Goal: Task Accomplishment & Management: Manage account settings

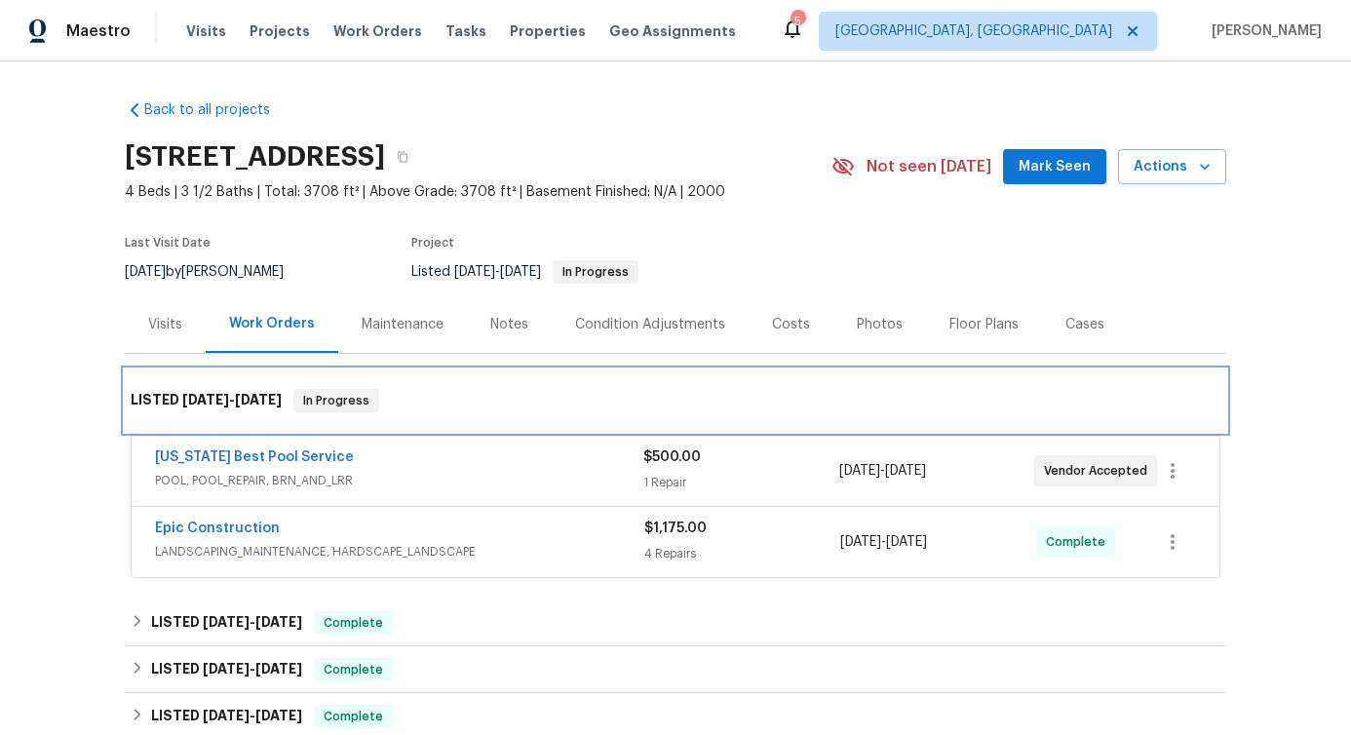
drag, startPoint x: 295, startPoint y: 402, endPoint x: 429, endPoint y: 395, distance: 133.7
click at [429, 395] on div "LISTED [DATE] - [DATE] In Progress" at bounding box center [676, 400] width 1090 height 23
drag, startPoint x: 298, startPoint y: 406, endPoint x: 347, endPoint y: 401, distance: 49.0
click at [347, 401] on span "In Progress" at bounding box center [336, 400] width 82 height 19
drag, startPoint x: 292, startPoint y: 395, endPoint x: 331, endPoint y: 389, distance: 39.4
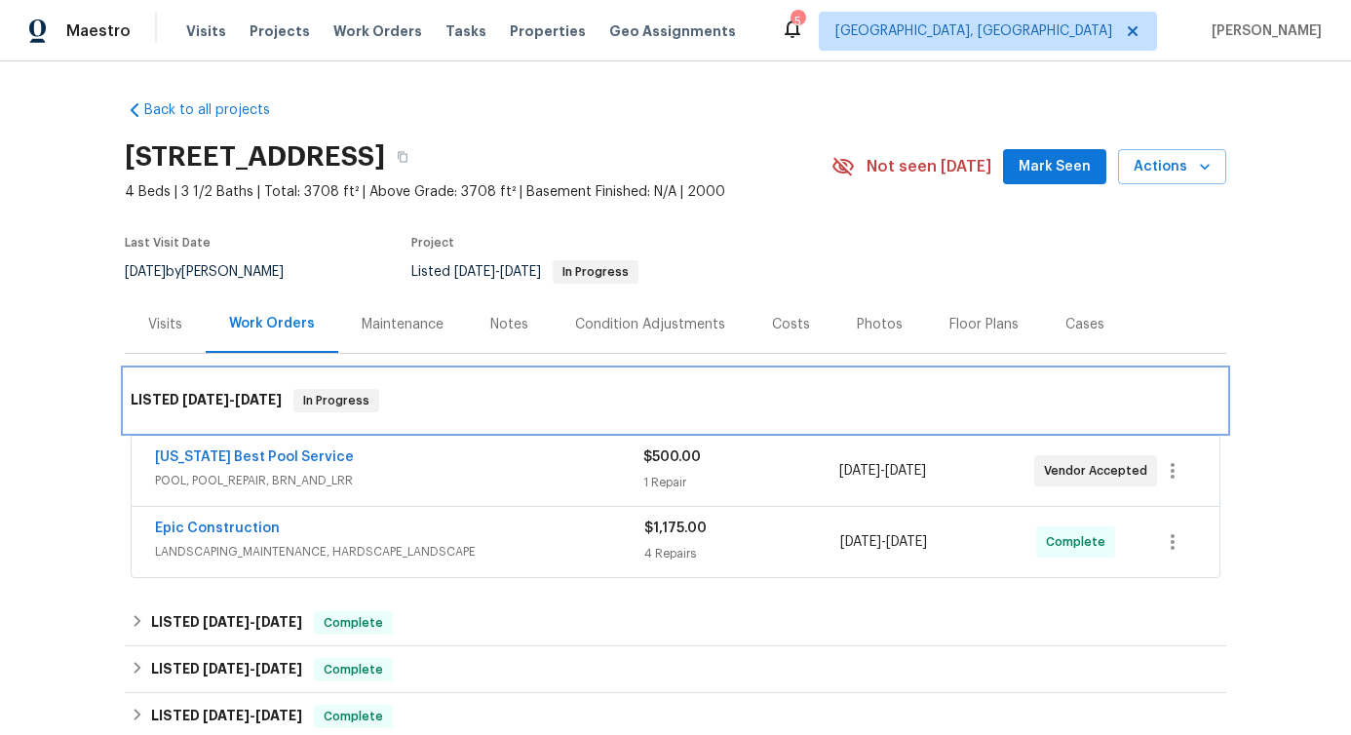
click at [331, 389] on div "In Progress" at bounding box center [336, 400] width 86 height 23
click at [321, 405] on span "In Progress" at bounding box center [336, 400] width 82 height 19
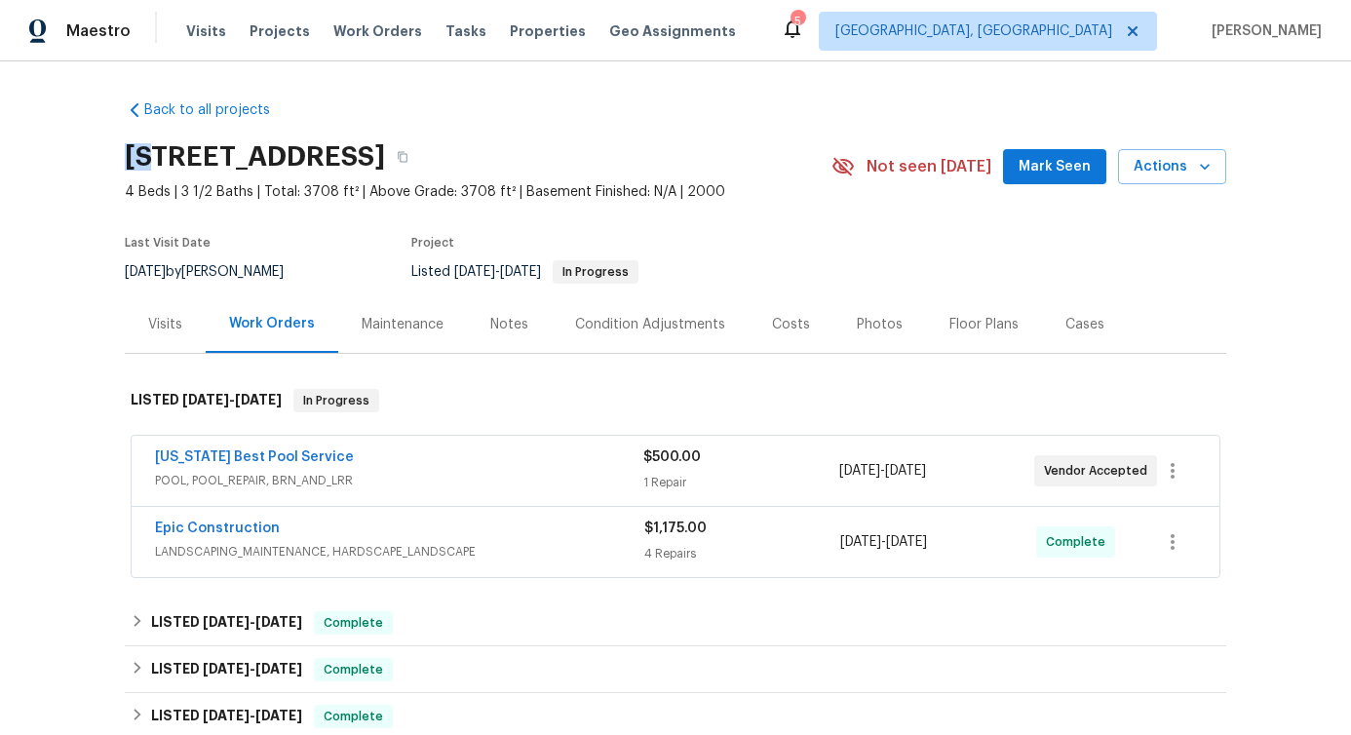
drag, startPoint x: 114, startPoint y: 150, endPoint x: 151, endPoint y: 149, distance: 37.1
click at [151, 150] on div "Back to all projects 36 Clear Pond Dr, Frisco, TX 75034 4 Beds | 3 1/2 Baths | …" at bounding box center [675, 398] width 1351 height 674
drag, startPoint x: 165, startPoint y: 151, endPoint x: 229, endPoint y: 148, distance: 64.4
click at [229, 148] on h2 "36 Clear Pond Dr, Frisco, TX 75034" at bounding box center [255, 156] width 260 height 19
drag, startPoint x: 237, startPoint y: 149, endPoint x: 296, endPoint y: 163, distance: 61.0
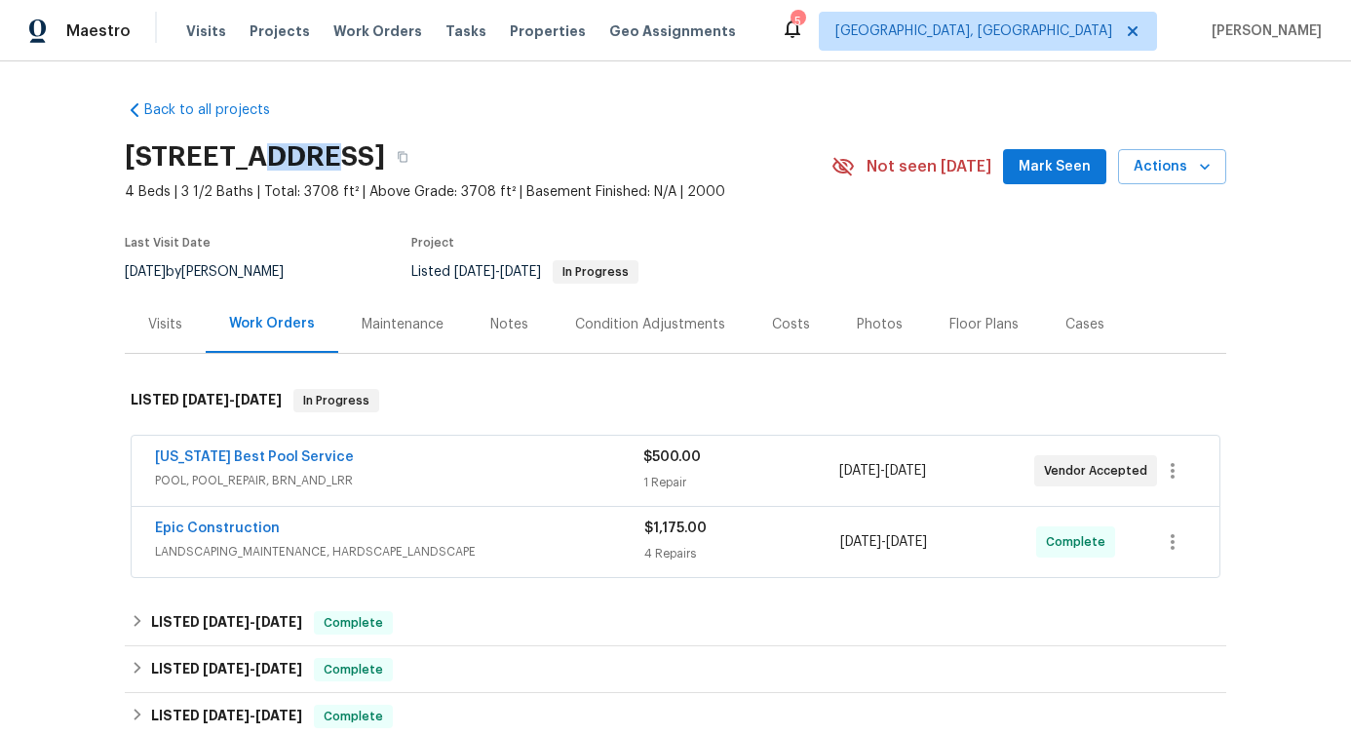
click at [296, 163] on h2 "36 Clear Pond Dr, Frisco, TX 75034" at bounding box center [255, 156] width 260 height 19
drag, startPoint x: 314, startPoint y: 158, endPoint x: 337, endPoint y: 161, distance: 23.6
click at [337, 161] on h2 "36 Clear Pond Dr, Frisco, TX 75034" at bounding box center [255, 156] width 260 height 19
drag, startPoint x: 357, startPoint y: 153, endPoint x: 426, endPoint y: 155, distance: 69.3
click at [385, 155] on h2 "36 Clear Pond Dr, Frisco, TX 75034" at bounding box center [255, 156] width 260 height 19
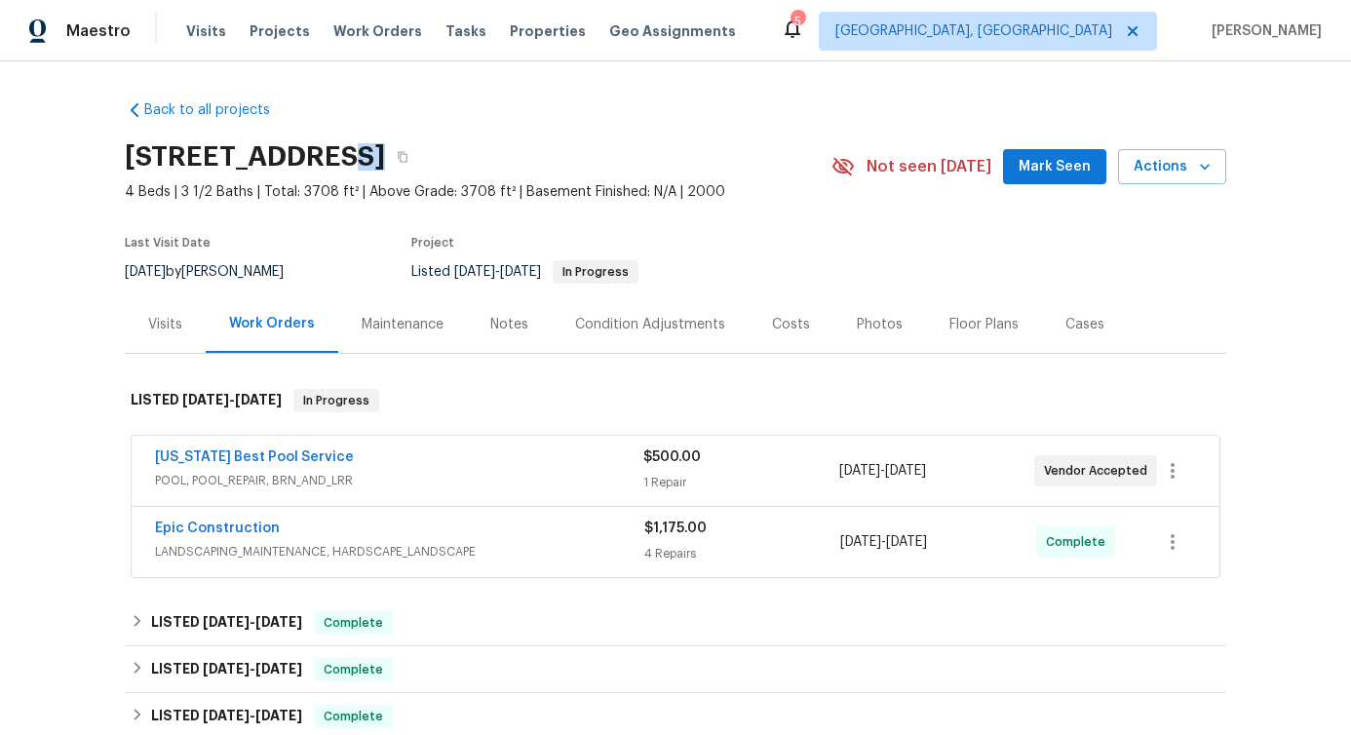
drag, startPoint x: 453, startPoint y: 147, endPoint x: 477, endPoint y: 152, distance: 23.9
click at [385, 152] on h2 "36 Clear Pond Dr, Frisco, TX 75034" at bounding box center [255, 156] width 260 height 19
drag, startPoint x: 489, startPoint y: 152, endPoint x: 568, endPoint y: 158, distance: 79.2
click at [385, 158] on h2 "36 Clear Pond Dr, Frisco, TX 75034" at bounding box center [255, 156] width 260 height 19
drag, startPoint x: 665, startPoint y: 195, endPoint x: 746, endPoint y: 200, distance: 81.1
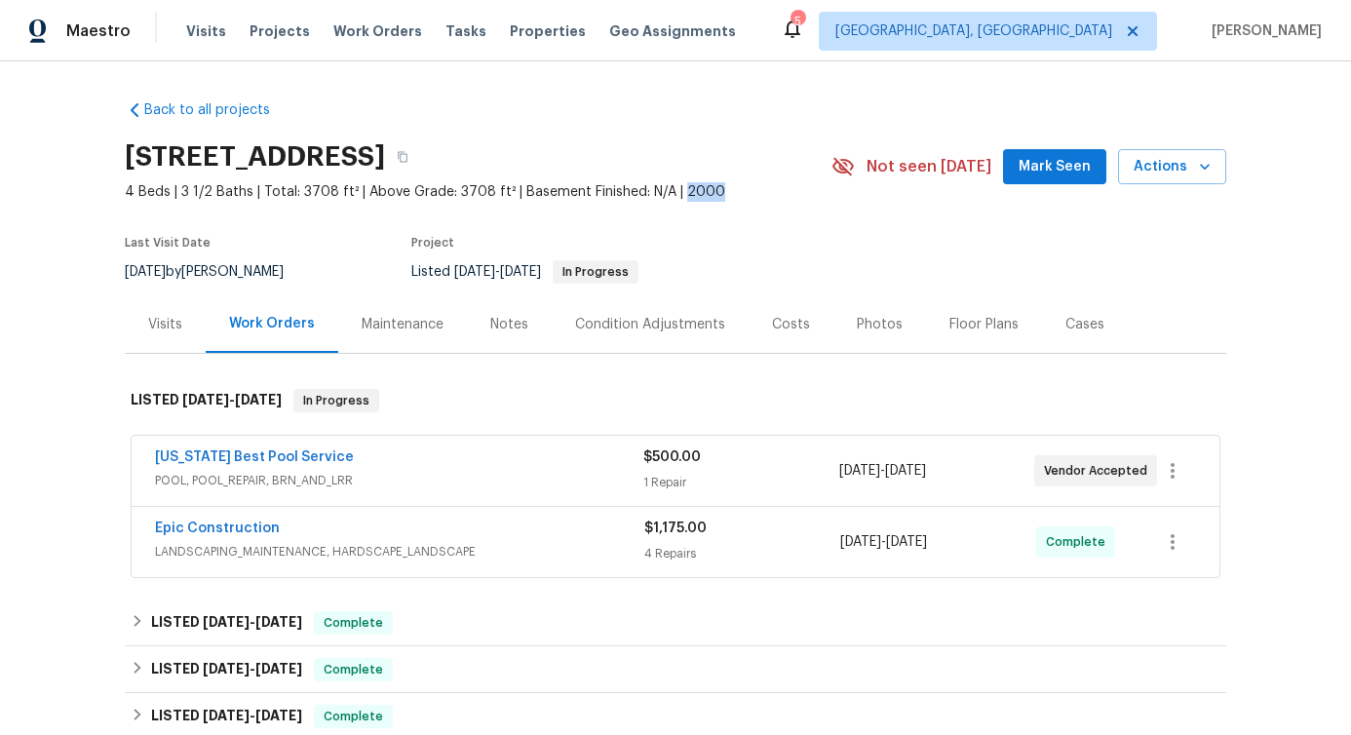
click at [746, 200] on span "4 Beds | 3 1/2 Baths | Total: 3708 ft² | Above Grade: 3708 ft² | Basement Finis…" at bounding box center [478, 191] width 707 height 19
click at [704, 230] on div "Last Visit Date 7/8/2025 by RonDerrick Jackson Project Listed 7/24/2025 - 8/1/2…" at bounding box center [455, 260] width 661 height 70
drag, startPoint x: 634, startPoint y: 192, endPoint x: 672, endPoint y: 192, distance: 38.0
click at [672, 192] on span "4 Beds | 3 1/2 Baths | Total: 3708 ft² | Above Grade: 3708 ft² | Basement Finis…" at bounding box center [478, 191] width 707 height 19
click at [618, 239] on div "Project" at bounding box center [598, 248] width 374 height 23
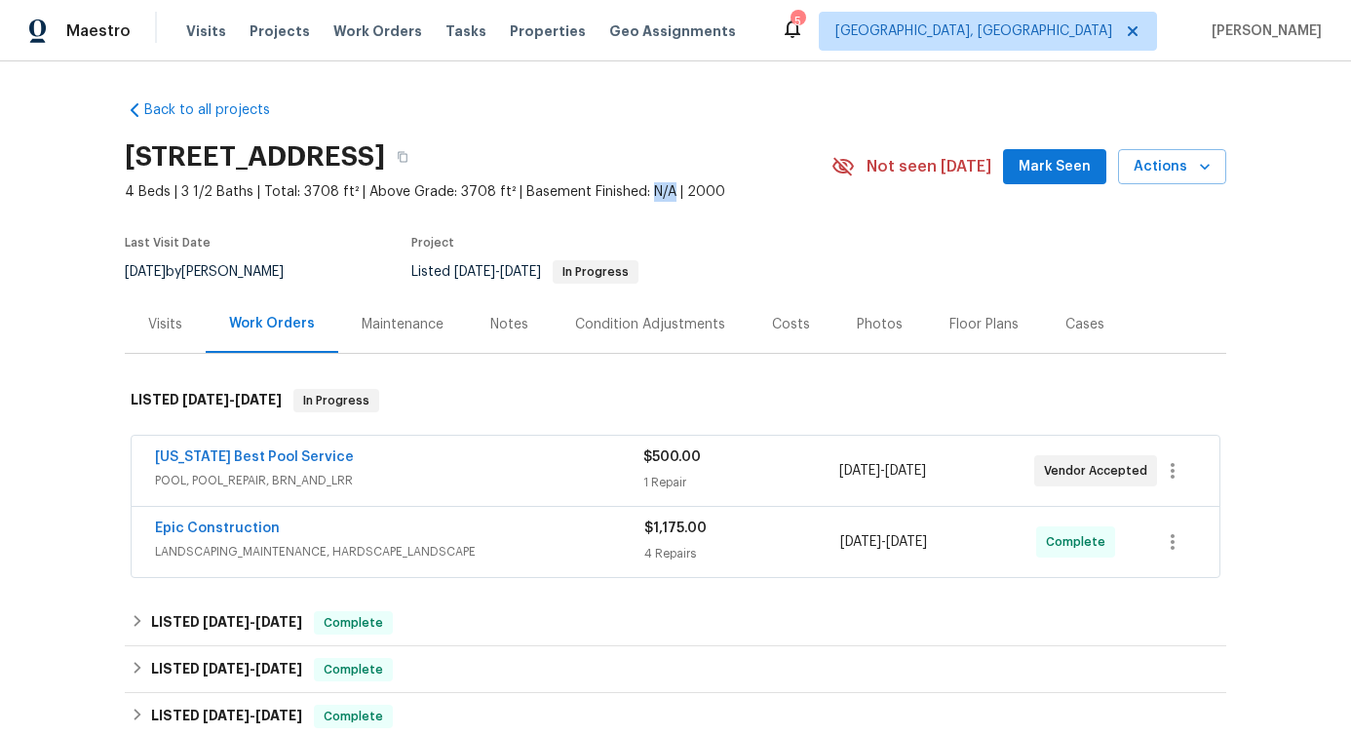
drag, startPoint x: 628, startPoint y: 186, endPoint x: 652, endPoint y: 190, distance: 24.7
click at [652, 190] on span "4 Beds | 3 1/2 Baths | Total: 3708 ft² | Above Grade: 3708 ft² | Basement Finis…" at bounding box center [478, 191] width 707 height 19
drag, startPoint x: 665, startPoint y: 193, endPoint x: 697, endPoint y: 193, distance: 32.2
click at [697, 193] on span "4 Beds | 3 1/2 Baths | Total: 3708 ft² | Above Grade: 3708 ft² | Basement Finis…" at bounding box center [478, 191] width 707 height 19
click at [701, 227] on div "Last Visit Date 7/8/2025 by RonDerrick Jackson Project Listed 7/24/2025 - 8/1/2…" at bounding box center [455, 260] width 661 height 70
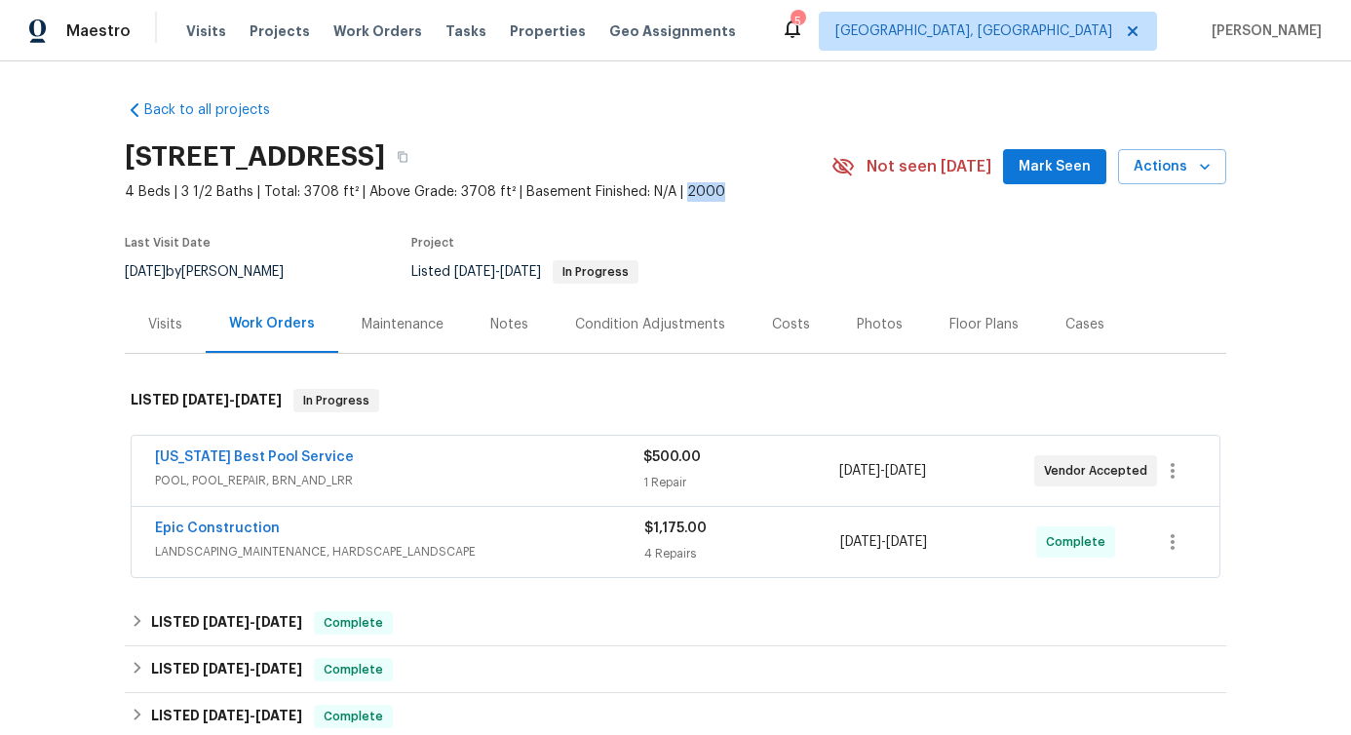
drag, startPoint x: 665, startPoint y: 190, endPoint x: 700, endPoint y: 193, distance: 35.2
click at [700, 193] on span "4 Beds | 3 1/2 Baths | Total: 3708 ft² | Above Grade: 3708 ft² | Basement Finis…" at bounding box center [478, 191] width 707 height 19
drag, startPoint x: 628, startPoint y: 194, endPoint x: 649, endPoint y: 201, distance: 22.5
click at [649, 201] on span "4 Beds | 3 1/2 Baths | Total: 3708 ft² | Above Grade: 3708 ft² | Basement Finis…" at bounding box center [478, 191] width 707 height 19
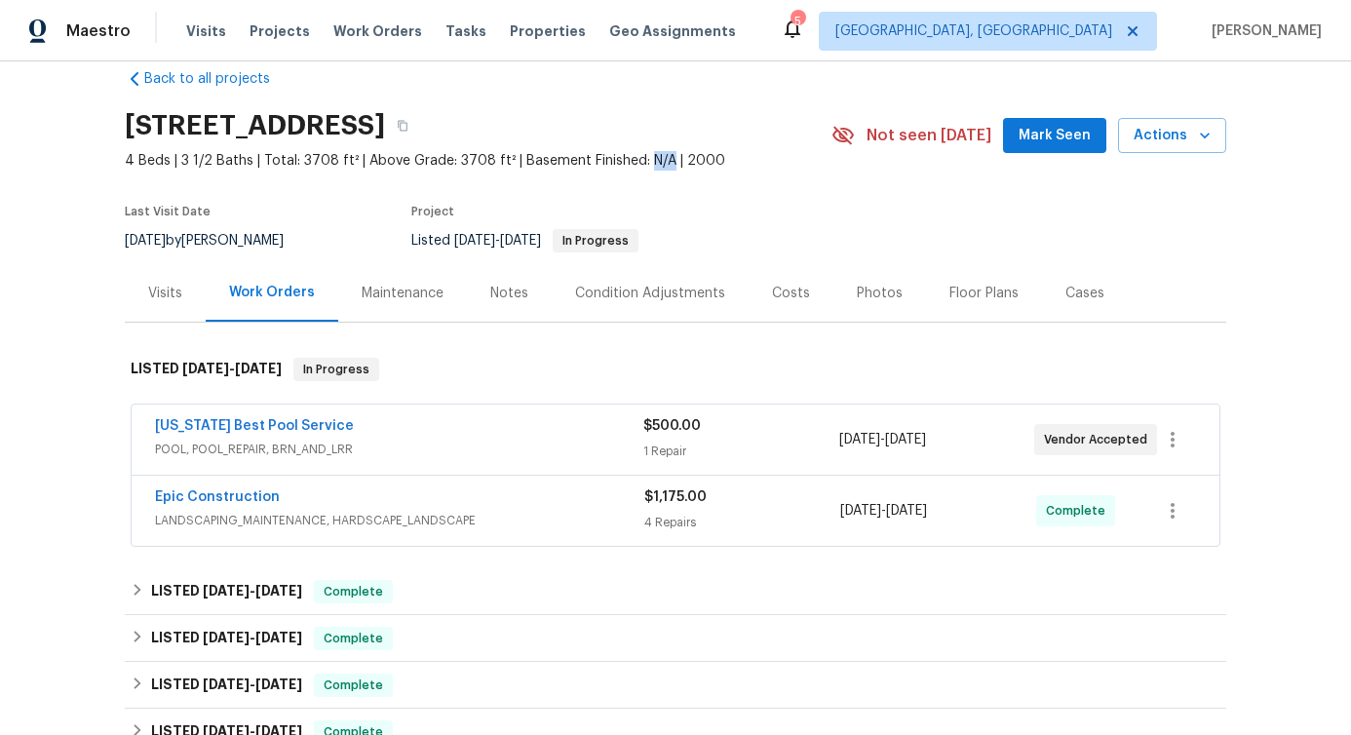
scroll to position [66, 0]
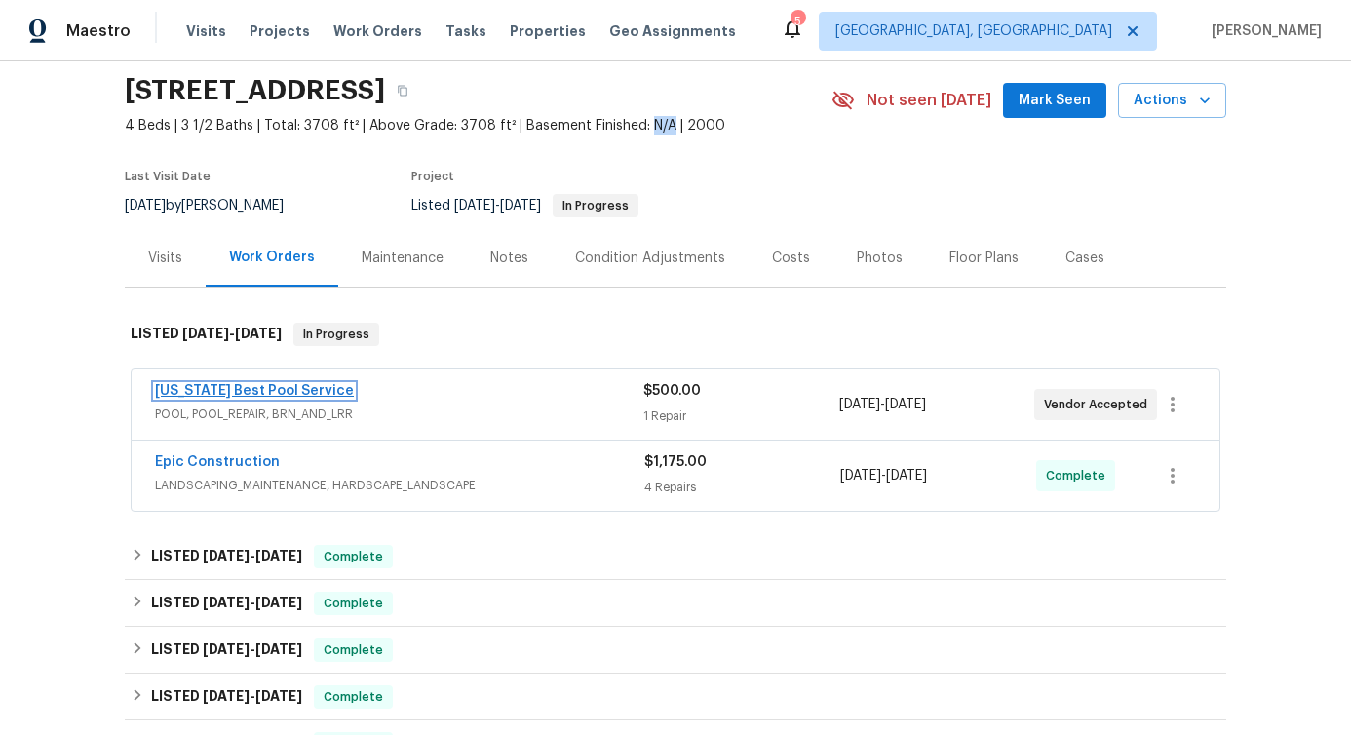
click at [242, 388] on link "Texas Best Pool Service" at bounding box center [254, 391] width 199 height 14
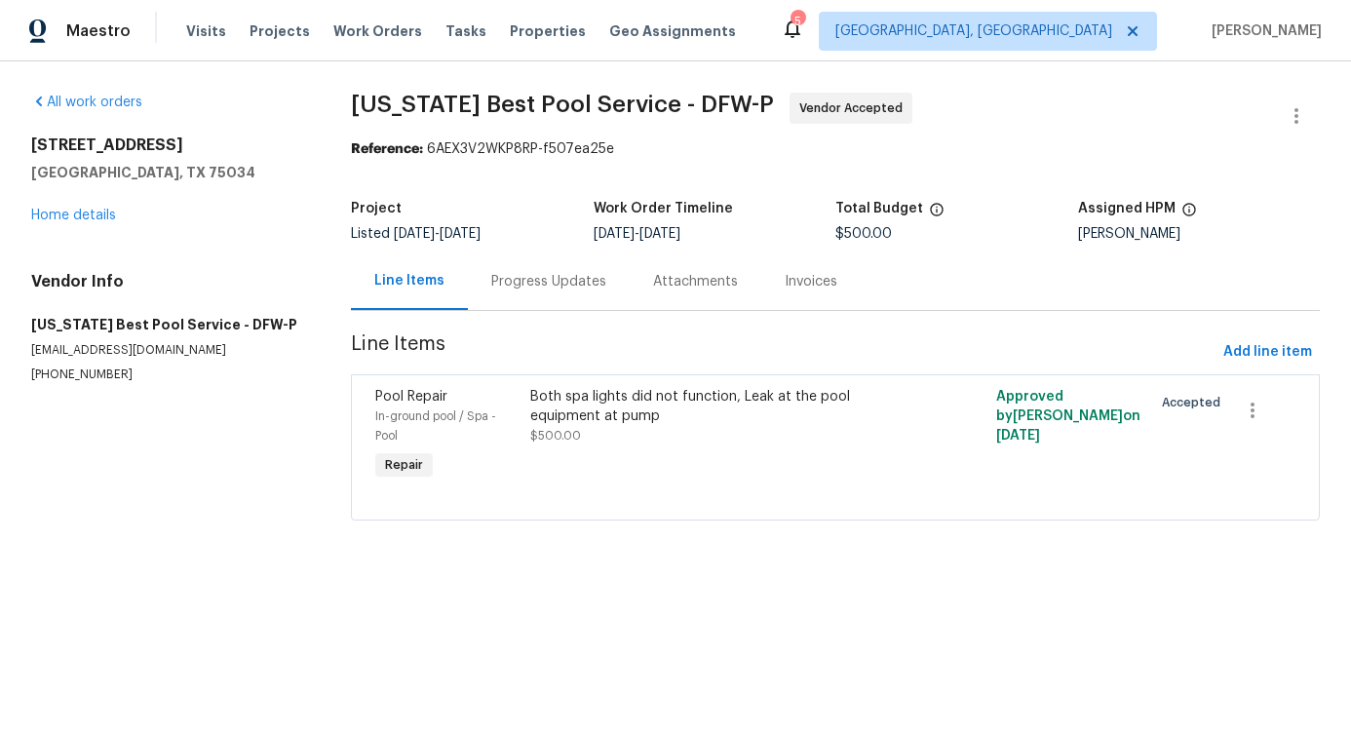
click at [519, 277] on div "Progress Updates" at bounding box center [548, 281] width 115 height 19
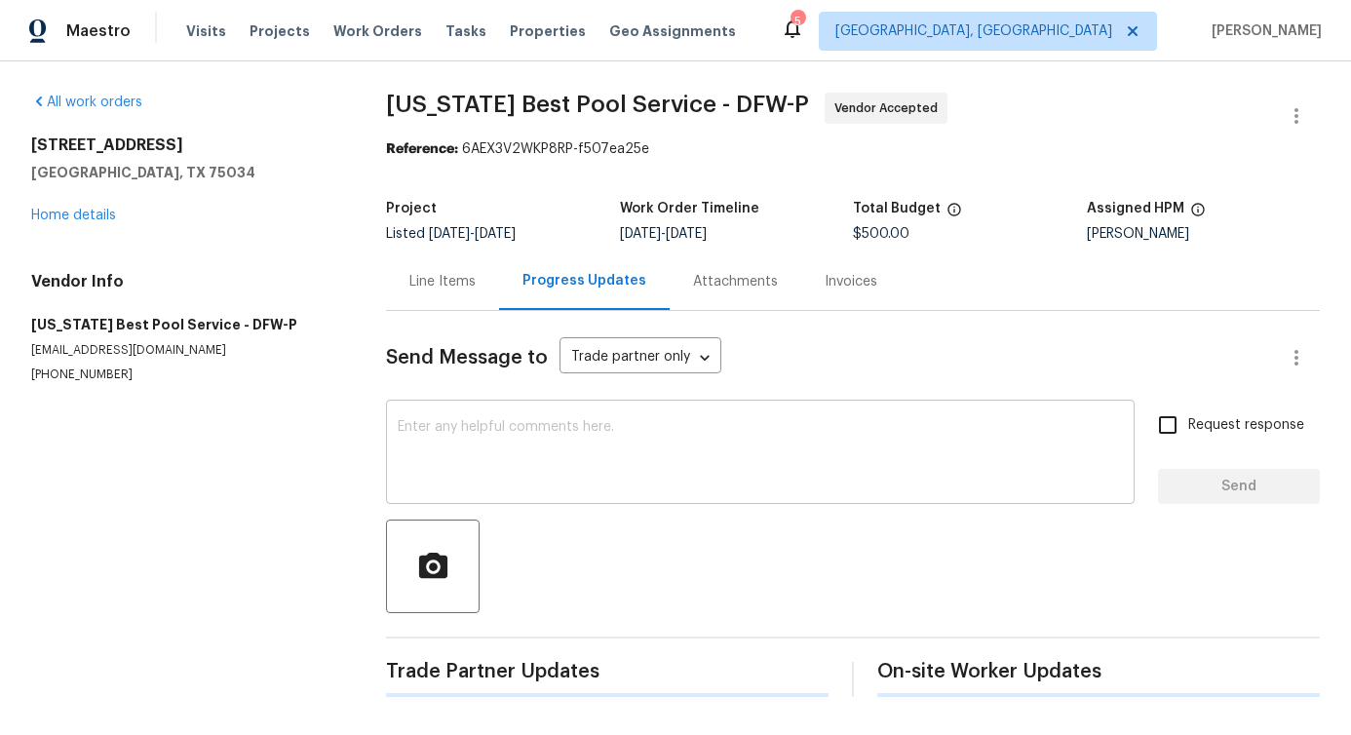
click at [538, 433] on textarea at bounding box center [760, 454] width 725 height 68
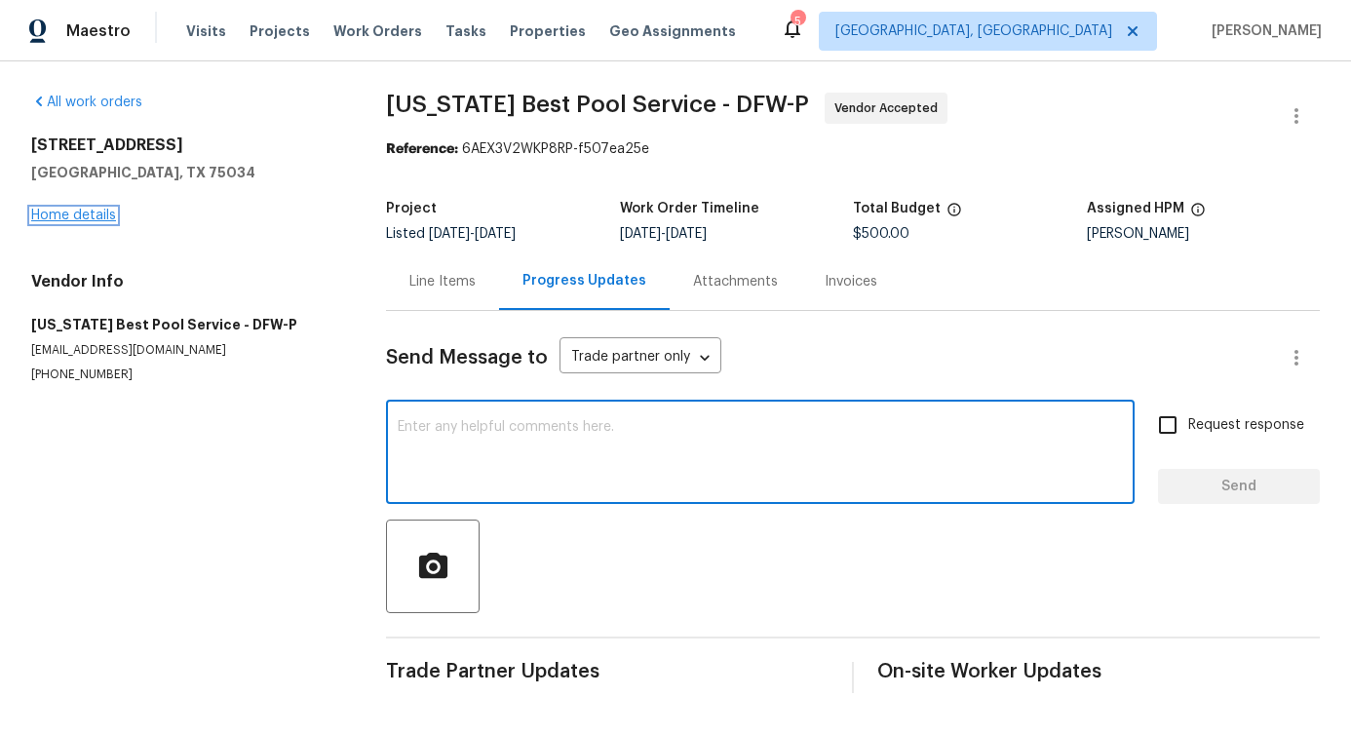
click at [83, 210] on link "Home details" at bounding box center [73, 216] width 85 height 14
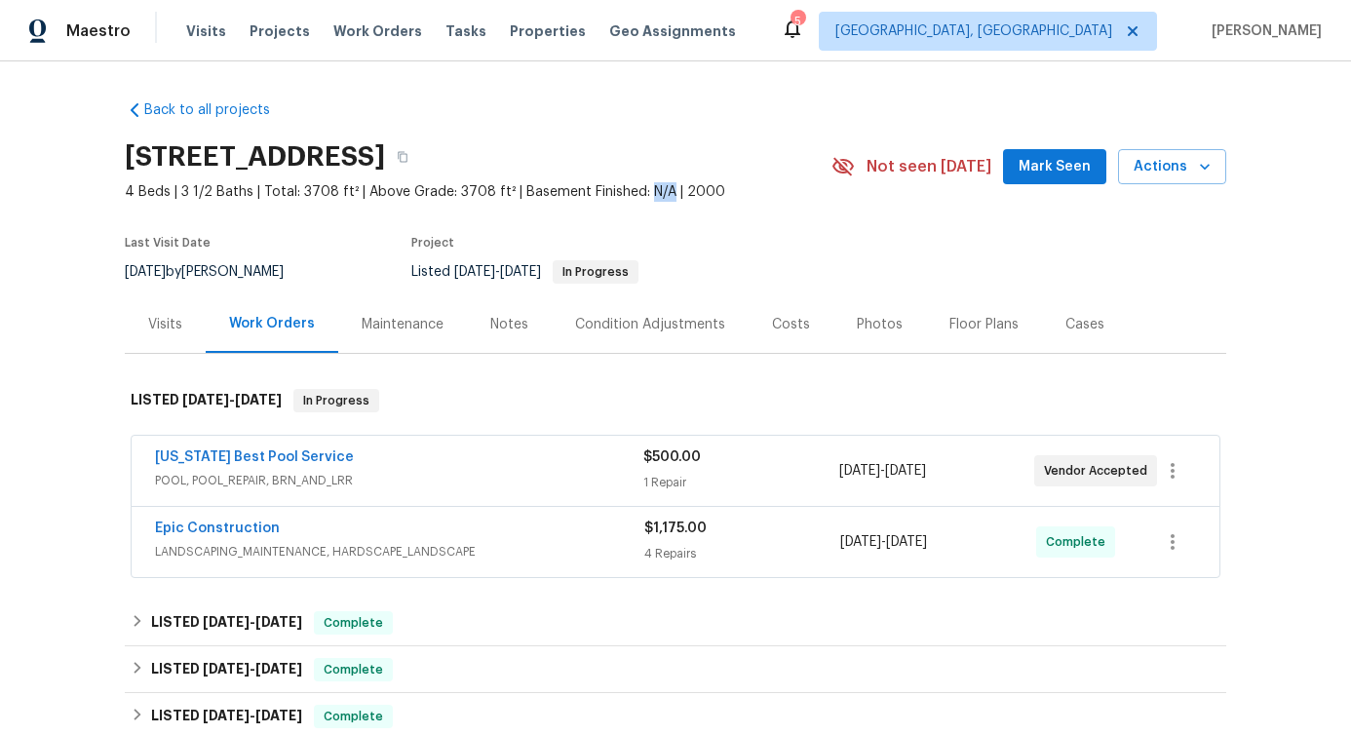
drag, startPoint x: 629, startPoint y: 193, endPoint x: 651, endPoint y: 194, distance: 22.4
click at [651, 194] on span "4 Beds | 3 1/2 Baths | Total: 3708 ft² | Above Grade: 3708 ft² | Basement Finis…" at bounding box center [478, 191] width 707 height 19
drag, startPoint x: 663, startPoint y: 192, endPoint x: 695, endPoint y: 193, distance: 32.2
click at [695, 193] on span "4 Beds | 3 1/2 Baths | Total: 3708 ft² | Above Grade: 3708 ft² | Basement Finis…" at bounding box center [478, 191] width 707 height 19
click at [393, 230] on div "Last Visit Date 7/8/2025 by RonDerrick Jackson Project Listed 7/24/2025 - 8/1/2…" at bounding box center [455, 260] width 661 height 70
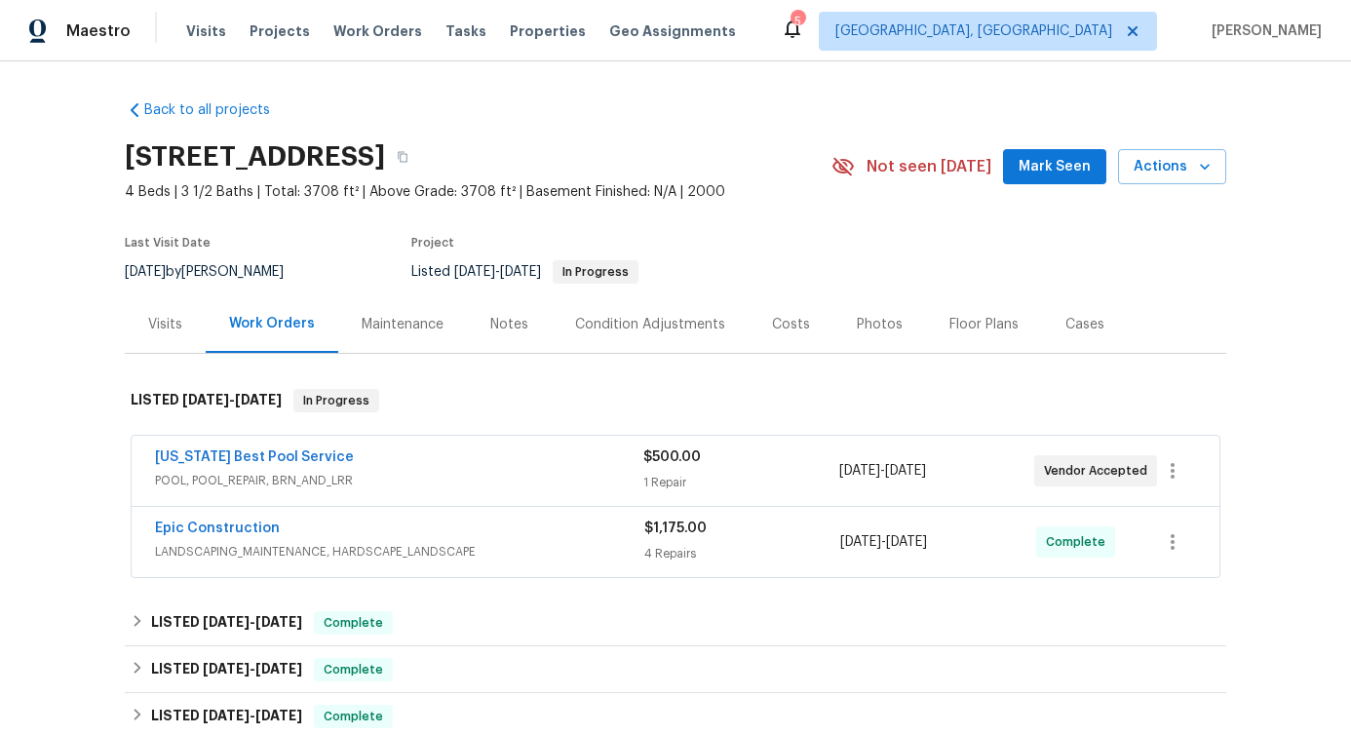
click at [393, 230] on div "Last Visit Date 7/8/2025 by RonDerrick Jackson Project Listed 7/24/2025 - 8/1/2…" at bounding box center [455, 260] width 661 height 70
click at [370, 261] on div "Last Visit Date 7/8/2025 by RonDerrick Jackson Project Listed 7/24/2025 - 8/1/2…" at bounding box center [455, 260] width 661 height 70
drag, startPoint x: 402, startPoint y: 246, endPoint x: 500, endPoint y: 247, distance: 98.5
click at [500, 247] on div "Last Visit Date 7/8/2025 by RonDerrick Jackson Project Listed 7/24/2025 - 8/1/2…" at bounding box center [455, 260] width 661 height 70
click at [524, 189] on span "4 Beds | 3 1/2 Baths | Total: 3708 ft² | Above Grade: 3708 ft² | Basement Finis…" at bounding box center [478, 191] width 707 height 19
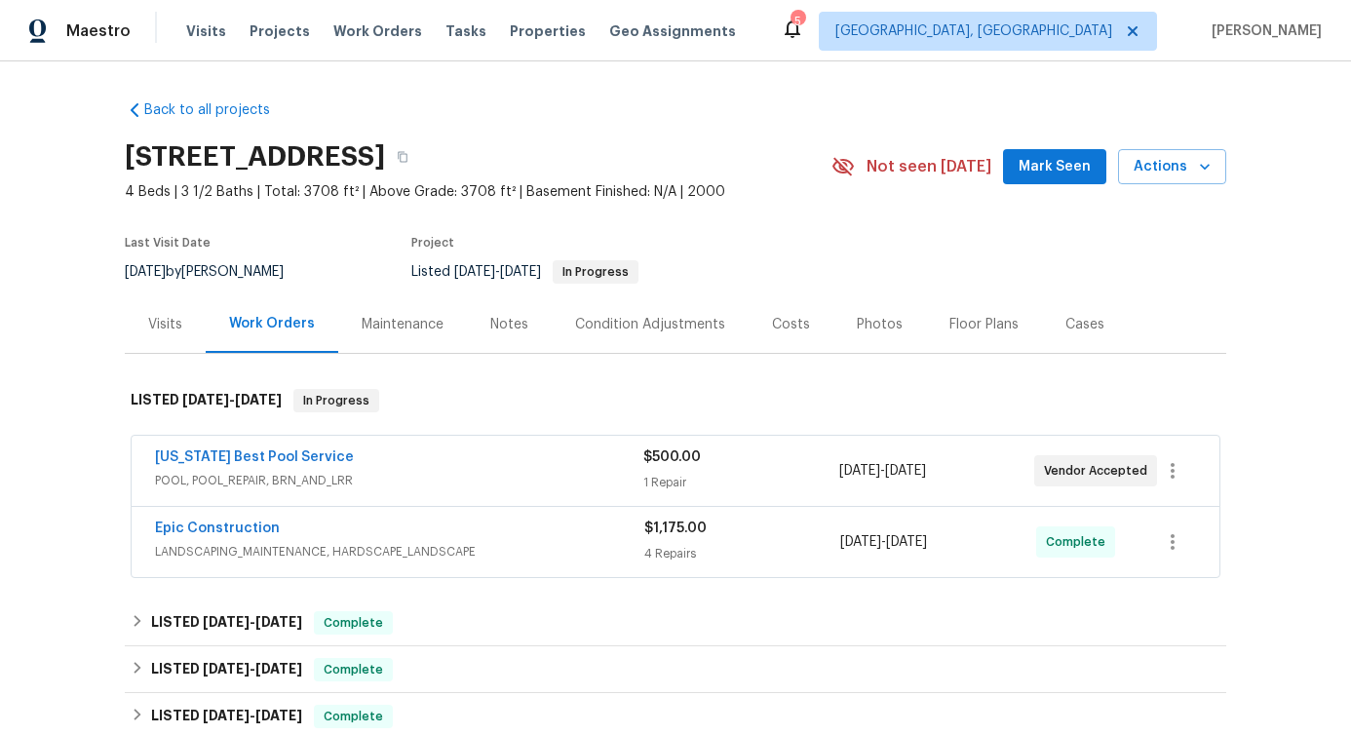
click at [524, 189] on span "4 Beds | 3 1/2 Baths | Total: 3708 ft² | Above Grade: 3708 ft² | Basement Finis…" at bounding box center [478, 191] width 707 height 19
click at [592, 196] on span "4 Beds | 3 1/2 Baths | Total: 3708 ft² | Above Grade: 3708 ft² | Basement Finis…" at bounding box center [478, 191] width 707 height 19
drag, startPoint x: 628, startPoint y: 194, endPoint x: 654, endPoint y: 191, distance: 26.5
click at [655, 191] on span "4 Beds | 3 1/2 Baths | Total: 3708 ft² | Above Grade: 3708 ft² | Basement Finis…" at bounding box center [478, 191] width 707 height 19
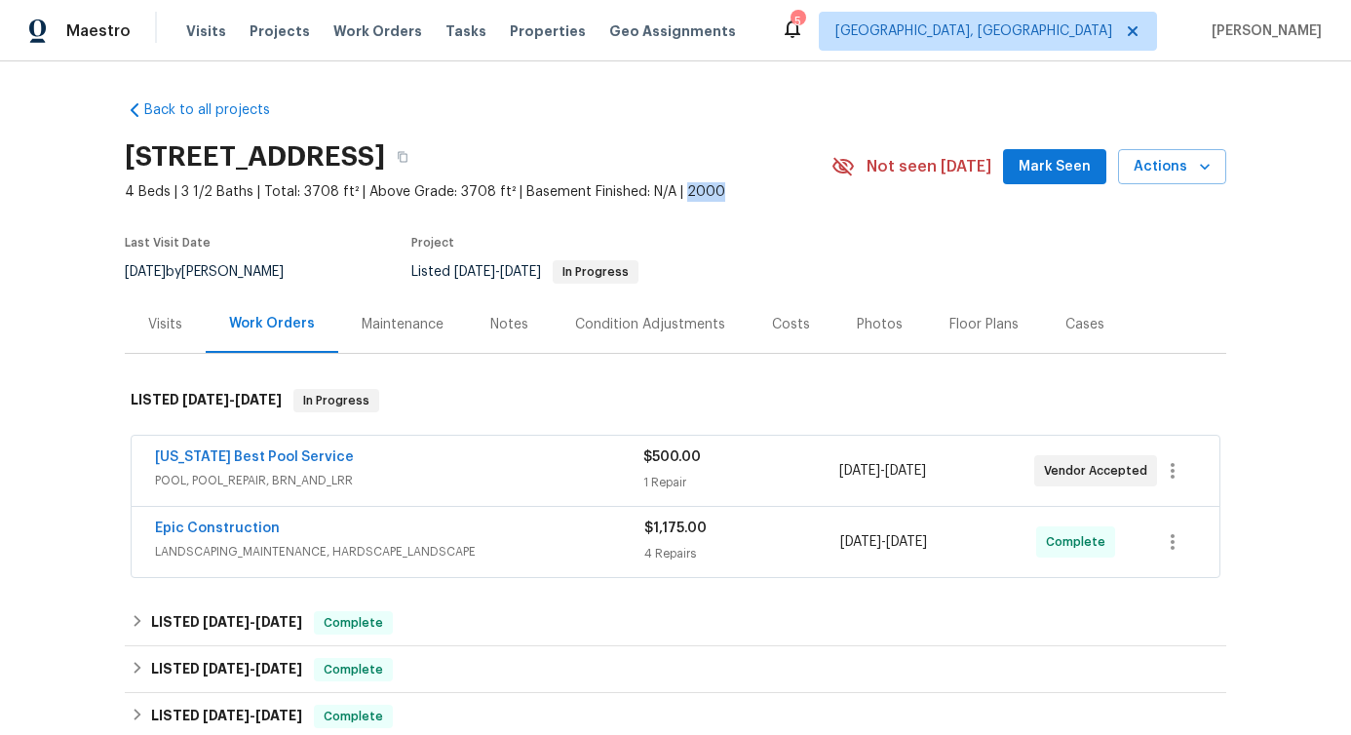
drag, startPoint x: 666, startPoint y: 194, endPoint x: 696, endPoint y: 194, distance: 30.2
click at [696, 194] on span "4 Beds | 3 1/2 Baths | Total: 3708 ft² | Above Grade: 3708 ft² | Basement Finis…" at bounding box center [478, 191] width 707 height 19
click at [675, 226] on div "Last Visit Date 7/8/2025 by RonDerrick Jackson Project Listed 7/24/2025 - 8/1/2…" at bounding box center [455, 260] width 661 height 70
drag, startPoint x: 664, startPoint y: 191, endPoint x: 700, endPoint y: 191, distance: 36.1
click at [700, 191] on span "4 Beds | 3 1/2 Baths | Total: 3708 ft² | Above Grade: 3708 ft² | Basement Finis…" at bounding box center [478, 191] width 707 height 19
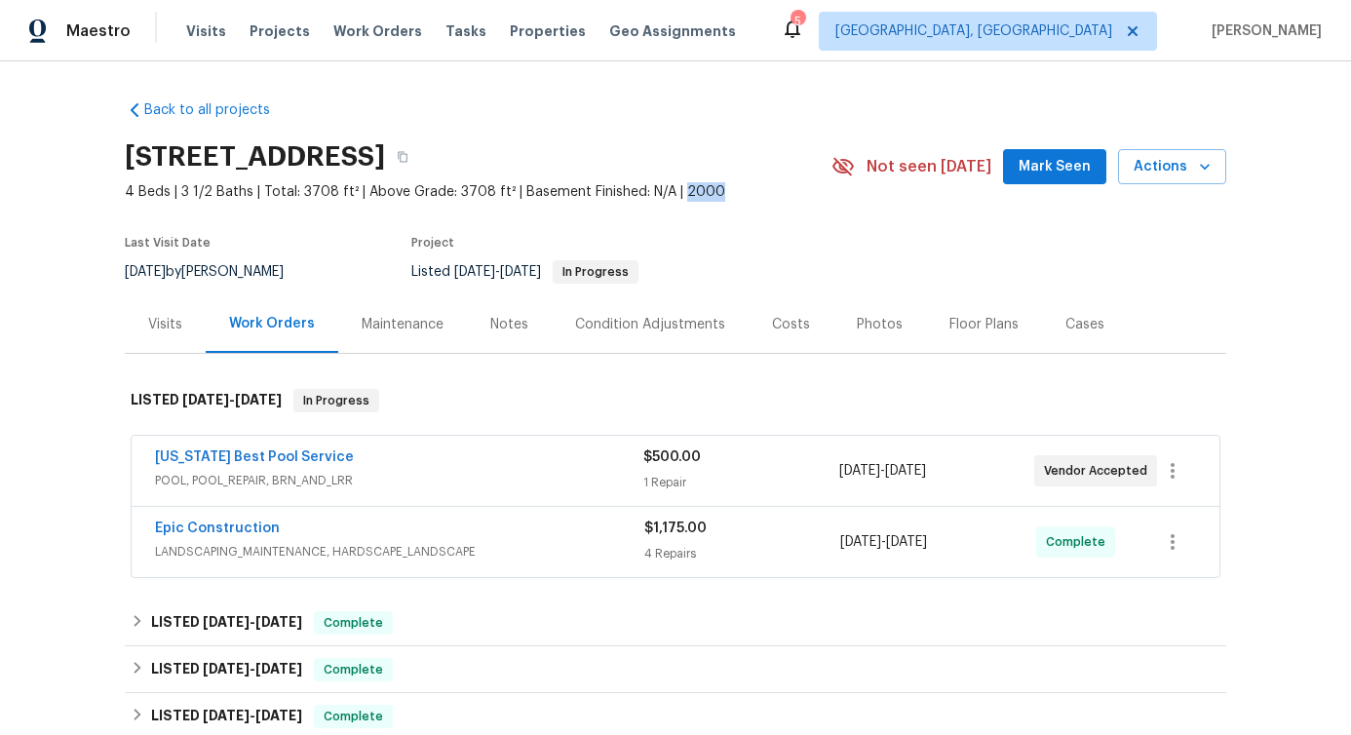
click at [648, 233] on div "Last Visit Date 7/8/2025 by RonDerrick Jackson Project Listed 7/24/2025 - 8/1/2…" at bounding box center [455, 260] width 661 height 70
drag, startPoint x: 125, startPoint y: 153, endPoint x: 224, endPoint y: 167, distance: 100.4
click at [224, 167] on h2 "36 Clear Pond Dr, Frisco, TX 75034" at bounding box center [255, 156] width 260 height 19
click at [258, 166] on h2 "36 Clear Pond Dr, Frisco, TX 75034" at bounding box center [255, 156] width 260 height 19
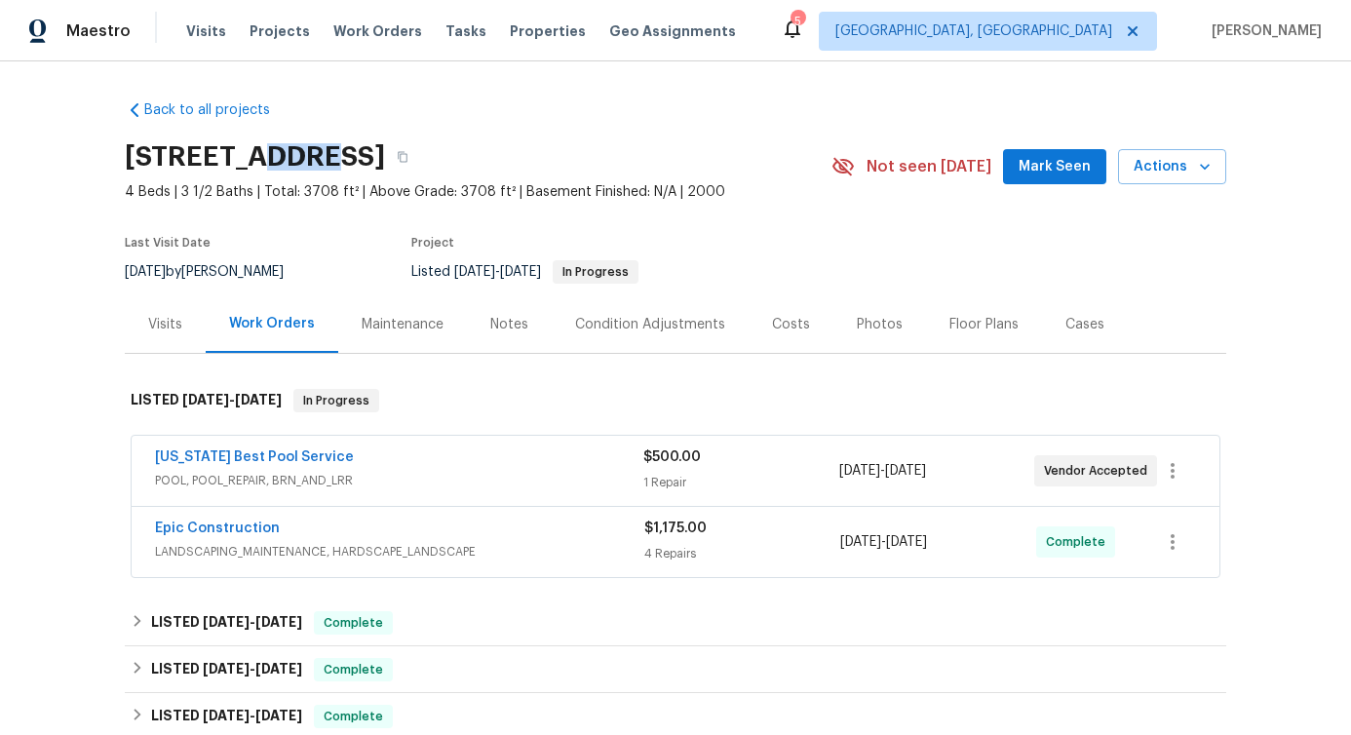
click at [321, 154] on h2 "36 Clear Pond Dr, Frisco, TX 75034" at bounding box center [255, 156] width 260 height 19
click at [385, 147] on h2 "36 Clear Pond Dr, Frisco, TX 75034" at bounding box center [255, 156] width 260 height 19
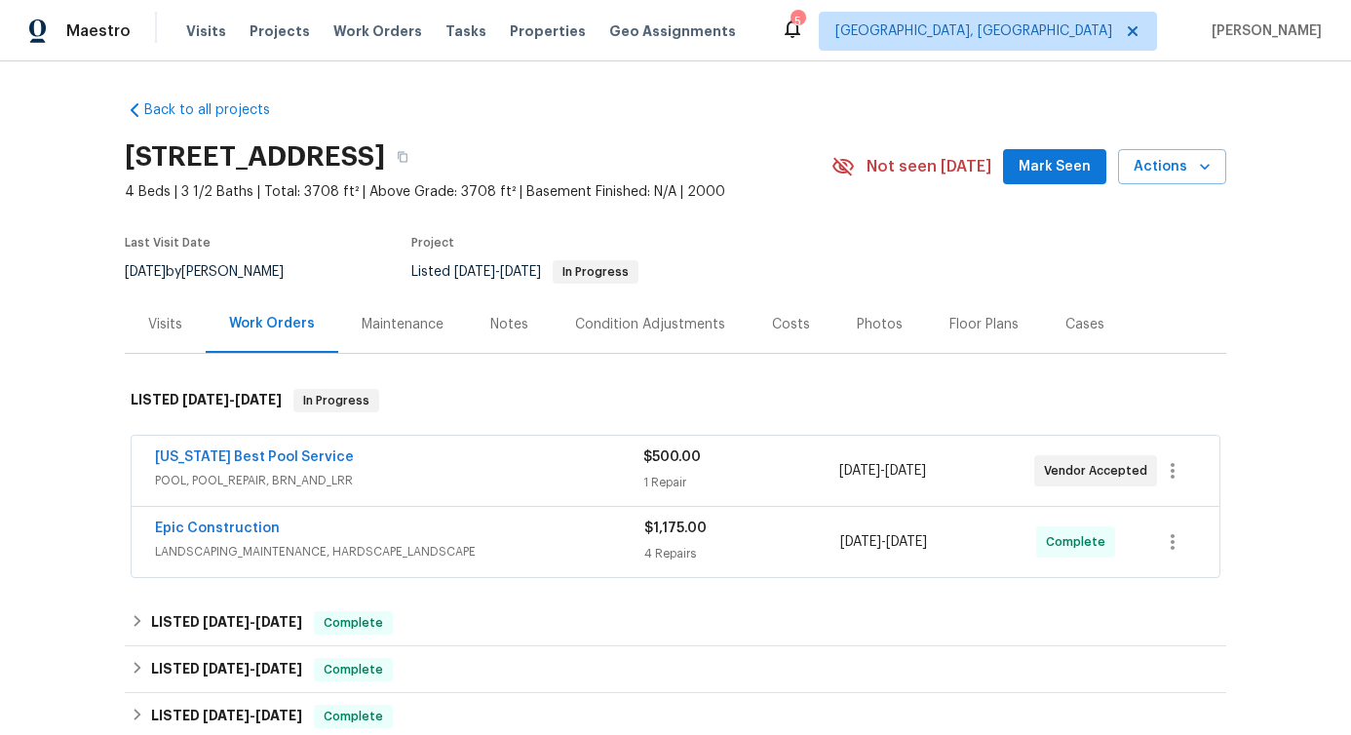
click at [385, 147] on h2 "36 Clear Pond Dr, Frisco, TX 75034" at bounding box center [255, 156] width 260 height 19
drag, startPoint x: 499, startPoint y: 150, endPoint x: 570, endPoint y: 150, distance: 71.2
click at [385, 150] on h2 "36 Clear Pond Dr, Frisco, TX 75034" at bounding box center [255, 156] width 260 height 19
drag, startPoint x: 457, startPoint y: 153, endPoint x: 474, endPoint y: 153, distance: 16.6
click at [385, 153] on h2 "36 Clear Pond Dr, Frisco, TX 75034" at bounding box center [255, 156] width 260 height 19
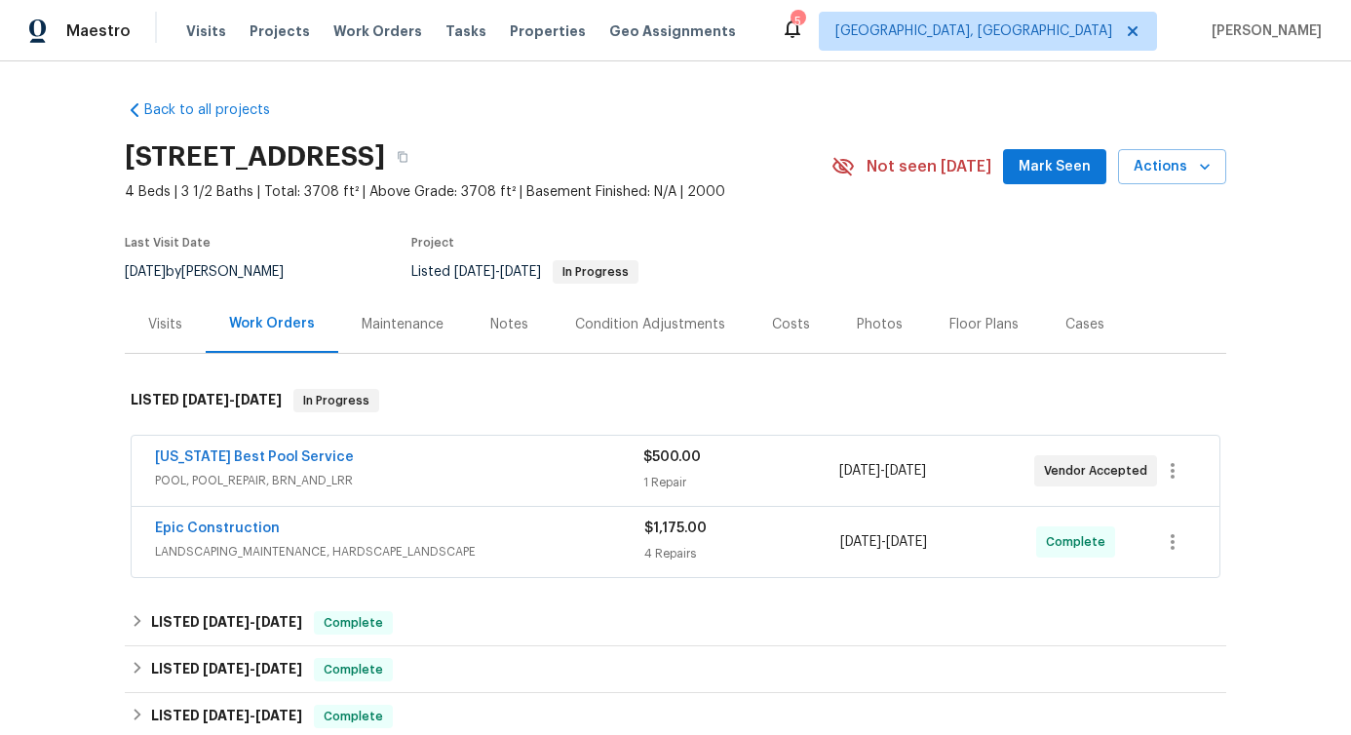
drag, startPoint x: 448, startPoint y: 153, endPoint x: 476, endPoint y: 154, distance: 27.3
click at [385, 155] on h2 "36 Clear Pond Dr, Frisco, TX 75034" at bounding box center [255, 156] width 260 height 19
drag, startPoint x: 490, startPoint y: 156, endPoint x: 567, endPoint y: 168, distance: 77.9
click at [385, 167] on h2 "36 Clear Pond Dr, Frisco, TX 75034" at bounding box center [255, 156] width 260 height 19
click at [376, 154] on h2 "36 Clear Pond Dr, Frisco, TX 75034" at bounding box center [255, 156] width 260 height 19
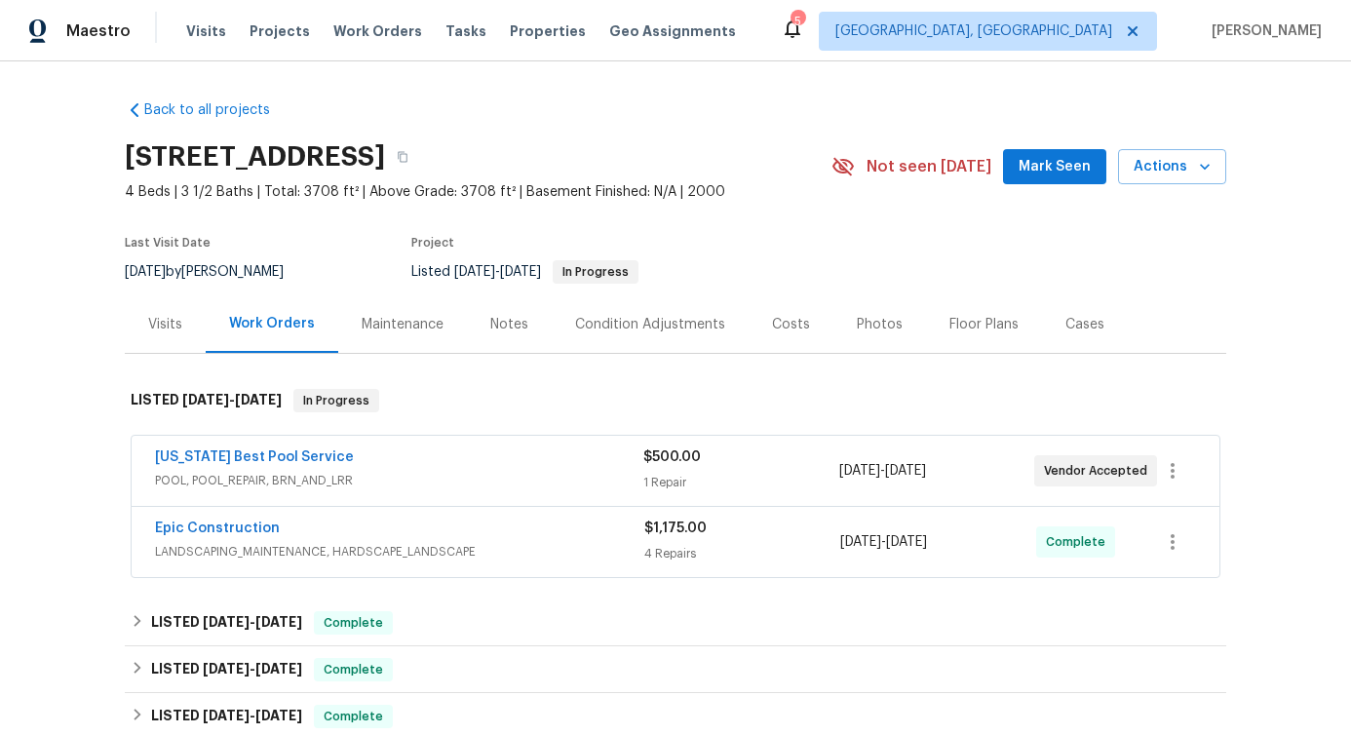
click at [376, 154] on h2 "36 Clear Pond Dr, Frisco, TX 75034" at bounding box center [255, 156] width 260 height 19
drag, startPoint x: 237, startPoint y: 159, endPoint x: 292, endPoint y: 158, distance: 54.6
click at [292, 158] on h2 "36 Clear Pond Dr, Frisco, TX 75034" at bounding box center [255, 156] width 260 height 19
click at [273, 154] on h2 "36 Clear Pond Dr, Frisco, TX 75034" at bounding box center [255, 156] width 260 height 19
drag, startPoint x: 241, startPoint y: 156, endPoint x: 292, endPoint y: 159, distance: 51.8
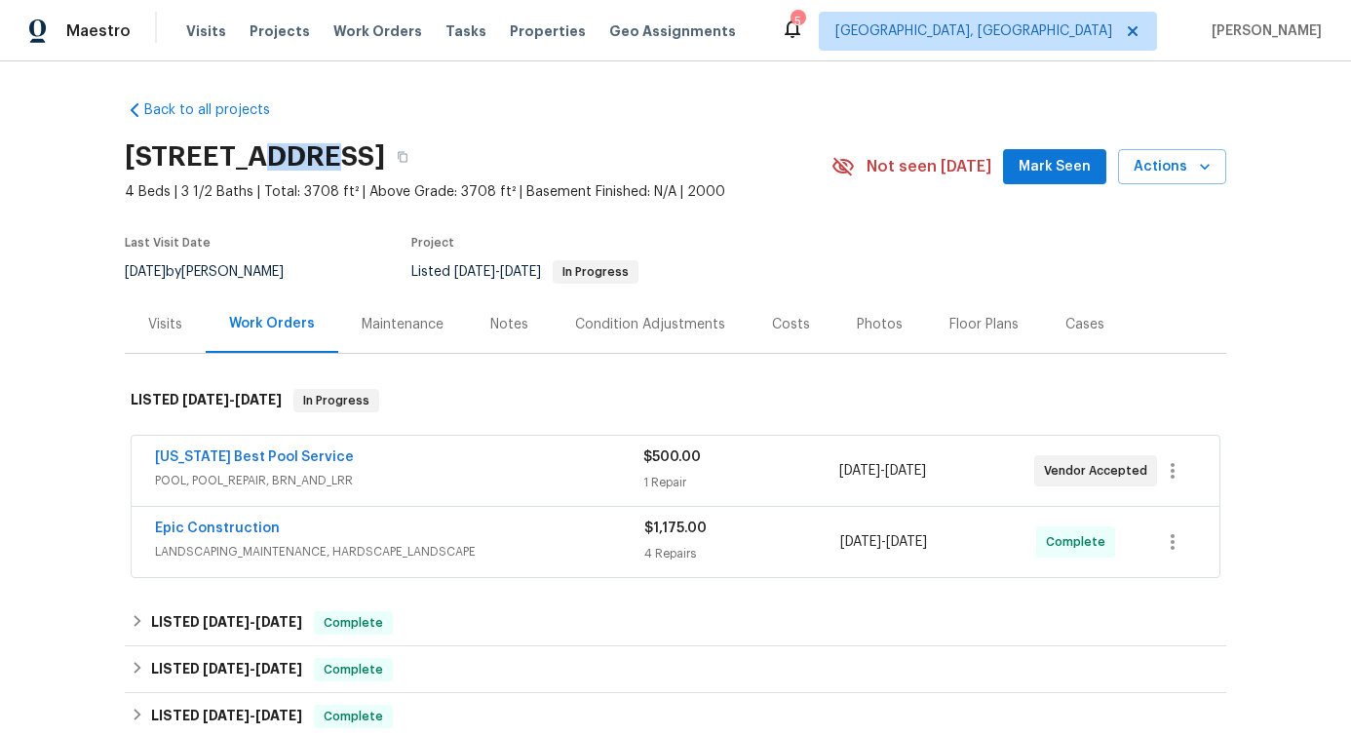
click at [292, 159] on h2 "36 Clear Pond Dr, Frisco, TX 75034" at bounding box center [255, 156] width 260 height 19
click at [270, 164] on h2 "36 Clear Pond Dr, Frisco, TX 75034" at bounding box center [255, 156] width 260 height 19
drag, startPoint x: 243, startPoint y: 157, endPoint x: 308, endPoint y: 161, distance: 65.4
click at [308, 161] on h2 "36 Clear Pond Dr, Frisco, TX 75034" at bounding box center [255, 156] width 260 height 19
click at [242, 179] on div "36 Clear Pond Dr, Frisco, TX 75034" at bounding box center [478, 157] width 707 height 51
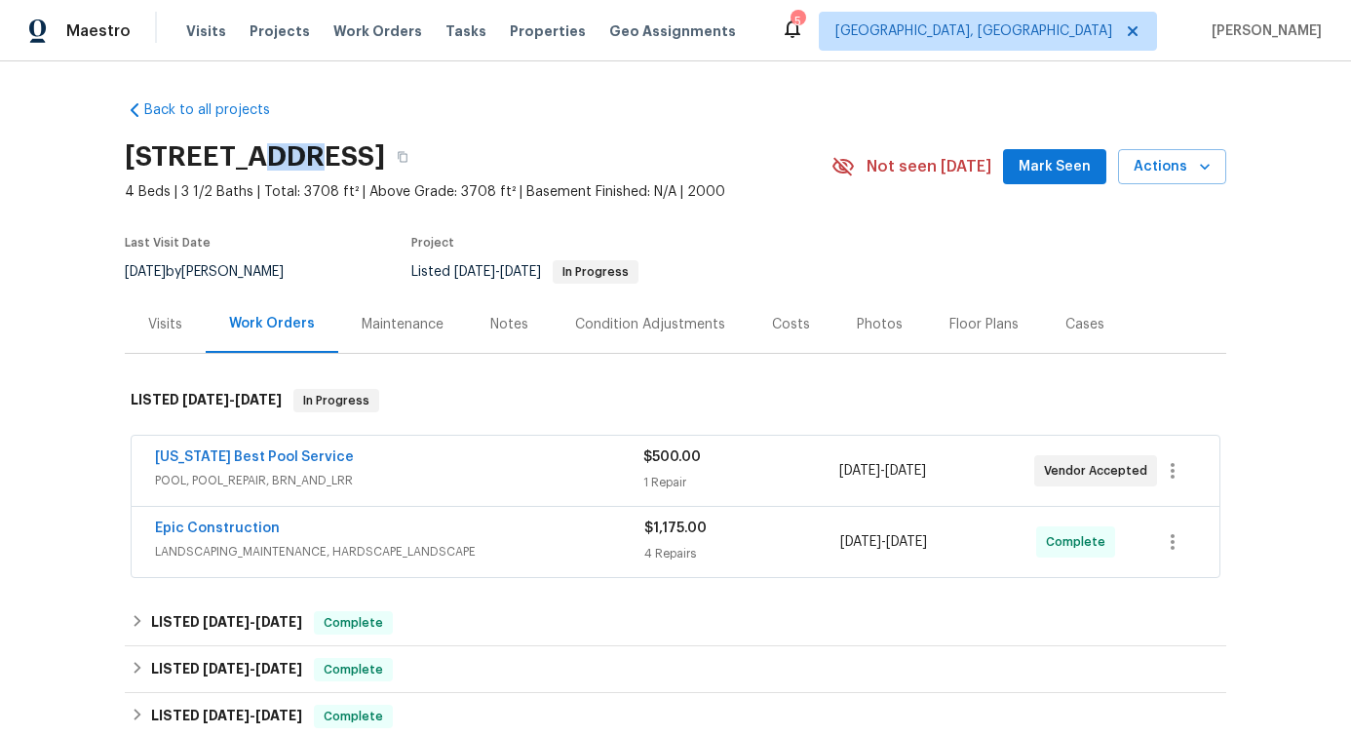
drag, startPoint x: 241, startPoint y: 161, endPoint x: 292, endPoint y: 165, distance: 51.8
click at [292, 165] on h2 "36 Clear Pond Dr, Frisco, TX 75034" at bounding box center [255, 156] width 260 height 19
click at [320, 153] on h2 "36 Clear Pond Dr, Frisco, TX 75034" at bounding box center [255, 156] width 260 height 19
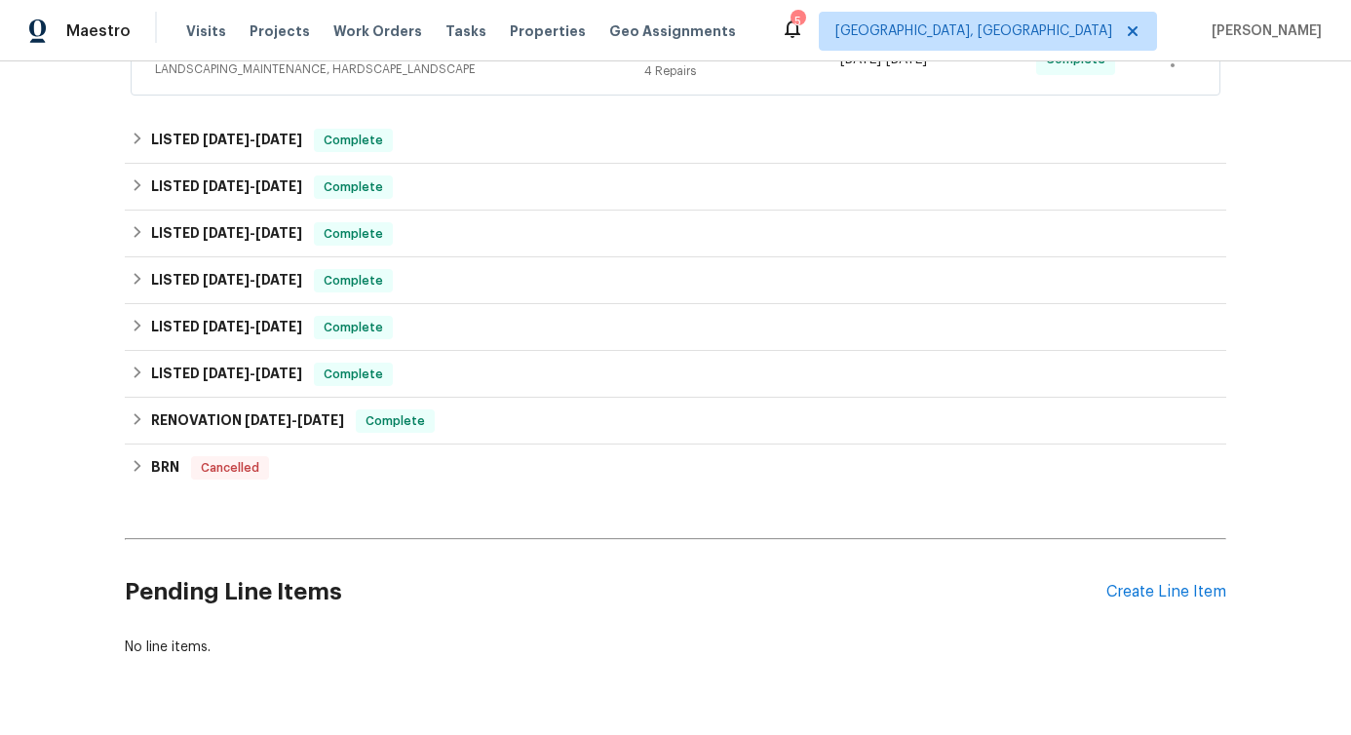
scroll to position [552, 0]
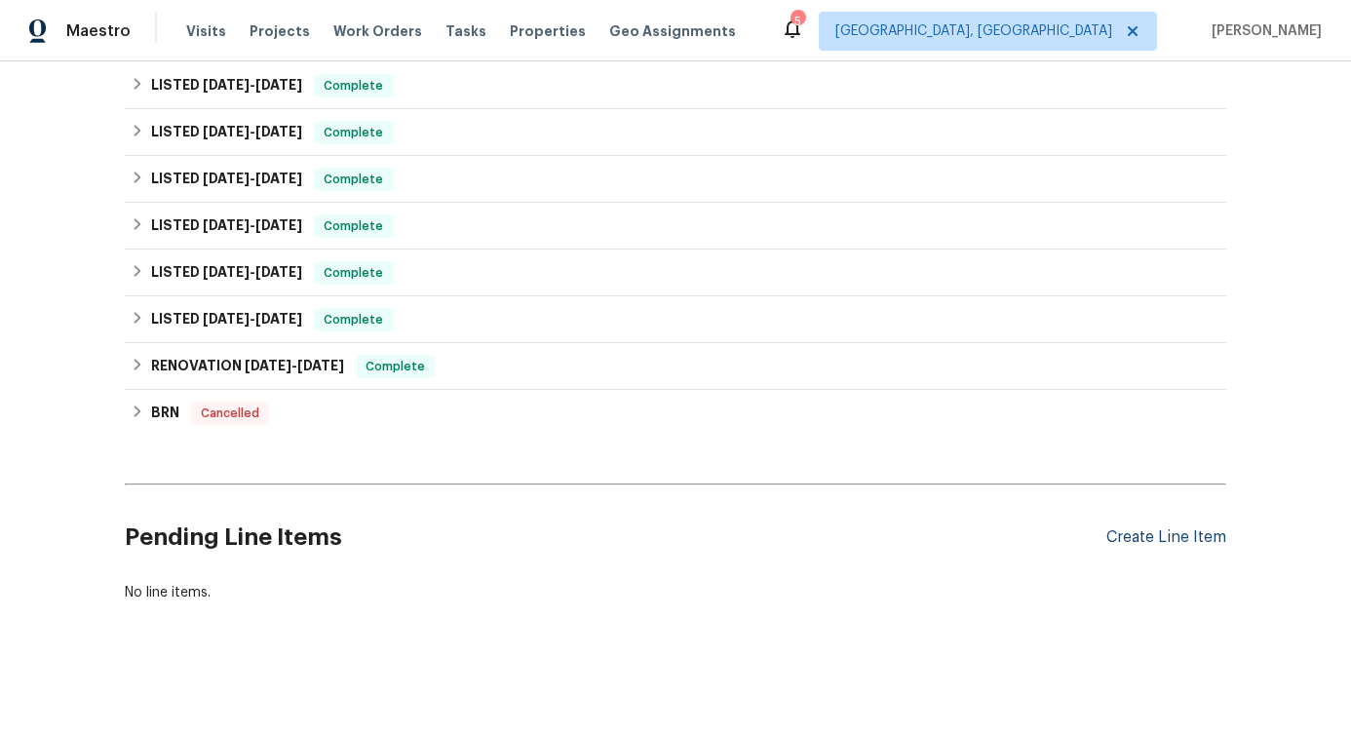
click at [1188, 528] on div "Create Line Item" at bounding box center [1167, 537] width 120 height 19
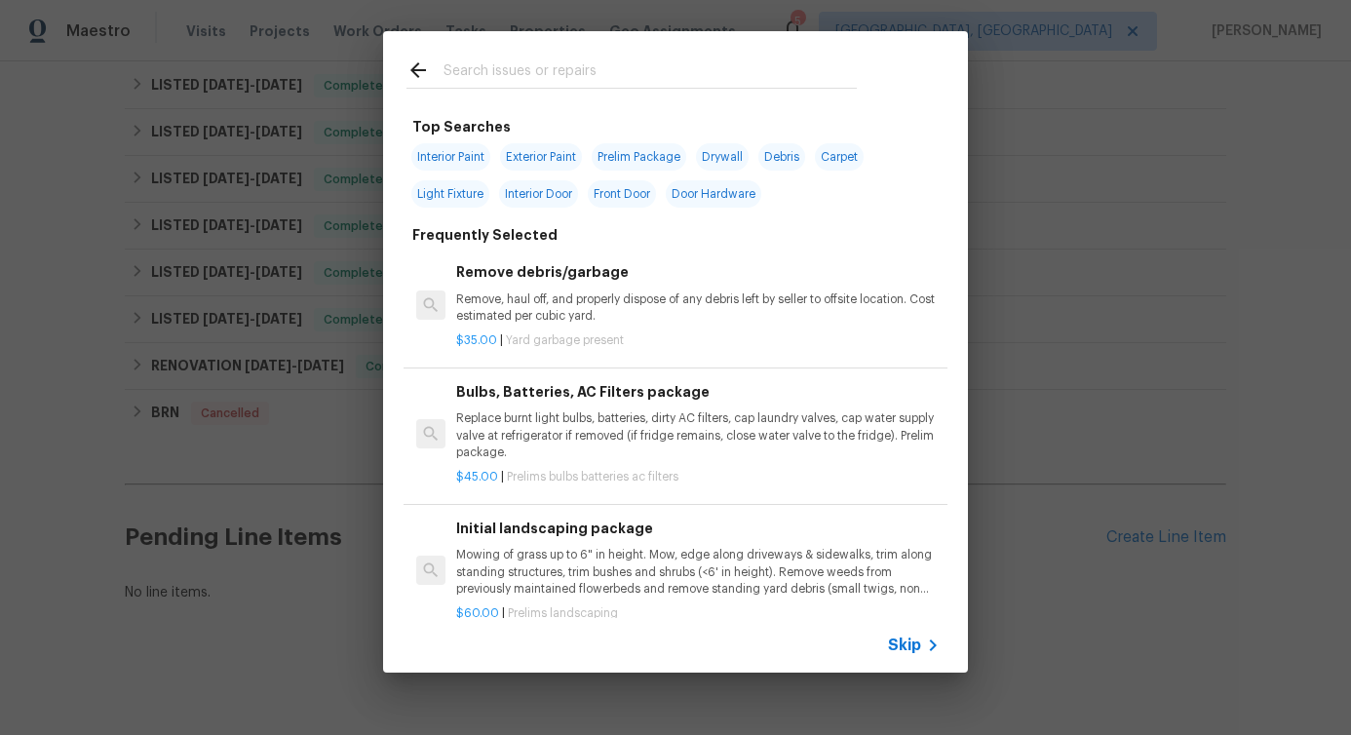
click at [516, 67] on input "text" at bounding box center [650, 72] width 413 height 29
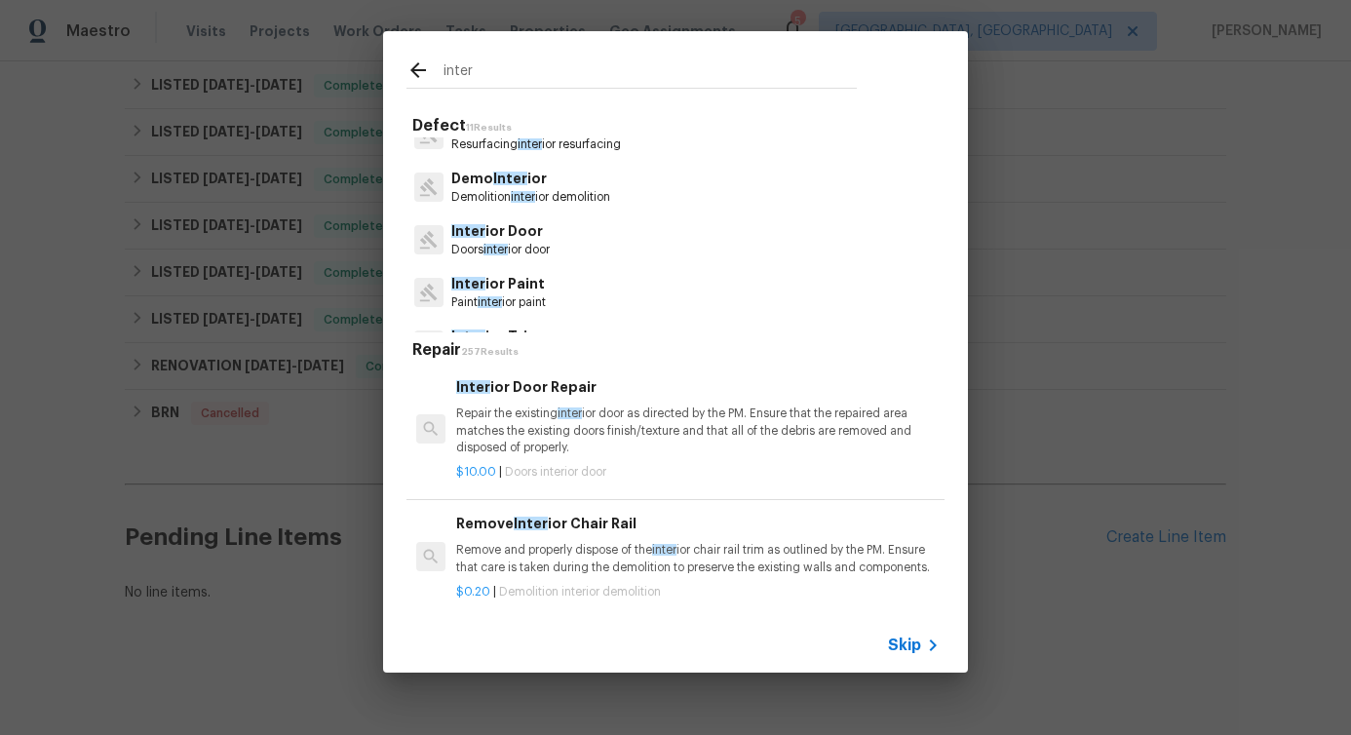
scroll to position [0, 0]
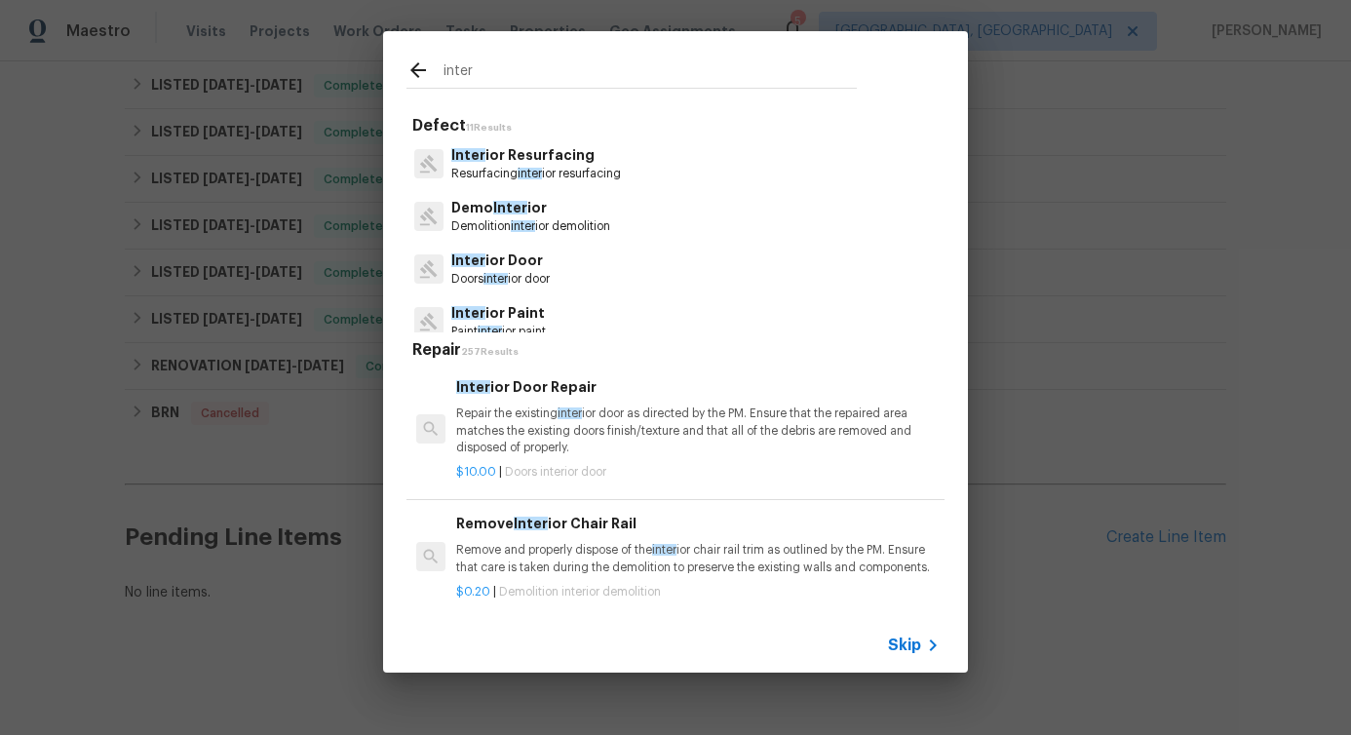
type input "inter"
click at [523, 165] on p "Inter ior Resurfacing" at bounding box center [536, 155] width 170 height 20
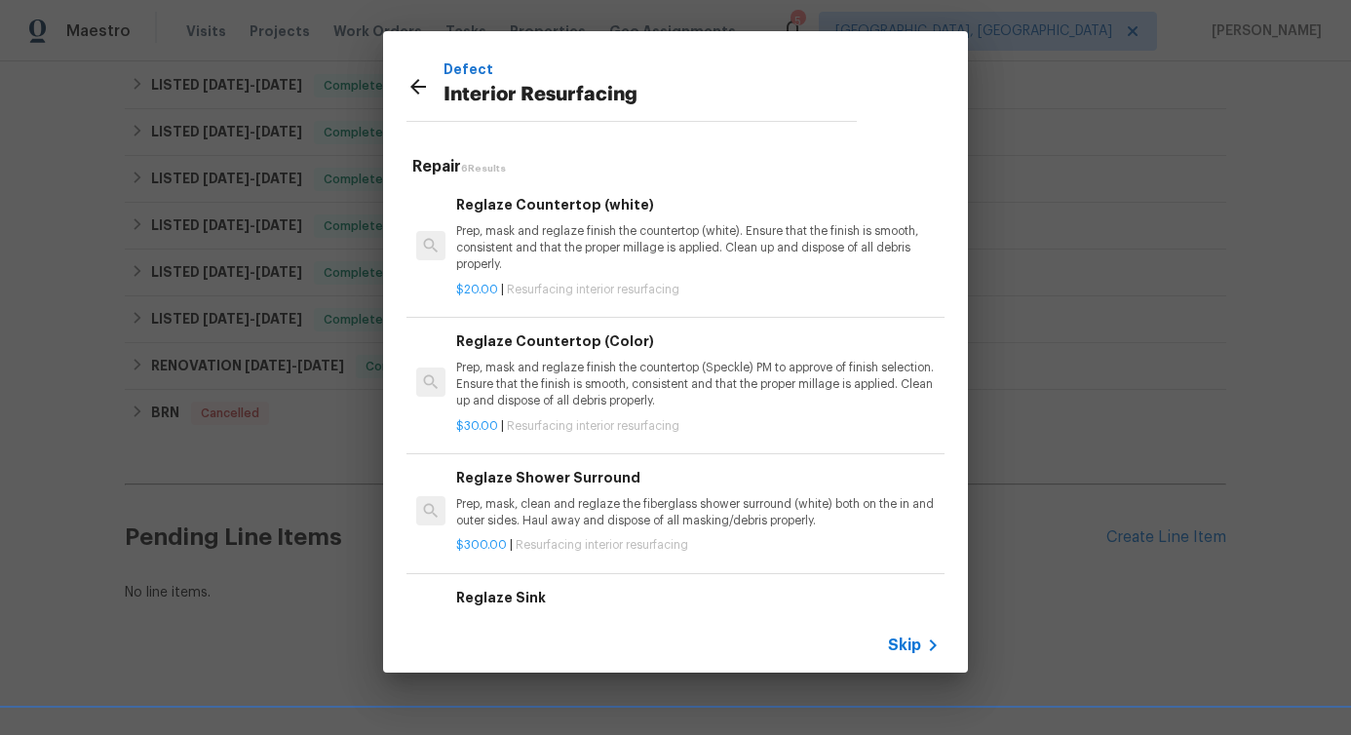
click at [534, 243] on p "Prep, mask and reglaze finish the countertop (white). Ensure that the finish is…" at bounding box center [698, 248] width 484 height 50
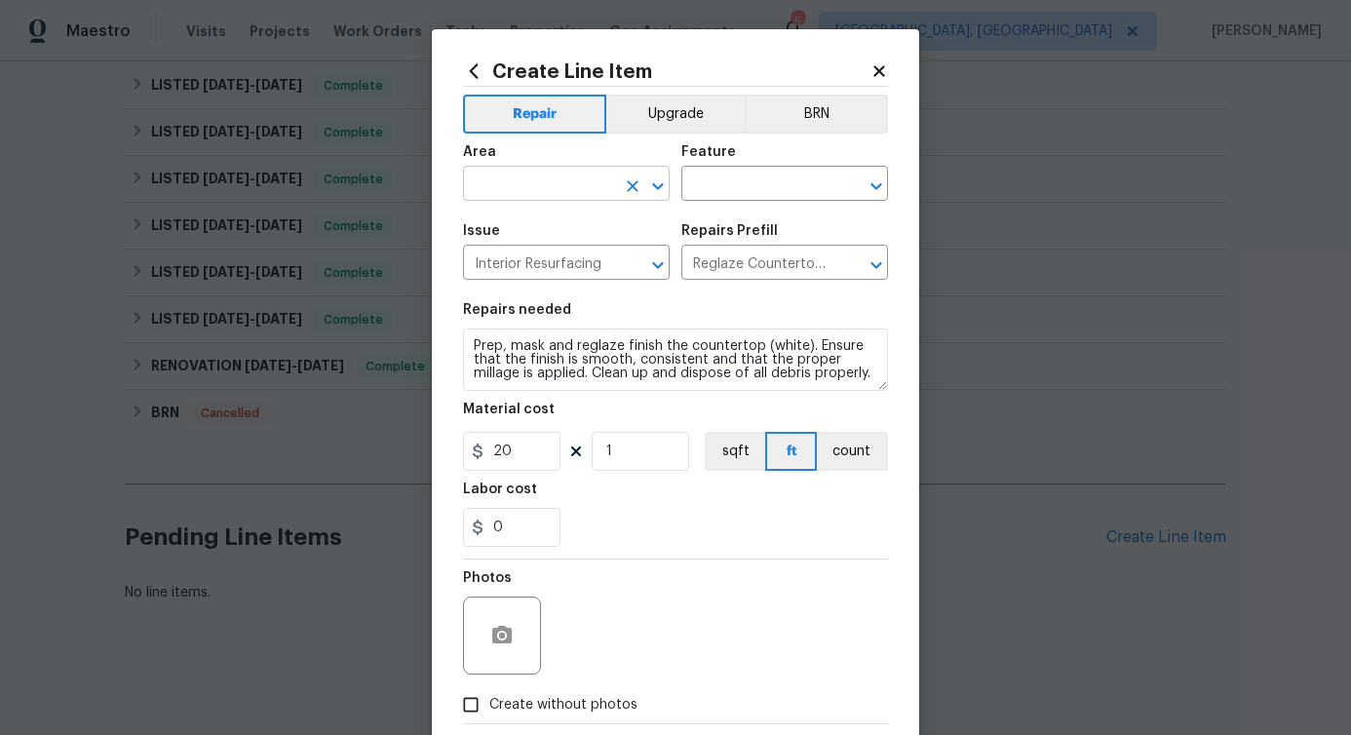
click at [525, 187] on input "text" at bounding box center [539, 186] width 152 height 30
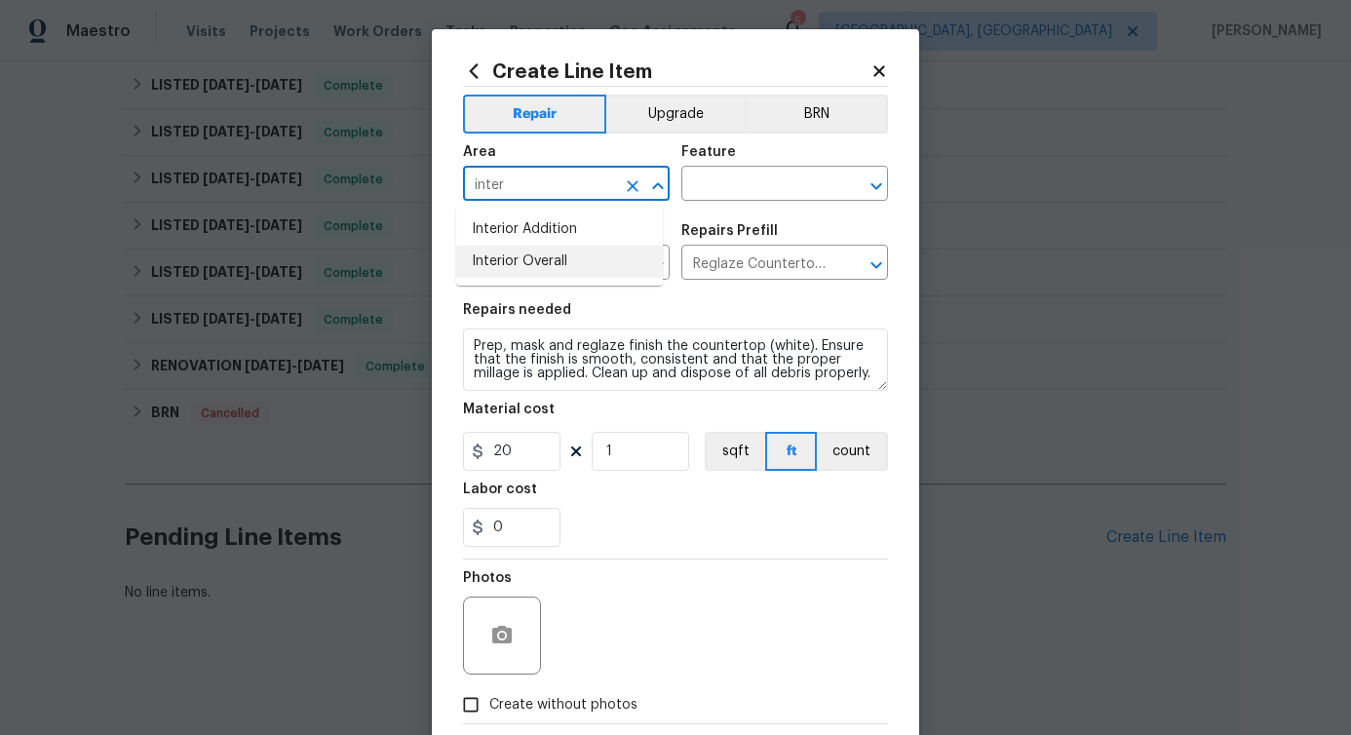
click at [510, 273] on li "Interior Overall" at bounding box center [559, 262] width 207 height 32
type input "Interior Overall"
click at [703, 180] on input "text" at bounding box center [758, 186] width 152 height 30
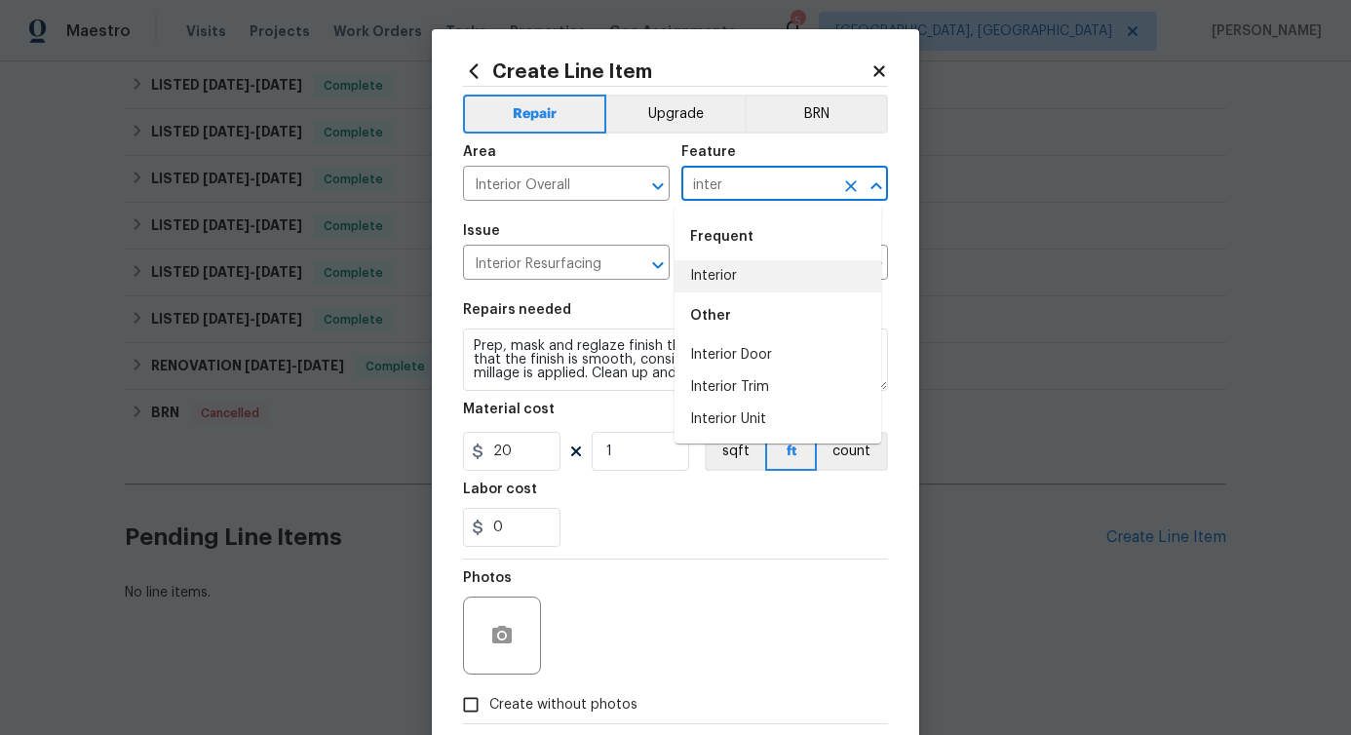
click at [708, 274] on li "Interior" at bounding box center [778, 276] width 207 height 32
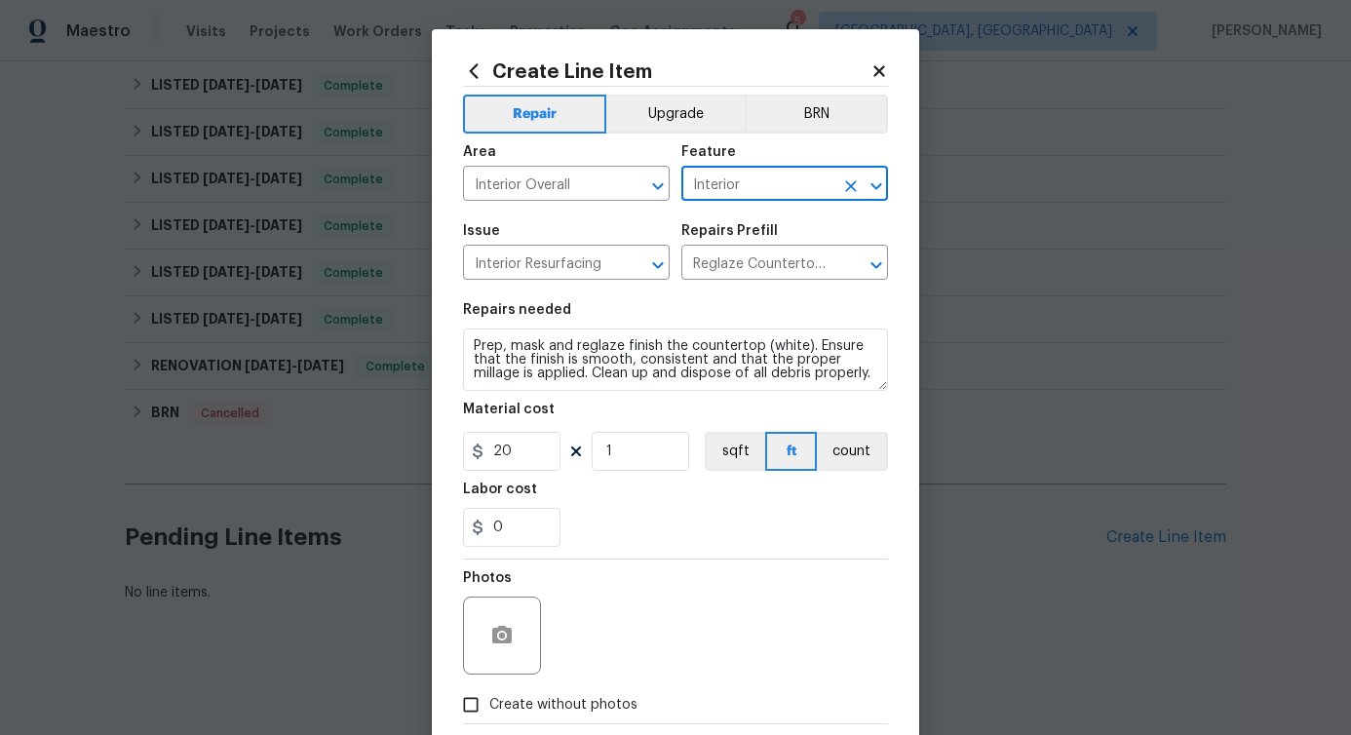
type input "Interior"
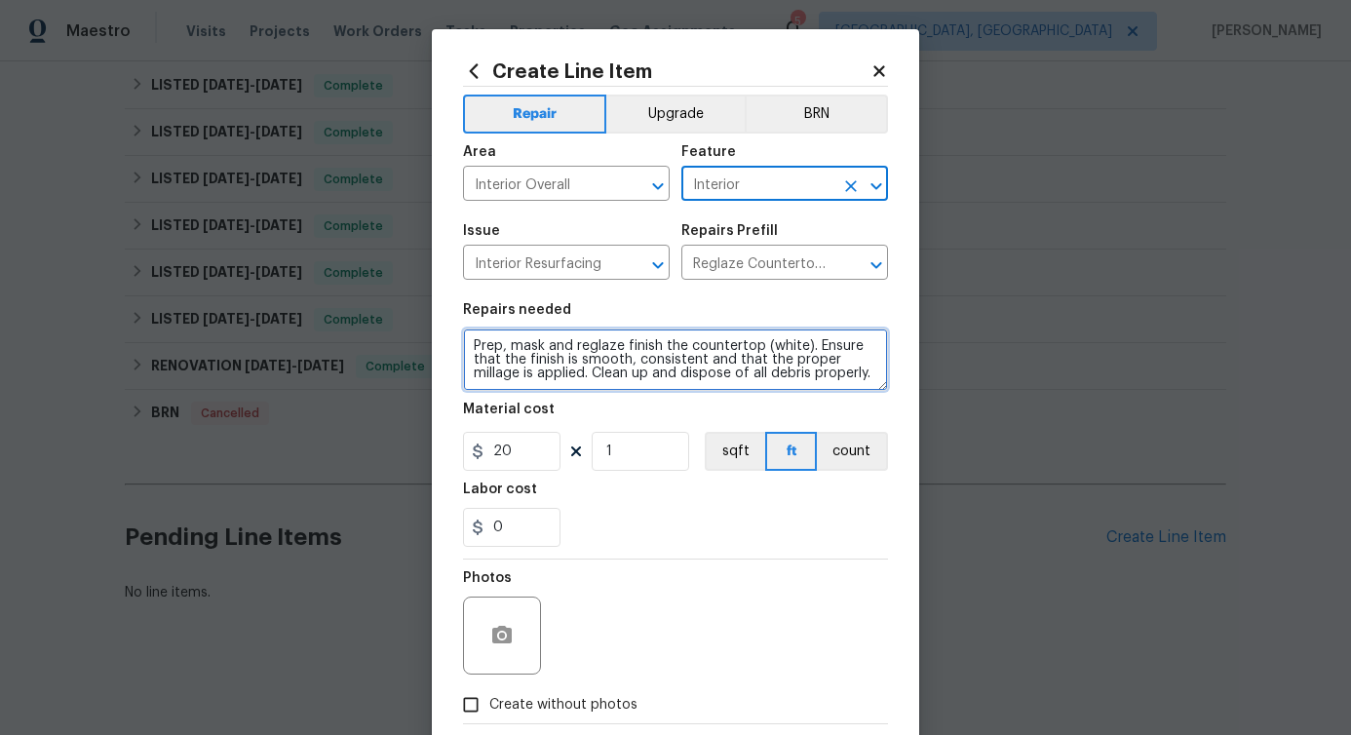
click at [608, 331] on textarea "Prep, mask and reglaze finish the countertop (white). Ensure that the finish is…" at bounding box center [675, 360] width 425 height 62
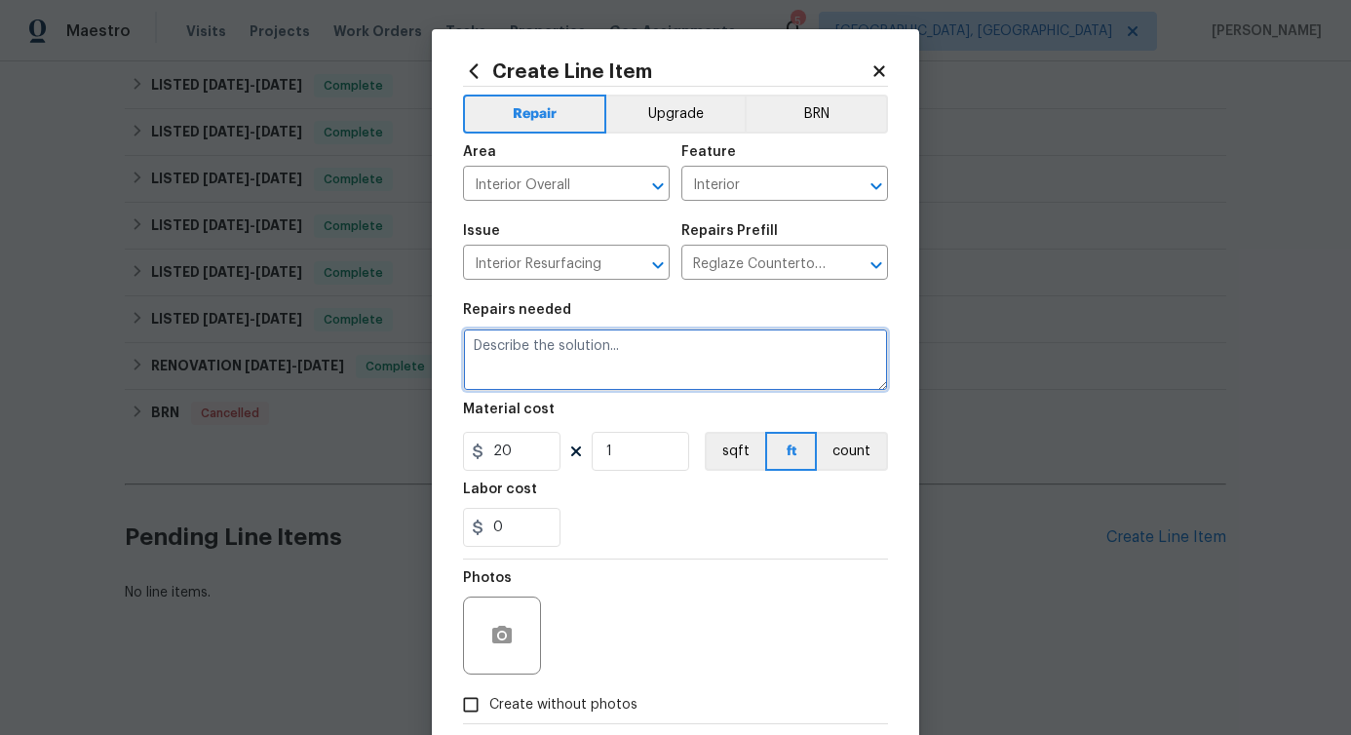
paste textarea "Bathroom upstairs by stairs has a damage on ceiling photos attached. The ceilin…"
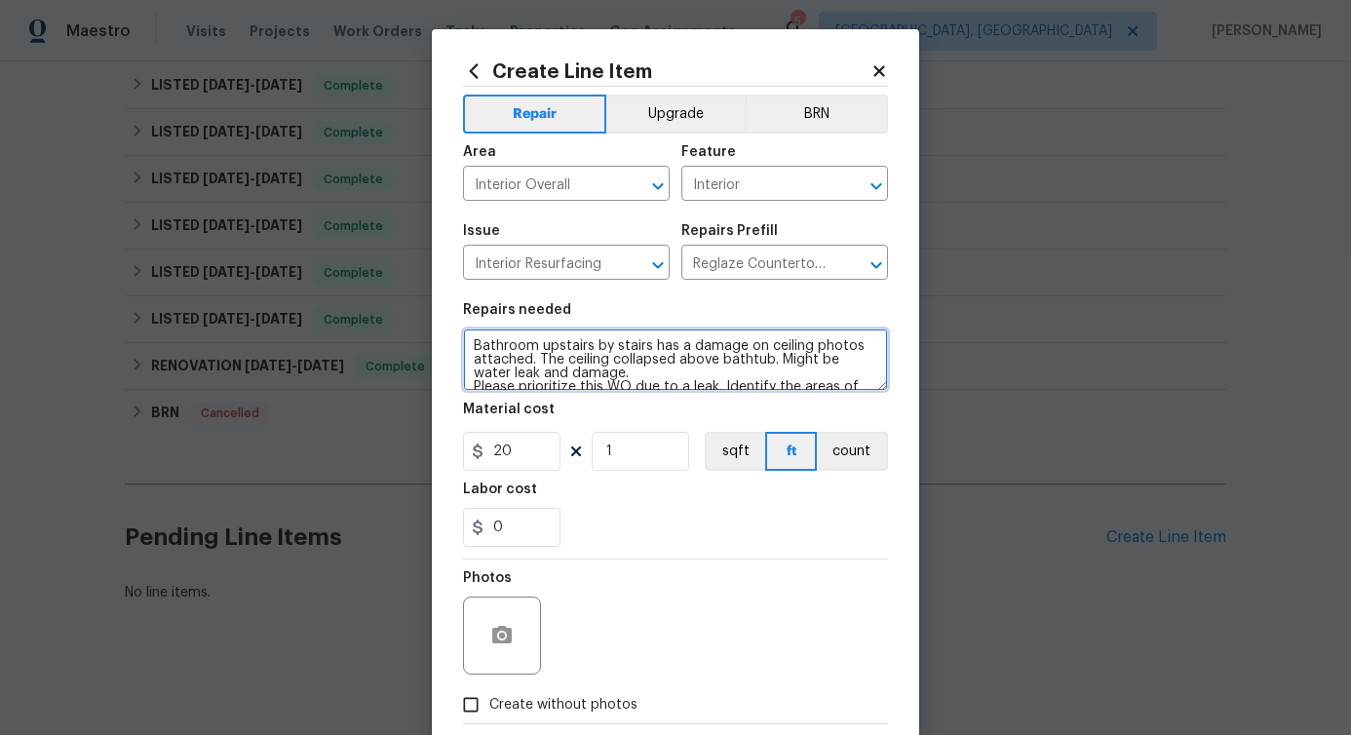
scroll to position [150, 0]
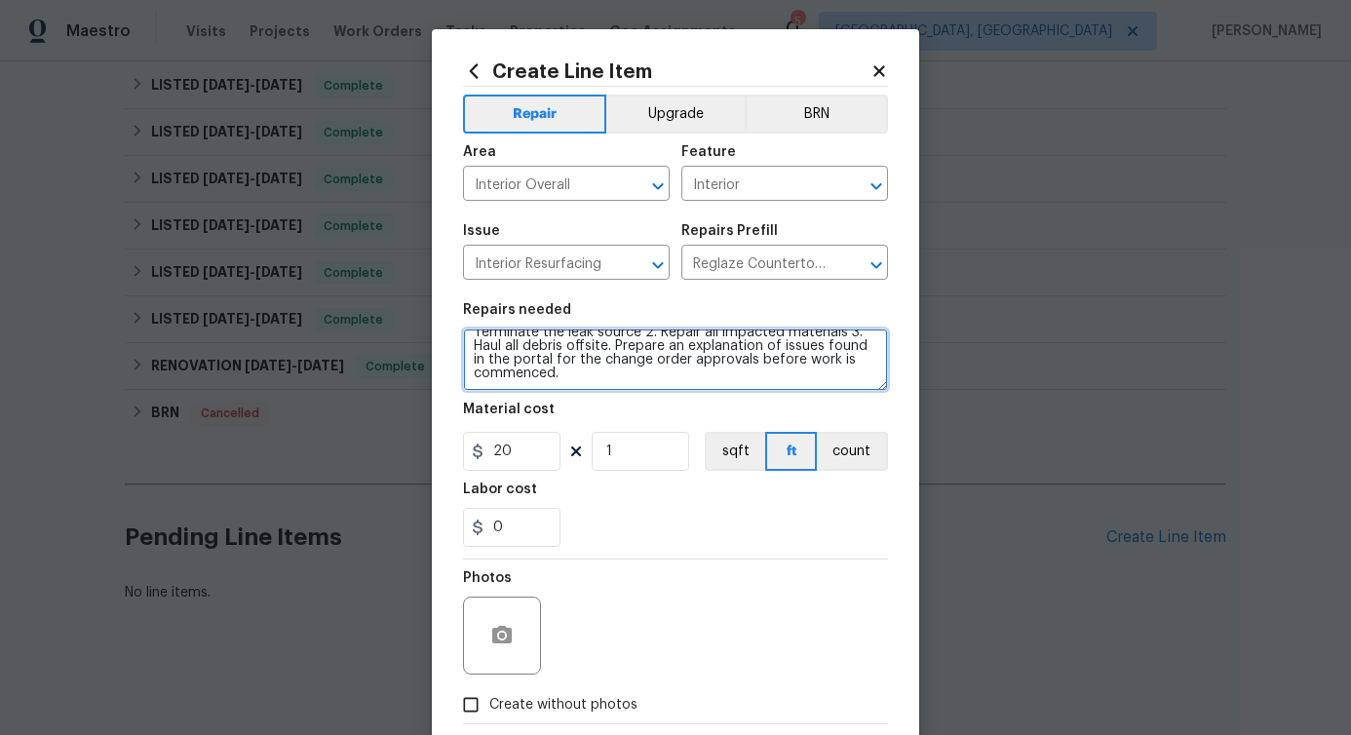
type textarea "Bathroom upstairs by stairs has a damage on ceiling photos attached. The ceilin…"
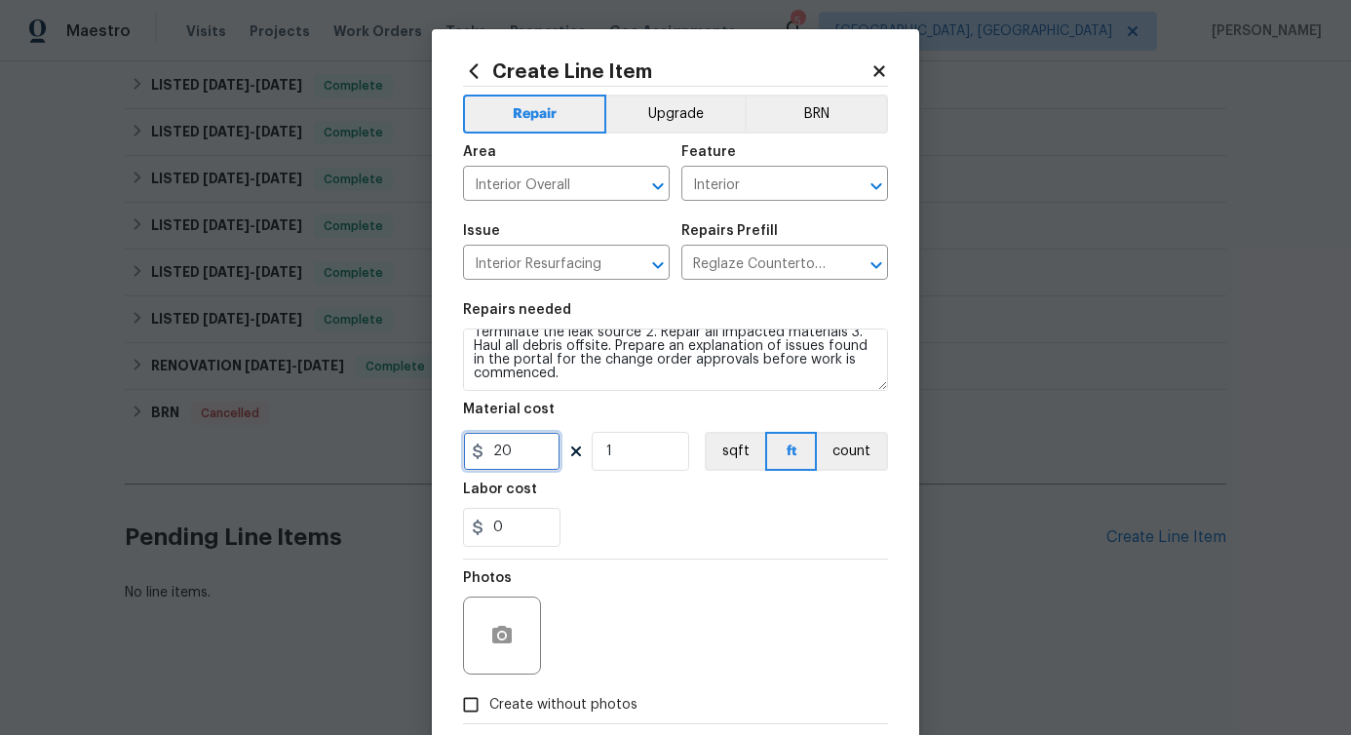
click at [494, 449] on input "20" at bounding box center [511, 451] width 97 height 39
type input "75"
click at [609, 613] on div "Photos" at bounding box center [675, 623] width 425 height 127
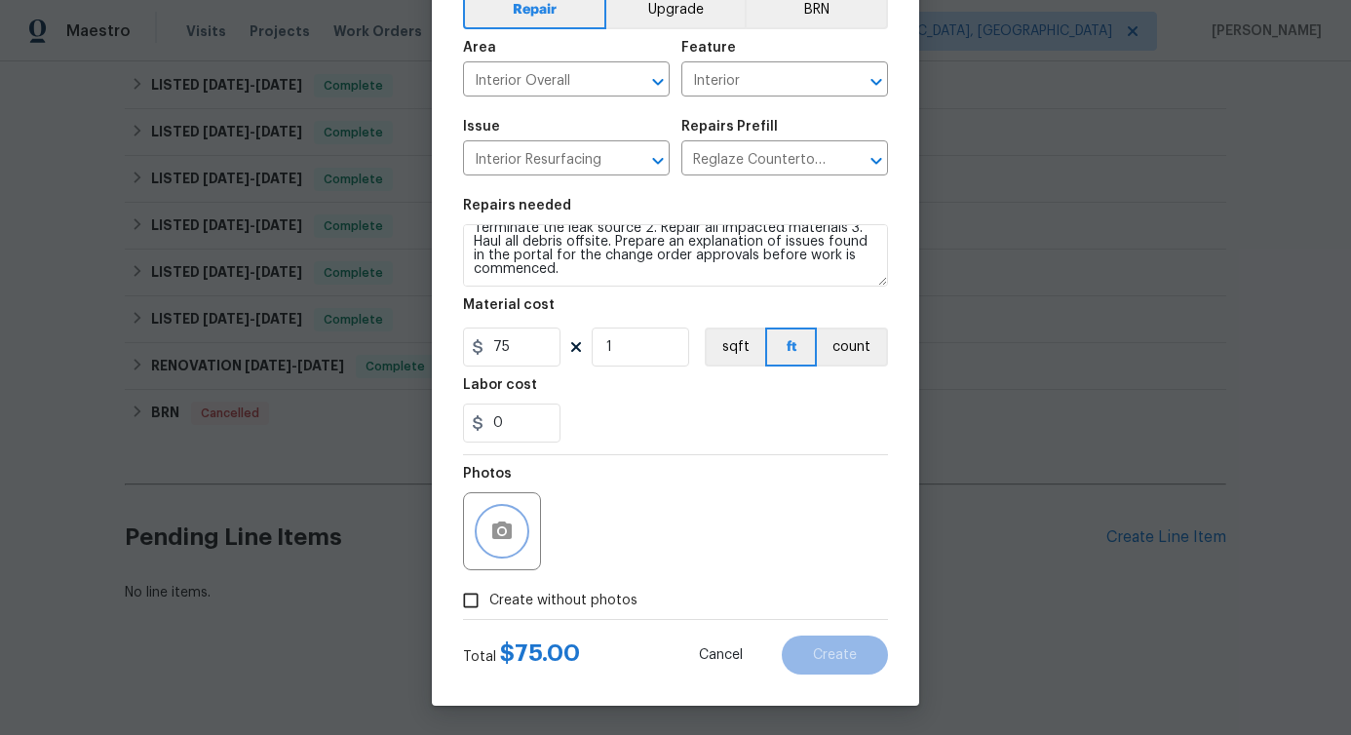
click at [500, 538] on icon "button" at bounding box center [501, 531] width 19 height 18
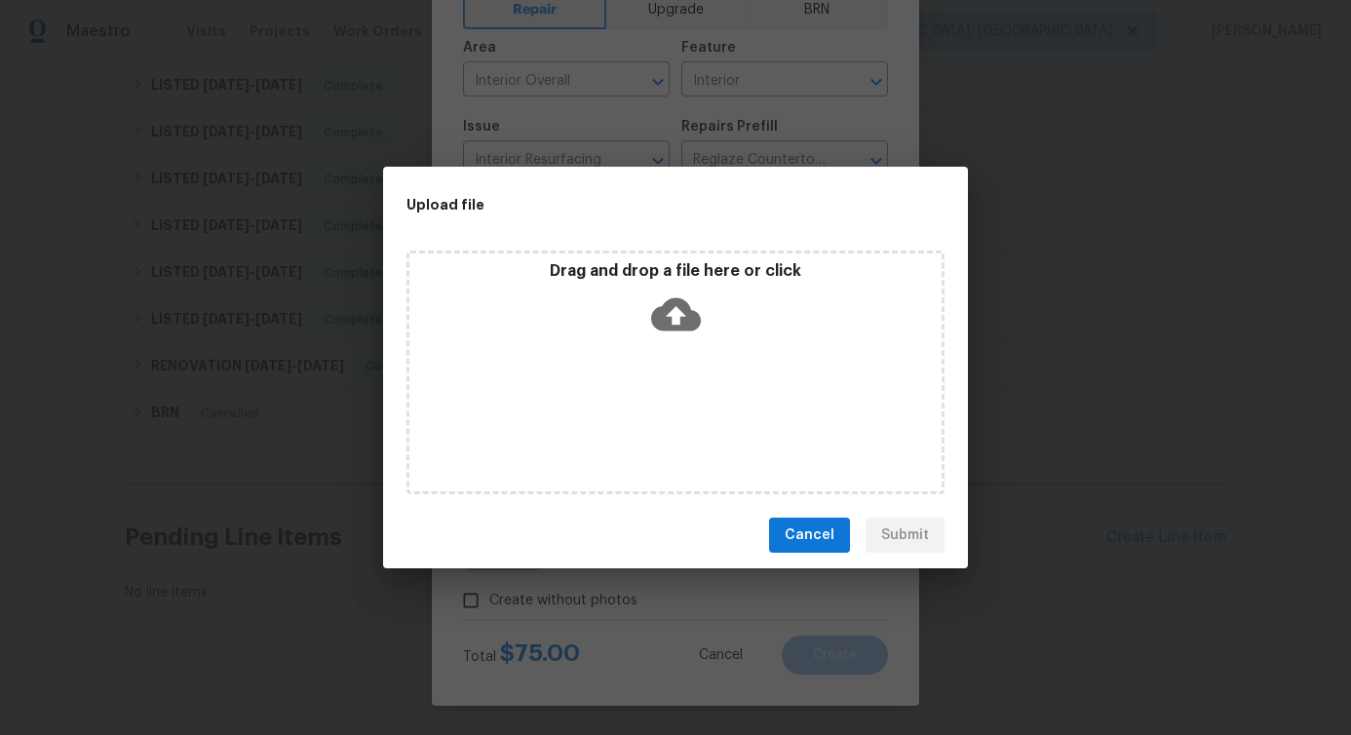
click at [669, 317] on icon at bounding box center [676, 314] width 50 height 33
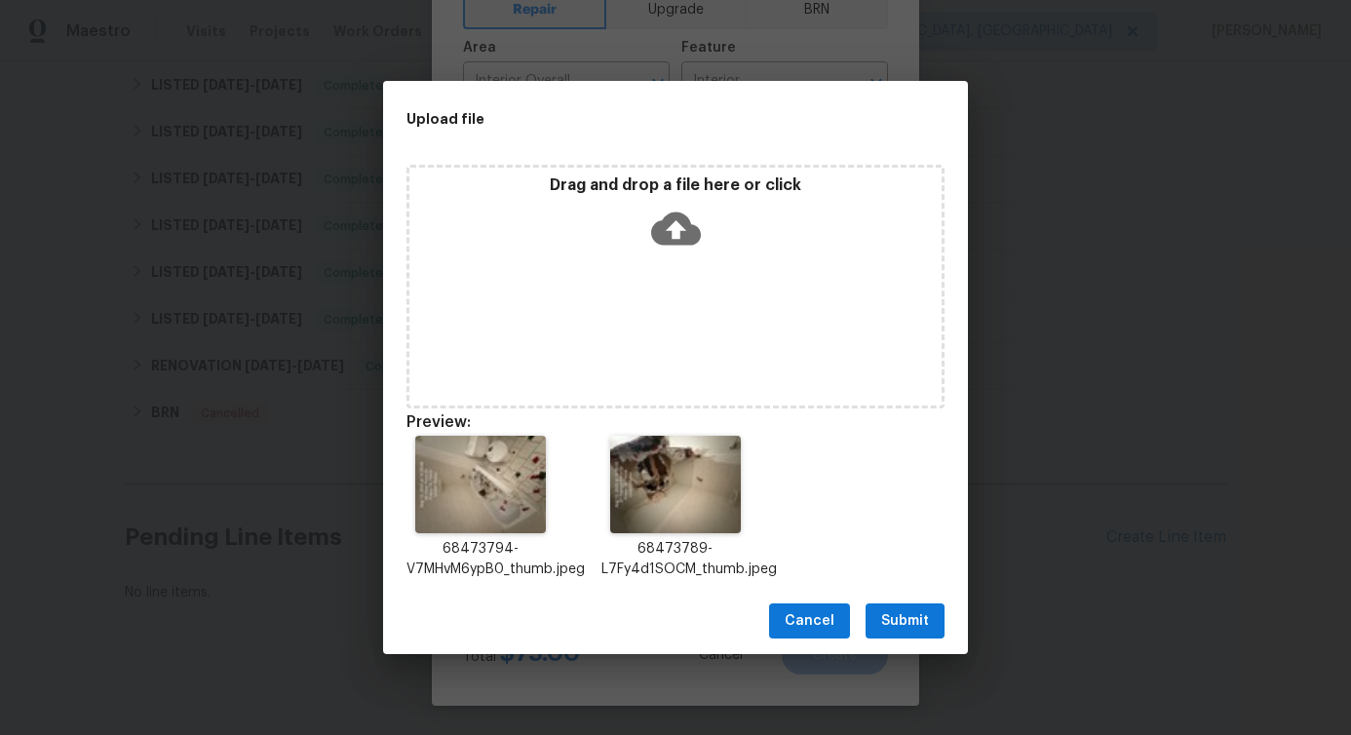
scroll to position [16, 0]
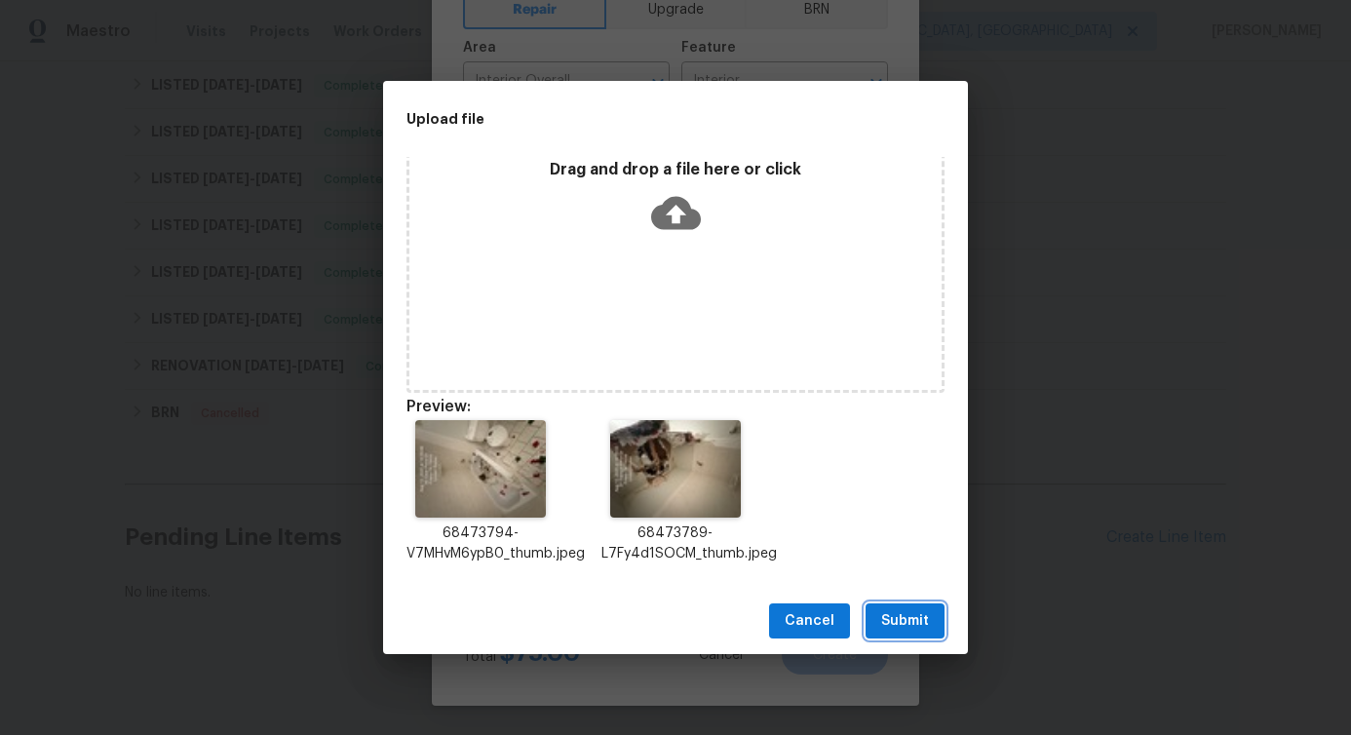
click at [900, 607] on button "Submit" at bounding box center [905, 622] width 79 height 36
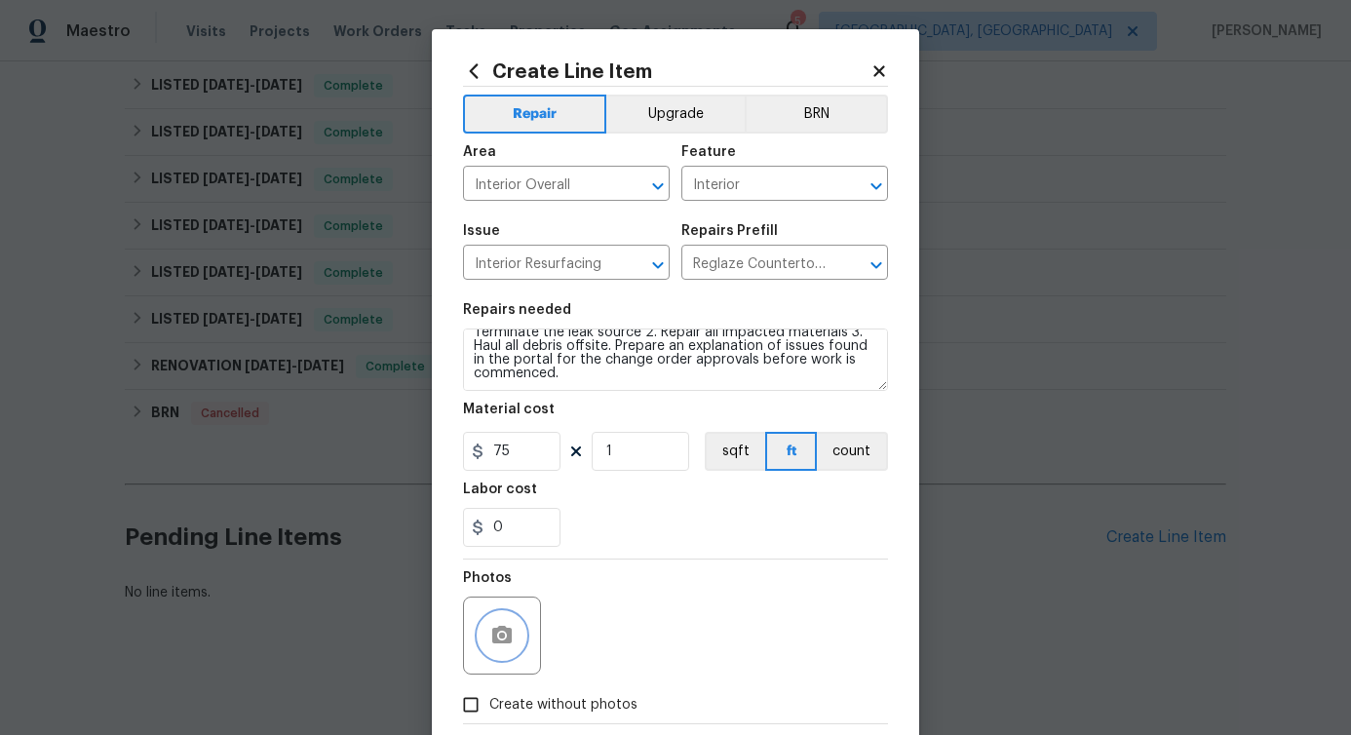
scroll to position [105, 0]
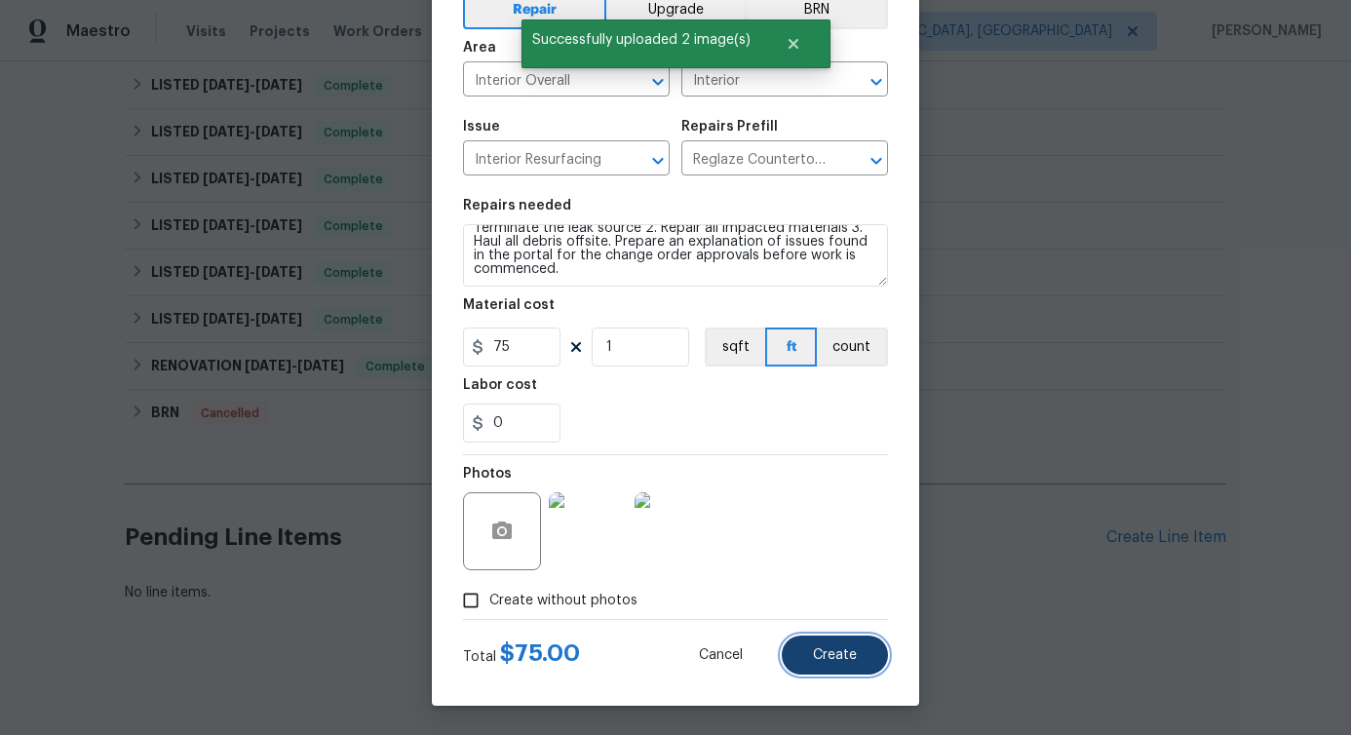
click at [854, 656] on button "Create" at bounding box center [835, 655] width 106 height 39
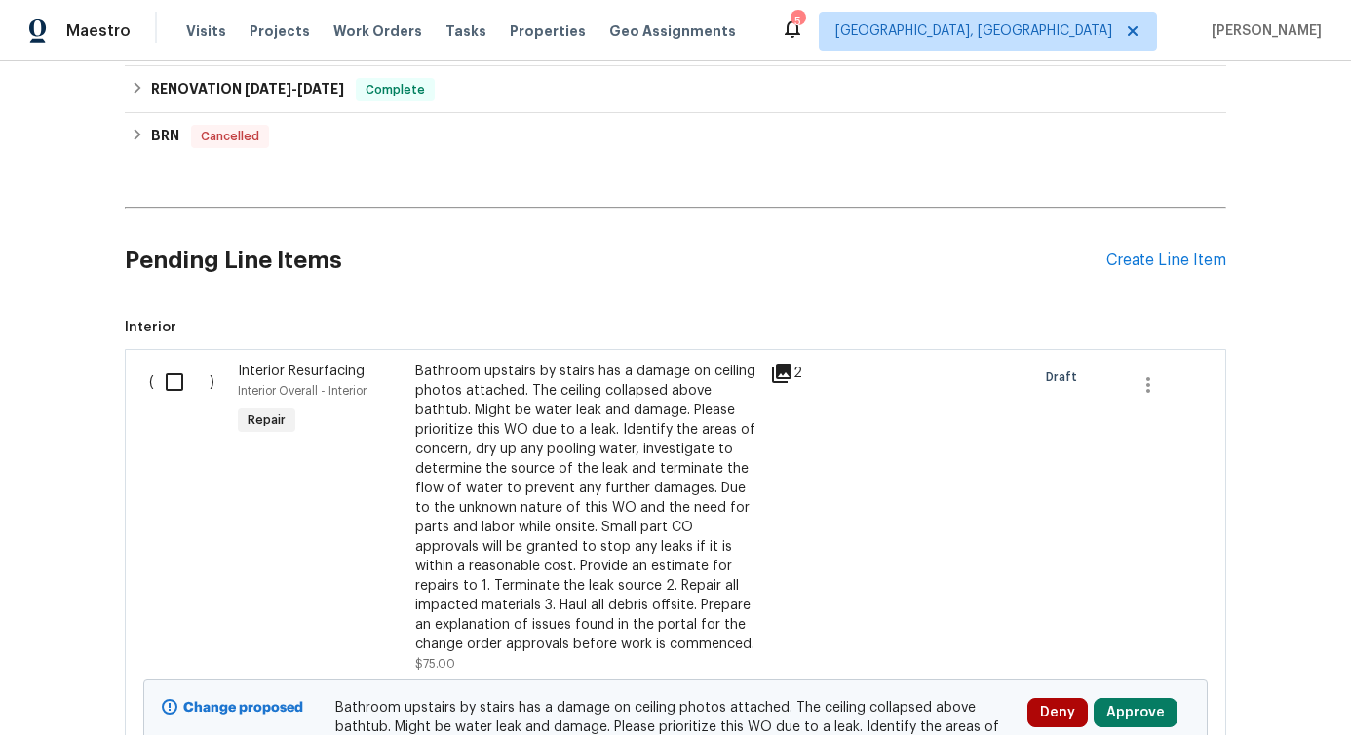
scroll to position [812, 0]
click at [177, 394] on input "checkbox" at bounding box center [182, 384] width 56 height 41
checkbox input "true"
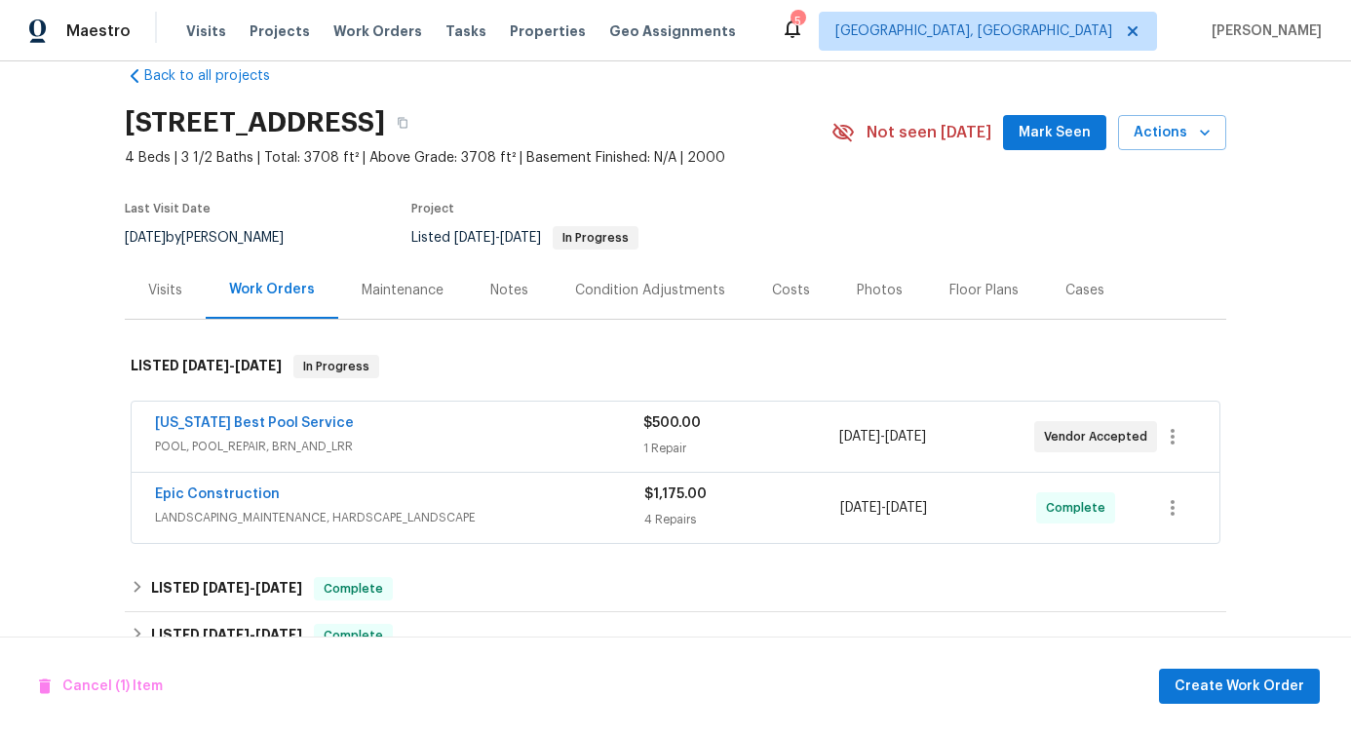
scroll to position [0, 0]
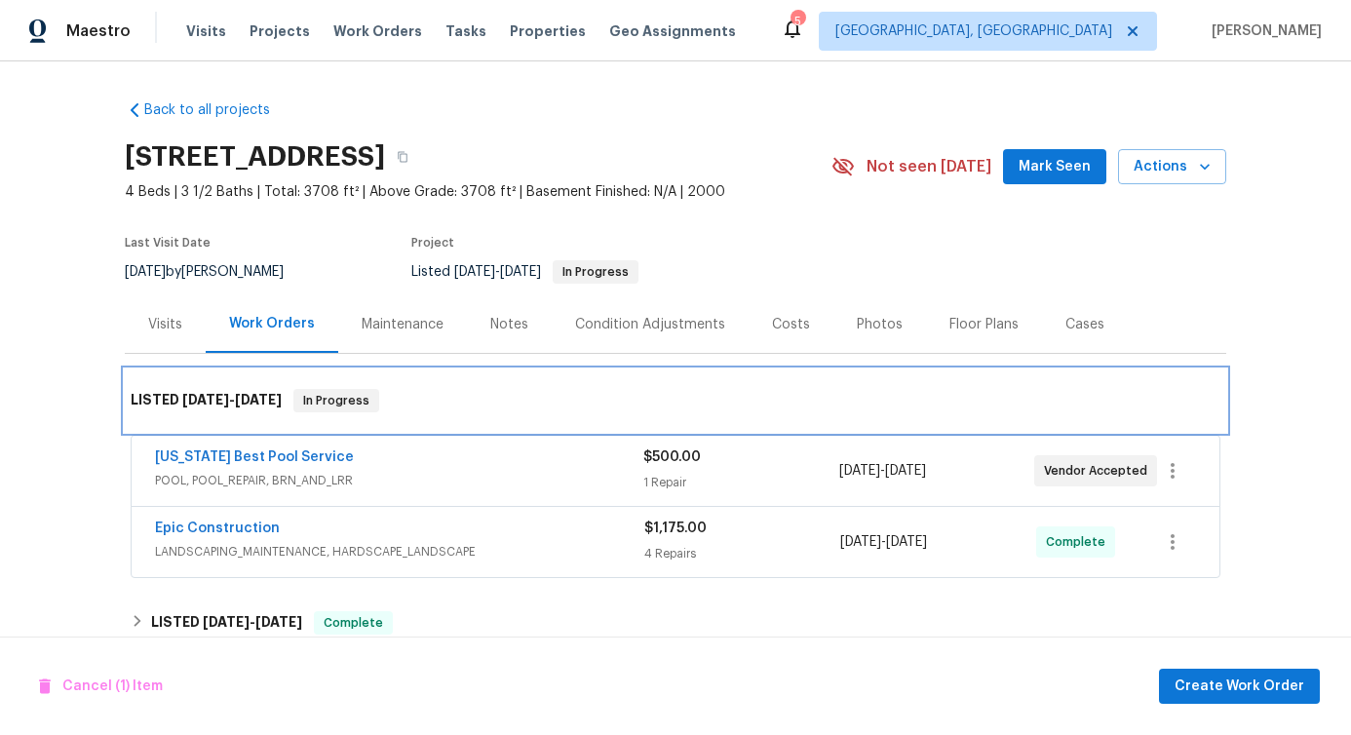
drag, startPoint x: 294, startPoint y: 403, endPoint x: 390, endPoint y: 401, distance: 95.6
click at [390, 401] on div "LISTED 7/24/25 - 8/1/25 In Progress" at bounding box center [676, 400] width 1090 height 23
drag, startPoint x: 291, startPoint y: 399, endPoint x: 389, endPoint y: 402, distance: 98.5
click at [389, 402] on div "LISTED 7/24/25 - 8/1/25 In Progress" at bounding box center [676, 400] width 1090 height 23
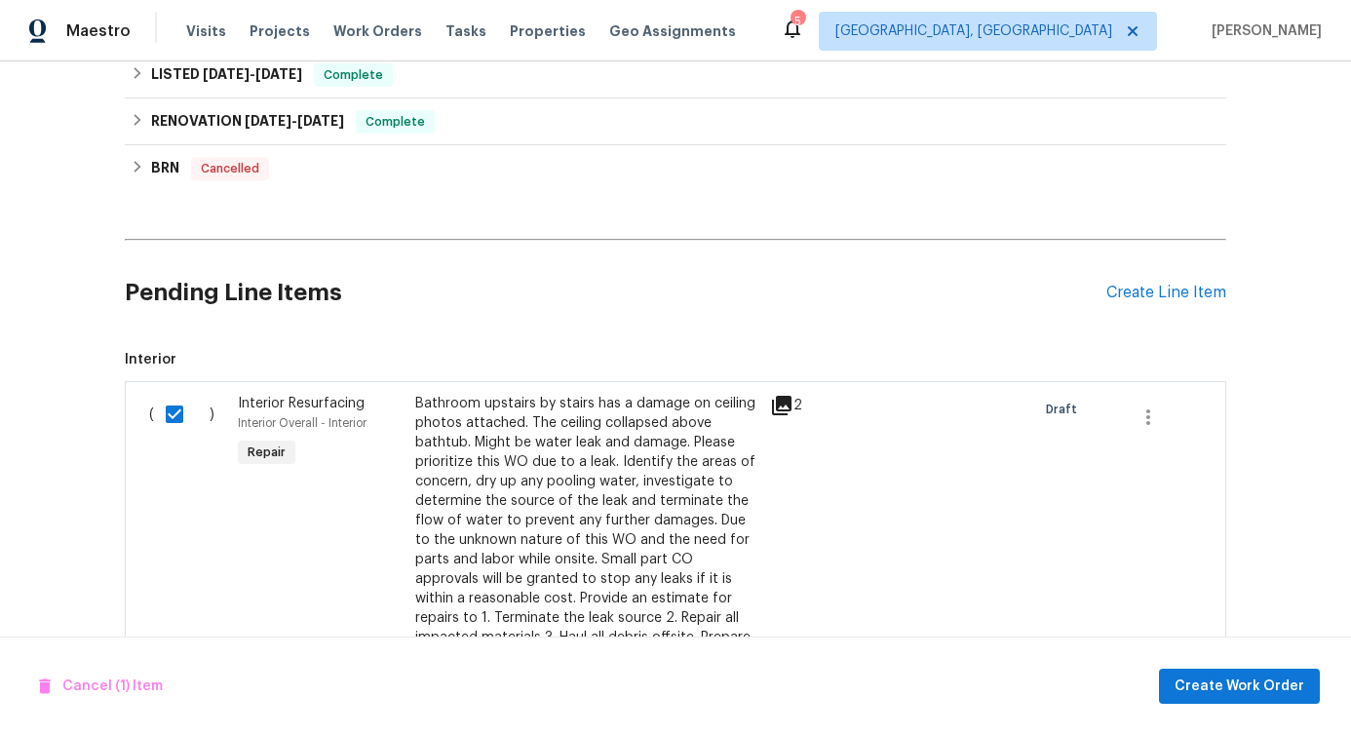
scroll to position [1145, 0]
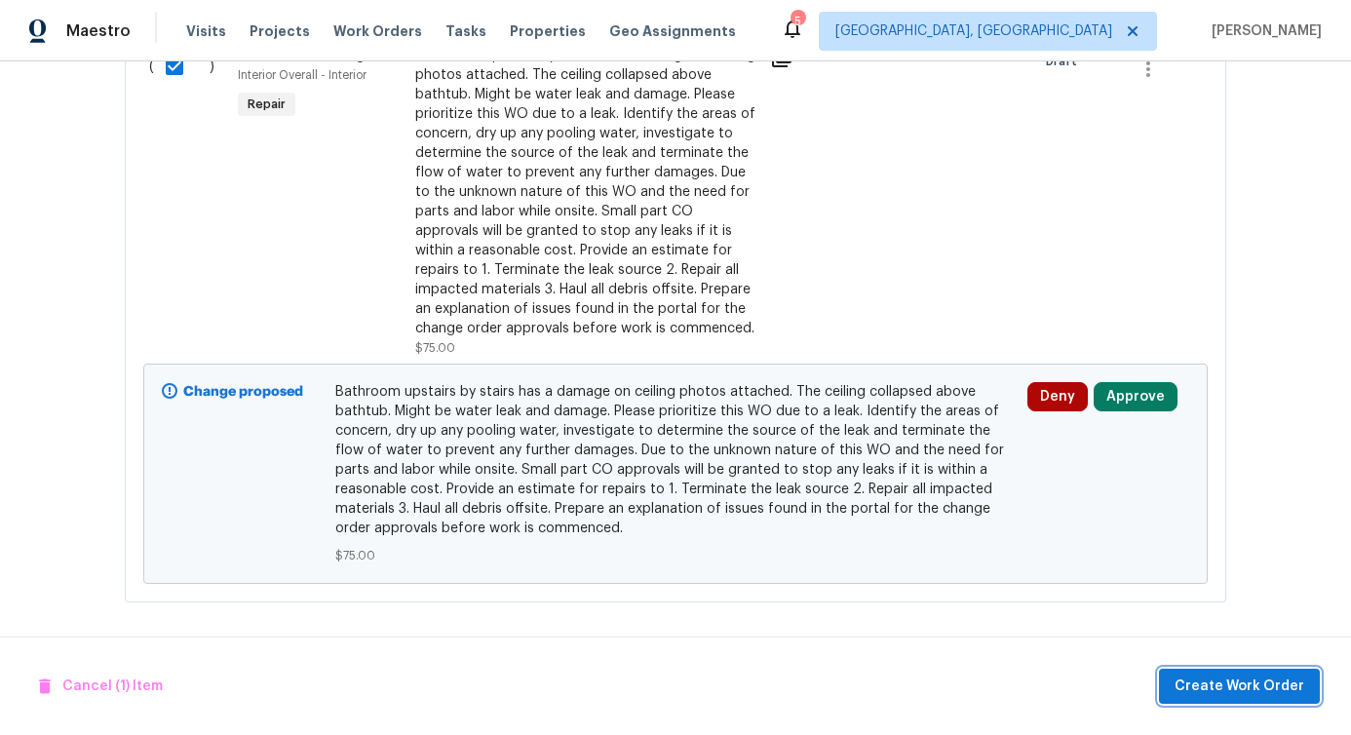
click at [1239, 678] on span "Create Work Order" at bounding box center [1240, 687] width 130 height 24
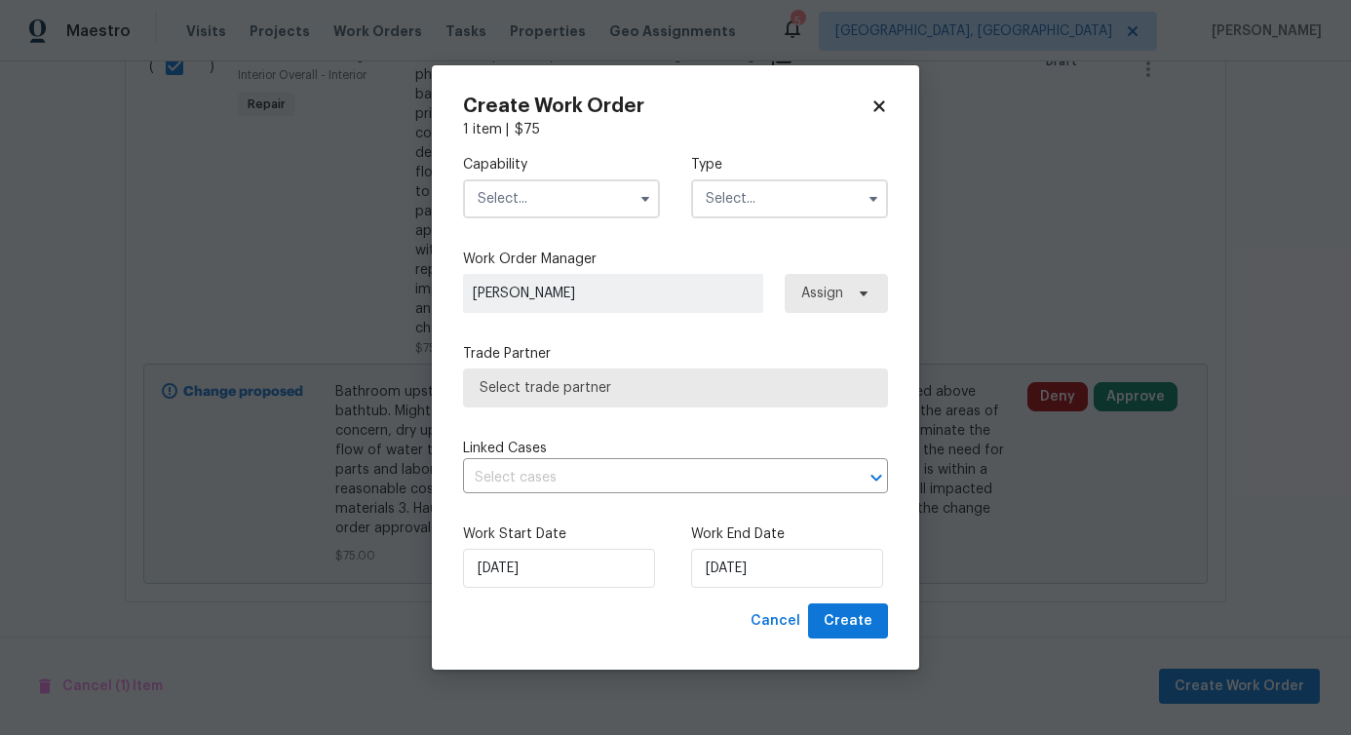
click at [546, 188] on input "text" at bounding box center [561, 198] width 197 height 39
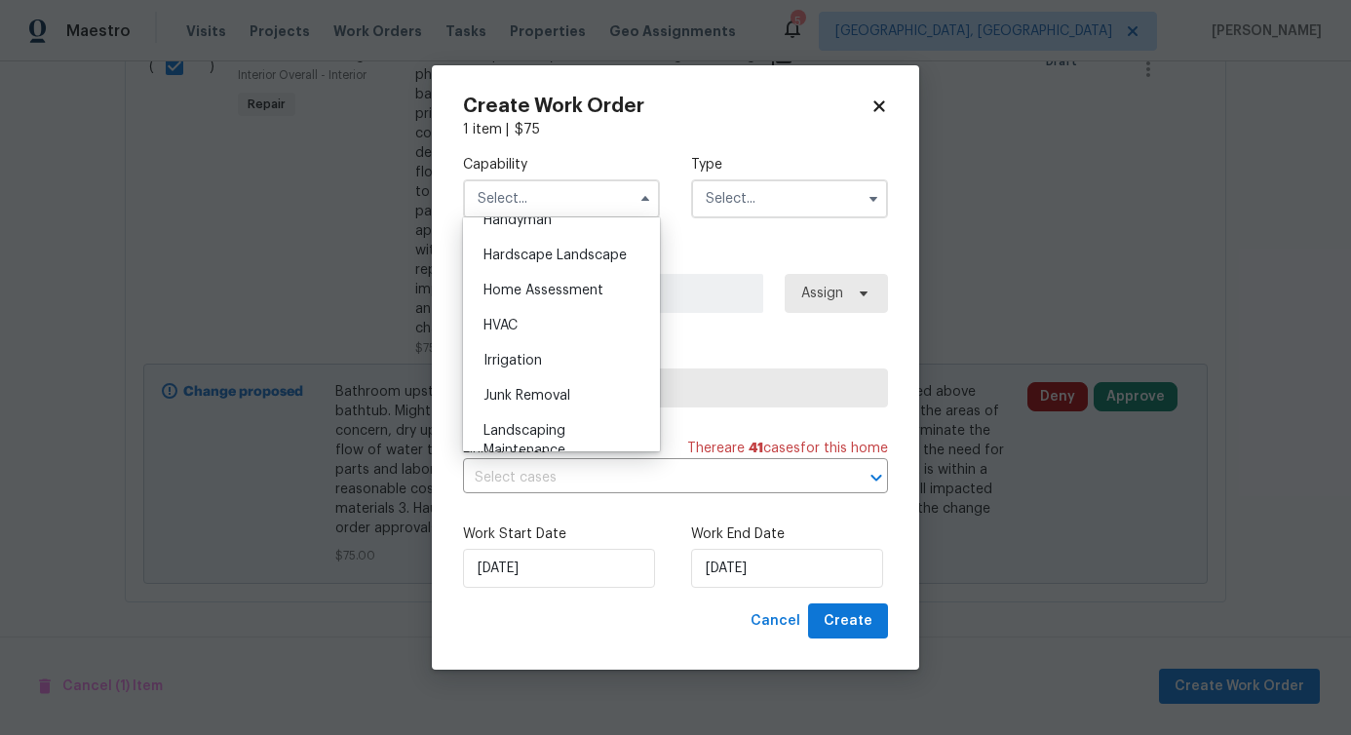
scroll to position [1064, 0]
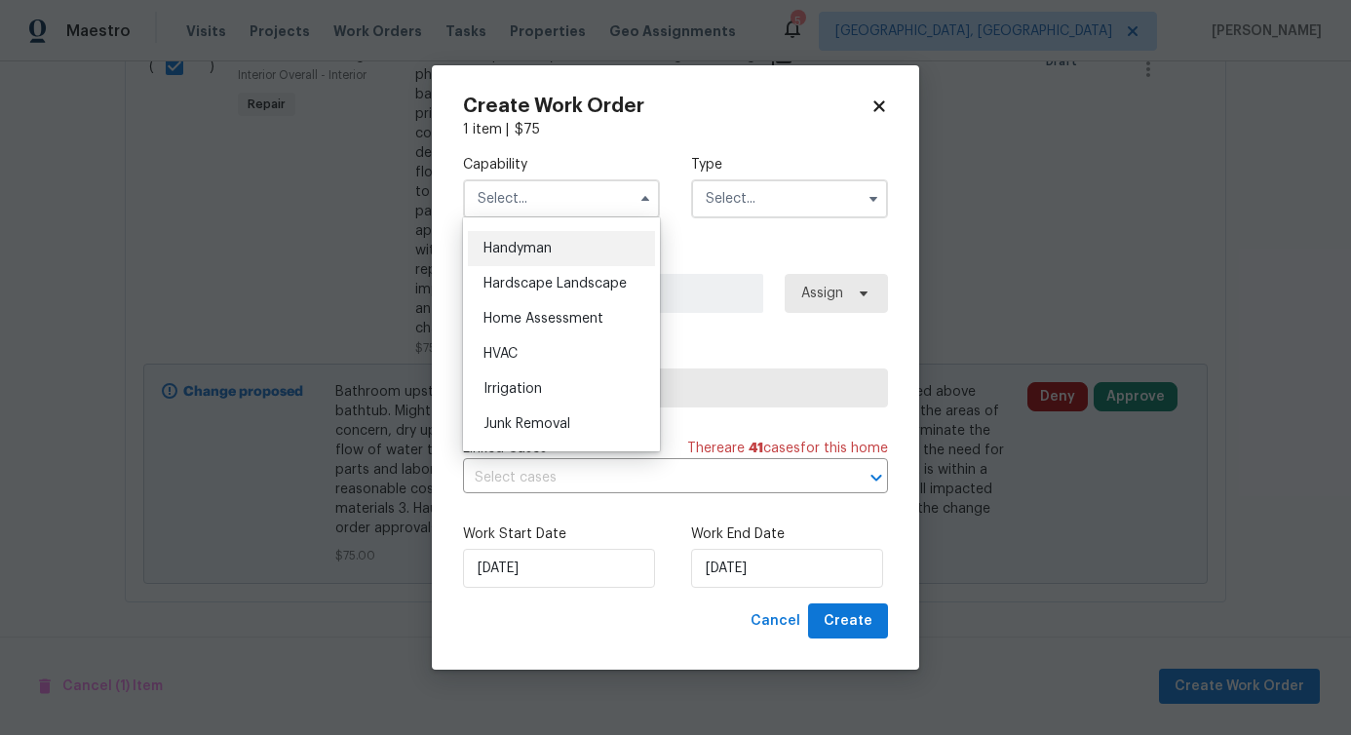
click at [566, 266] on div "Handyman" at bounding box center [561, 248] width 187 height 35
type input "Handyman"
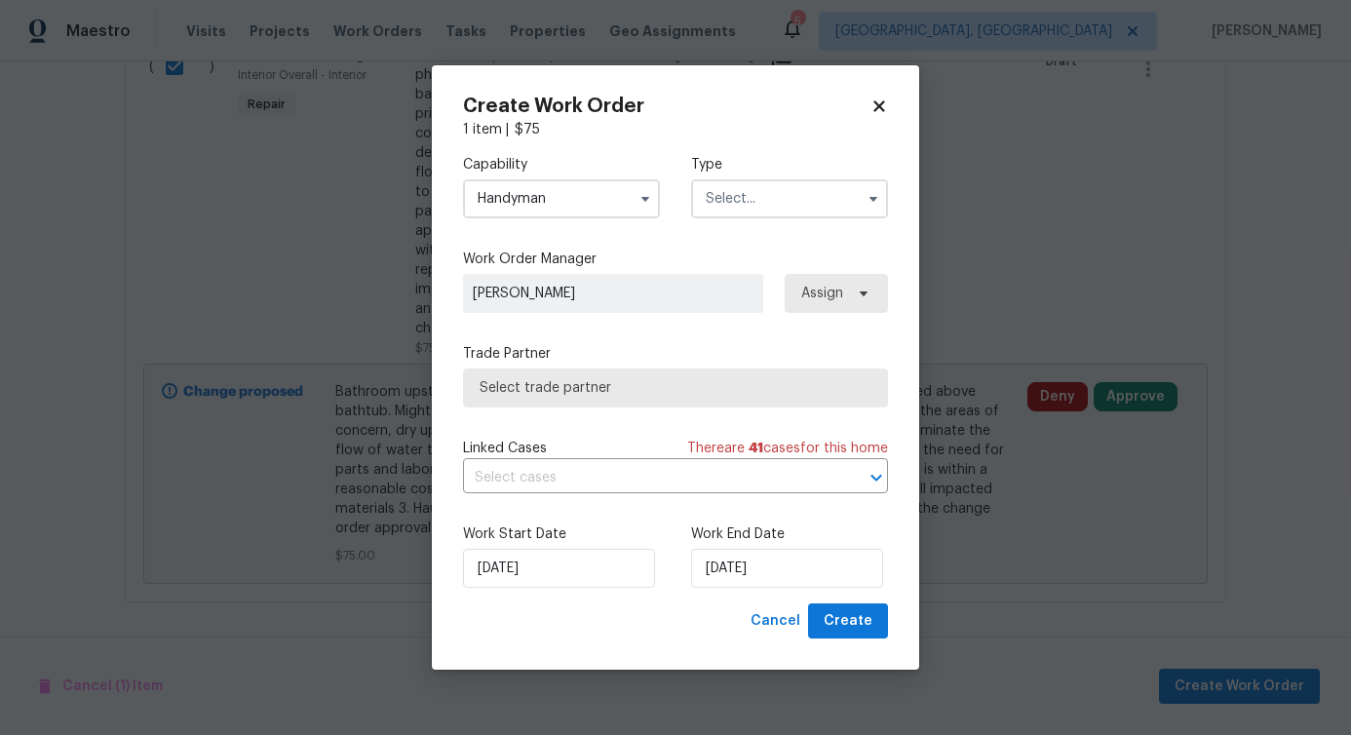
click at [738, 204] on input "text" at bounding box center [789, 198] width 197 height 39
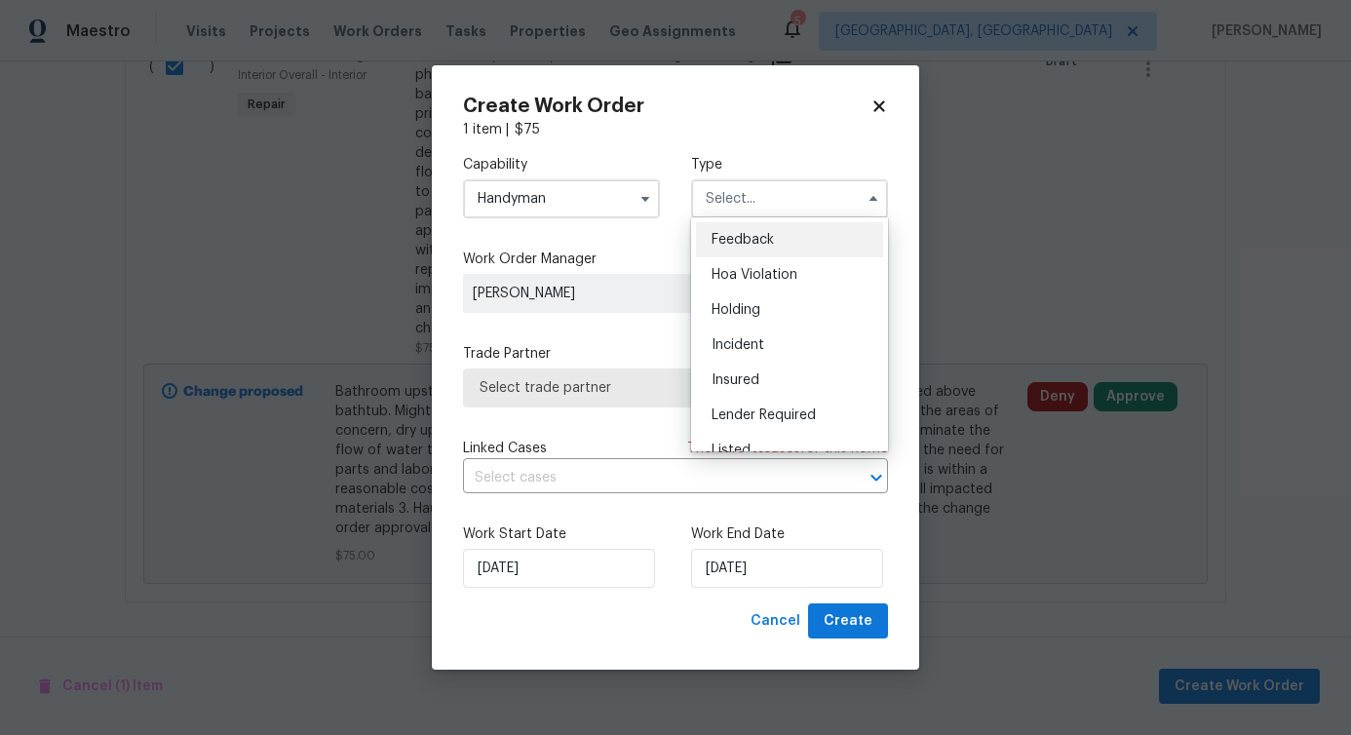
click at [736, 226] on div "Feedback" at bounding box center [789, 239] width 187 height 35
type input "Feedback"
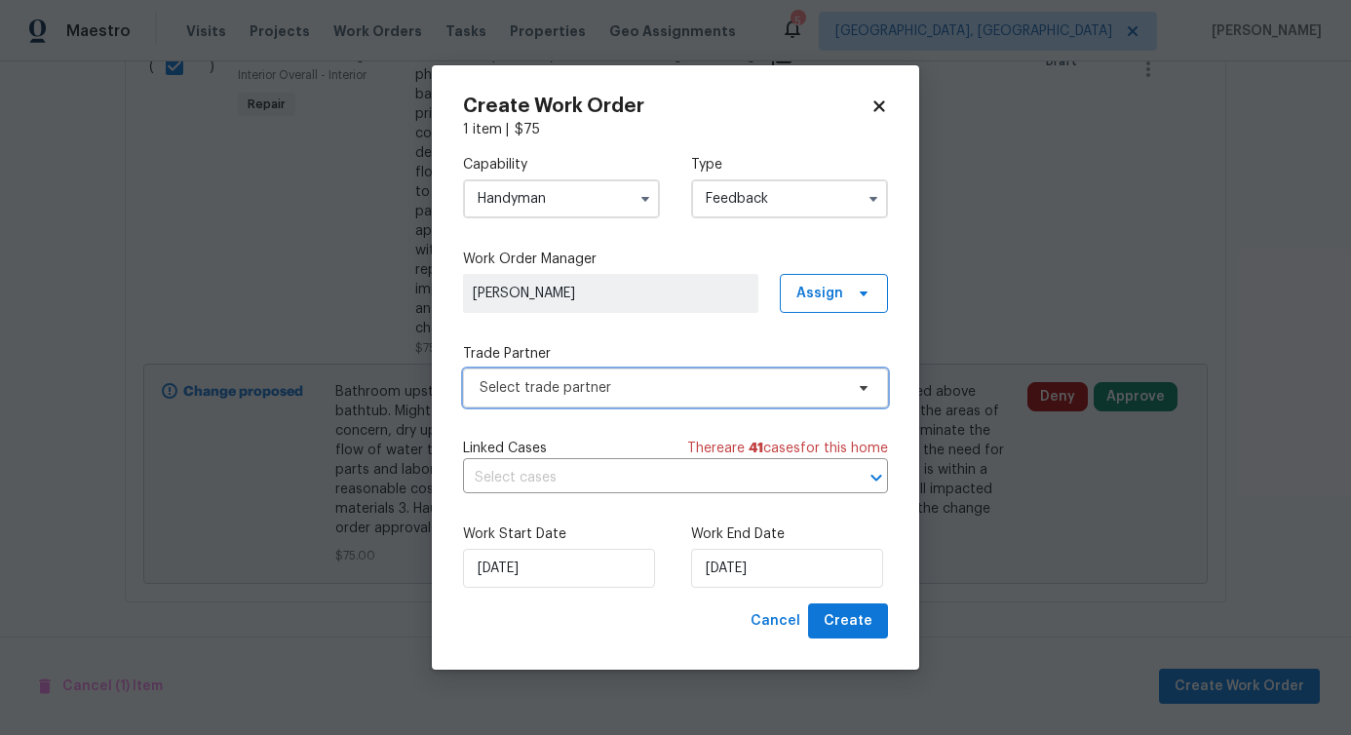
click at [565, 398] on span "Select trade partner" at bounding box center [675, 388] width 425 height 39
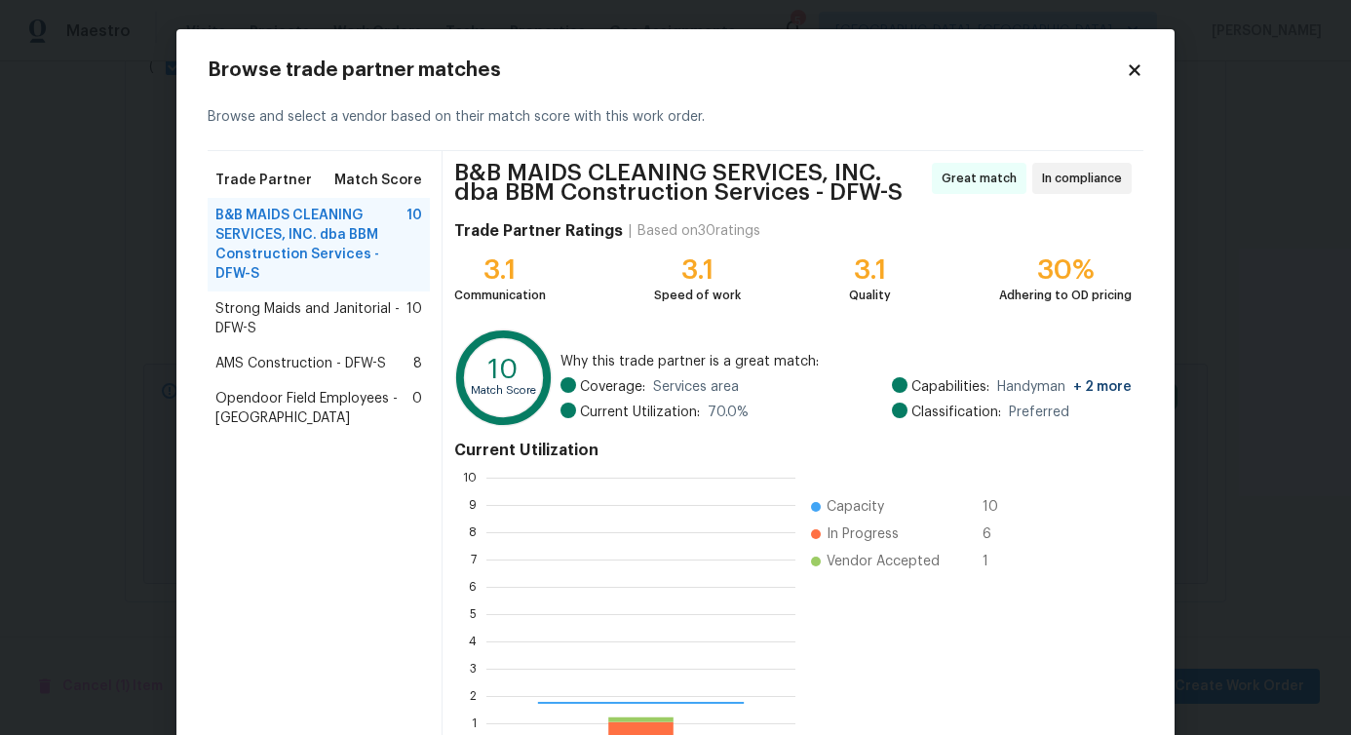
scroll to position [258, 294]
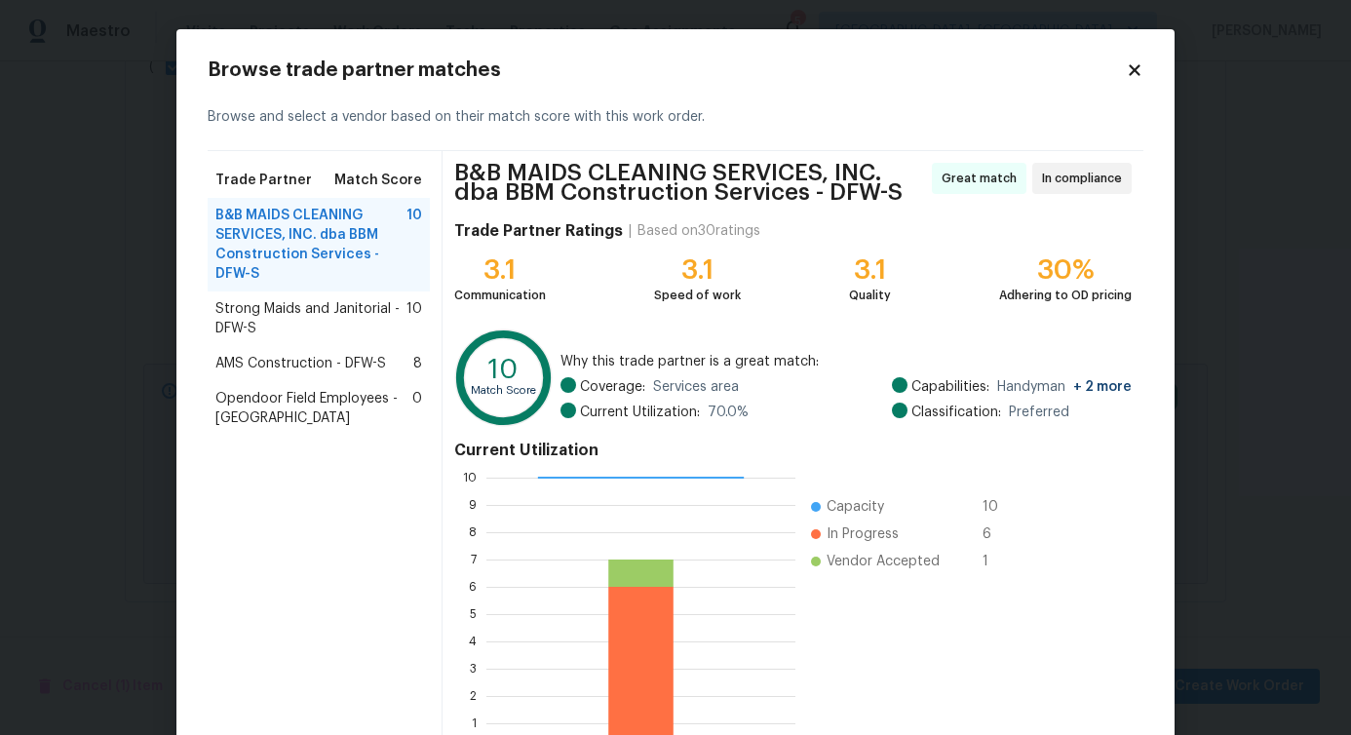
click at [273, 314] on span "Strong Maids and Janitorial - DFW-S" at bounding box center [310, 318] width 191 height 39
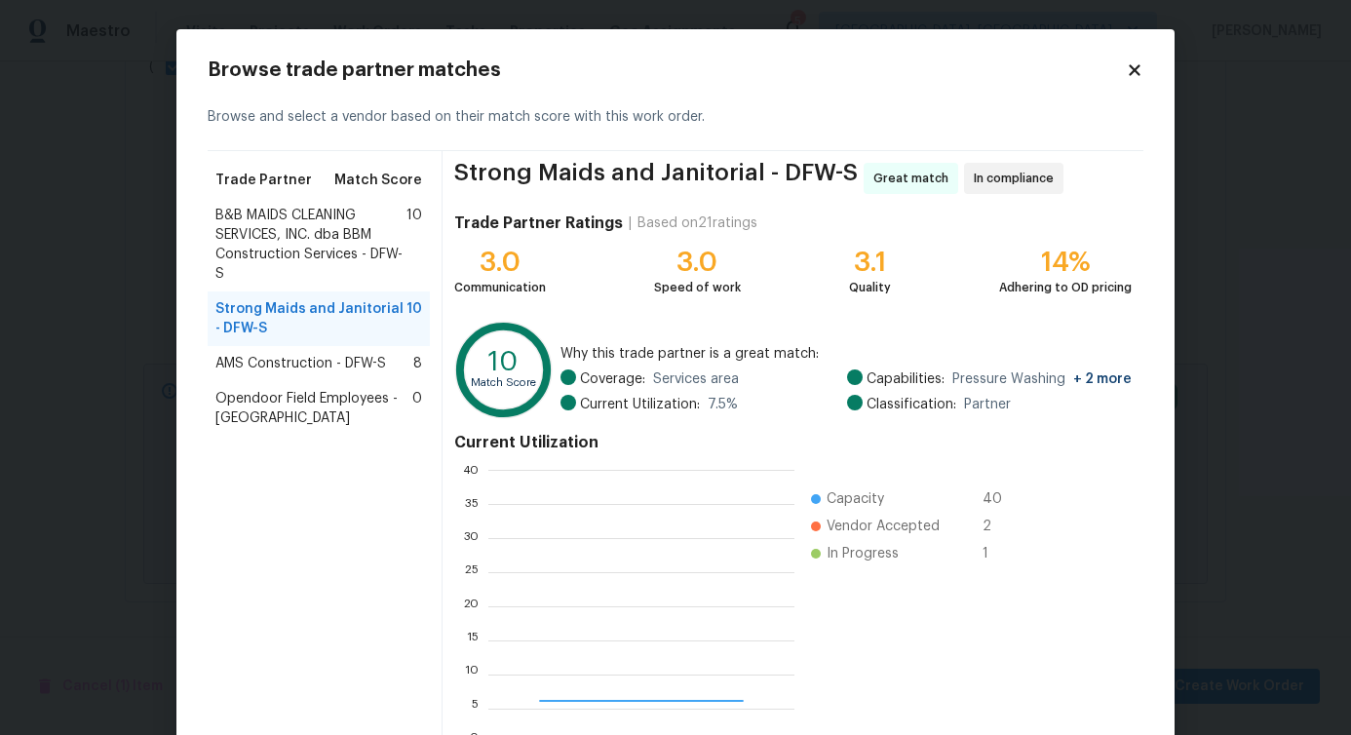
scroll to position [258, 292]
click at [283, 370] on span "AMS Construction - DFW-S" at bounding box center [300, 363] width 171 height 19
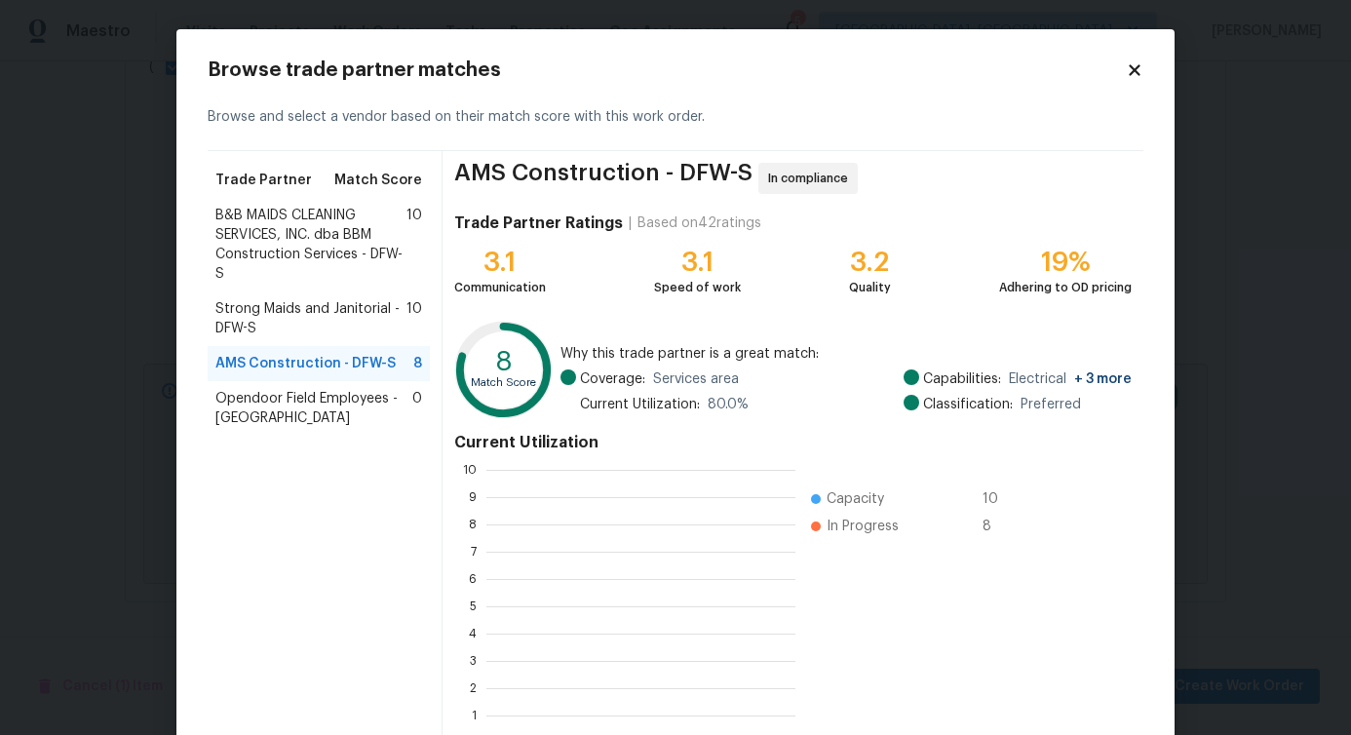
scroll to position [258, 294]
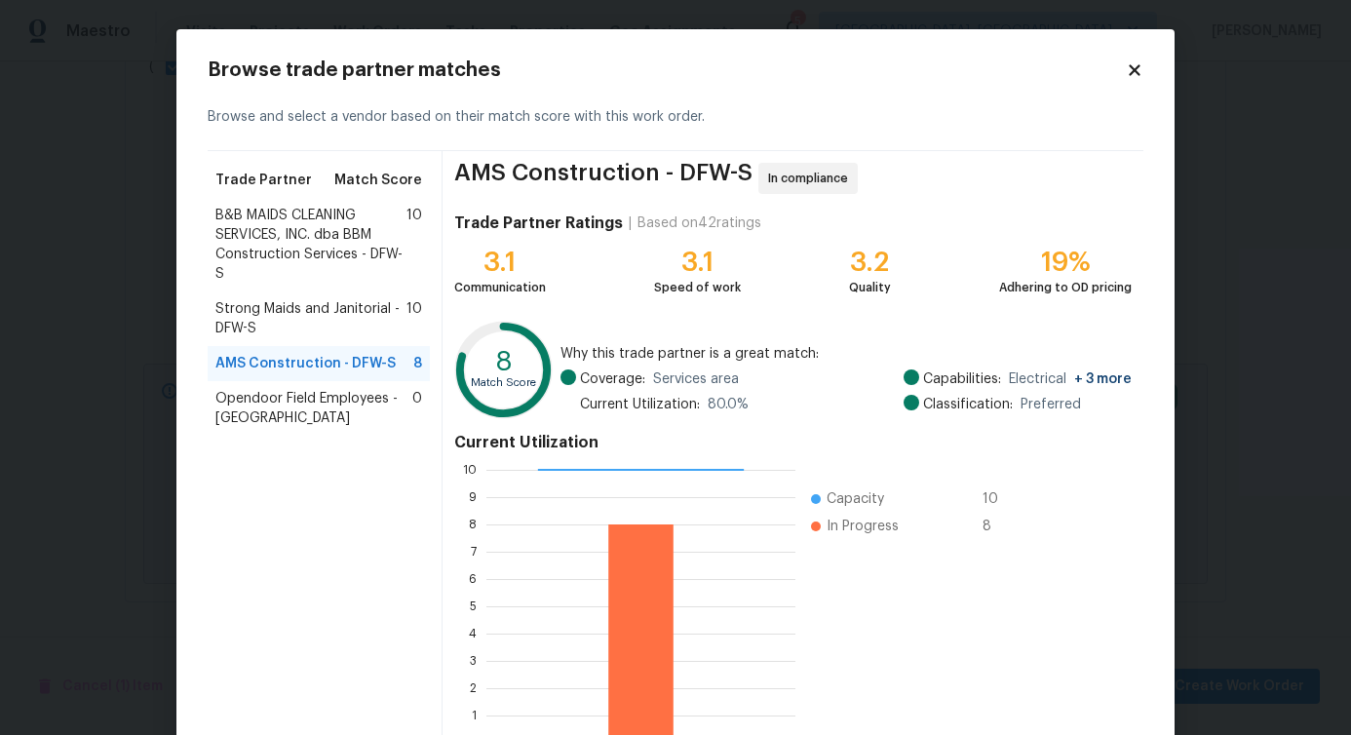
click at [298, 292] on div "Strong Maids and Janitorial - DFW-S 10" at bounding box center [319, 319] width 222 height 55
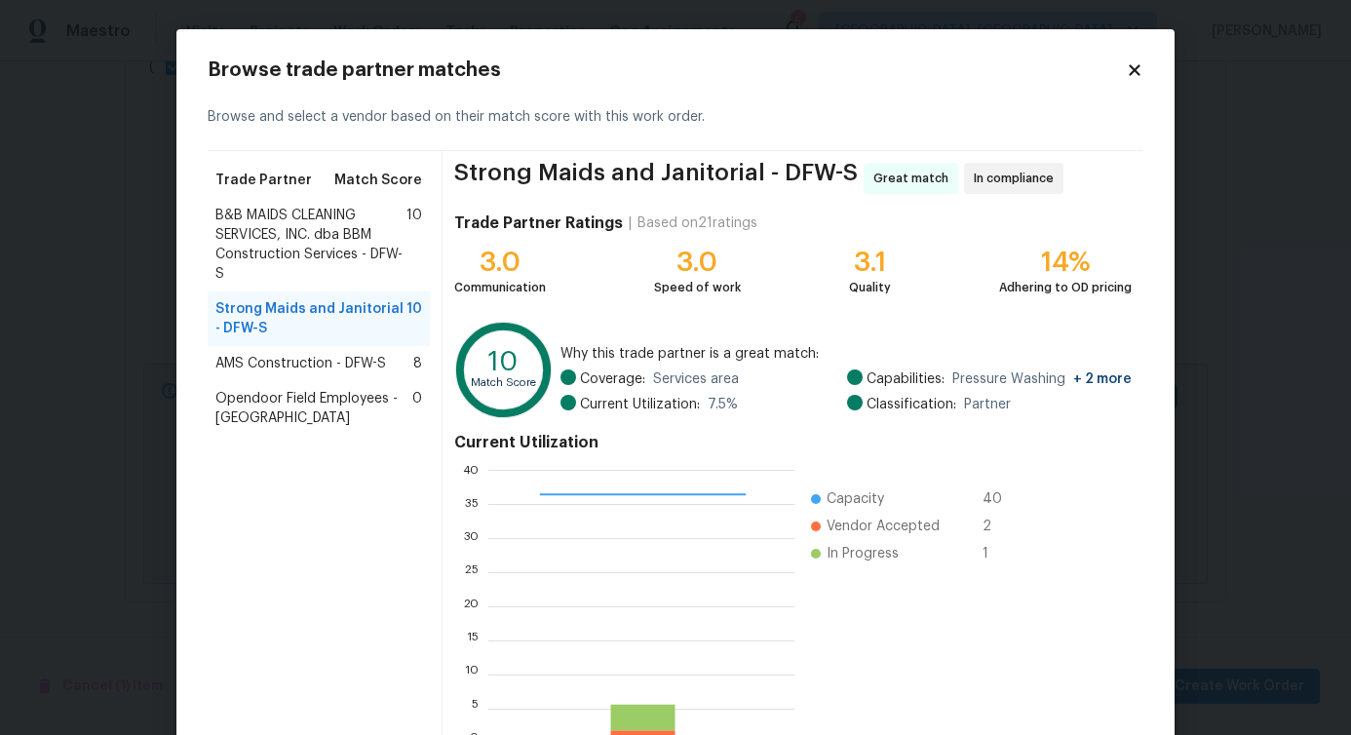
click at [293, 261] on span "B&B MAIDS CLEANING SERVICES, INC. dba BBM Construction Services - DFW-S" at bounding box center [310, 245] width 191 height 78
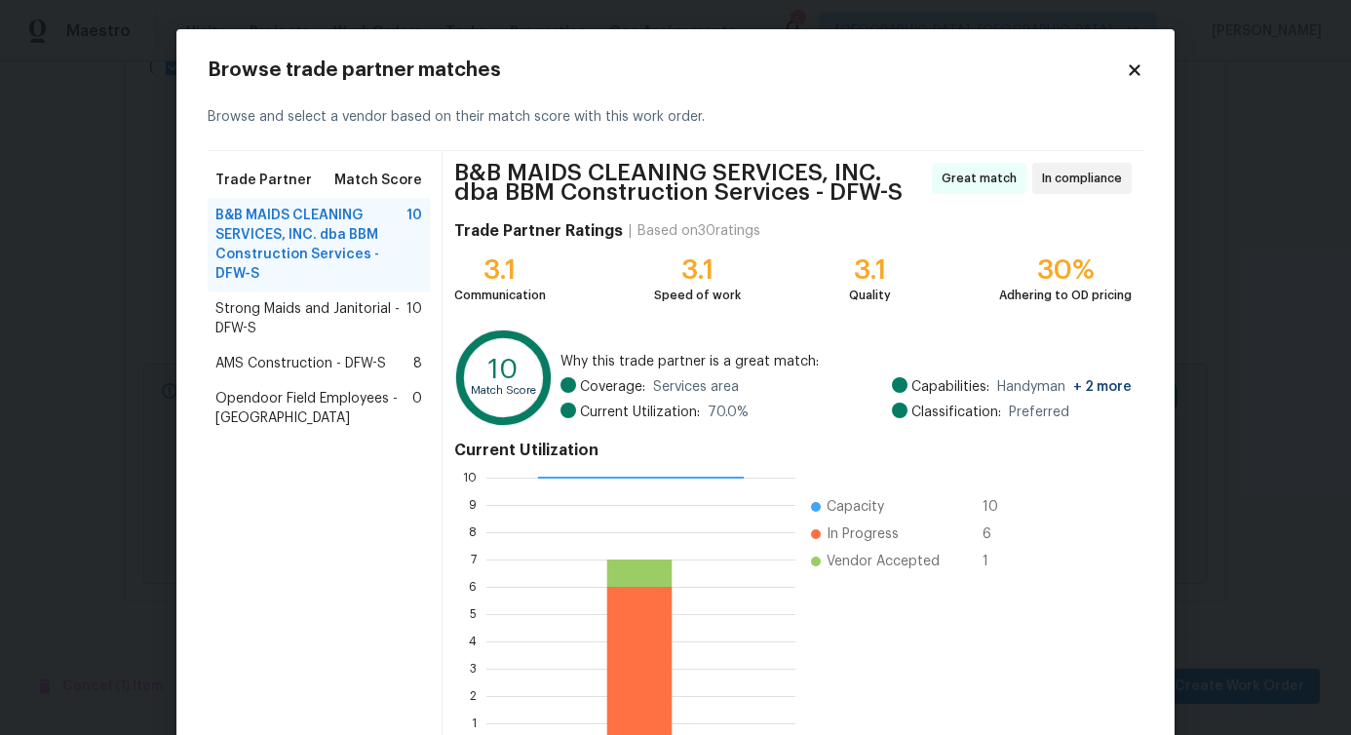
click at [328, 314] on span "Strong Maids and Janitorial - DFW-S" at bounding box center [310, 318] width 191 height 39
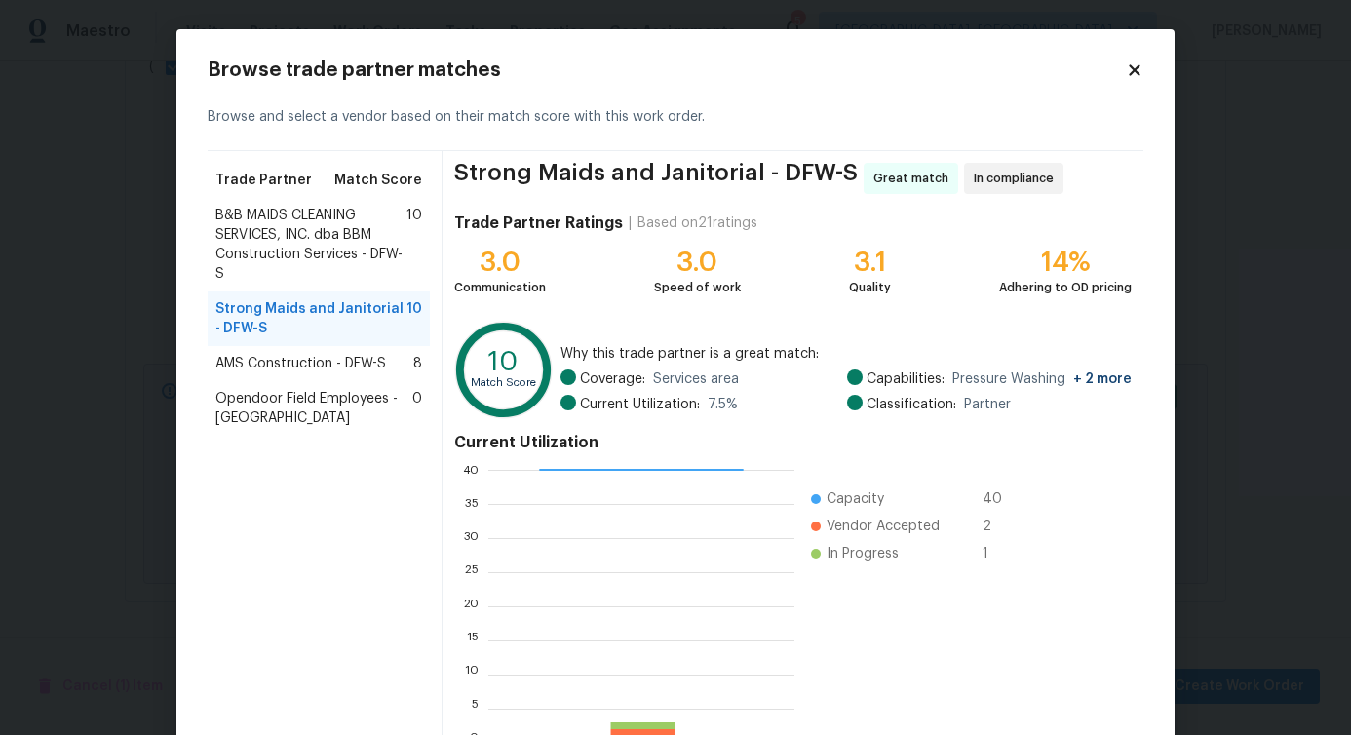
scroll to position [125, 0]
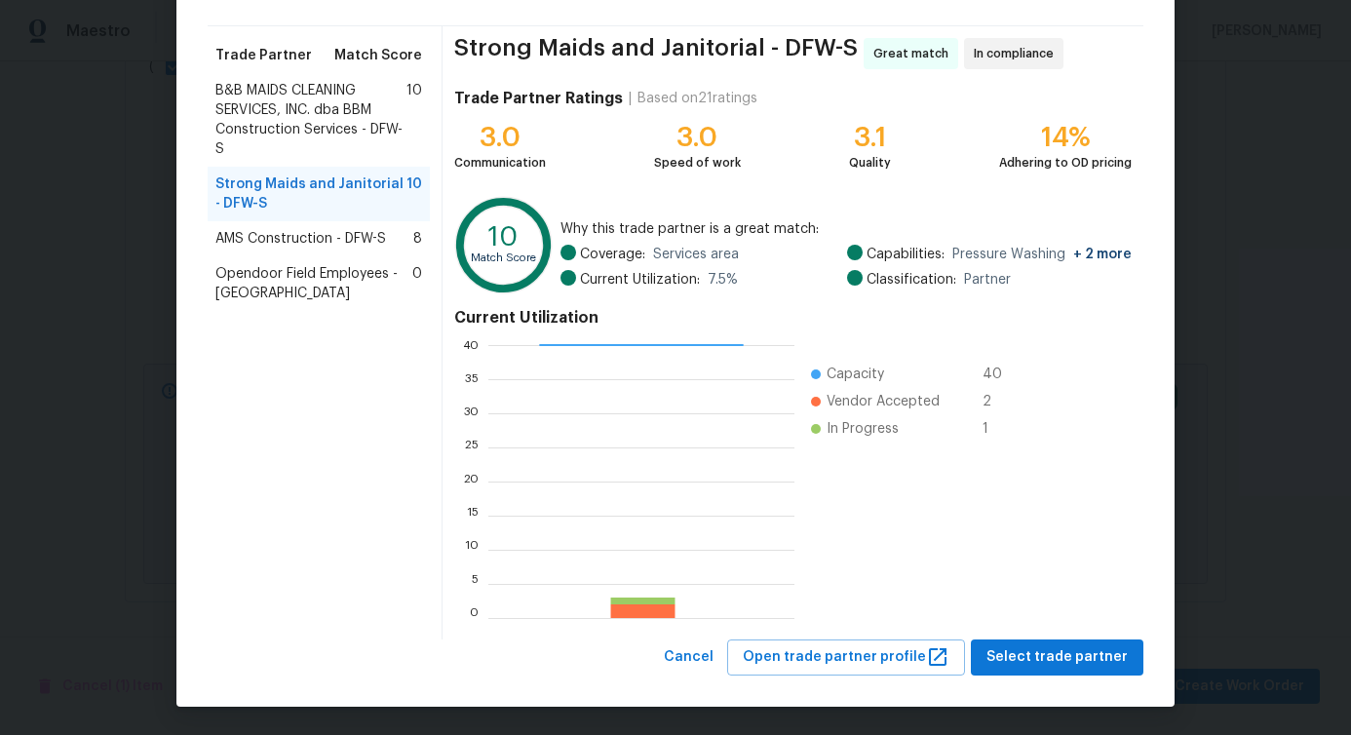
click at [306, 111] on span "B&B MAIDS CLEANING SERVICES, INC. dba BBM Construction Services - DFW-S" at bounding box center [310, 120] width 191 height 78
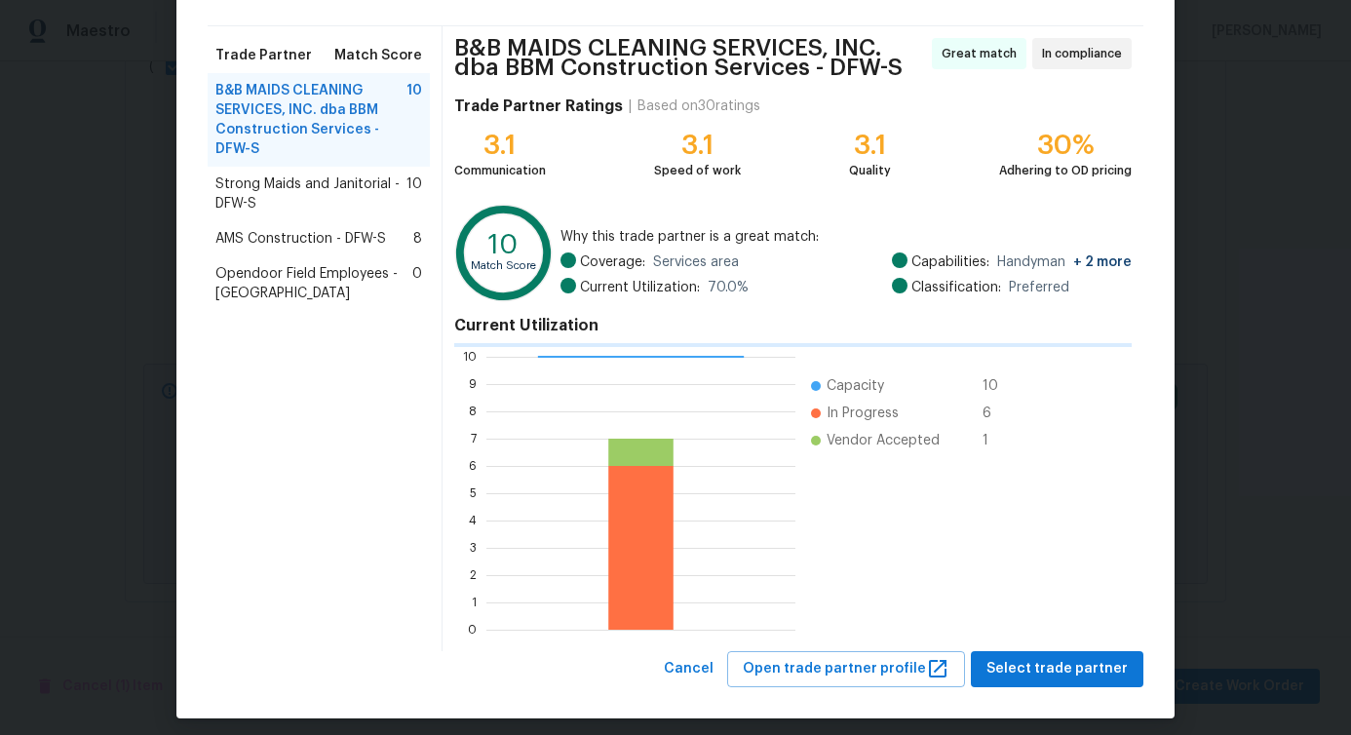
scroll to position [258, 294]
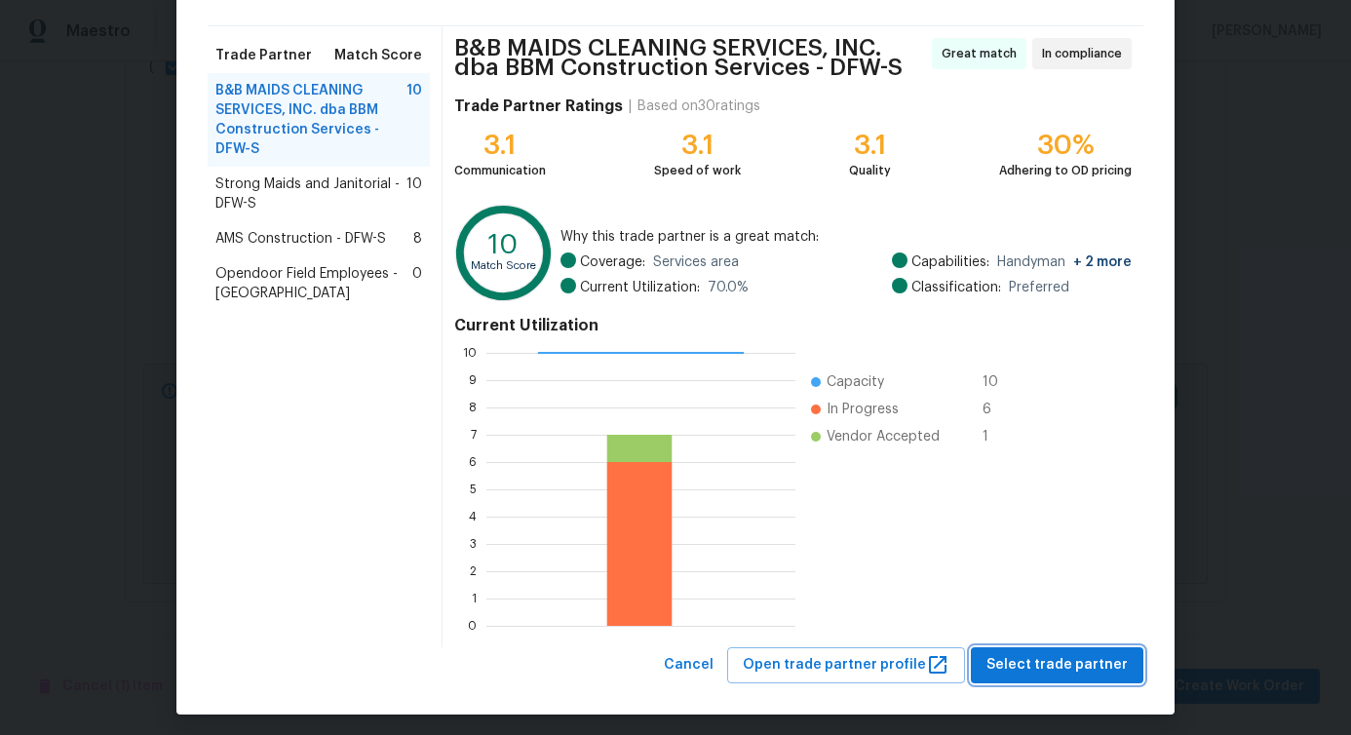
click at [1028, 674] on span "Select trade partner" at bounding box center [1057, 665] width 141 height 24
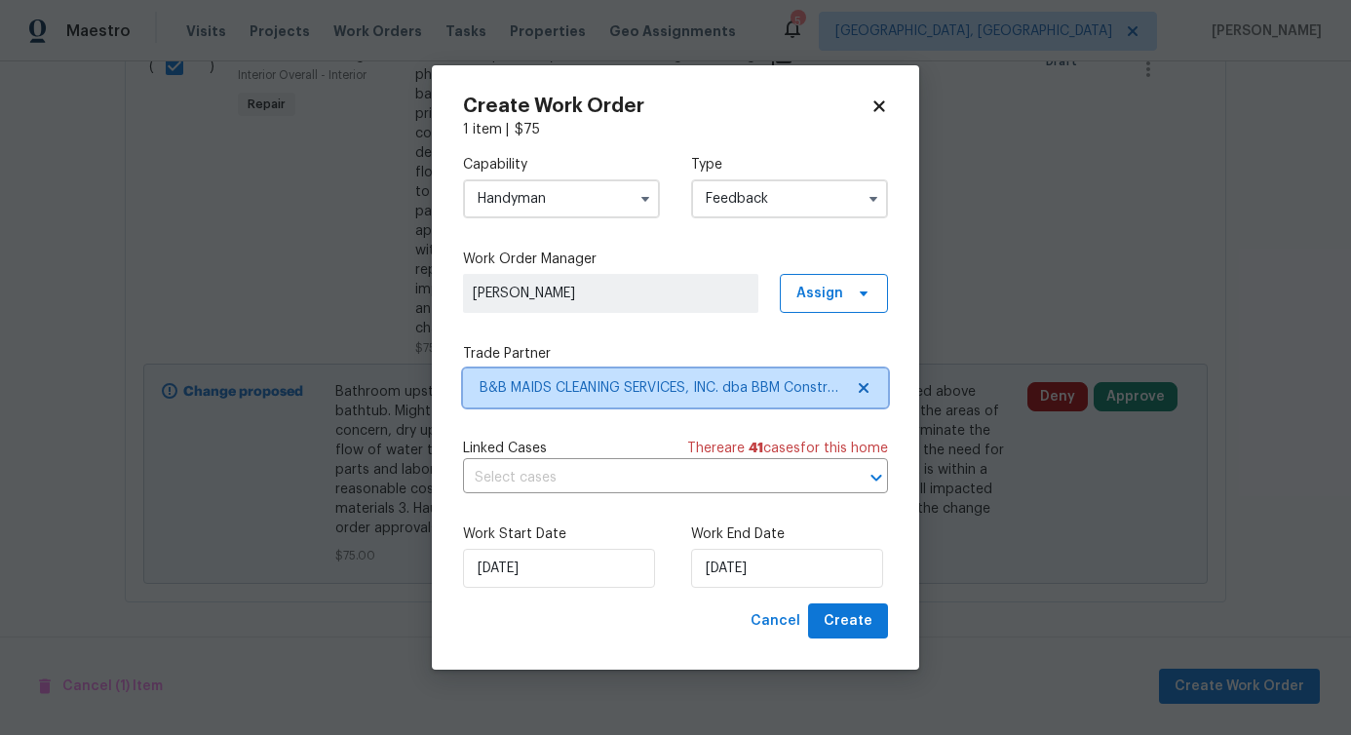
scroll to position [0, 0]
click at [513, 466] on input "text" at bounding box center [648, 478] width 370 height 30
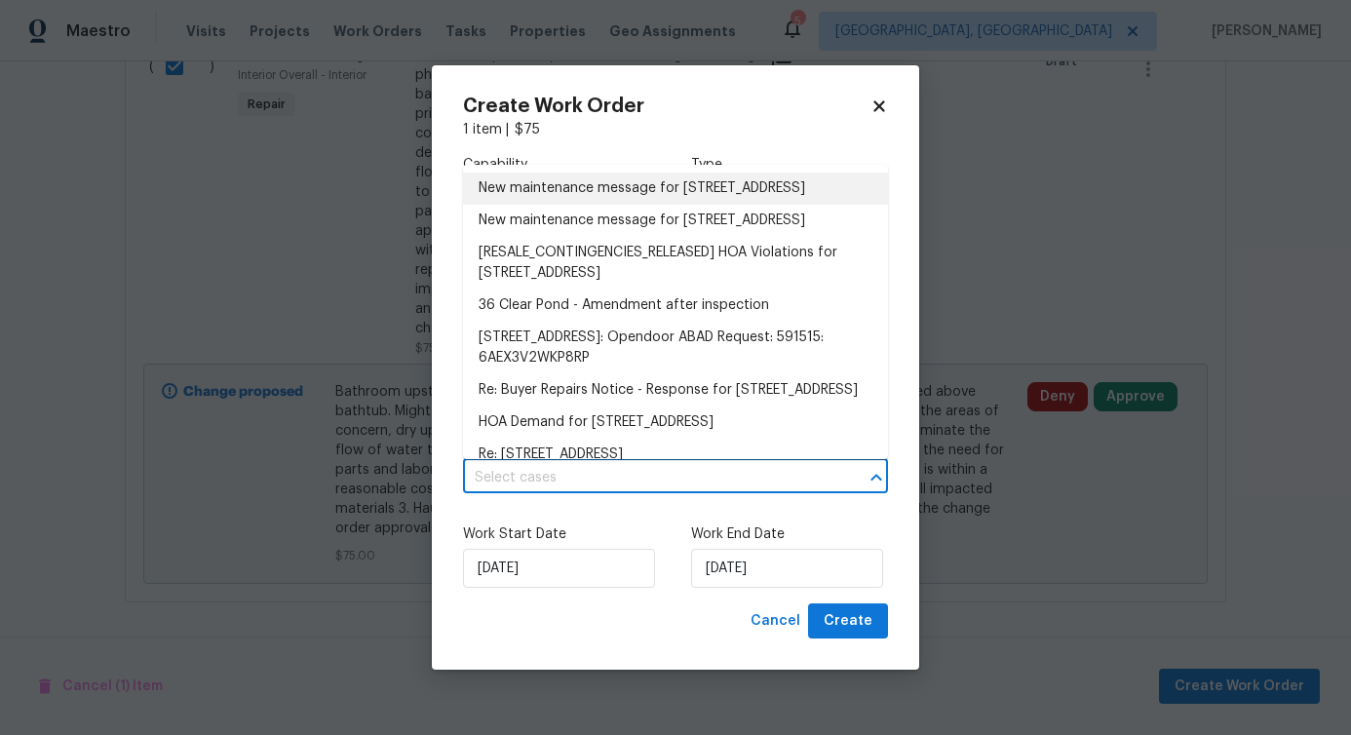
click at [540, 205] on li "New maintenance message for 36 Clear Pond Dr , Frisco, TX 75034" at bounding box center [675, 189] width 425 height 32
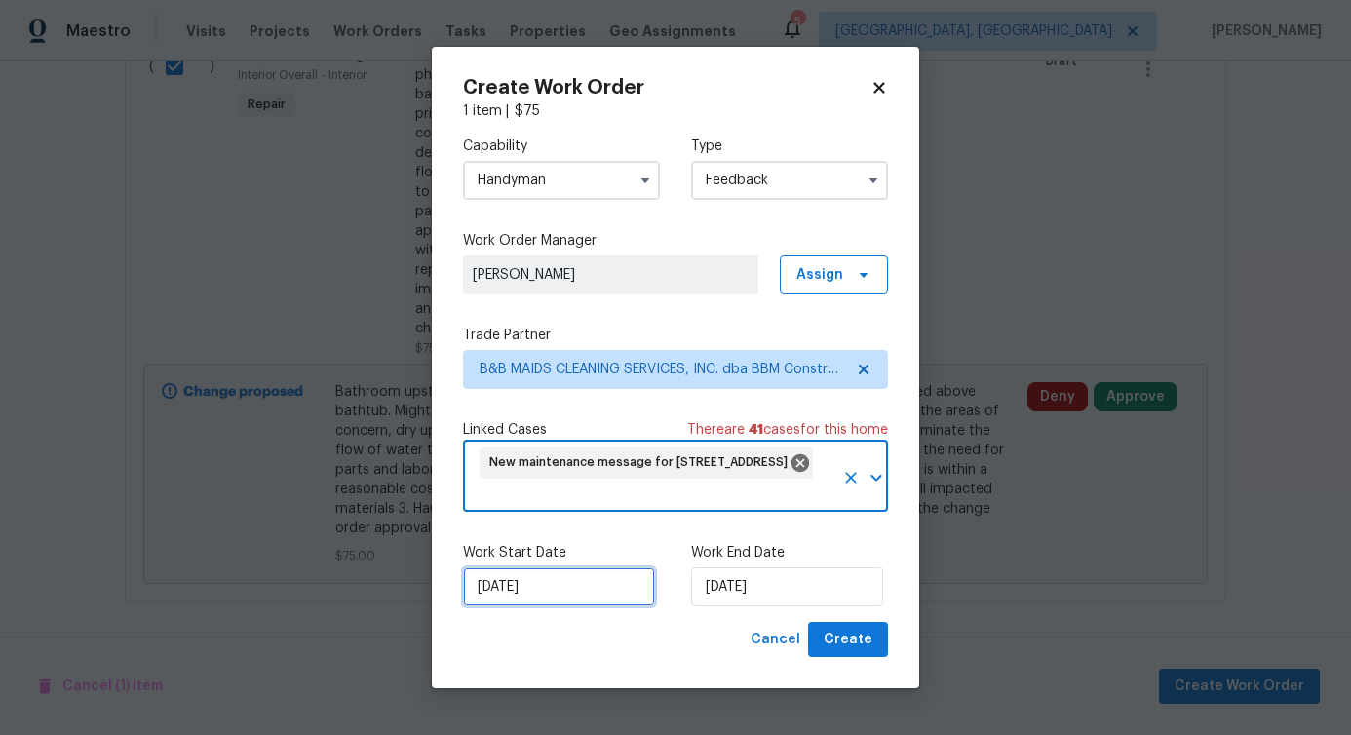
click at [542, 586] on input "8/14/2025" at bounding box center [559, 586] width 192 height 39
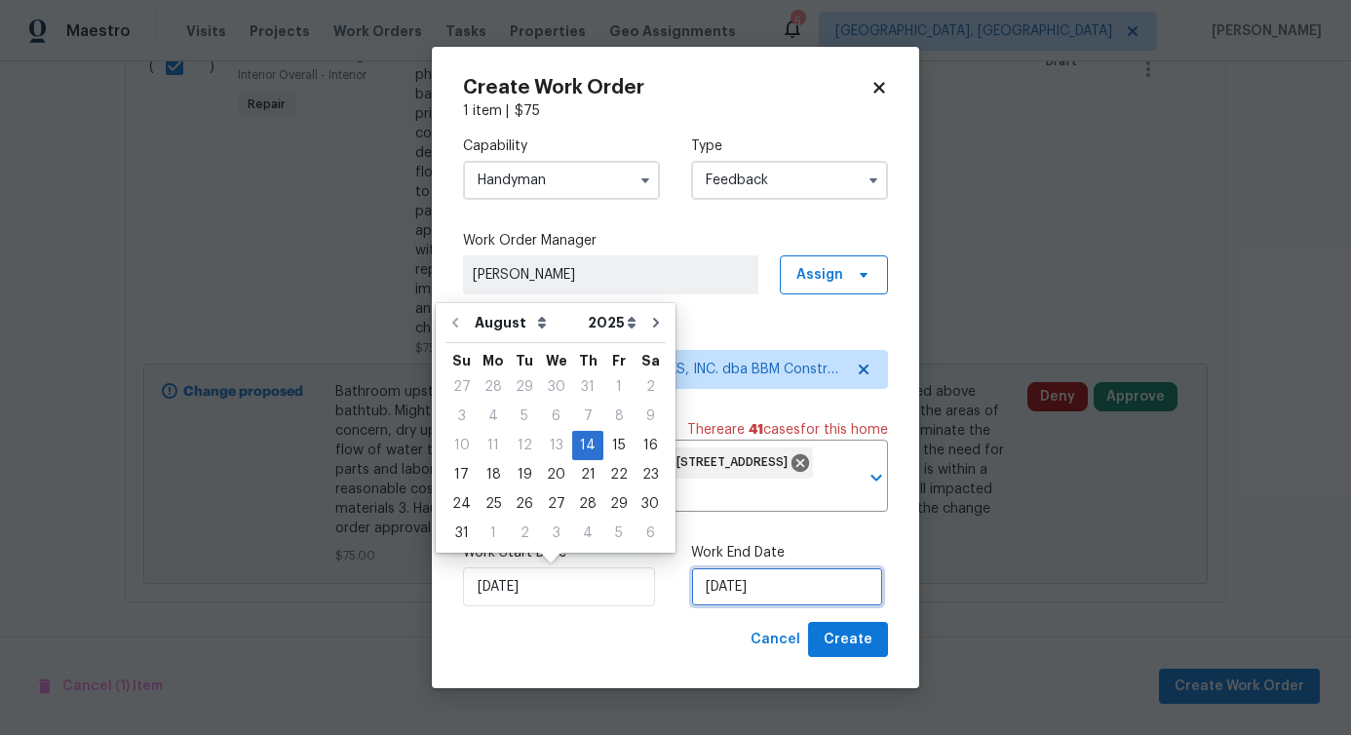
click at [739, 587] on input "8/14/2025" at bounding box center [787, 586] width 192 height 39
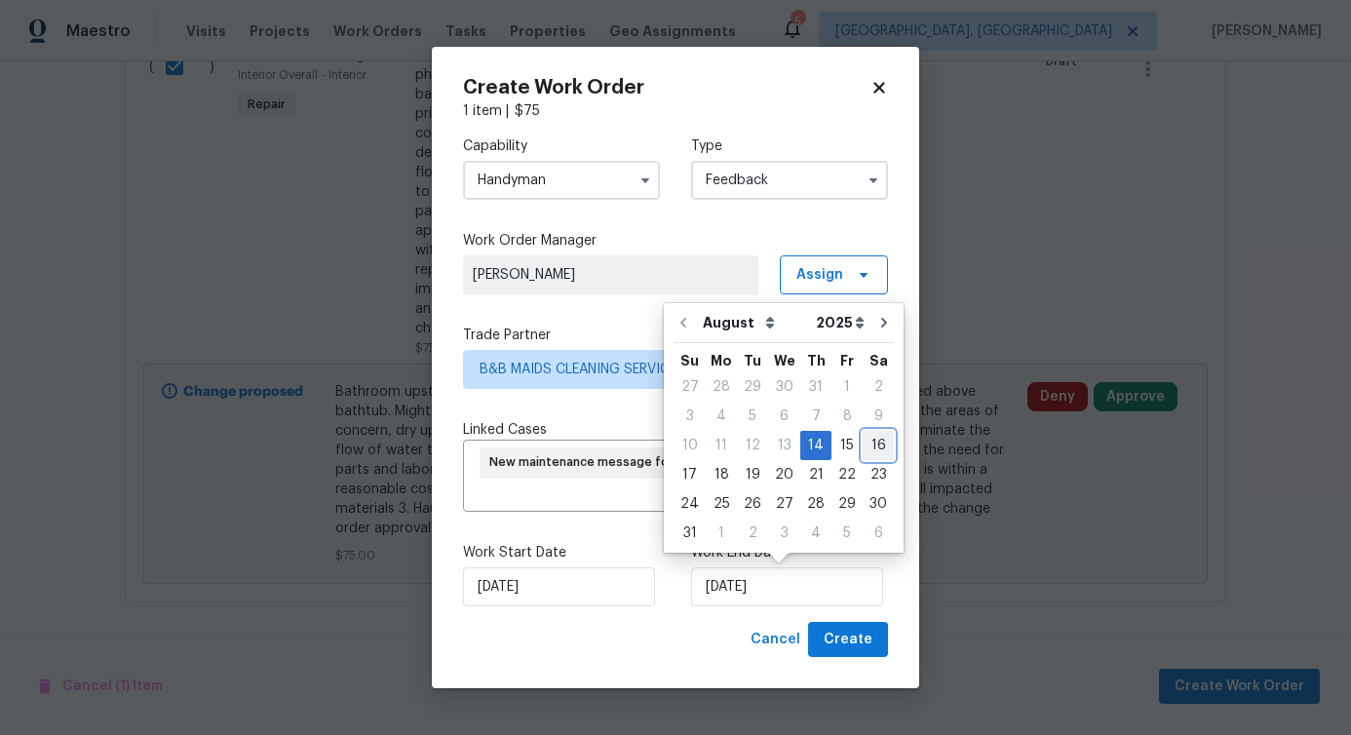
click at [863, 448] on div "16" at bounding box center [878, 445] width 31 height 27
type input "8/16/2025"
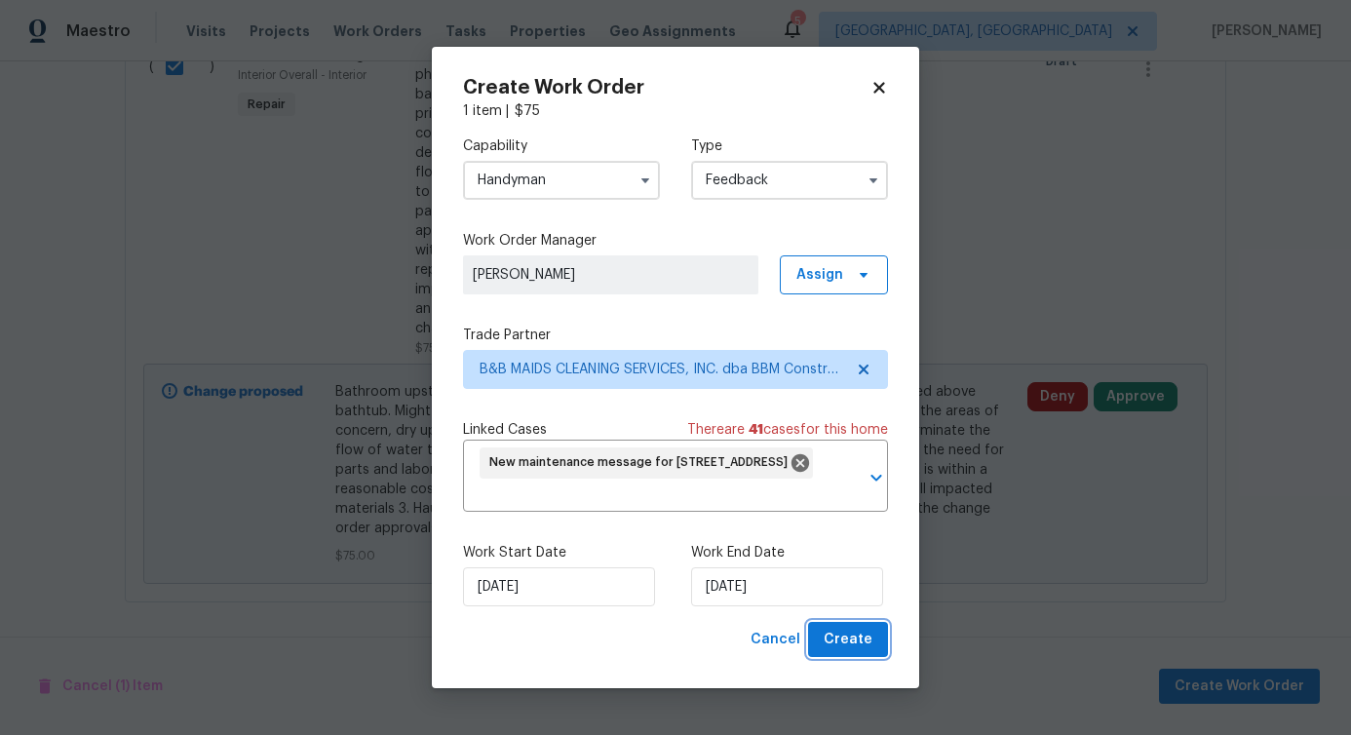
click at [846, 631] on span "Create" at bounding box center [848, 640] width 49 height 24
checkbox input "false"
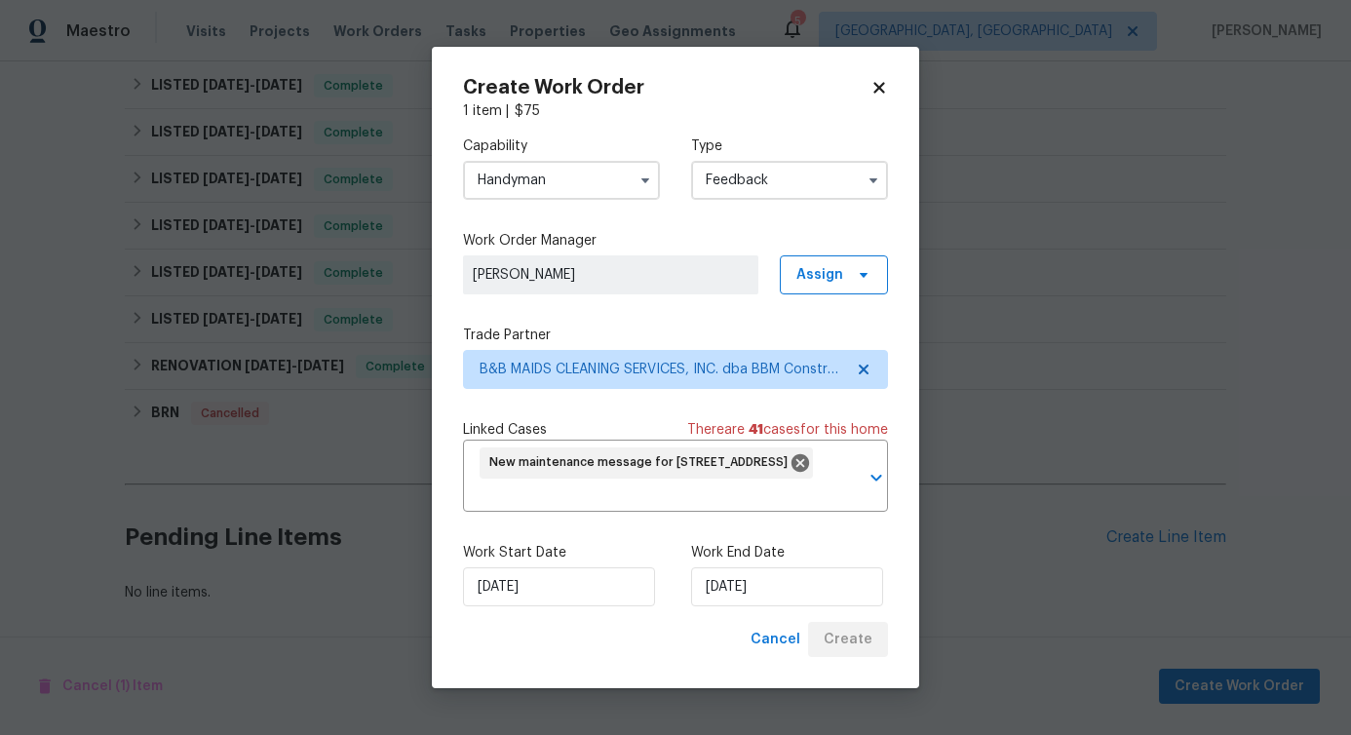
scroll to position [623, 0]
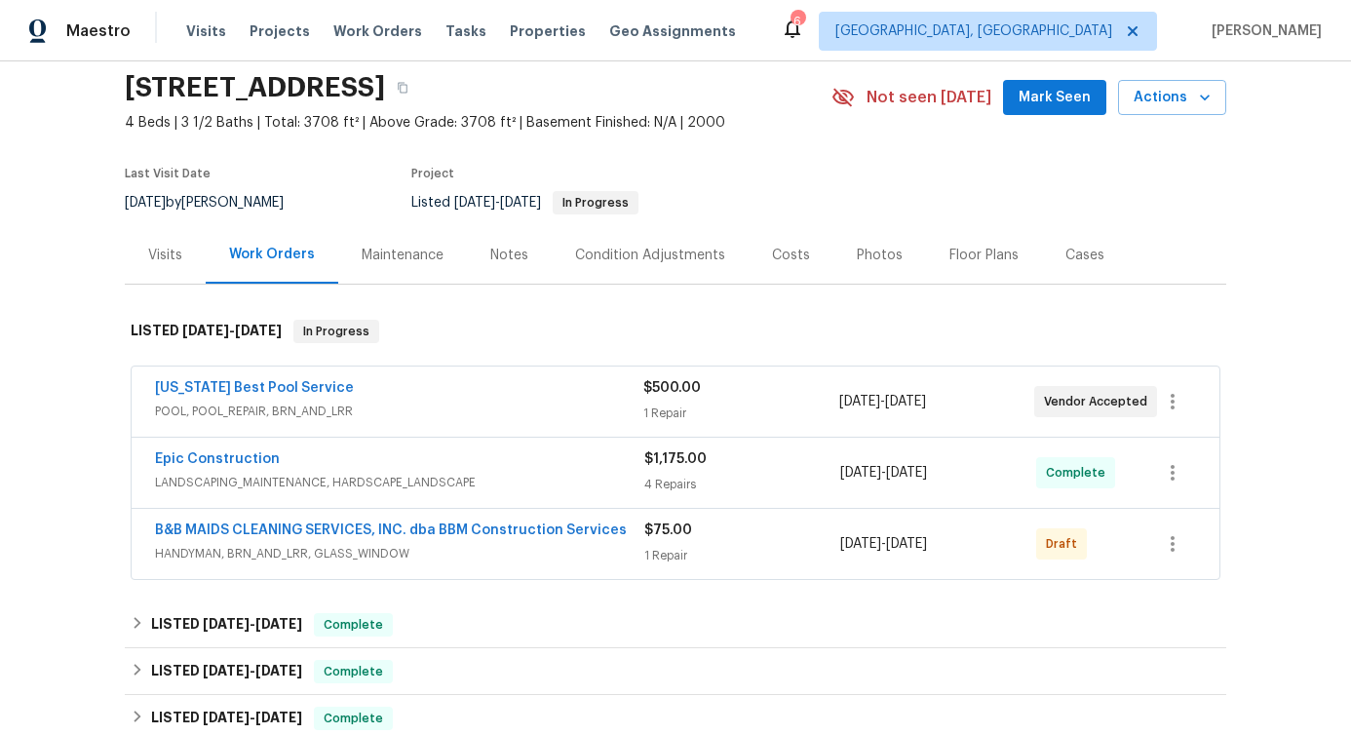
scroll to position [83, 0]
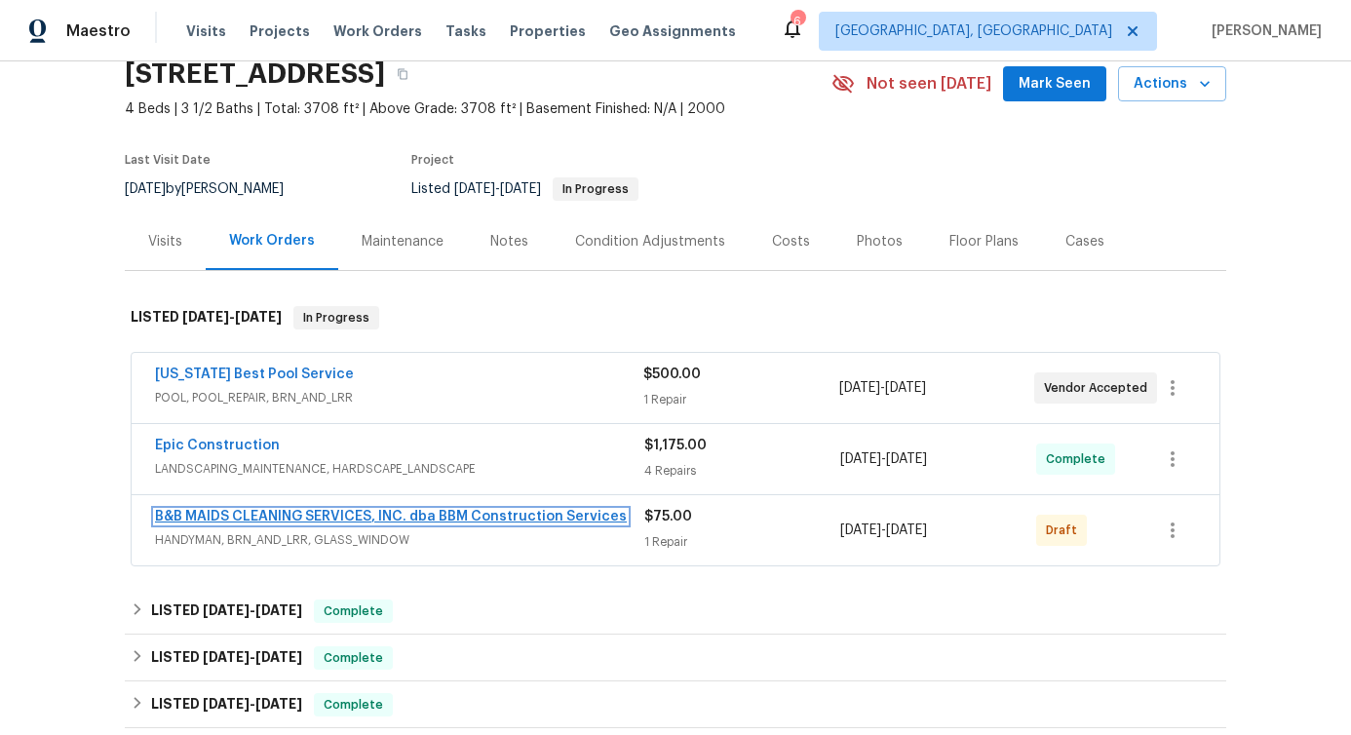
click at [353, 510] on link "B&B MAIDS CLEANING SERVICES, INC. dba BBM Construction Services" at bounding box center [391, 517] width 472 height 14
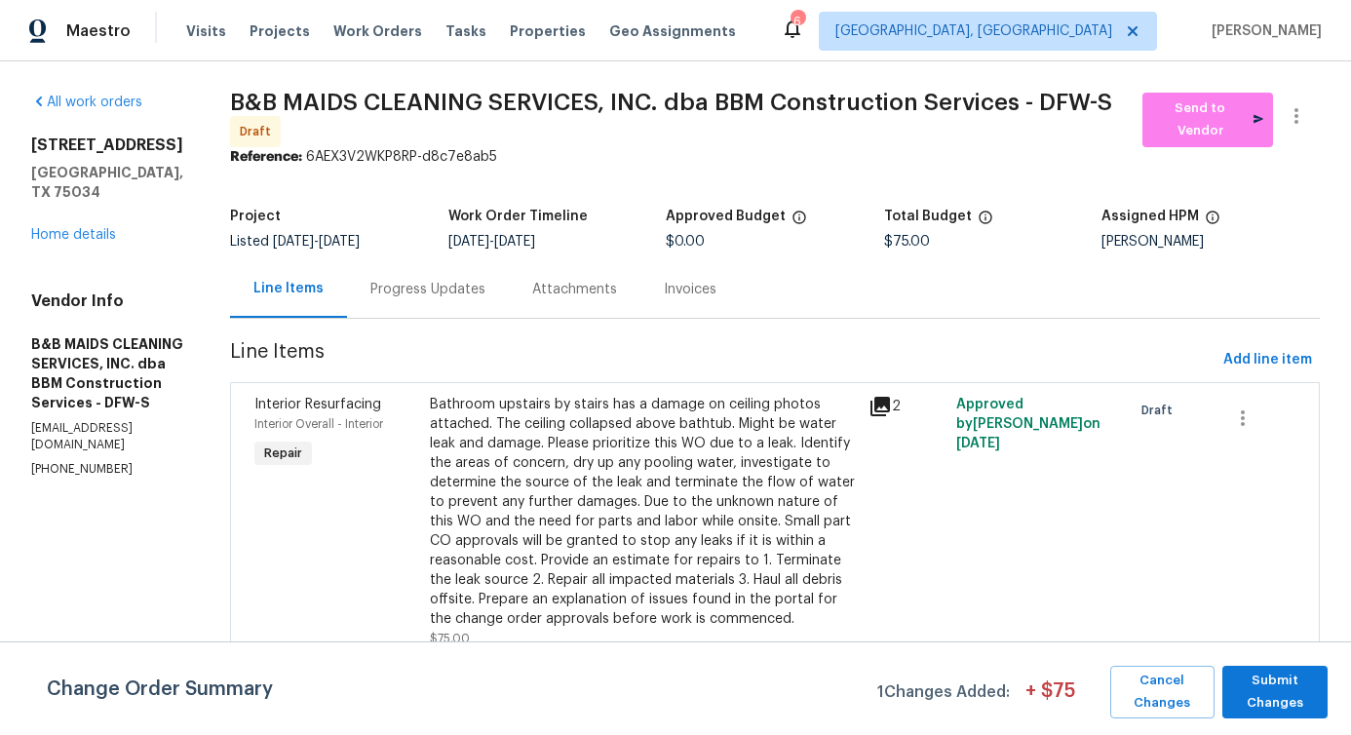
scroll to position [246, 0]
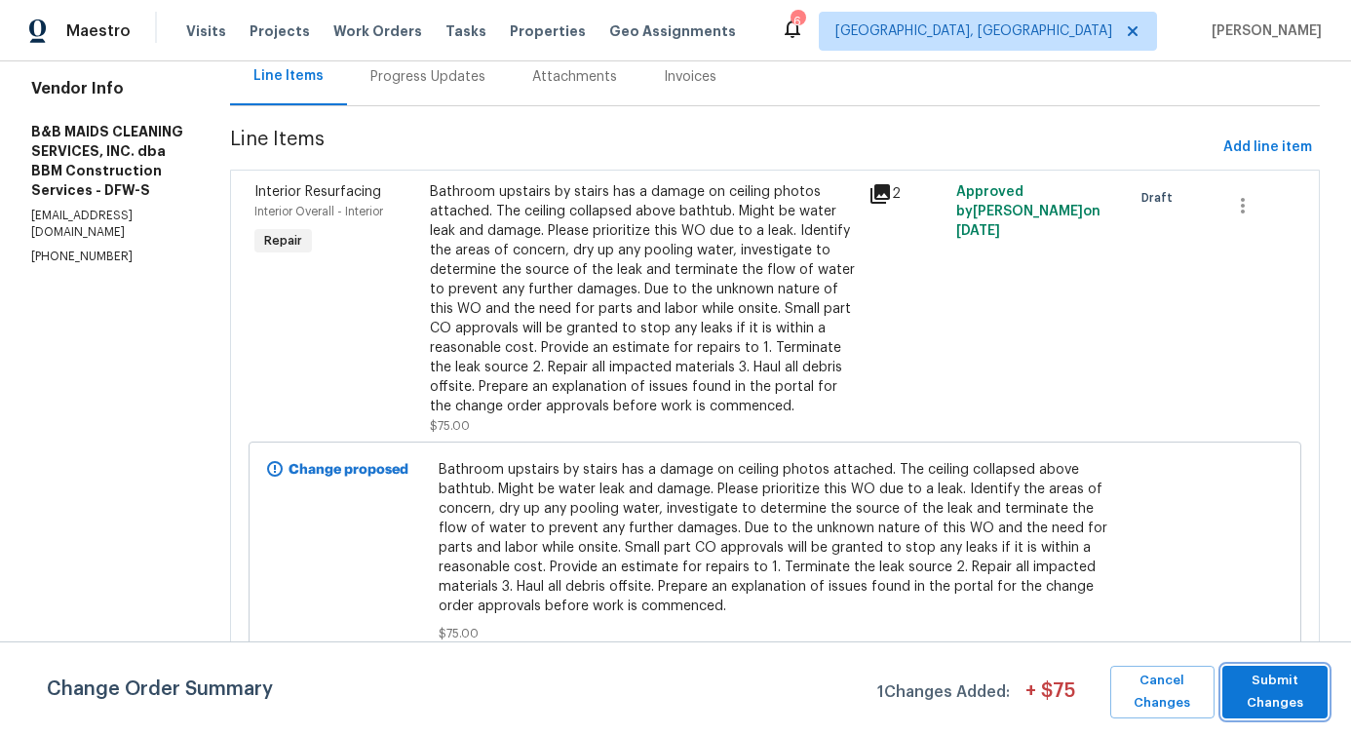
click at [1285, 714] on span "Submit Changes" at bounding box center [1275, 692] width 86 height 45
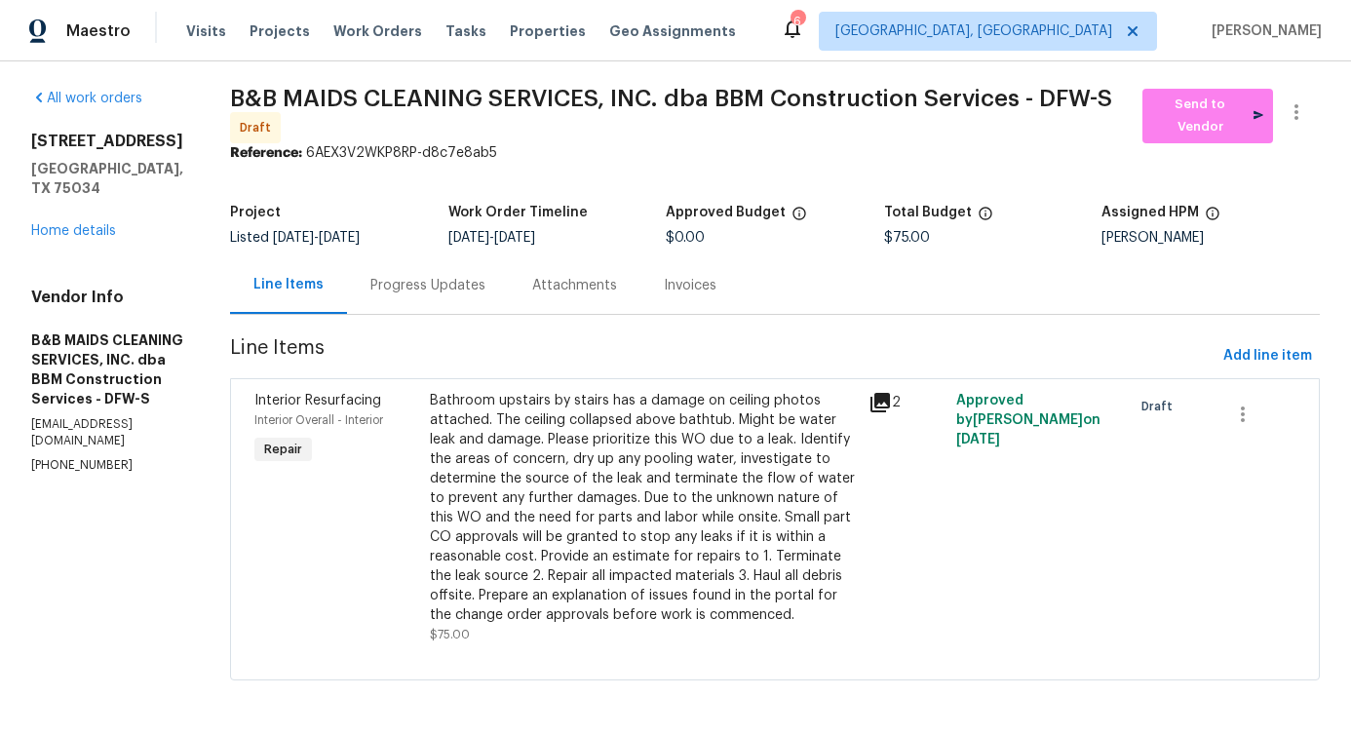
scroll to position [0, 0]
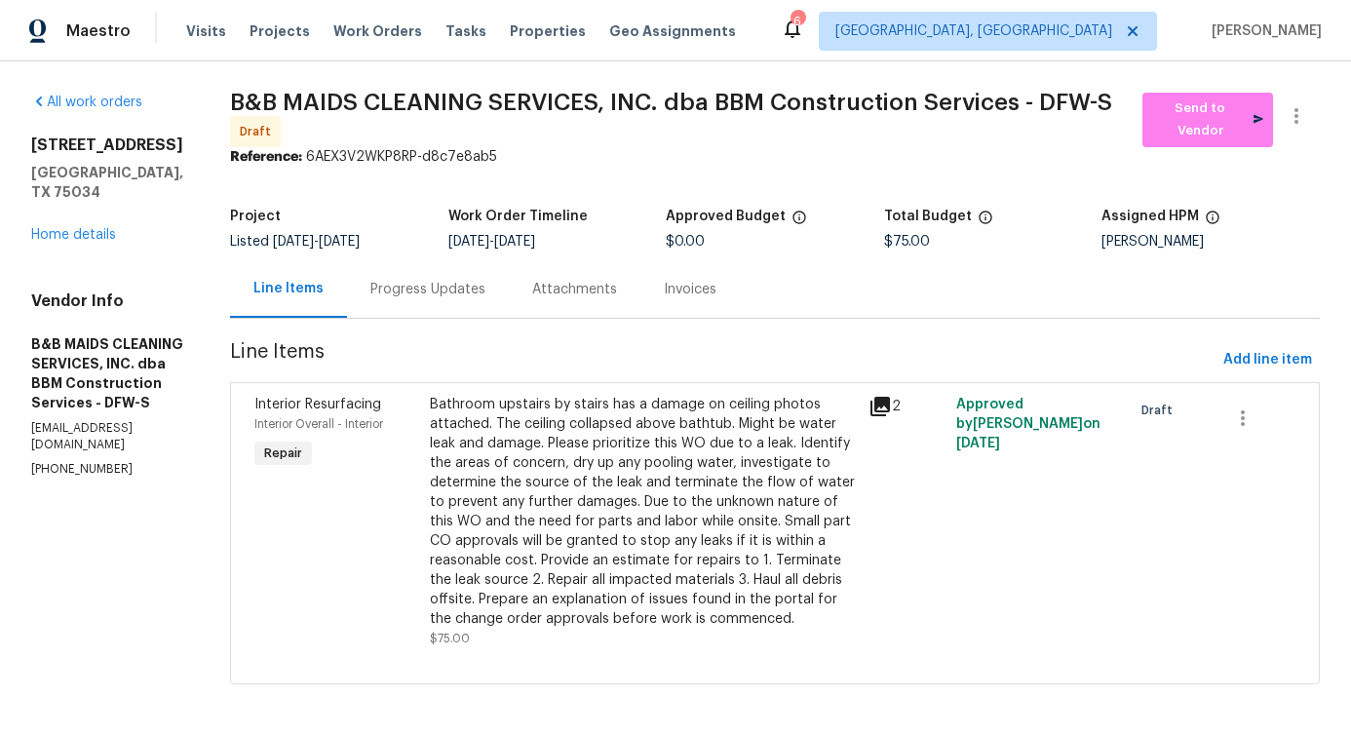
click at [539, 256] on div "Project Listed 7/24/2025 - 8/16/2025 Work Order Timeline 8/14/2025 - 8/16/2025 …" at bounding box center [775, 229] width 1090 height 62
click at [509, 277] on div "Progress Updates" at bounding box center [428, 289] width 162 height 58
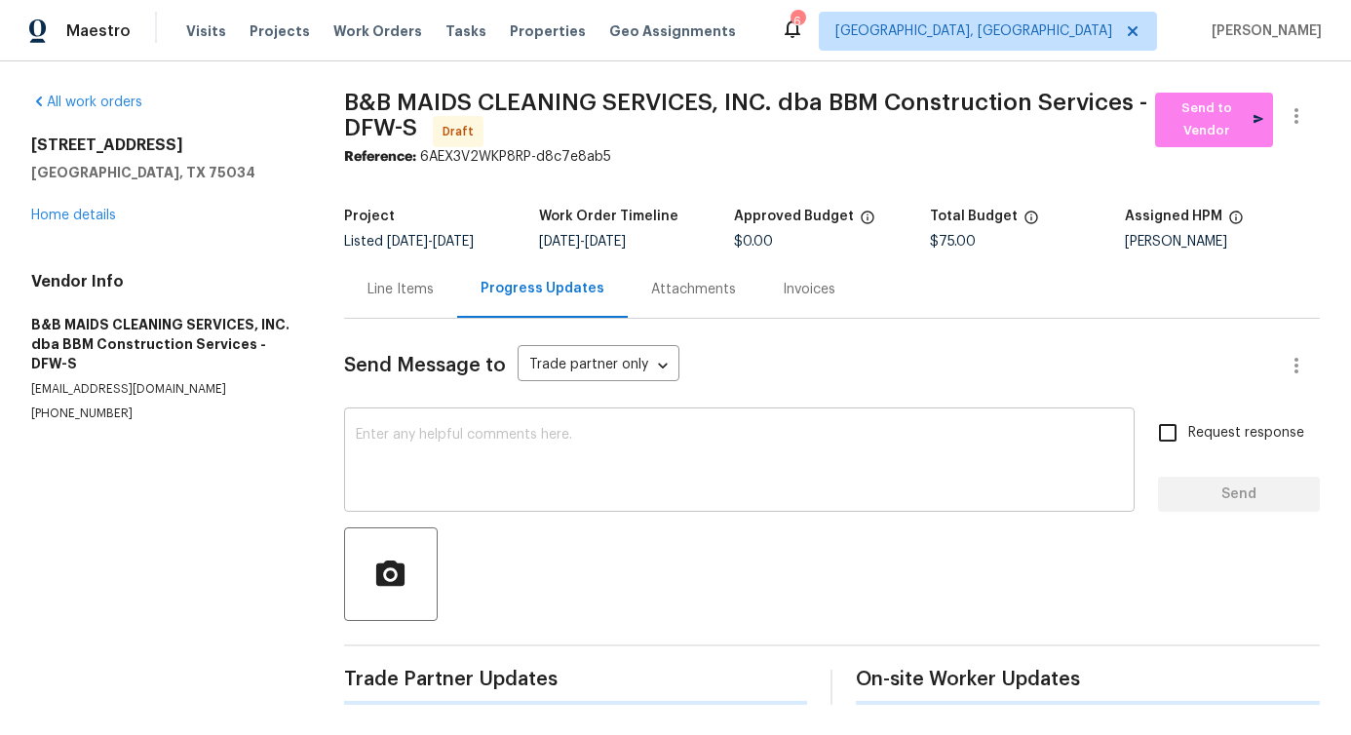
click at [508, 458] on textarea at bounding box center [739, 462] width 767 height 68
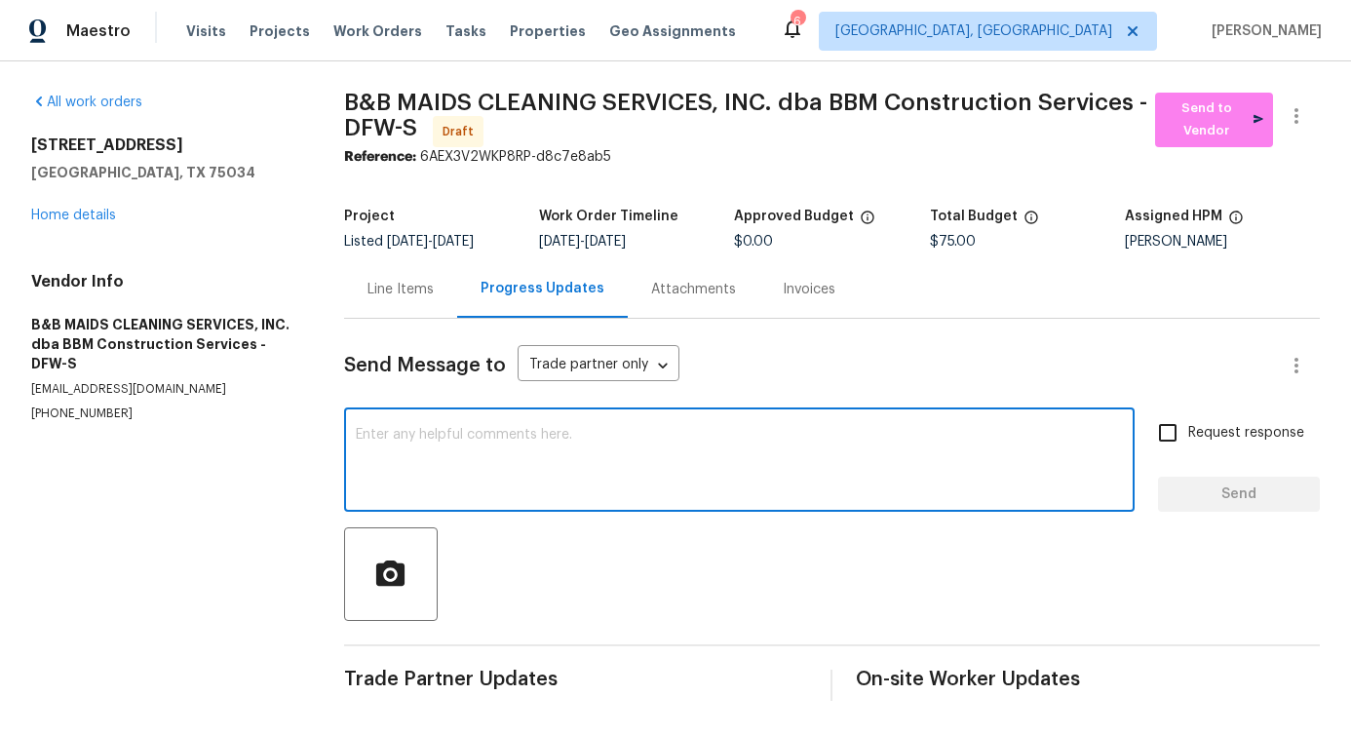
click at [529, 440] on textarea at bounding box center [739, 462] width 767 height 68
paste textarea "Hi, this is Pavithra with Opendoor. I’m confirming you received the WO for the …"
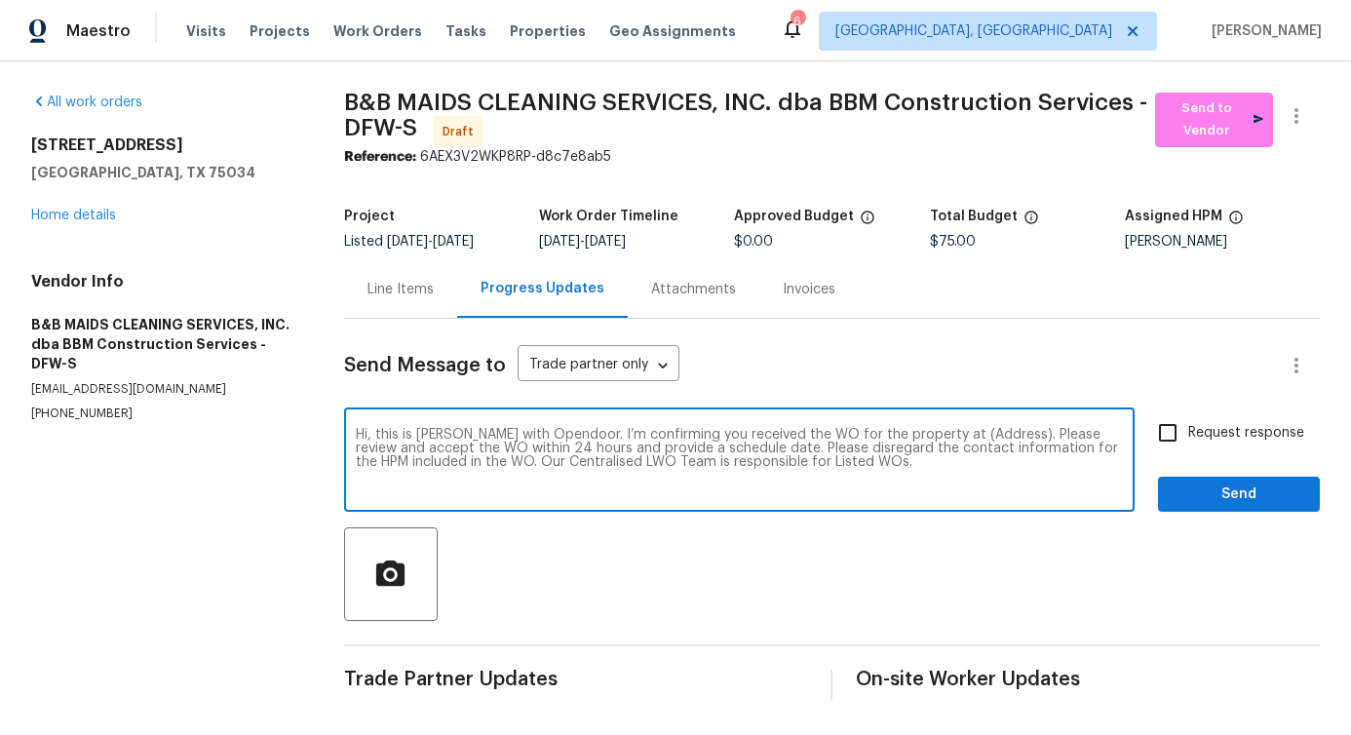
click at [958, 430] on textarea "Hi, this is Pavithra with Opendoor. I’m confirming you received the WO for the …" at bounding box center [739, 462] width 767 height 68
paste textarea "36 Clear Pond Dr, Frisco, TX 75034"
type textarea "Hi, this is Pavithra with Opendoor. I’m confirming you received the WO for the …"
click at [1190, 428] on span "Request response" at bounding box center [1246, 433] width 116 height 20
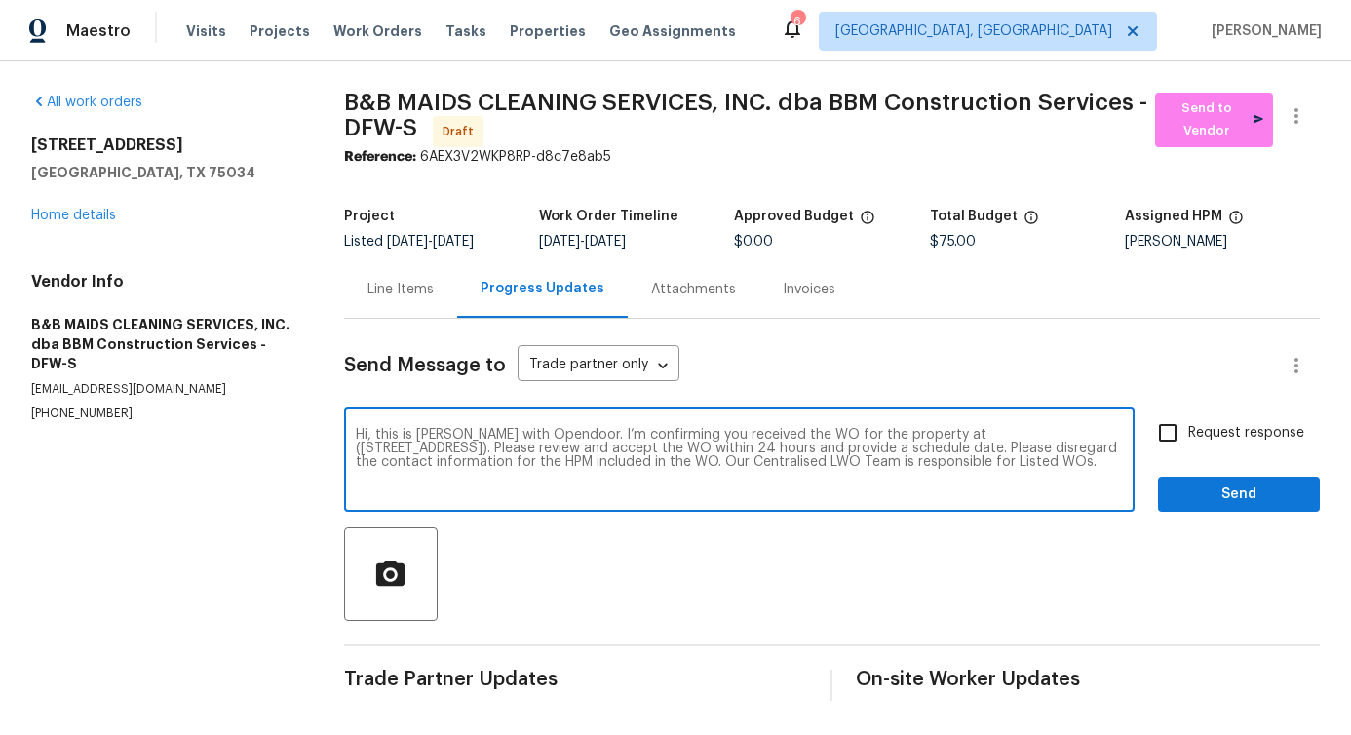
click at [1188, 428] on input "Request response" at bounding box center [1168, 432] width 41 height 41
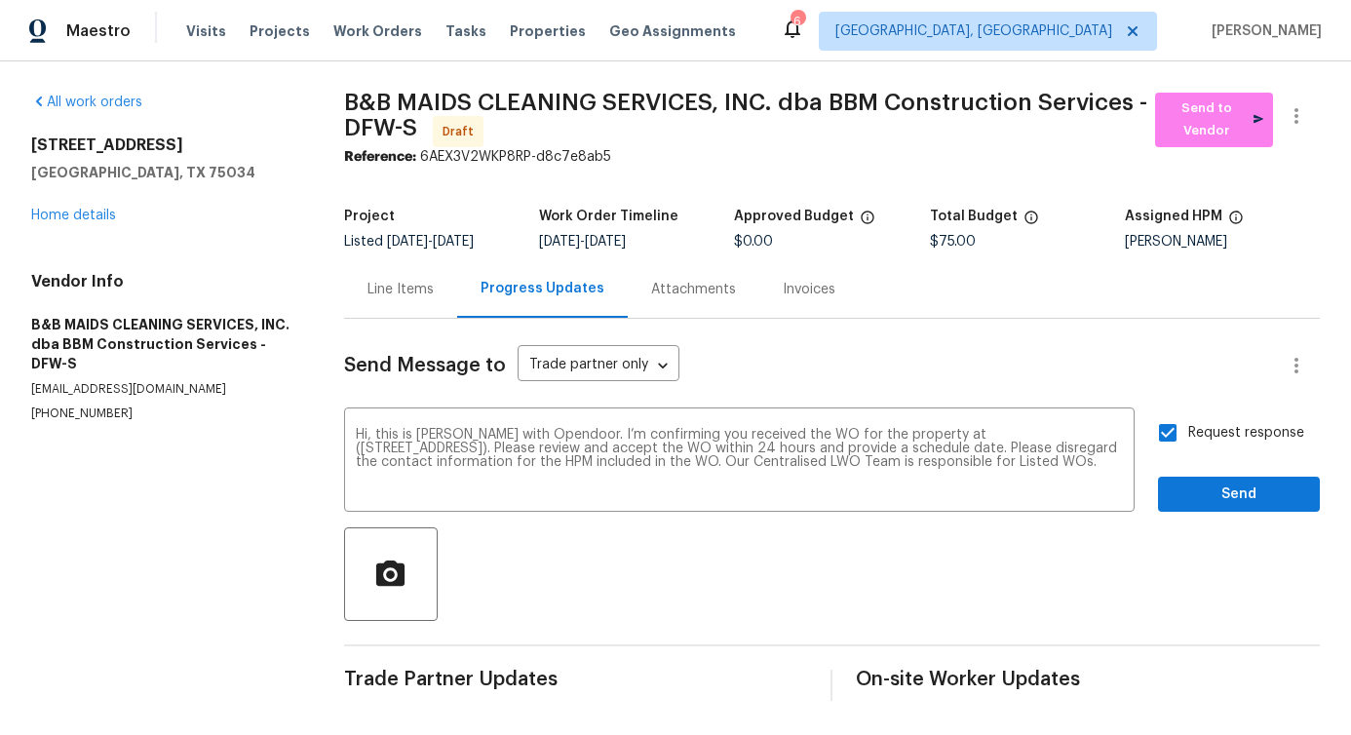
click at [1190, 428] on span "Request response" at bounding box center [1246, 433] width 116 height 20
click at [1188, 428] on input "Request response" at bounding box center [1168, 432] width 41 height 41
click at [1190, 428] on span "Request response" at bounding box center [1246, 433] width 116 height 20
click at [1188, 428] on input "Request response" at bounding box center [1168, 432] width 41 height 41
checkbox input "true"
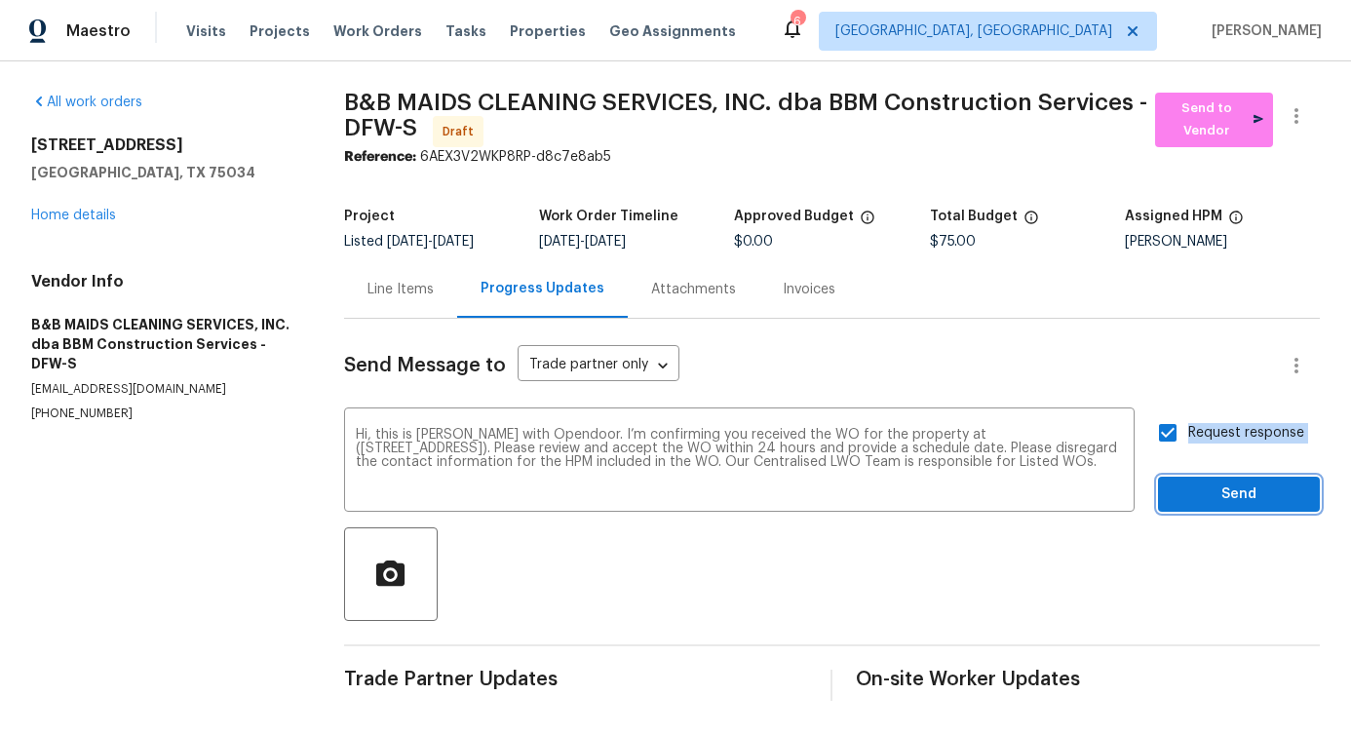
click at [1190, 490] on span "Send" at bounding box center [1239, 495] width 131 height 24
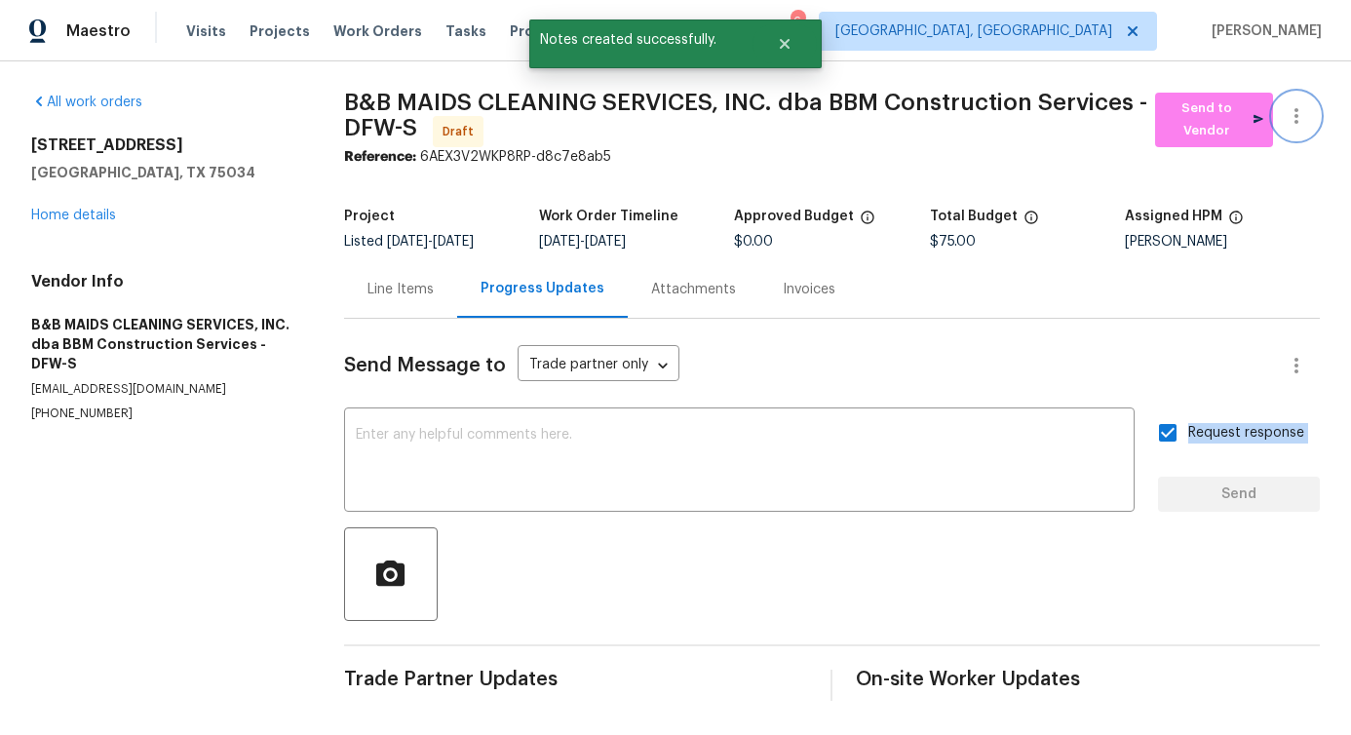
click at [1296, 109] on button "button" at bounding box center [1296, 116] width 47 height 47
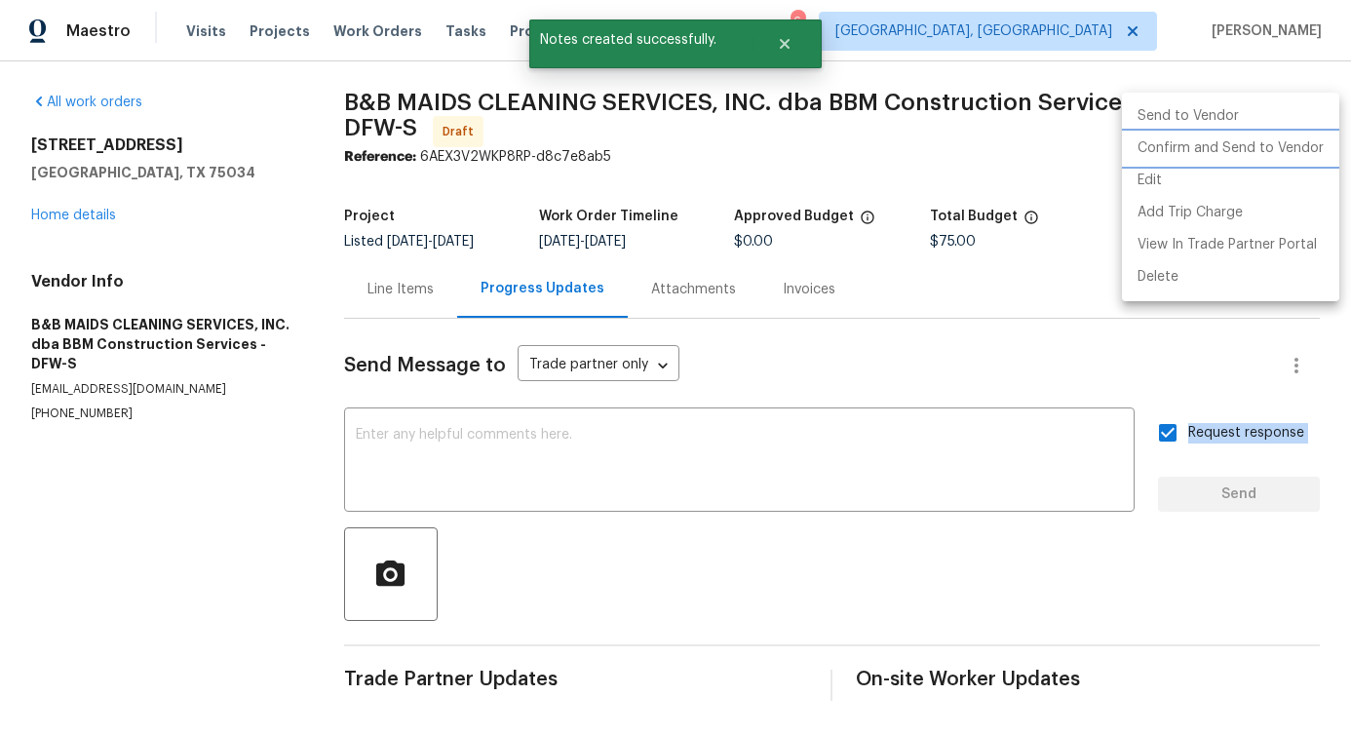
click at [1168, 151] on li "Confirm and Send to Vendor" at bounding box center [1230, 149] width 217 height 32
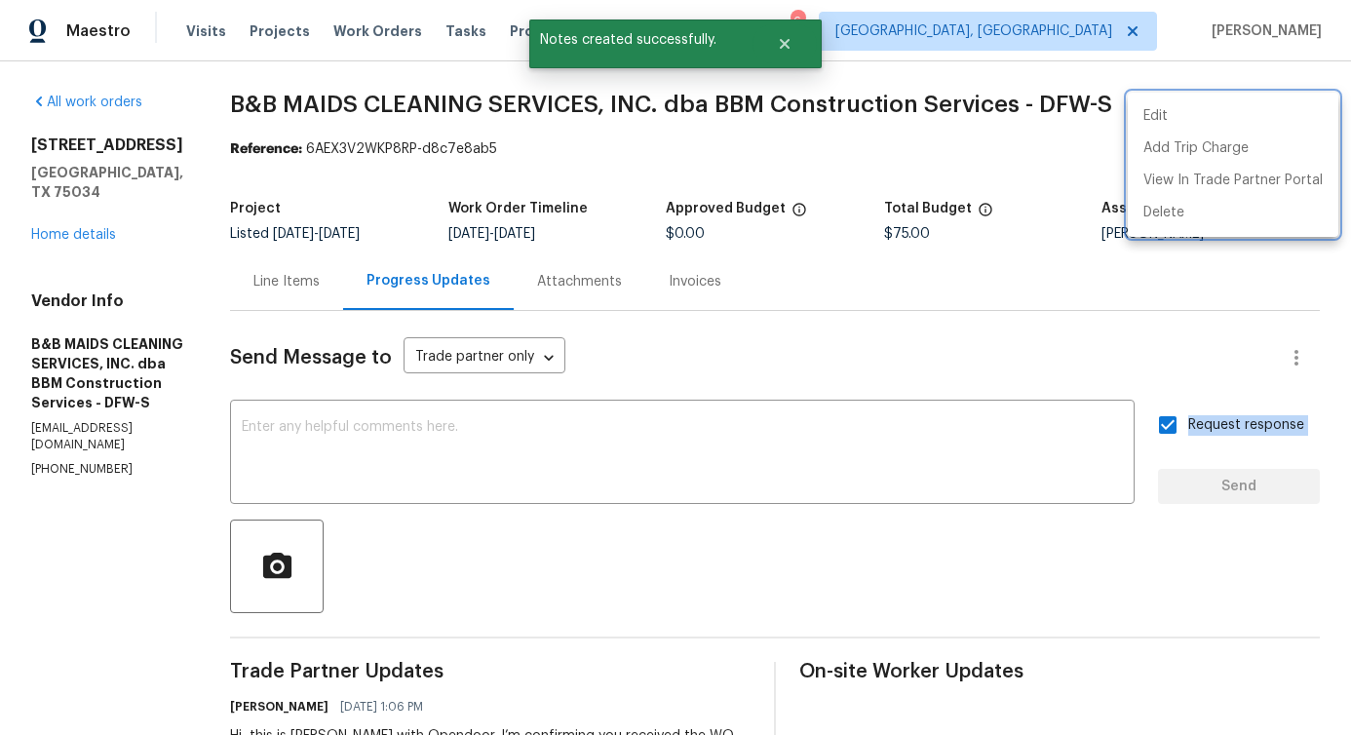
click at [701, 443] on div at bounding box center [675, 367] width 1351 height 735
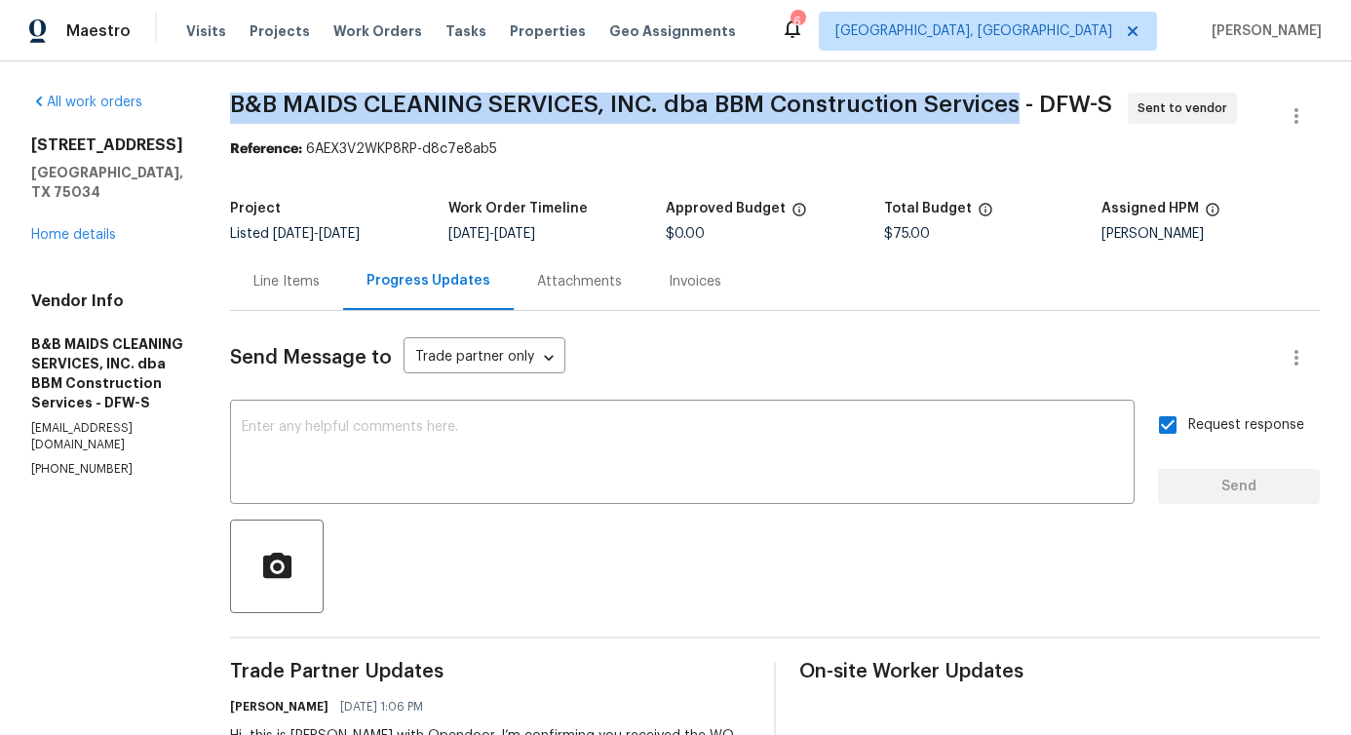
drag, startPoint x: 291, startPoint y: 99, endPoint x: 1087, endPoint y: 102, distance: 796.6
click at [1087, 102] on div "All work orders 36 Clear Pond Dr Frisco, TX 75034 Home details Vendor Info B&B …" at bounding box center [675, 469] width 1351 height 817
copy span "B&B MAIDS CLEANING SERVICES, INC. dba BBM Construction Services"
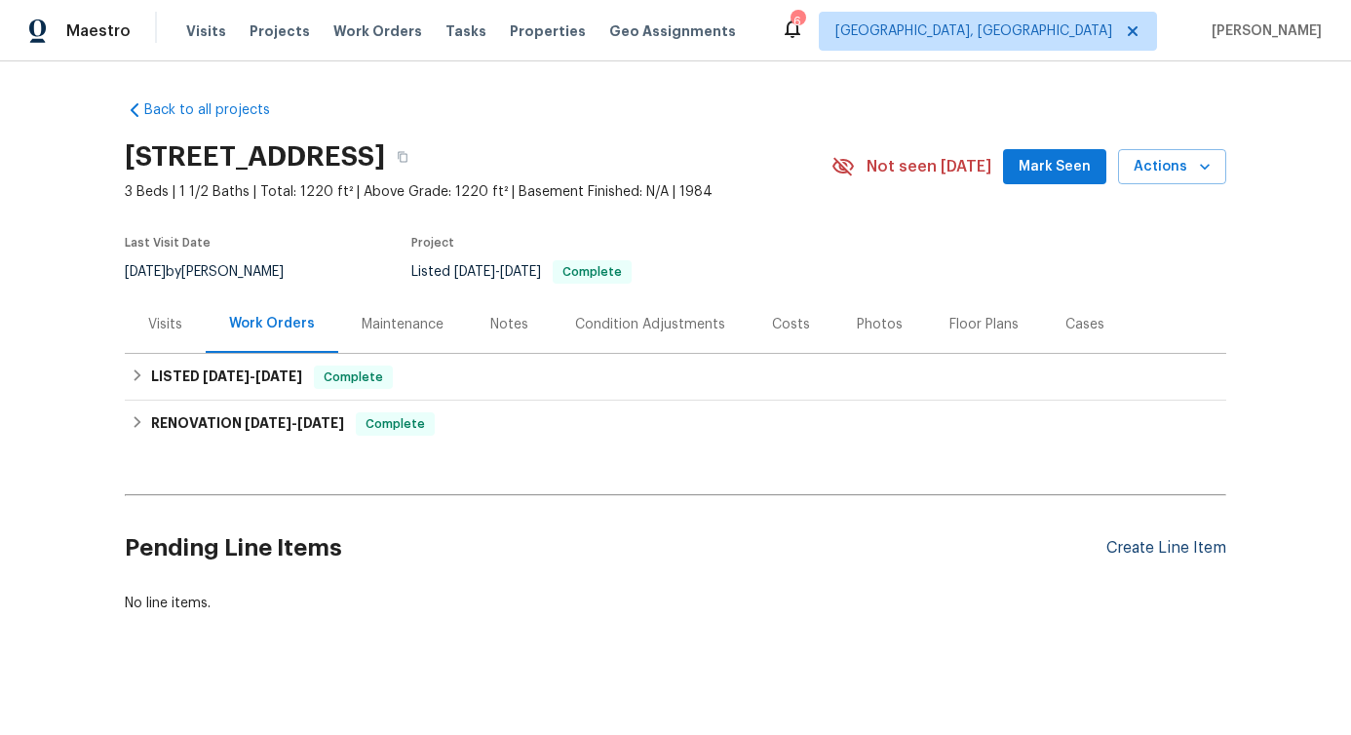
click at [1143, 553] on div "Create Line Item" at bounding box center [1167, 548] width 120 height 19
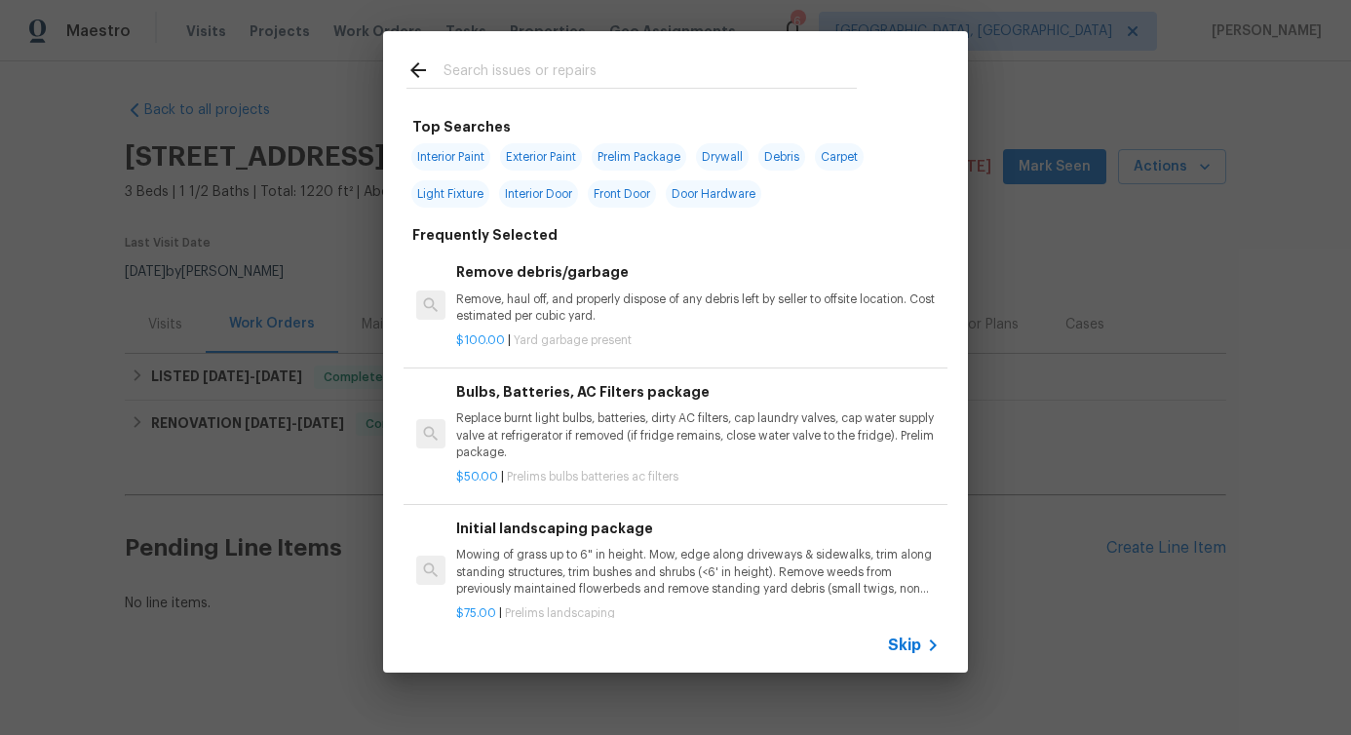
click at [520, 79] on input "text" at bounding box center [650, 72] width 413 height 29
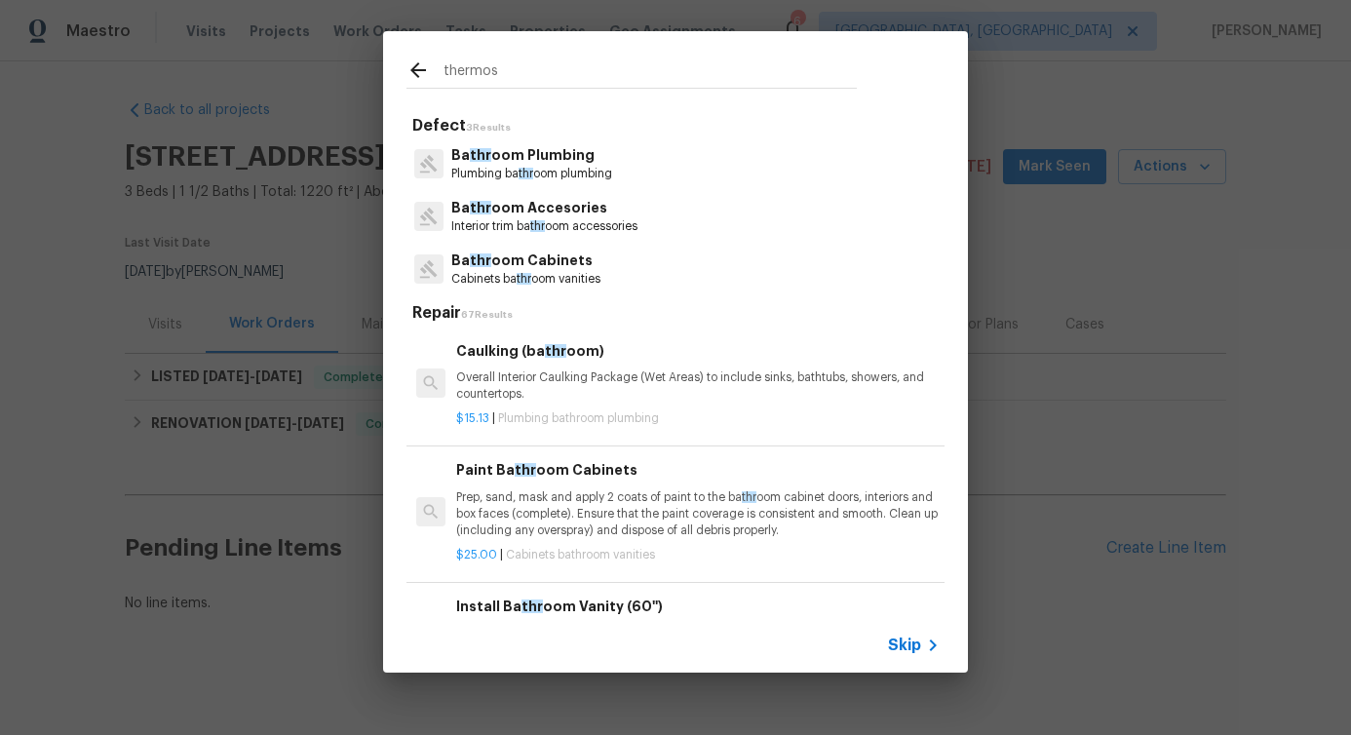
type input "thermost"
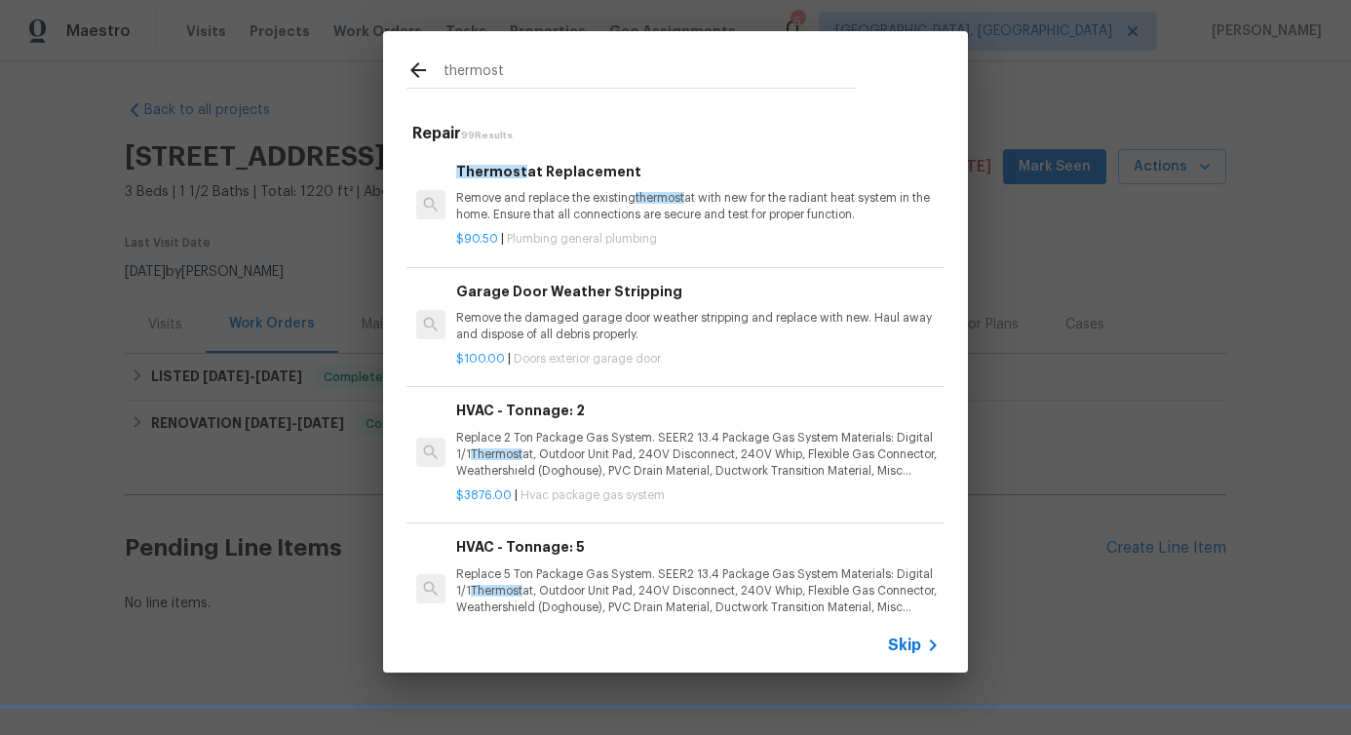
click at [519, 202] on p "Remove and replace the existing thermost at with new for the radiant heat syste…" at bounding box center [698, 206] width 484 height 33
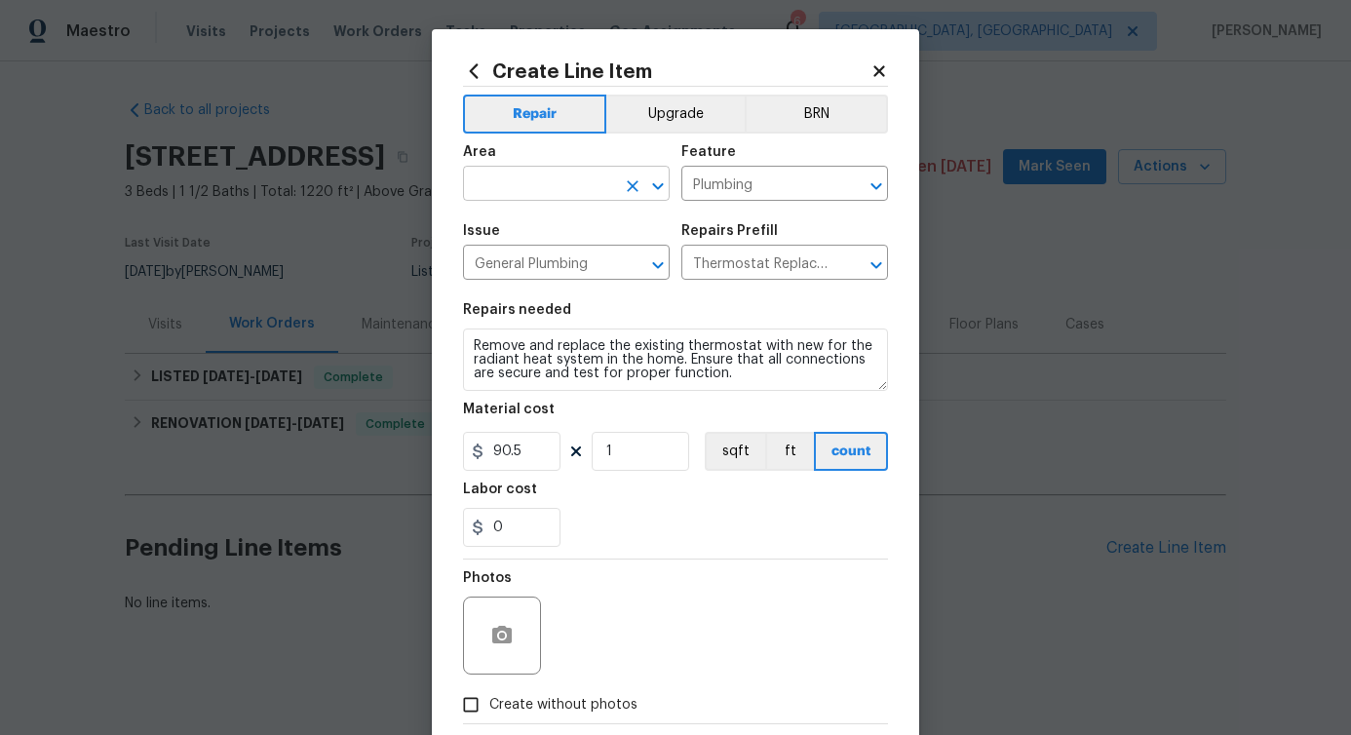
click at [524, 198] on input "text" at bounding box center [539, 186] width 152 height 30
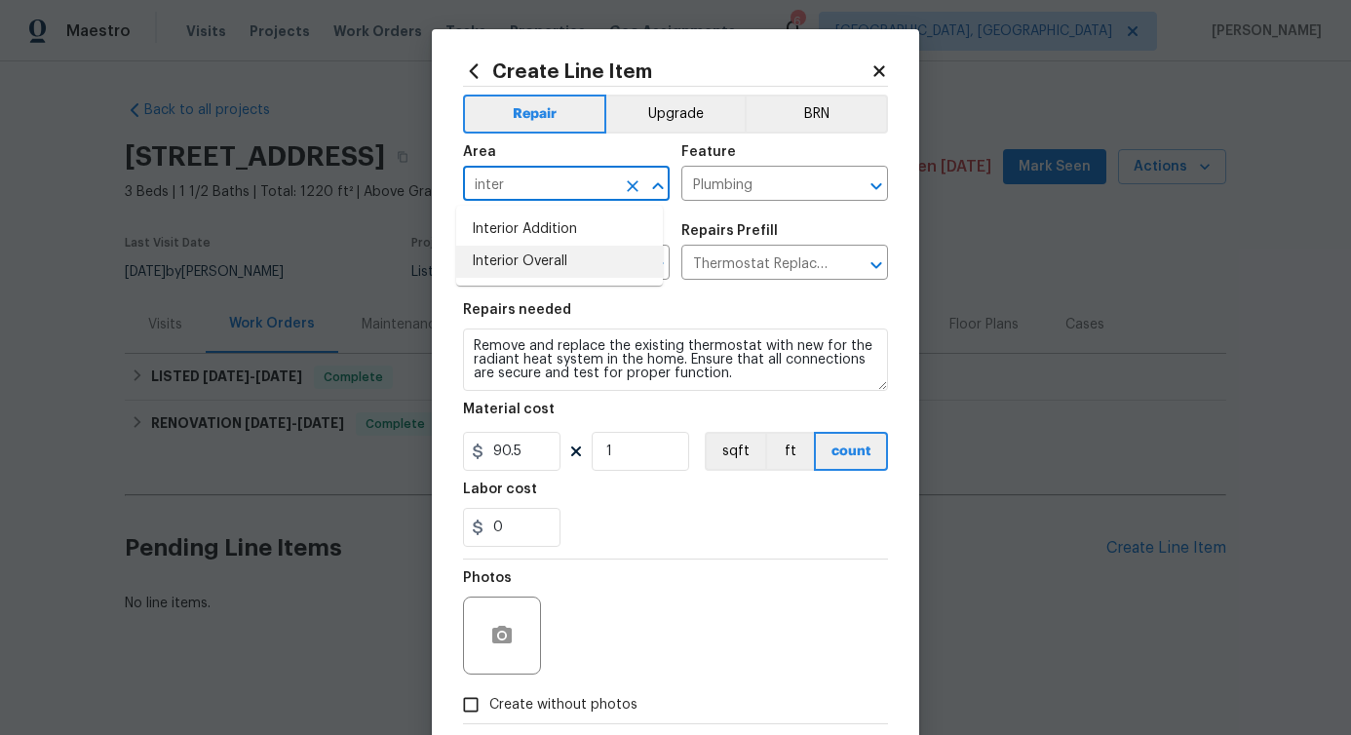
click at [598, 264] on li "Interior Overall" at bounding box center [559, 262] width 207 height 32
type input "Interior Overall"
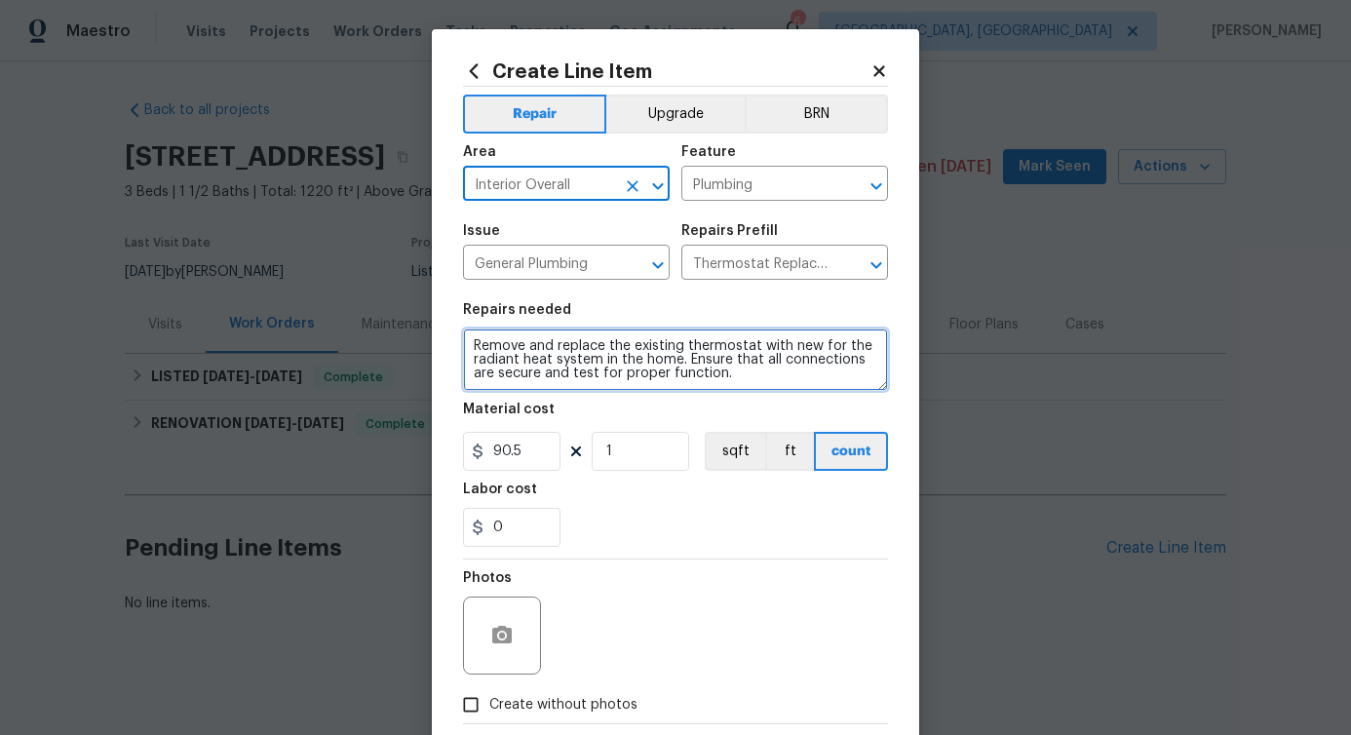
click at [596, 385] on textarea "Remove and replace the existing thermostat with new for the radiant heat system…" at bounding box center [675, 360] width 425 height 62
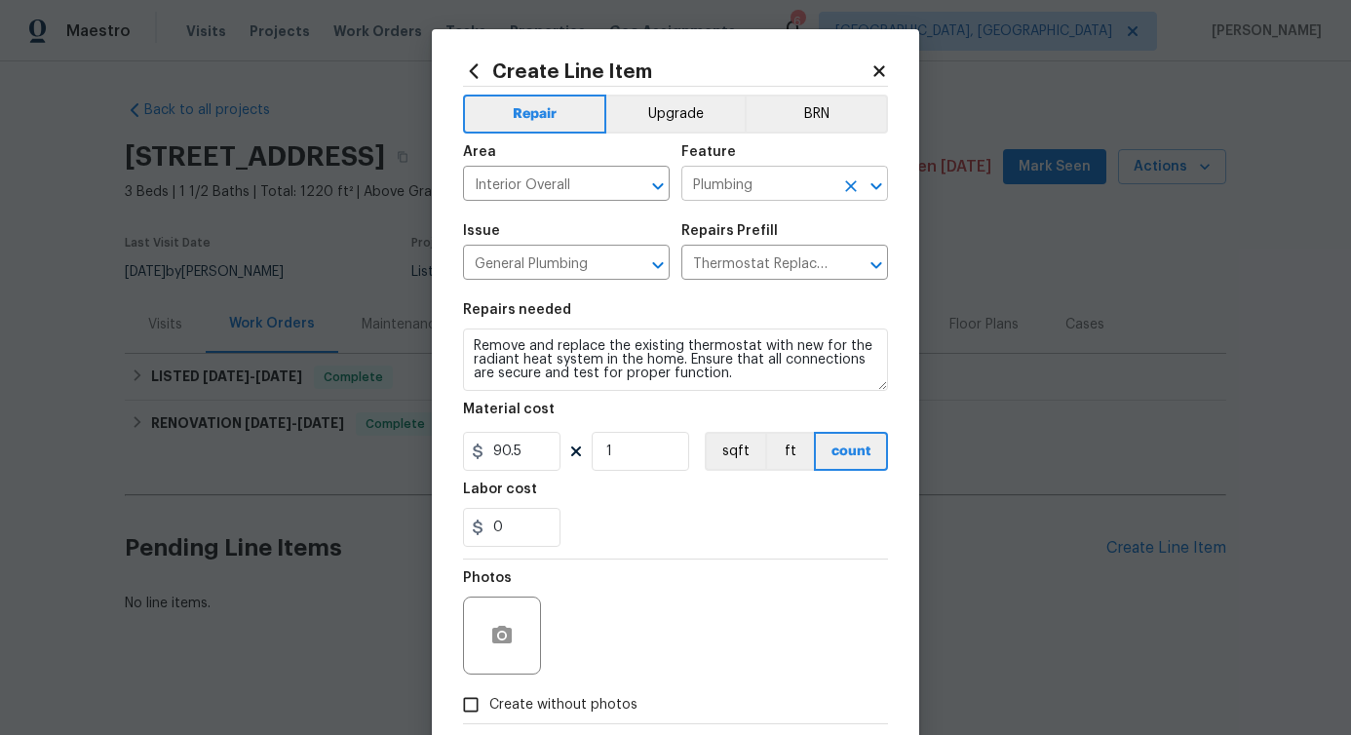
click at [768, 184] on input "Plumbing" at bounding box center [758, 186] width 152 height 30
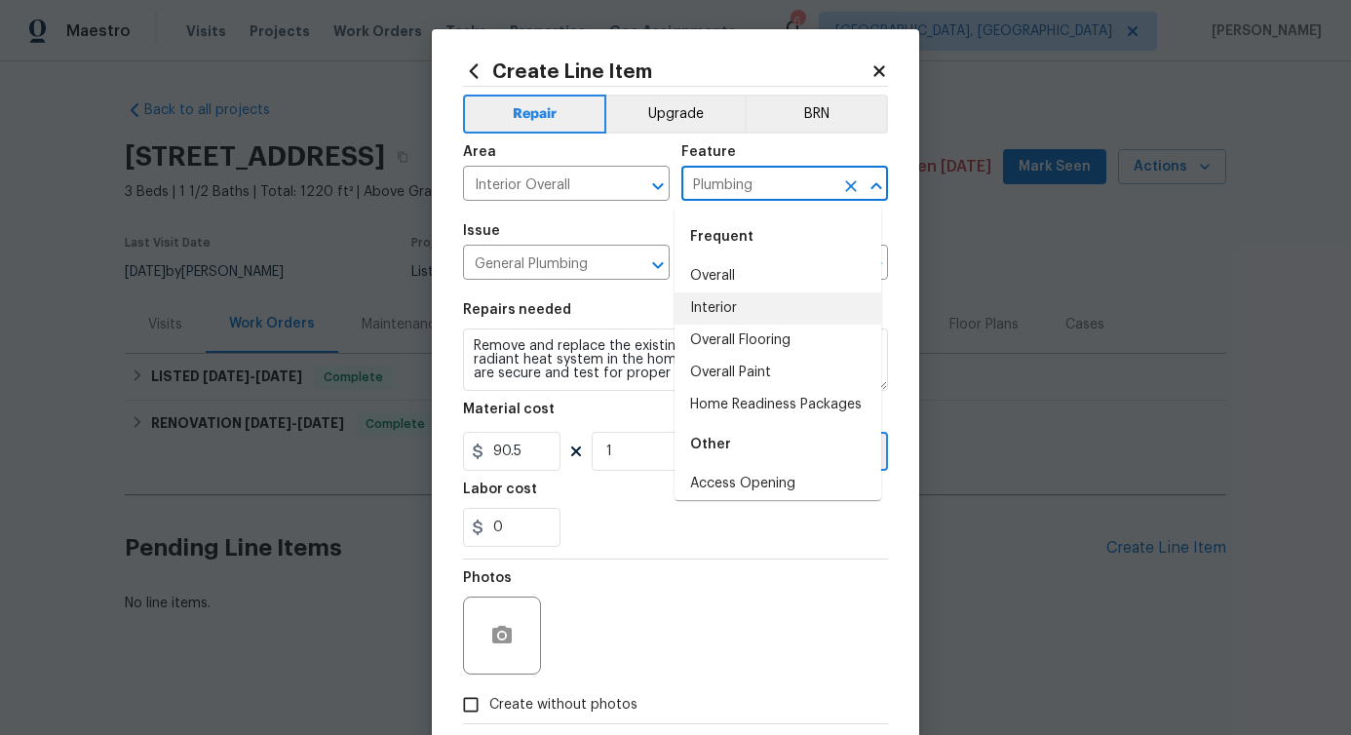
click at [710, 315] on li "Interior" at bounding box center [778, 308] width 207 height 32
type input "Interior"
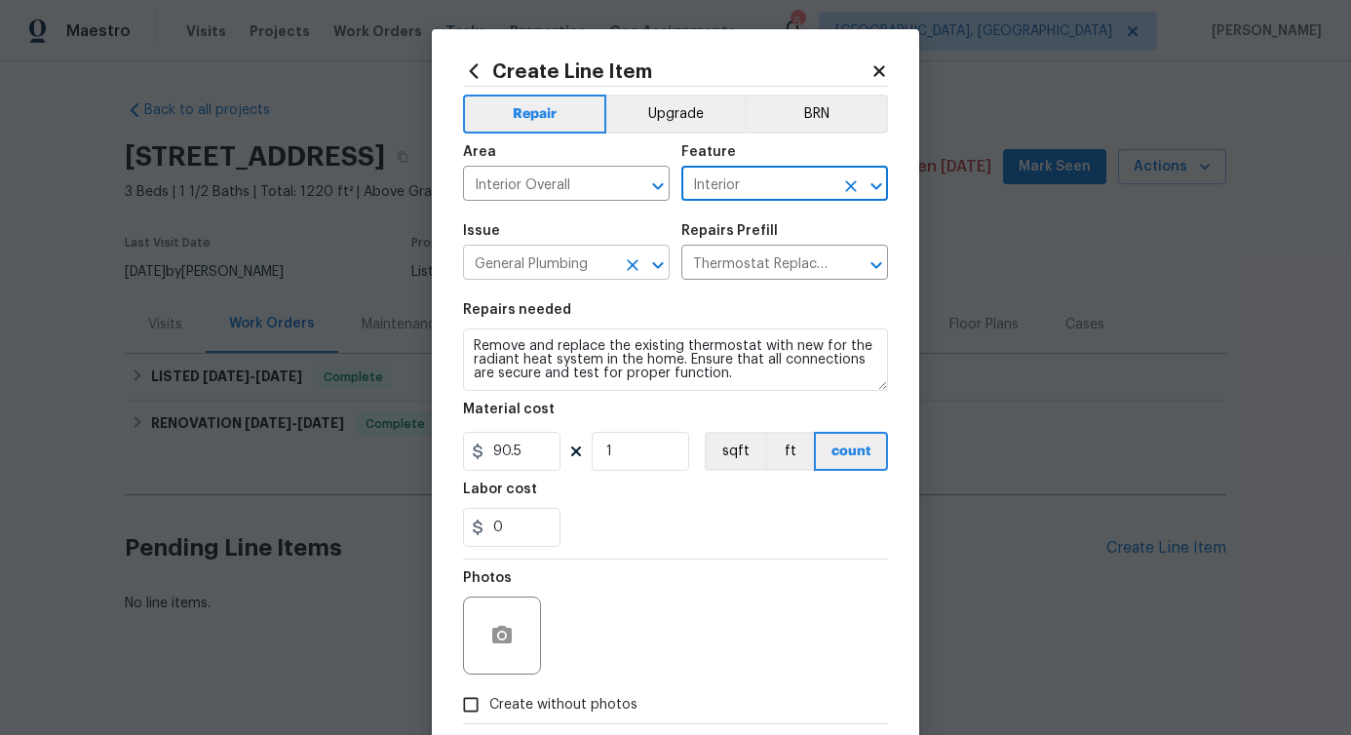
click at [577, 276] on input "General Plumbing" at bounding box center [539, 265] width 152 height 30
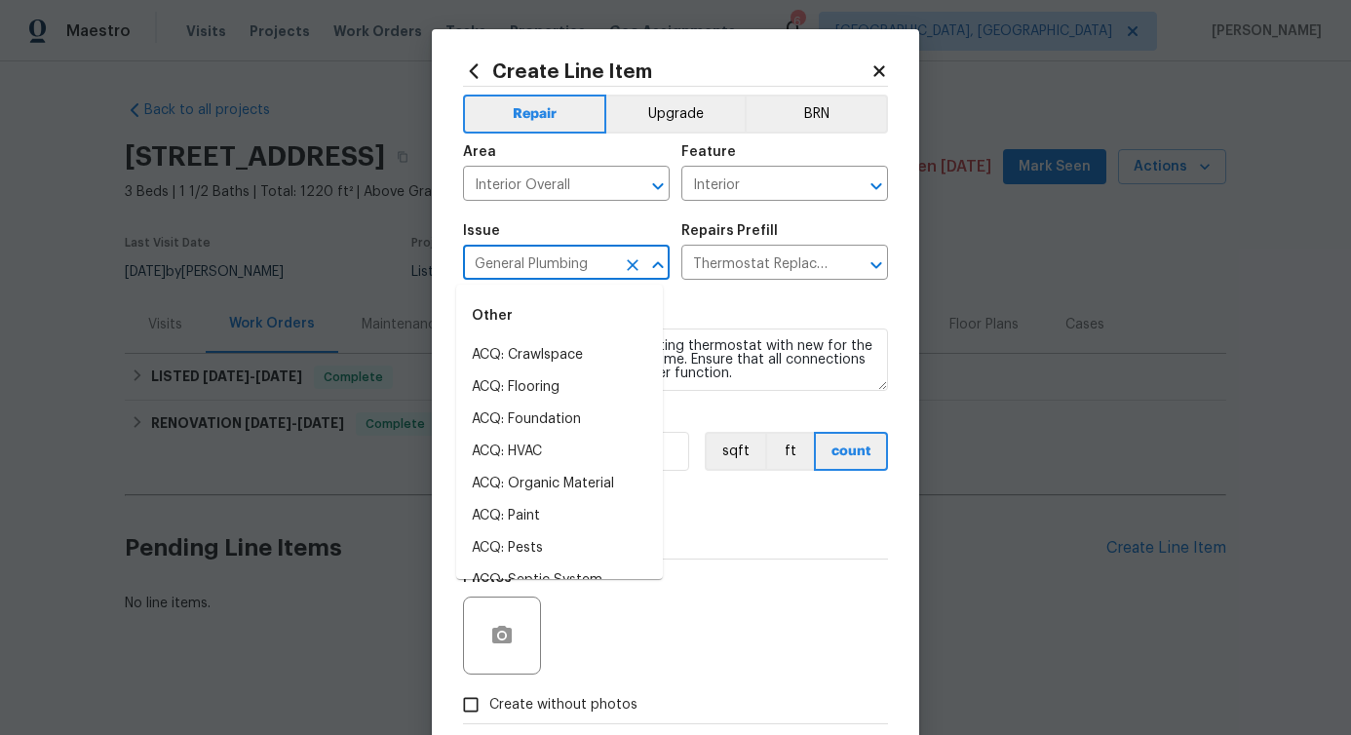
click at [577, 276] on input "General Plumbing" at bounding box center [539, 265] width 152 height 30
type input "t"
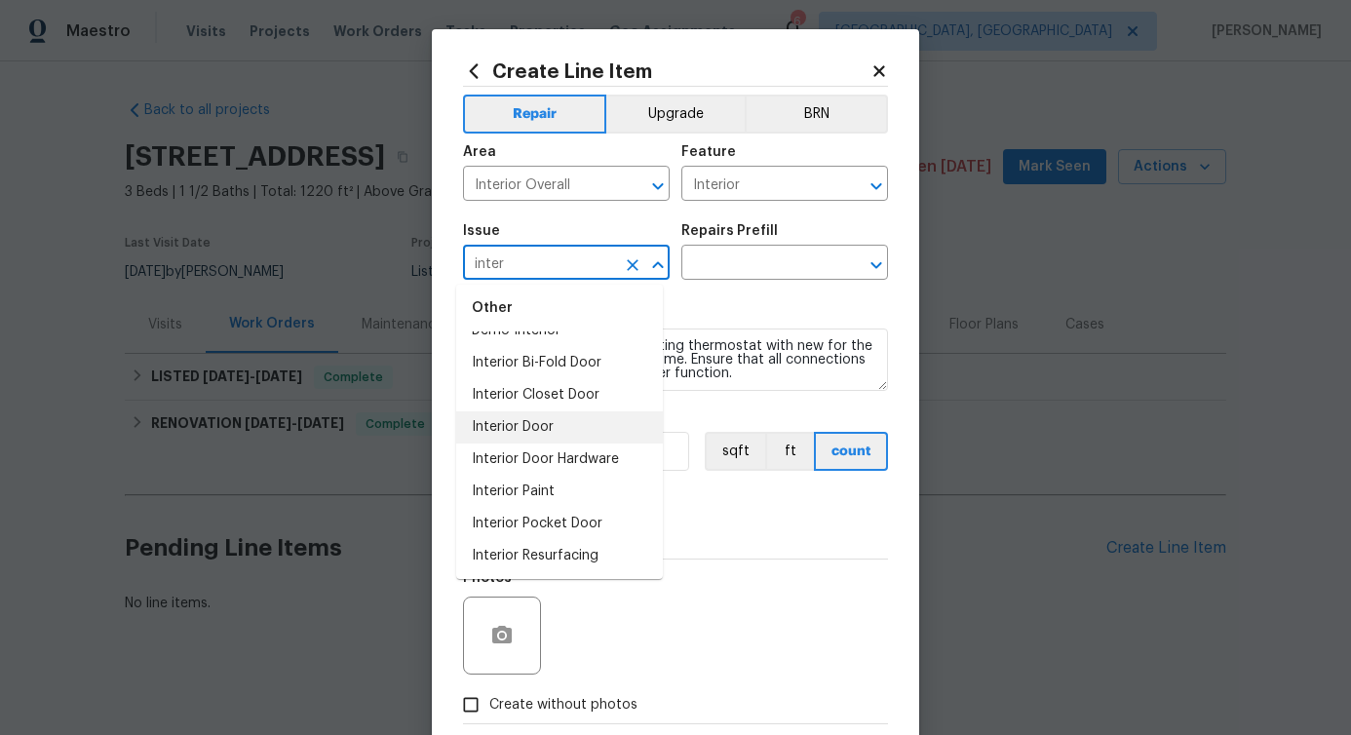
scroll to position [58, 0]
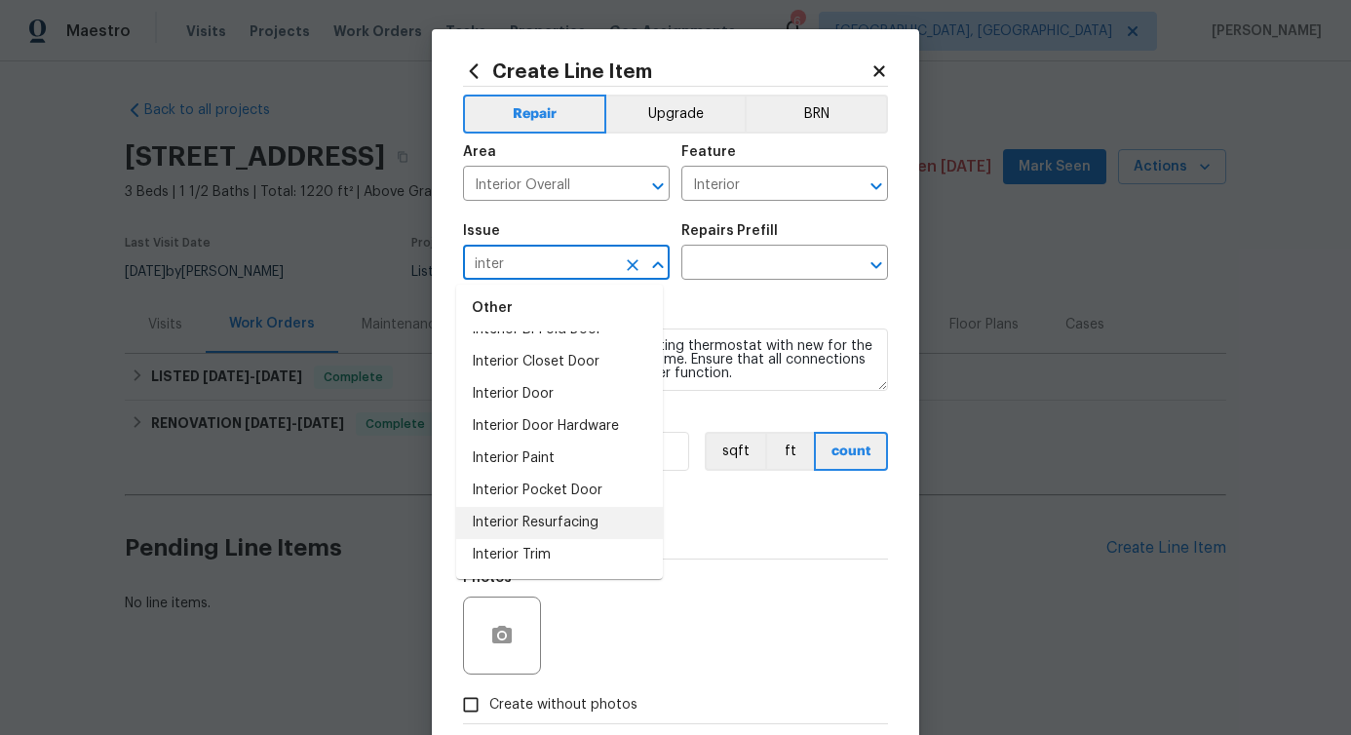
click at [560, 528] on li "Interior Resurfacing" at bounding box center [559, 523] width 207 height 32
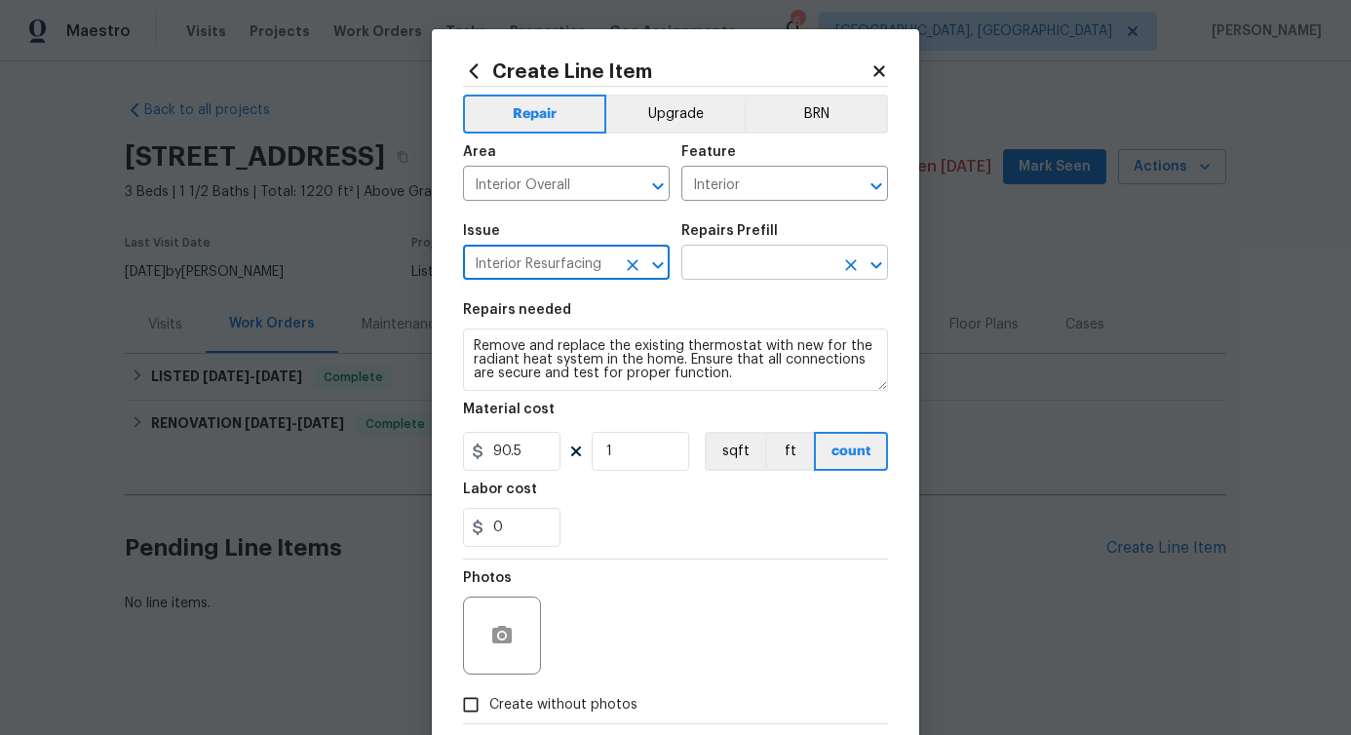
type input "Interior Resurfacing"
click at [738, 256] on input "text" at bounding box center [758, 265] width 152 height 30
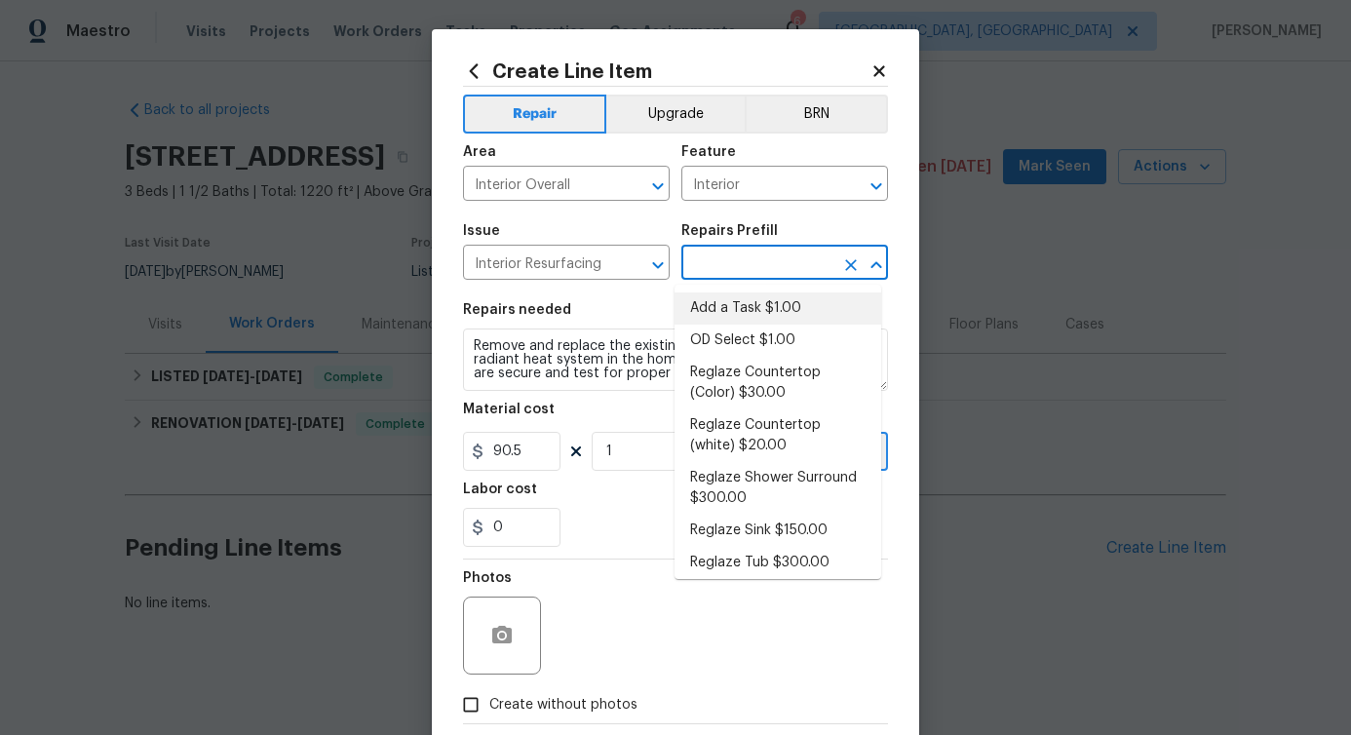
click at [728, 309] on li "Add a Task $1.00" at bounding box center [778, 308] width 207 height 32
type input "Add a Task $1.00"
type textarea "HPM to detail"
type input "1"
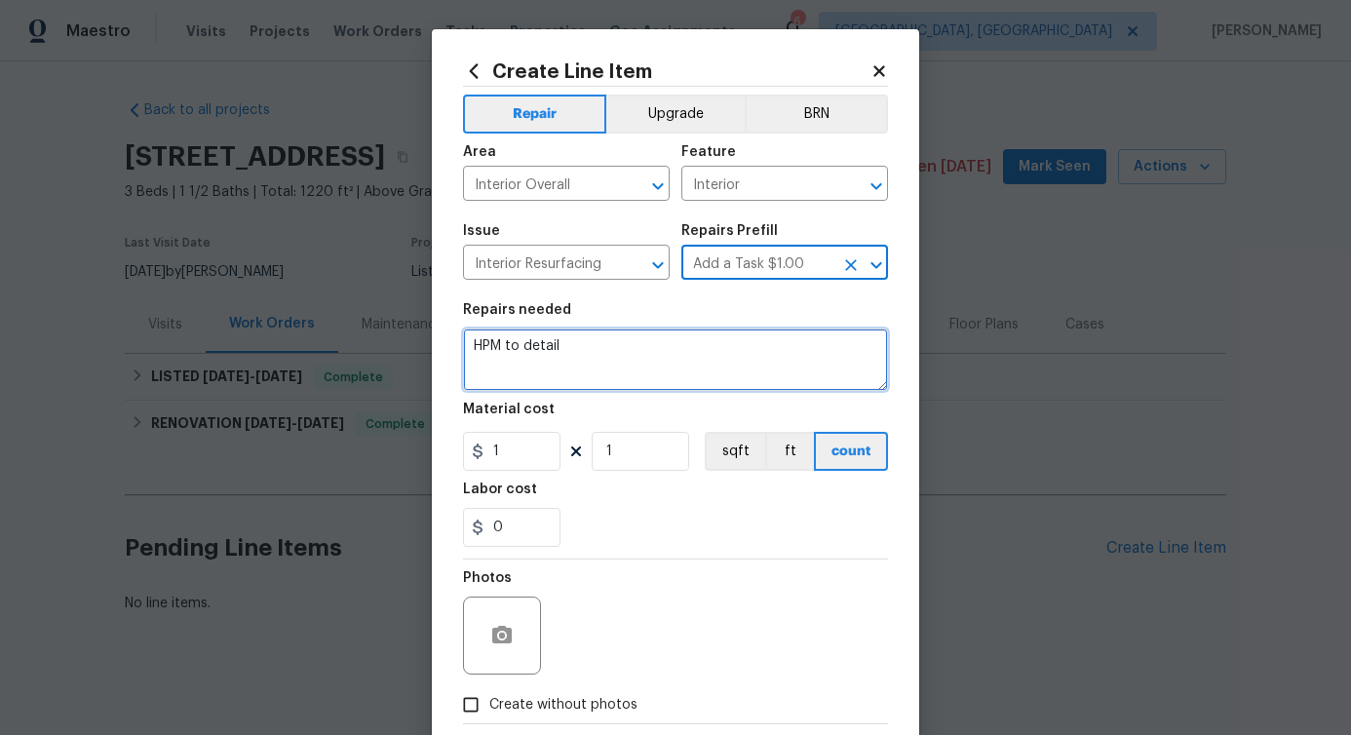
click at [566, 375] on textarea "HPM to detail" at bounding box center [675, 360] width 425 height 62
paste textarea "The thermostat is not working properly. Please inspect and repair as needed. If…"
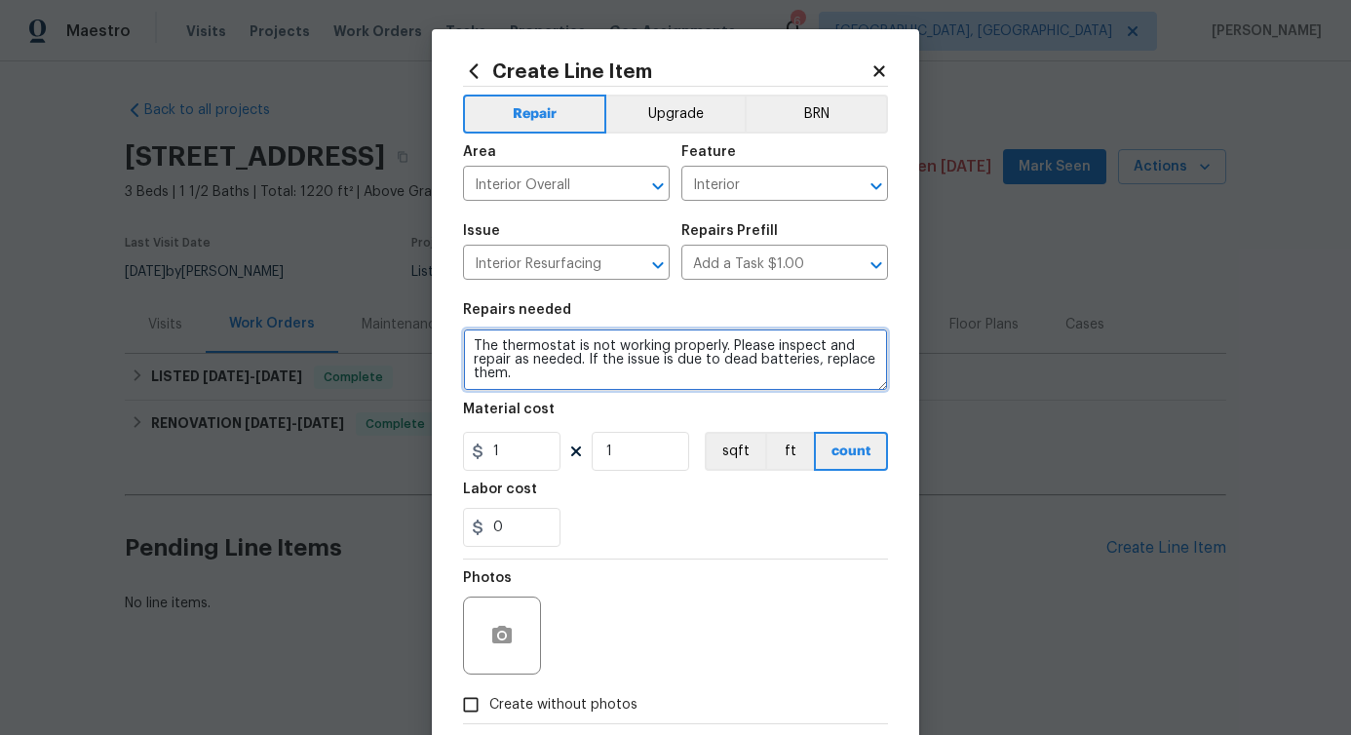
type textarea "The thermostat is not working properly. Please inspect and repair as needed. If…"
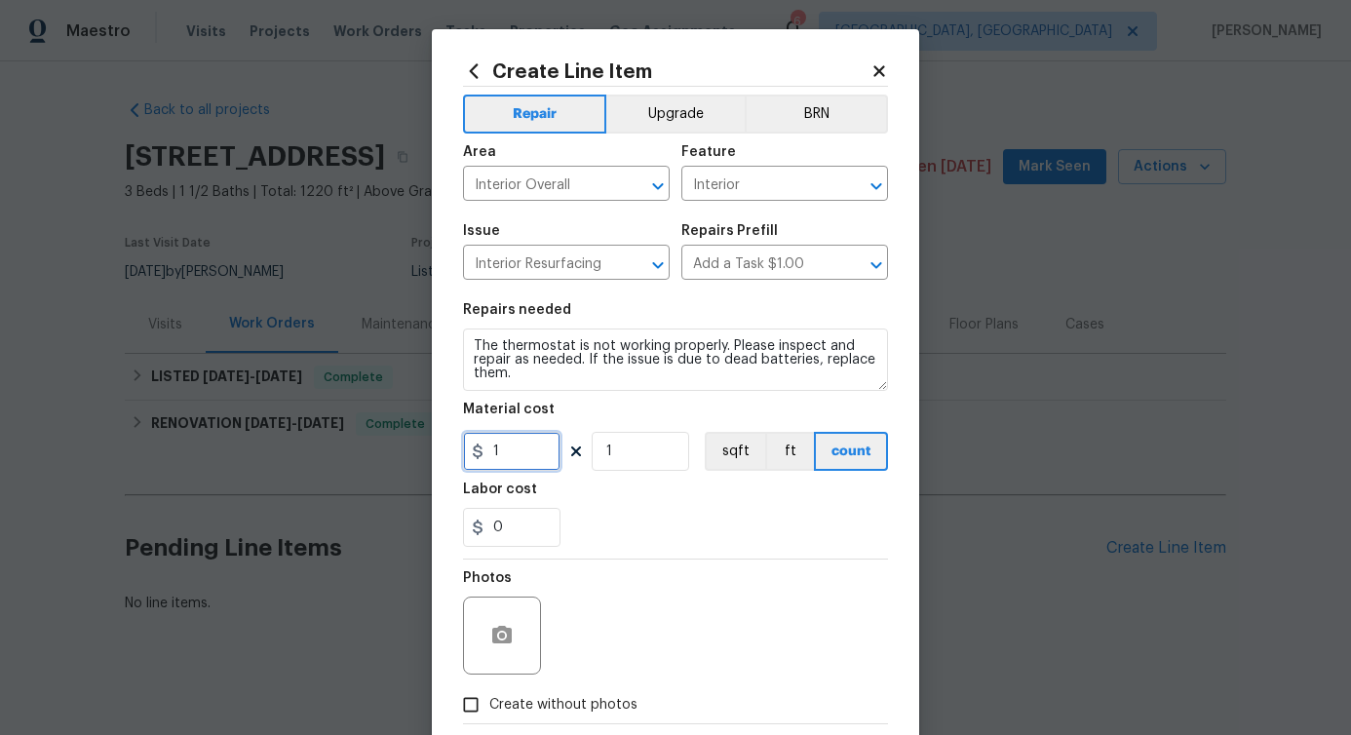
click at [519, 453] on input "1" at bounding box center [511, 451] width 97 height 39
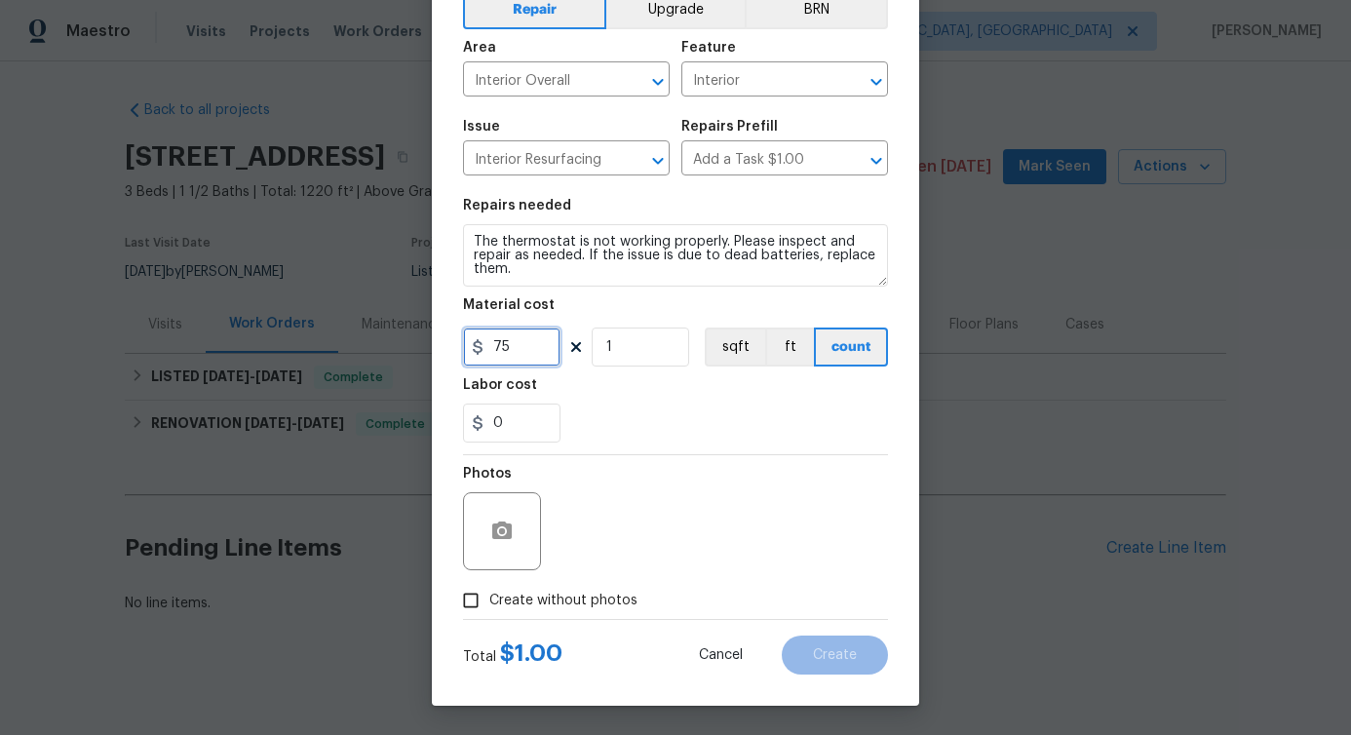
type input "75"
click at [515, 600] on span "Create without photos" at bounding box center [563, 601] width 148 height 20
click at [489, 600] on input "Create without photos" at bounding box center [470, 600] width 37 height 37
click at [507, 598] on span "Create without photos" at bounding box center [563, 601] width 148 height 20
click at [489, 598] on input "Create without photos" at bounding box center [470, 600] width 37 height 37
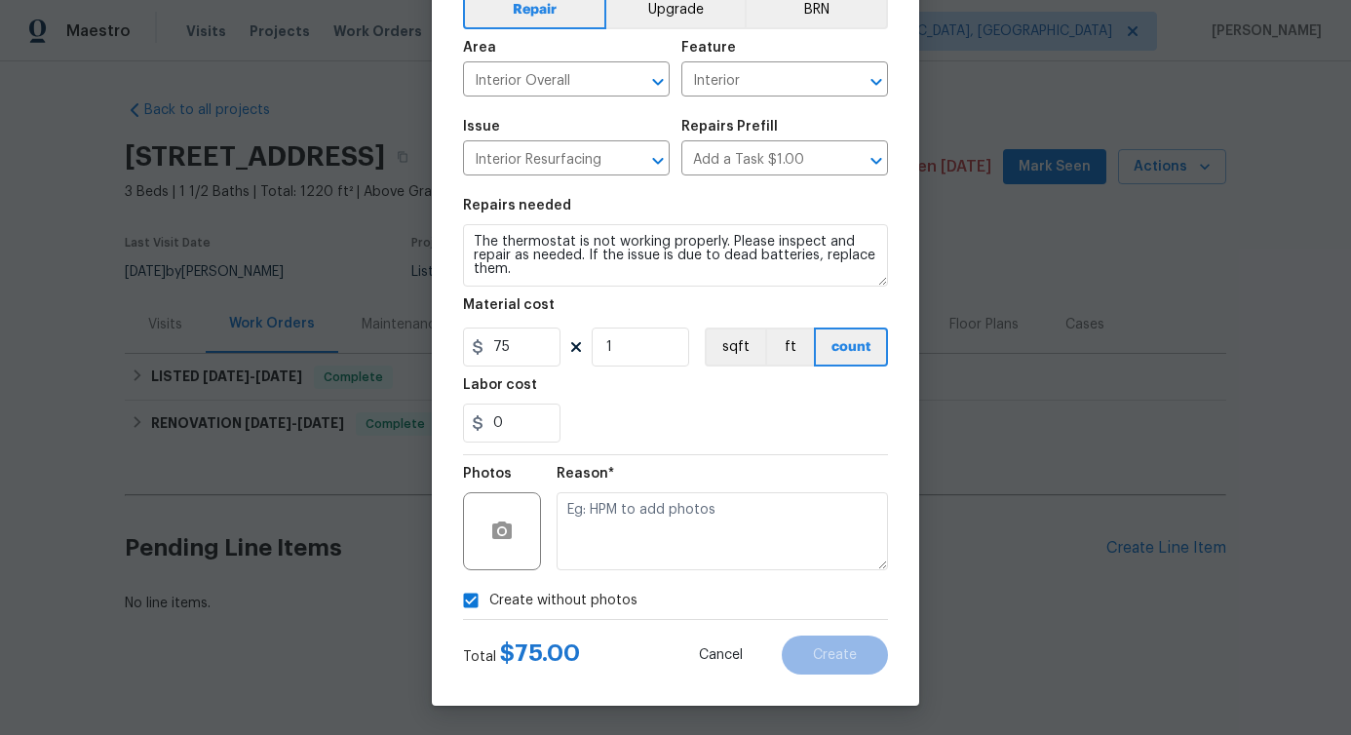
checkbox input "false"
click at [507, 538] on button "button" at bounding box center [502, 531] width 47 height 47
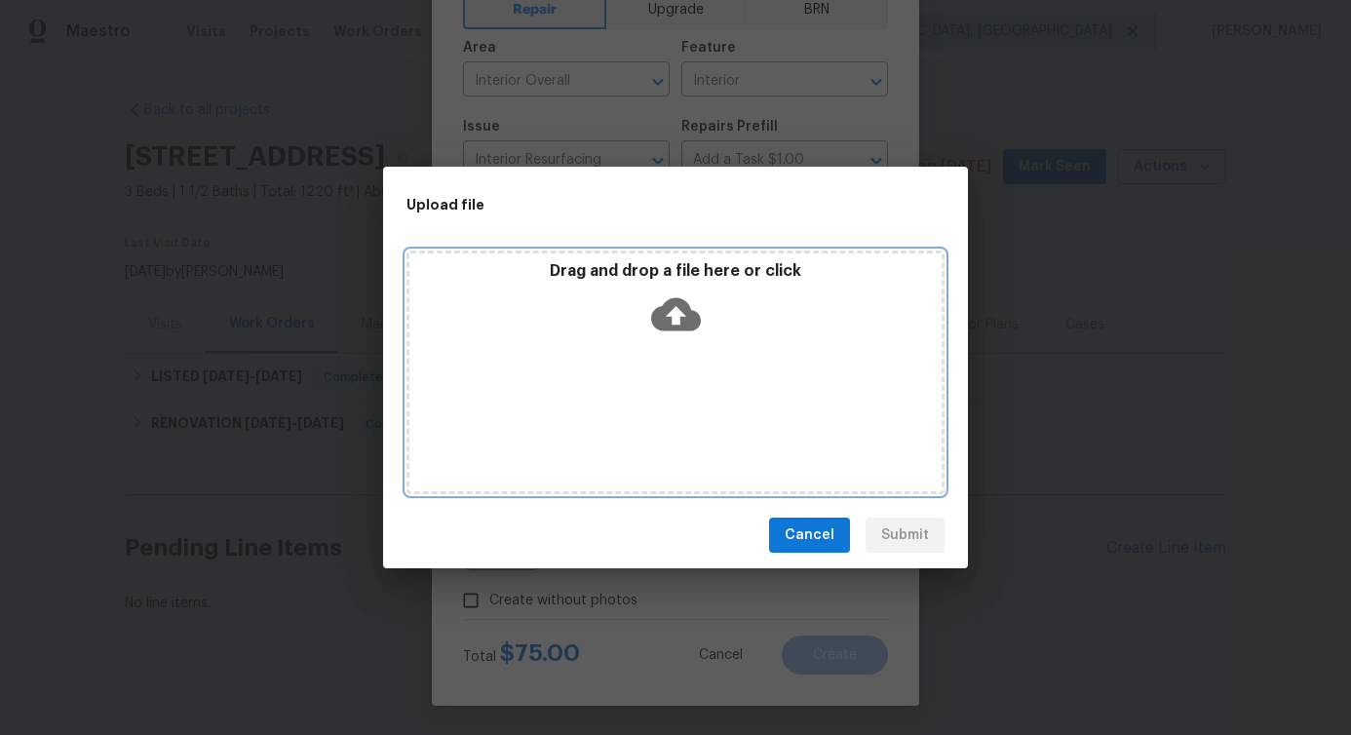
click at [684, 315] on icon at bounding box center [676, 315] width 50 height 50
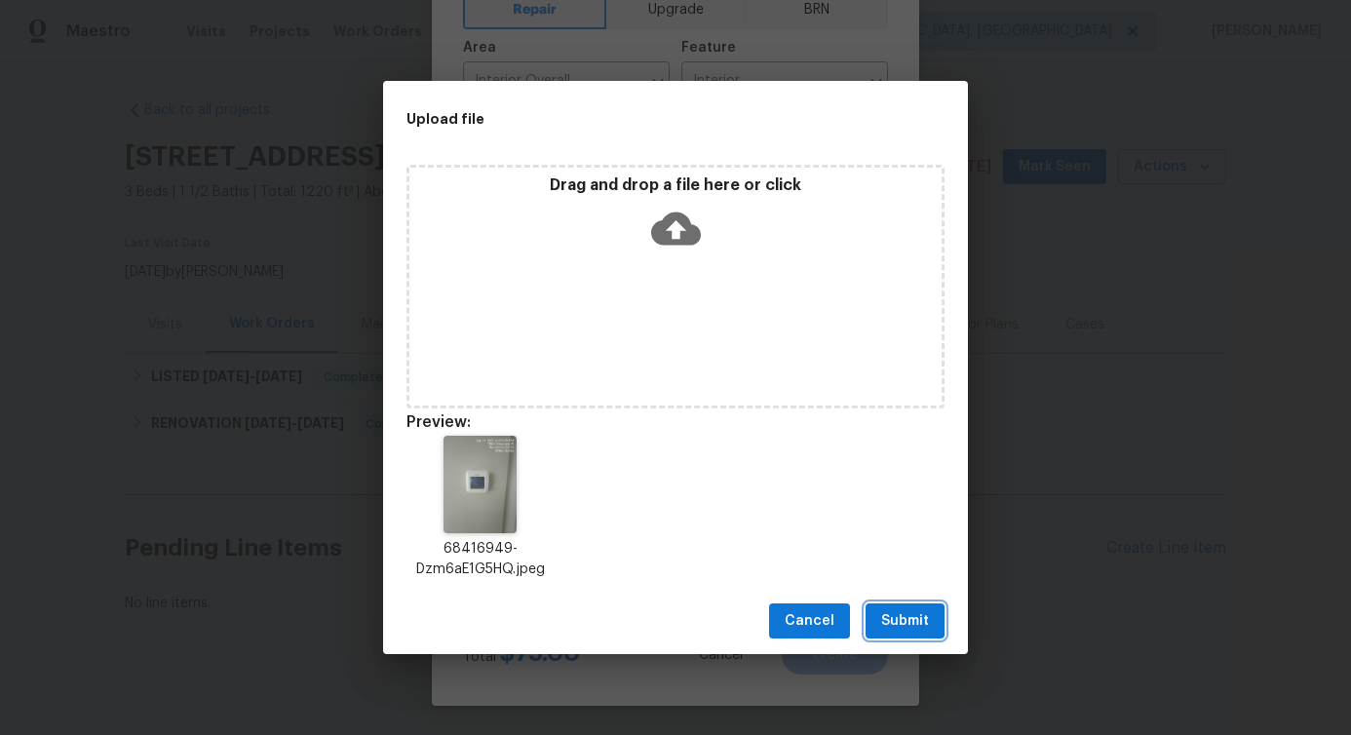
click at [899, 631] on span "Submit" at bounding box center [905, 621] width 48 height 24
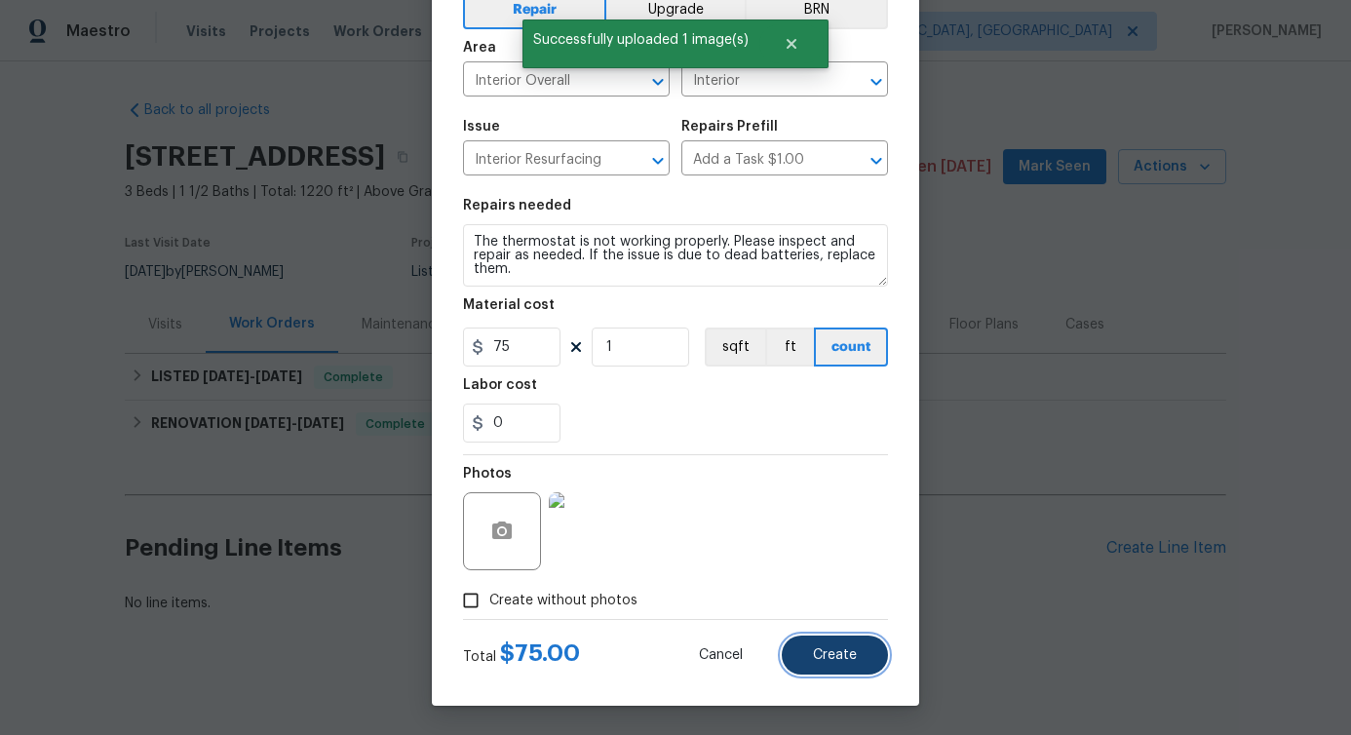
click at [839, 655] on span "Create" at bounding box center [835, 655] width 44 height 15
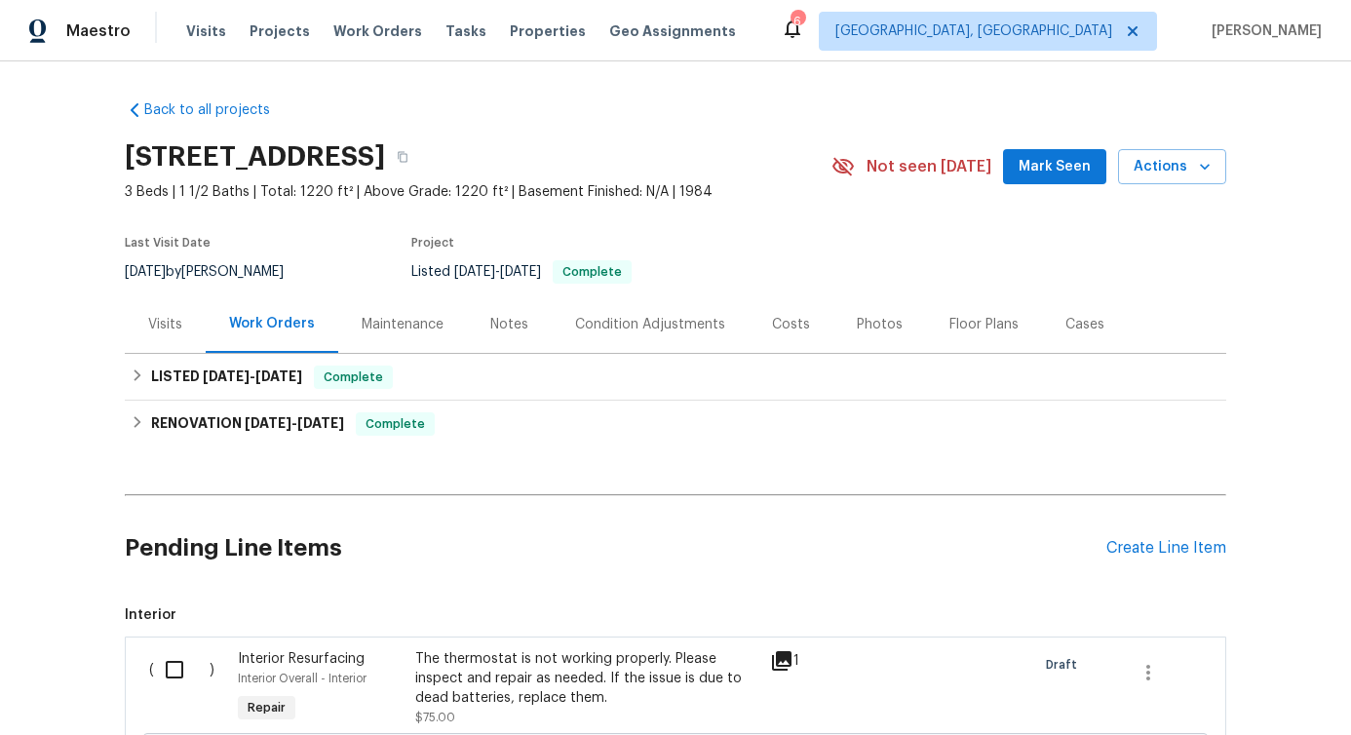
scroll to position [267, 0]
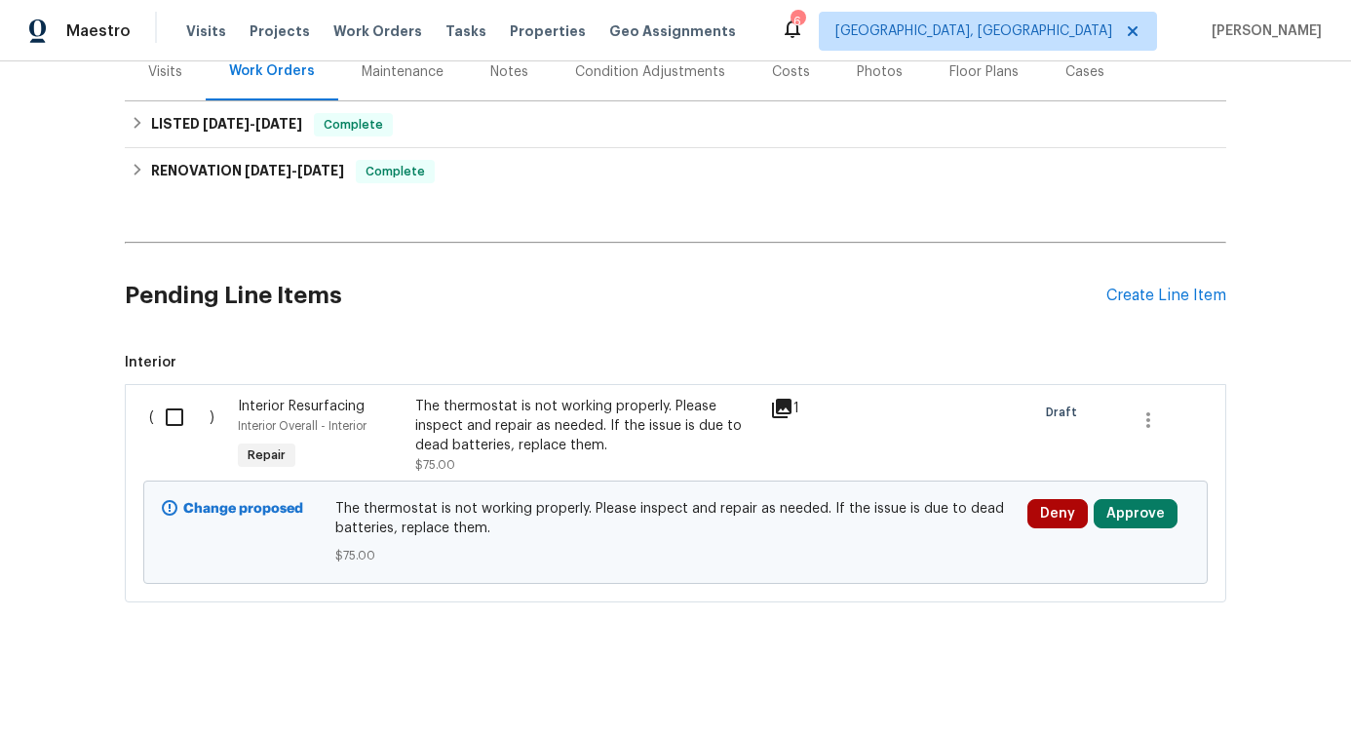
click at [173, 406] on input "checkbox" at bounding box center [182, 417] width 56 height 41
checkbox input "true"
click at [1237, 713] on div "Cancel (1) Item Create Work Order" at bounding box center [675, 686] width 1351 height 99
click at [1240, 682] on span "Create Work Order" at bounding box center [1240, 687] width 130 height 24
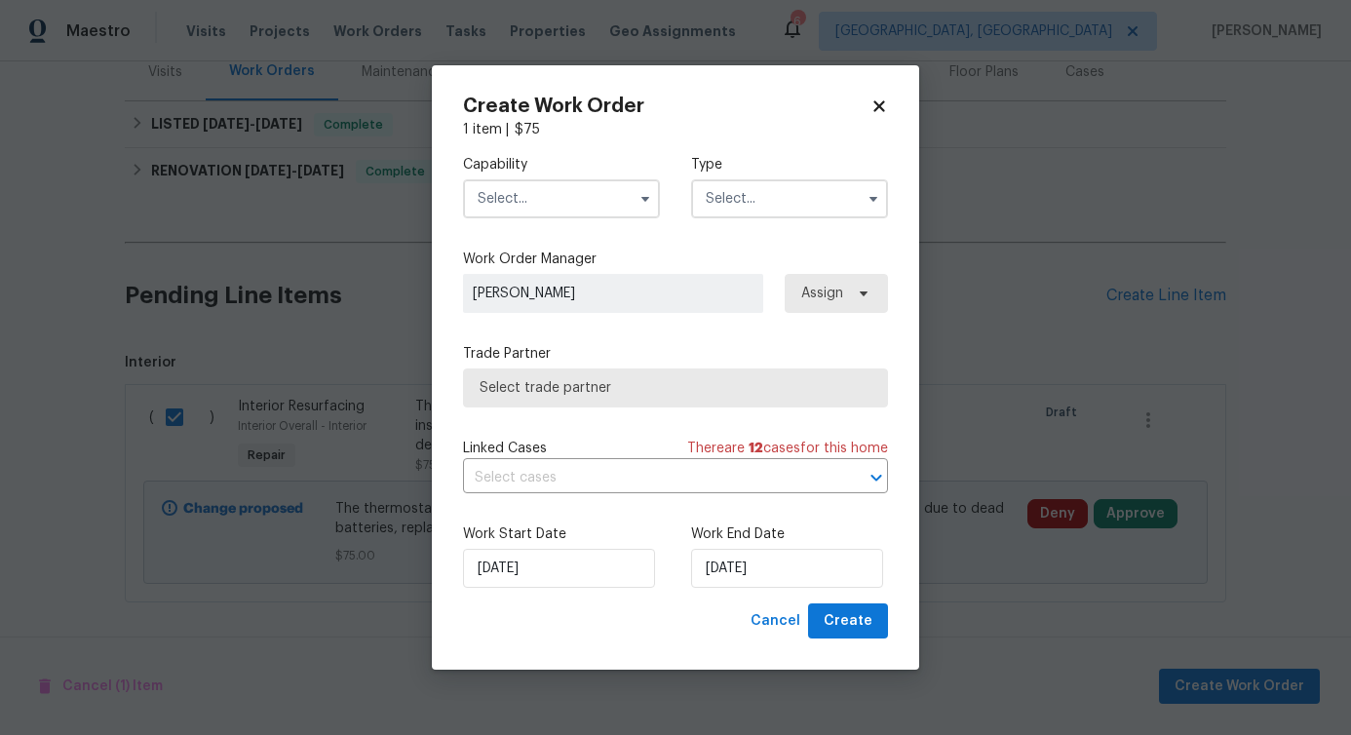
click at [603, 193] on input "text" at bounding box center [561, 198] width 197 height 39
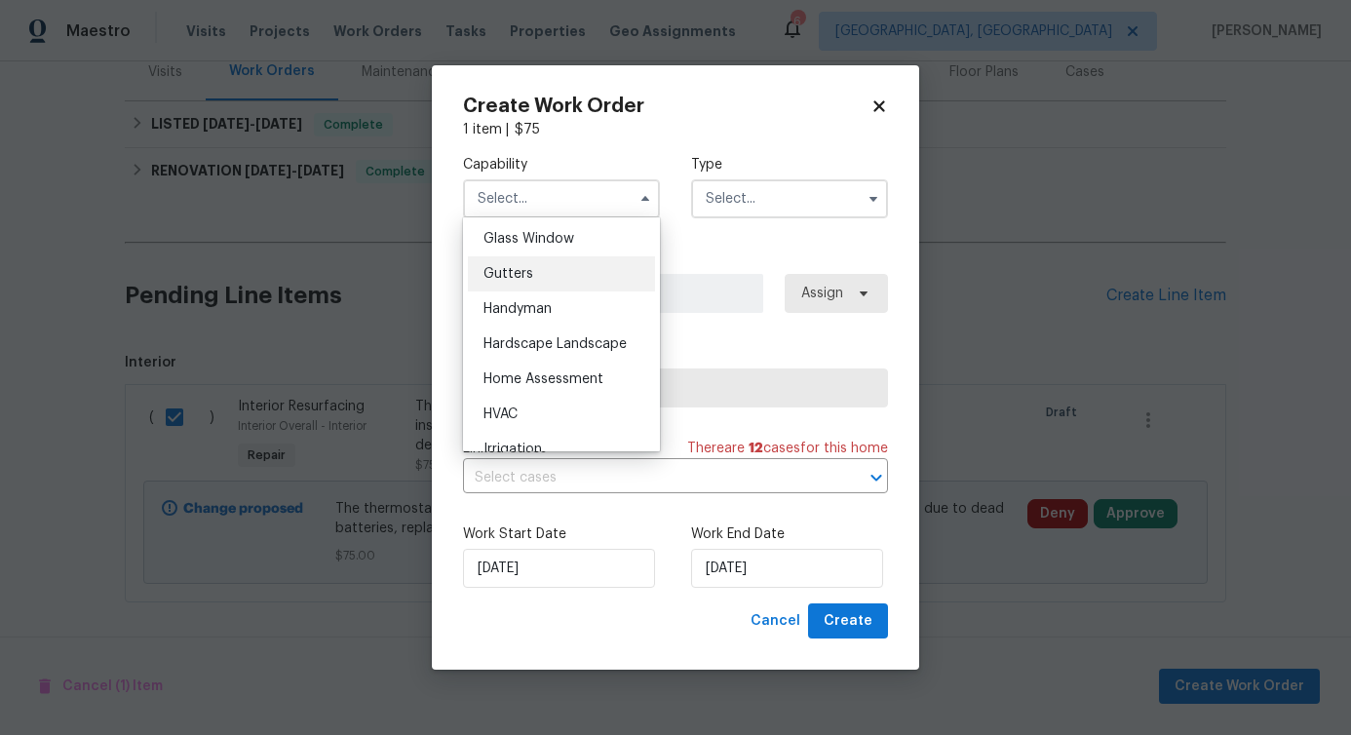
scroll to position [1007, 0]
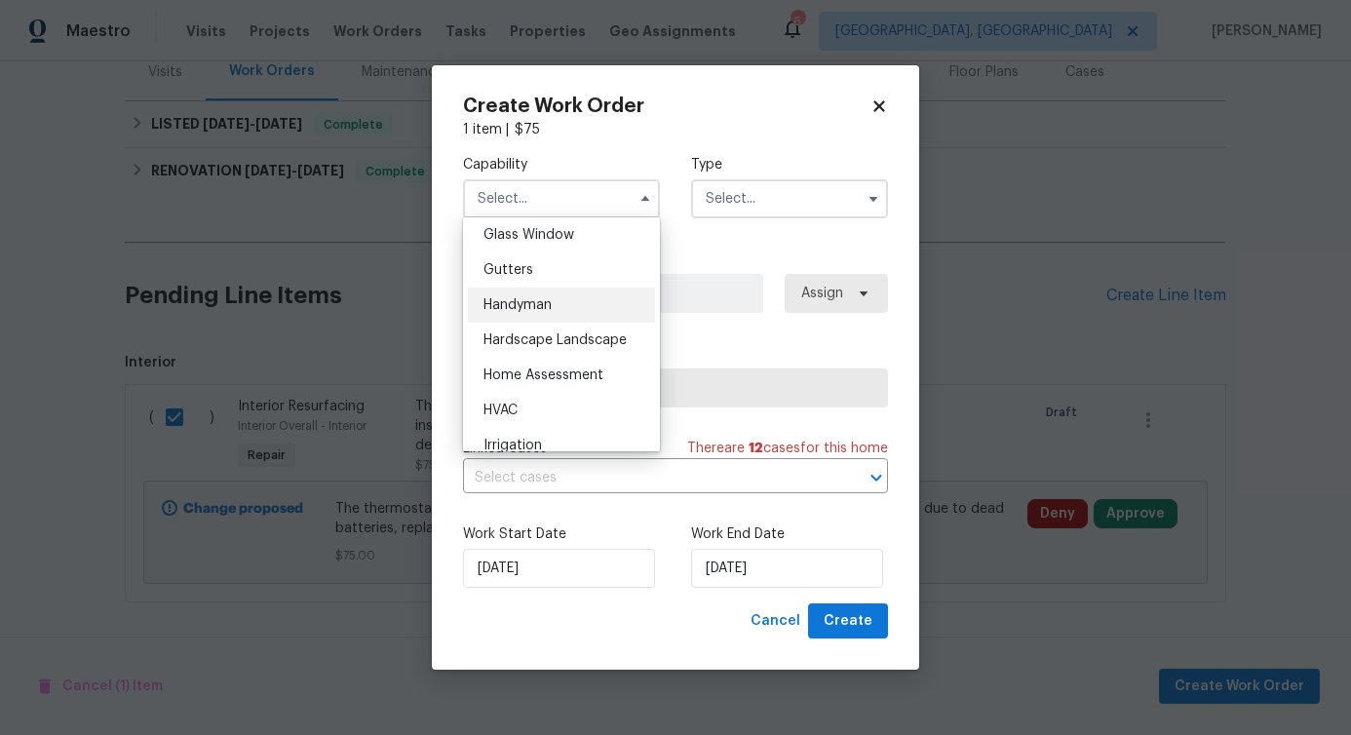
click at [582, 312] on div "Handyman" at bounding box center [561, 305] width 187 height 35
type input "Handyman"
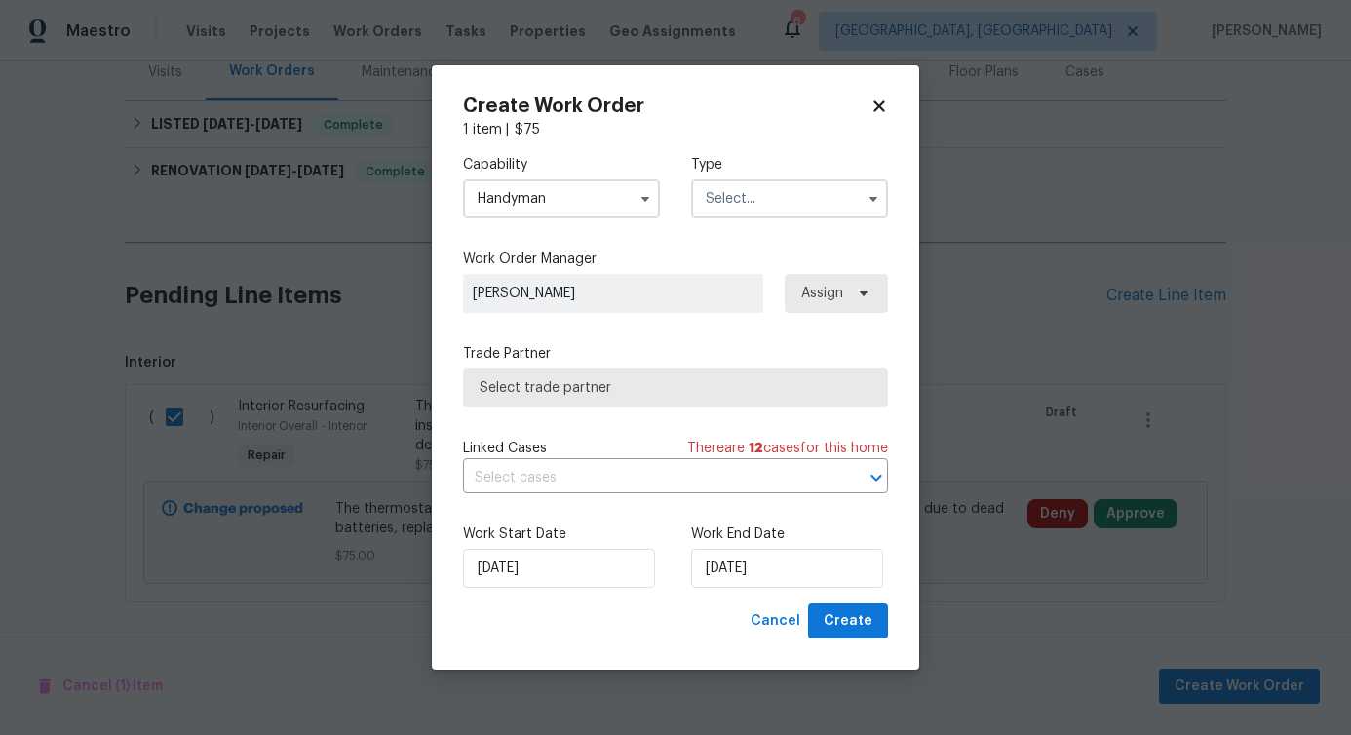
click at [734, 198] on input "text" at bounding box center [789, 198] width 197 height 39
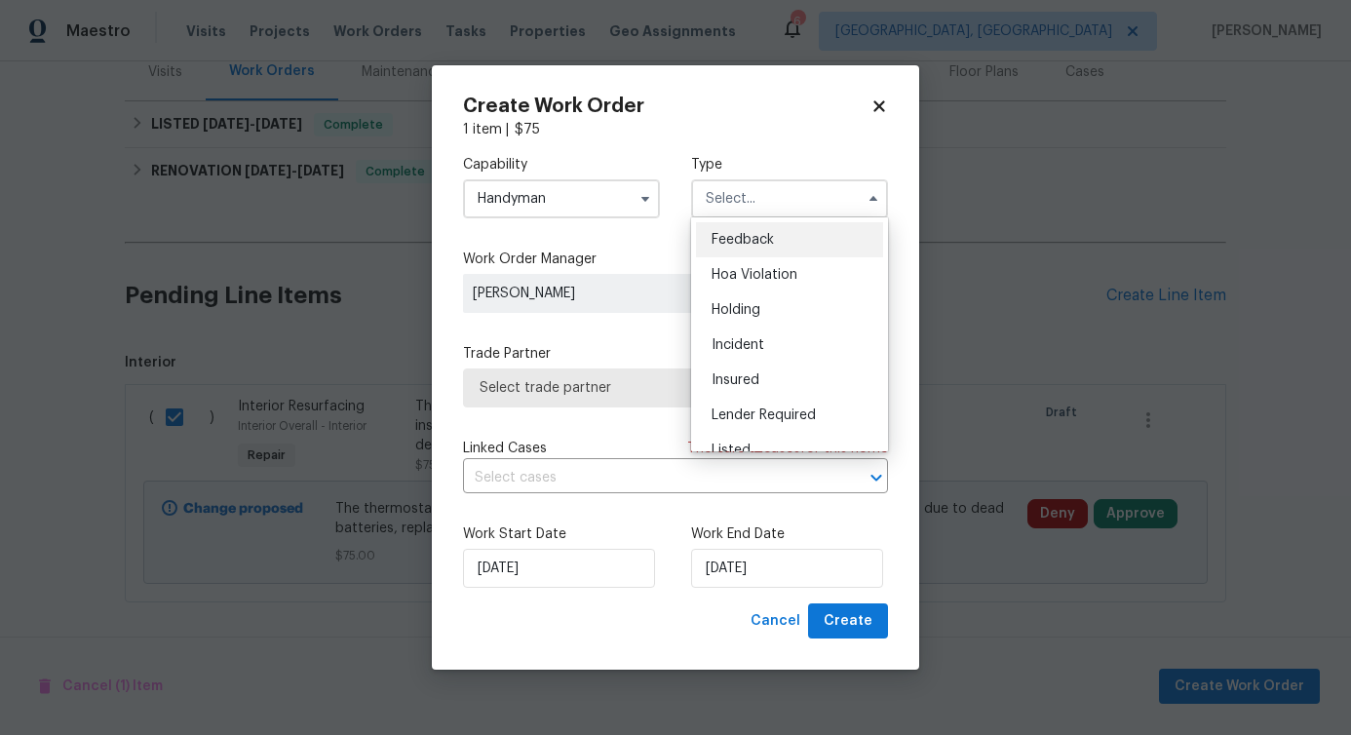
click at [734, 231] on div "Feedback" at bounding box center [789, 239] width 187 height 35
type input "Feedback"
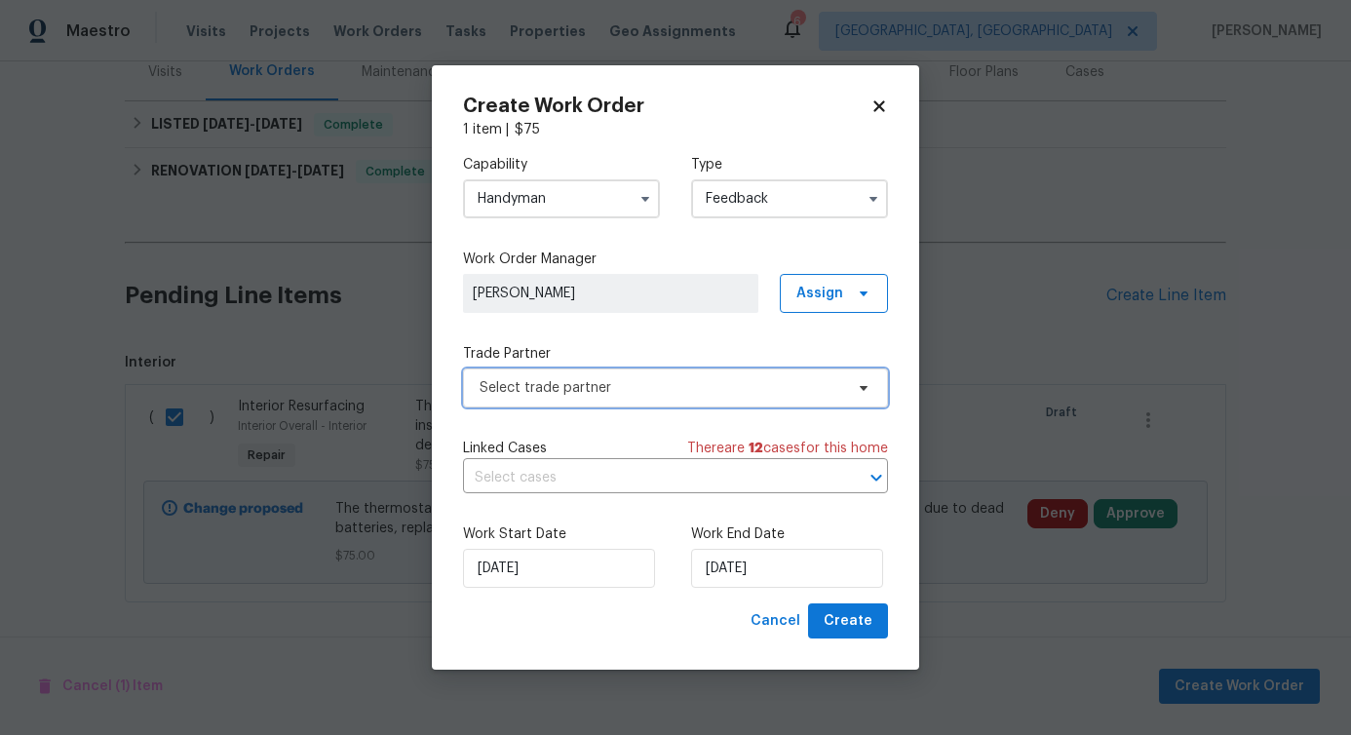
click at [580, 392] on span "Select trade partner" at bounding box center [662, 387] width 364 height 19
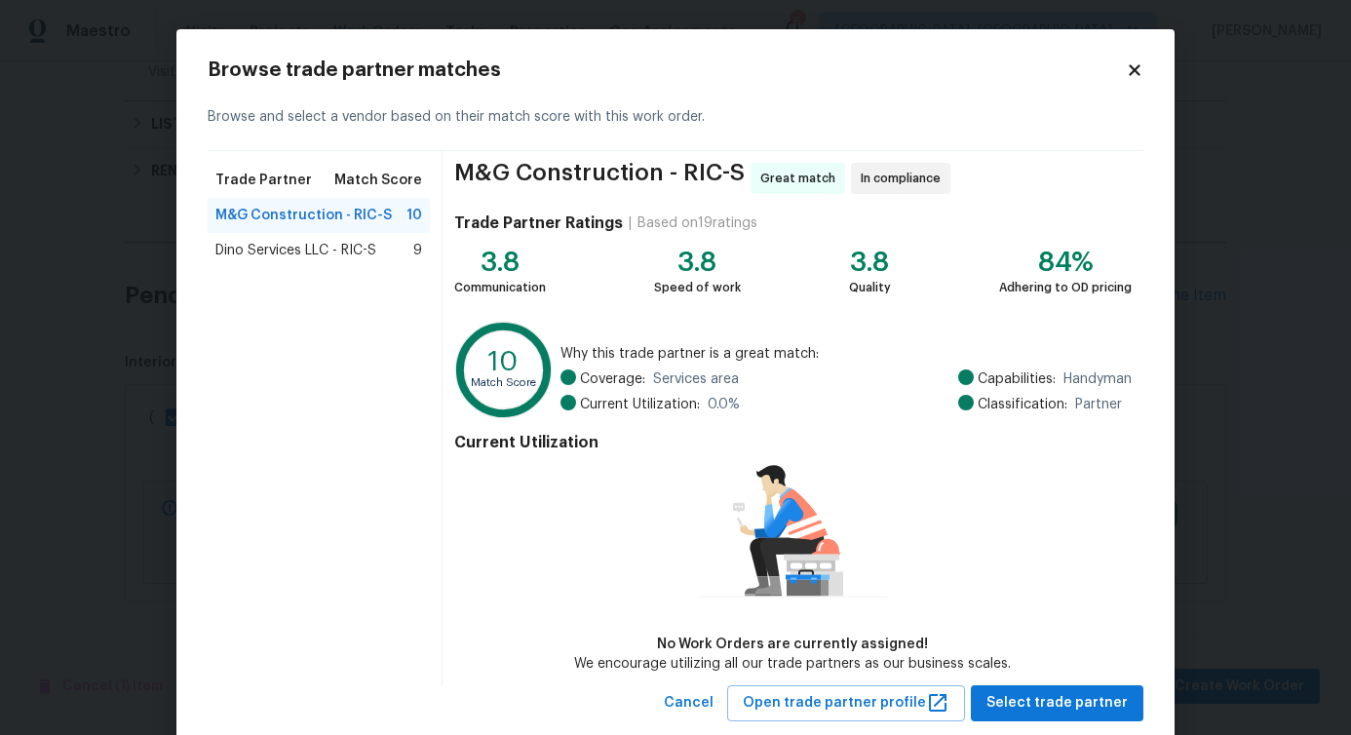
click at [375, 248] on div "Dino Services LLC - RIC-S 9" at bounding box center [318, 250] width 207 height 19
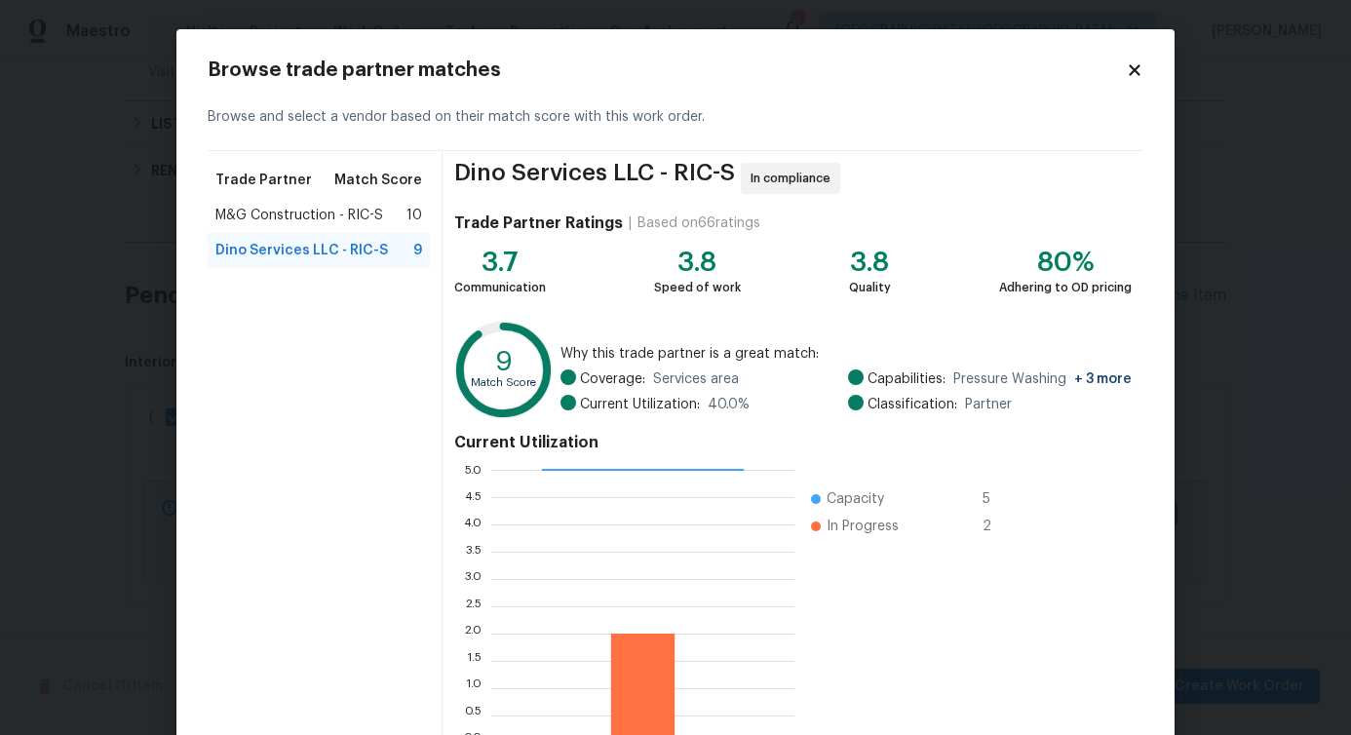
scroll to position [125, 0]
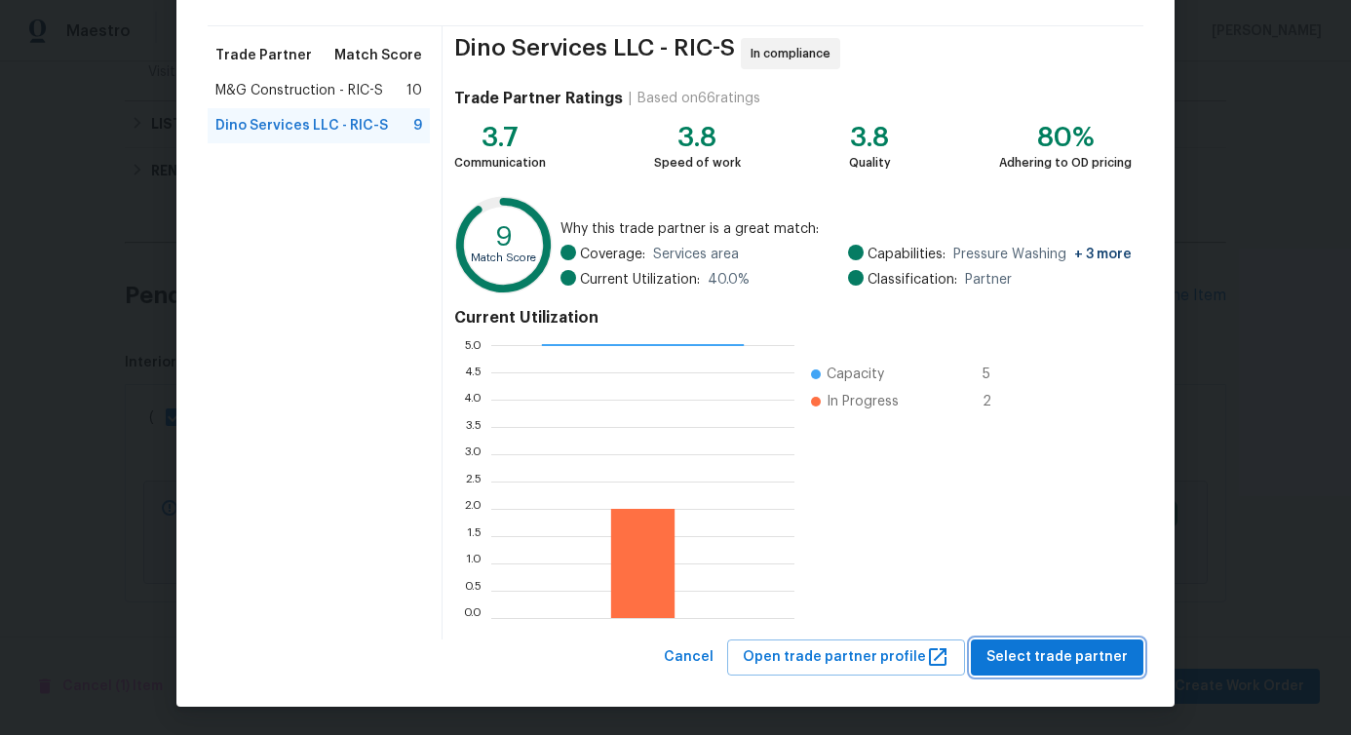
click at [1043, 654] on span "Select trade partner" at bounding box center [1057, 657] width 141 height 24
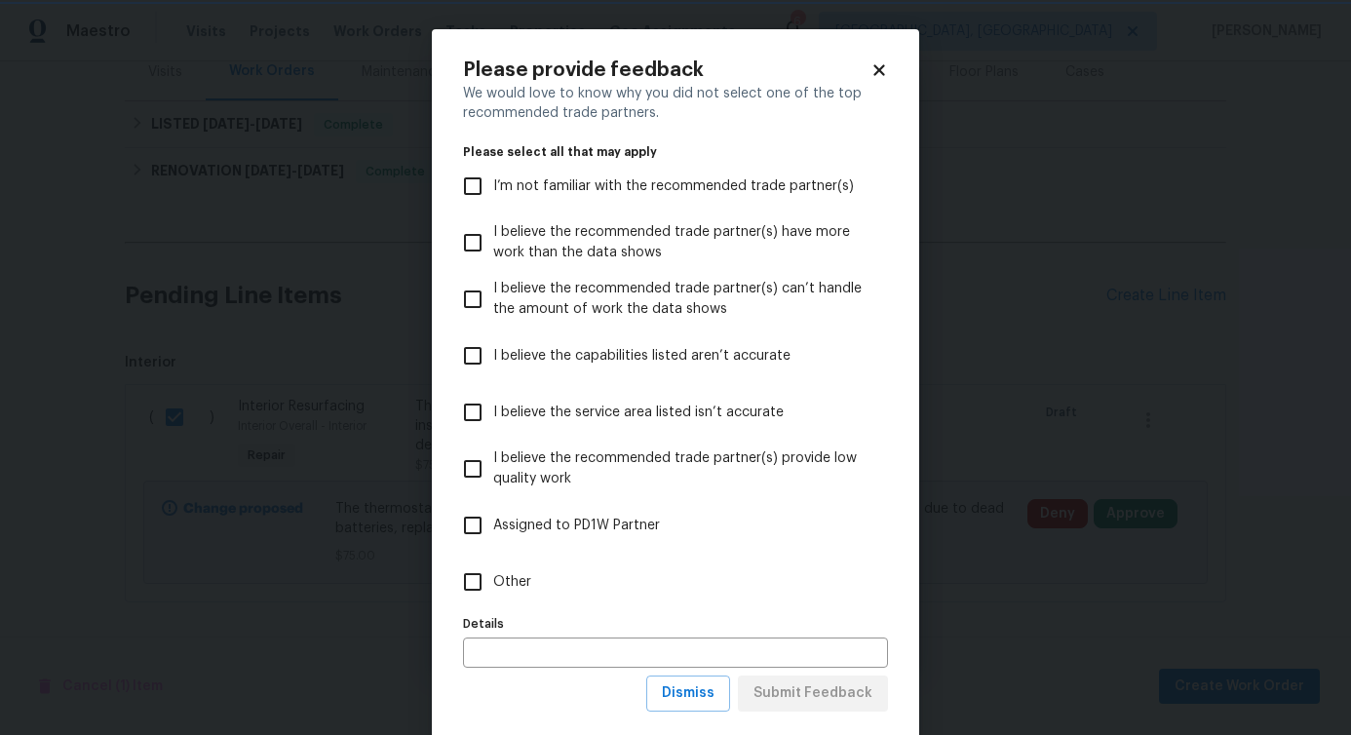
scroll to position [0, 0]
click at [471, 598] on input "Other" at bounding box center [472, 582] width 41 height 41
checkbox input "true"
click at [797, 690] on span "Submit Feedback" at bounding box center [813, 694] width 119 height 24
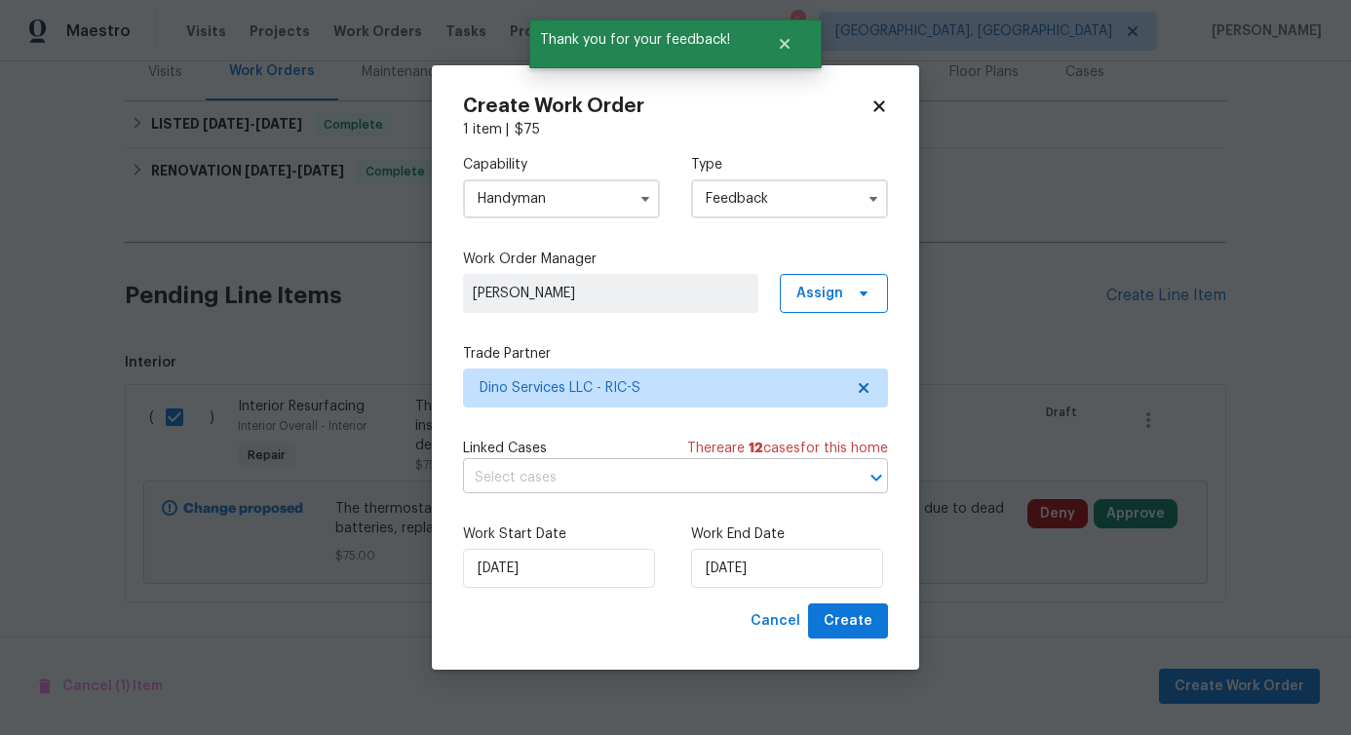
click at [500, 485] on input "text" at bounding box center [648, 478] width 370 height 30
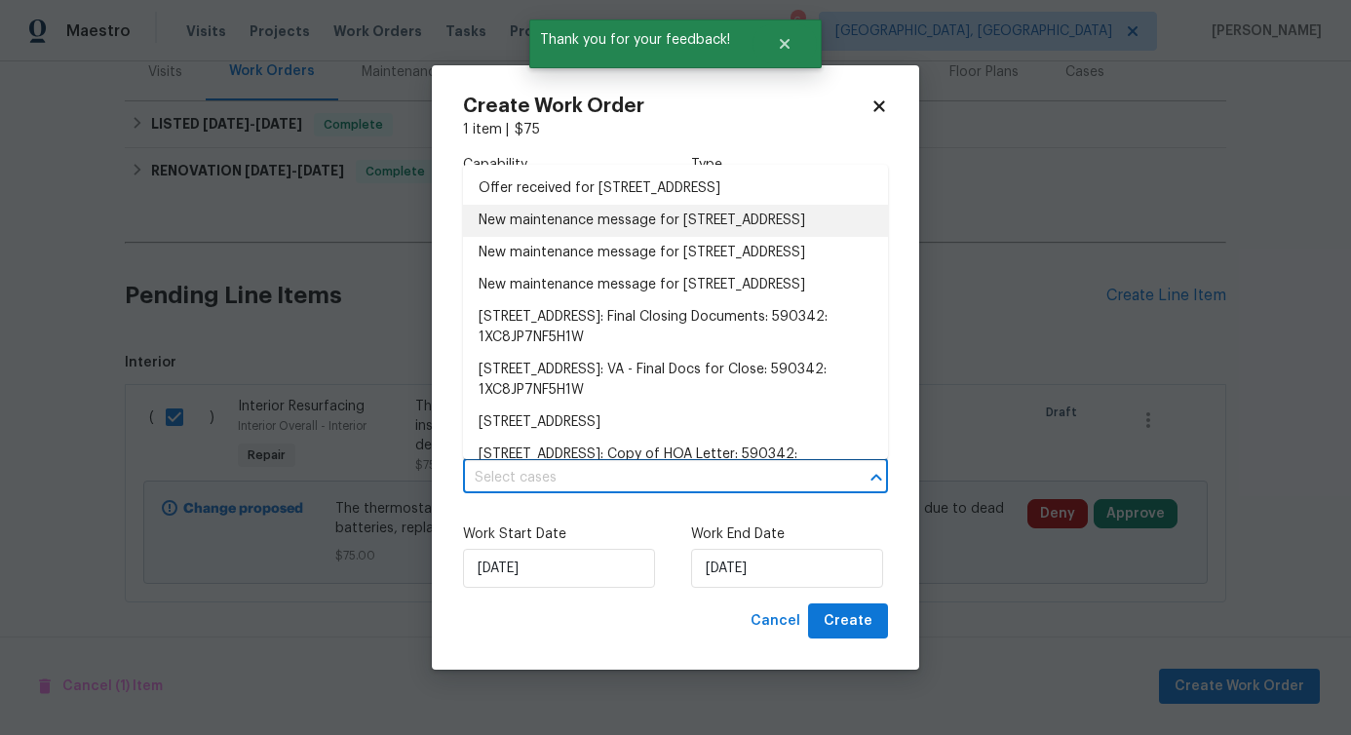
click at [518, 231] on li "New maintenance message for 10902 Greenaire Pl , Henrico, VA 23233" at bounding box center [675, 221] width 425 height 32
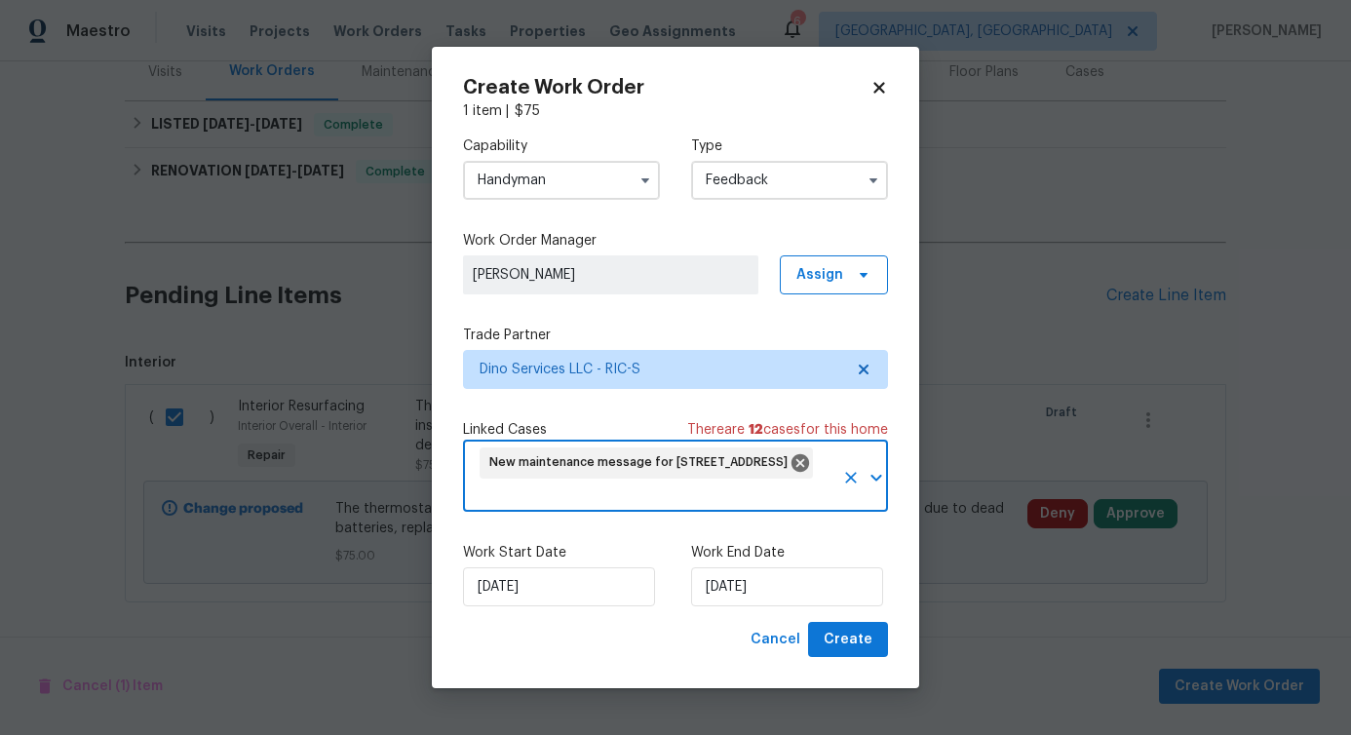
click at [546, 565] on div "Work Start Date 8/14/2025" at bounding box center [561, 574] width 197 height 63
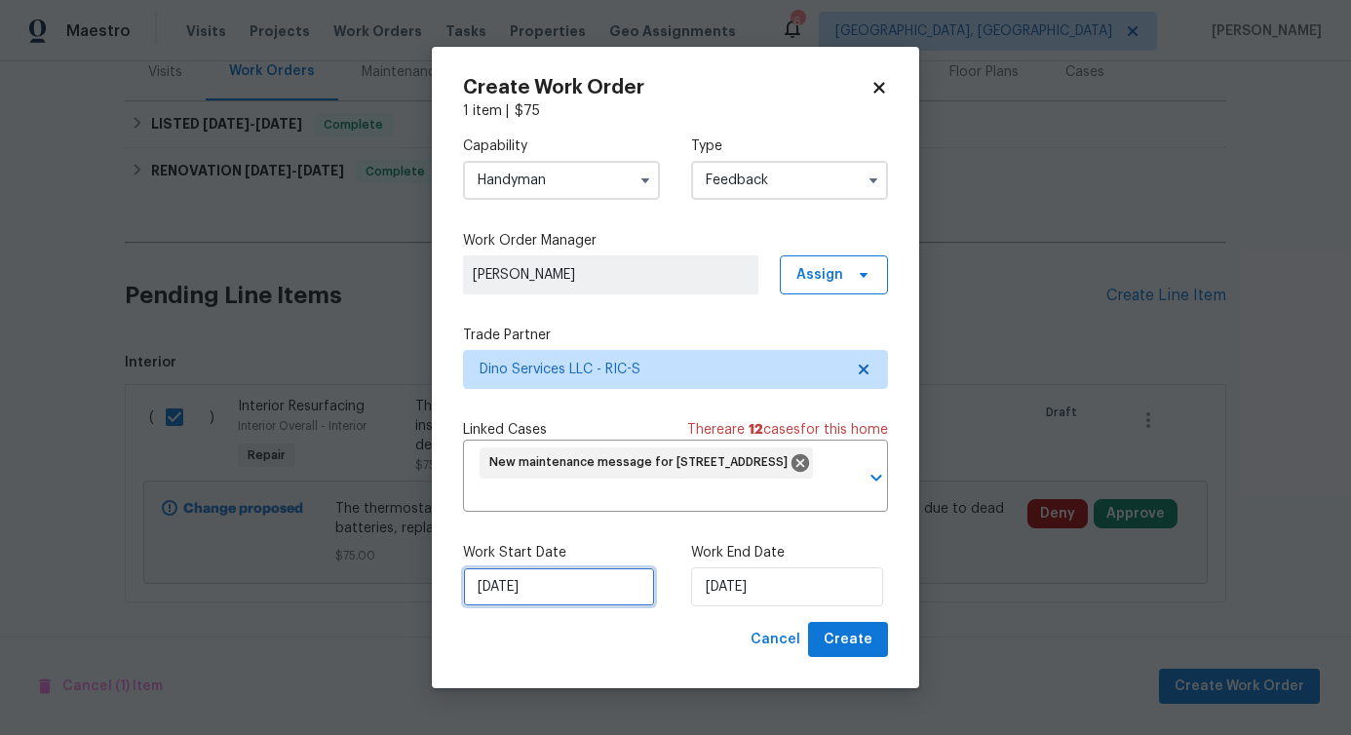
click at [544, 587] on input "[DATE]" at bounding box center [559, 586] width 192 height 39
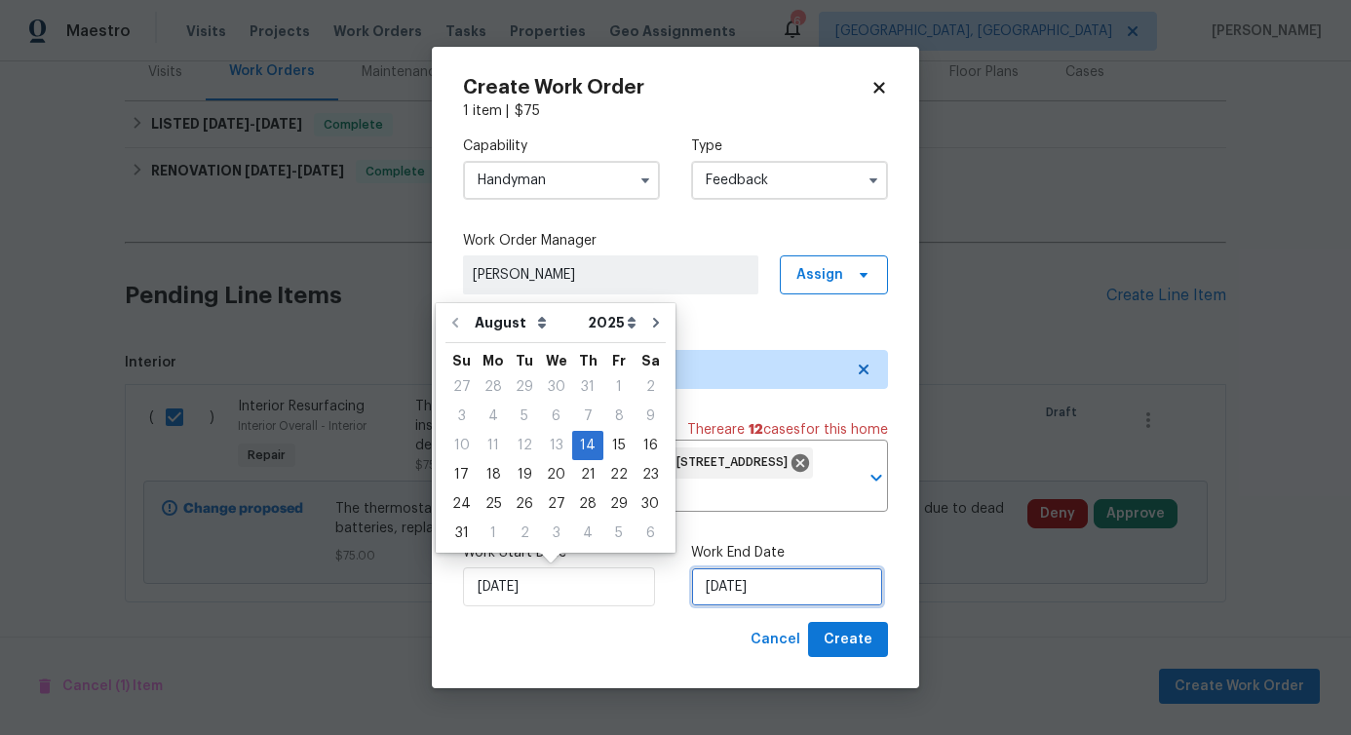
click at [734, 590] on input "[DATE]" at bounding box center [787, 586] width 192 height 39
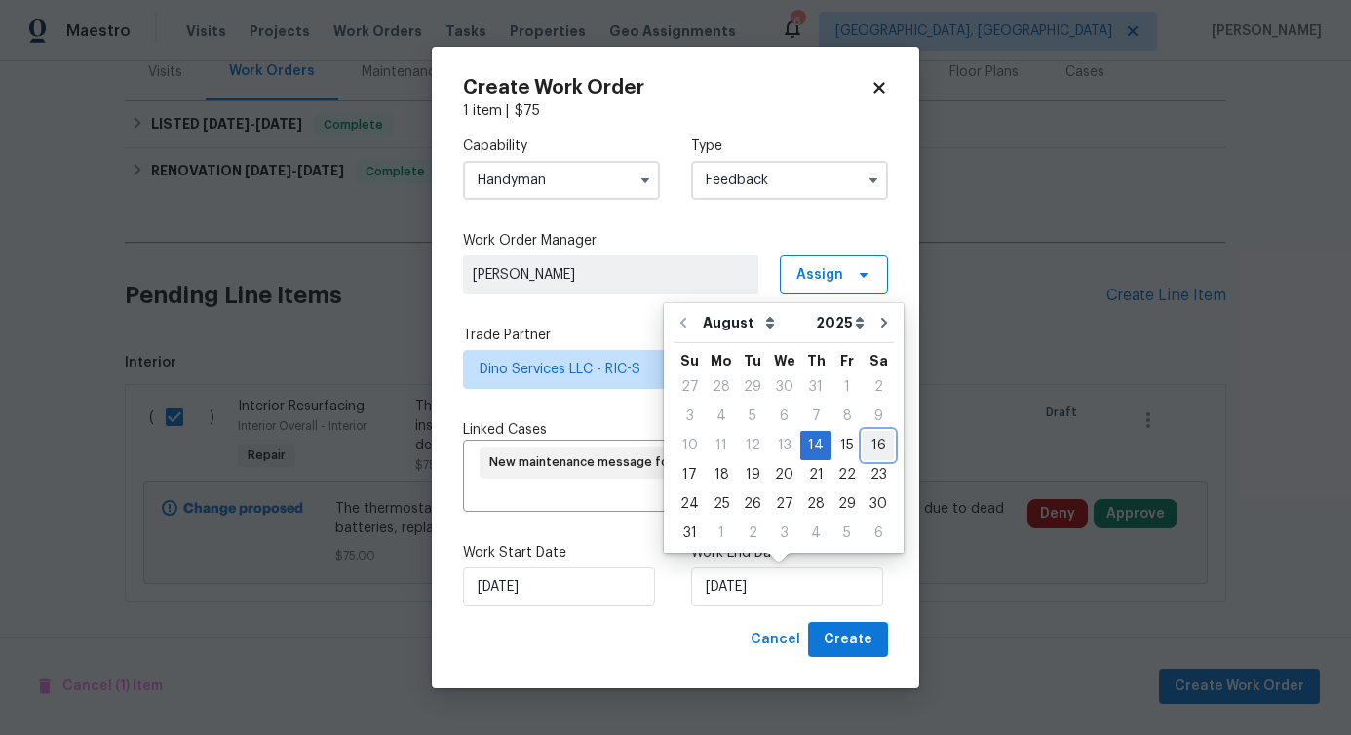
click at [865, 448] on div "16" at bounding box center [878, 445] width 31 height 27
type input "8/16/2025"
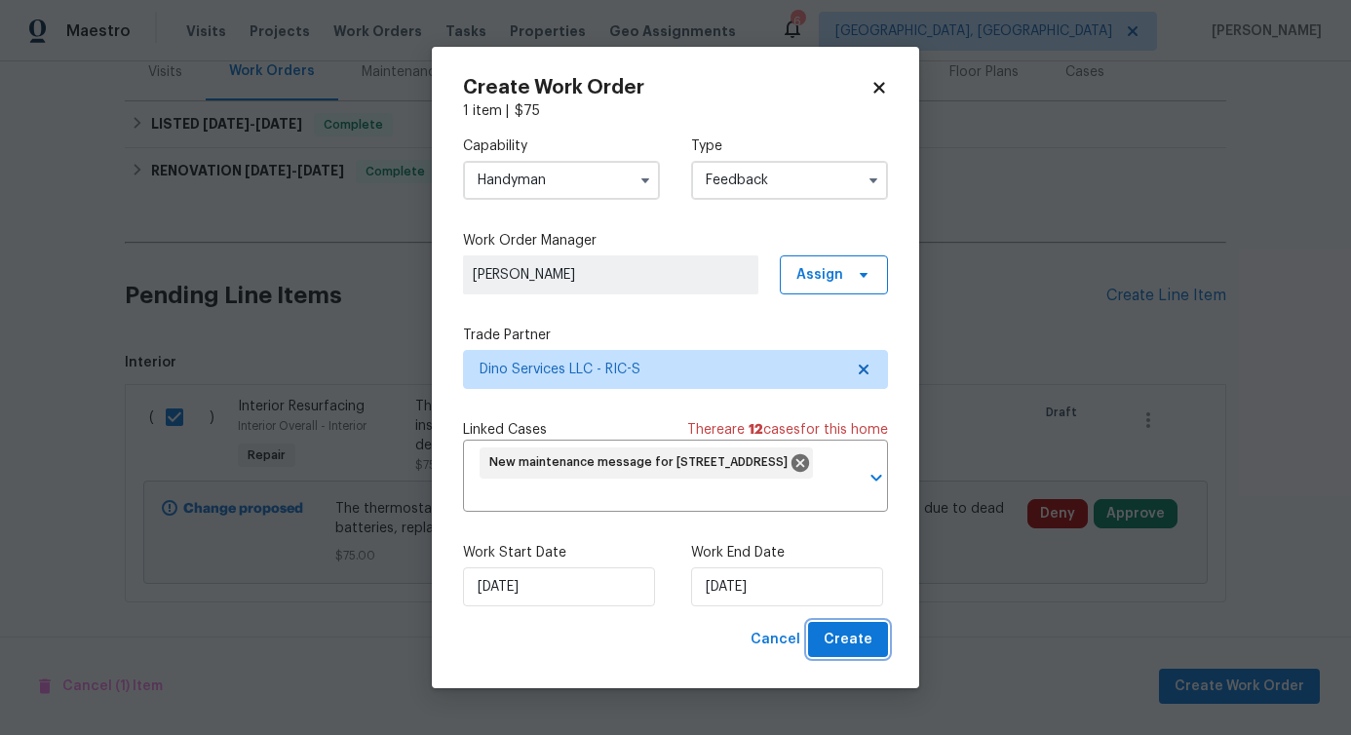
click at [842, 637] on span "Create" at bounding box center [848, 640] width 49 height 24
checkbox input "false"
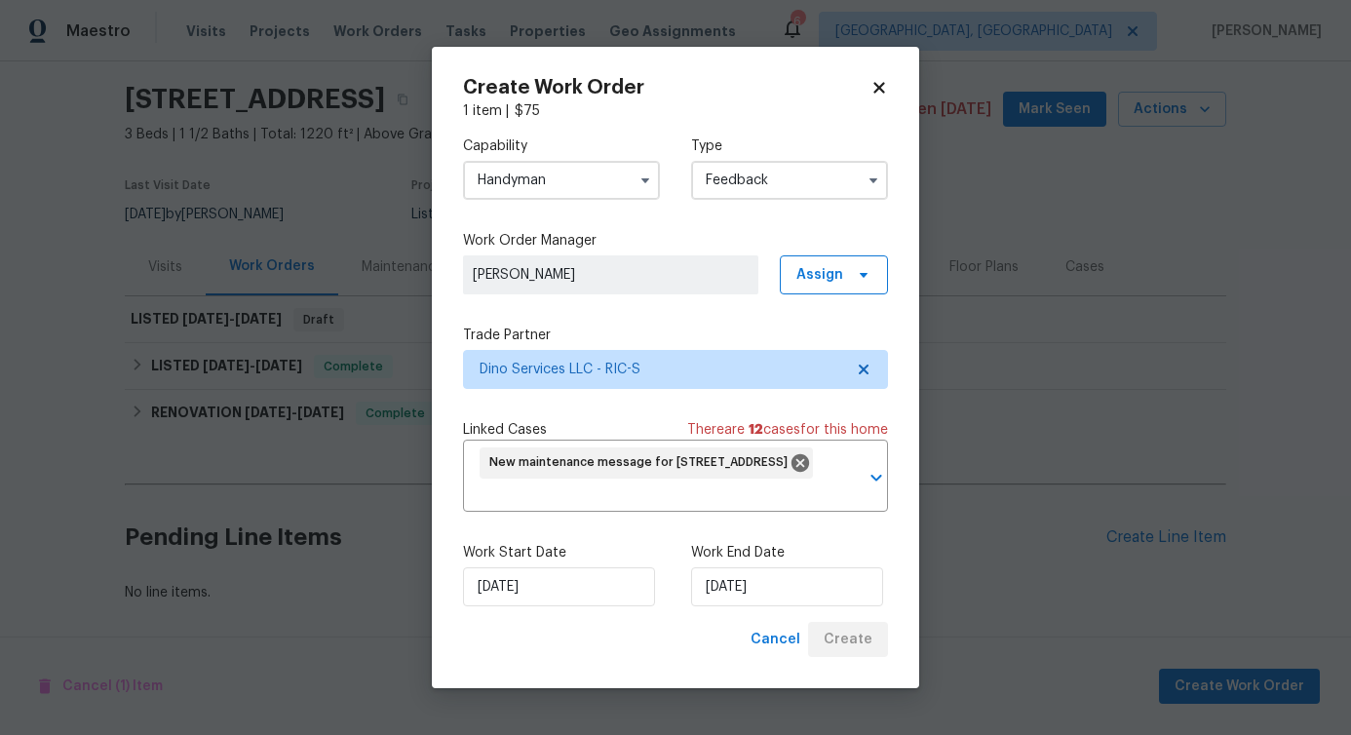
scroll to position [72, 0]
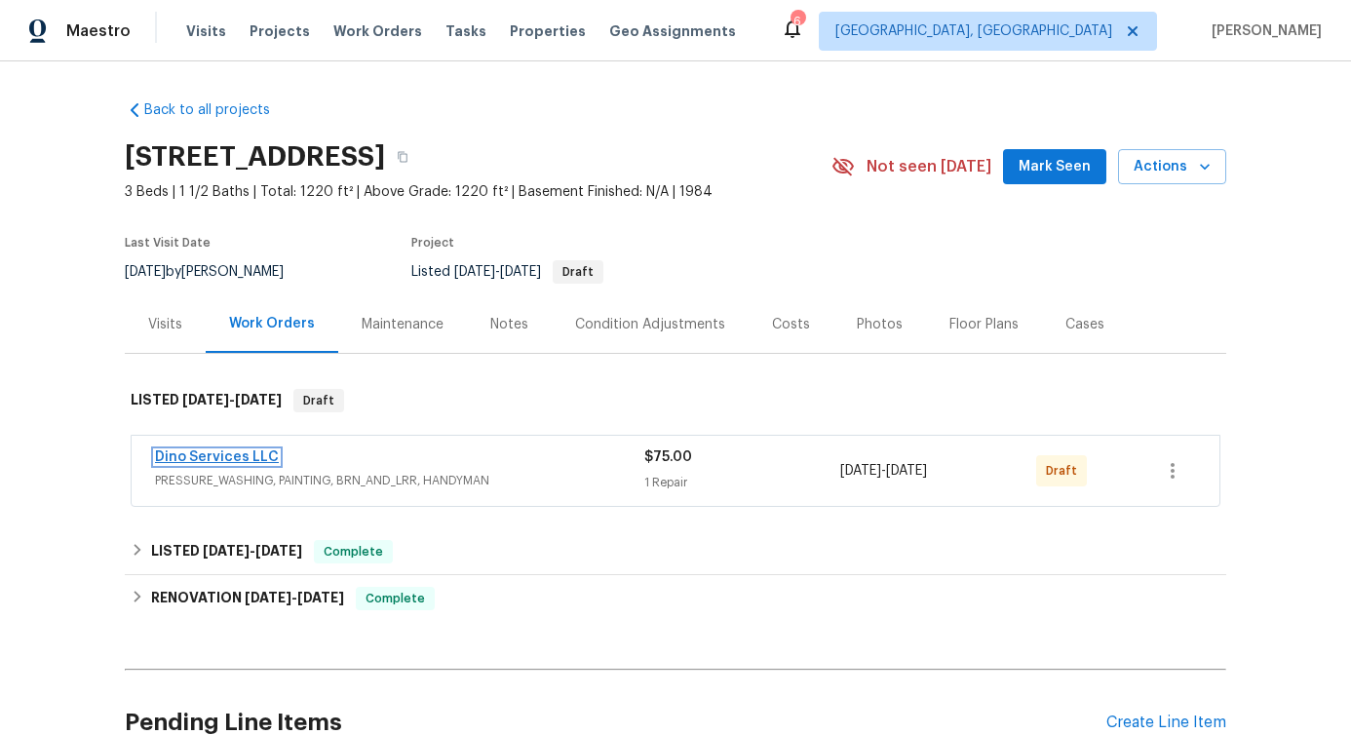
click at [200, 451] on link "Dino Services LLC" at bounding box center [217, 457] width 124 height 14
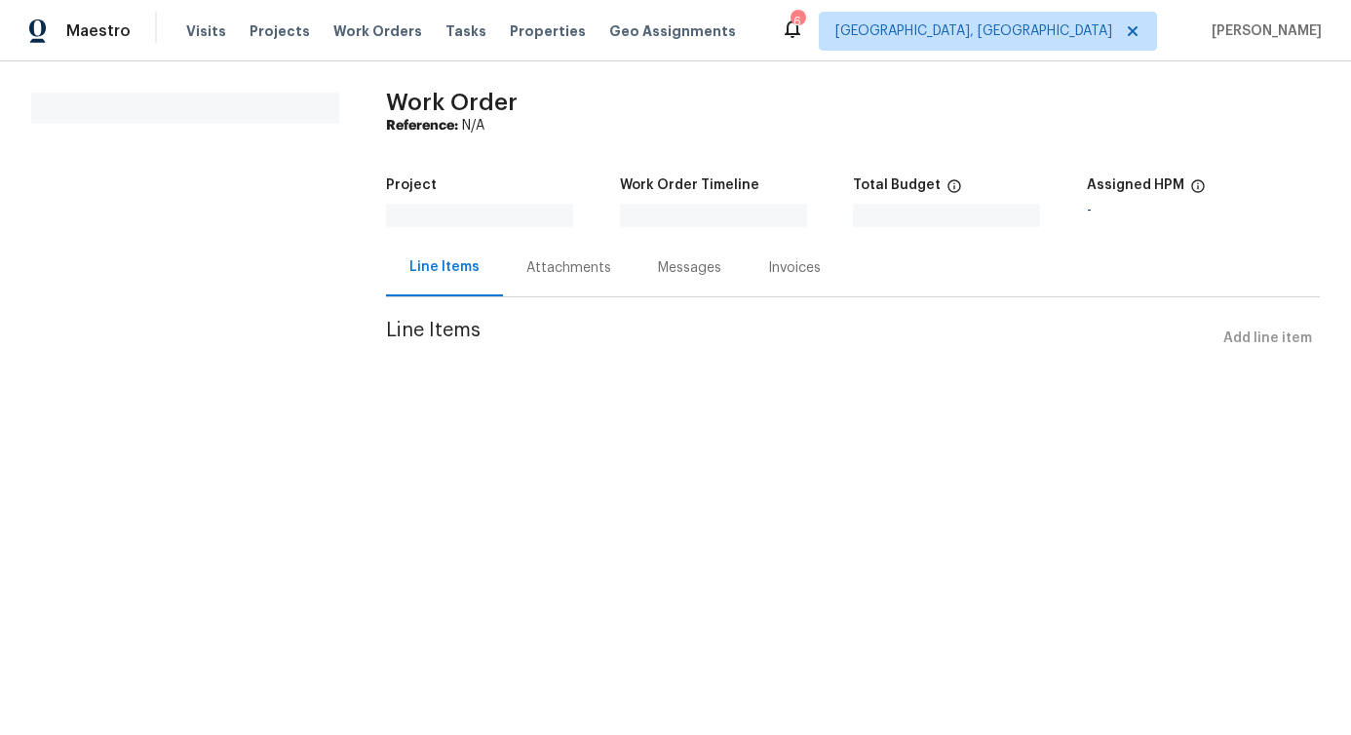
click at [200, 411] on html "Maestro Visits Projects Work Orders Tasks Properties Geo Assignments 6 Albuquer…" at bounding box center [675, 205] width 1351 height 411
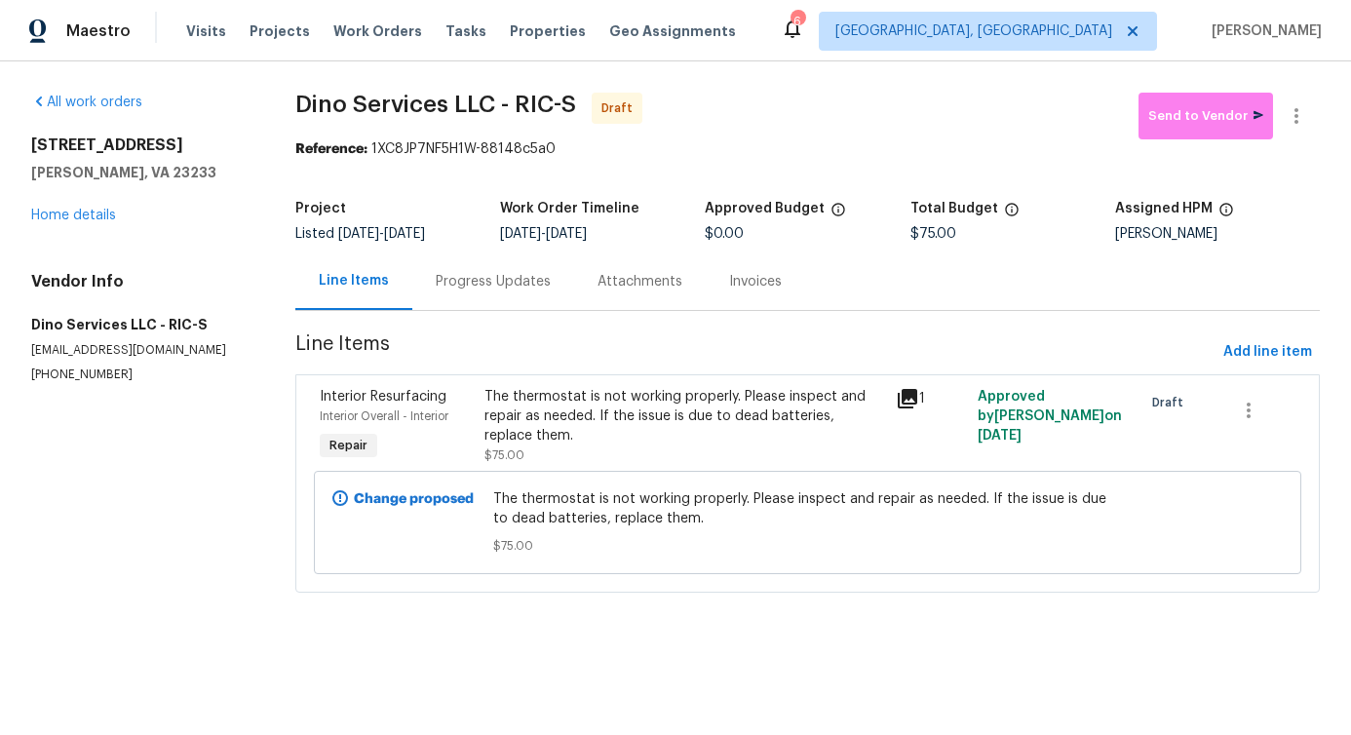
click at [509, 296] on div "Progress Updates" at bounding box center [493, 282] width 162 height 58
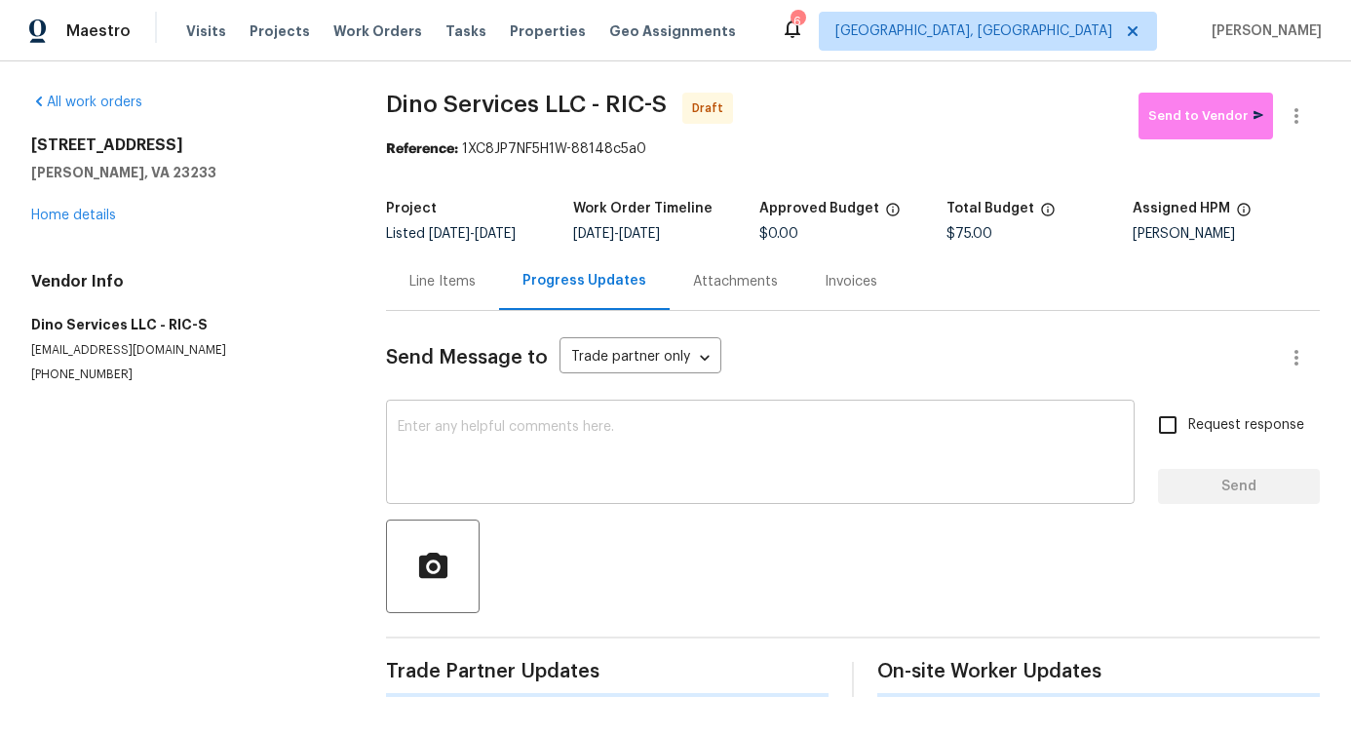
click at [518, 418] on div "x ​" at bounding box center [760, 454] width 749 height 99
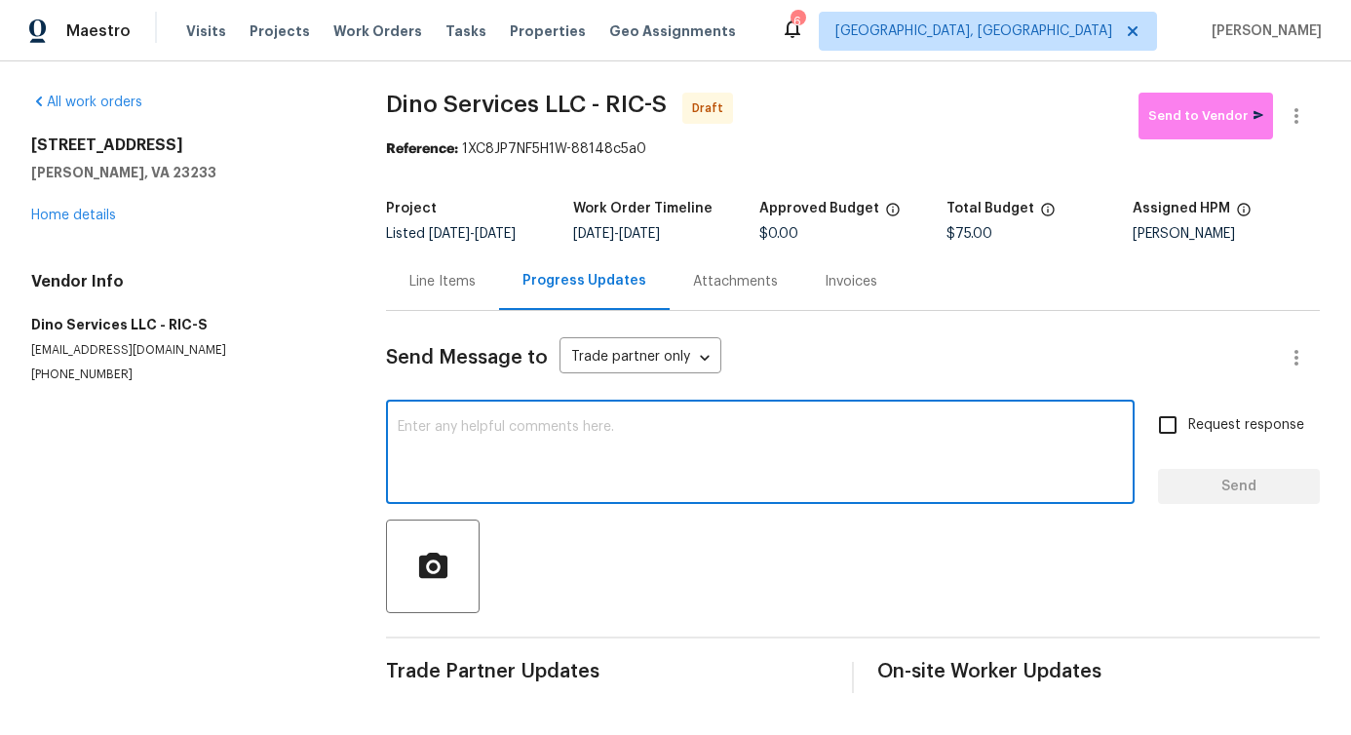
click at [537, 444] on textarea at bounding box center [760, 454] width 725 height 68
paste textarea "Hi, this is Pavithra with Opendoor. I’m confirming you received the WO for the …"
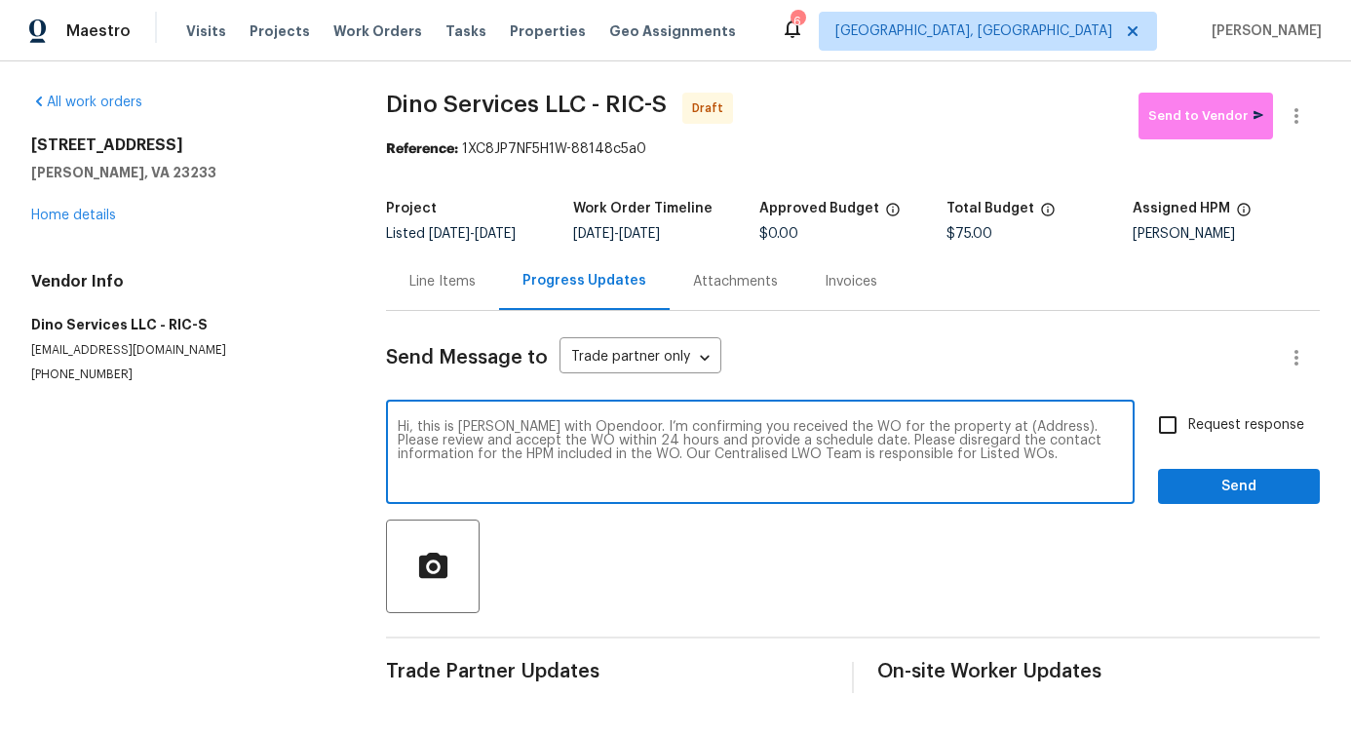
click at [996, 430] on textarea "Hi, this is Pavithra with Opendoor. I’m confirming you received the WO for the …" at bounding box center [760, 454] width 725 height 68
paste textarea "10902 Greenaire Pl, Henrico, VA 23233"
type textarea "Hi, this is Pavithra with Opendoor. I’m confirming you received the WO for the …"
click at [1148, 424] on input "Request response" at bounding box center [1168, 425] width 41 height 41
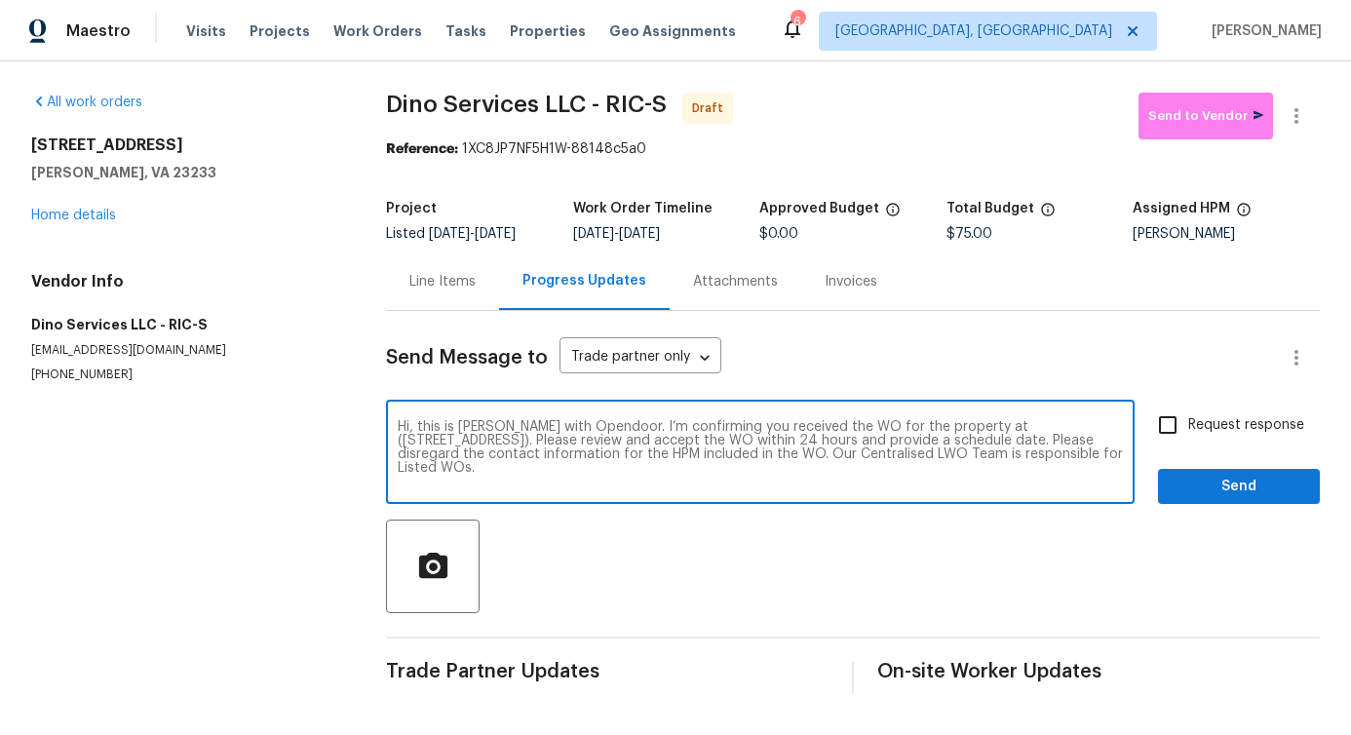
checkbox input "true"
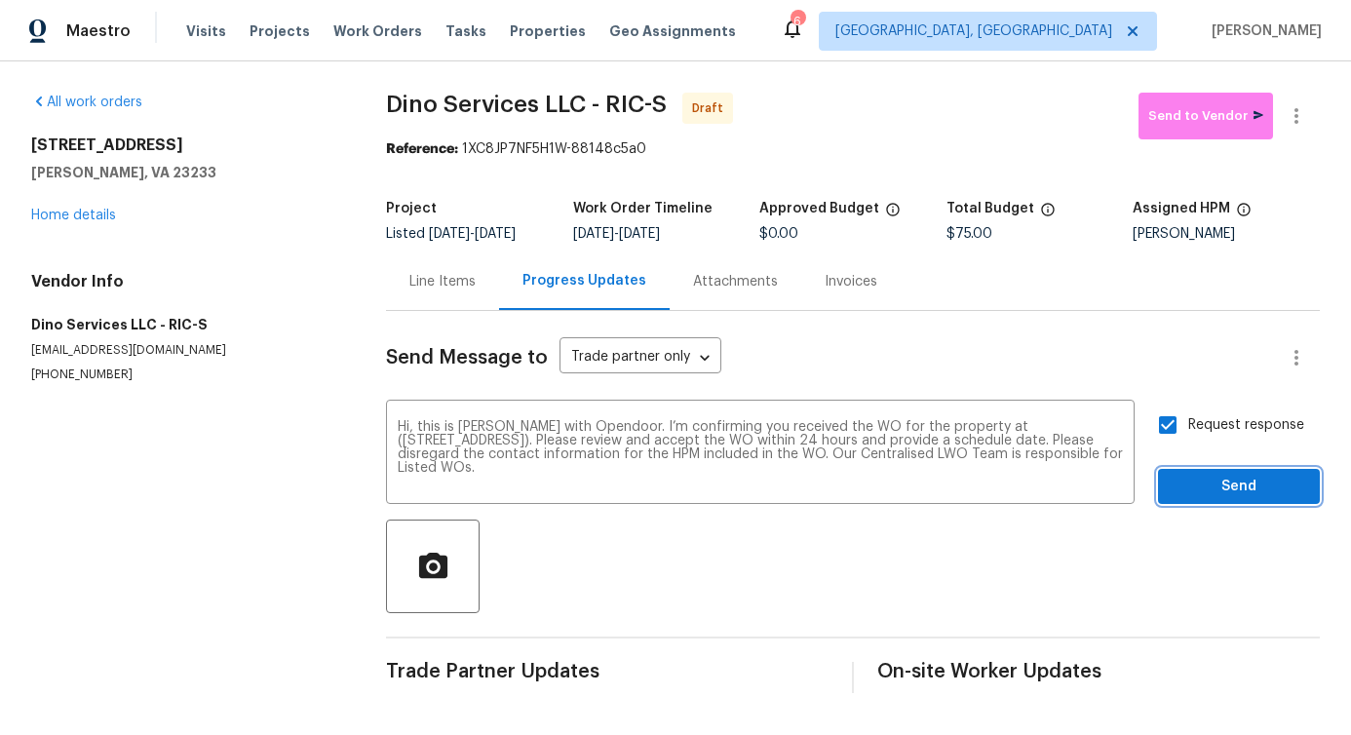
click at [1199, 500] on button "Send" at bounding box center [1239, 487] width 162 height 36
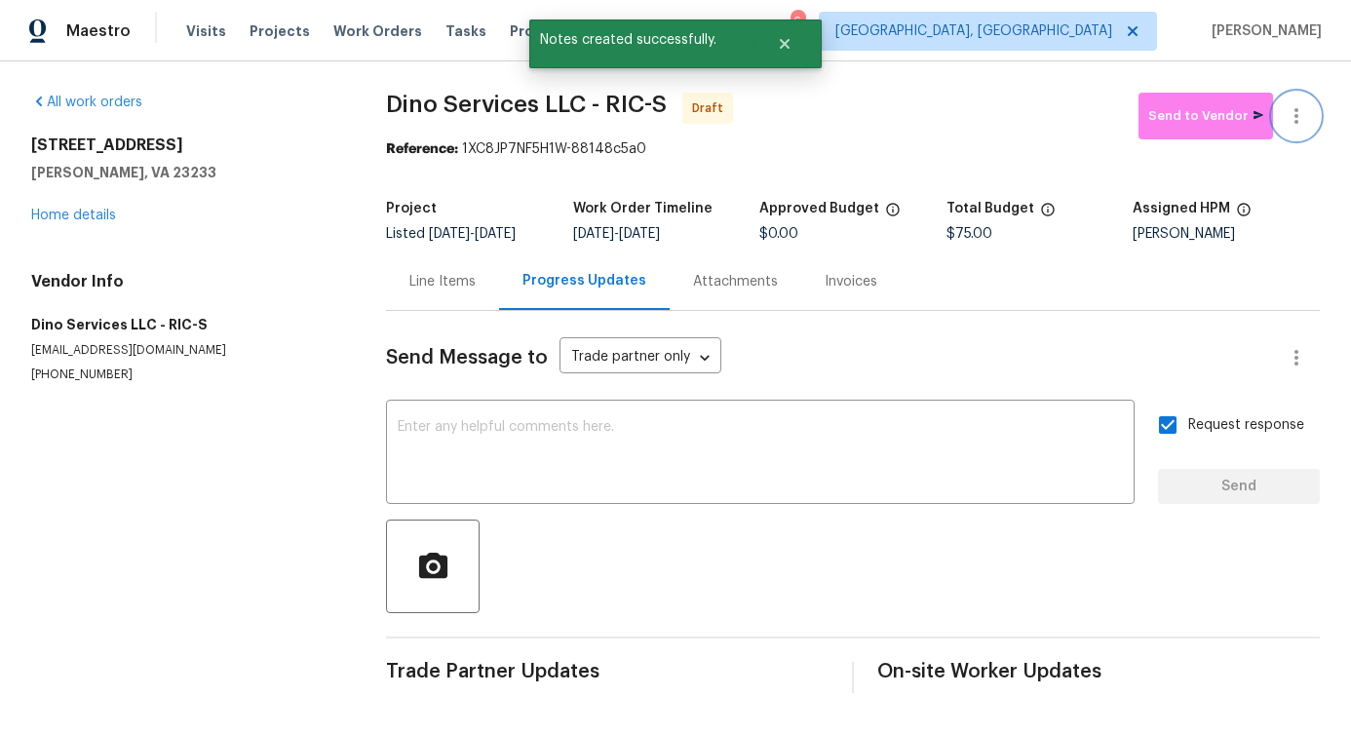
click at [1285, 110] on icon "button" at bounding box center [1296, 115] width 23 height 23
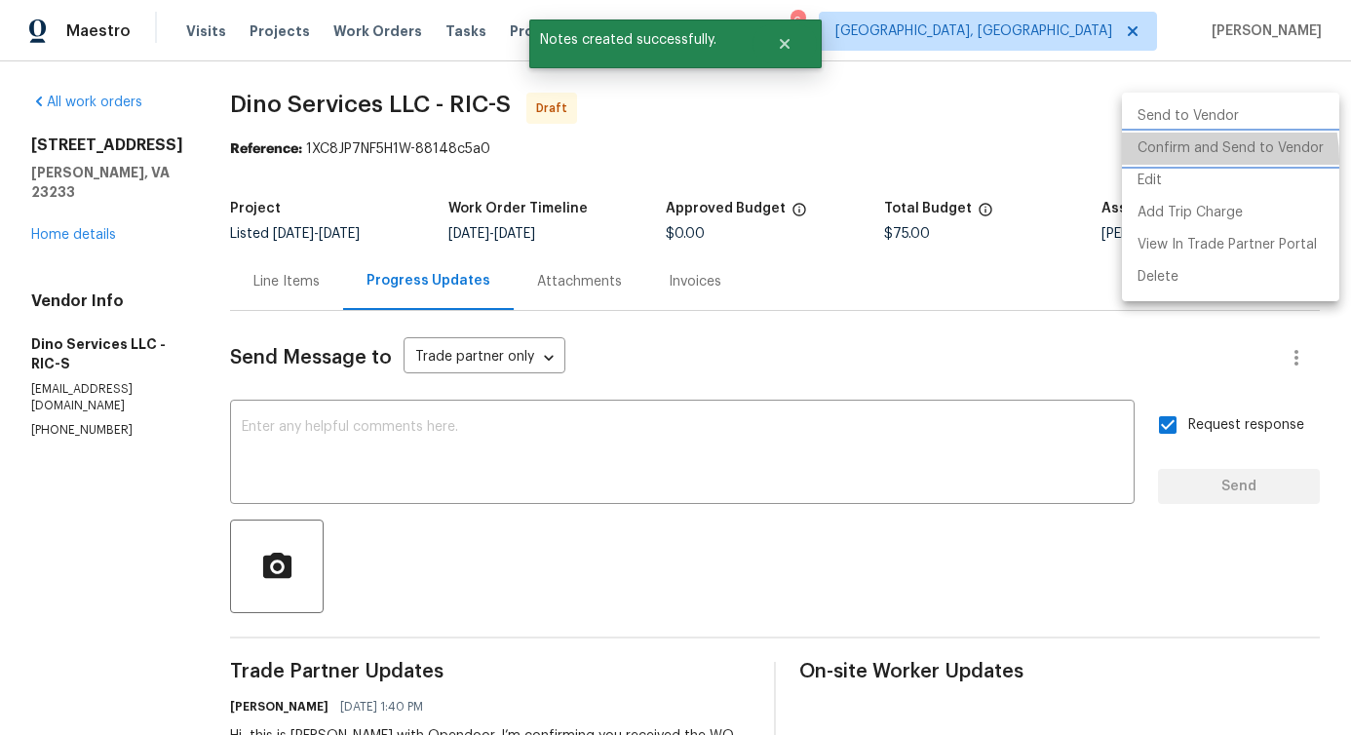
click at [1179, 160] on li "Confirm and Send to Vendor" at bounding box center [1230, 149] width 217 height 32
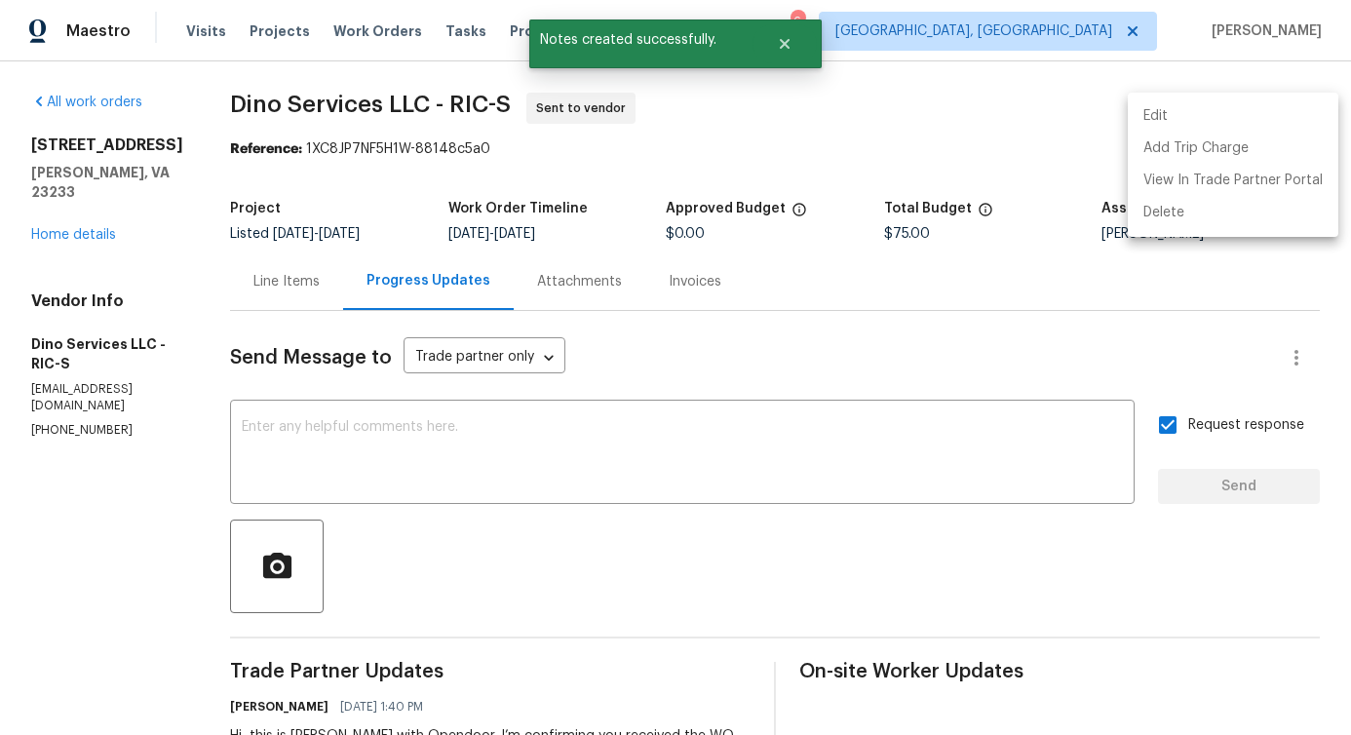
click at [411, 448] on div at bounding box center [675, 367] width 1351 height 735
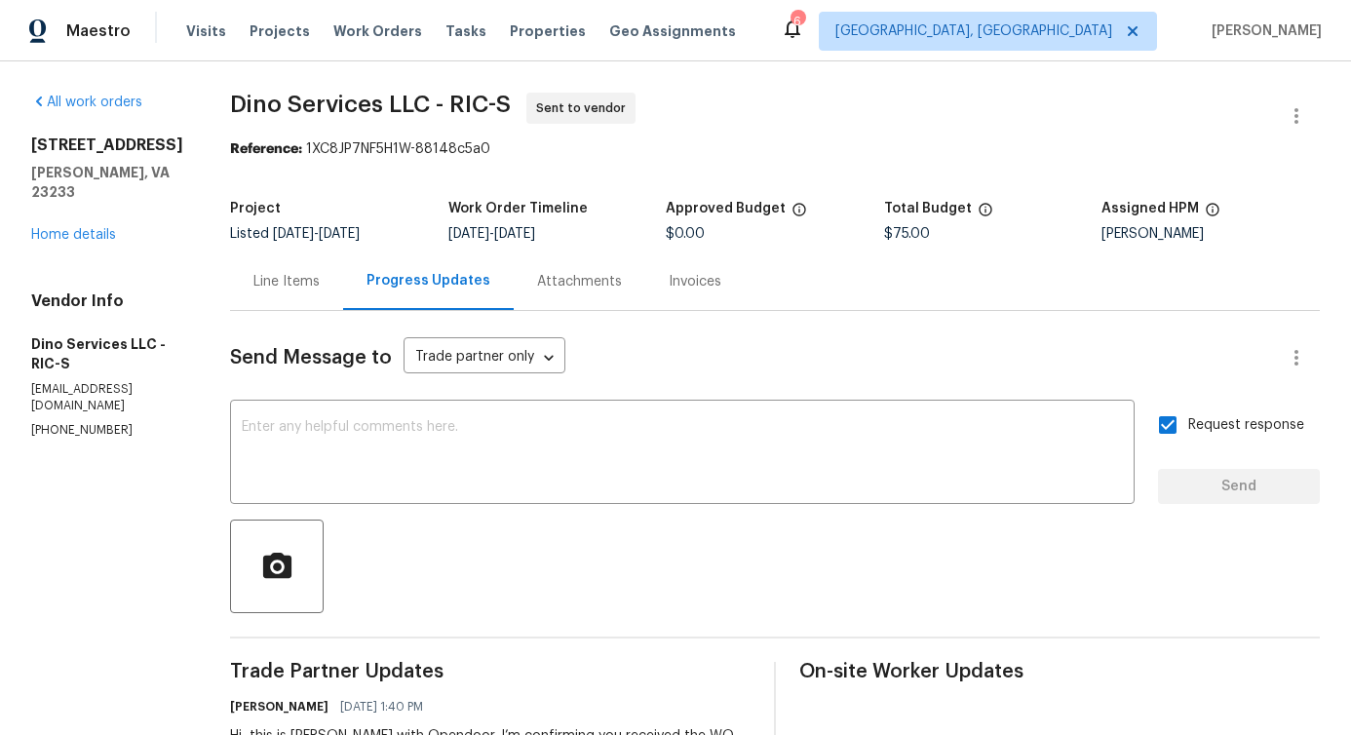
click at [253, 287] on div "Line Items" at bounding box center [286, 281] width 66 height 19
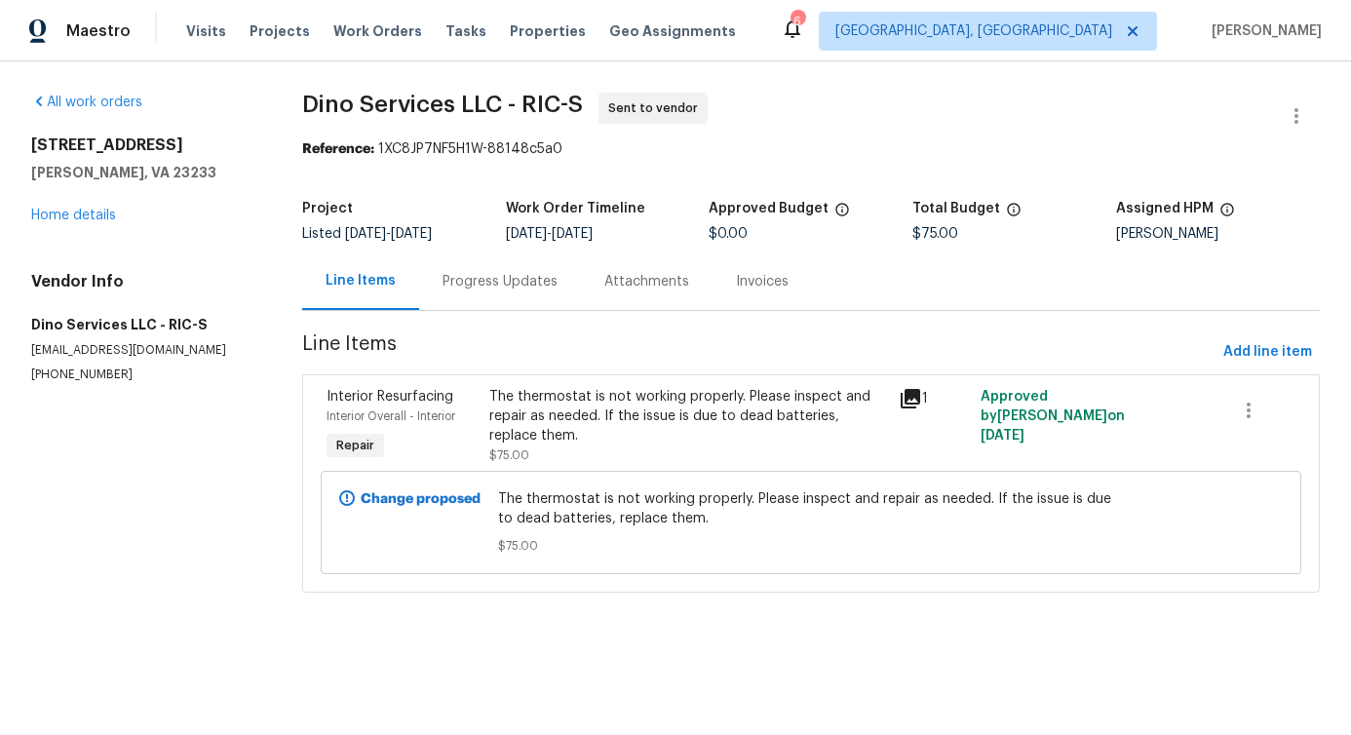
click at [632, 435] on div "The thermostat is not working properly. Please inspect and repair as needed. If…" at bounding box center [687, 416] width 397 height 58
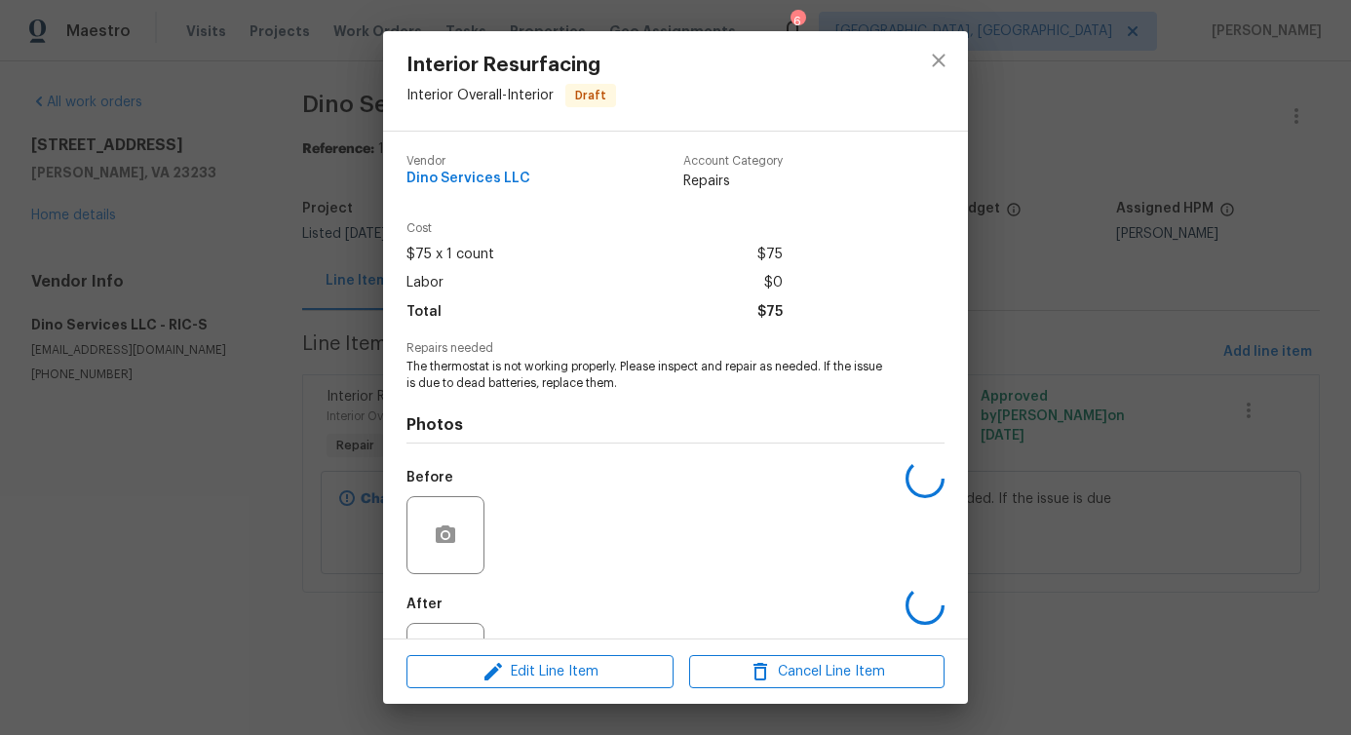
scroll to position [82, 0]
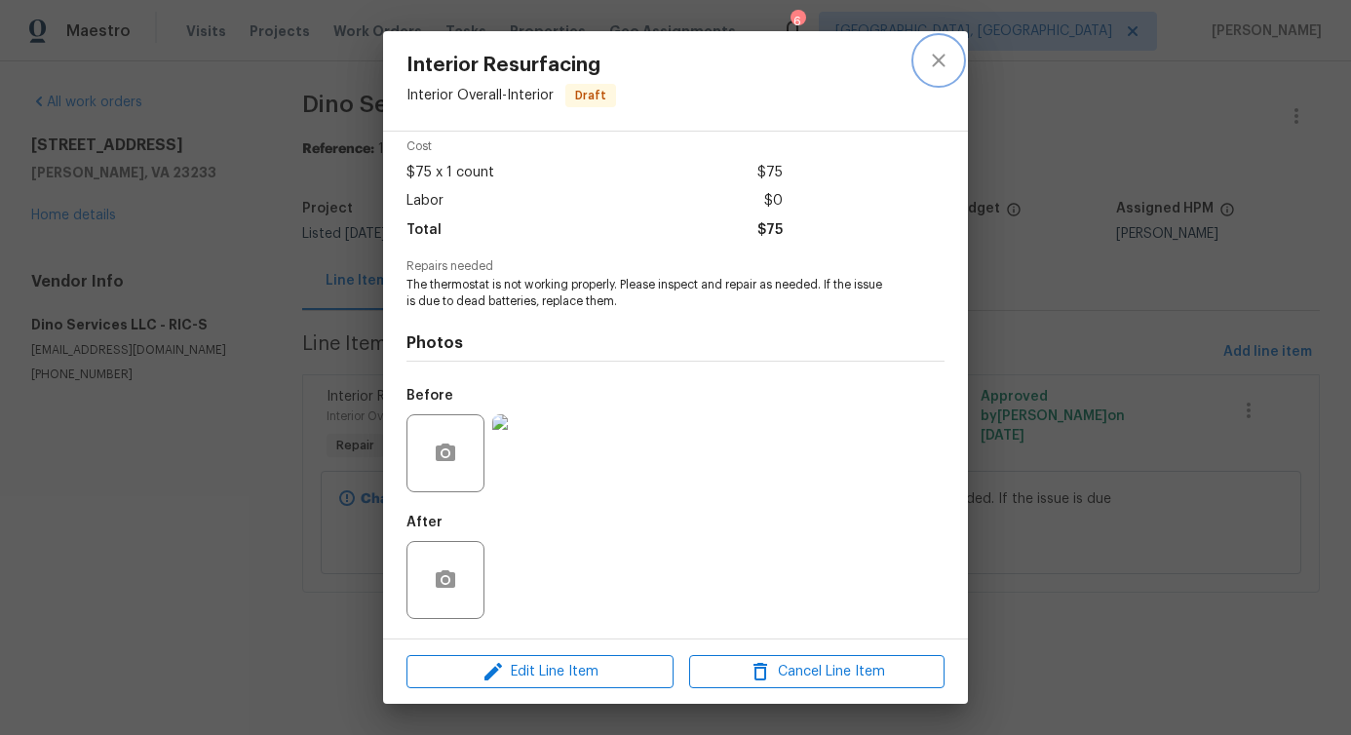
click at [939, 58] on icon "close" at bounding box center [938, 60] width 23 height 23
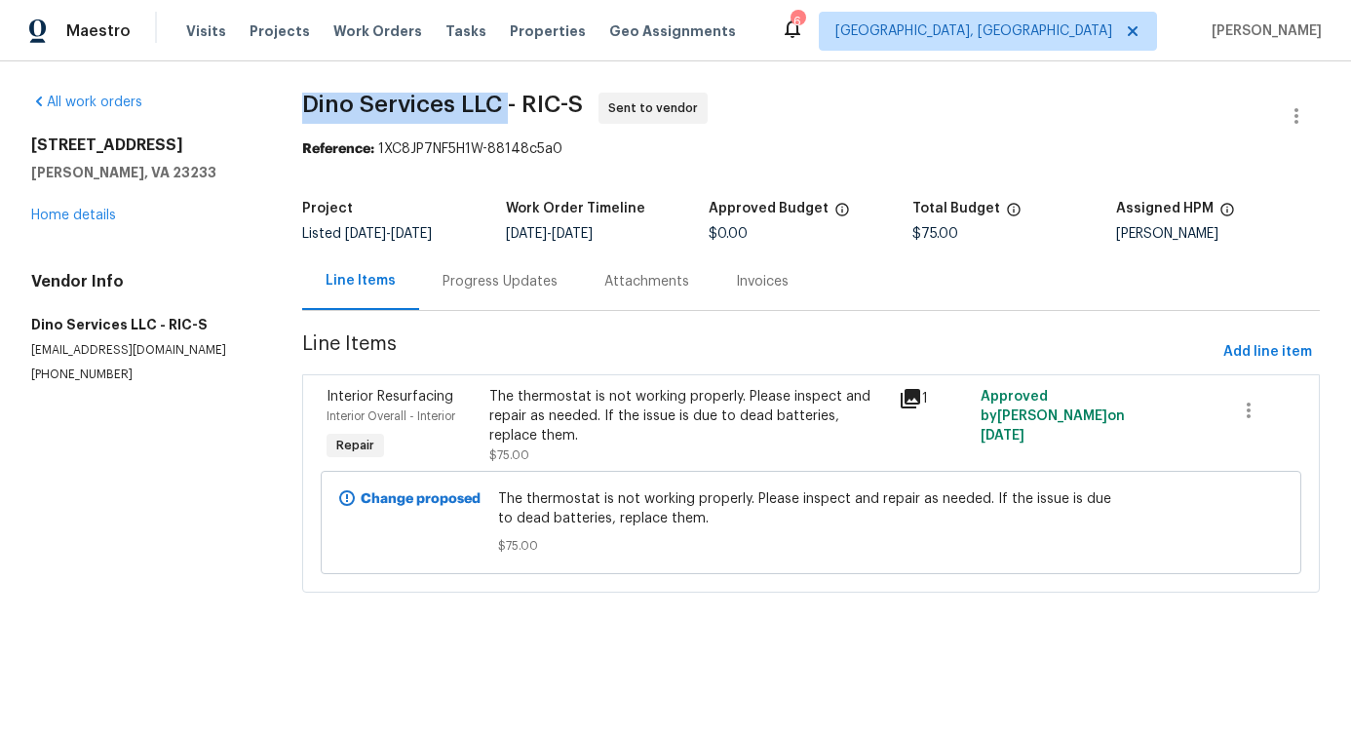
drag, startPoint x: 298, startPoint y: 95, endPoint x: 504, endPoint y: 97, distance: 205.7
click at [504, 97] on div "All work orders 10902 Greenaire Pl Henrico, VA 23233 Home details Vendor Info D…" at bounding box center [675, 354] width 1351 height 586
copy span "Dino Services LLC"
click at [110, 217] on link "Home details" at bounding box center [73, 216] width 85 height 14
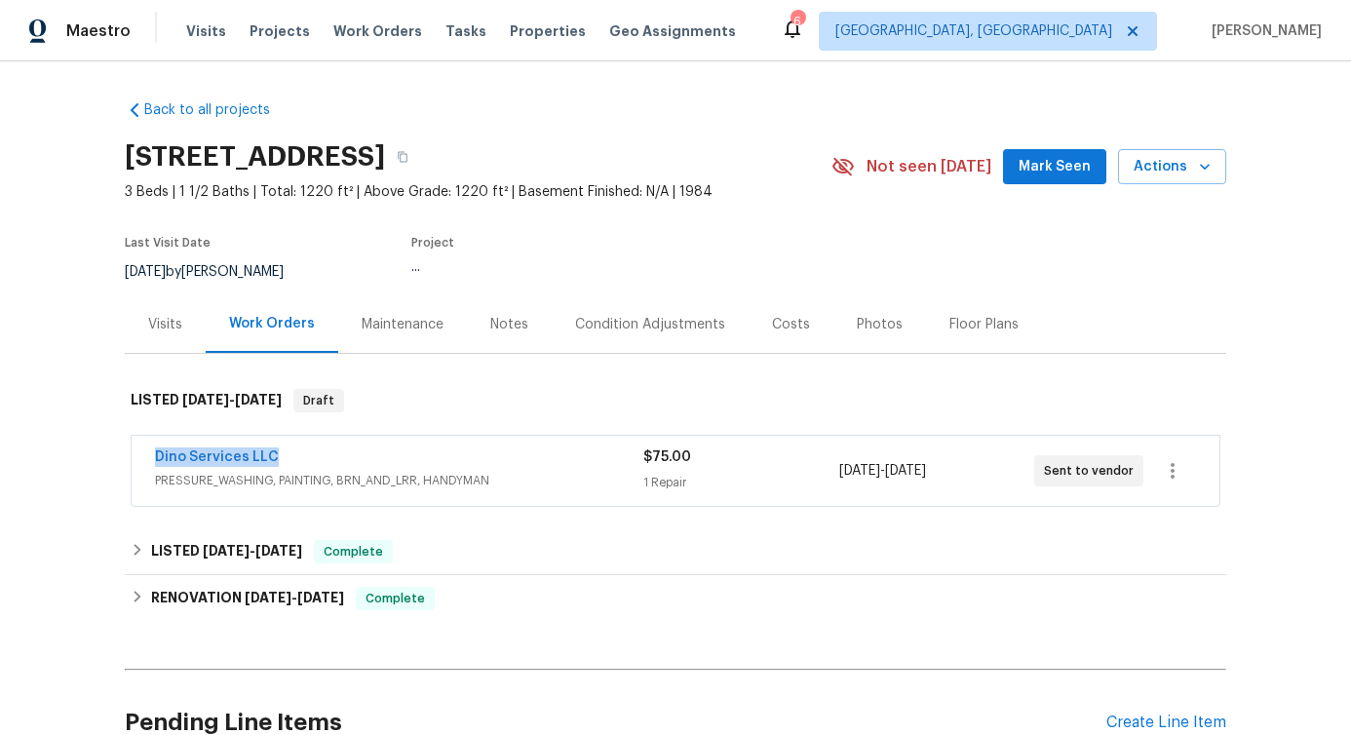
drag, startPoint x: 127, startPoint y: 463, endPoint x: 413, endPoint y: 462, distance: 286.6
click at [413, 462] on div "Dino Services LLC PRESSURE_WASHING, PAINTING, BRN_AND_LRR, HANDYMAN $75.00 1 Re…" at bounding box center [676, 471] width 1088 height 70
copy link "Dino Services LLC"
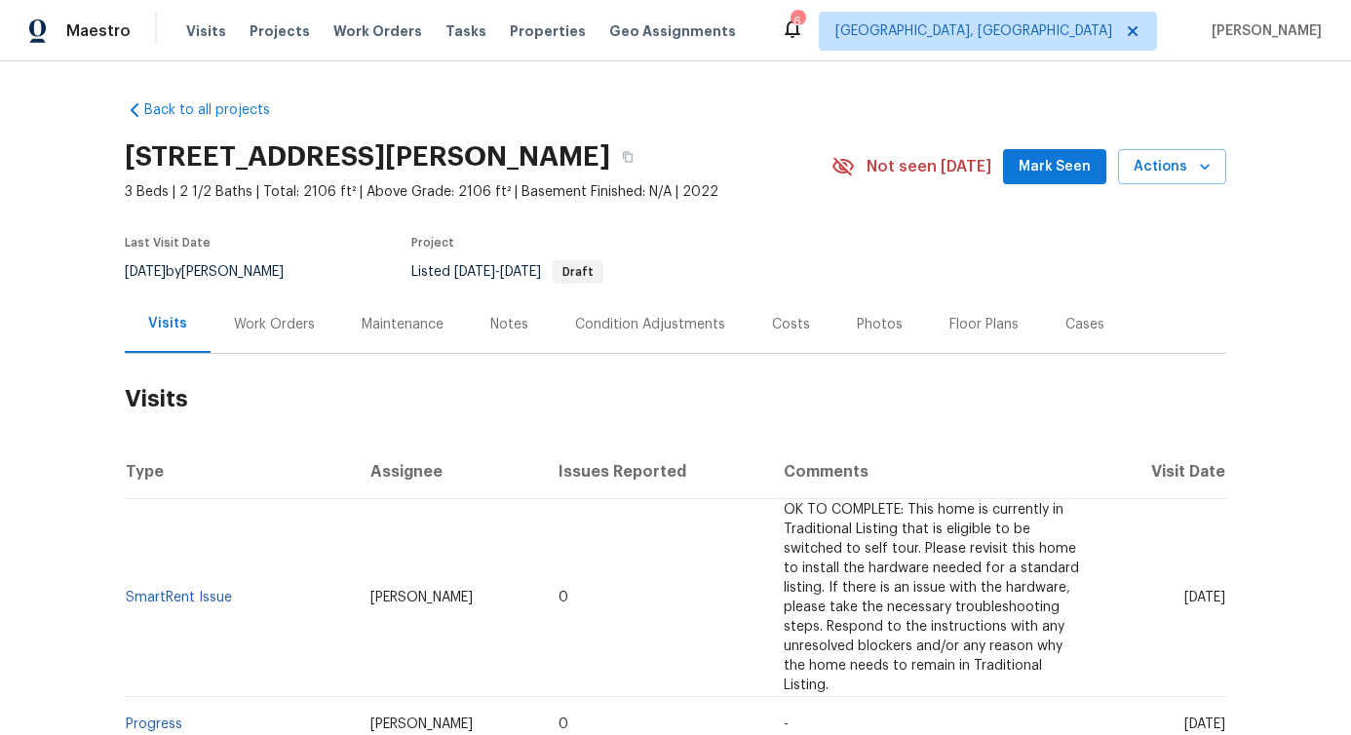
click at [295, 323] on div "Work Orders" at bounding box center [274, 324] width 81 height 19
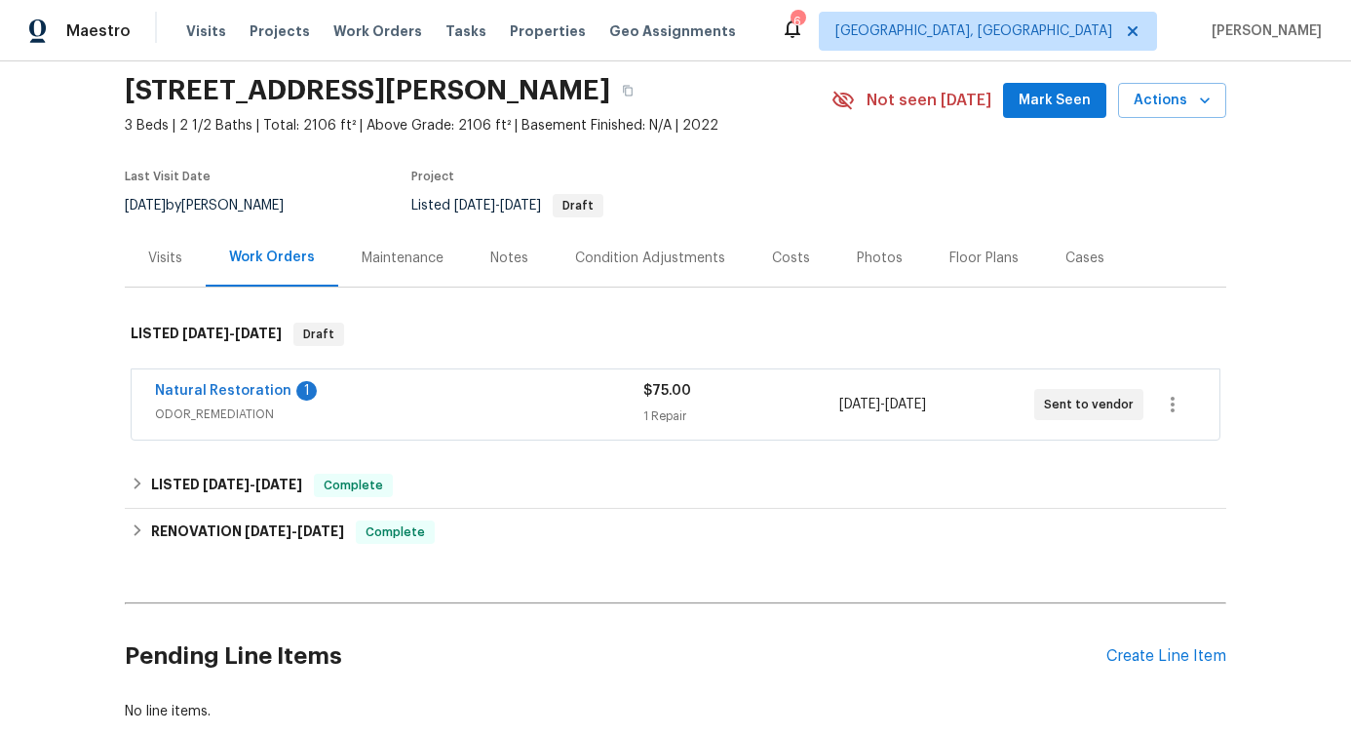
scroll to position [136, 0]
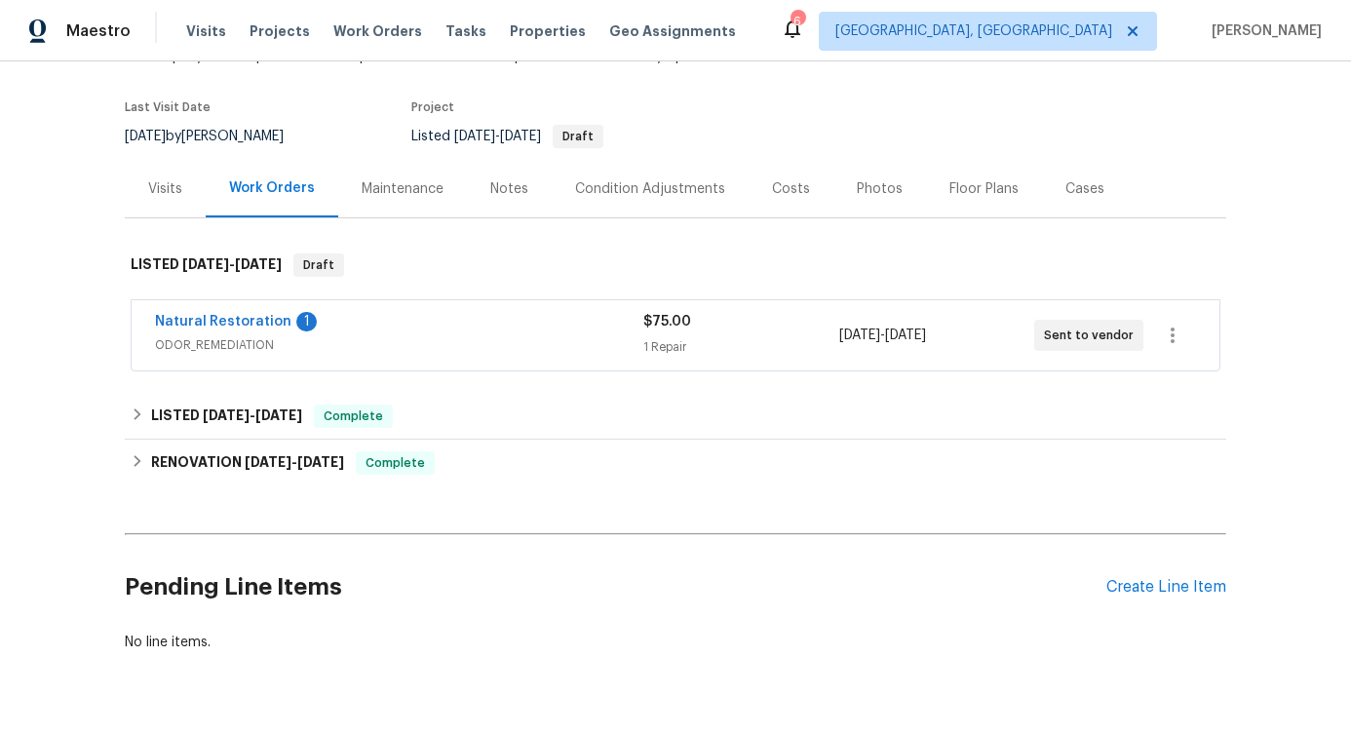
click at [232, 331] on span "Natural Restoration" at bounding box center [223, 321] width 136 height 19
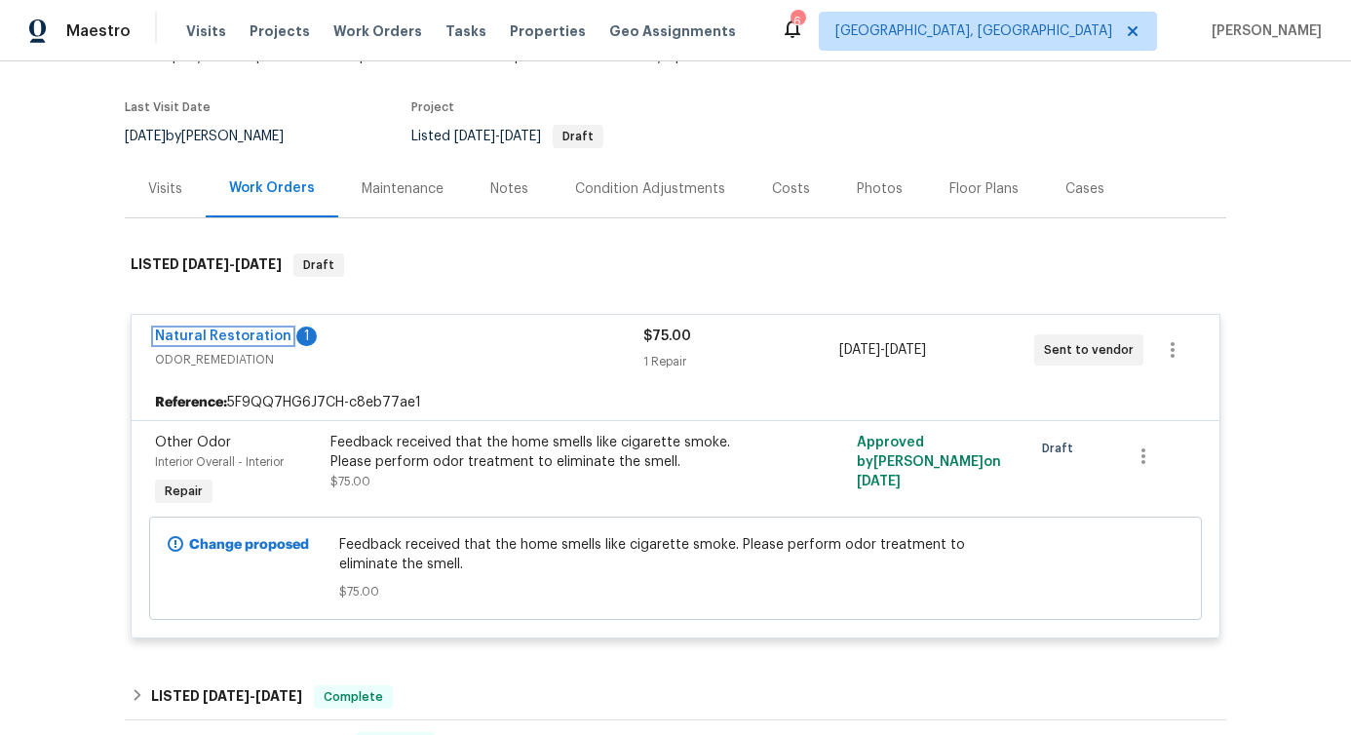
click at [233, 331] on link "Natural Restoration" at bounding box center [223, 337] width 136 height 14
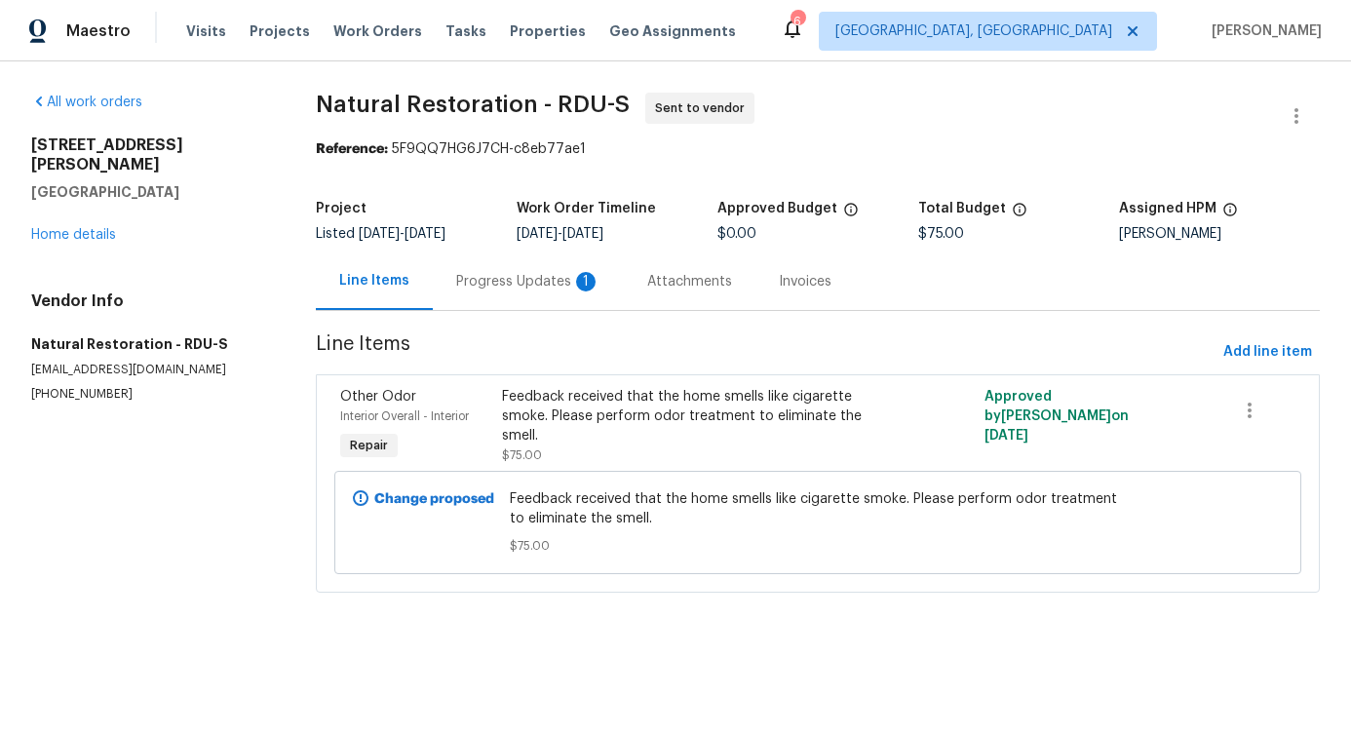
click at [526, 283] on div "Progress Updates 1" at bounding box center [528, 281] width 144 height 19
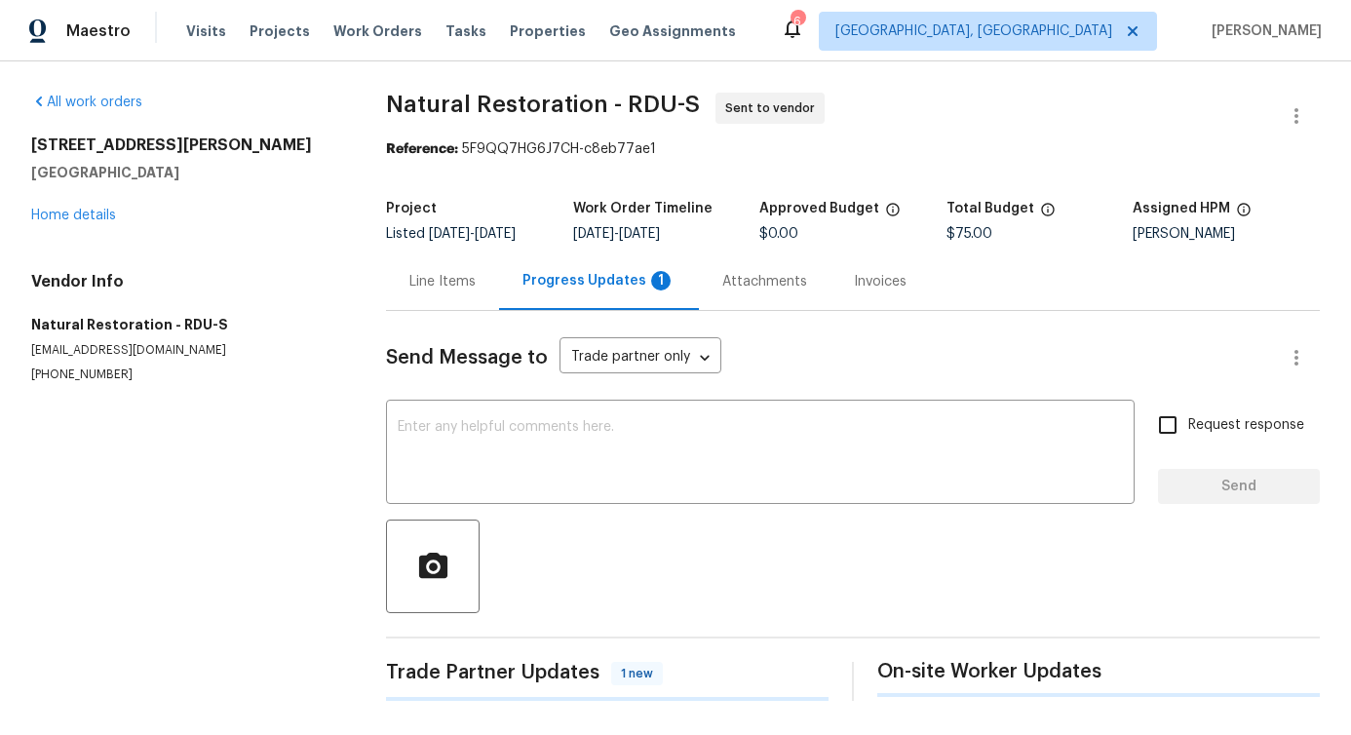
click at [561, 403] on div "Send Message to Trade partner only Trade partner only ​ x ​ Request response Se…" at bounding box center [853, 506] width 934 height 390
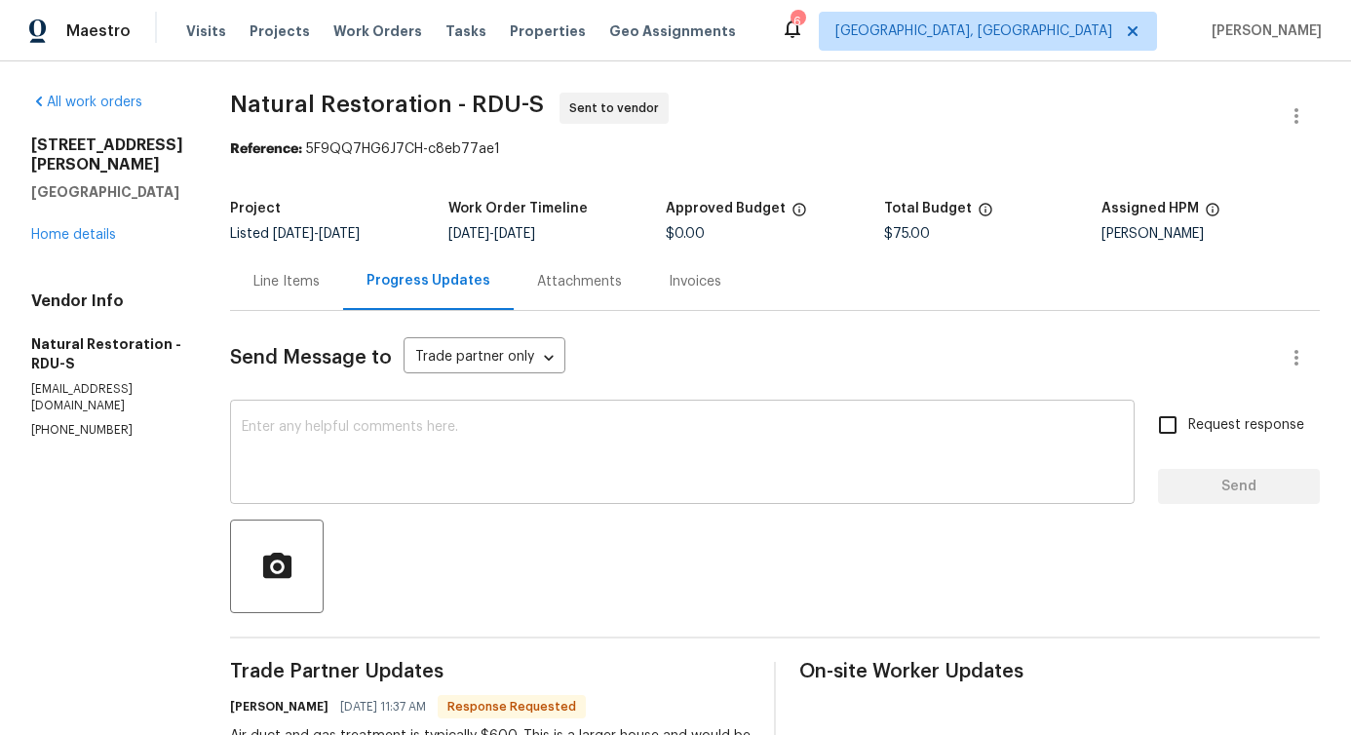
click at [546, 439] on textarea at bounding box center [682, 454] width 881 height 68
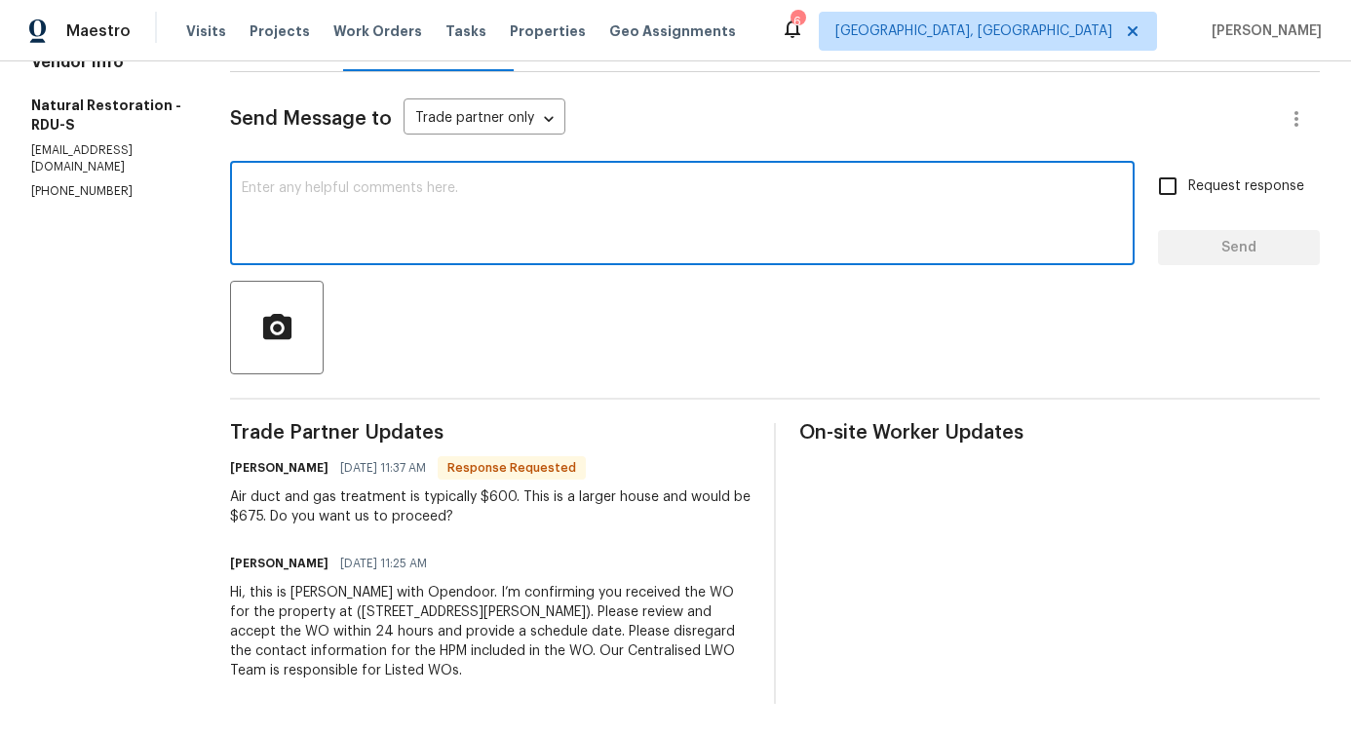
scroll to position [253, 0]
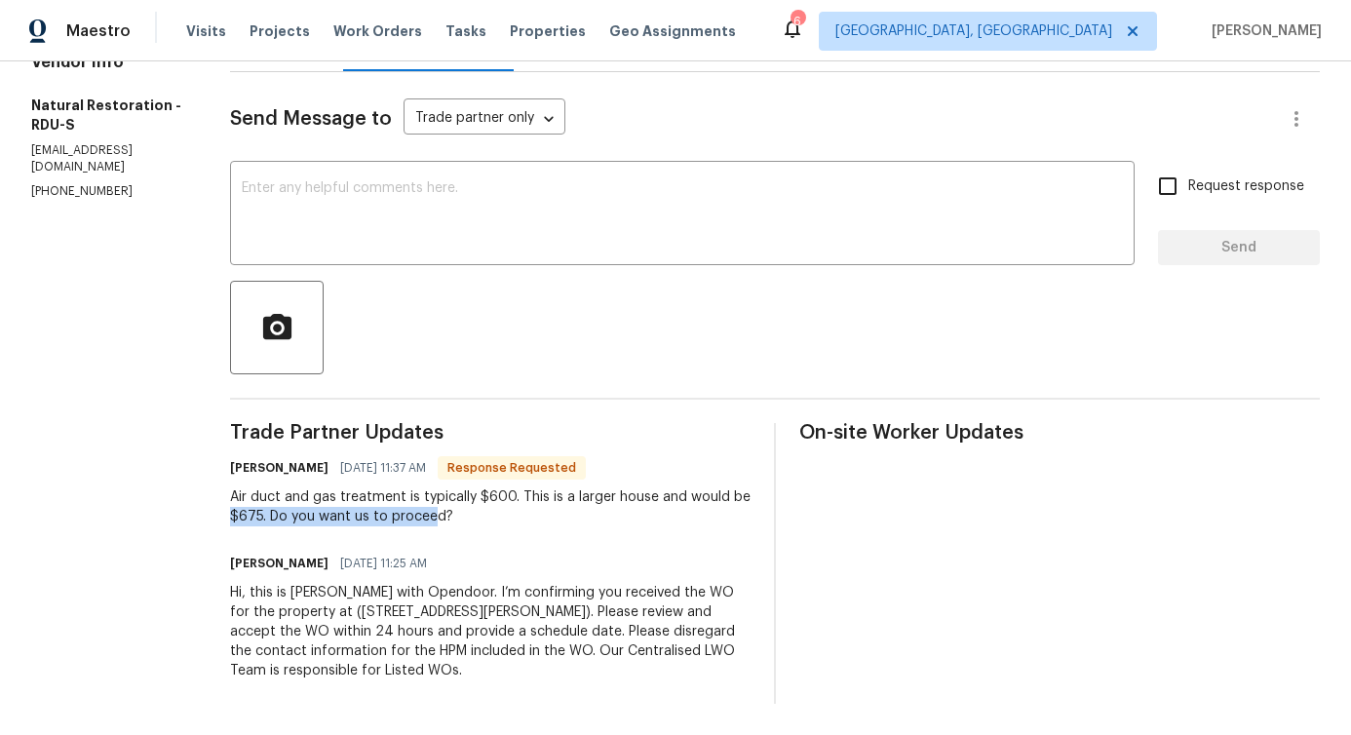
drag, startPoint x: 223, startPoint y: 493, endPoint x: 436, endPoint y: 494, distance: 212.5
click at [436, 494] on div "All work orders [STREET_ADDRESS][PERSON_NAME] Home details Vendor Info Natural …" at bounding box center [675, 279] width 1351 height 913
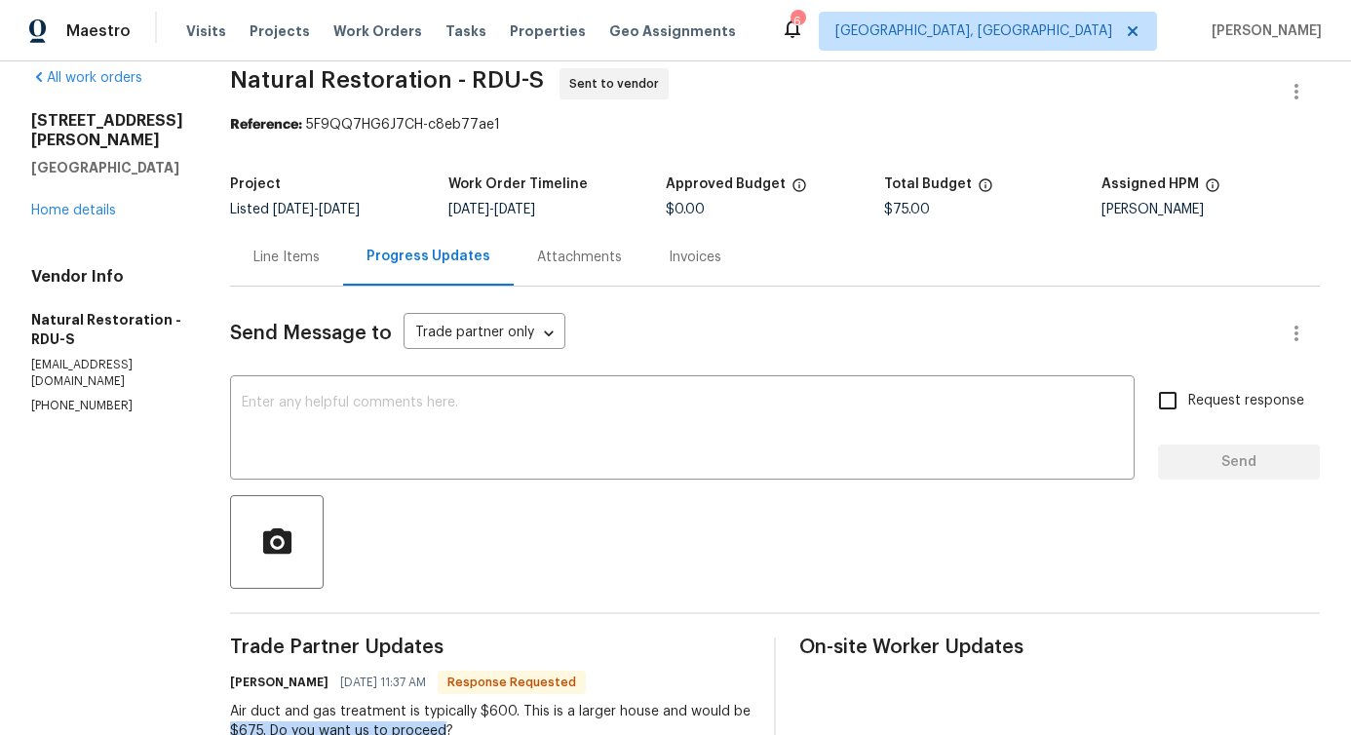
scroll to position [0, 0]
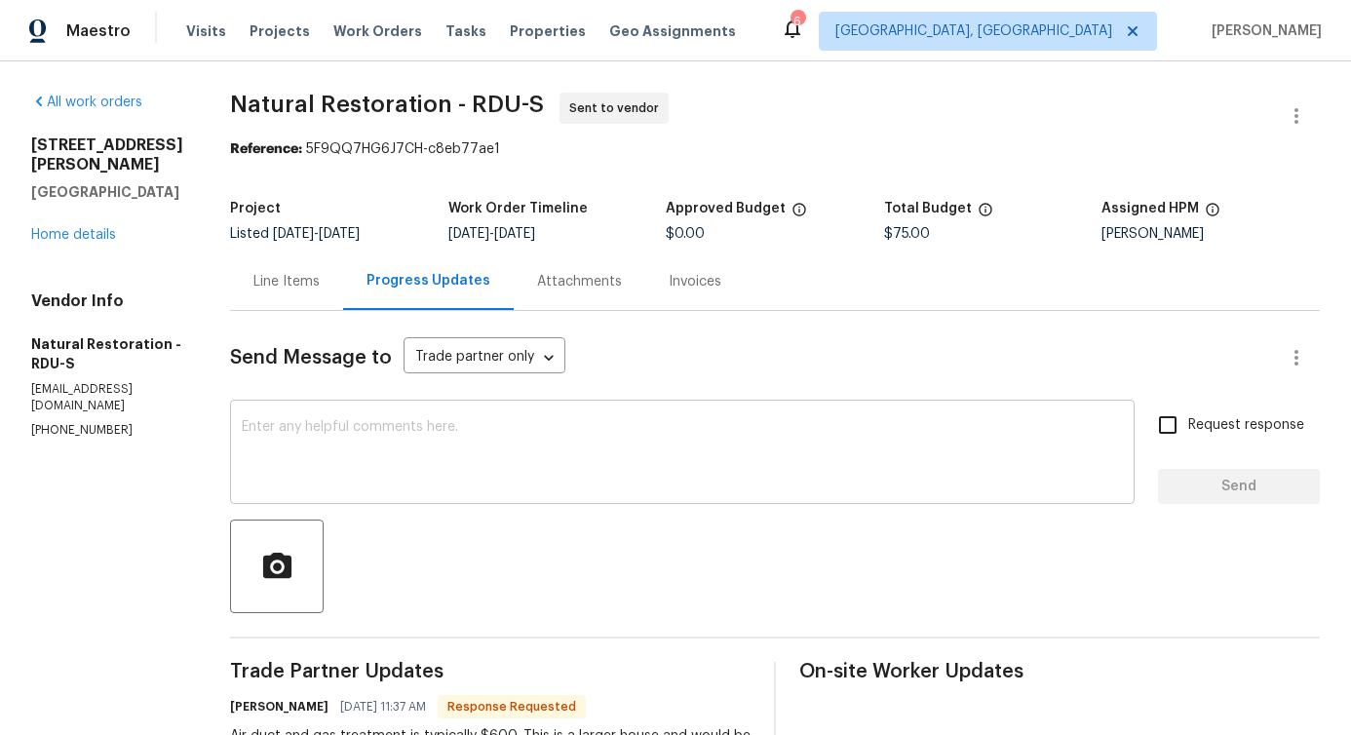
click at [451, 434] on textarea at bounding box center [682, 454] width 881 height 68
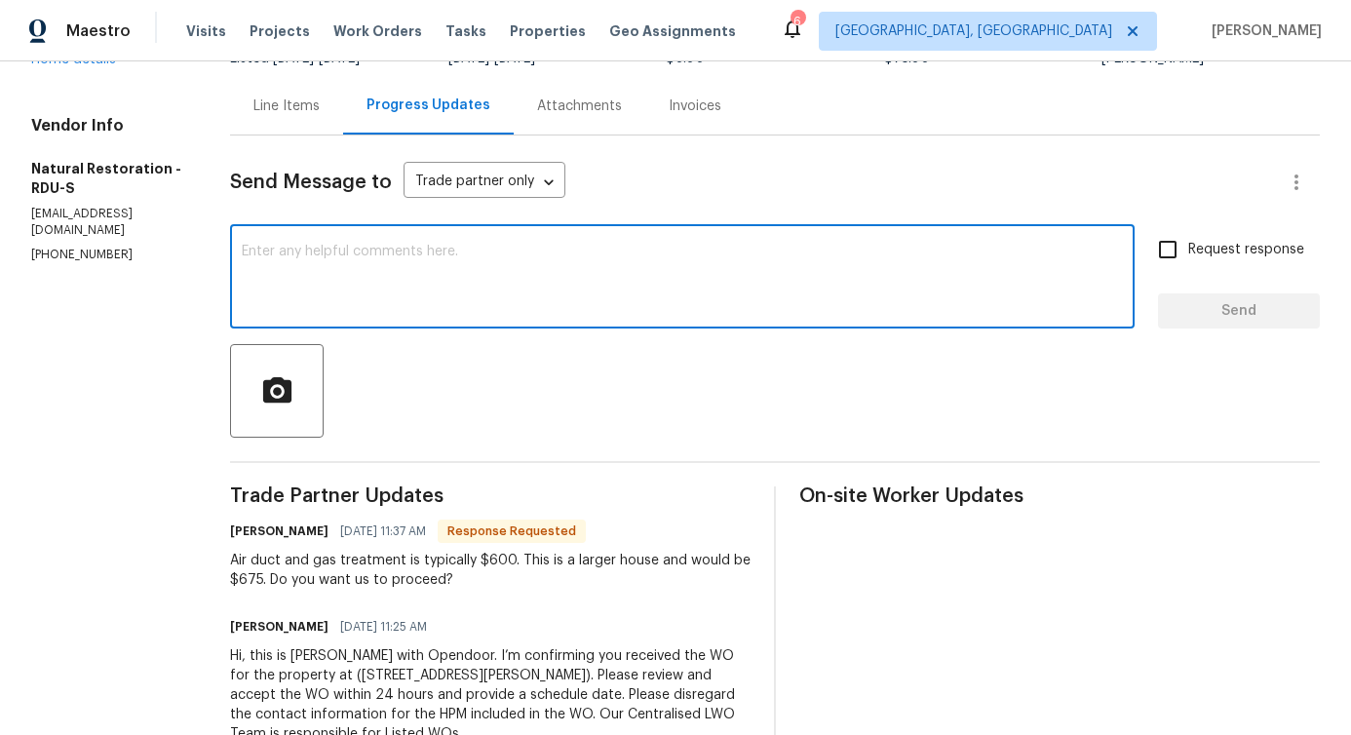
scroll to position [16, 0]
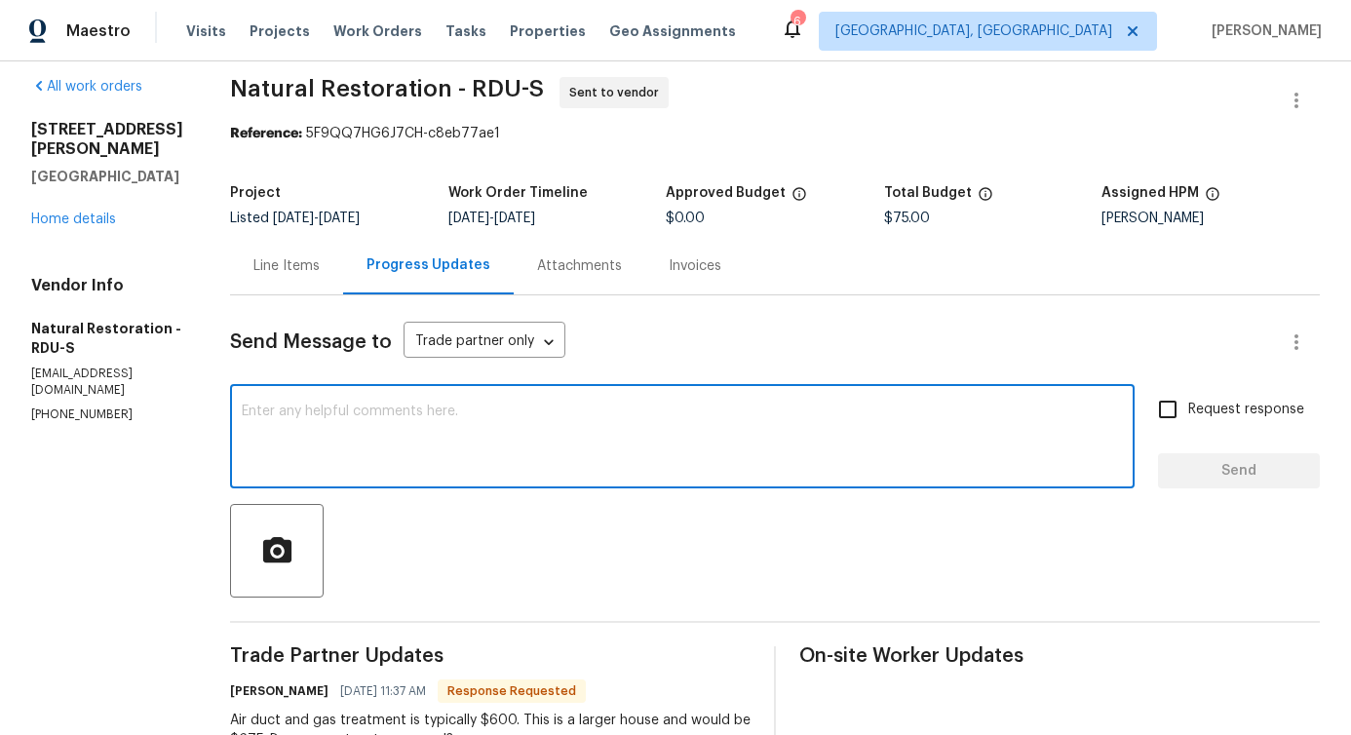
click at [289, 271] on div "Line Items" at bounding box center [286, 265] width 66 height 19
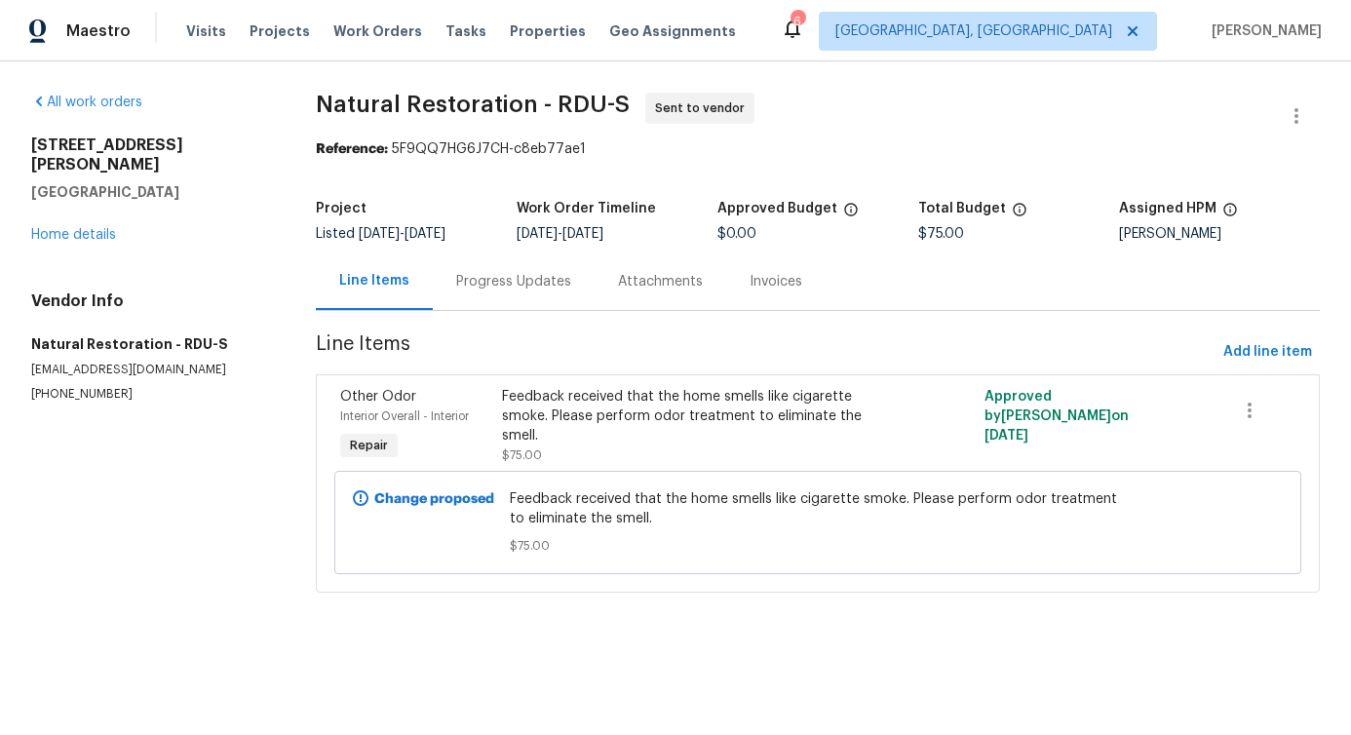
click at [456, 290] on div "Progress Updates" at bounding box center [513, 281] width 115 height 19
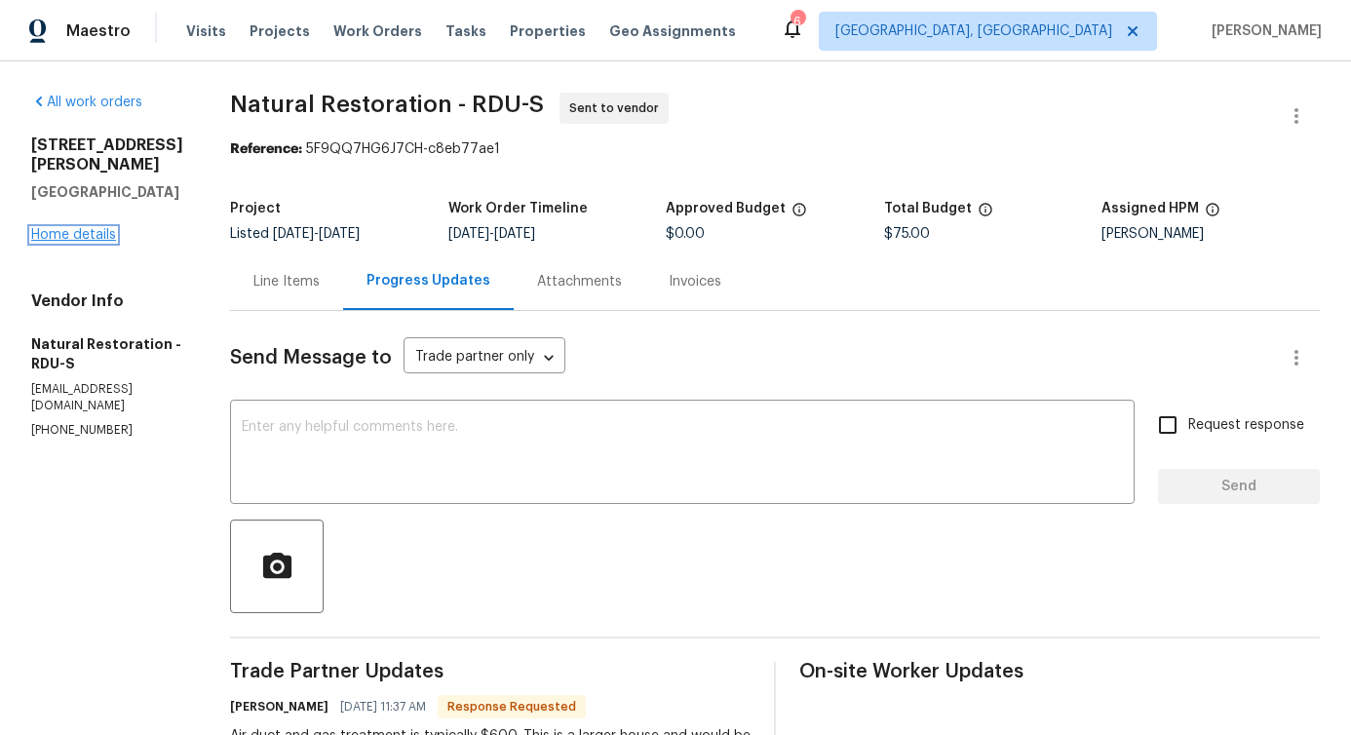
click at [70, 236] on link "Home details" at bounding box center [73, 235] width 85 height 14
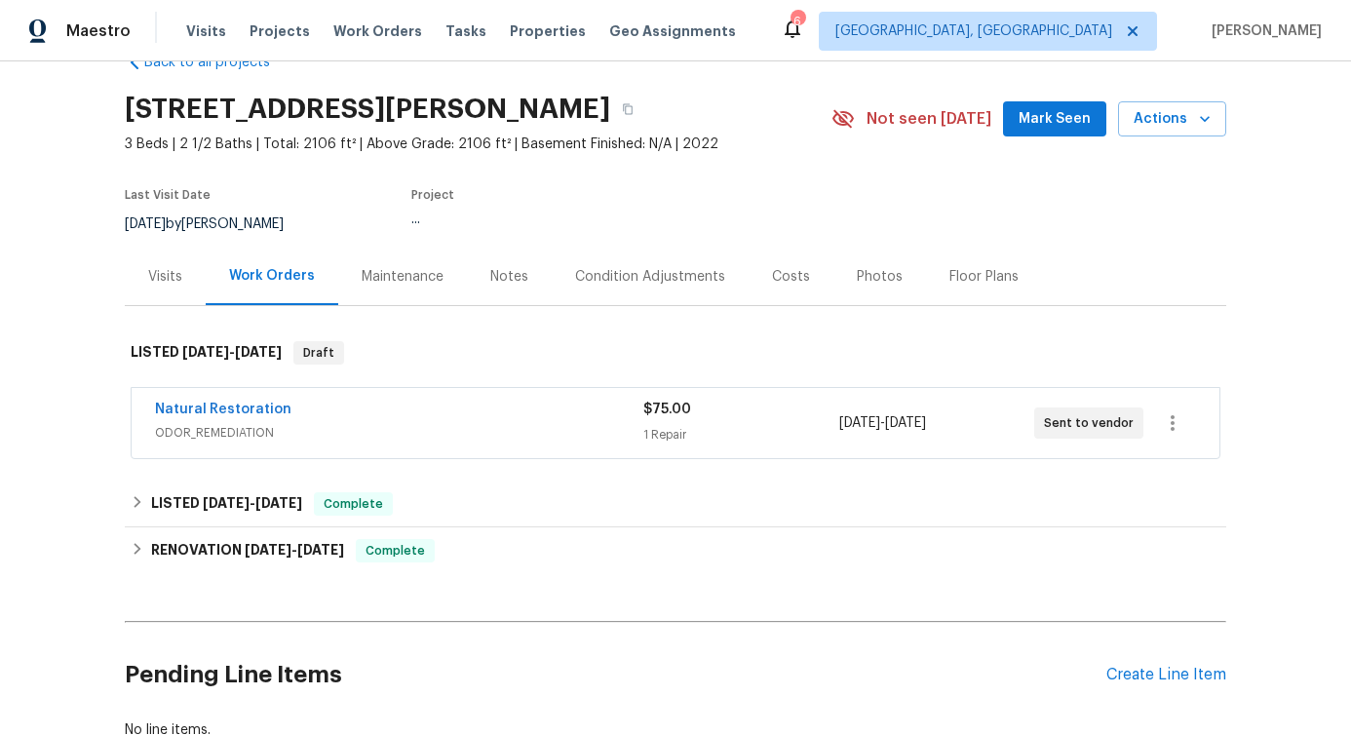
scroll to position [94, 0]
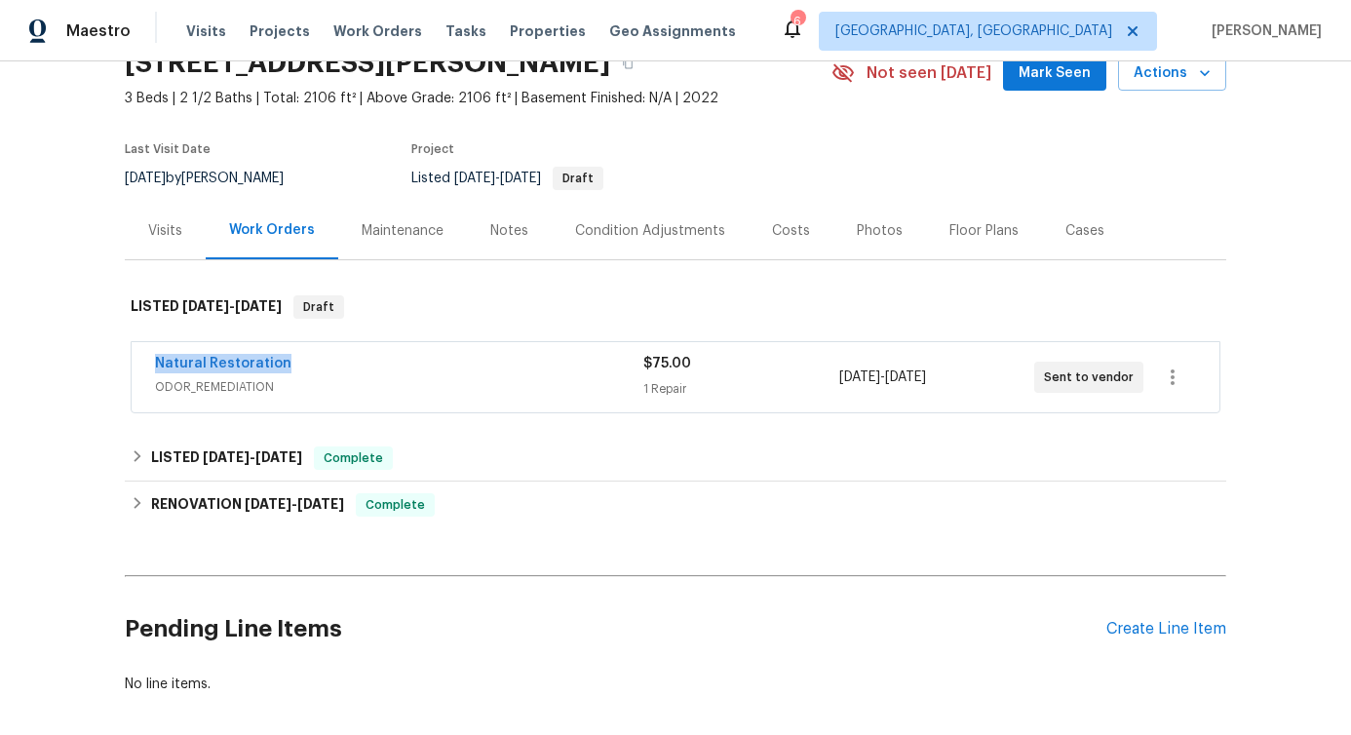
drag, startPoint x: 138, startPoint y: 367, endPoint x: 392, endPoint y: 364, distance: 253.5
click at [392, 364] on div "Natural Restoration ODOR_REMEDIATION $75.00 1 Repair [DATE] - [DATE] Sent to ve…" at bounding box center [676, 377] width 1088 height 70
copy link "Natural Restoration"
click at [248, 368] on link "Natural Restoration" at bounding box center [223, 364] width 136 height 14
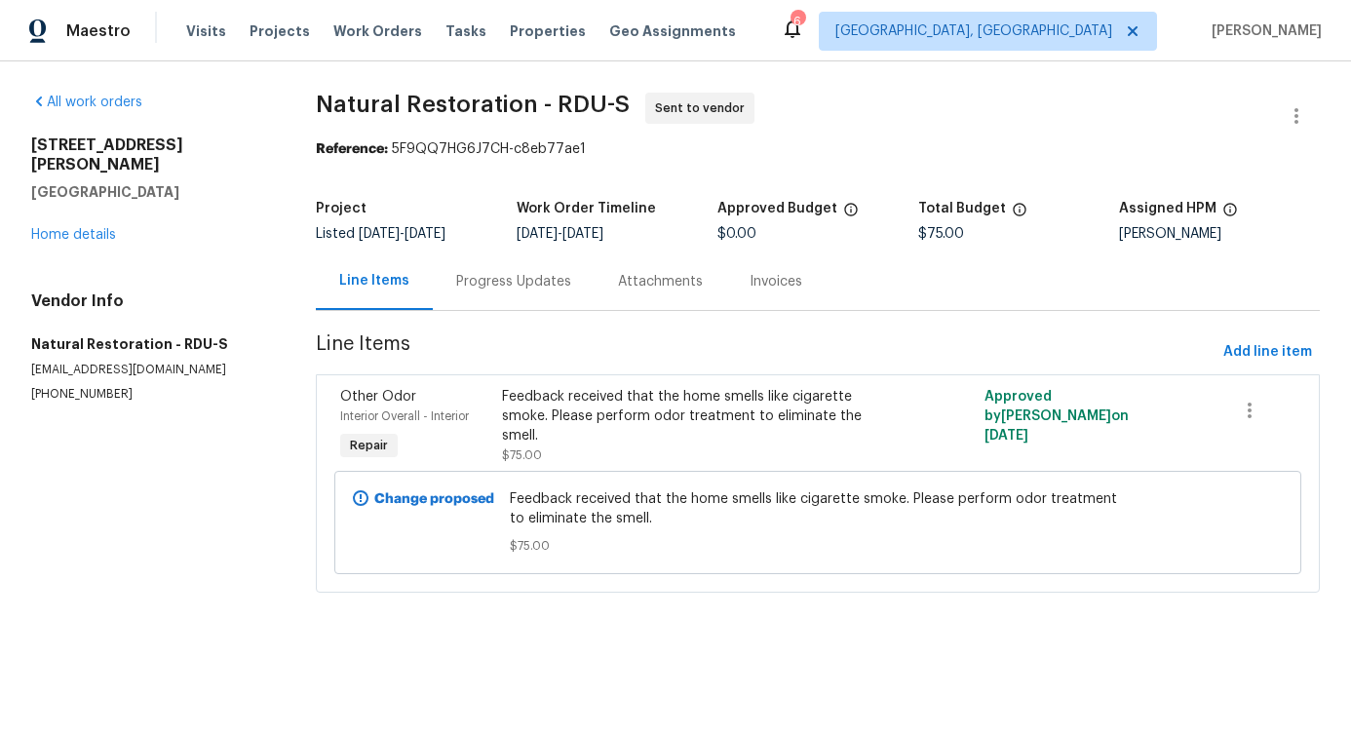
click at [503, 302] on div "Progress Updates" at bounding box center [514, 282] width 162 height 58
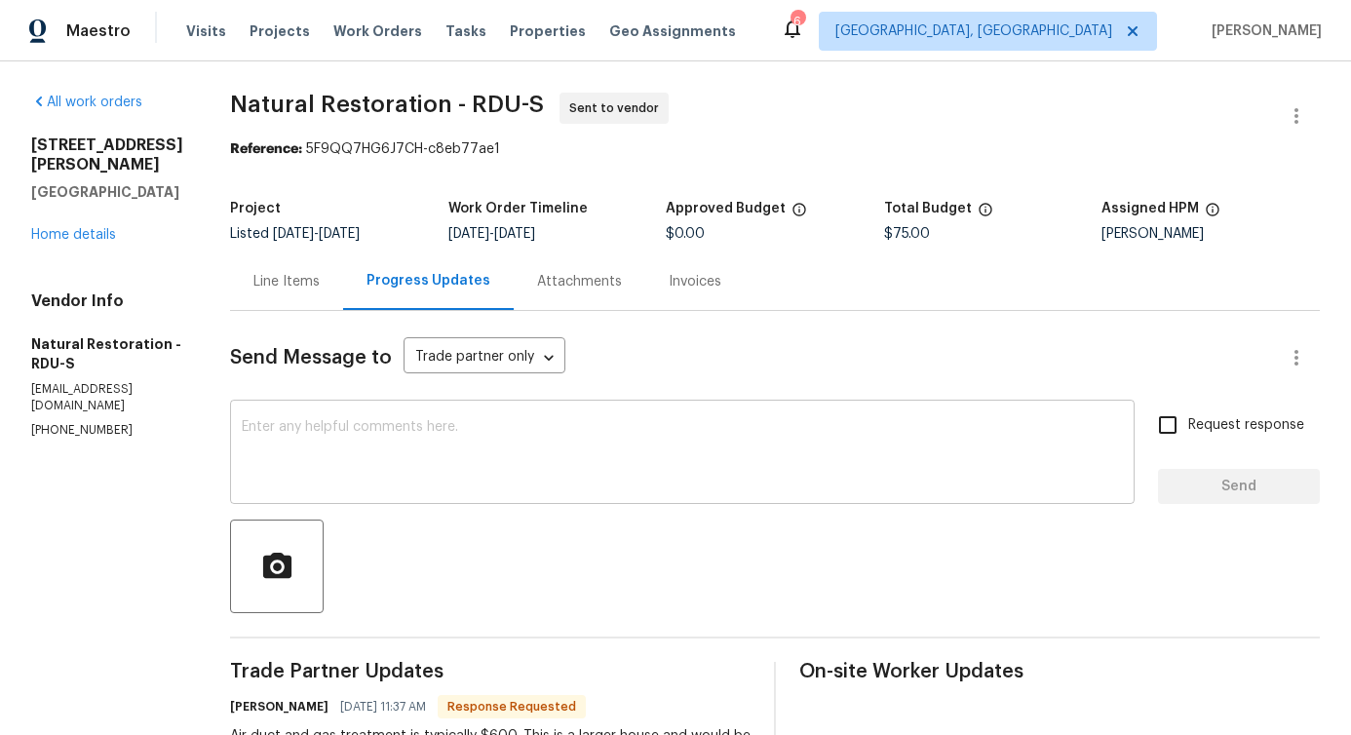
click at [481, 485] on textarea at bounding box center [682, 454] width 881 height 68
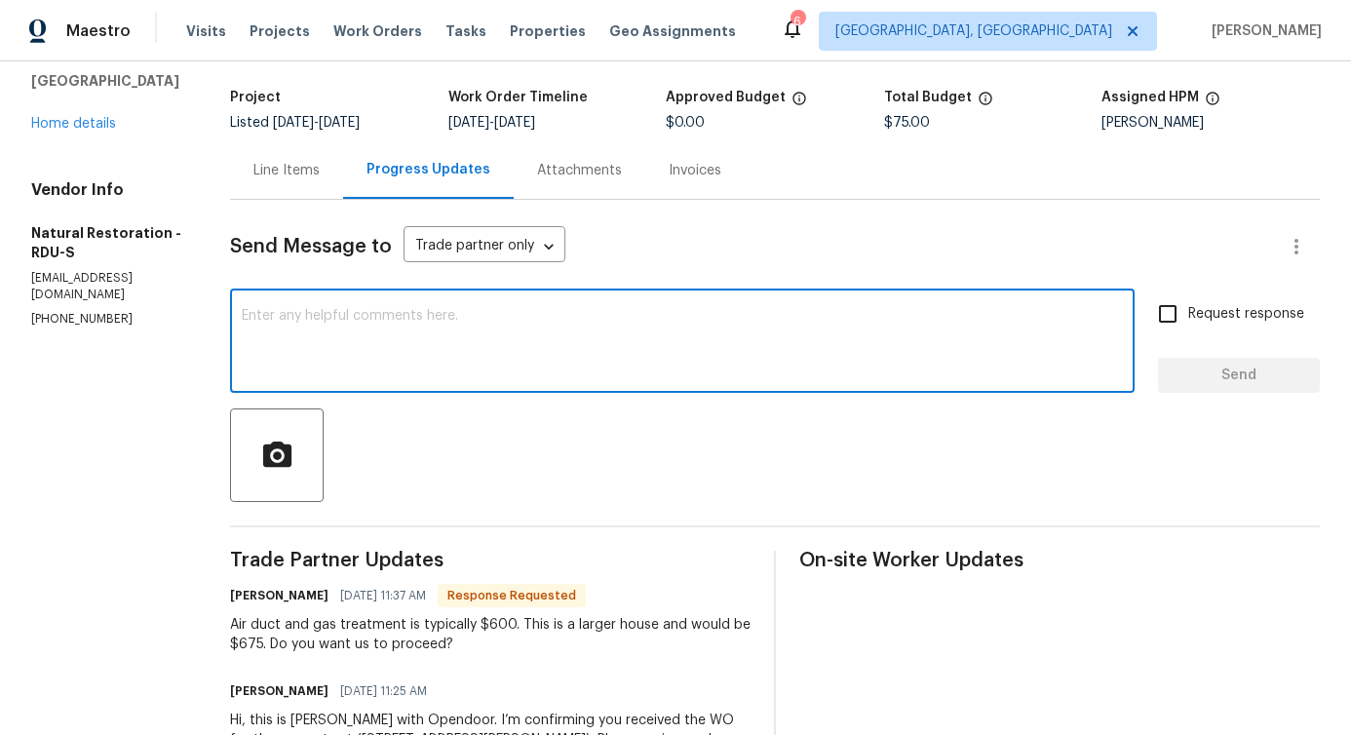
scroll to position [253, 0]
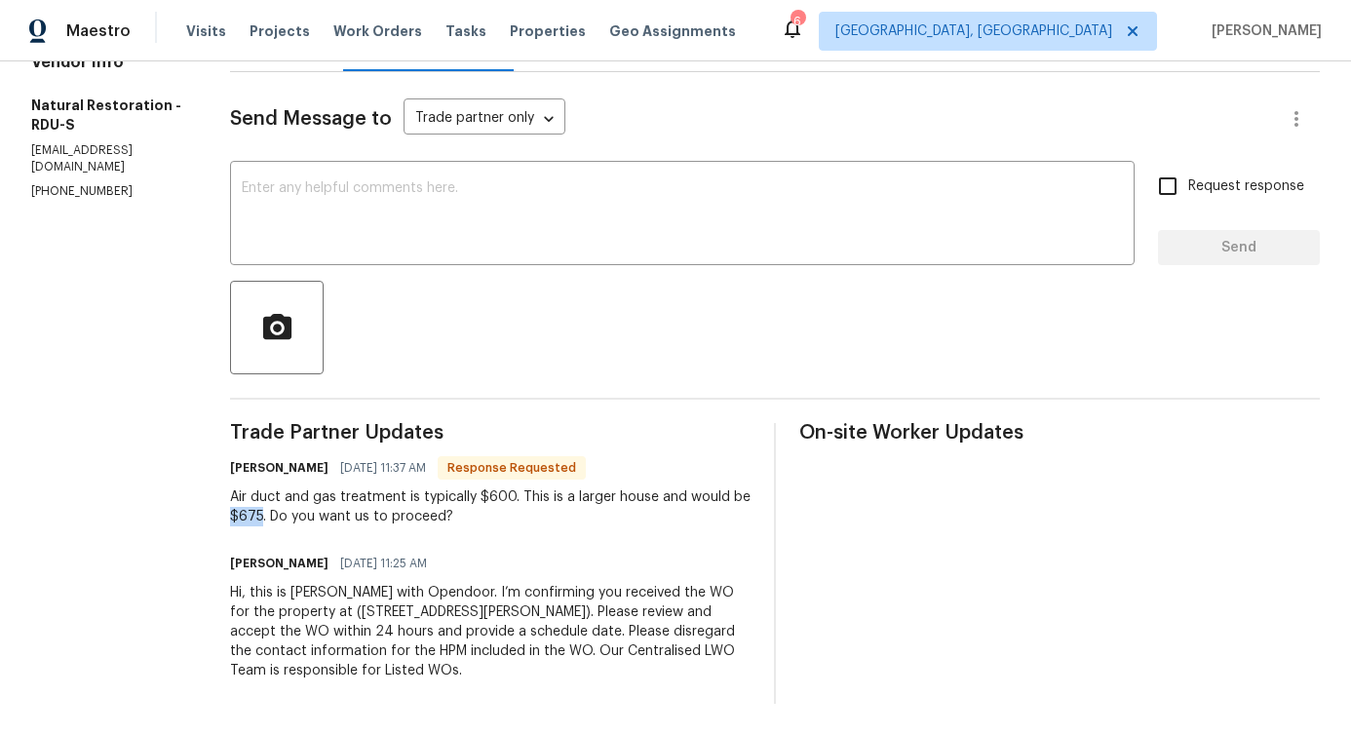
drag, startPoint x: 232, startPoint y: 505, endPoint x: 256, endPoint y: 504, distance: 24.4
click at [256, 504] on div "Air duct and gas treatment is typically $600. This is a larger house and would …" at bounding box center [490, 506] width 521 height 39
copy div "$675"
click at [406, 502] on div "Air duct and gas treatment is typically $600. This is a larger house and would …" at bounding box center [490, 506] width 521 height 39
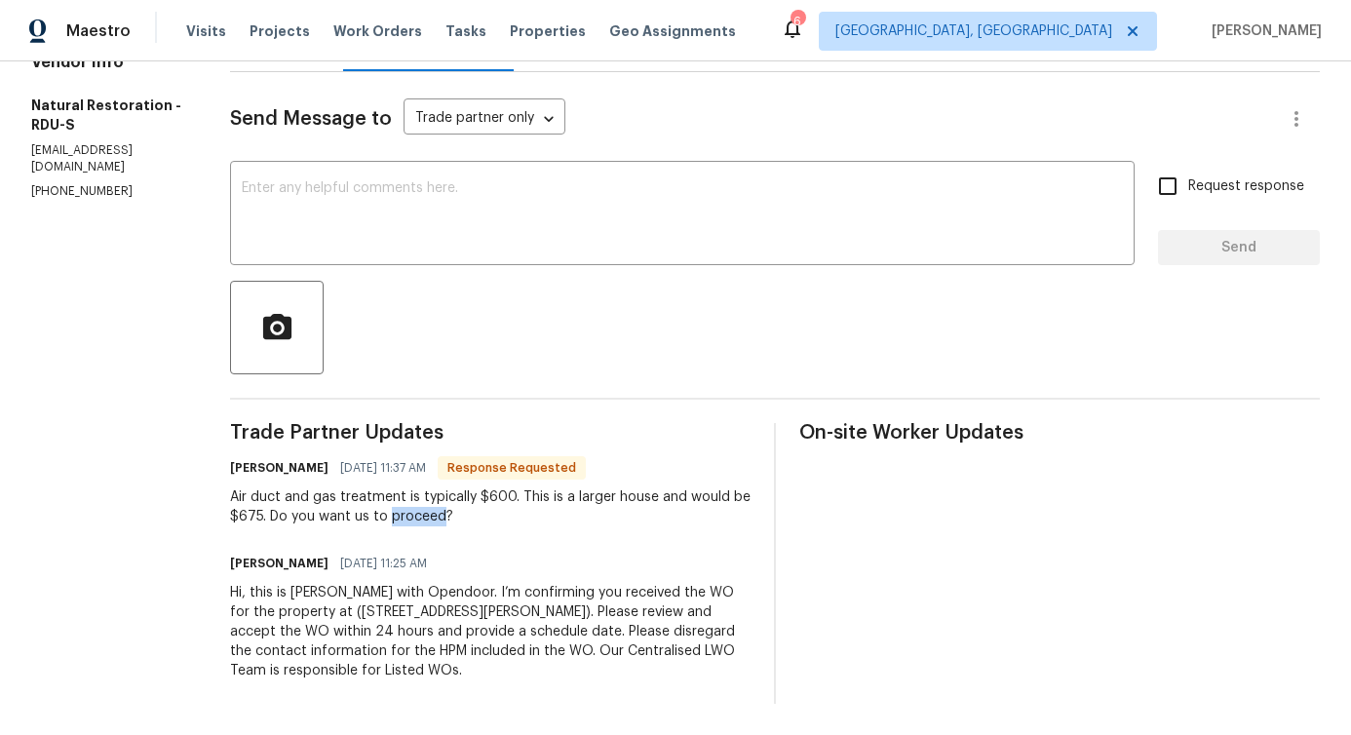
click at [406, 502] on div "Air duct and gas treatment is typically $600. This is a larger house and would …" at bounding box center [490, 506] width 521 height 39
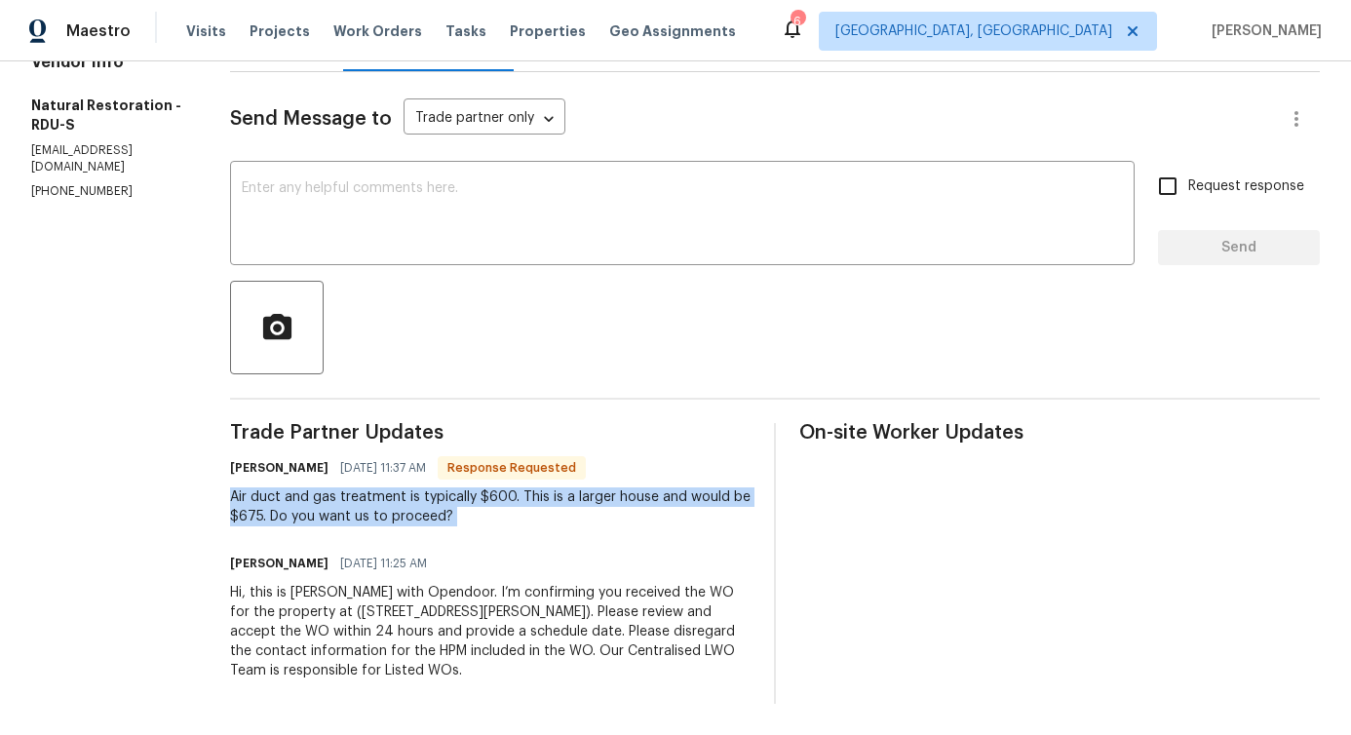
click at [406, 502] on div "Air duct and gas treatment is typically $600. This is a larger house and would …" at bounding box center [490, 506] width 521 height 39
copy div "Air duct and gas treatment is typically $600. This is a larger house and would …"
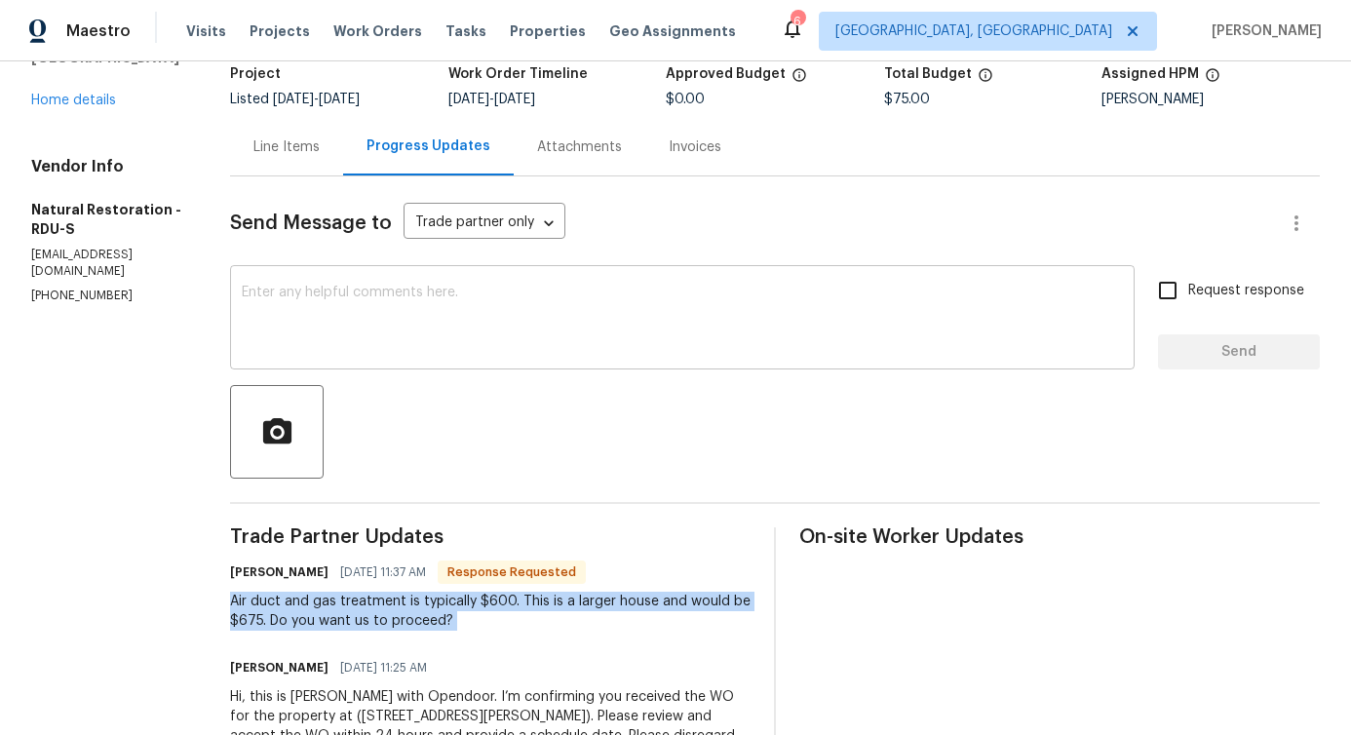
scroll to position [0, 0]
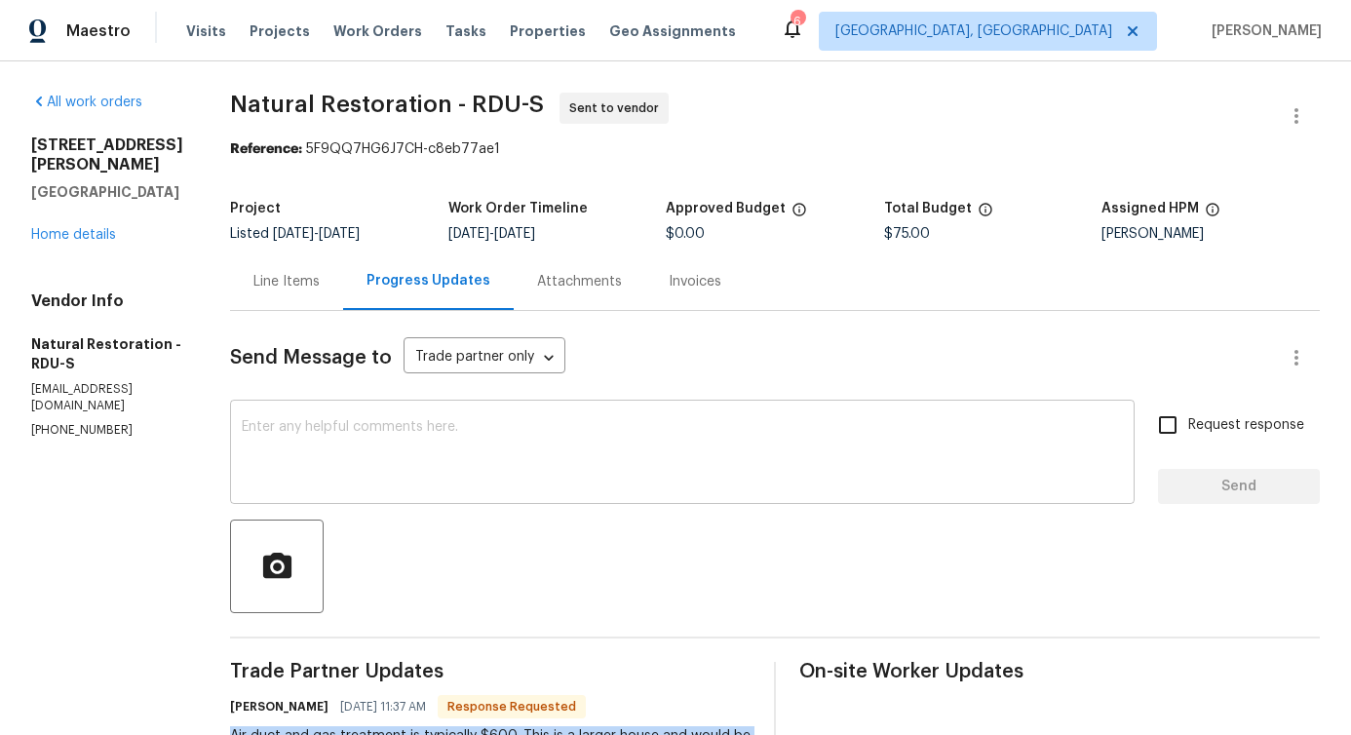
click at [320, 470] on textarea at bounding box center [682, 454] width 881 height 68
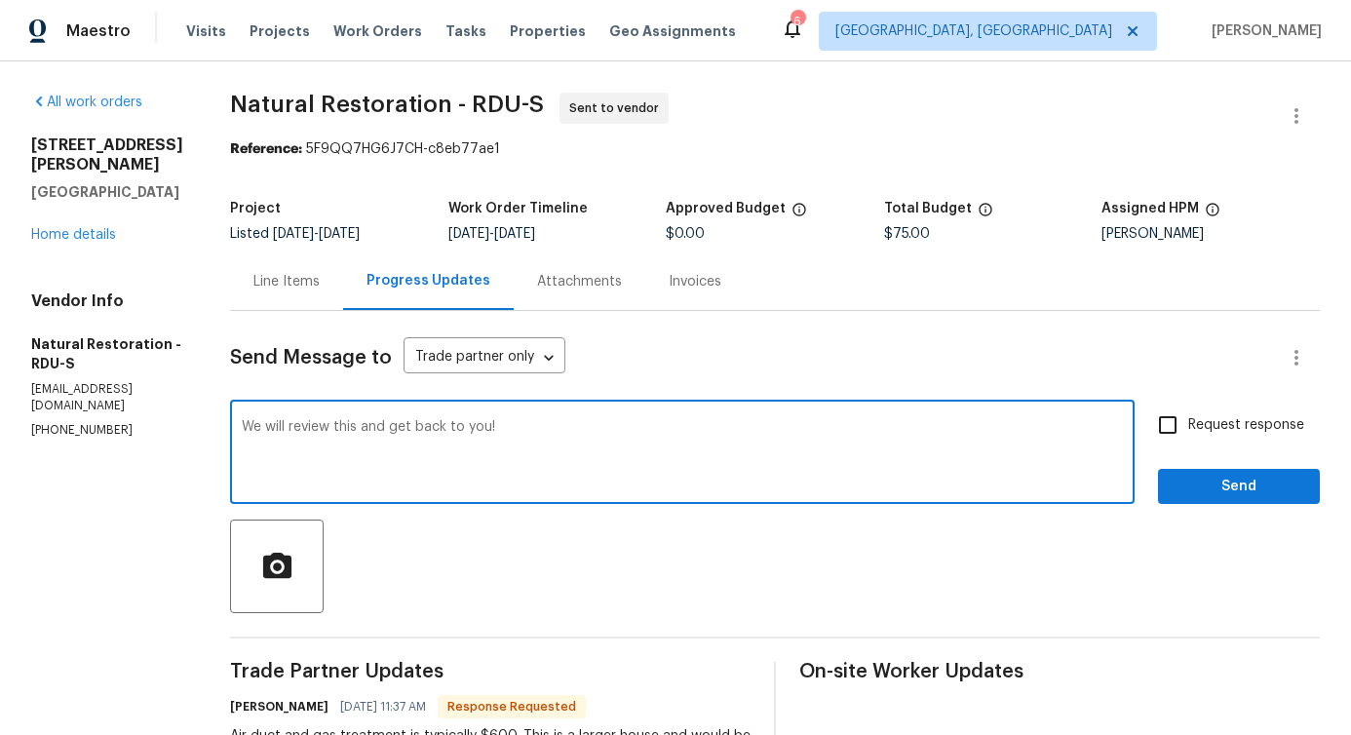
type textarea "We will review this and get back to you!"
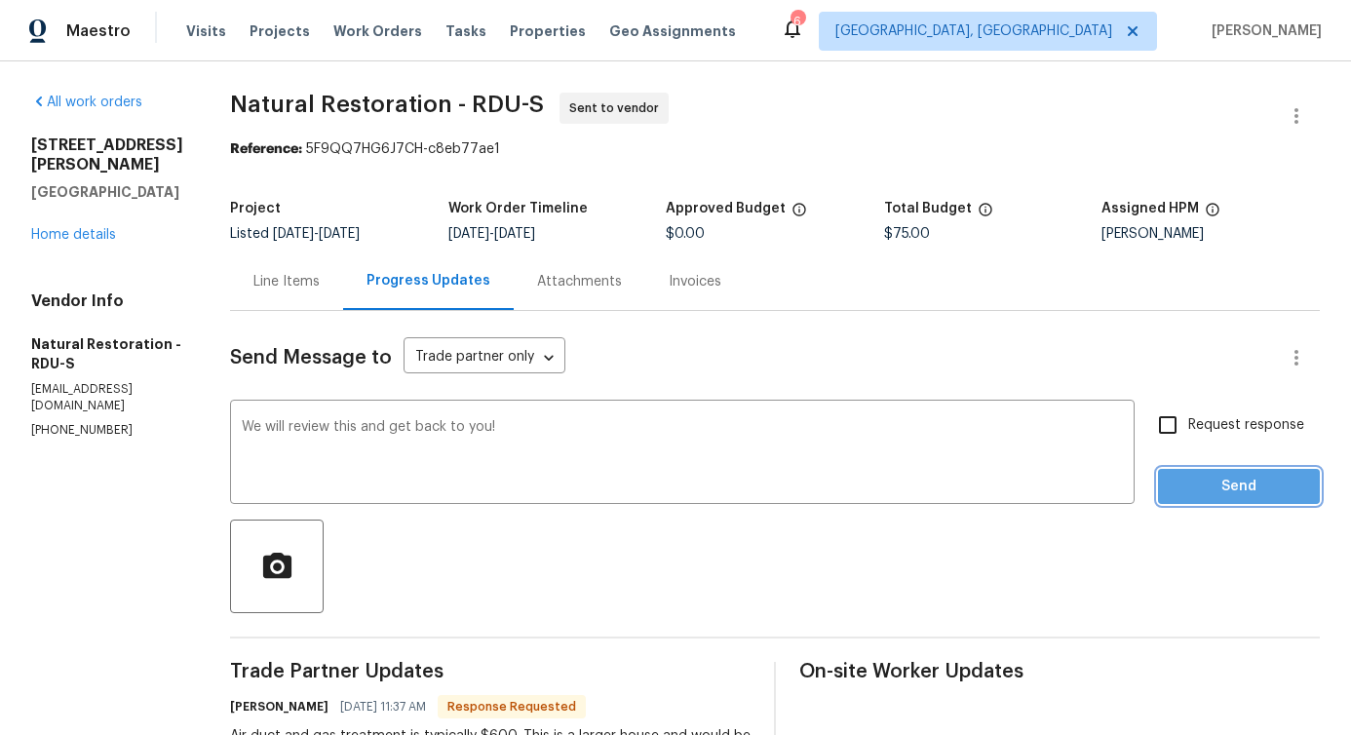
click at [1254, 489] on span "Send" at bounding box center [1239, 487] width 131 height 24
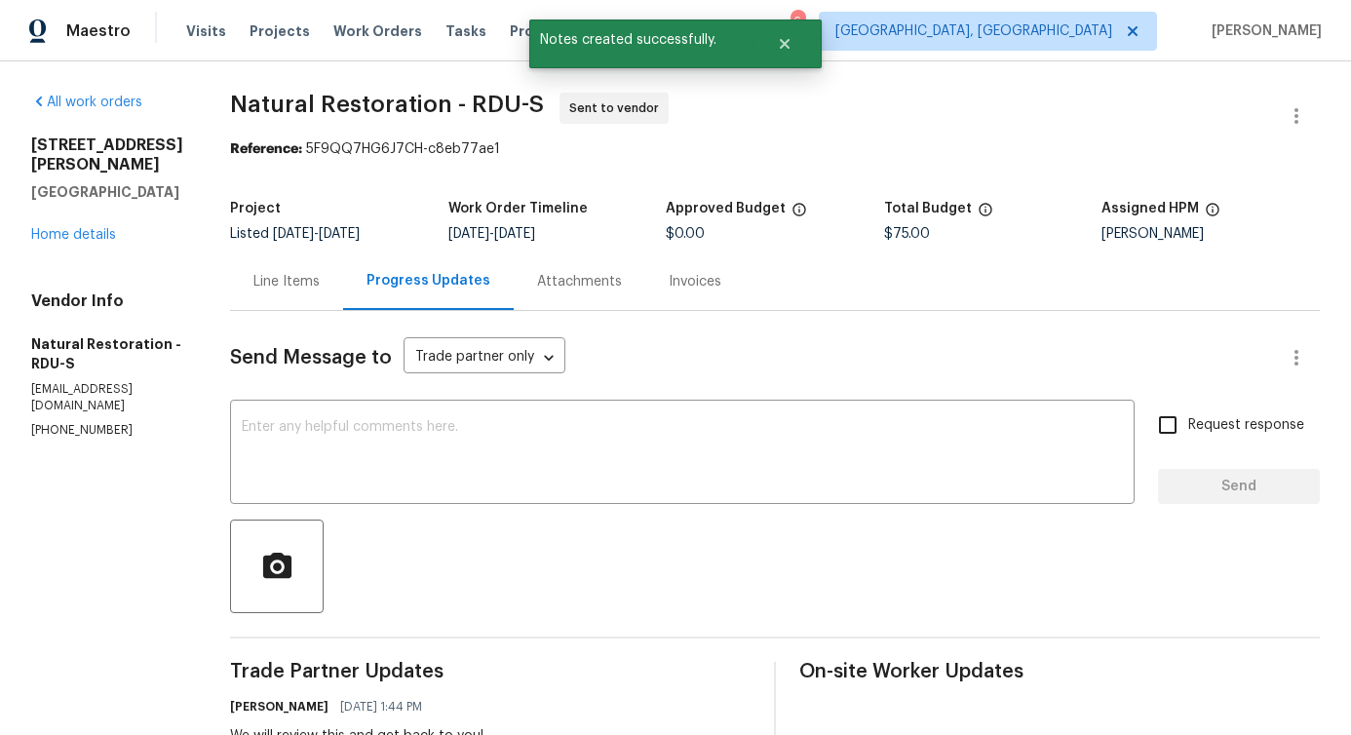
click at [307, 297] on div "Line Items" at bounding box center [286, 282] width 113 height 58
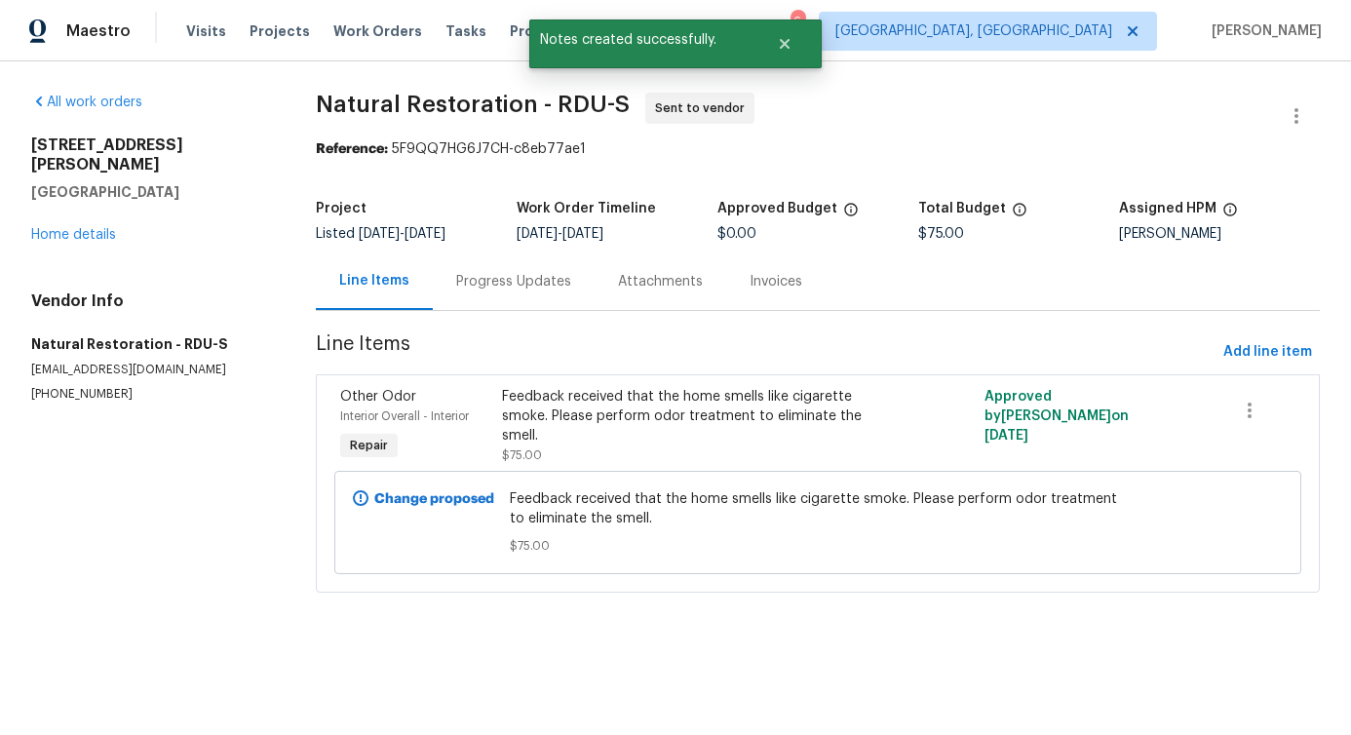
click at [546, 528] on span "Feedback received that the home smells like cigarette smoke. Please perform odo…" at bounding box center [818, 508] width 616 height 39
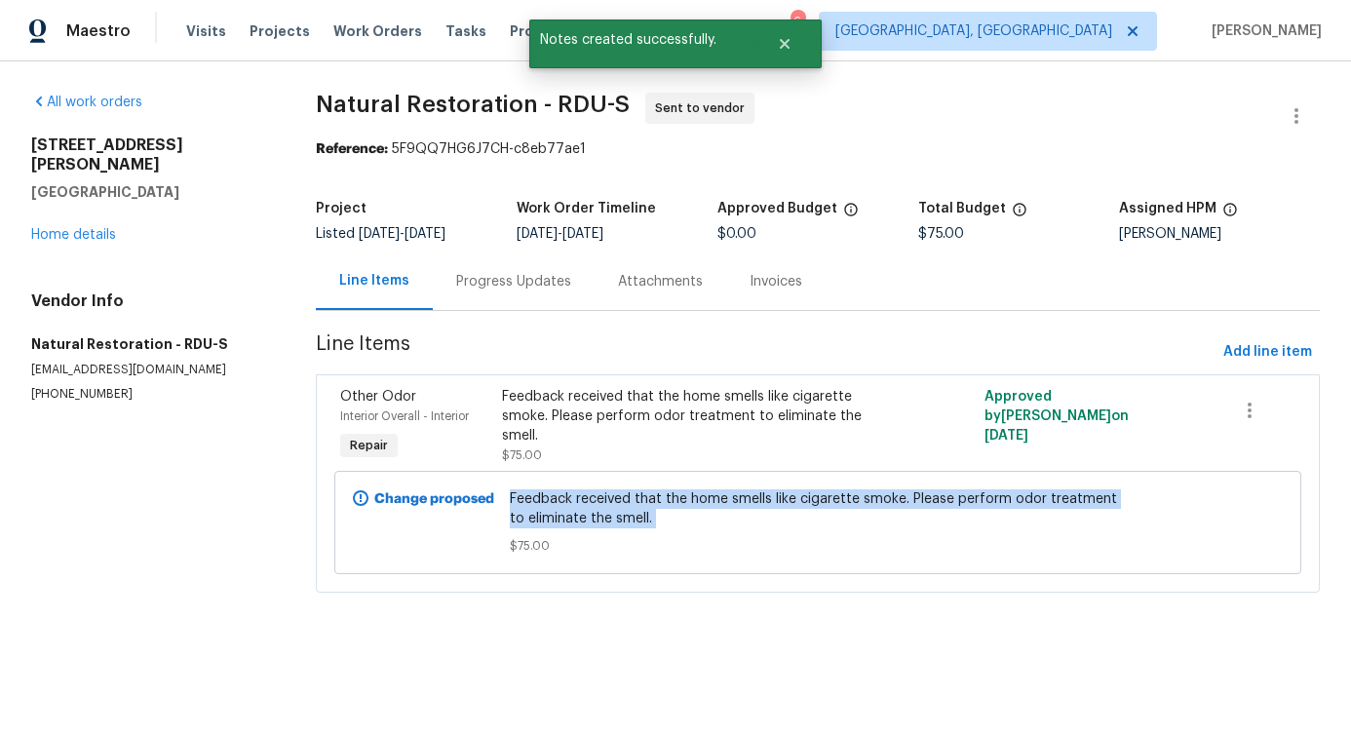
copy span "Feedback received that the home smells like cigarette smoke. Please perform odo…"
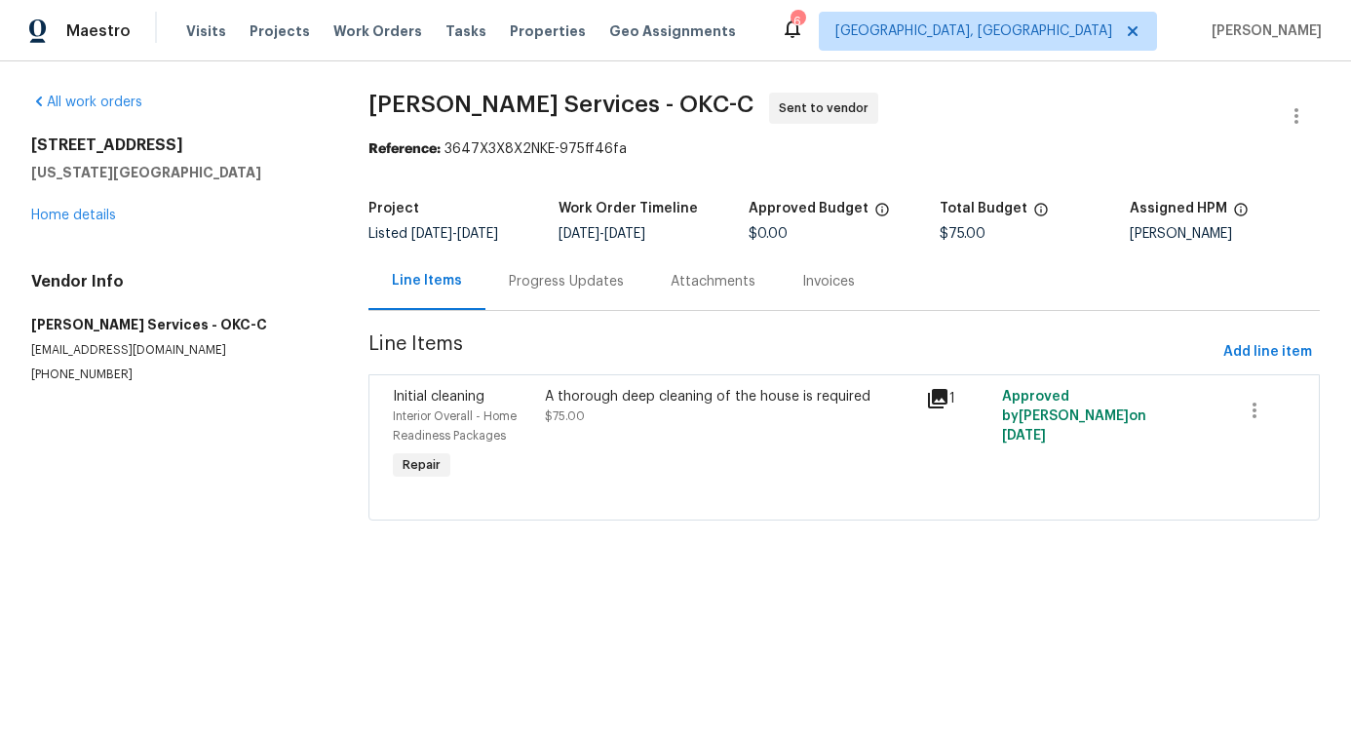
click at [543, 262] on div "Progress Updates" at bounding box center [567, 282] width 162 height 58
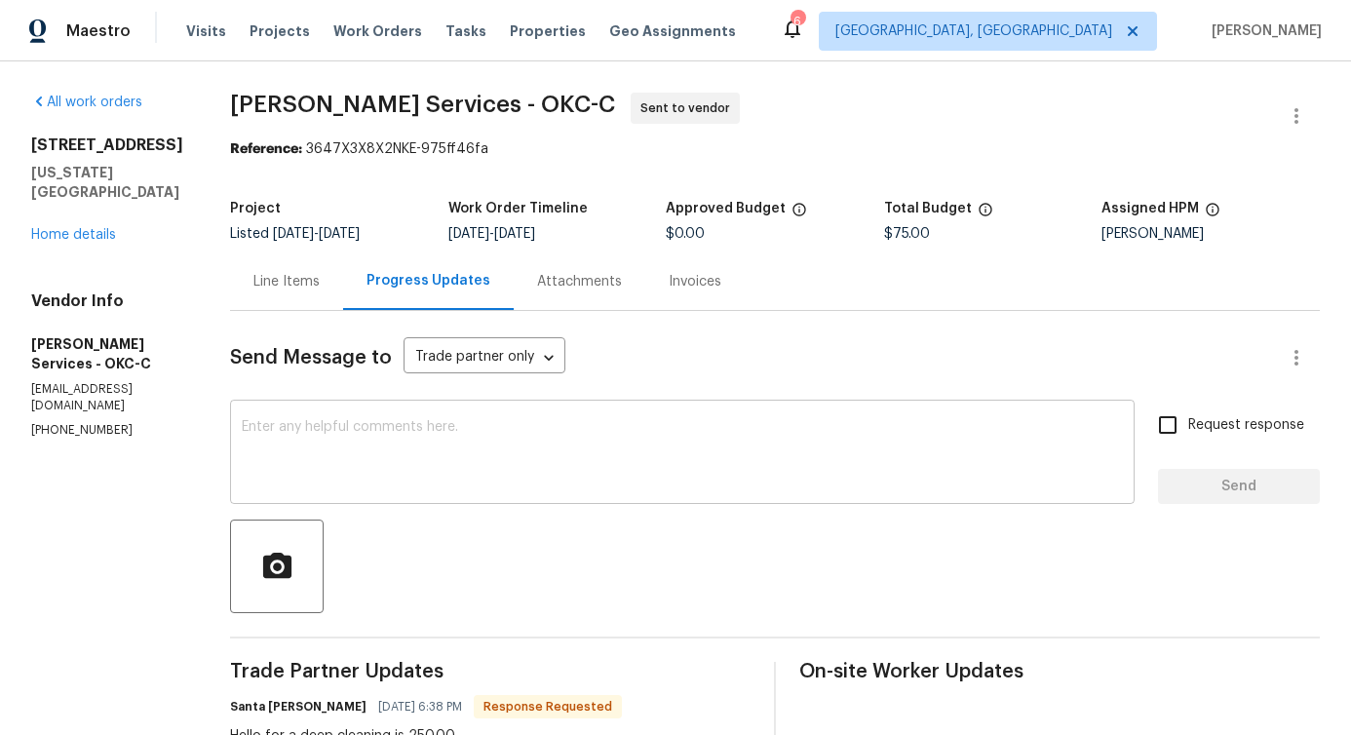
click at [539, 490] on div "x ​" at bounding box center [682, 454] width 905 height 99
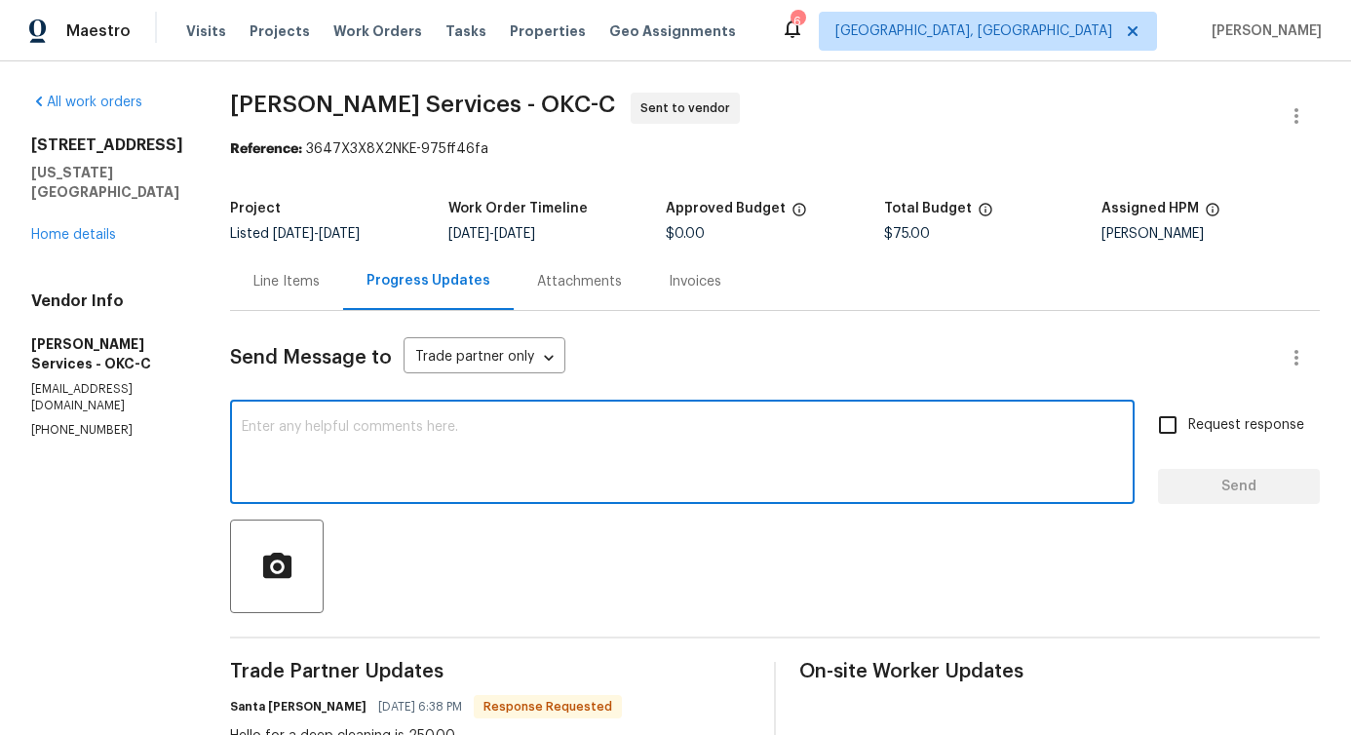
click at [276, 300] on div "Line Items" at bounding box center [286, 282] width 113 height 58
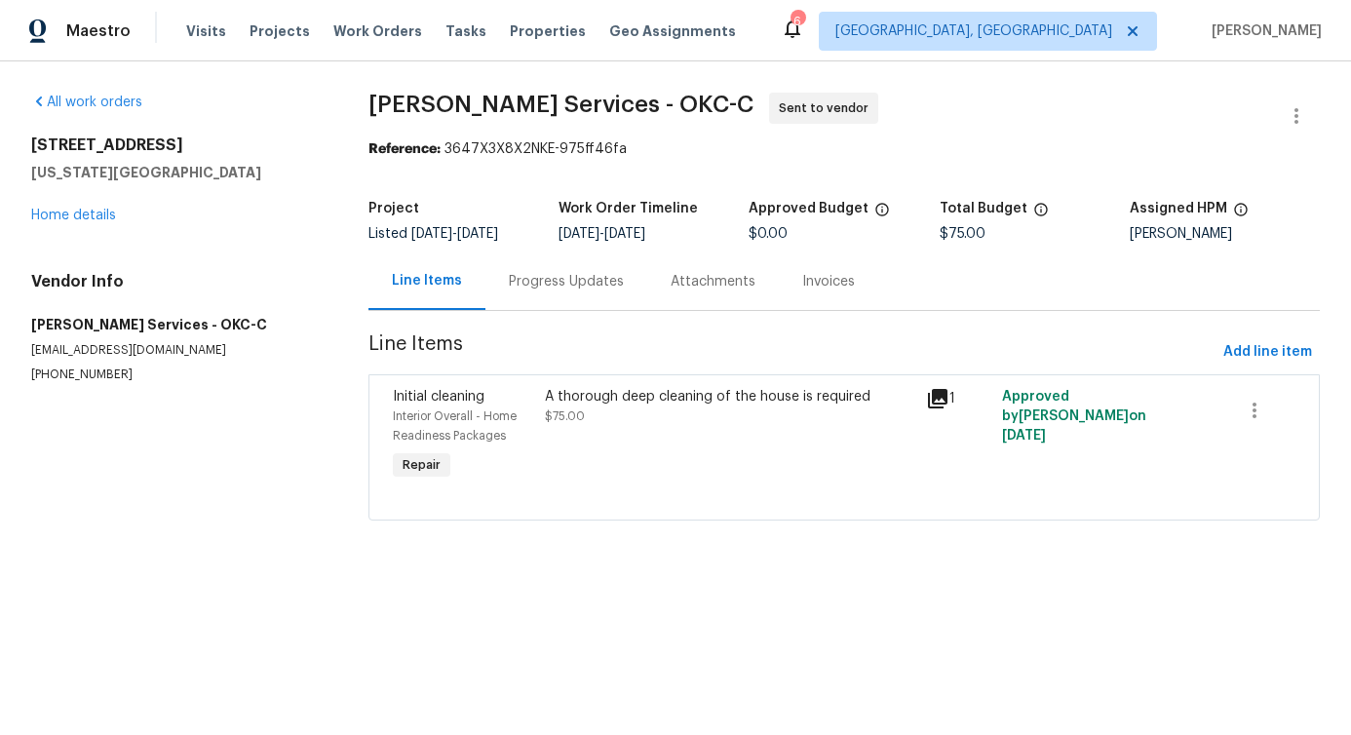
click at [596, 457] on div "A thorough deep cleaning of the house is required $75.00" at bounding box center [729, 435] width 381 height 109
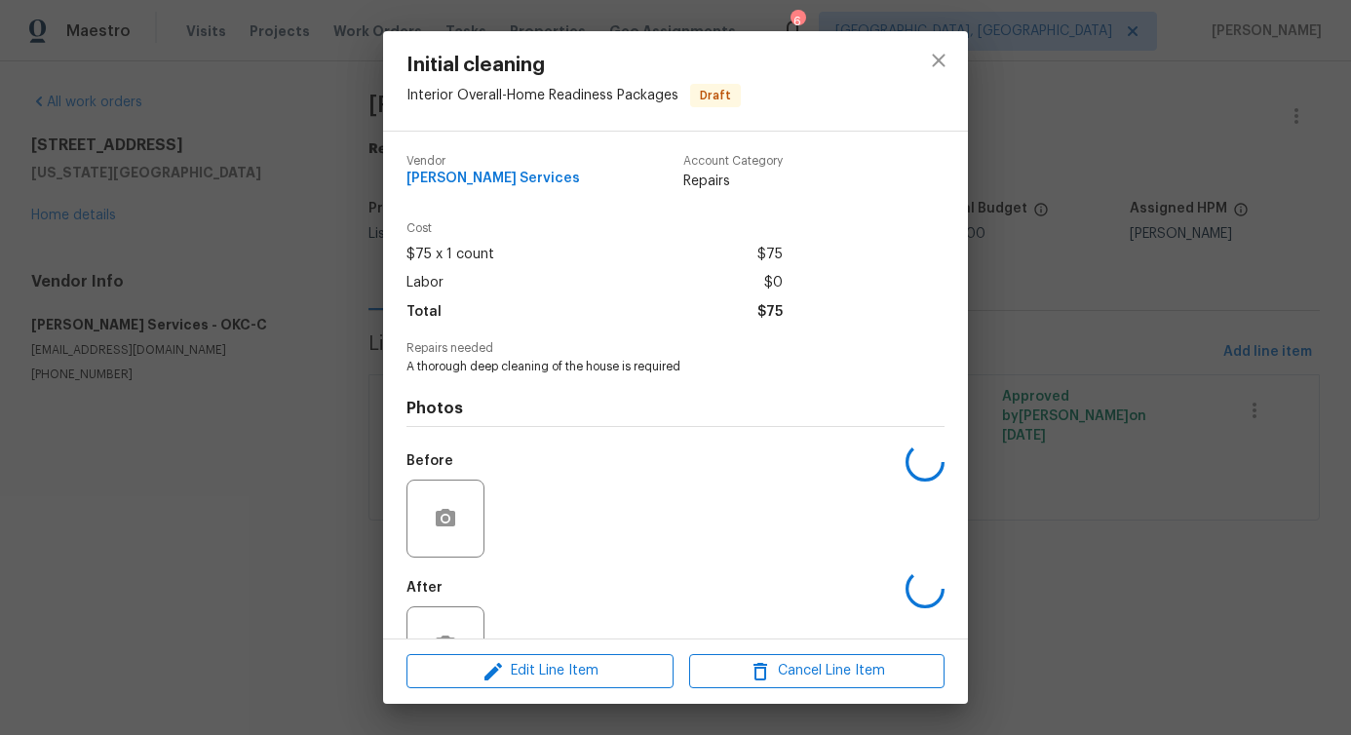
scroll to position [65, 0]
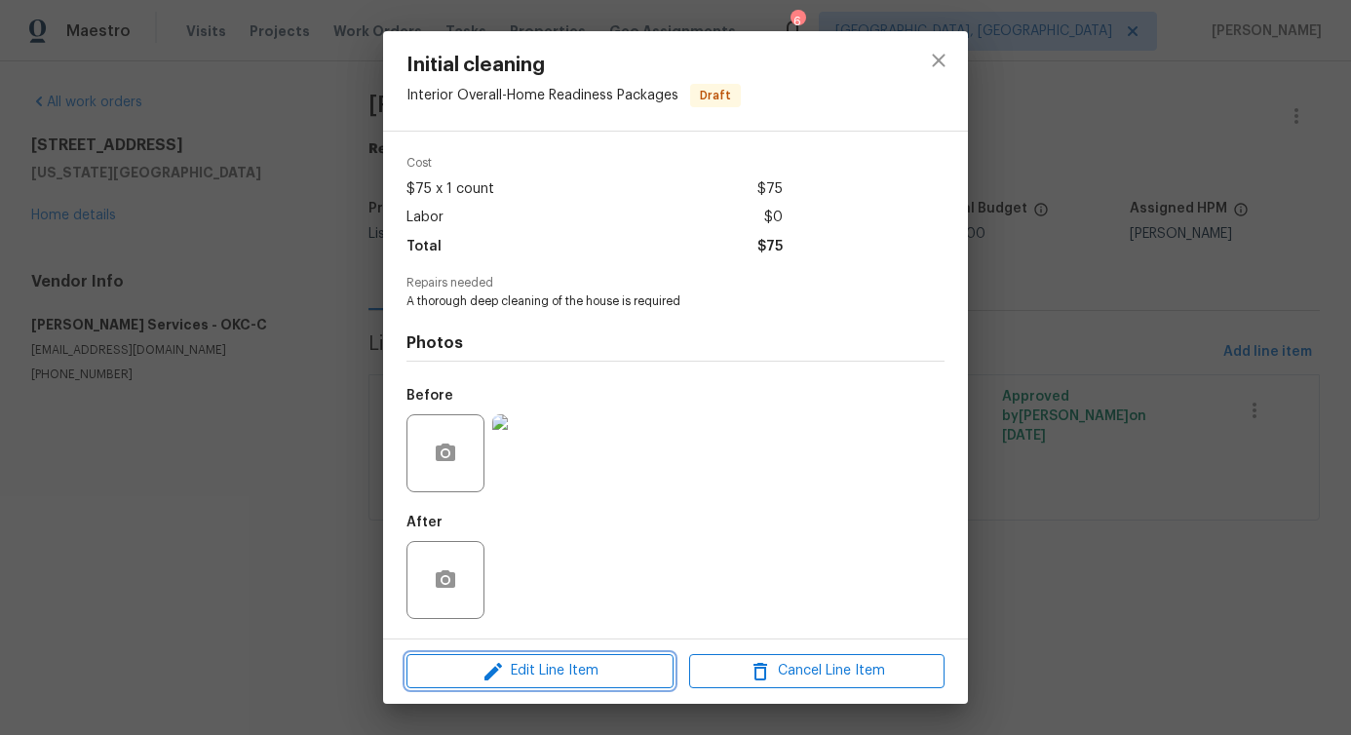
click at [517, 682] on span "Edit Line Item" at bounding box center [539, 671] width 255 height 24
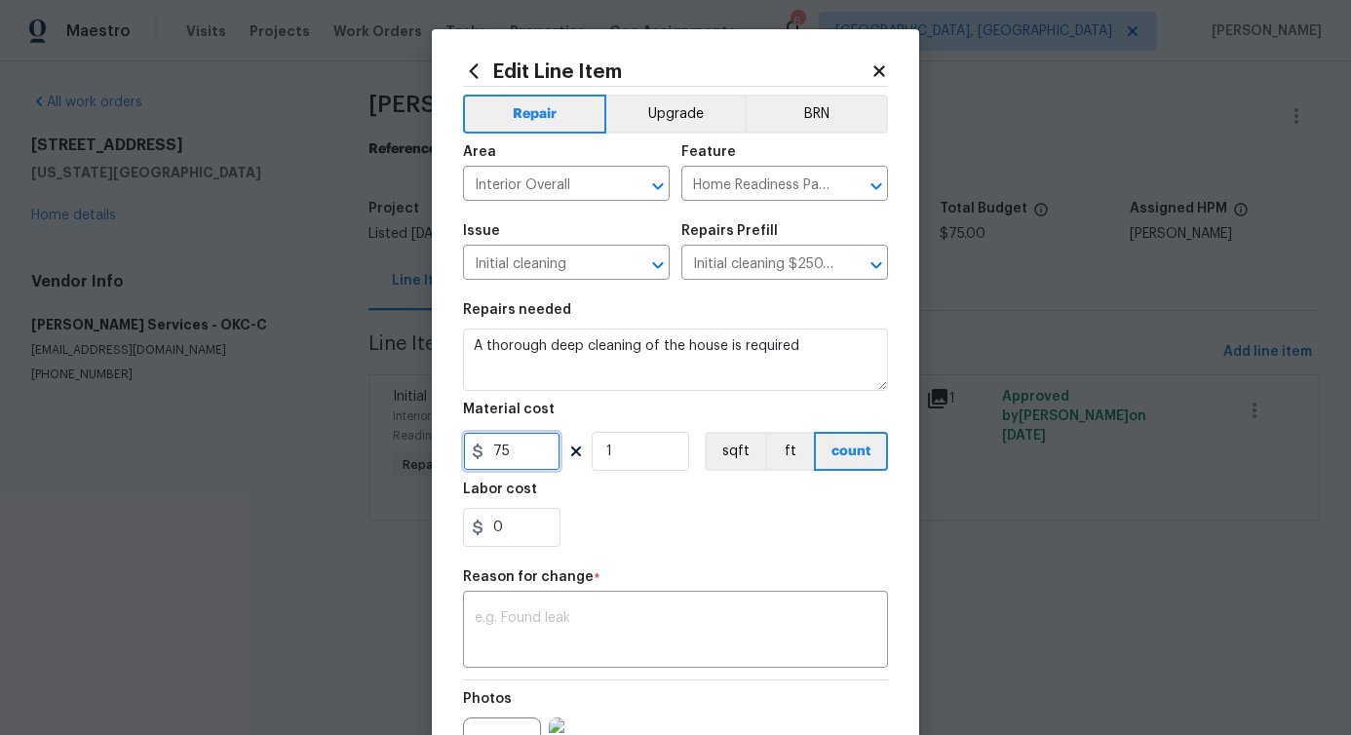
click at [495, 449] on input "75" at bounding box center [511, 451] width 97 height 39
type input "250"
click at [553, 619] on textarea at bounding box center [676, 631] width 402 height 41
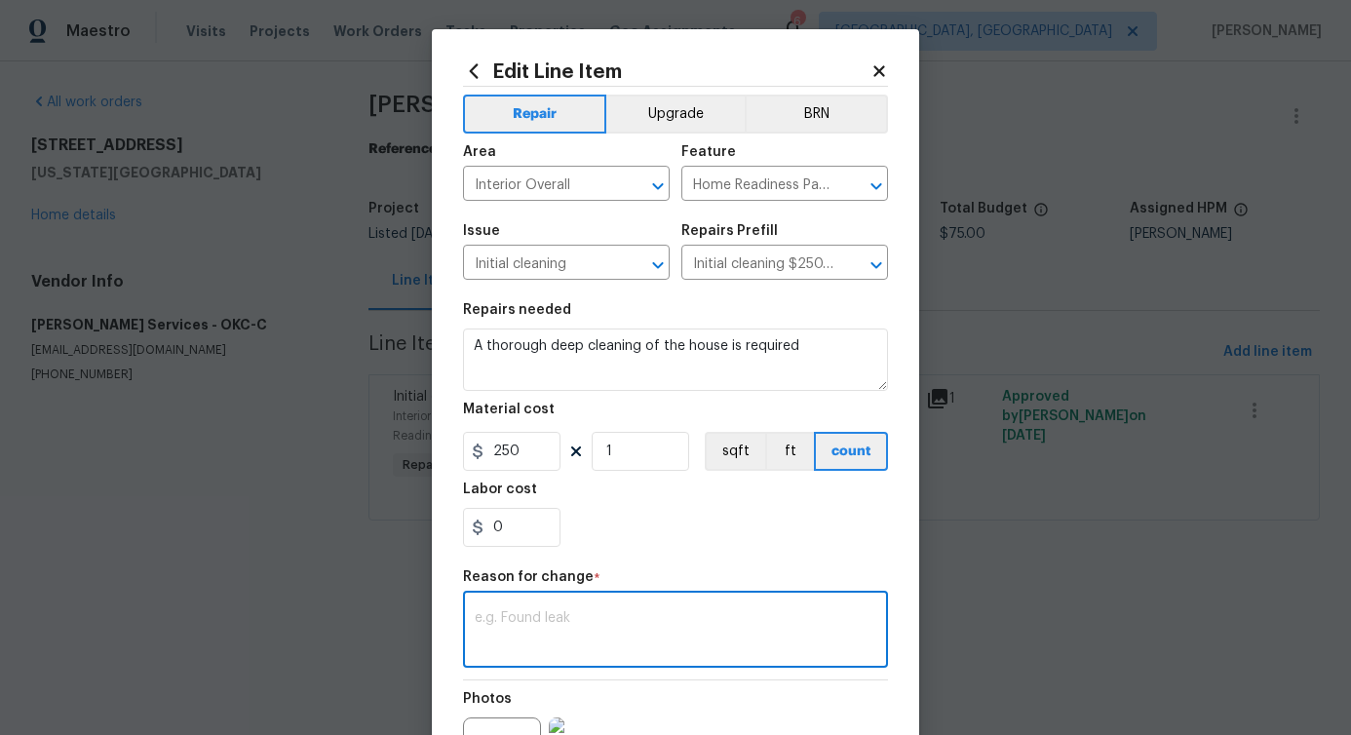
paste textarea "(PS) Updated per vendor's final cost."
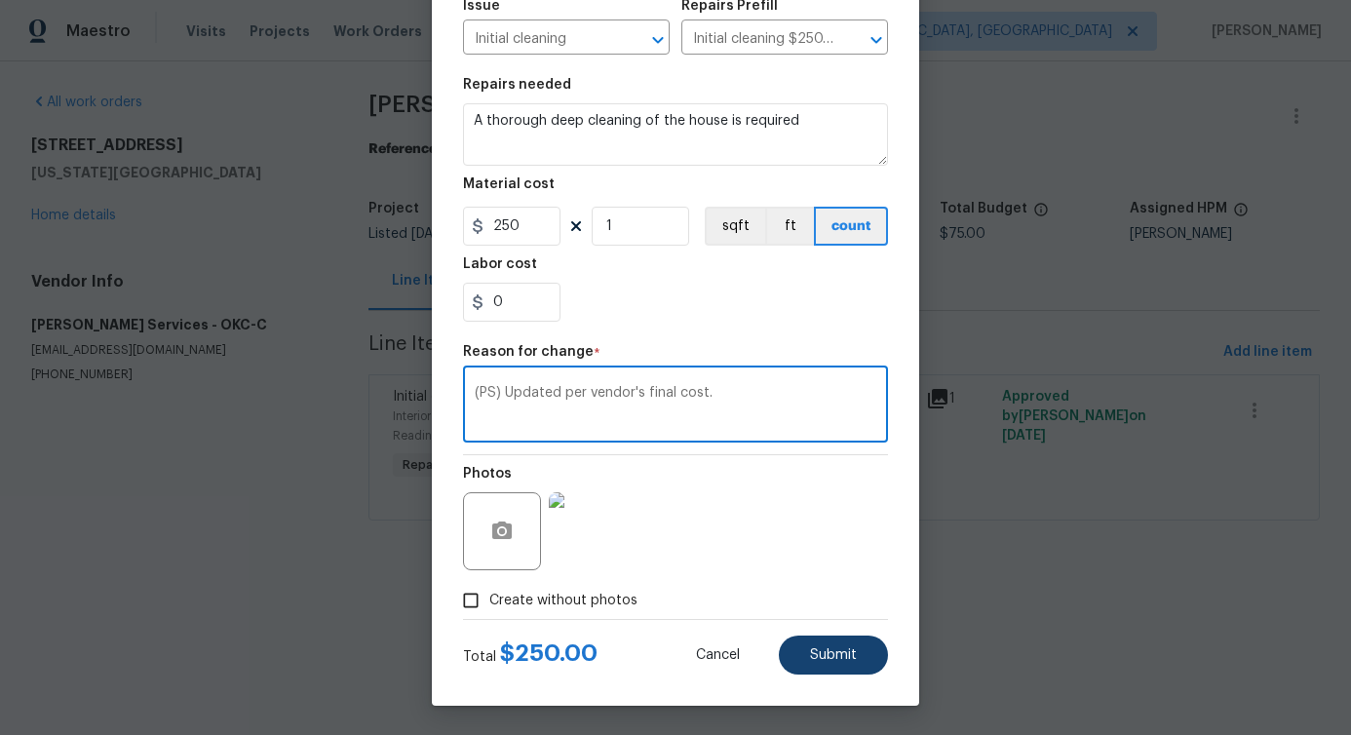
type textarea "(PS) Updated per vendor's final cost."
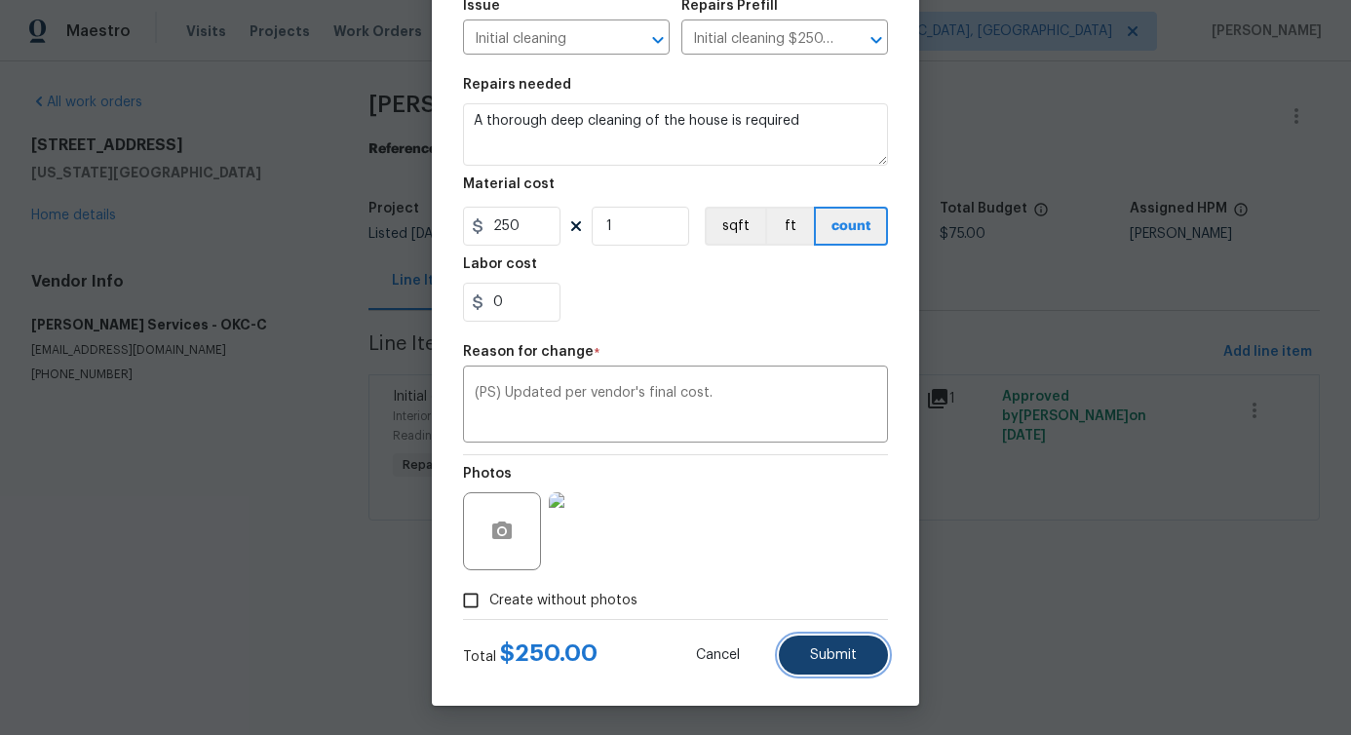
click at [817, 646] on button "Submit" at bounding box center [833, 655] width 109 height 39
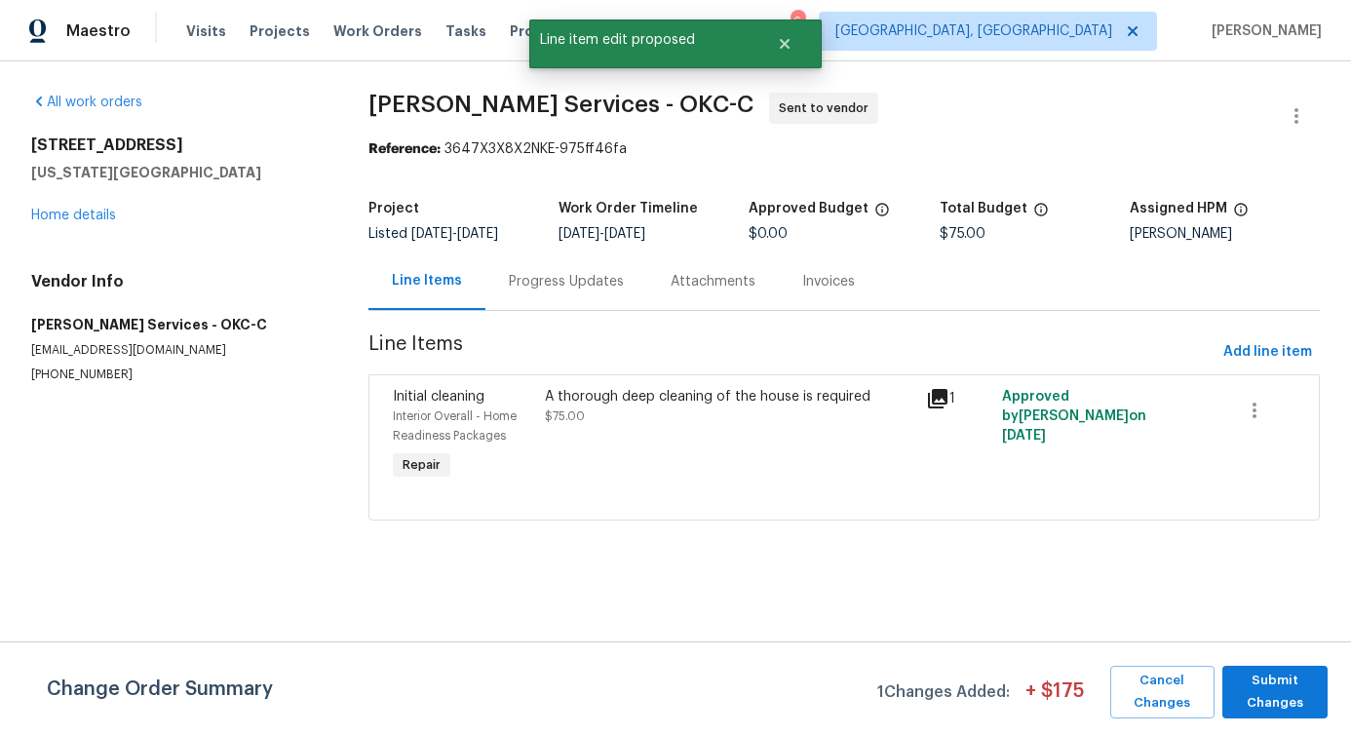
scroll to position [0, 0]
click at [1311, 690] on span "Submit Changes" at bounding box center [1275, 692] width 86 height 45
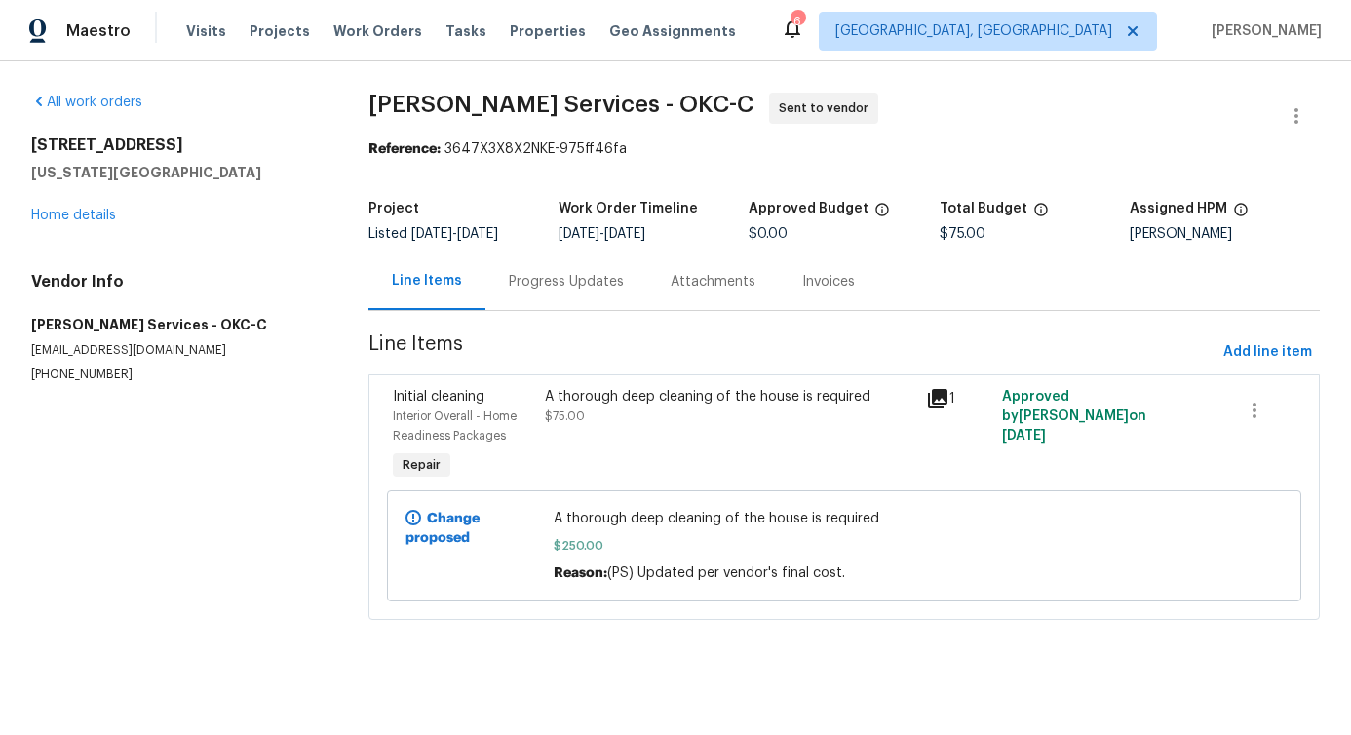
click at [565, 288] on div "Progress Updates" at bounding box center [566, 281] width 115 height 19
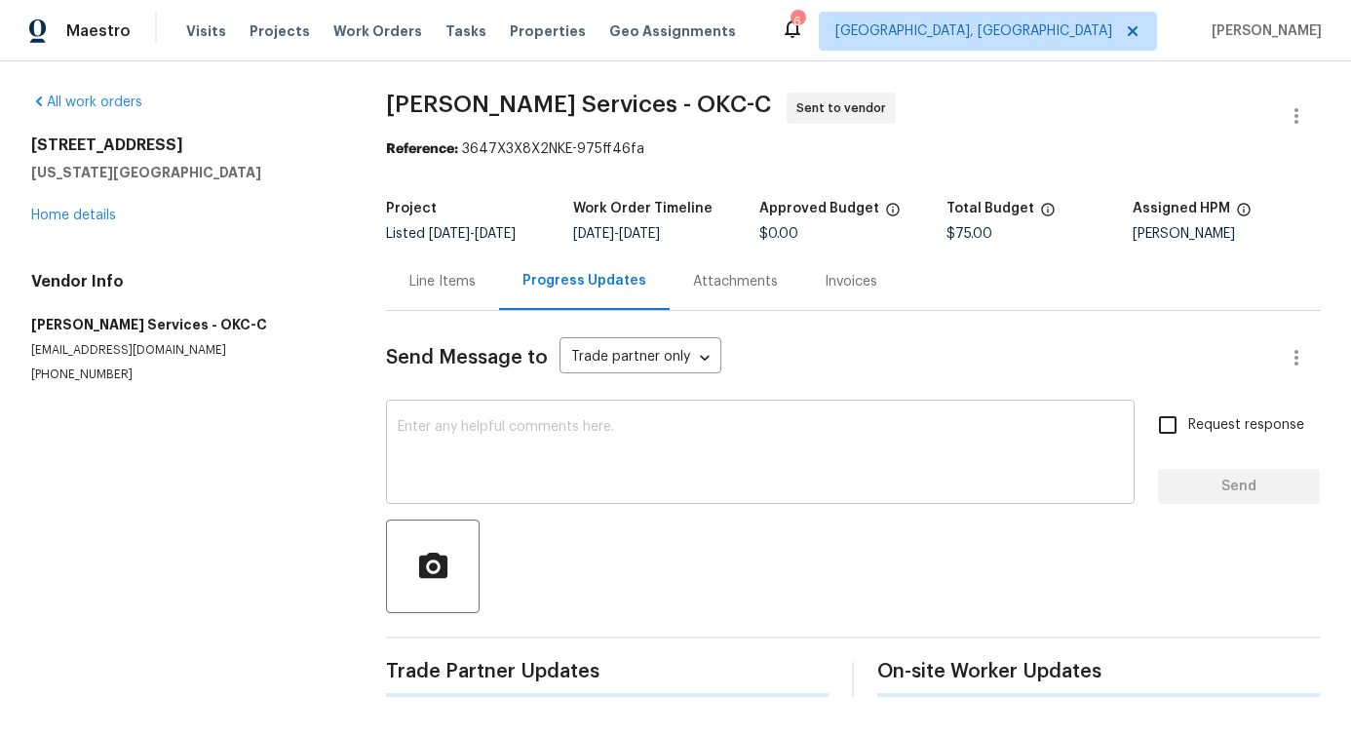
click at [542, 435] on textarea at bounding box center [760, 454] width 725 height 68
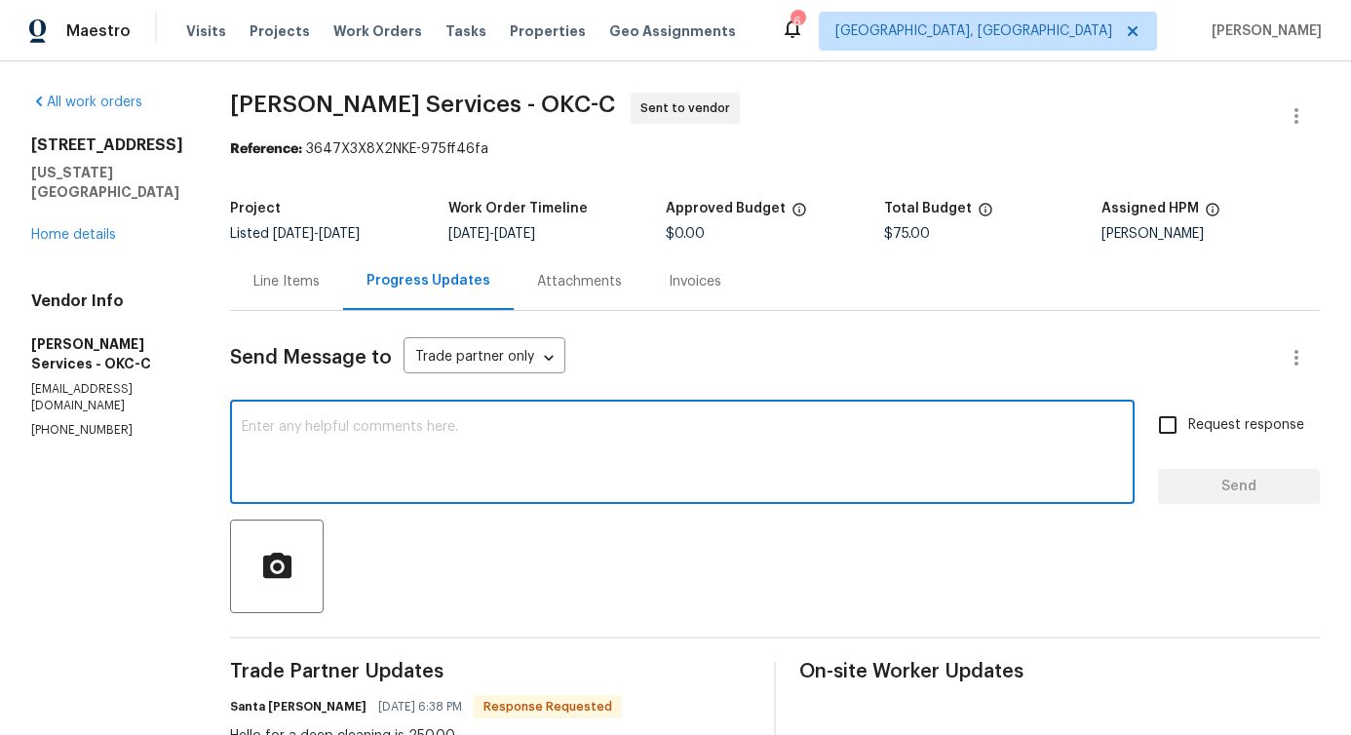
scroll to position [234, 0]
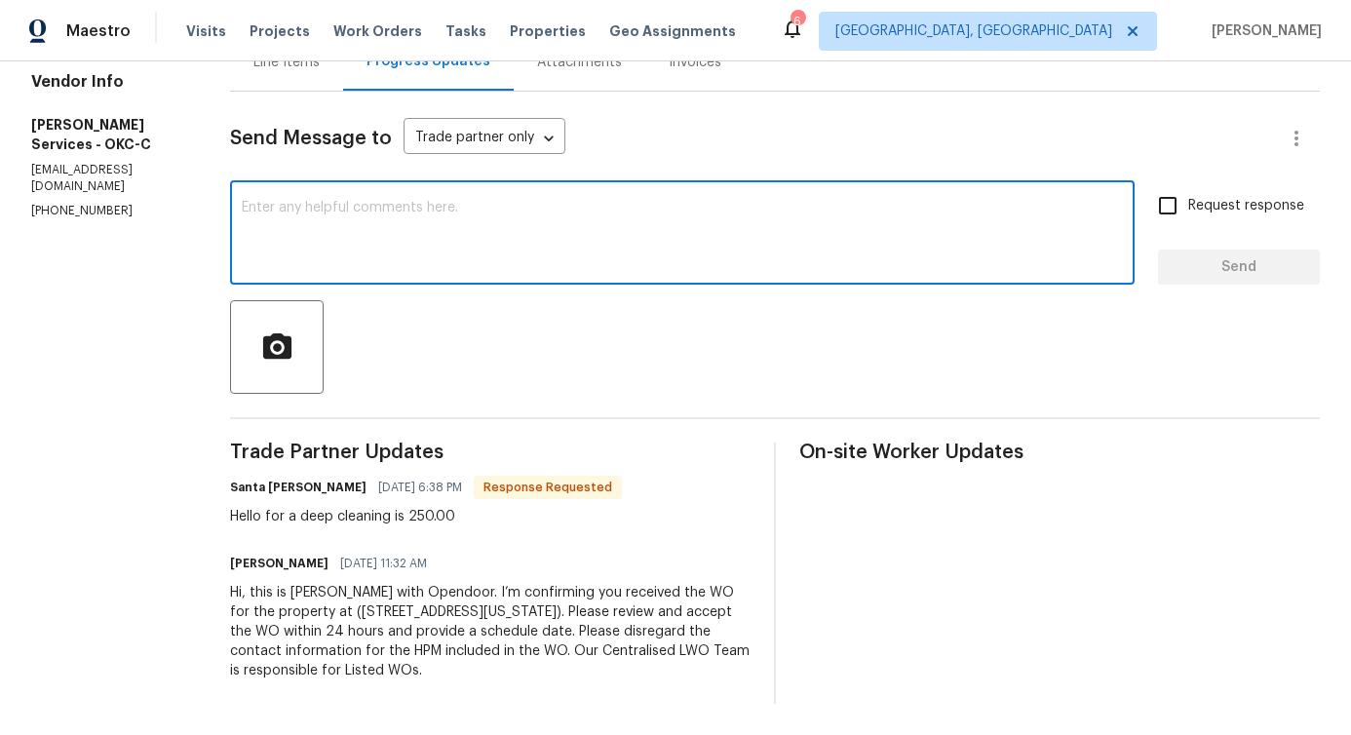
click at [519, 278] on div "Send Message to Trade partner only Trade partner only ​ x ​ Request response Se…" at bounding box center [775, 398] width 1090 height 612
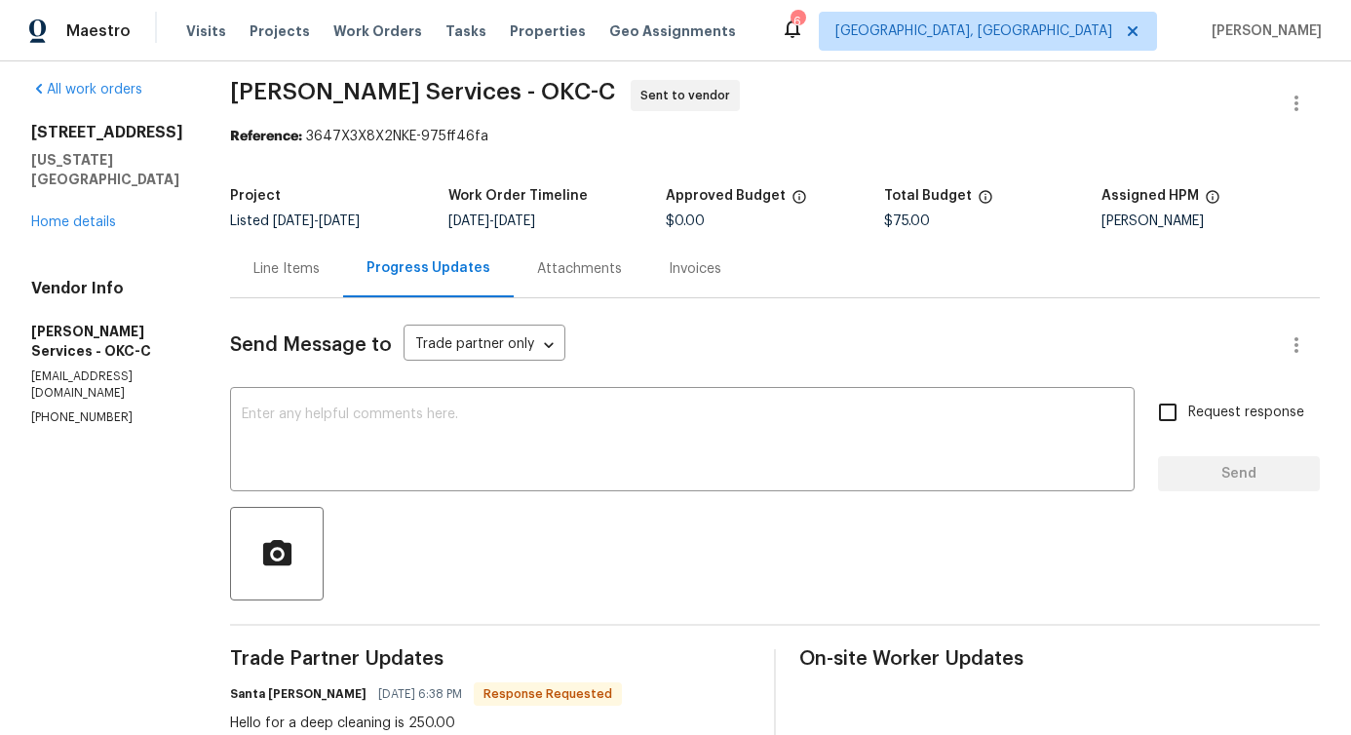
scroll to position [0, 0]
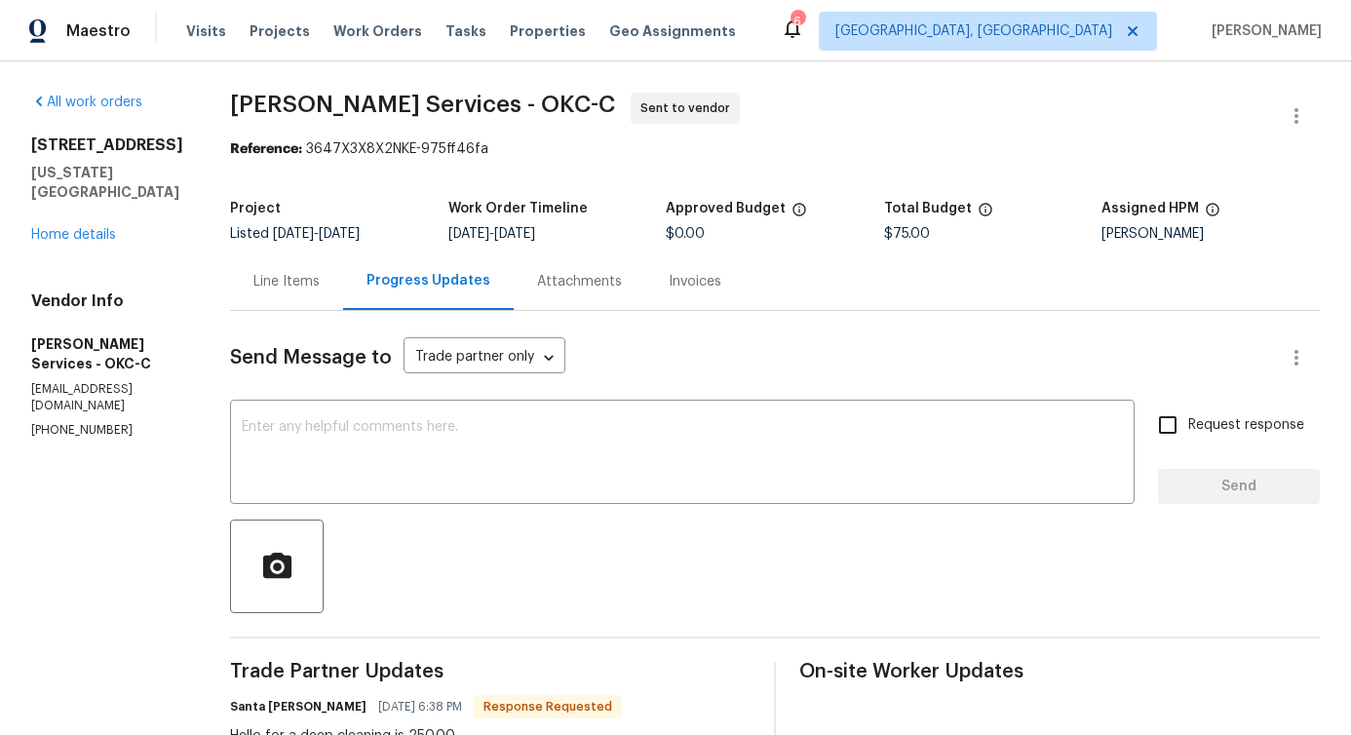
click at [273, 302] on div "Line Items" at bounding box center [286, 282] width 113 height 58
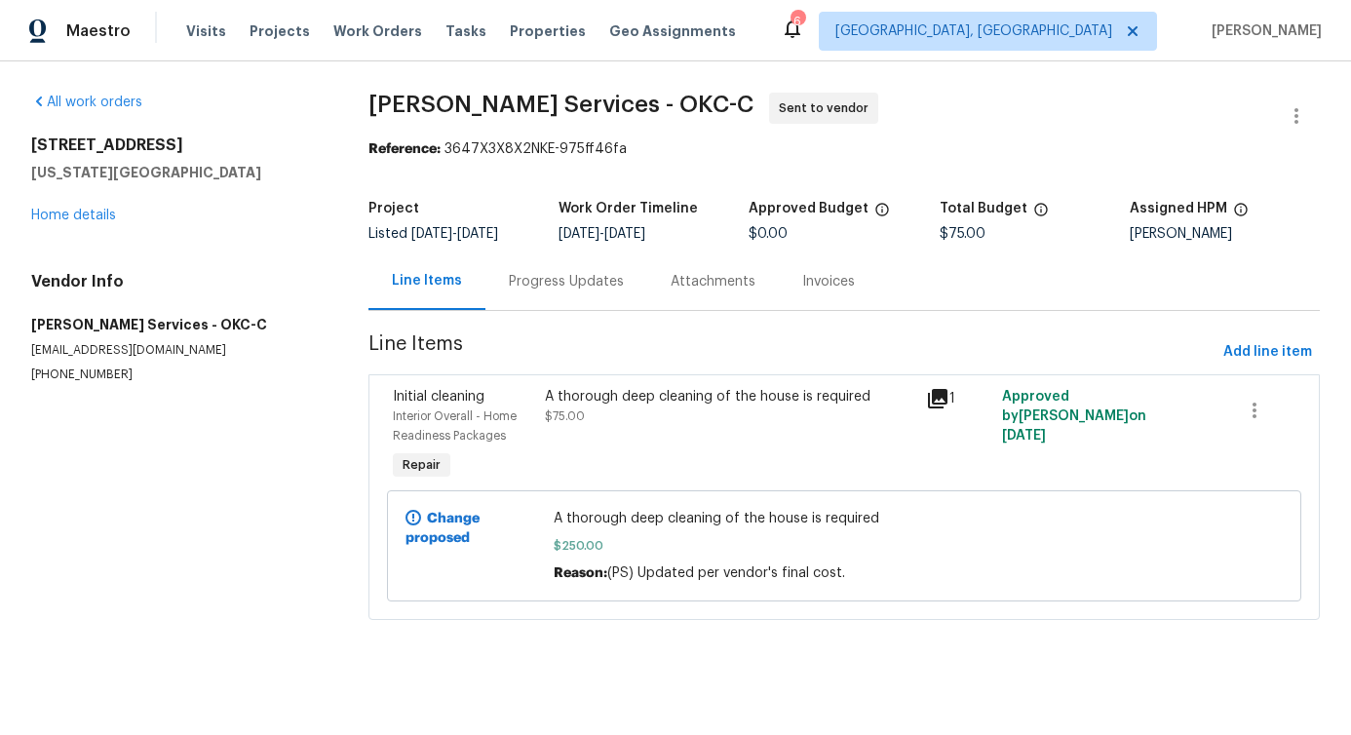
click at [537, 330] on section "[PERSON_NAME] Services - OKC-C Sent to vendor Reference: 3647X3X8X2NKE-975ff46f…" at bounding box center [845, 368] width 952 height 551
click at [553, 284] on div "Progress Updates" at bounding box center [566, 281] width 115 height 19
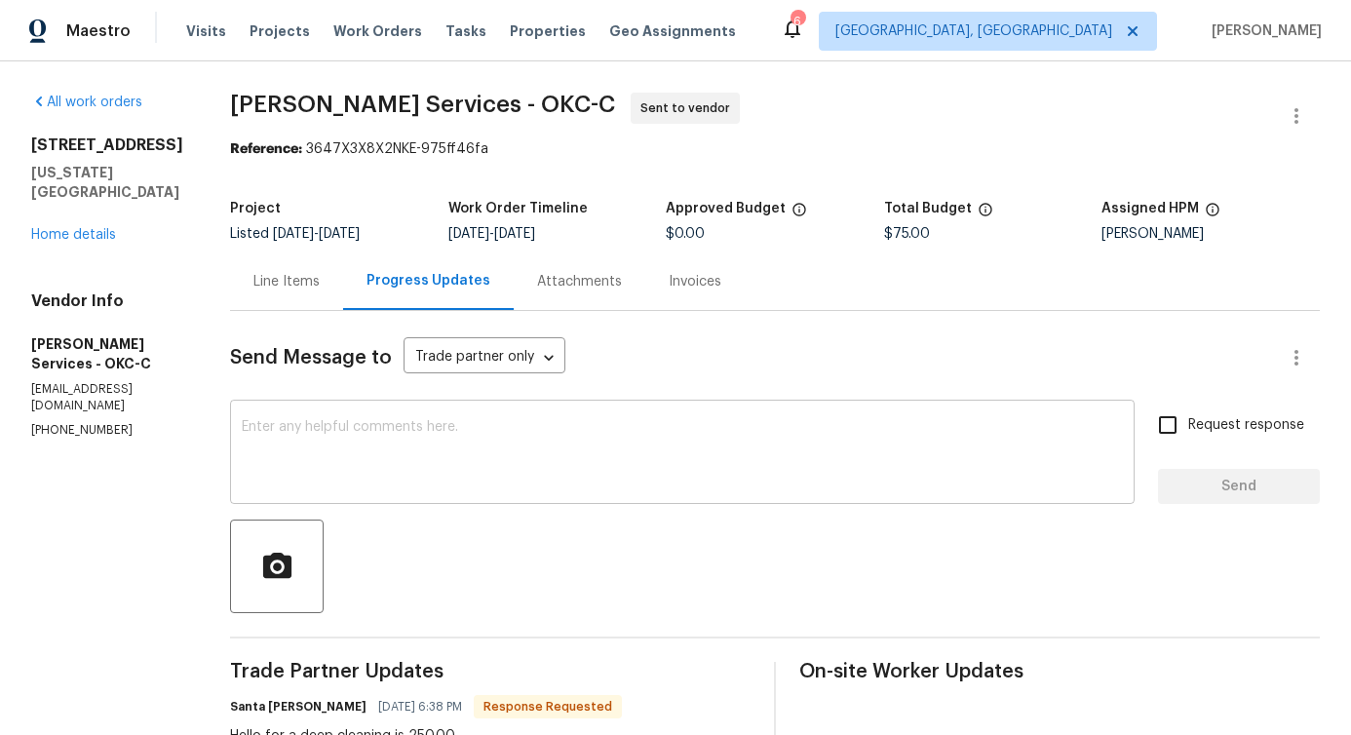
click at [446, 480] on textarea at bounding box center [682, 454] width 881 height 68
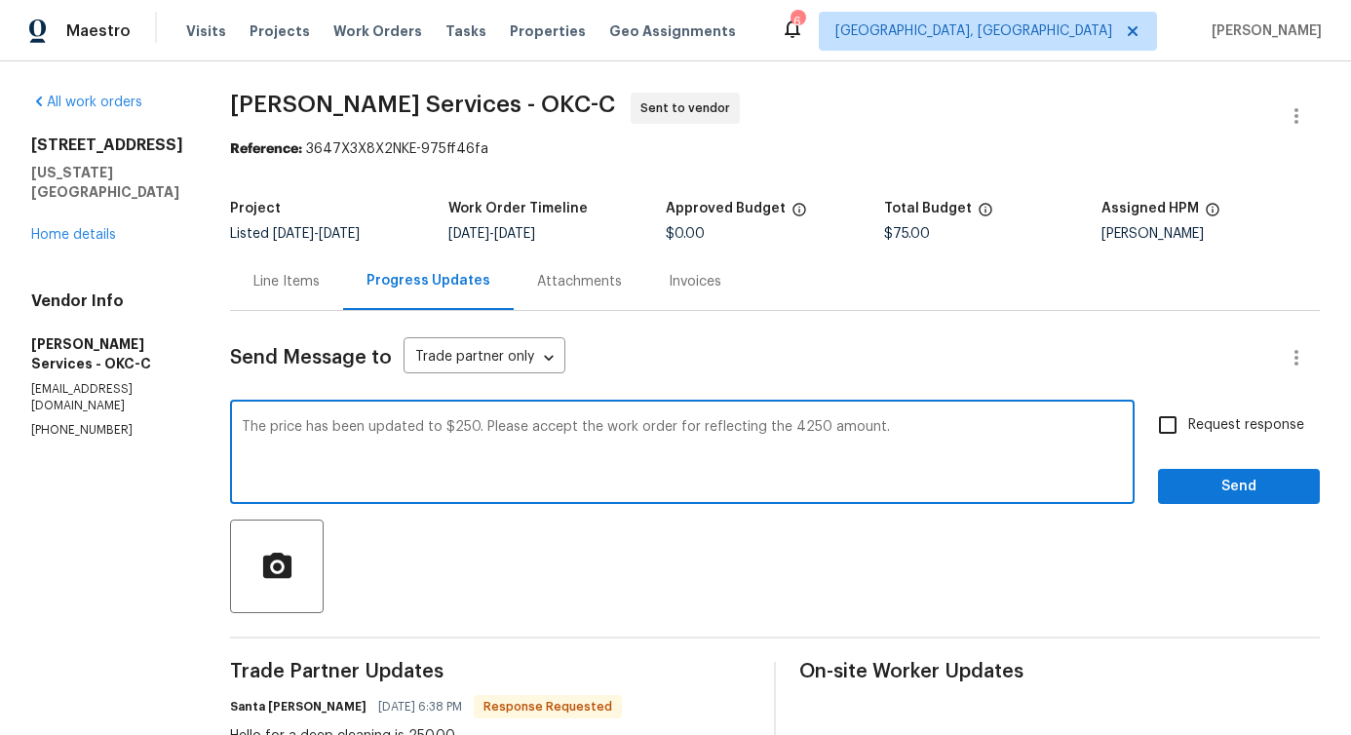
drag, startPoint x: 469, startPoint y: 425, endPoint x: 1065, endPoint y: 425, distance: 595.7
click at [1065, 425] on textarea "The price has been updated to $250. Please accept the work order for reflecting…" at bounding box center [682, 454] width 881 height 68
paste textarea "Kindly accept the work order reflecting the amount of $4,250"
click at [832, 429] on textarea "The price has been updated to $250. Kindly accept the work order reflecting the…" at bounding box center [682, 454] width 881 height 68
drag, startPoint x: 471, startPoint y: 429, endPoint x: 716, endPoint y: 448, distance: 245.4
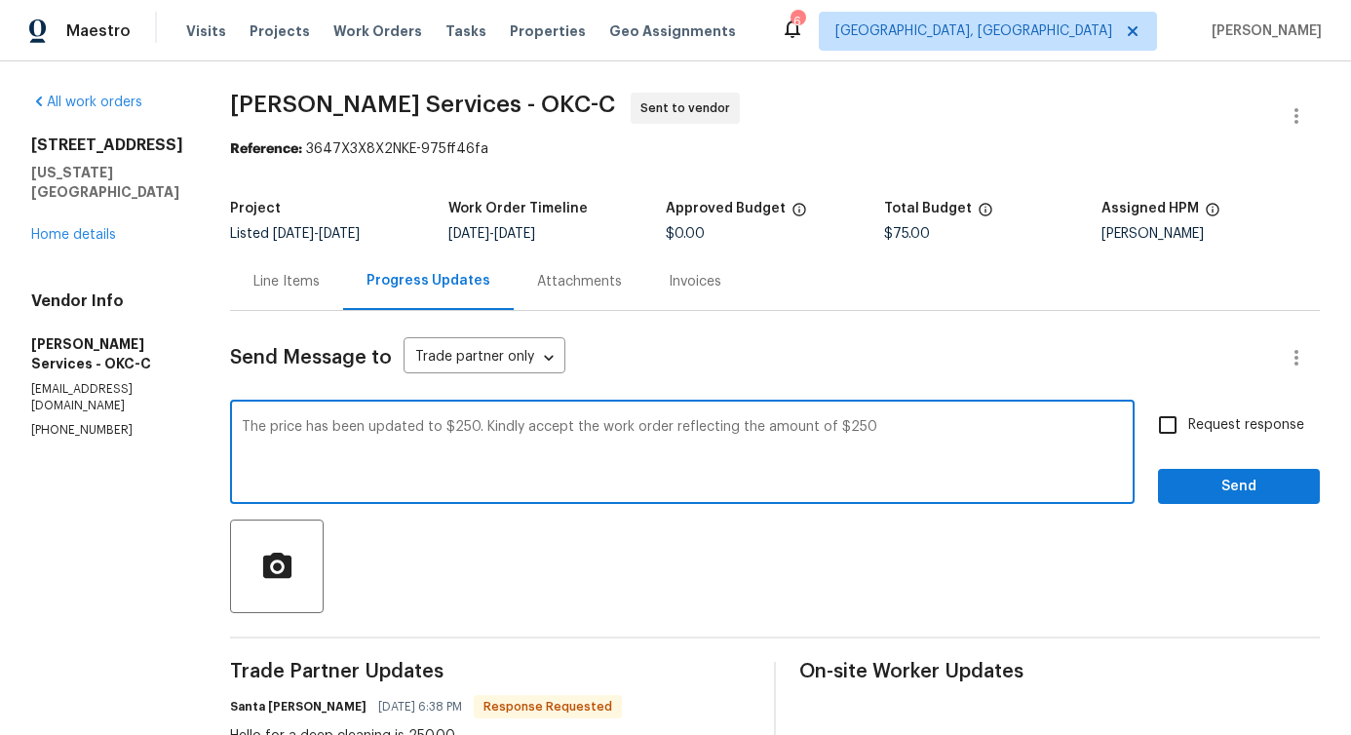
click at [716, 448] on textarea "The price has been updated to $250. Kindly accept the work order reflecting the…" at bounding box center [682, 454] width 881 height 68
click at [0, 0] on span "$250" at bounding box center [0, 0] width 0 height 0
type textarea "The price has been updated to $250. Kindly accept the work order reflecting the…"
click at [1169, 419] on input "Request response" at bounding box center [1168, 425] width 41 height 41
checkbox input "true"
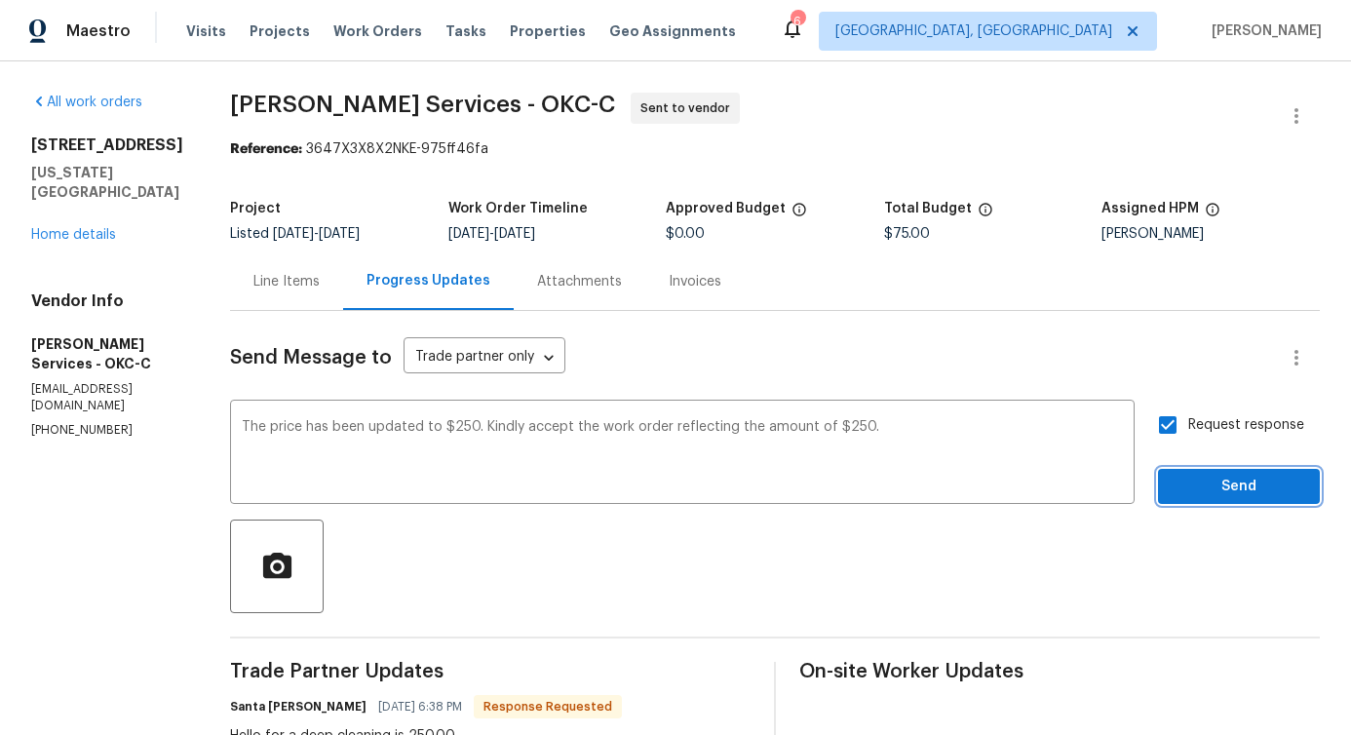
click at [1206, 495] on span "Send" at bounding box center [1239, 487] width 131 height 24
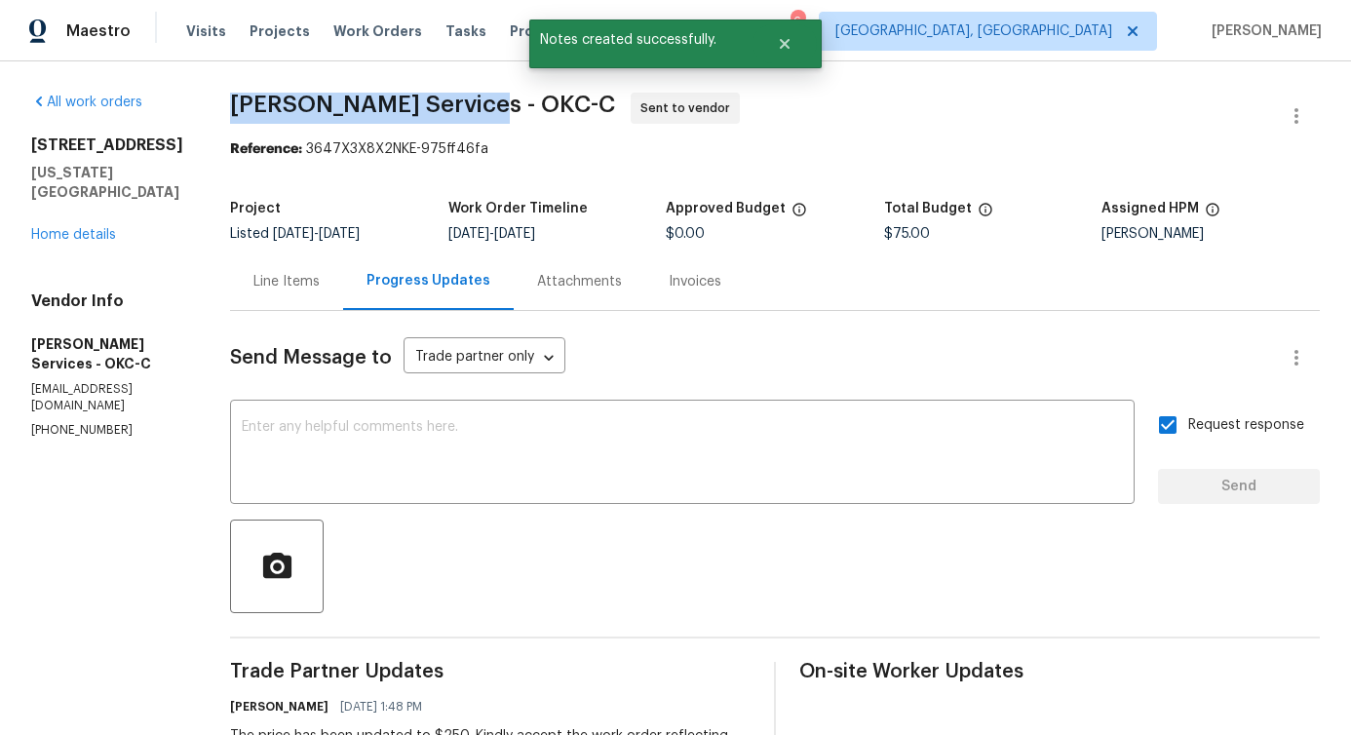
drag, startPoint x: 204, startPoint y: 94, endPoint x: 453, endPoint y: 105, distance: 249.9
click at [453, 105] on div "All work orders 8113 Wilshire Ridge Dr Oklahoma City, OK 73132 Home details Ven…" at bounding box center [675, 555] width 1351 height 989
copy span "Guardado Services - O"
click at [298, 93] on span "Guardado Services - OKC-C" at bounding box center [422, 104] width 385 height 23
drag, startPoint x: 198, startPoint y: 99, endPoint x: 442, endPoint y: 107, distance: 243.9
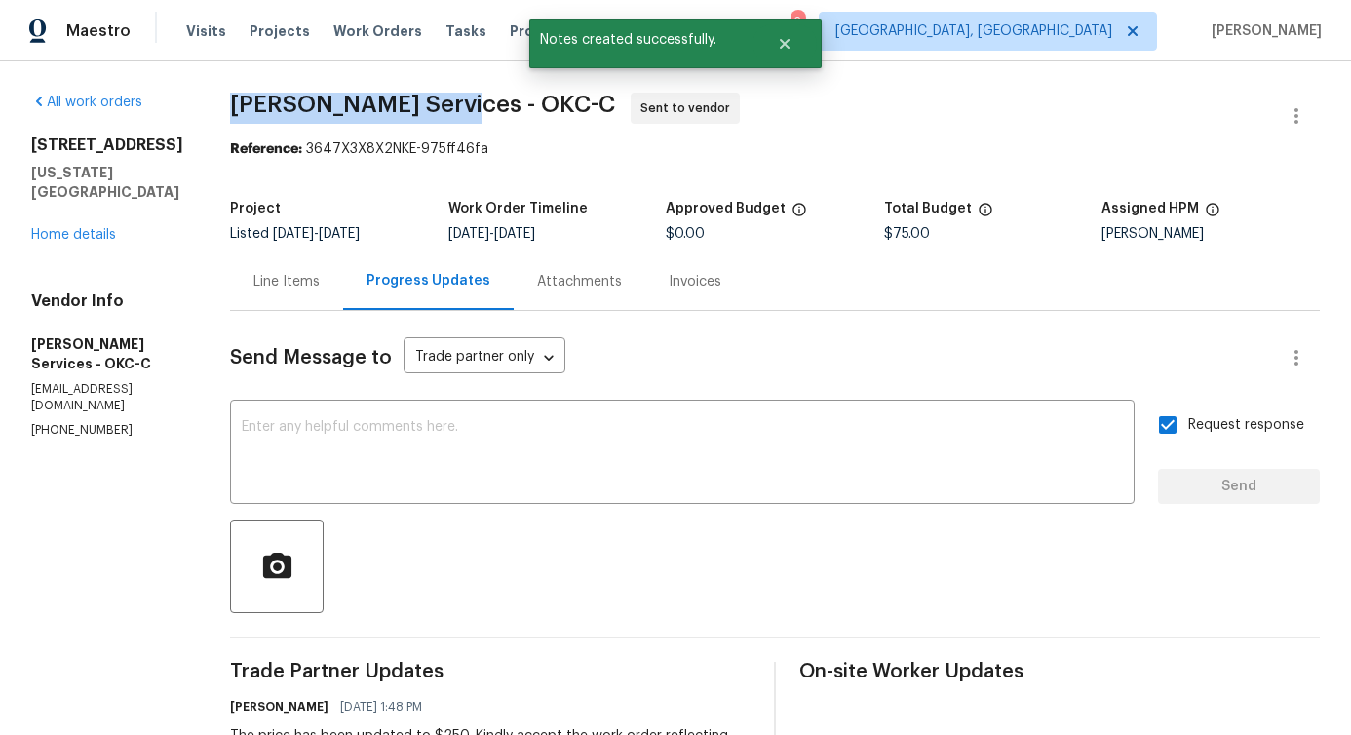
click at [442, 107] on div "All work orders 8113 Wilshire Ridge Dr Oklahoma City, OK 73132 Home details Ven…" at bounding box center [675, 555] width 1351 height 989
copy span "Guardado Services -"
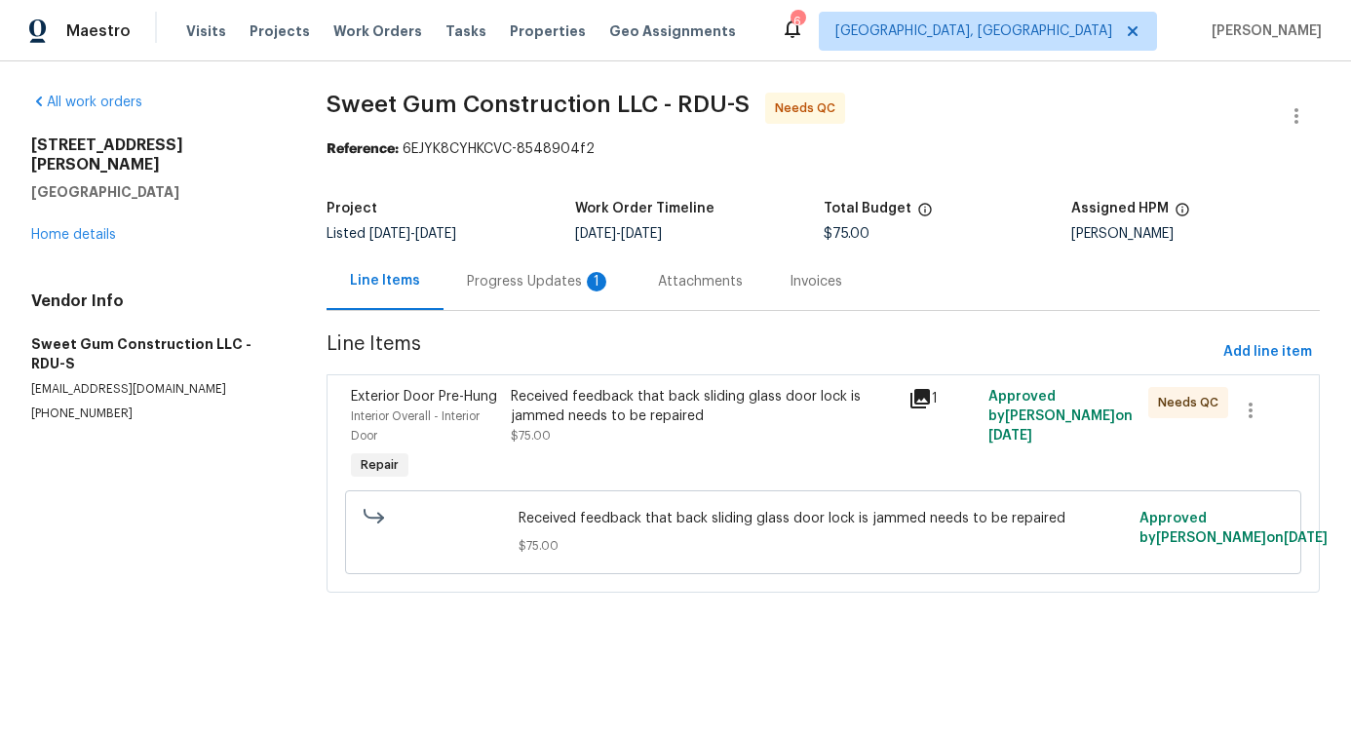
click at [544, 284] on div "Progress Updates 1" at bounding box center [539, 281] width 144 height 19
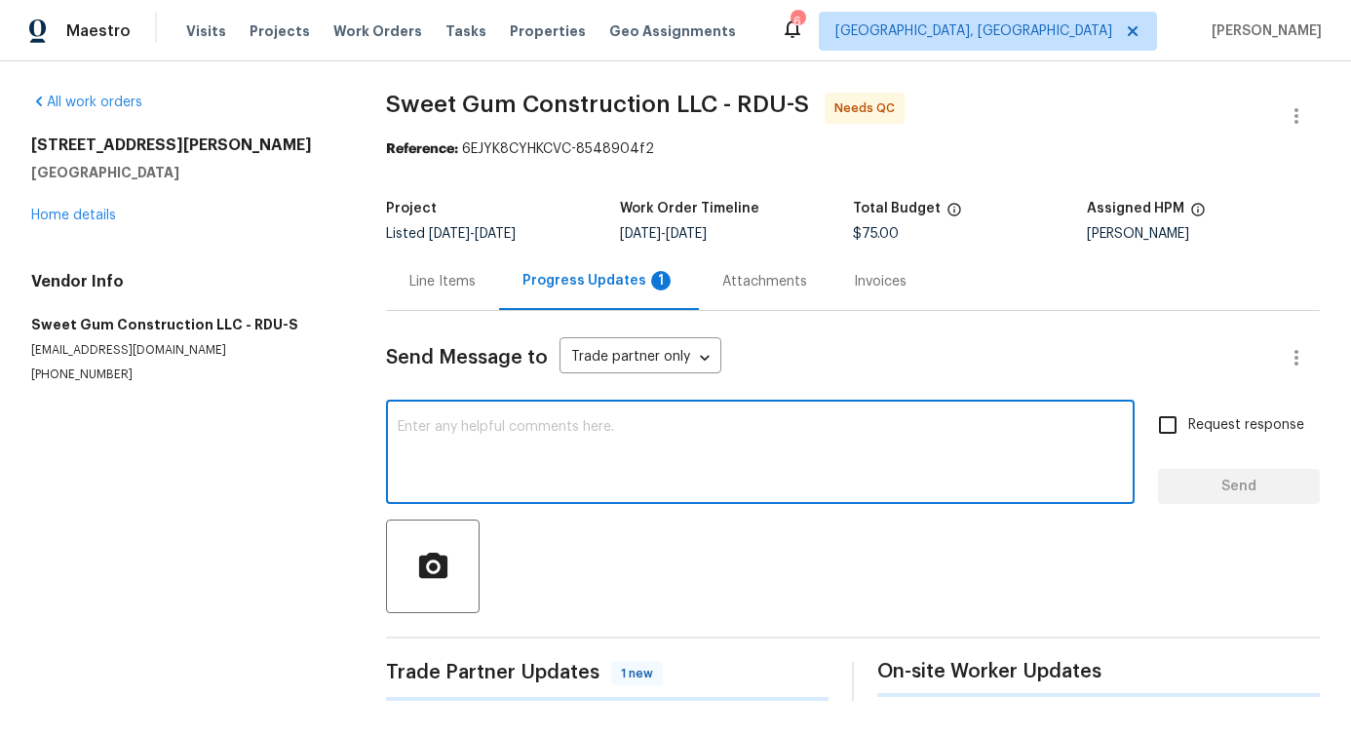
click at [565, 450] on textarea at bounding box center [760, 454] width 725 height 68
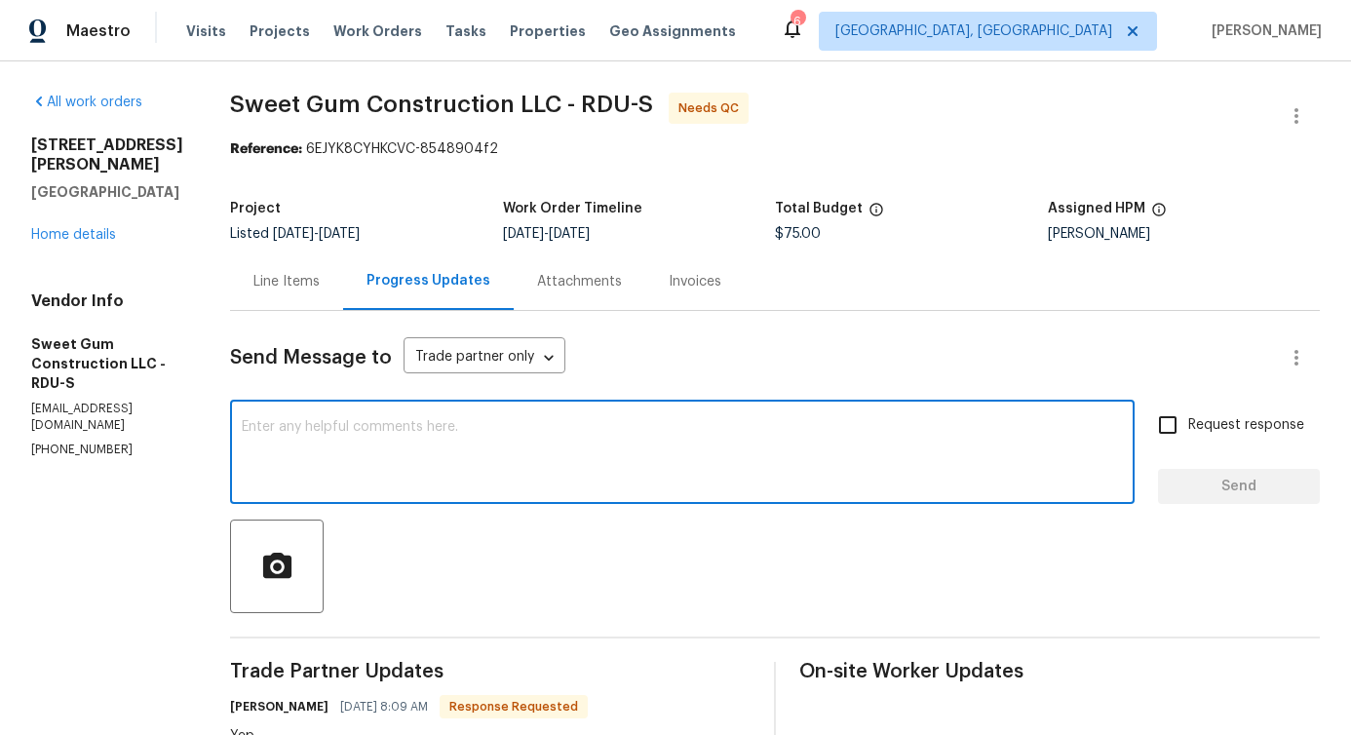
click at [320, 279] on div "Line Items" at bounding box center [286, 281] width 66 height 19
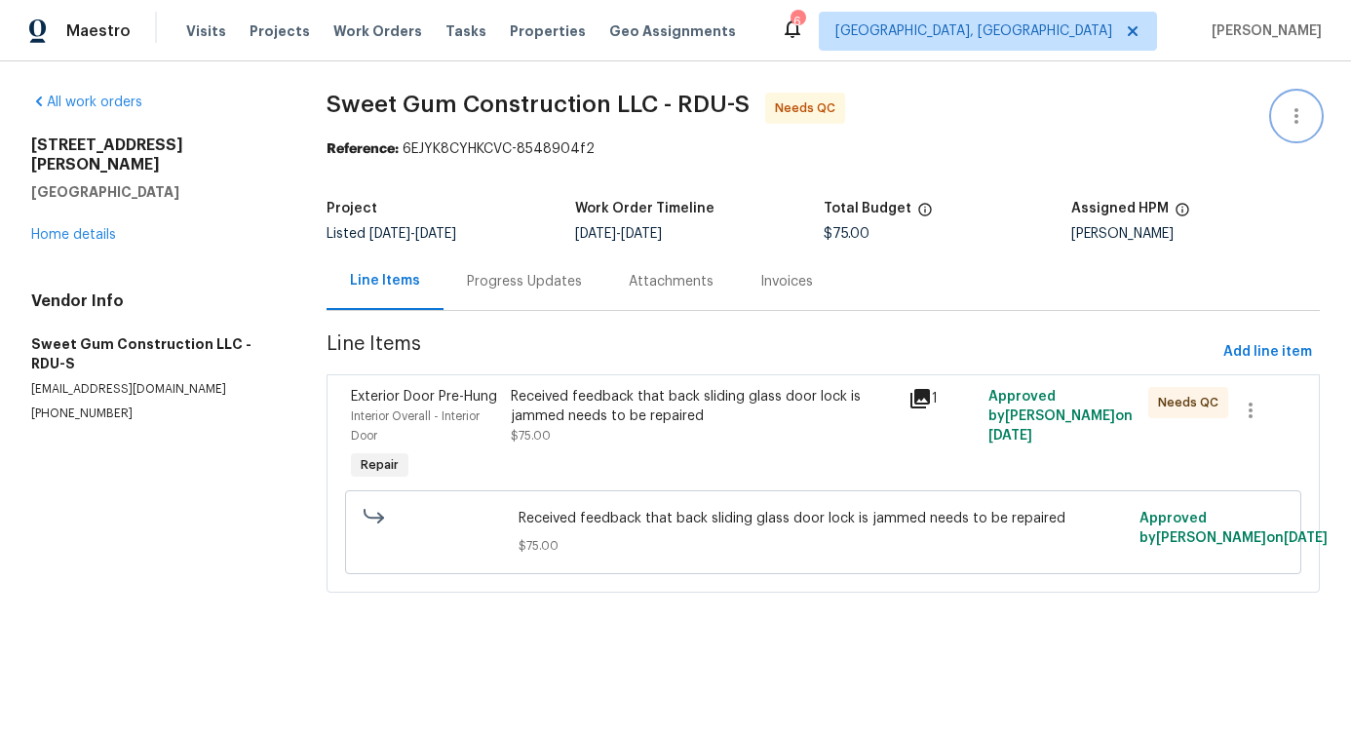
click at [1285, 114] on icon "button" at bounding box center [1296, 115] width 23 height 23
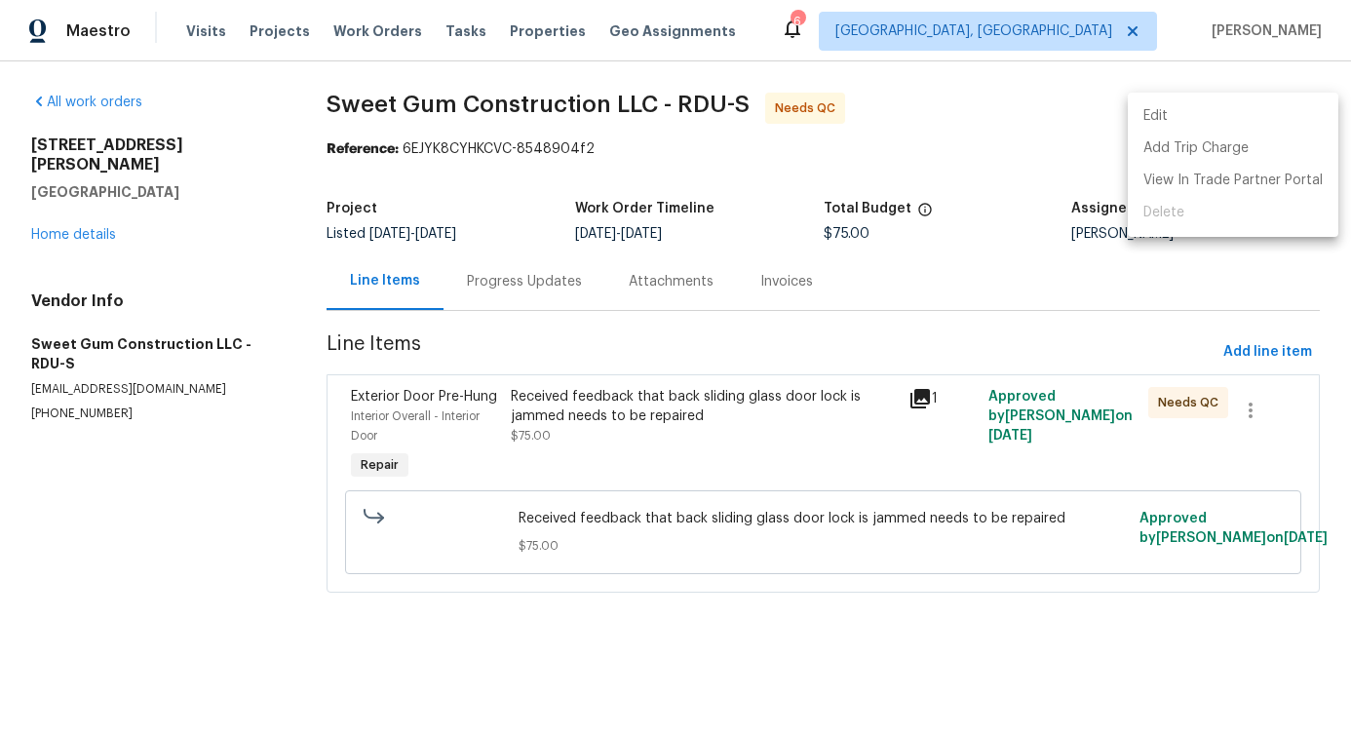
click at [1190, 128] on li "Edit" at bounding box center [1233, 116] width 211 height 32
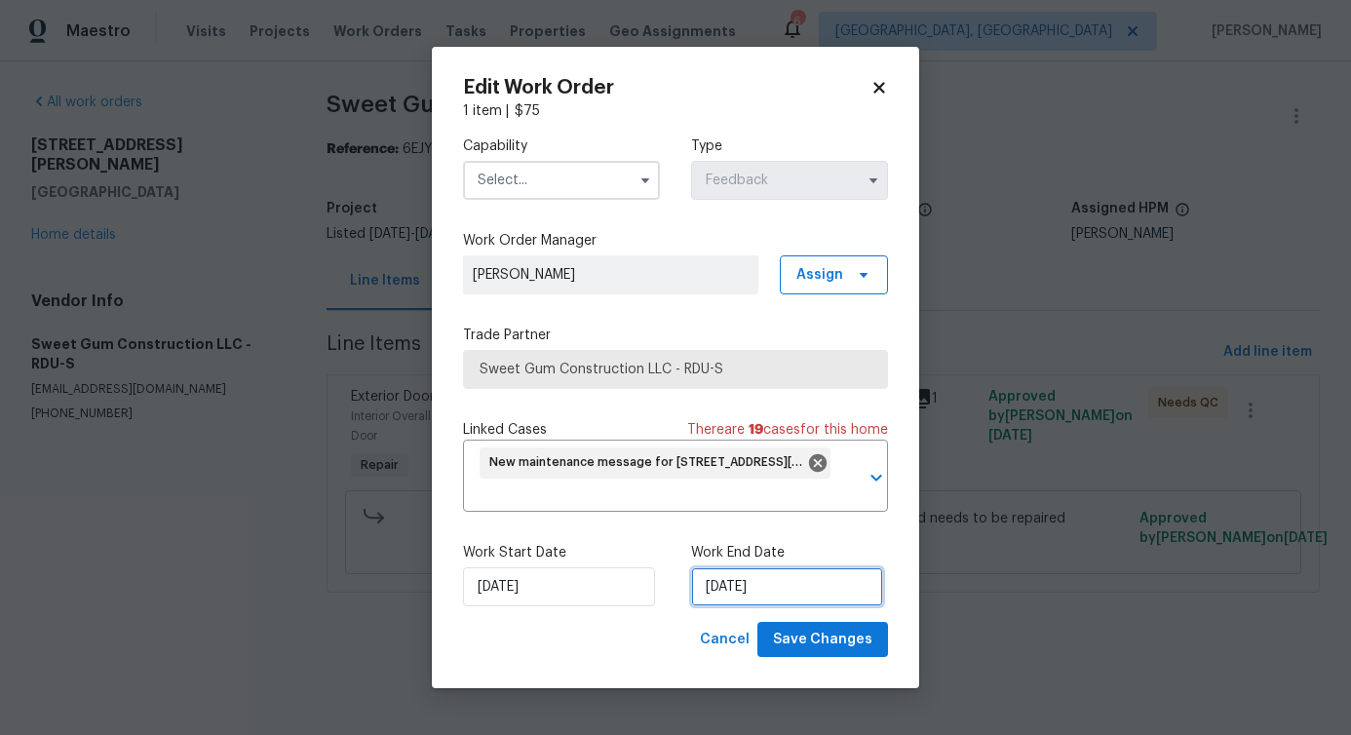
click at [723, 583] on input "[DATE]" at bounding box center [787, 586] width 192 height 39
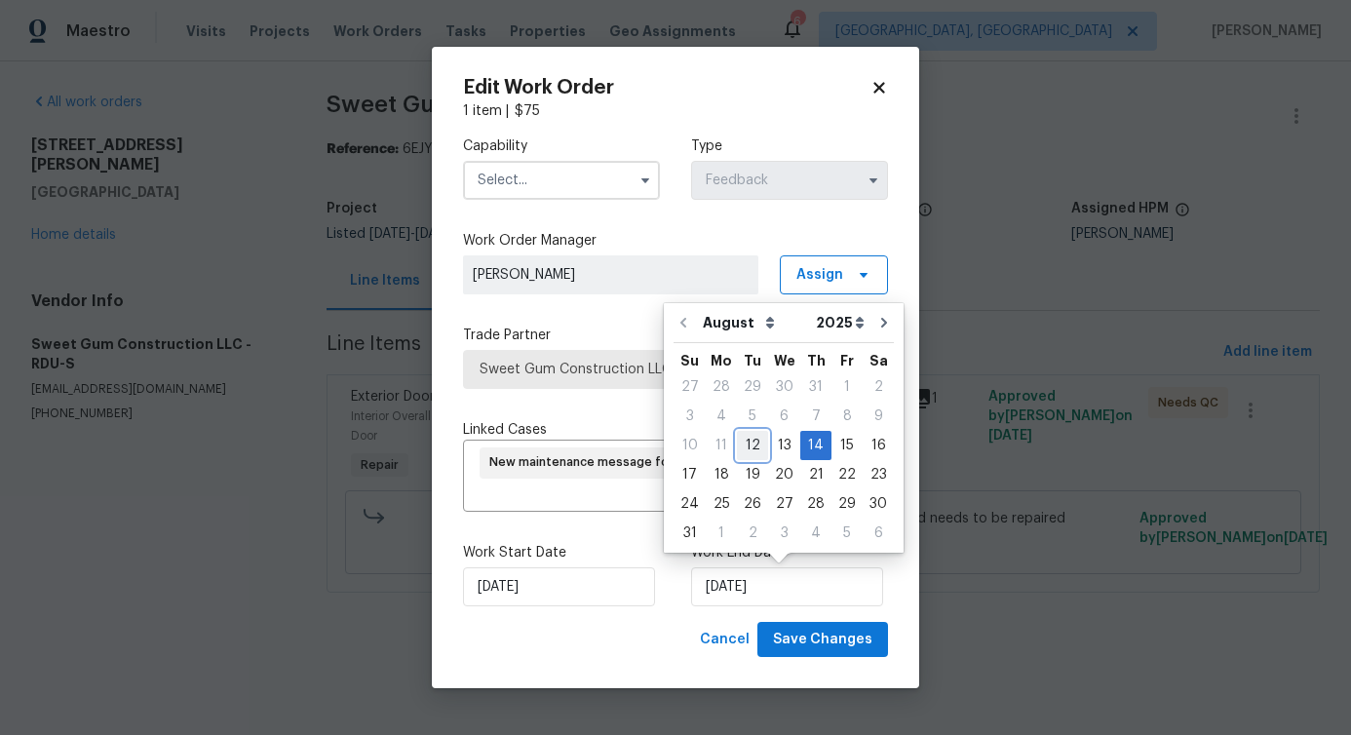
click at [753, 448] on div "12" at bounding box center [752, 445] width 31 height 27
type input "[DATE]"
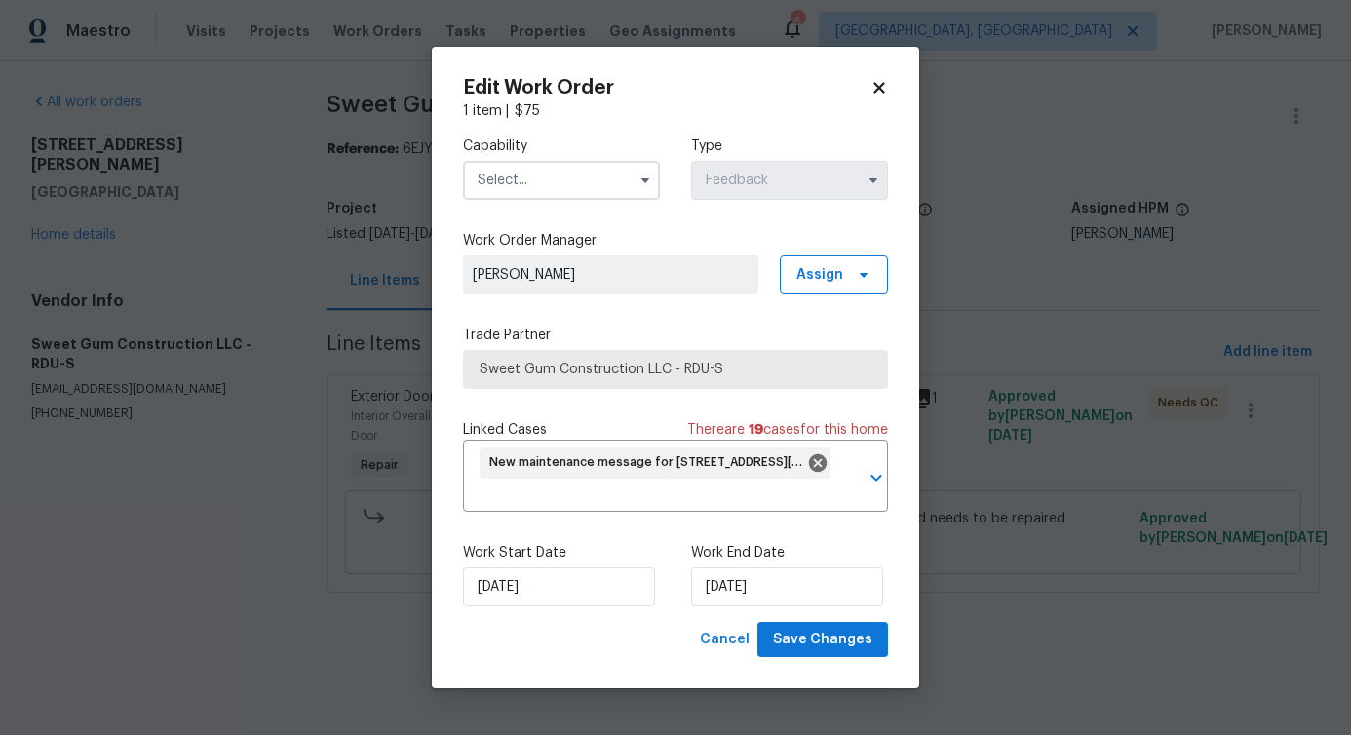
click at [593, 179] on input "text" at bounding box center [561, 180] width 197 height 39
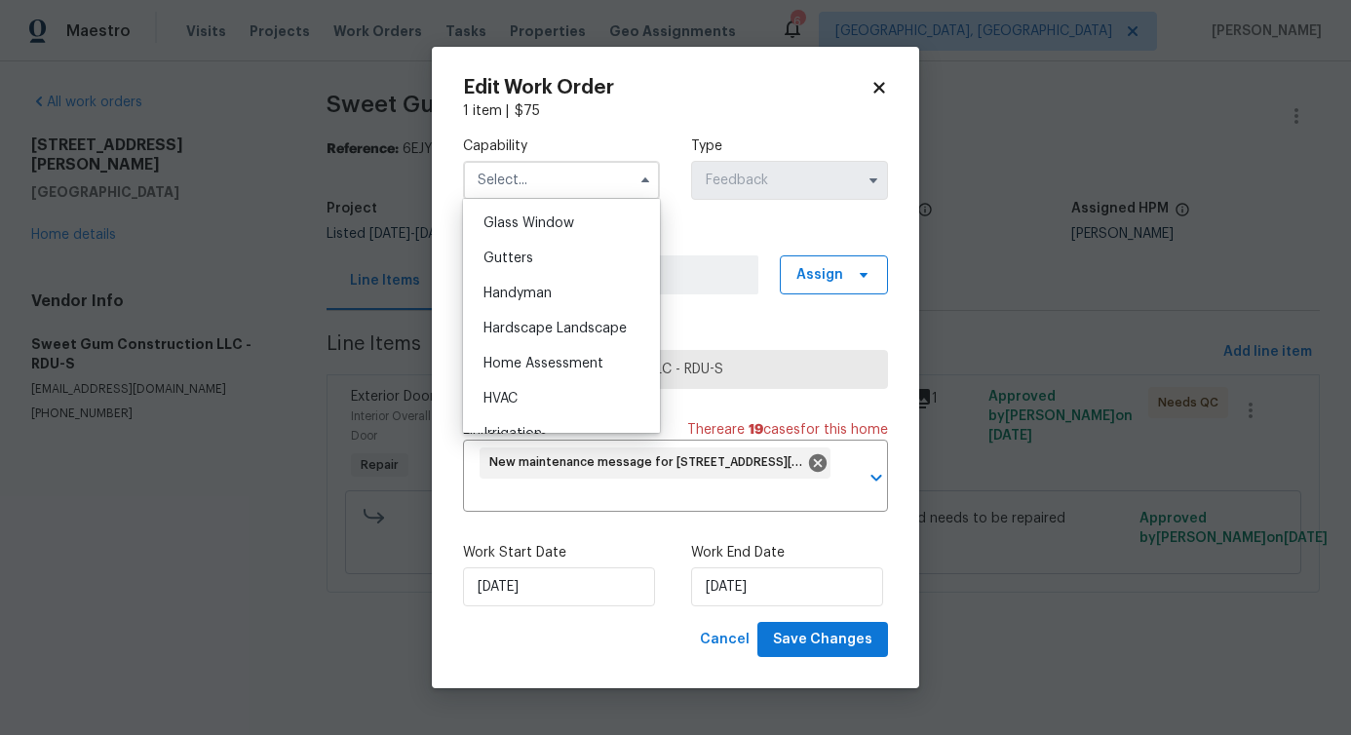
scroll to position [1025, 0]
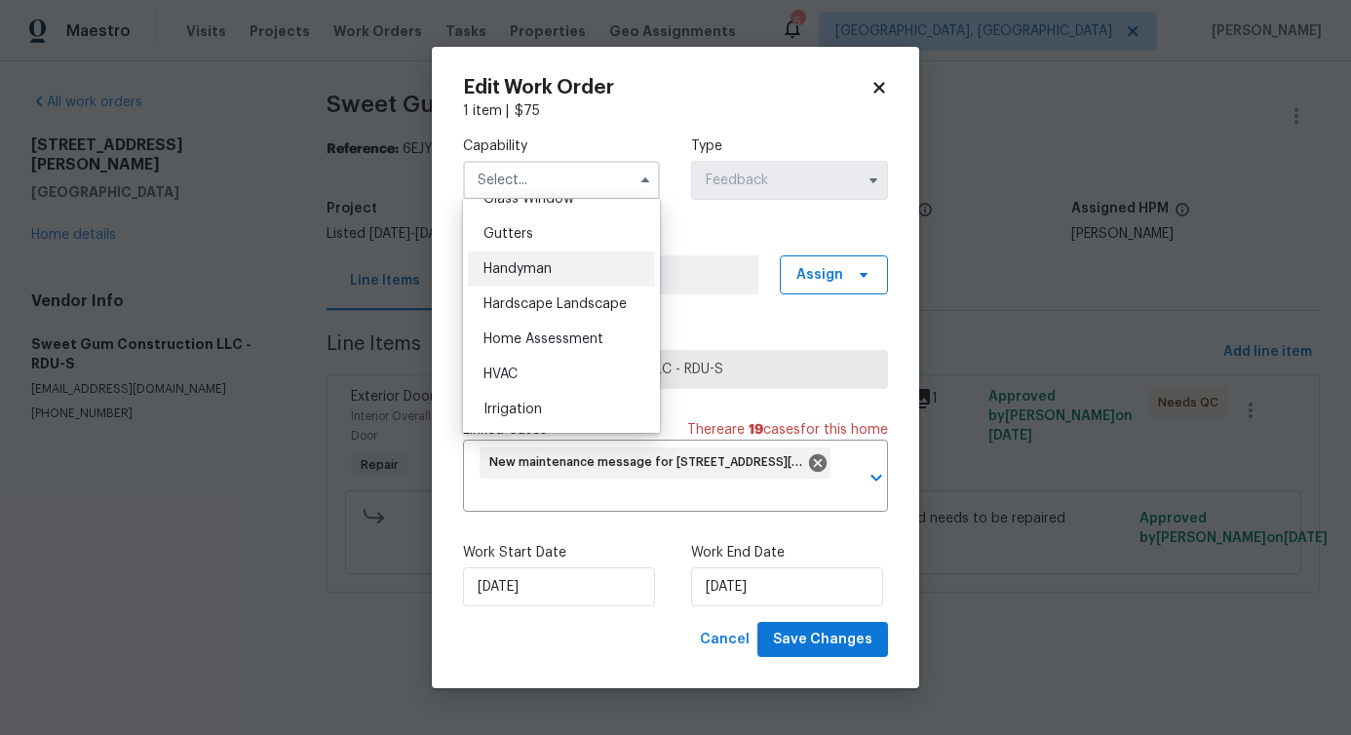
click at [574, 287] on div "Handyman" at bounding box center [561, 269] width 187 height 35
type input "Handyman"
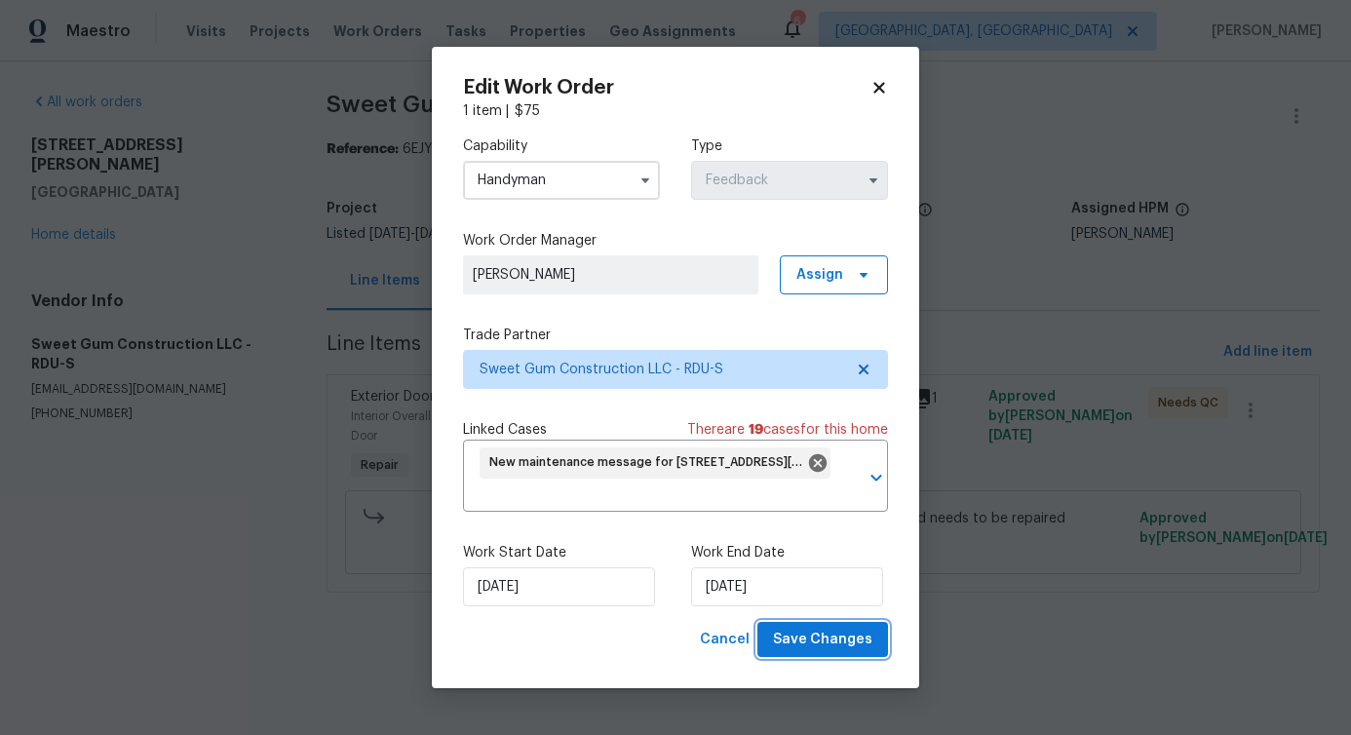
click at [819, 643] on span "Save Changes" at bounding box center [822, 640] width 99 height 24
click at [140, 590] on body "Maestro Visits Projects Work Orders Tasks Properties Geo Assignments [GEOGRAPHI…" at bounding box center [675, 323] width 1351 height 647
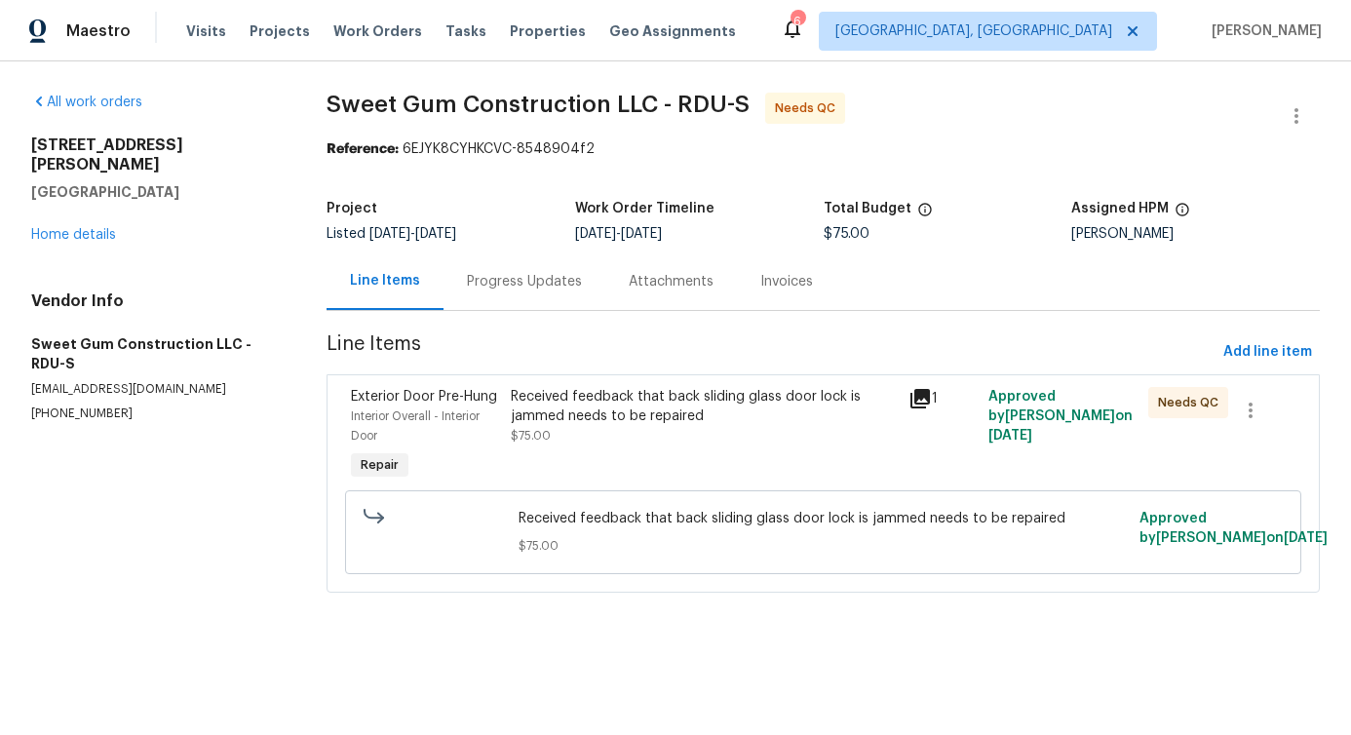
click at [666, 436] on div "Received feedback that back sliding glass door lock is jammed needs to be repai…" at bounding box center [704, 416] width 387 height 58
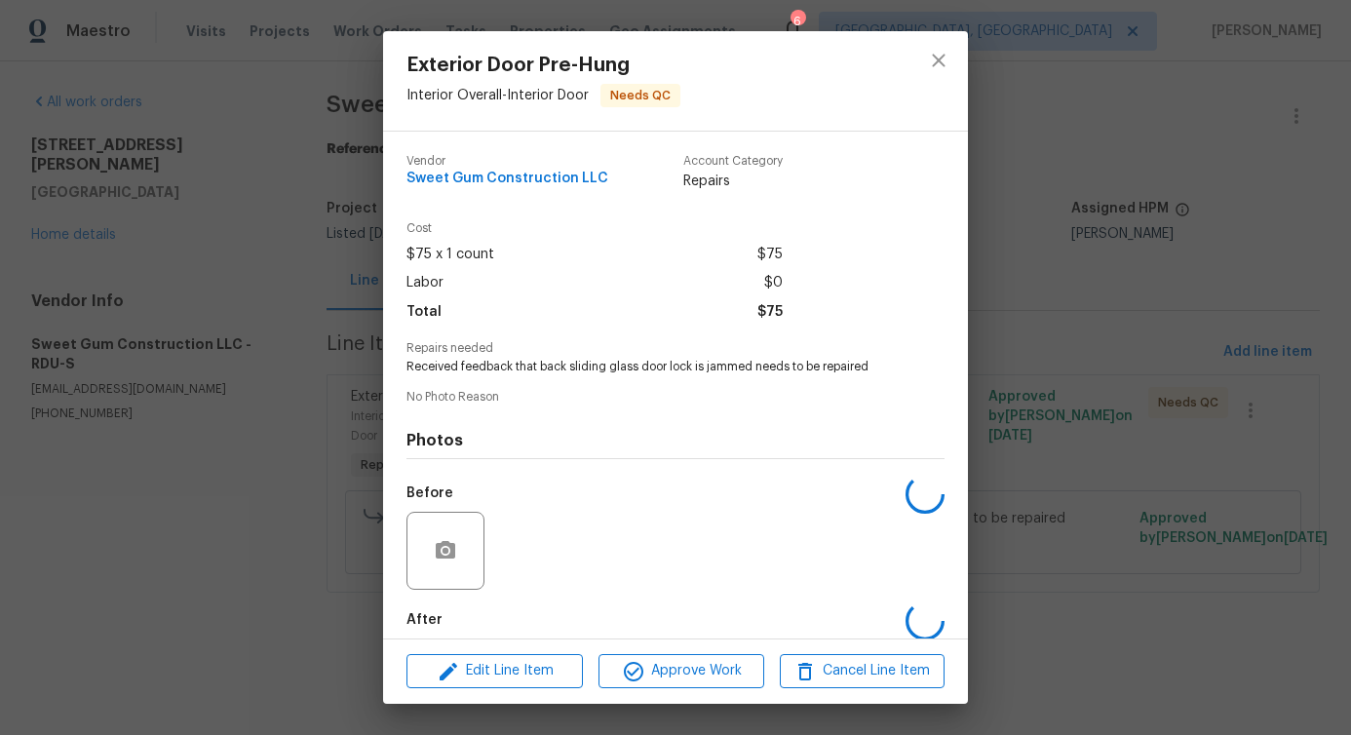
scroll to position [97, 0]
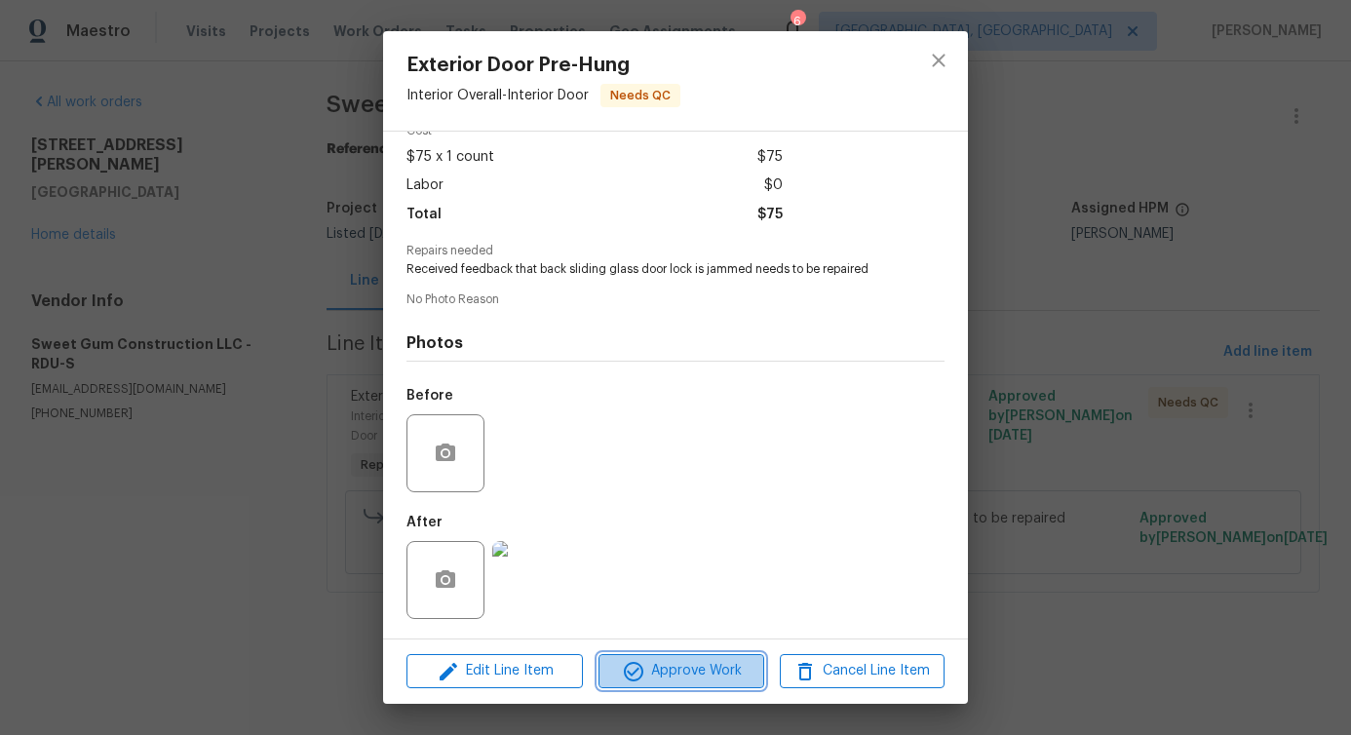
click at [692, 674] on span "Approve Work" at bounding box center [680, 671] width 153 height 24
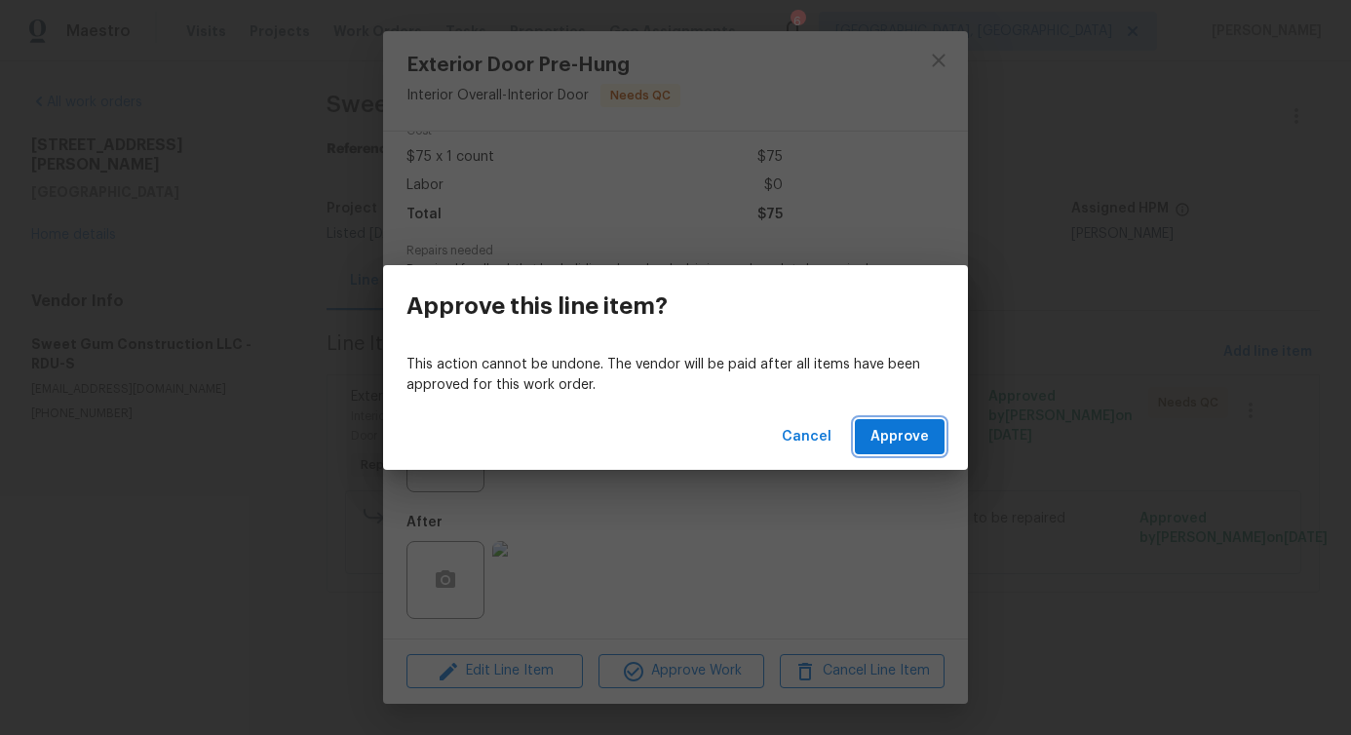
click at [897, 442] on span "Approve" at bounding box center [900, 437] width 58 height 24
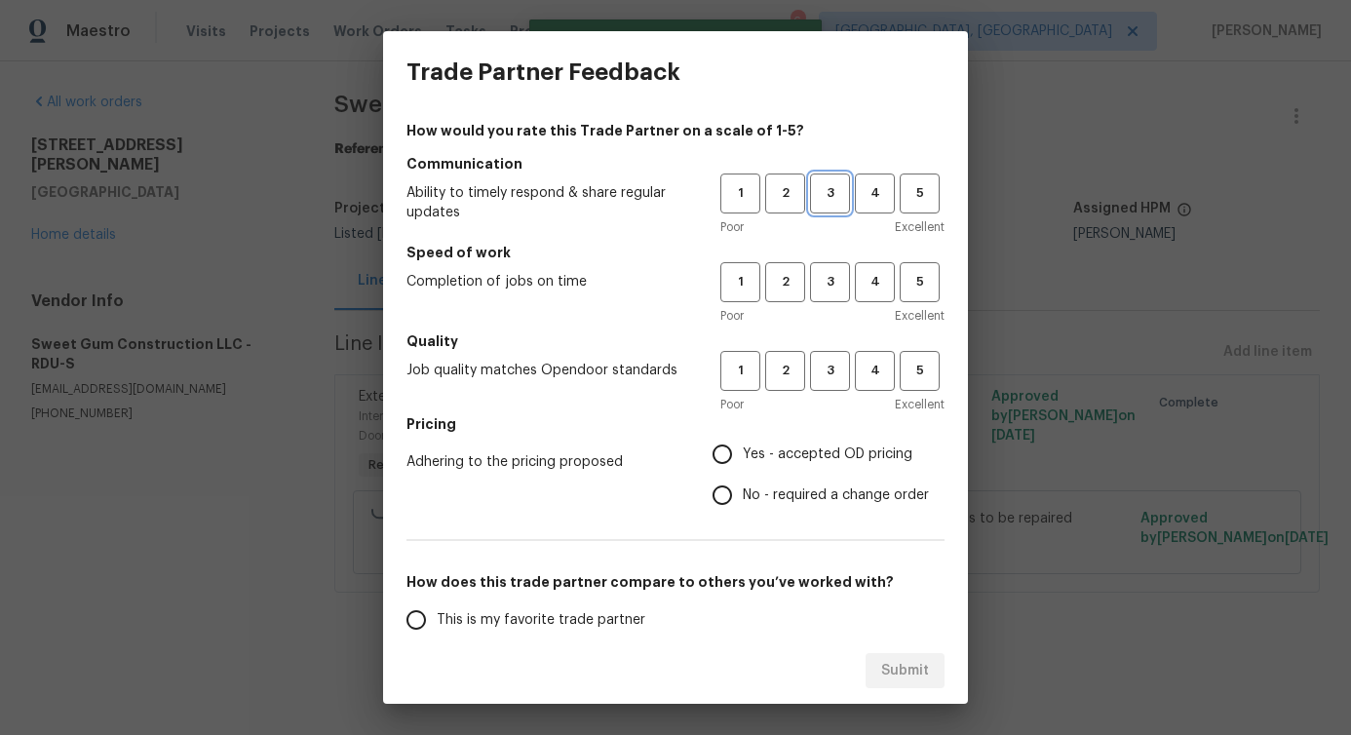
click at [810, 208] on button "3" at bounding box center [830, 194] width 40 height 40
click at [812, 292] on span "3" at bounding box center [830, 282] width 36 height 22
click at [822, 392] on div "1 2 3 4 5 Poor Excellent" at bounding box center [833, 382] width 224 height 63
click at [822, 383] on button "3" at bounding box center [830, 371] width 40 height 40
click at [759, 498] on span "No - required a change order" at bounding box center [836, 496] width 186 height 20
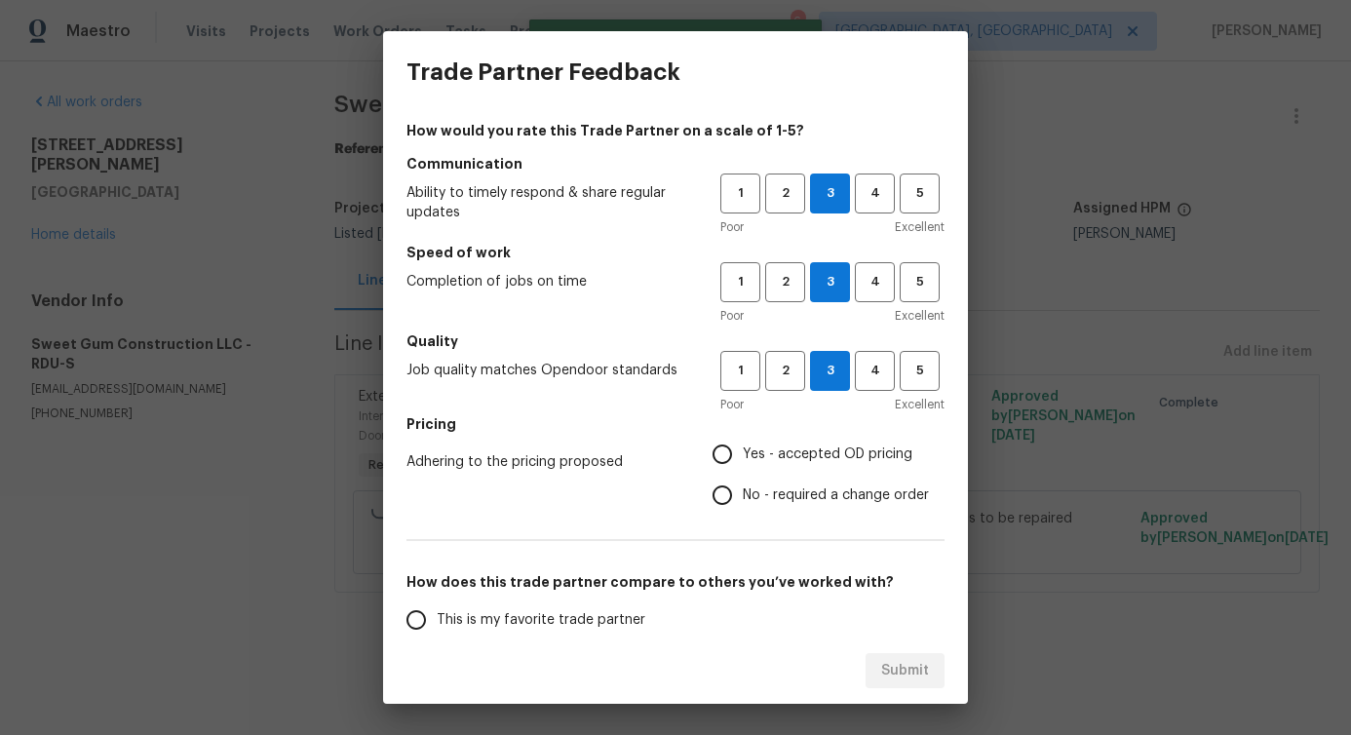
click at [743, 498] on input "No - required a change order" at bounding box center [722, 495] width 41 height 41
radio input "true"
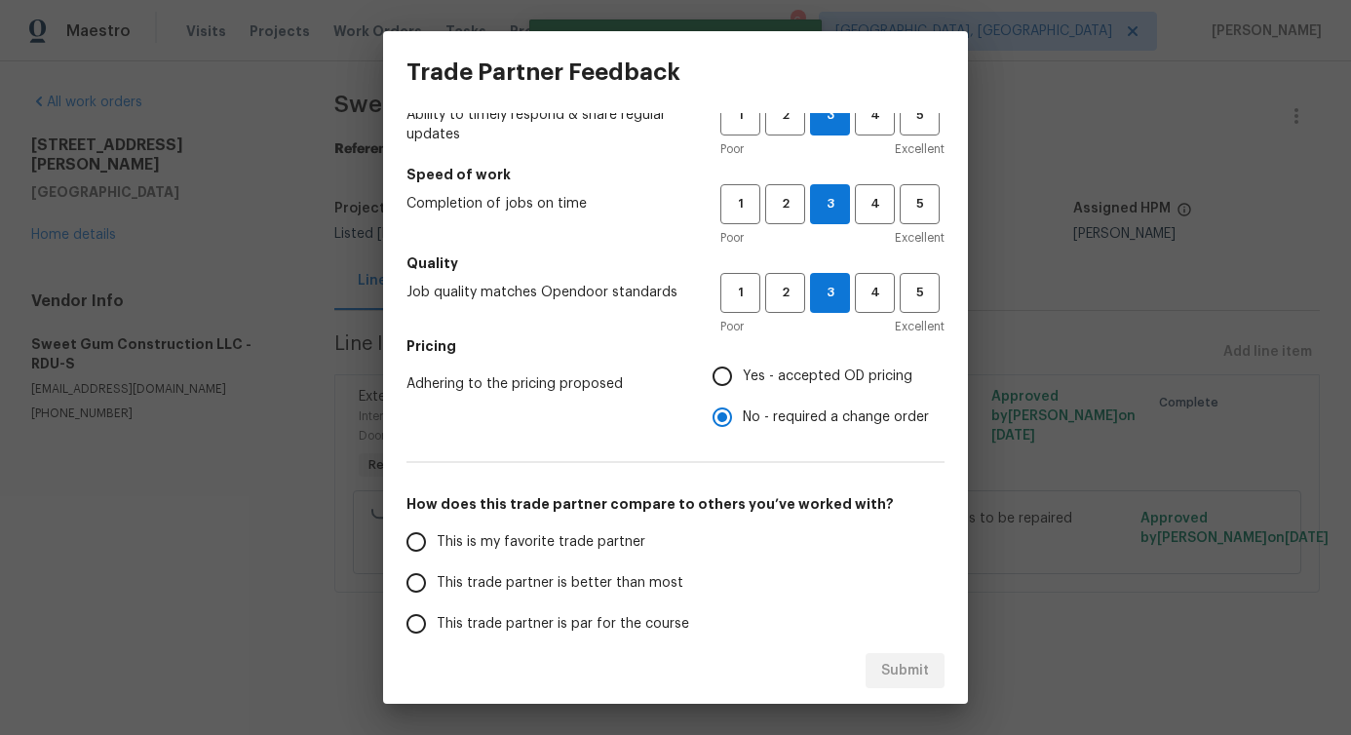
scroll to position [222, 0]
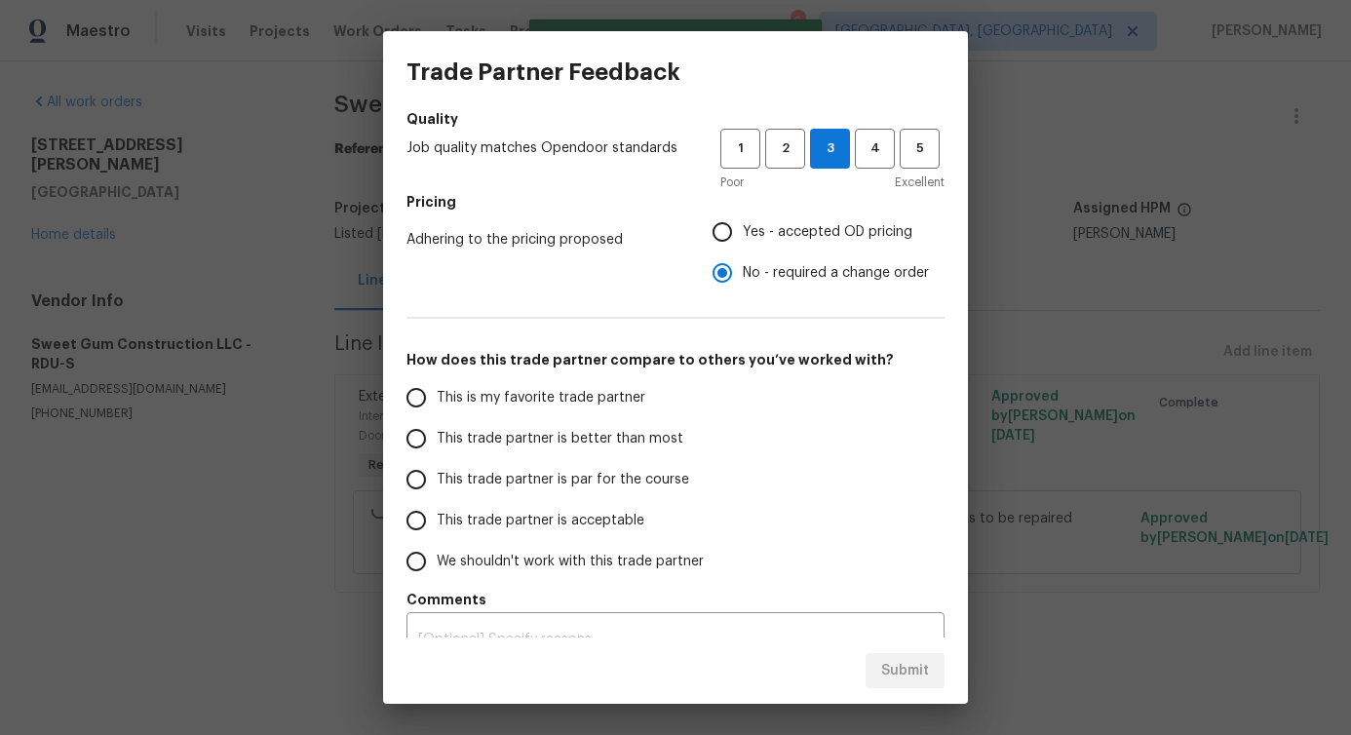
click at [642, 430] on span "This trade partner is better than most" at bounding box center [560, 439] width 247 height 20
click at [437, 430] on input "This trade partner is better than most" at bounding box center [416, 438] width 41 height 41
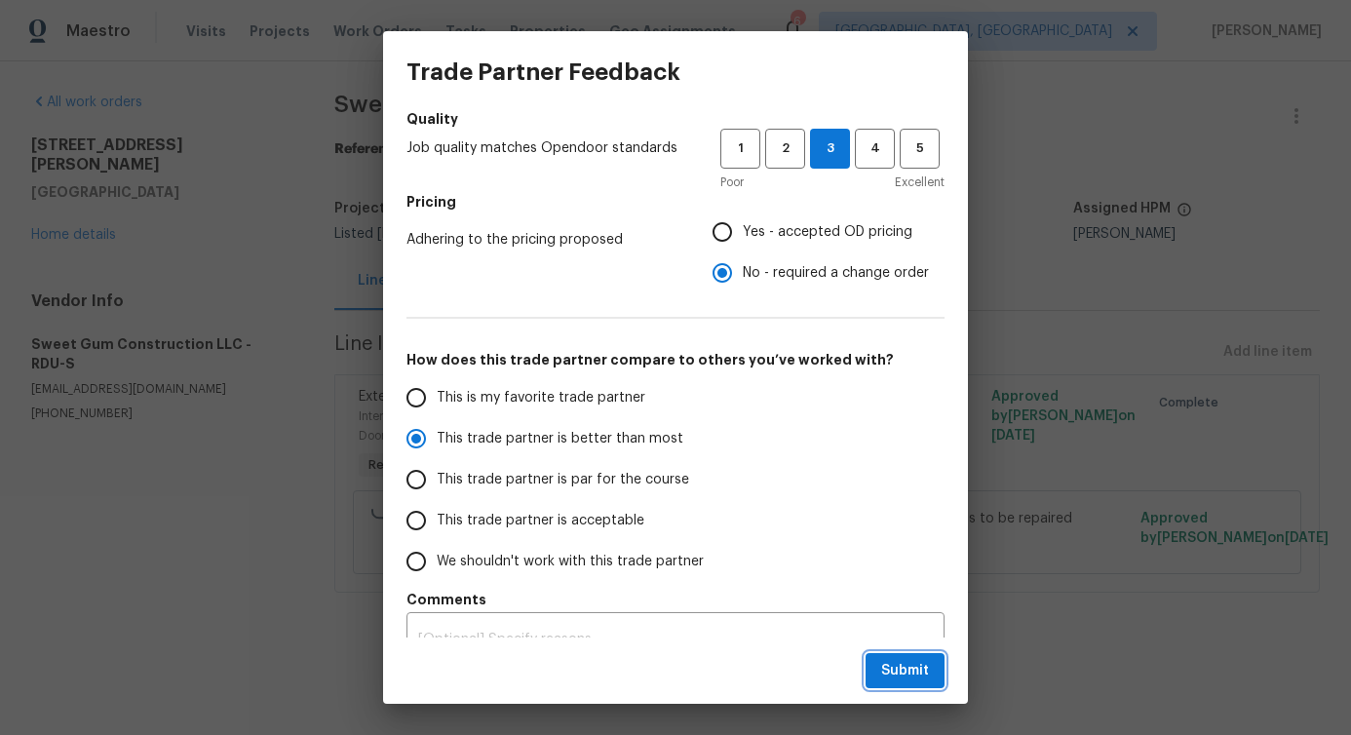
click at [896, 665] on span "Submit" at bounding box center [905, 671] width 48 height 24
radio input "true"
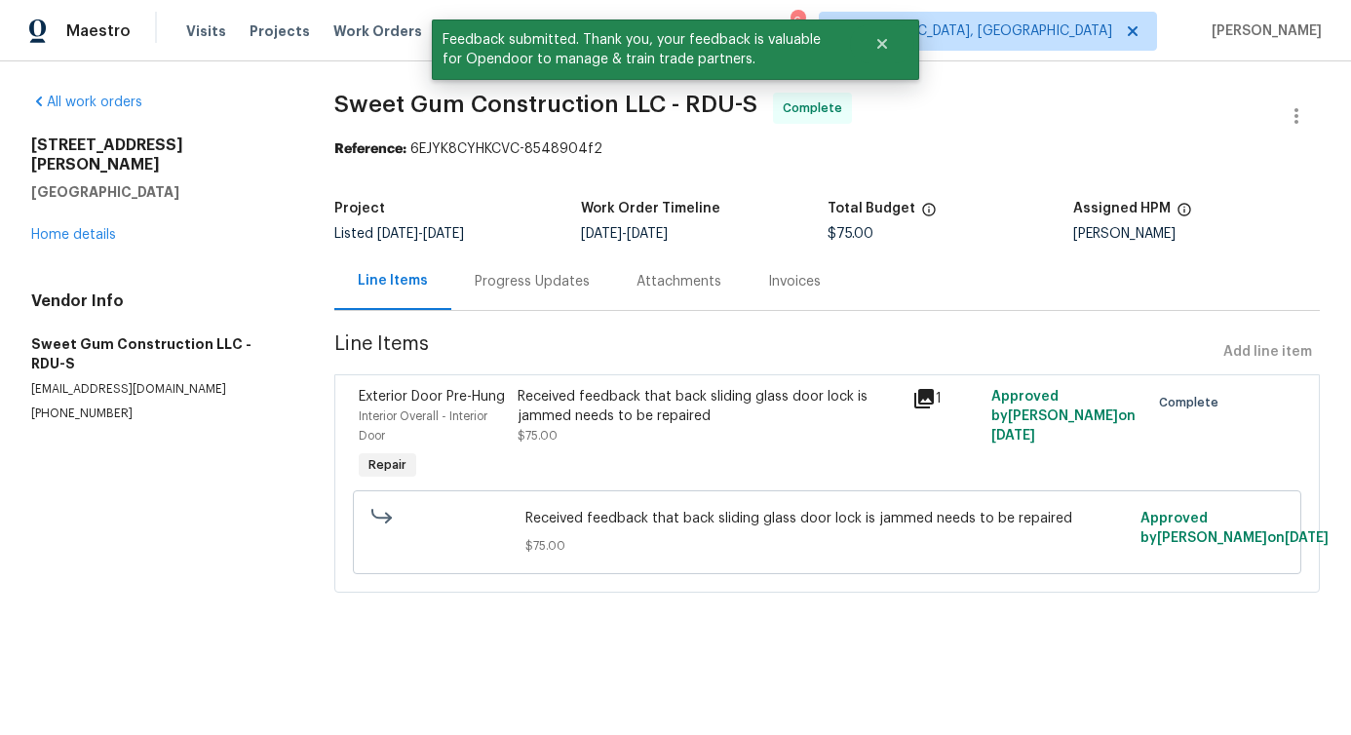
click at [508, 305] on div "Progress Updates" at bounding box center [532, 282] width 162 height 58
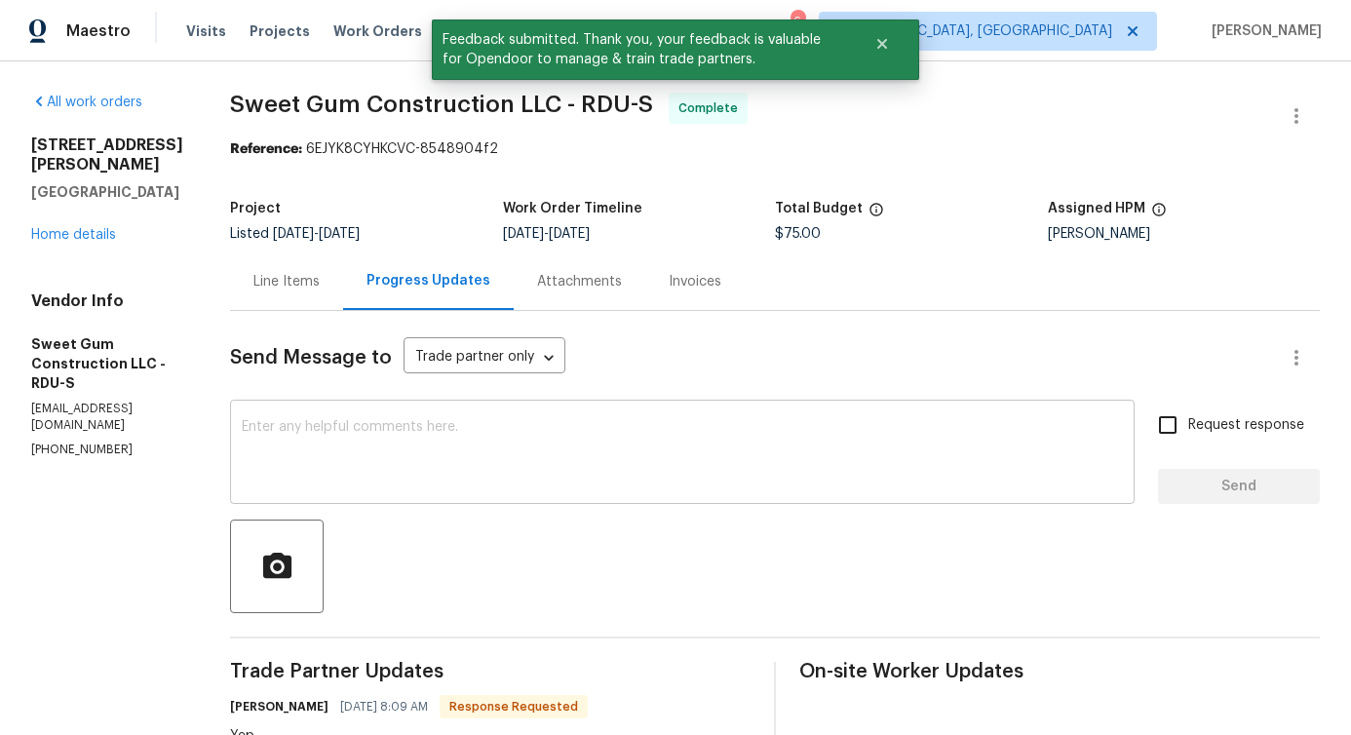
click at [515, 472] on textarea at bounding box center [682, 454] width 881 height 68
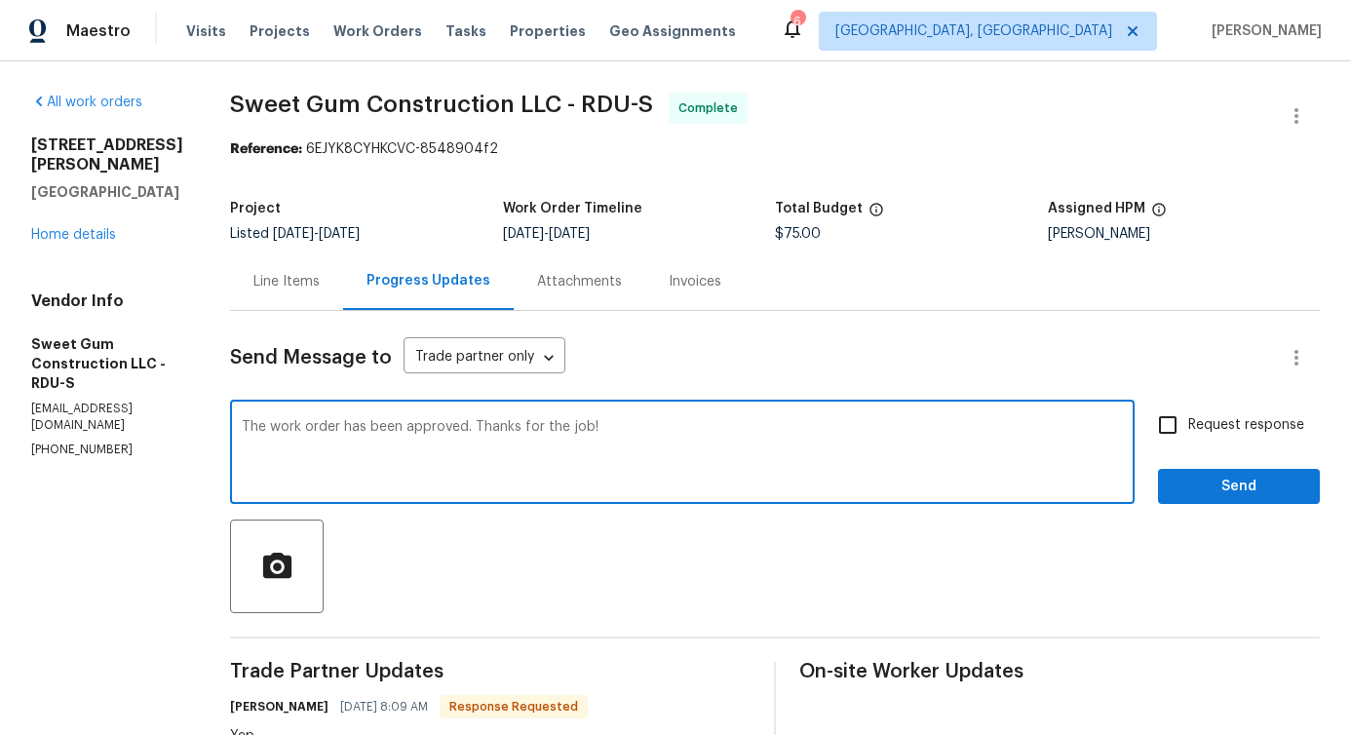
type textarea "The work order has been approved. Thanks for the job!"
click at [1251, 495] on span "Send" at bounding box center [1239, 487] width 131 height 24
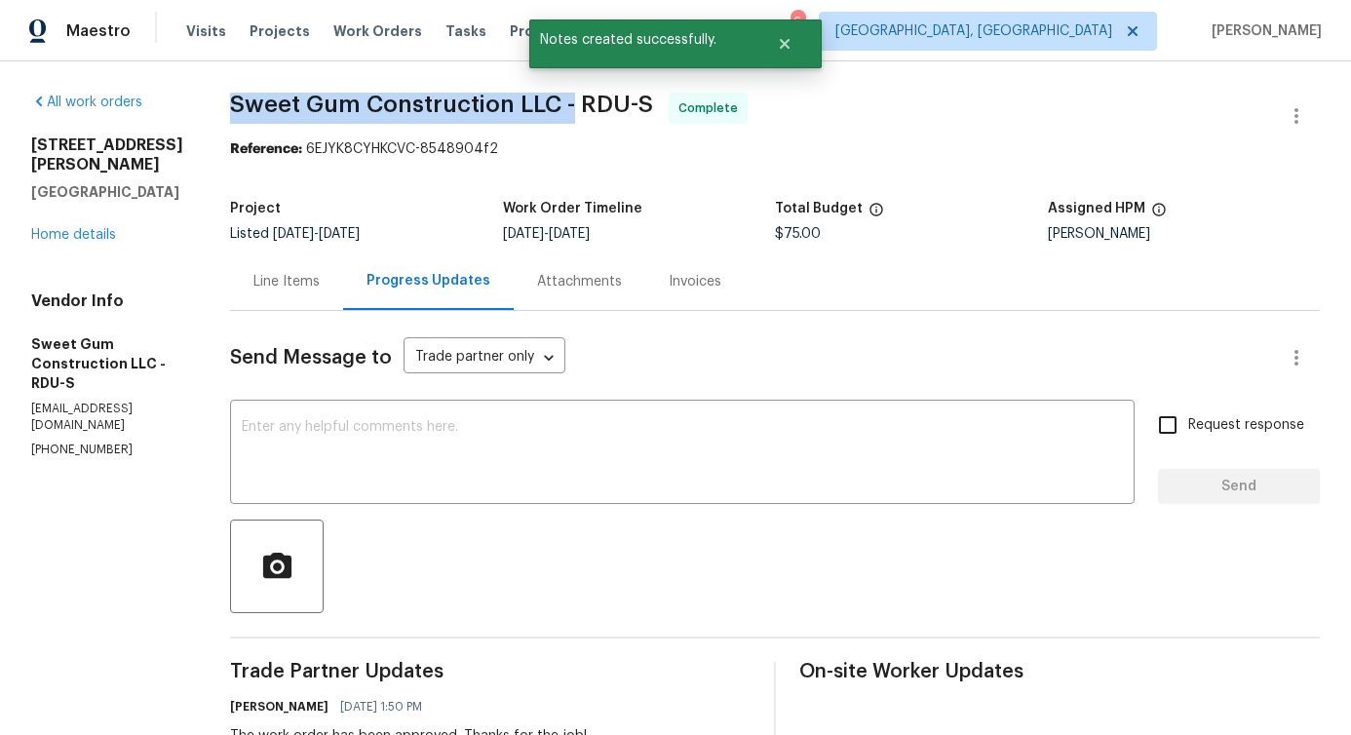
drag, startPoint x: 270, startPoint y: 103, endPoint x: 614, endPoint y: 110, distance: 344.2
click at [614, 110] on div "All work orders 709 Wendy Way Durham, NC 27712 Home details Vendor Info Sweet G…" at bounding box center [675, 621] width 1351 height 1121
copy span "Sweet Gum Construction LLC -"
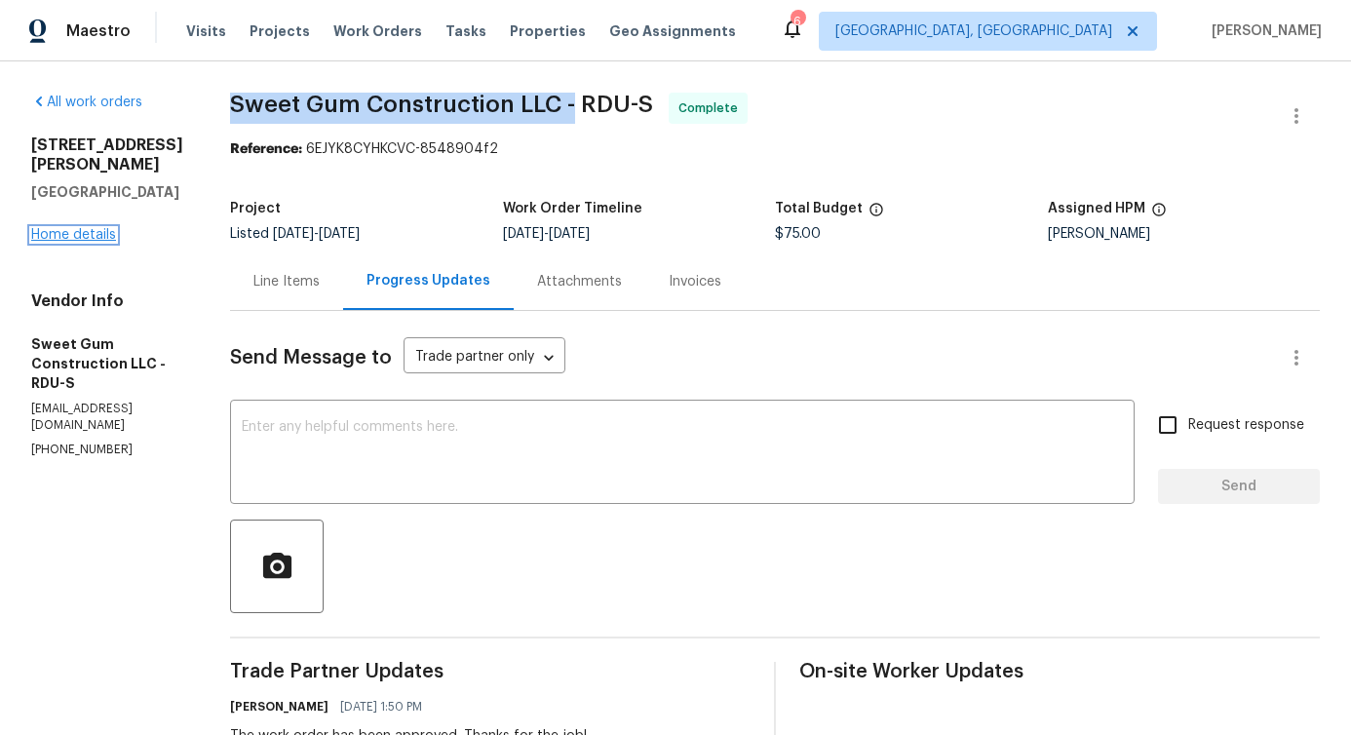
click at [68, 228] on link "Home details" at bounding box center [73, 235] width 85 height 14
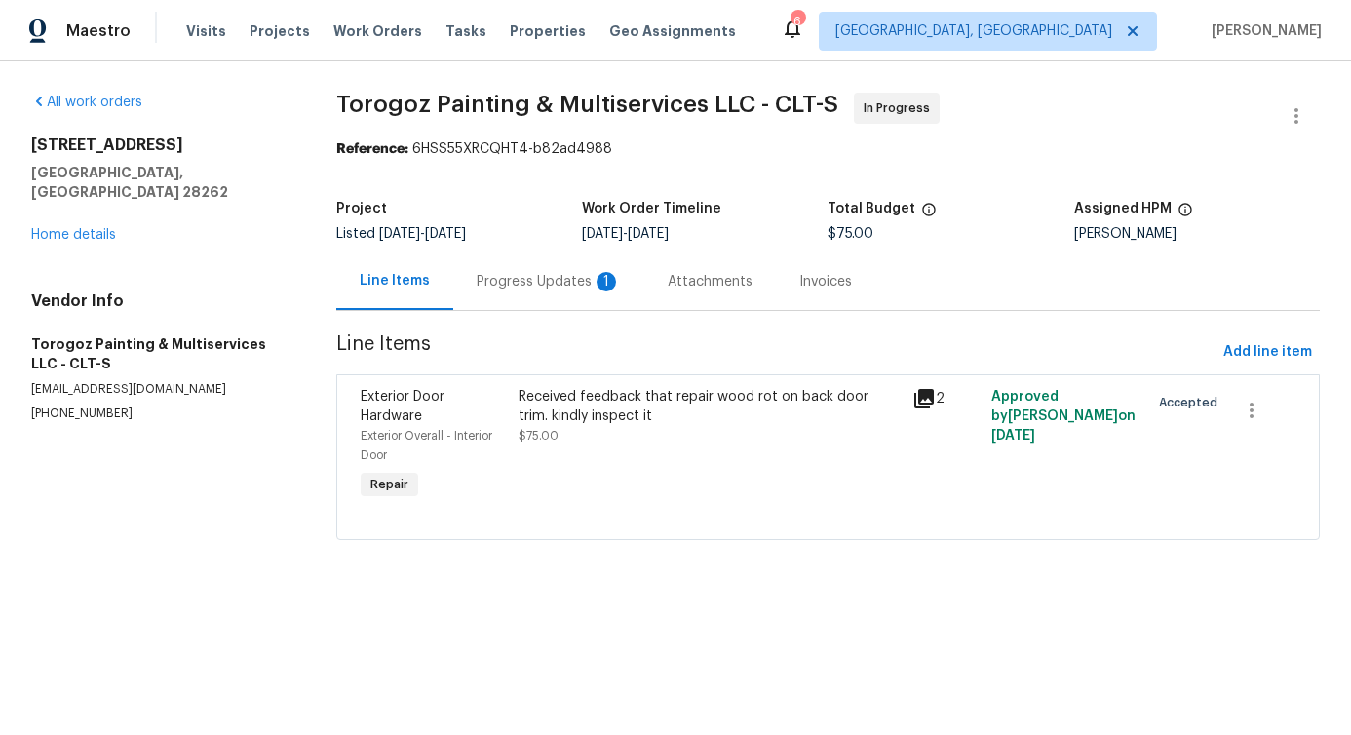
click at [569, 303] on div "Progress Updates 1" at bounding box center [548, 282] width 191 height 58
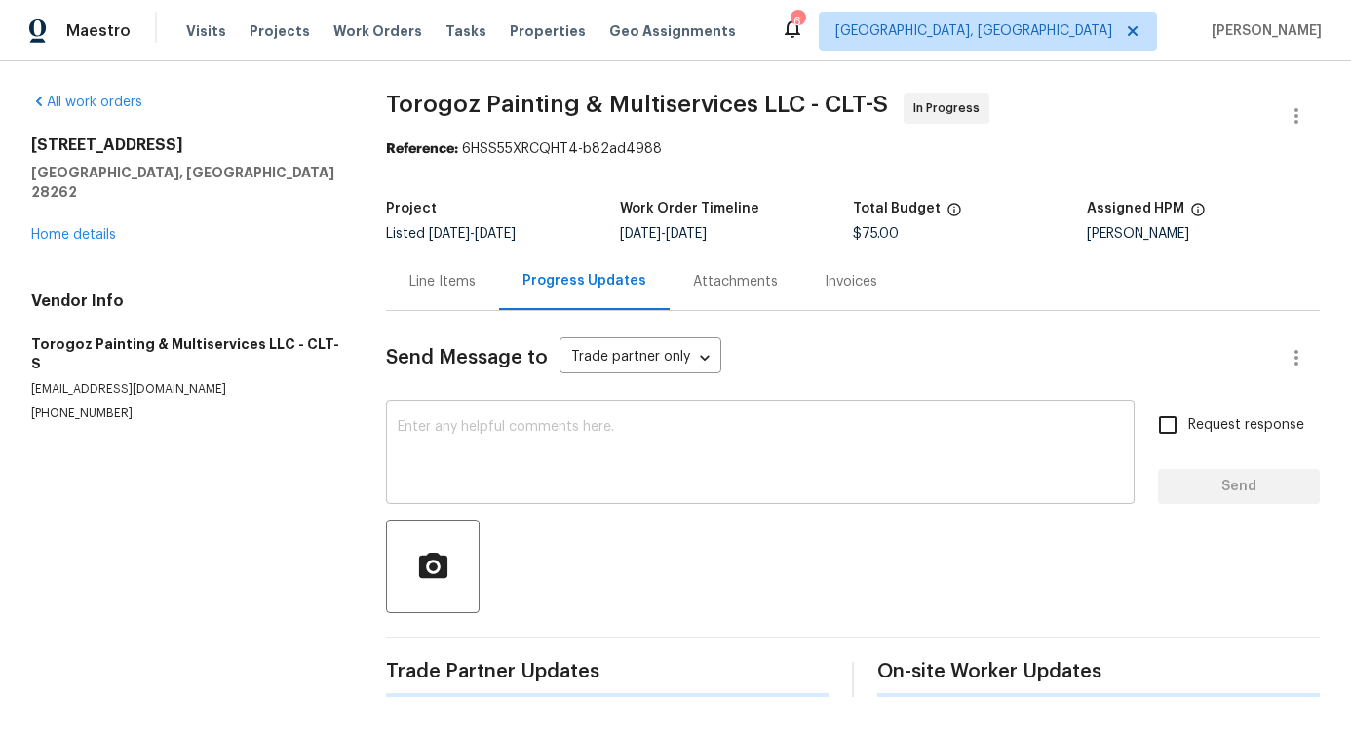
click at [529, 473] on textarea at bounding box center [760, 454] width 725 height 68
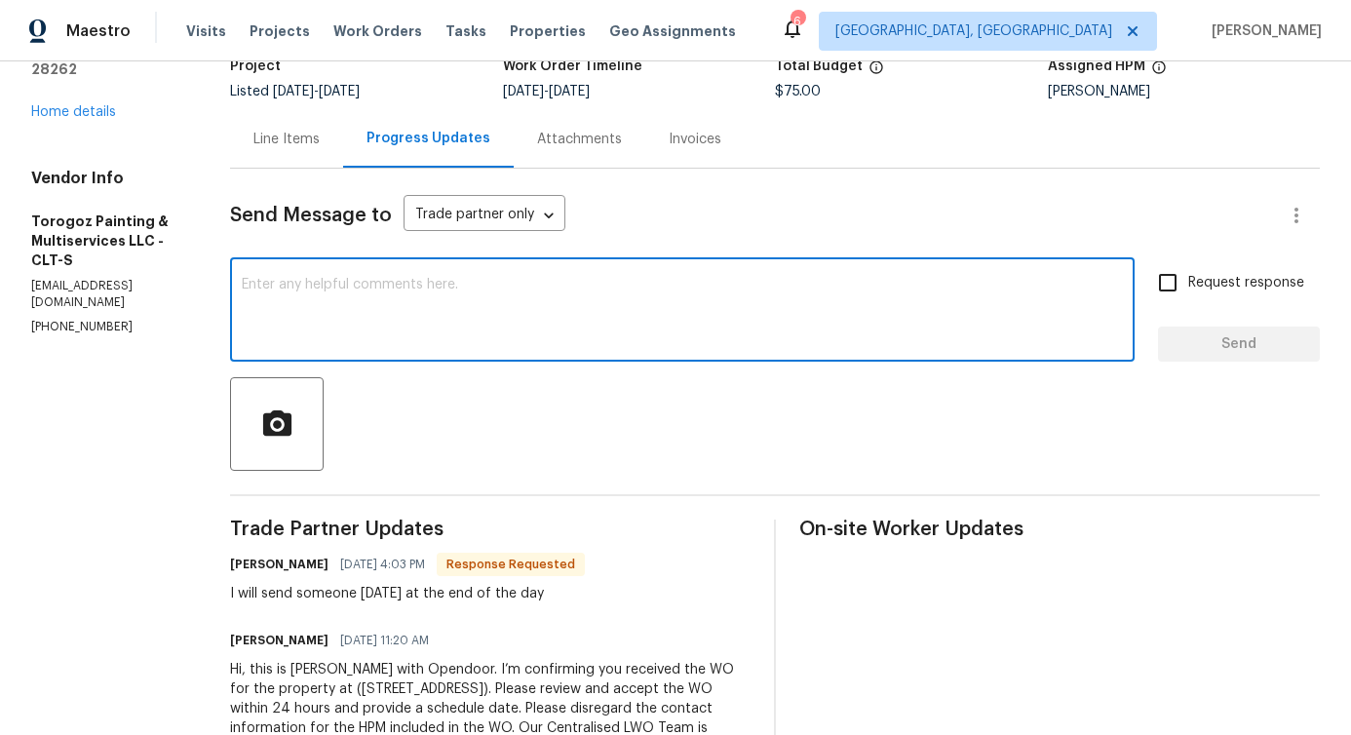
scroll to position [234, 0]
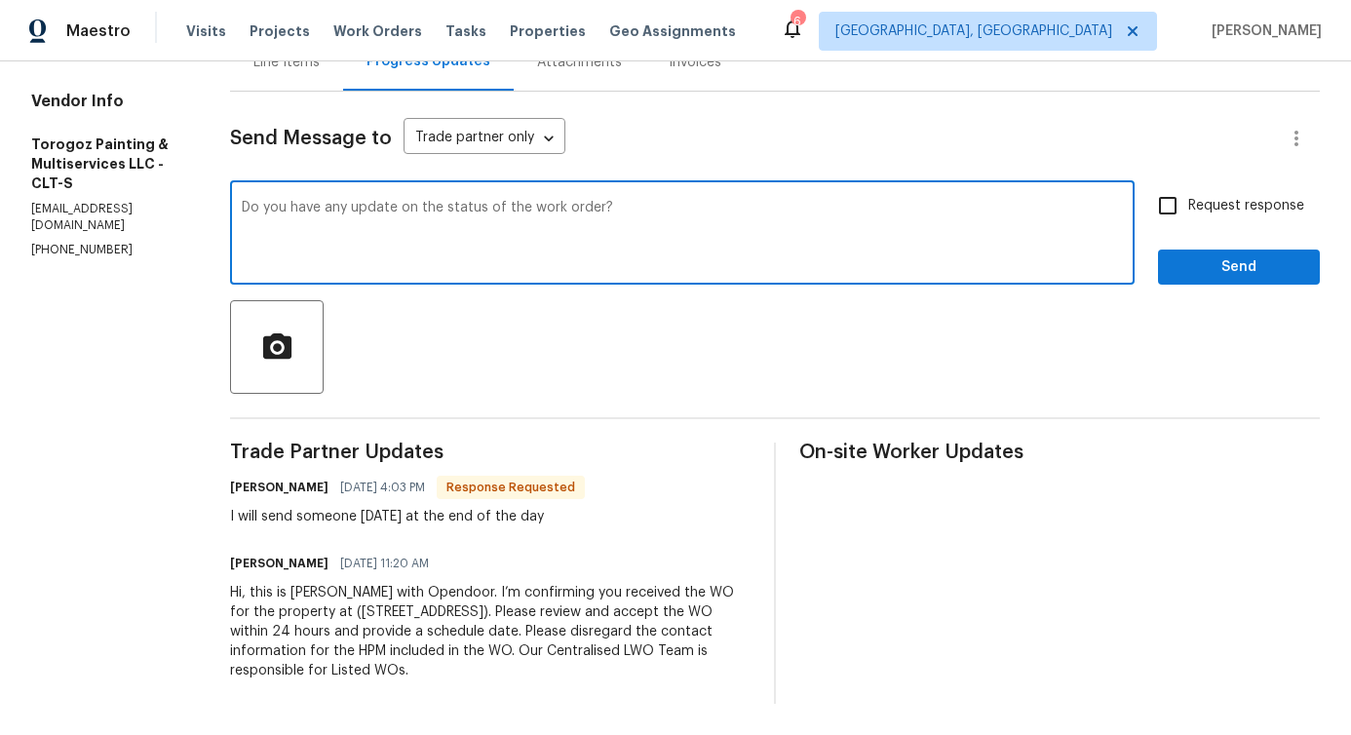
drag, startPoint x: 296, startPoint y: 197, endPoint x: 863, endPoint y: 254, distance: 569.4
click at [865, 254] on div "Do you have any update on the status of the work order? x ​" at bounding box center [682, 234] width 905 height 99
type textarea "Do you have any update on the status of the work order?"
click at [1148, 189] on input "Request response" at bounding box center [1168, 205] width 41 height 41
checkbox input "true"
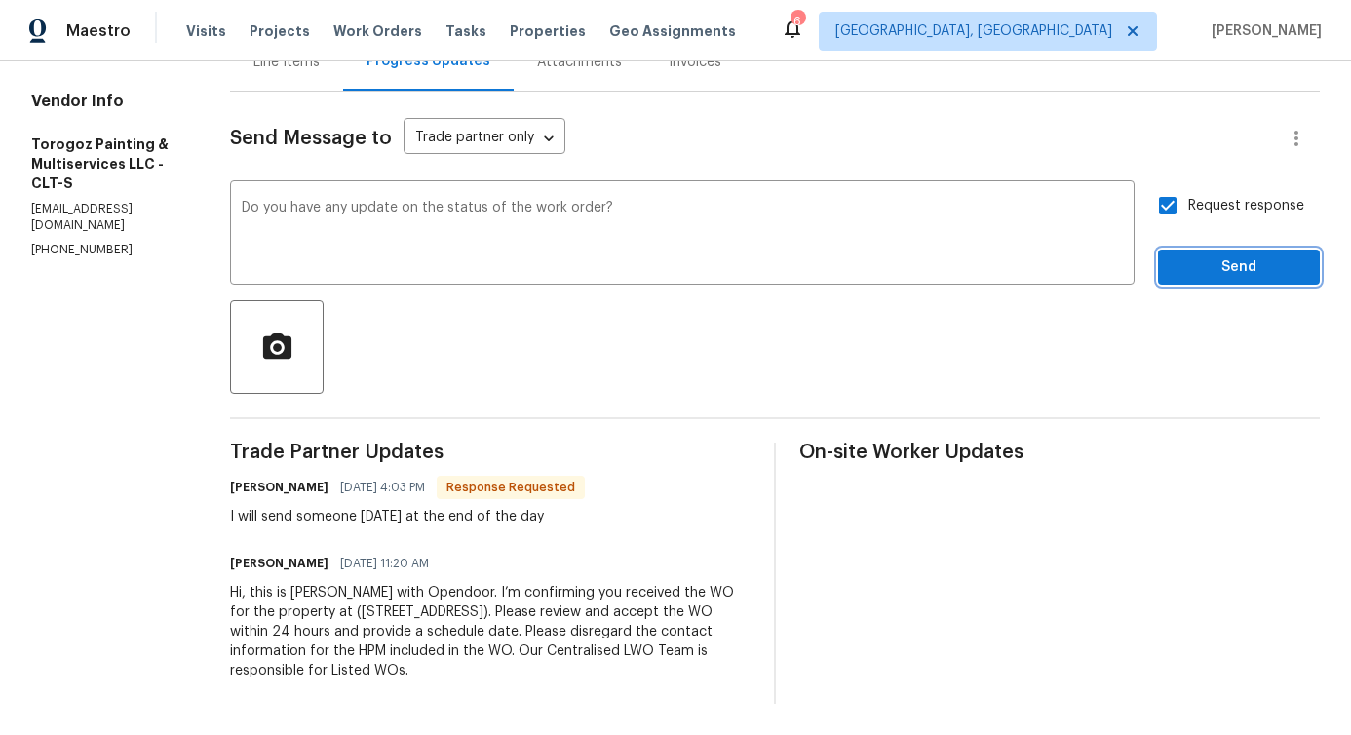
click at [1227, 257] on span "Send" at bounding box center [1239, 267] width 131 height 24
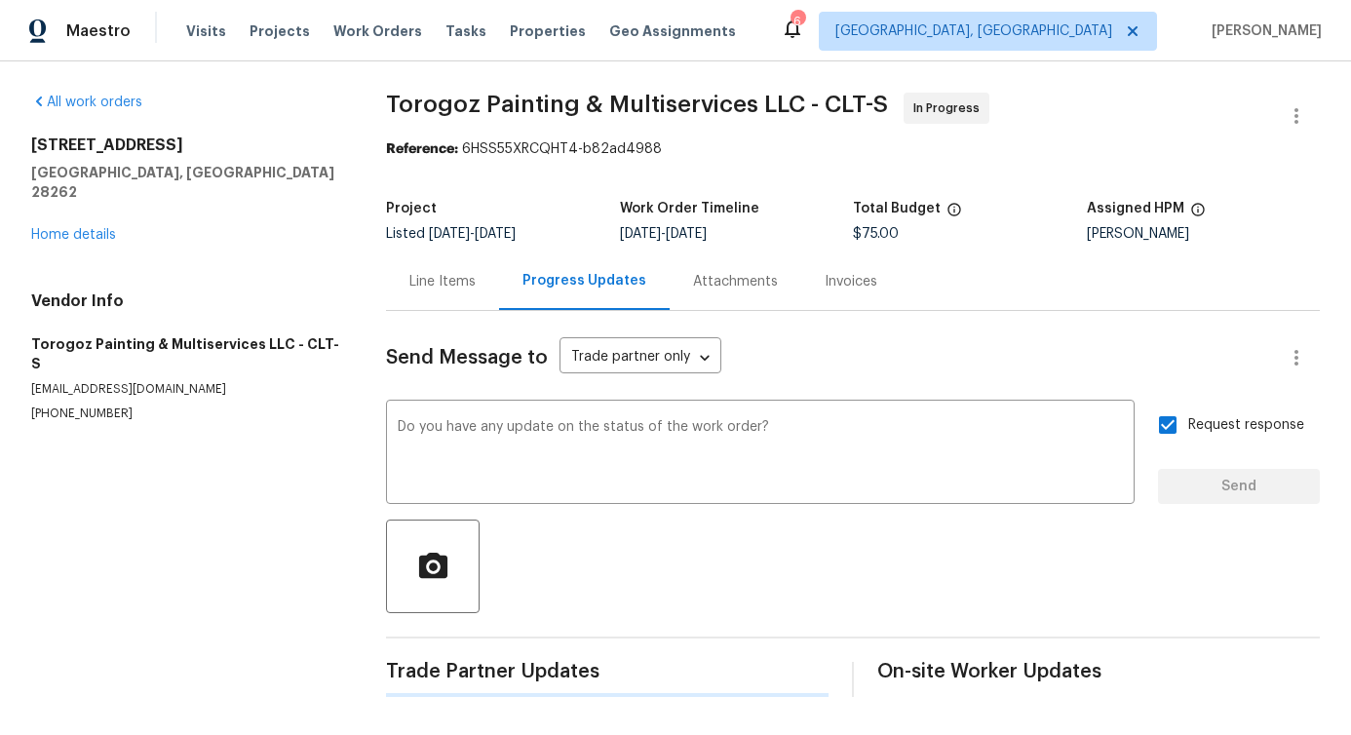
scroll to position [0, 0]
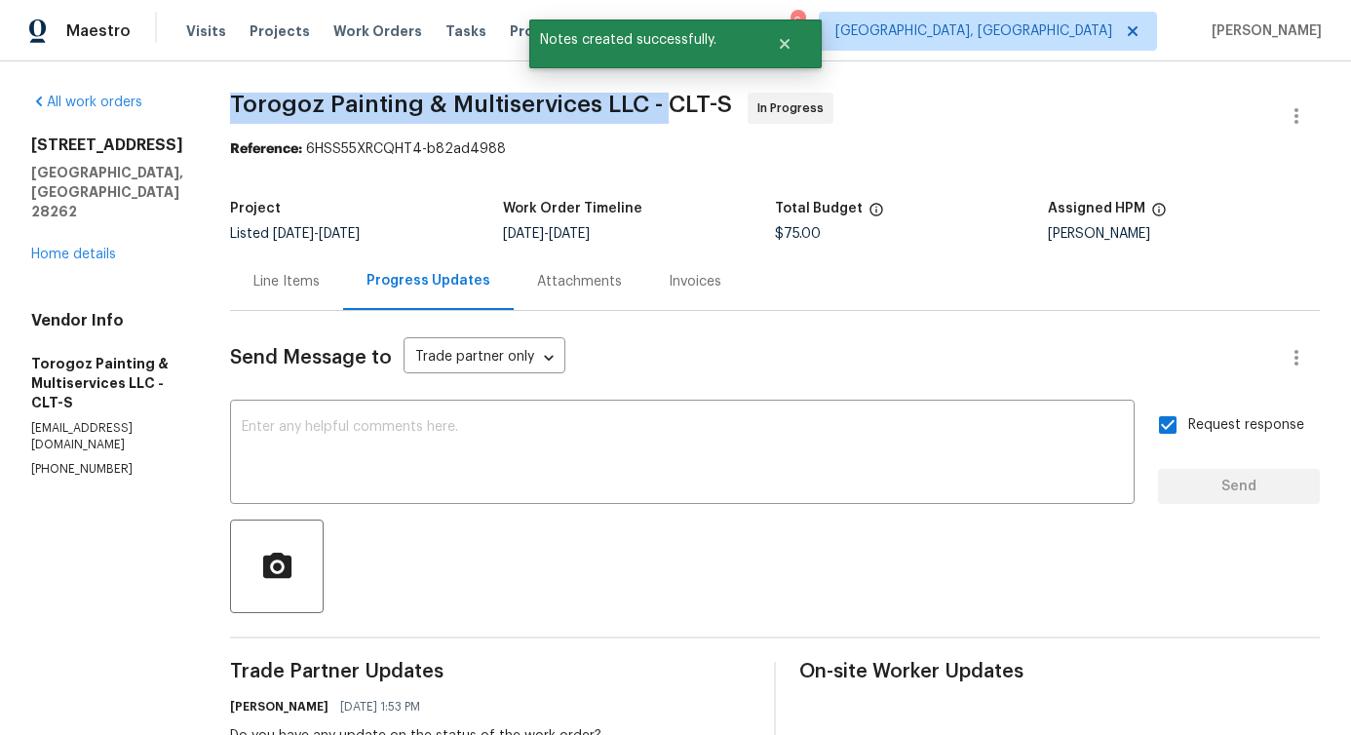
drag, startPoint x: 268, startPoint y: 101, endPoint x: 707, endPoint y: 100, distance: 438.7
click at [707, 100] on div "All work orders [STREET_ADDRESS] Home details Vendor Info Torogoz Painting & Mu…" at bounding box center [675, 545] width 1351 height 969
copy span "Torogoz Painting & Multiservices LLC -"
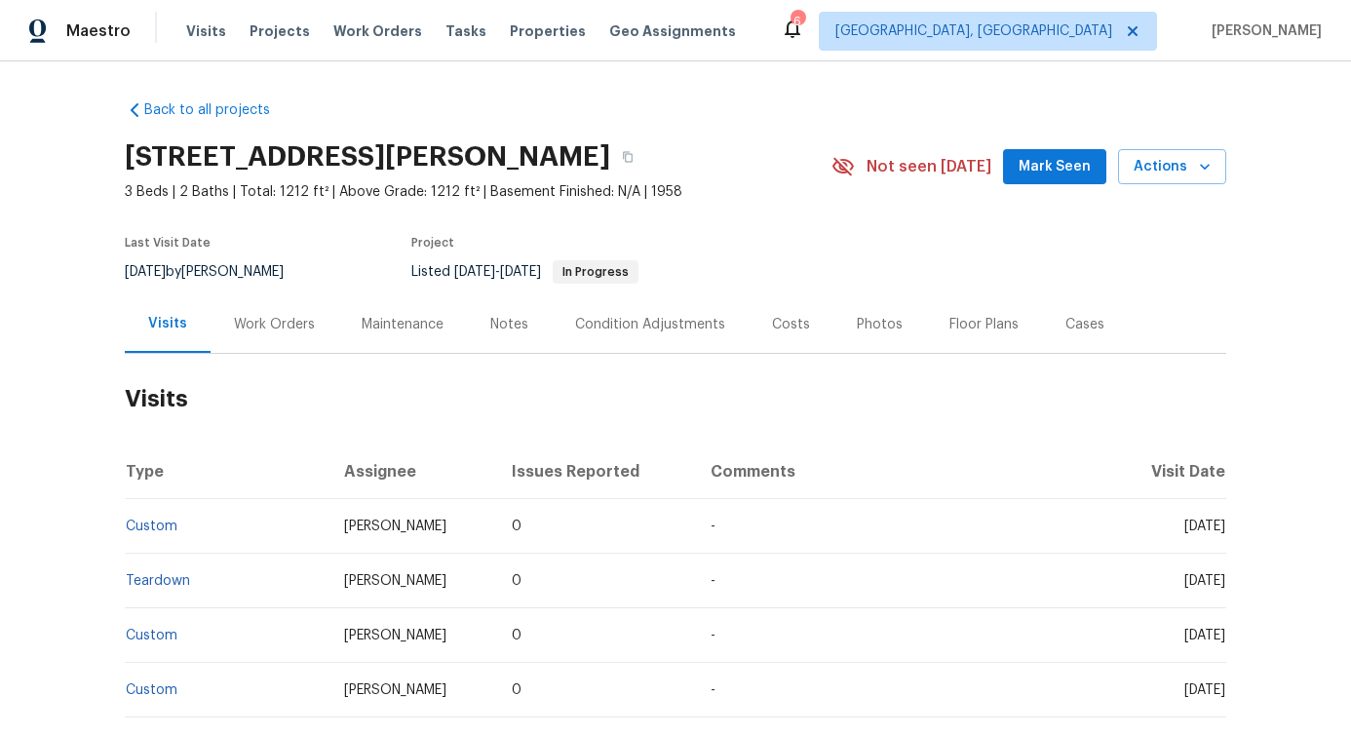
click at [265, 352] on div "Work Orders" at bounding box center [275, 324] width 128 height 58
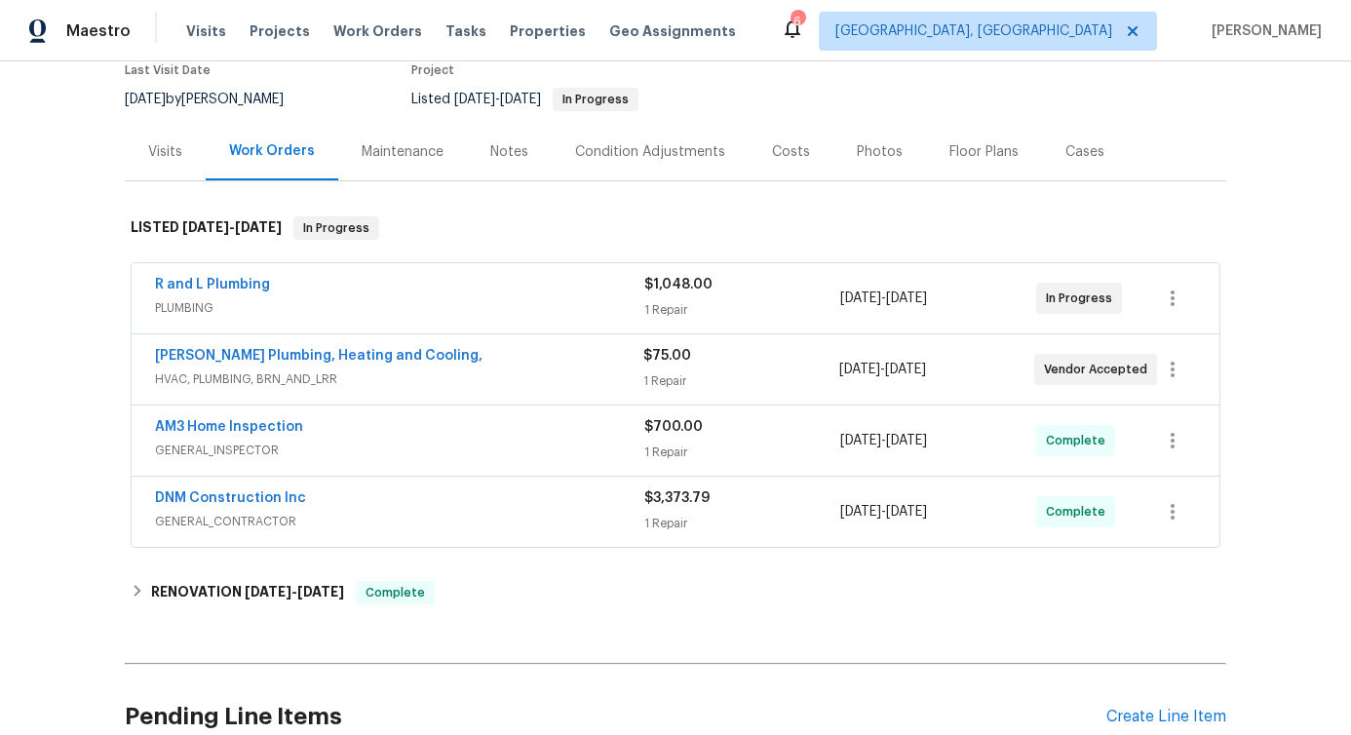
scroll to position [179, 0]
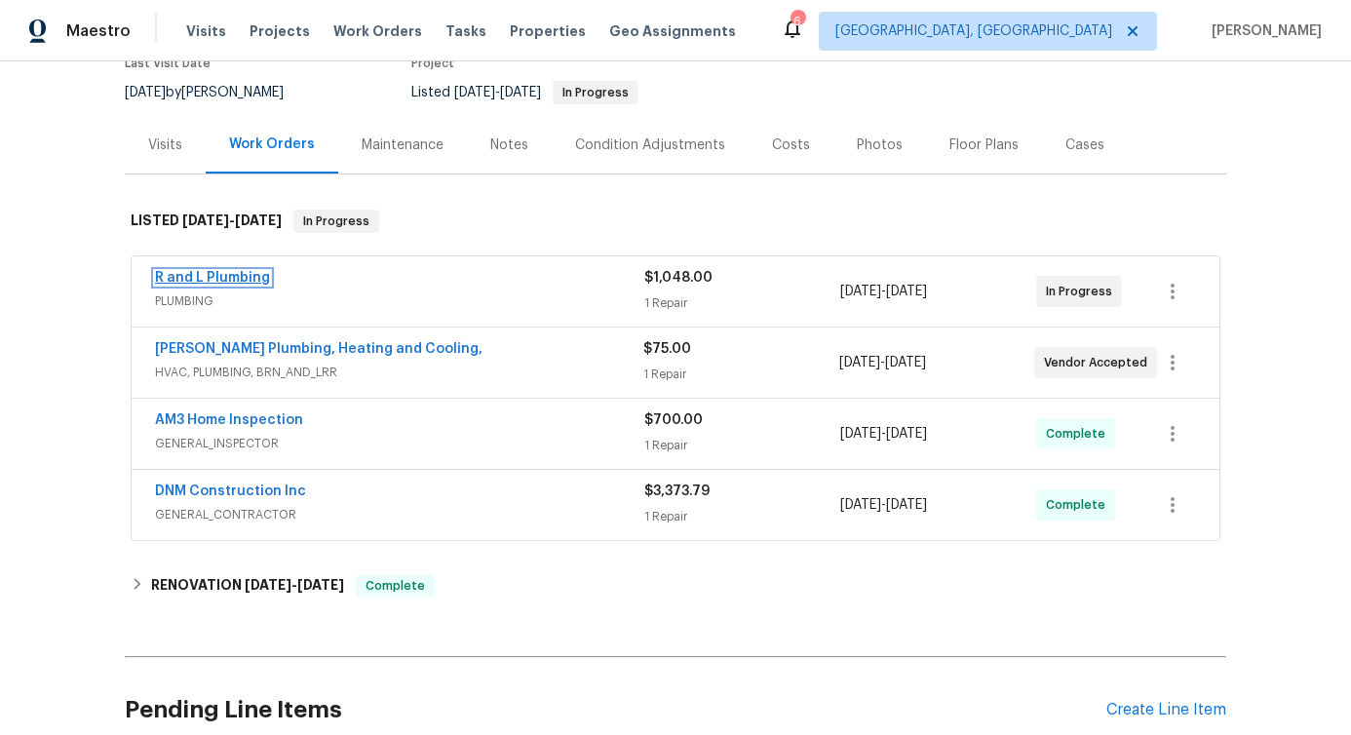
click at [216, 273] on link "R and L Plumbing" at bounding box center [212, 278] width 115 height 14
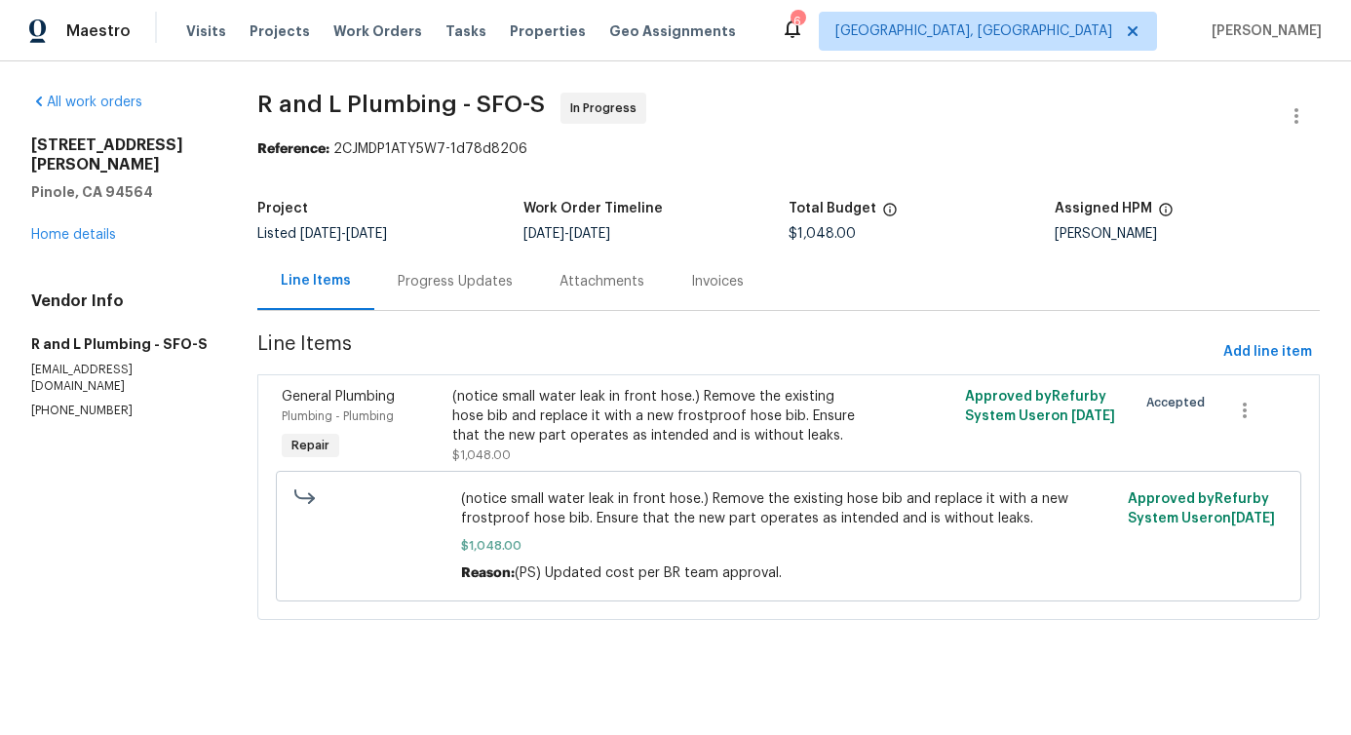
click at [474, 292] on div "Progress Updates" at bounding box center [455, 282] width 162 height 58
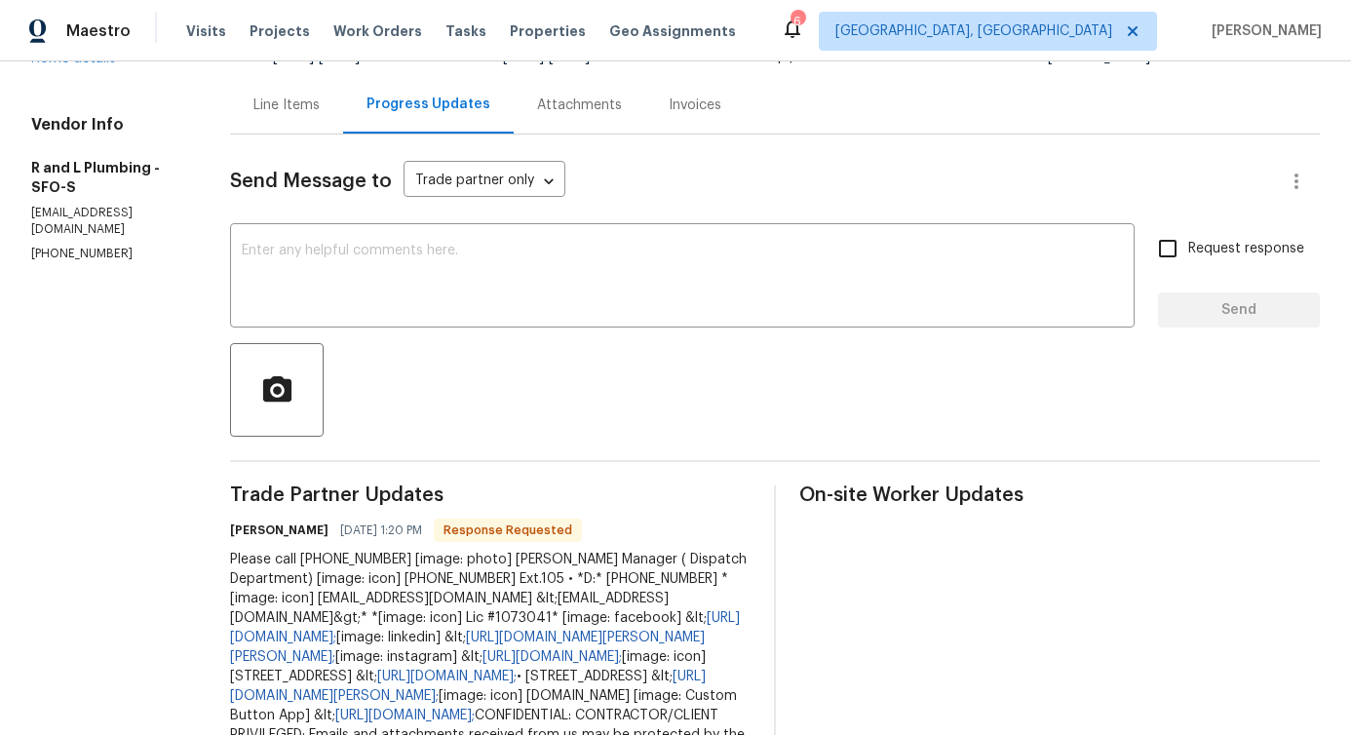
scroll to position [334, 0]
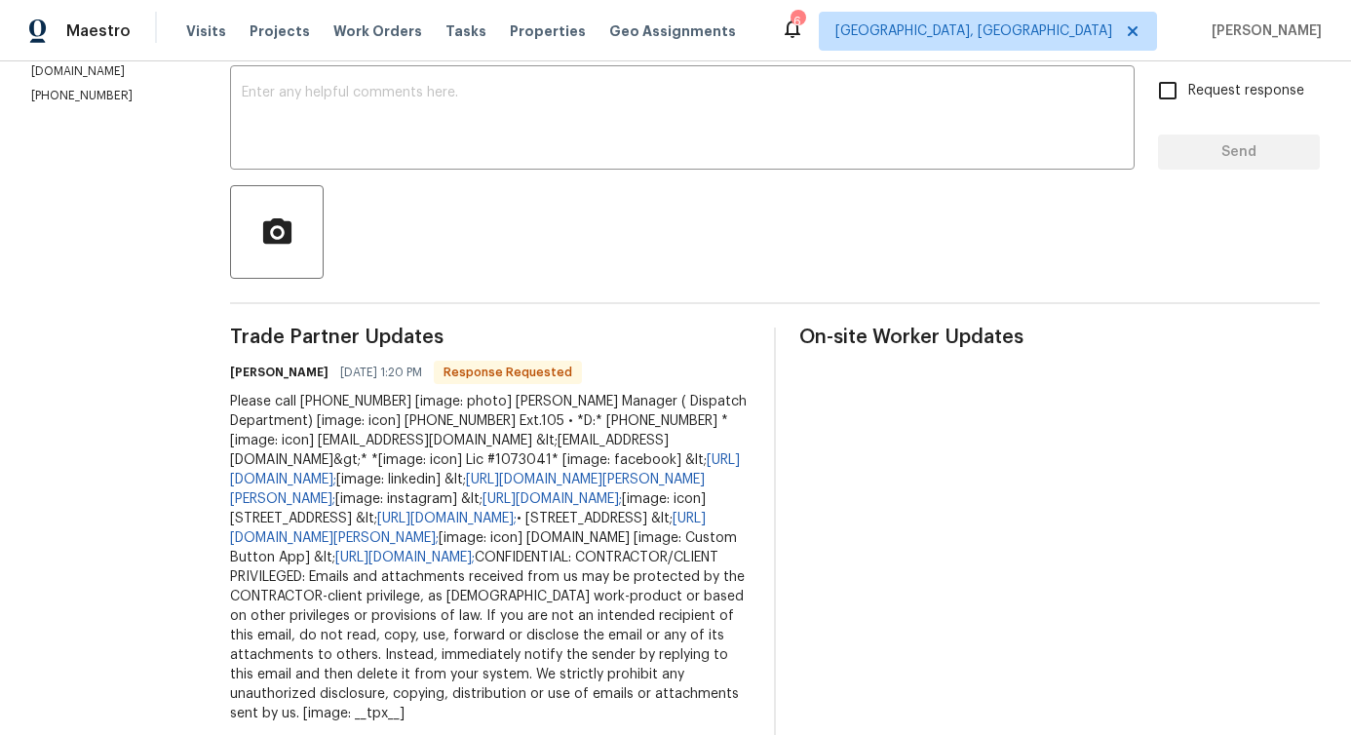
click at [263, 398] on div "Please call 415 941 9935 [image: photo] Sabrina Palma Manager ( Dispatch Depart…" at bounding box center [490, 557] width 521 height 331
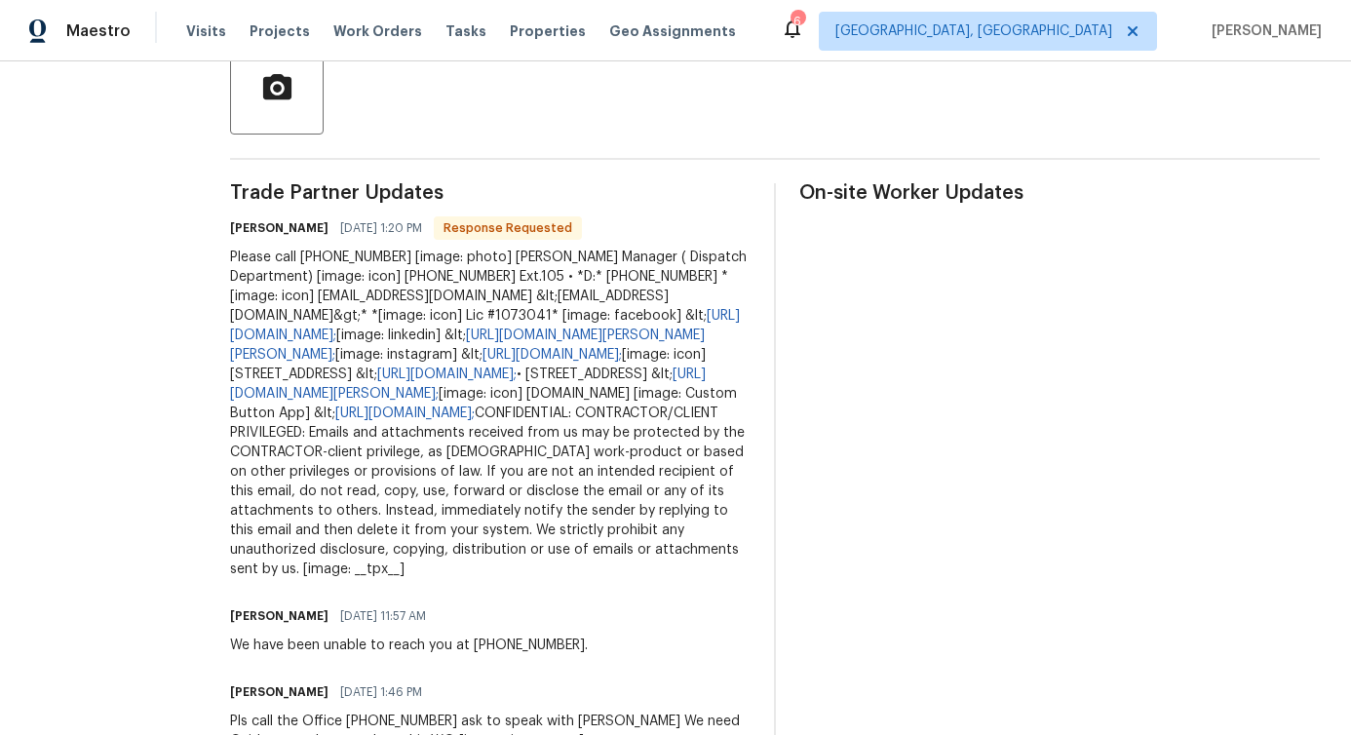
scroll to position [482, 0]
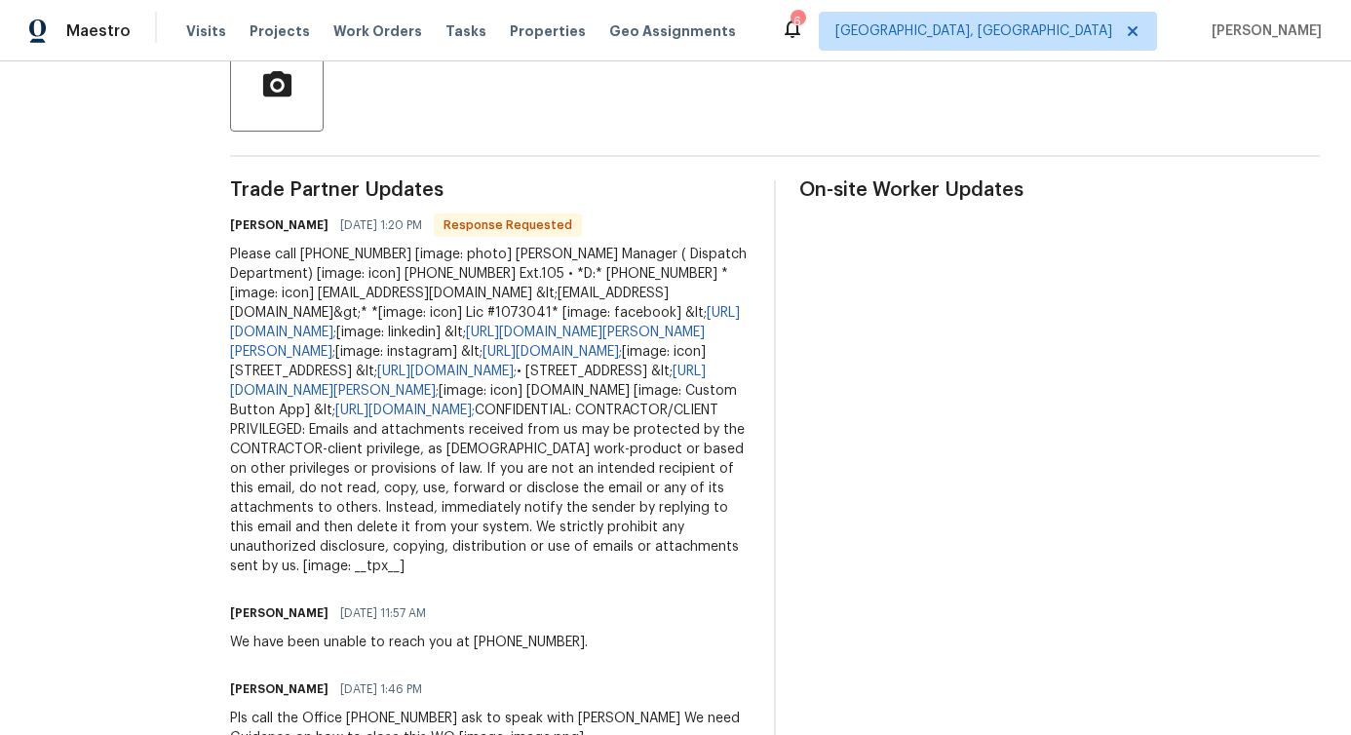
drag, startPoint x: 195, startPoint y: 565, endPoint x: 329, endPoint y: 565, distance: 133.6
drag, startPoint x: 198, startPoint y: 560, endPoint x: 433, endPoint y: 563, distance: 235.0
click at [433, 633] on div "We have been unable to reach you at 415-651-4977." at bounding box center [409, 642] width 358 height 19
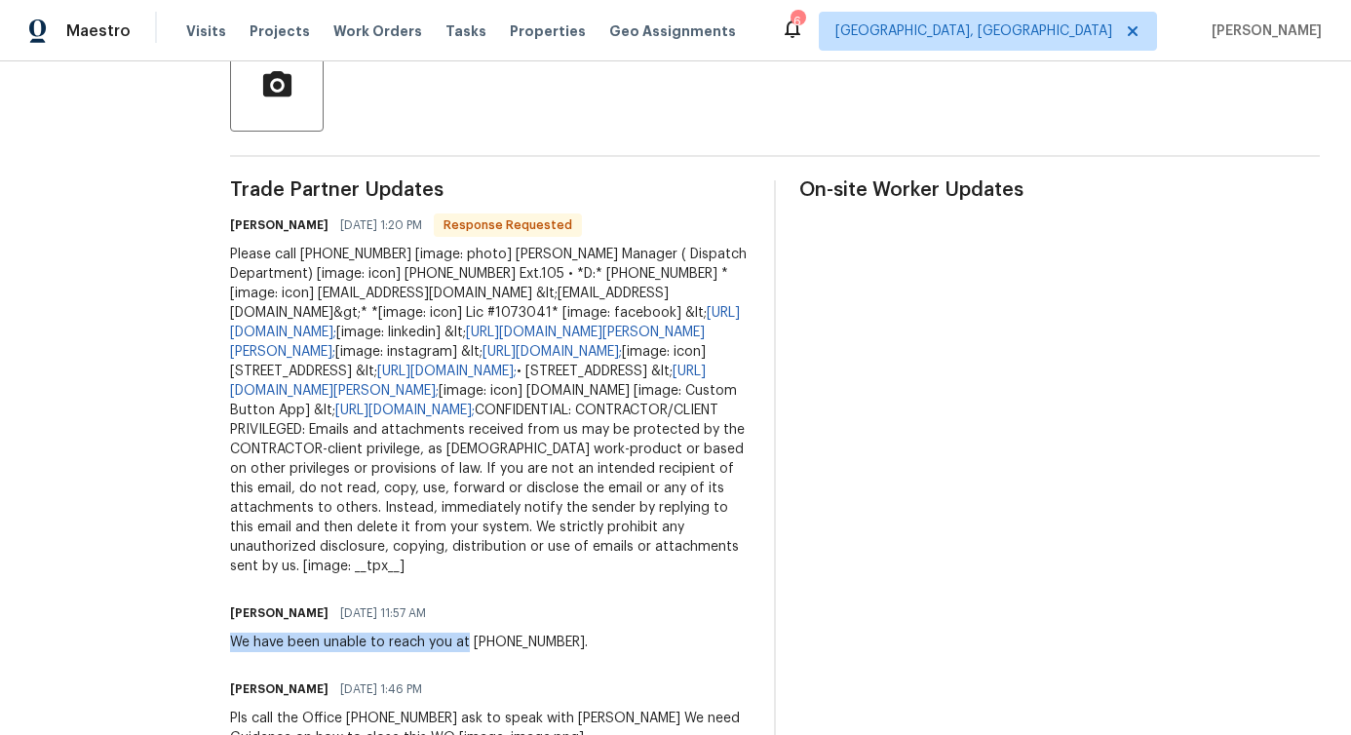
copy div "We have been unable to reach you at"
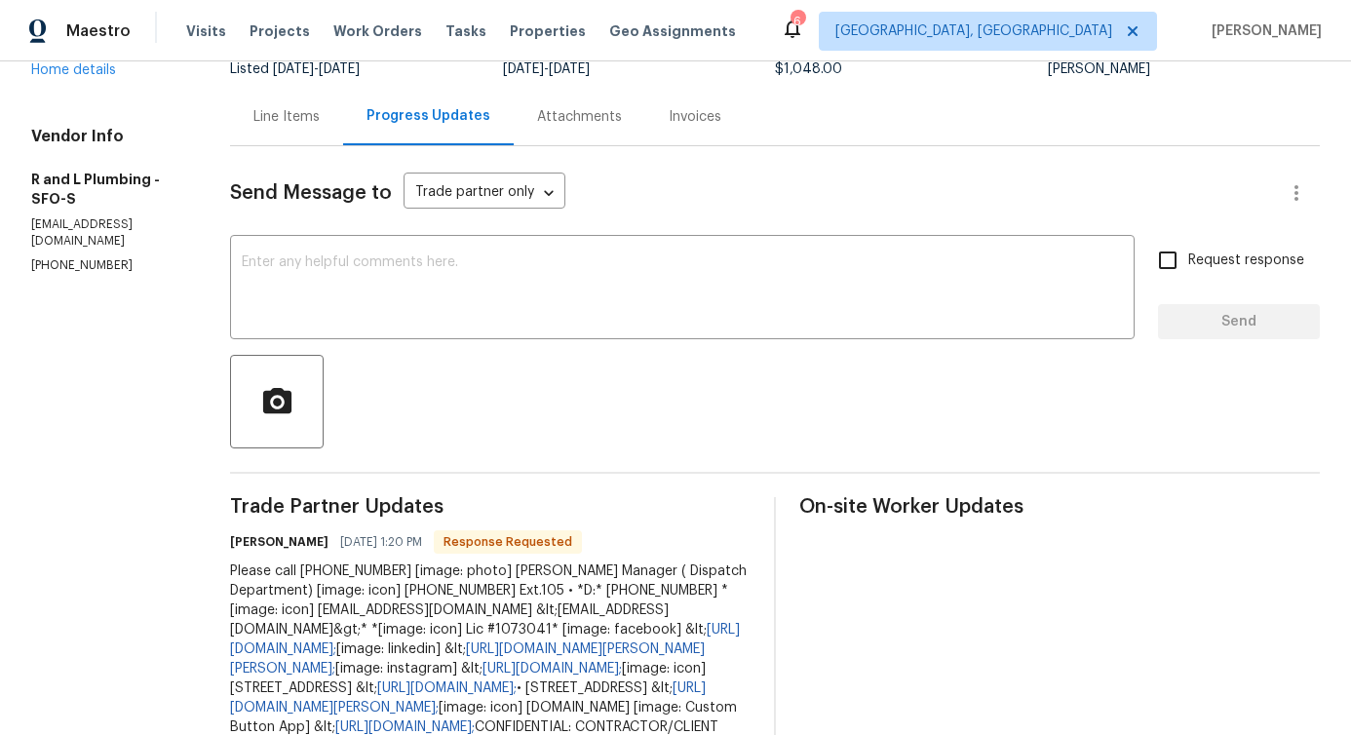
scroll to position [47, 0]
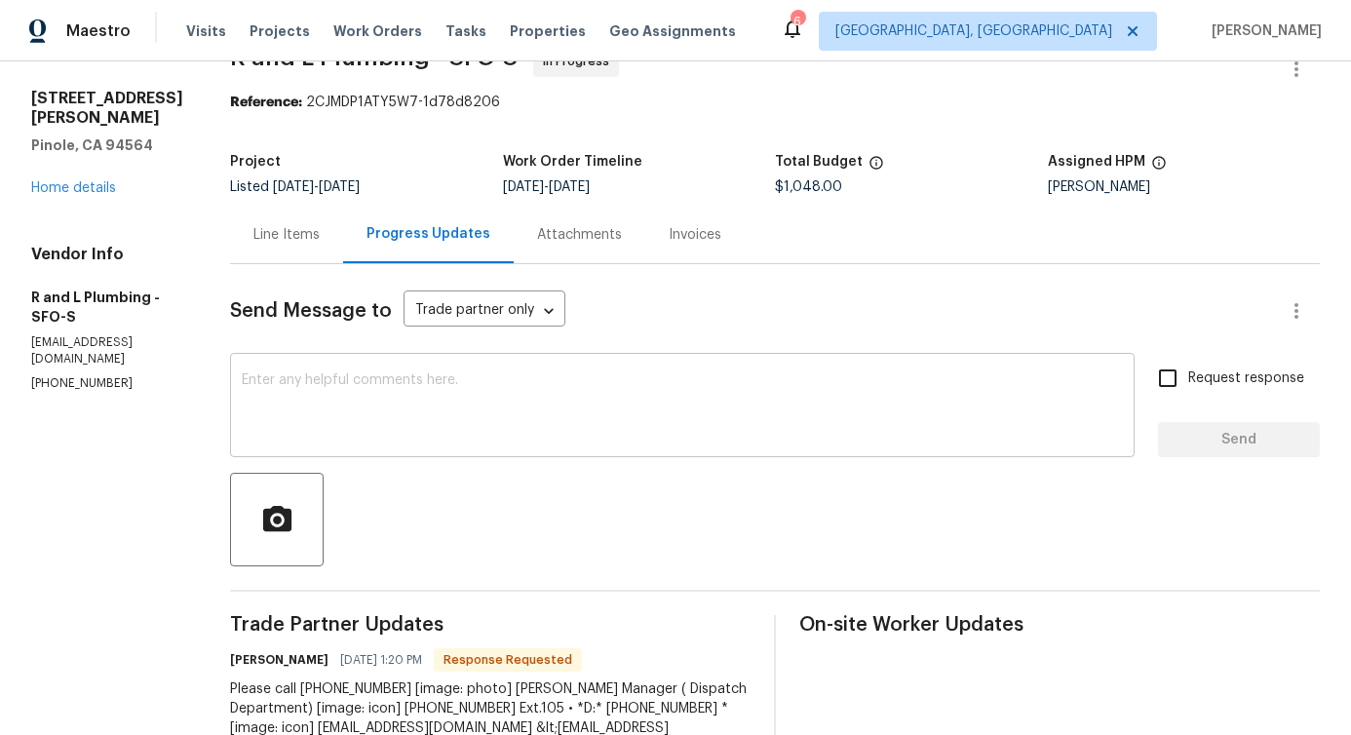
click at [365, 365] on div "x ​" at bounding box center [682, 407] width 905 height 99
paste textarea "We have been unable to reach you at"
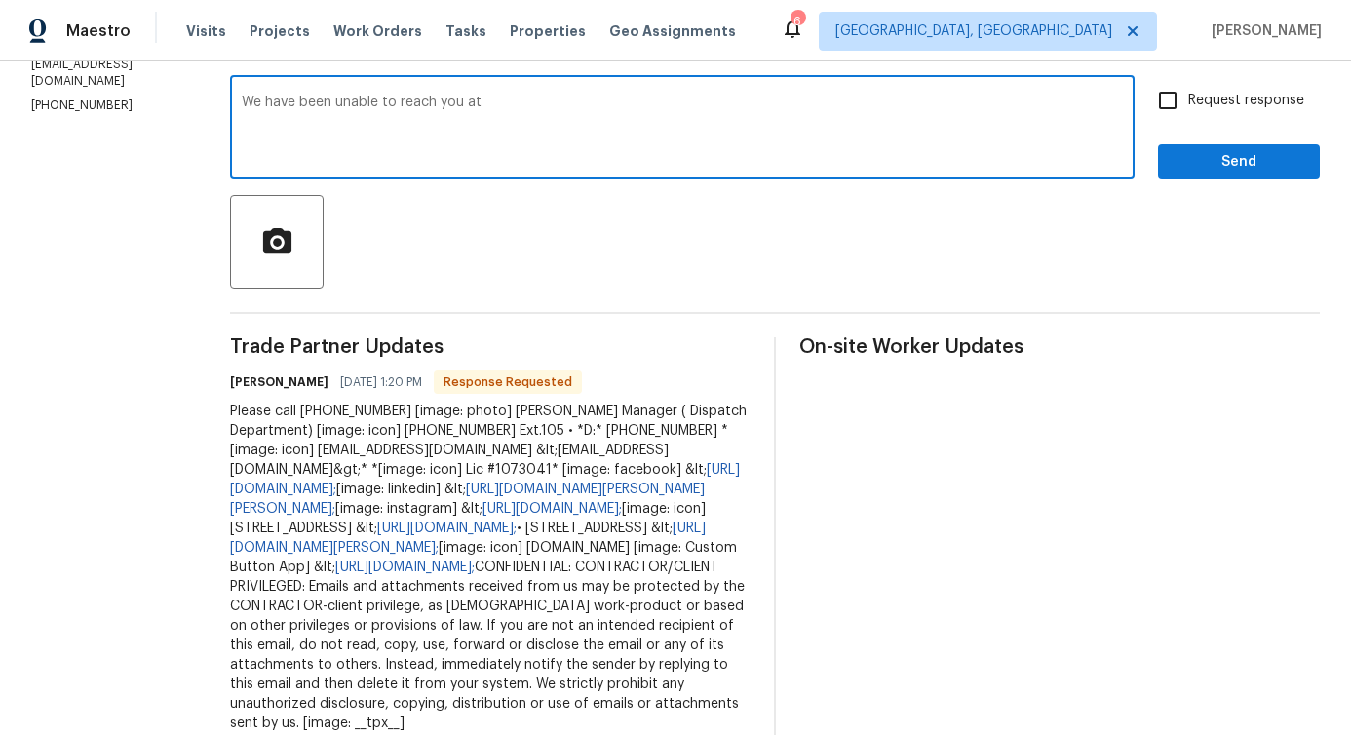
scroll to position [357, 0]
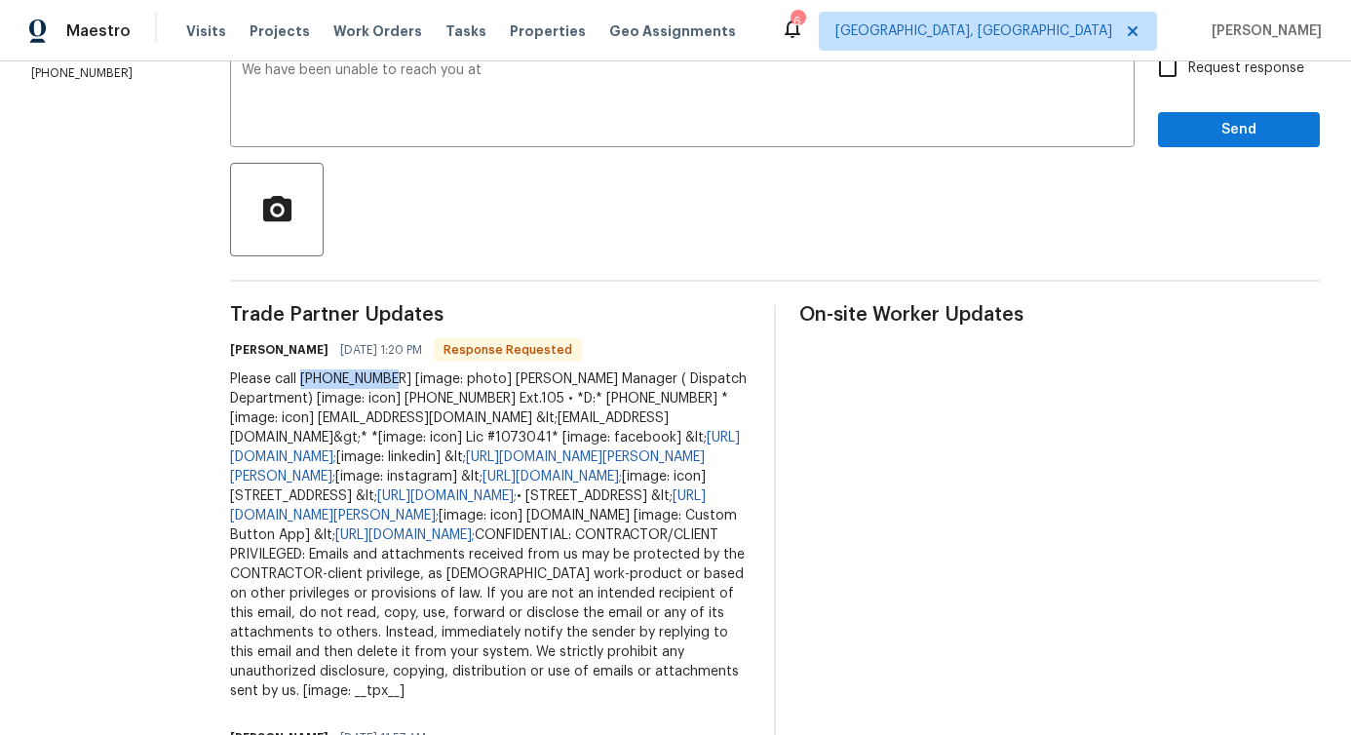
drag, startPoint x: 268, startPoint y: 378, endPoint x: 349, endPoint y: 388, distance: 81.5
click at [349, 388] on div "Please call 415 941 9935 [image: photo] Sabrina Palma Manager ( Dispatch Depart…" at bounding box center [490, 535] width 521 height 331
copy div "415 941 9935"
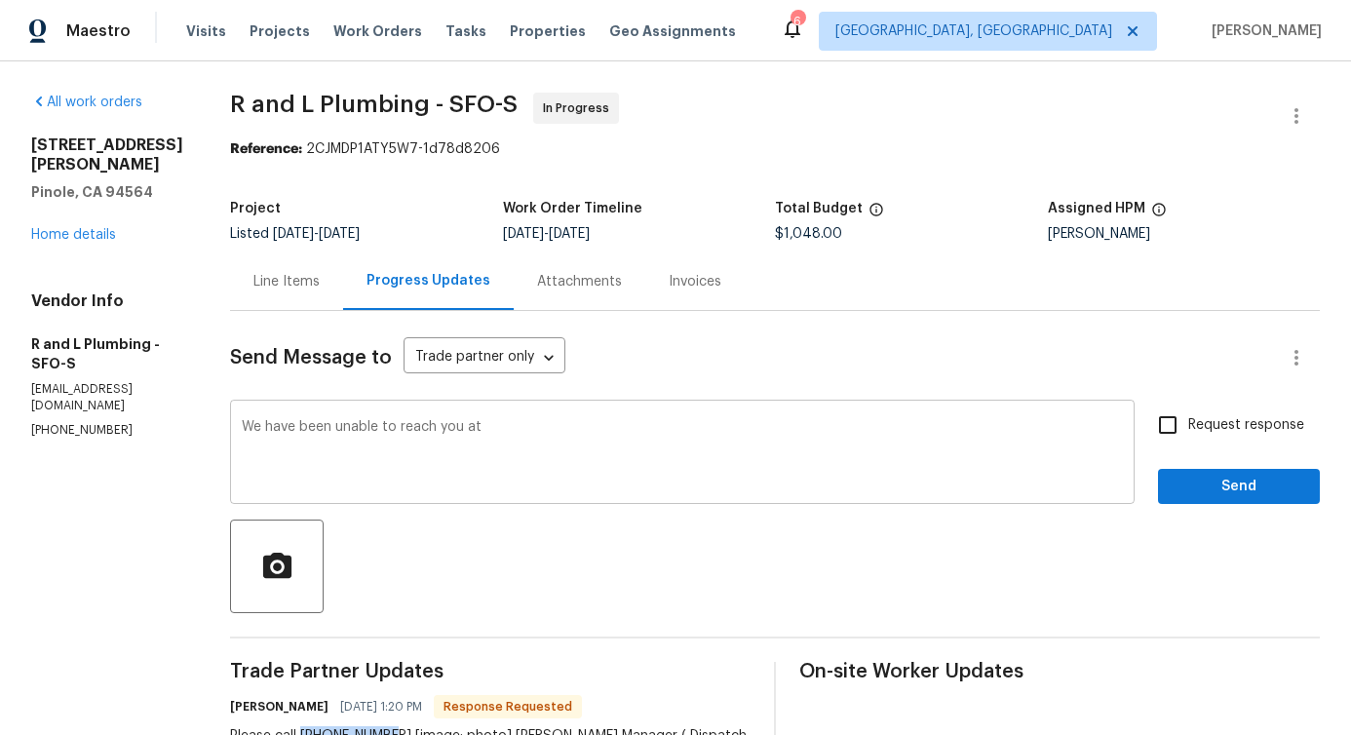
click at [500, 435] on textarea "We have been unable to reach you at" at bounding box center [682, 454] width 881 height 68
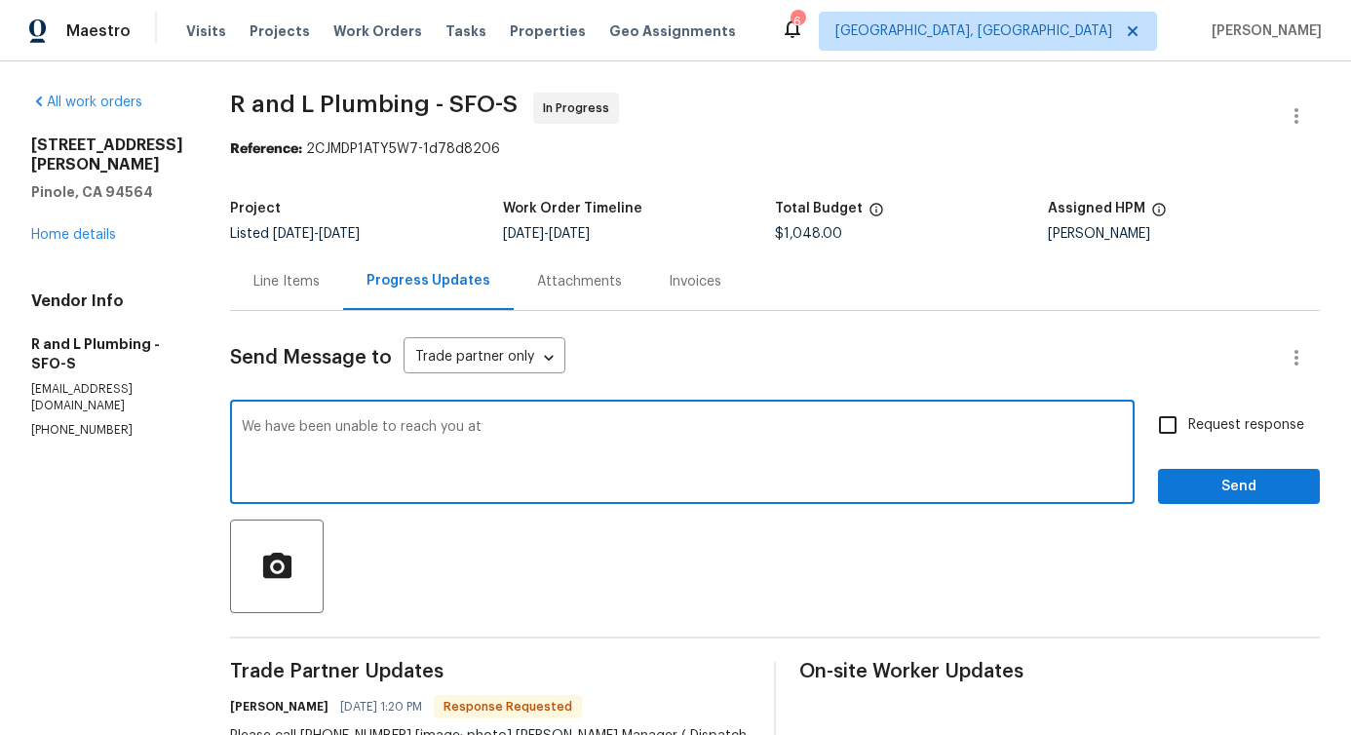
paste textarea "415 941 9935"
type textarea "We have been unable to reach you at 415 941 9935"
click at [1180, 482] on span "Send" at bounding box center [1239, 487] width 131 height 24
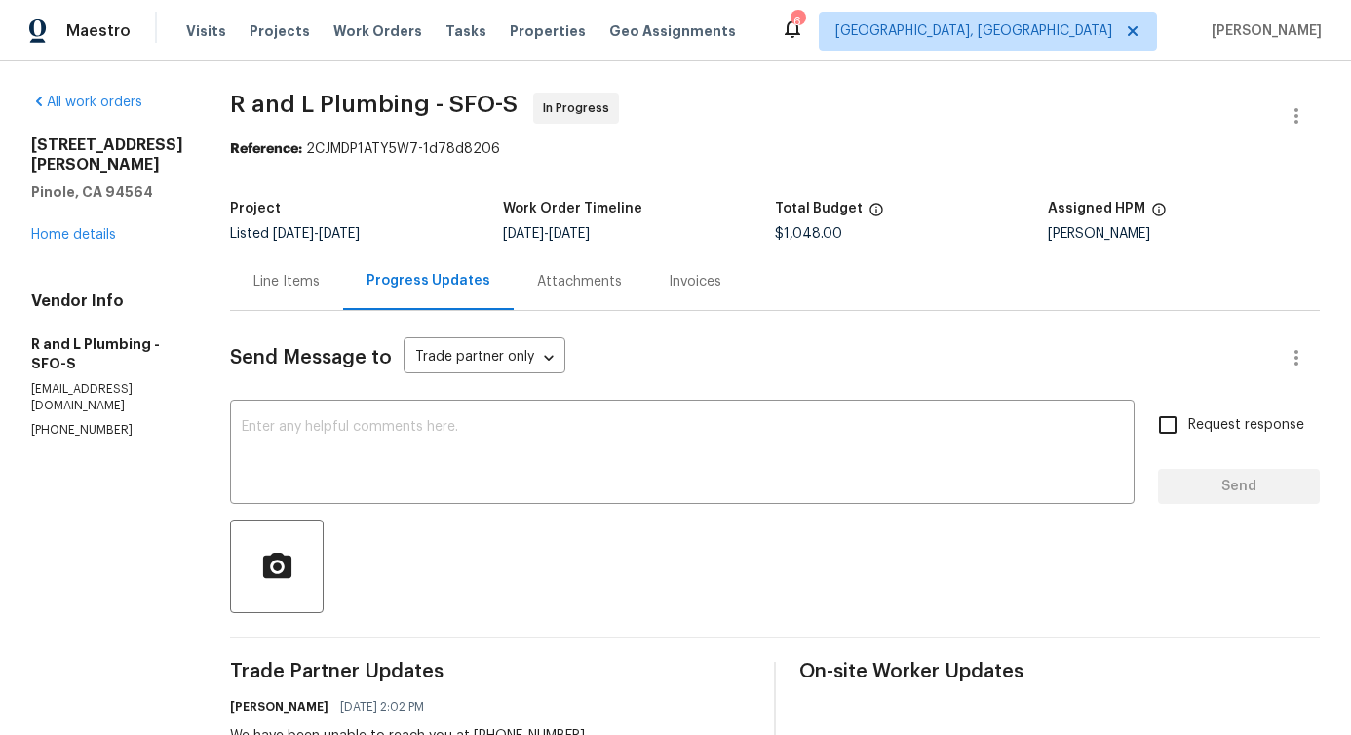
click at [101, 222] on div "2572 Alice Way Pinole, CA 94564 Home details" at bounding box center [107, 190] width 152 height 109
click at [94, 228] on link "Home details" at bounding box center [73, 235] width 85 height 14
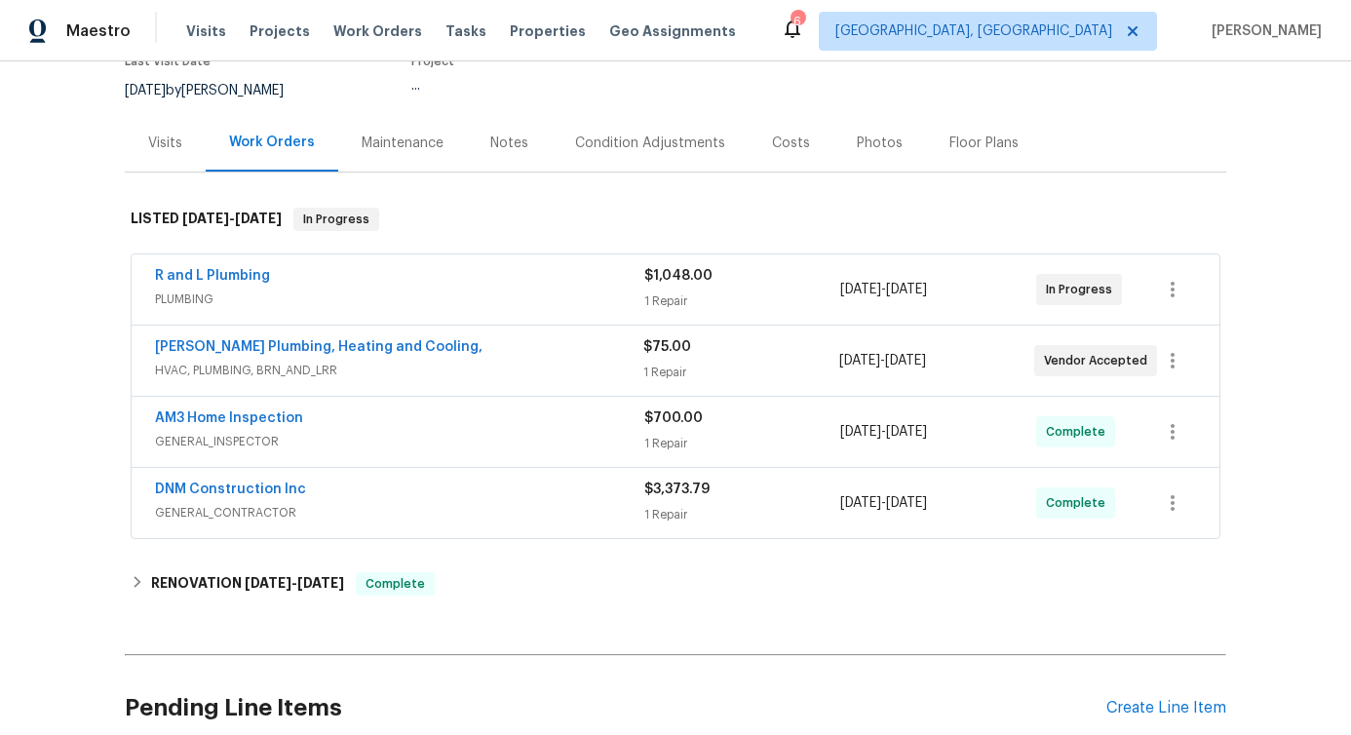
scroll to position [183, 0]
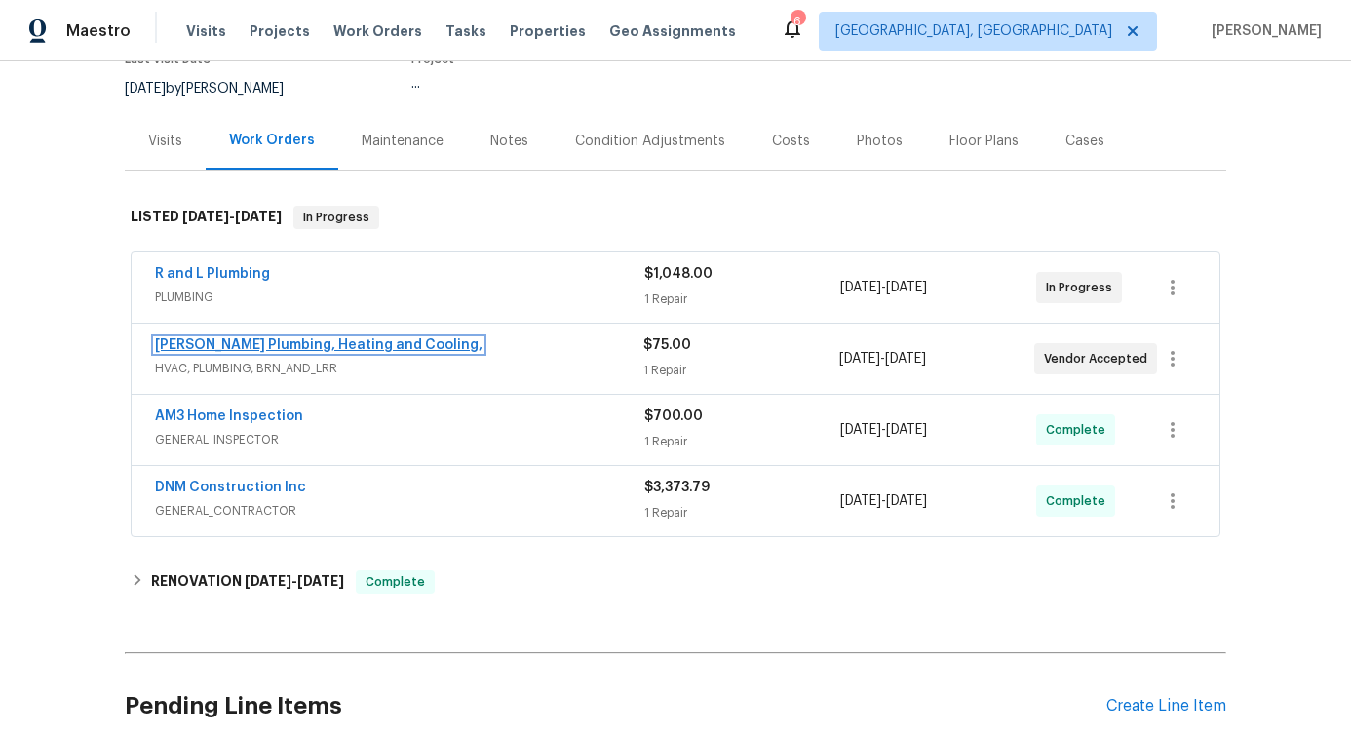
click at [286, 343] on link "Albert Nahman Plumbing, Heating and Cooling," at bounding box center [319, 345] width 328 height 14
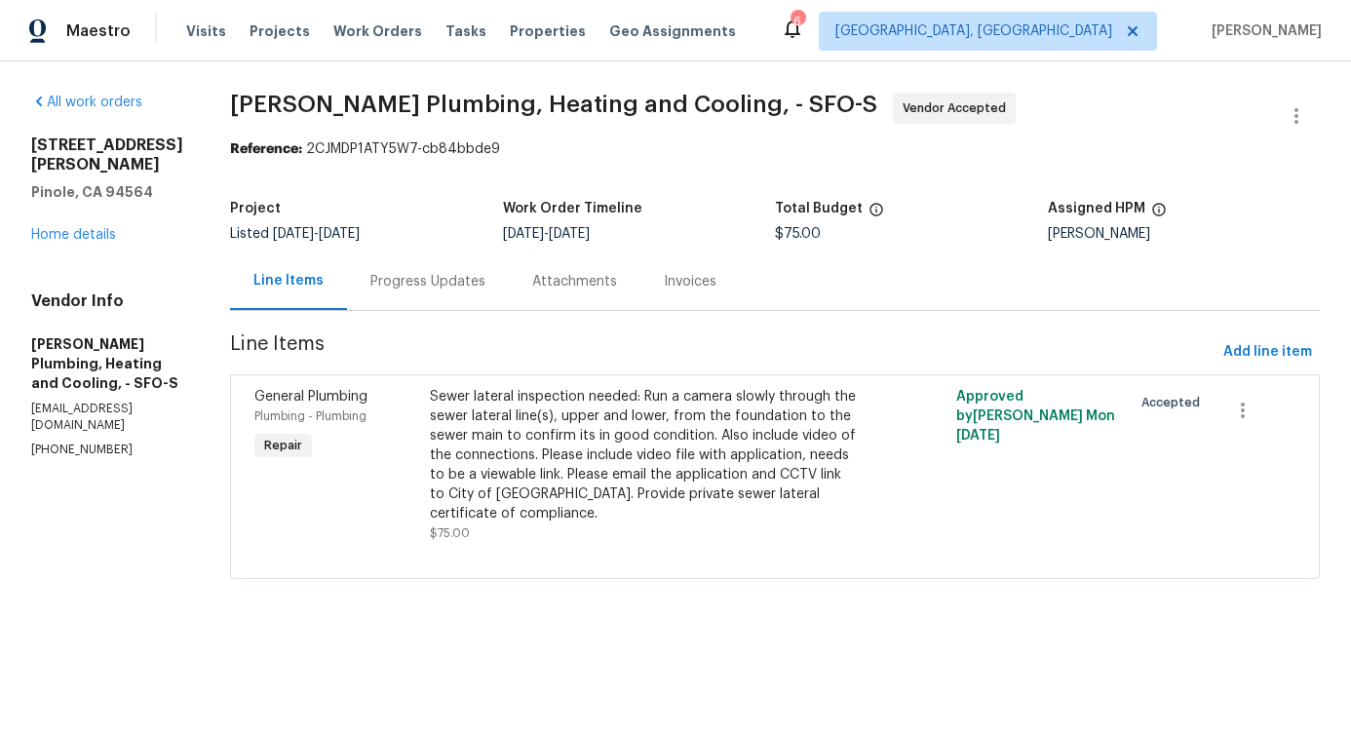
click at [486, 286] on div "Progress Updates" at bounding box center [427, 281] width 115 height 19
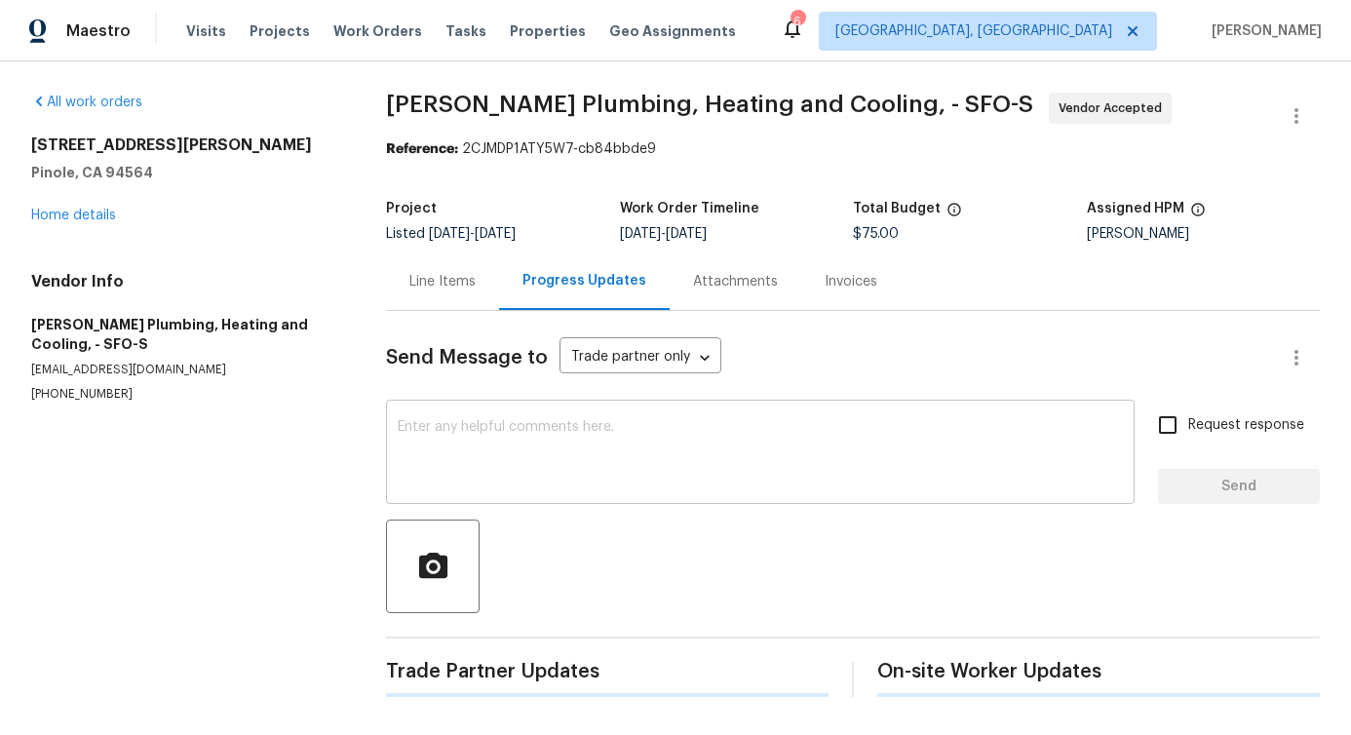
click at [527, 488] on textarea at bounding box center [760, 454] width 725 height 68
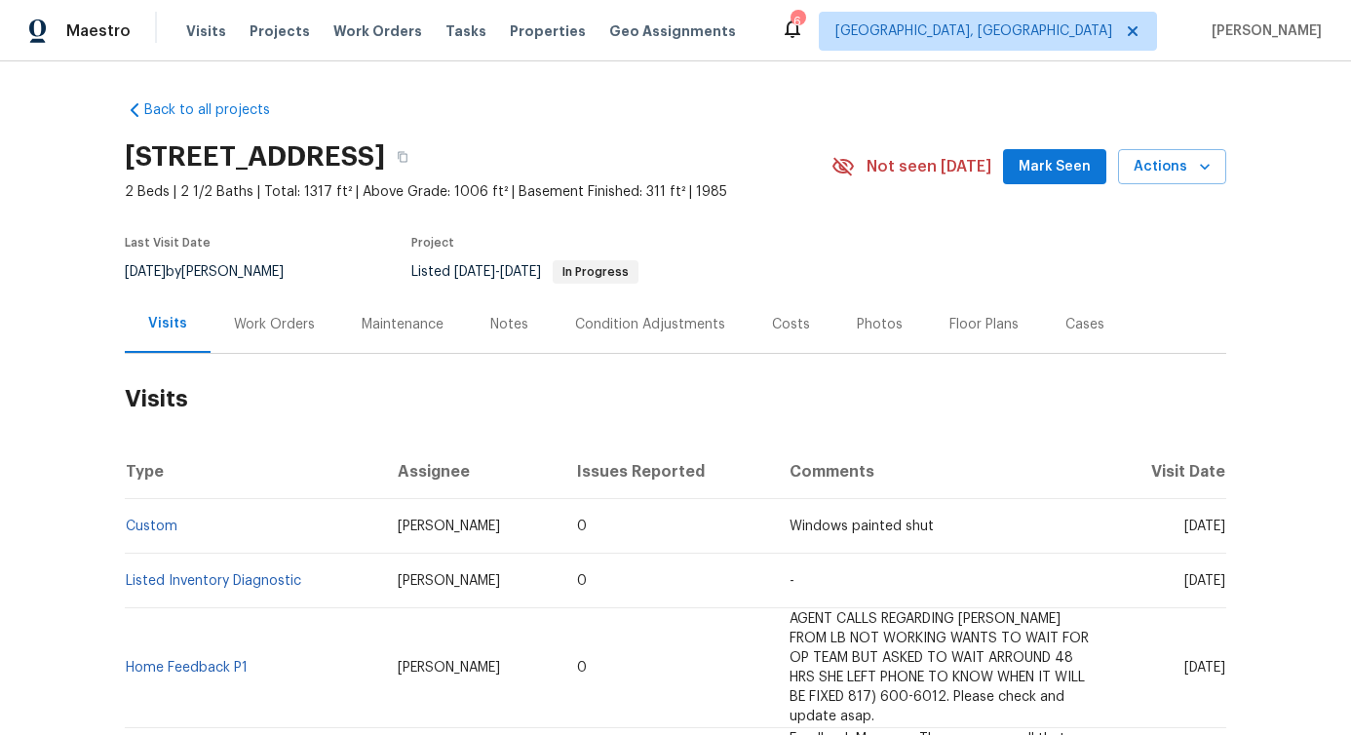
click at [267, 323] on div "Work Orders" at bounding box center [274, 324] width 81 height 19
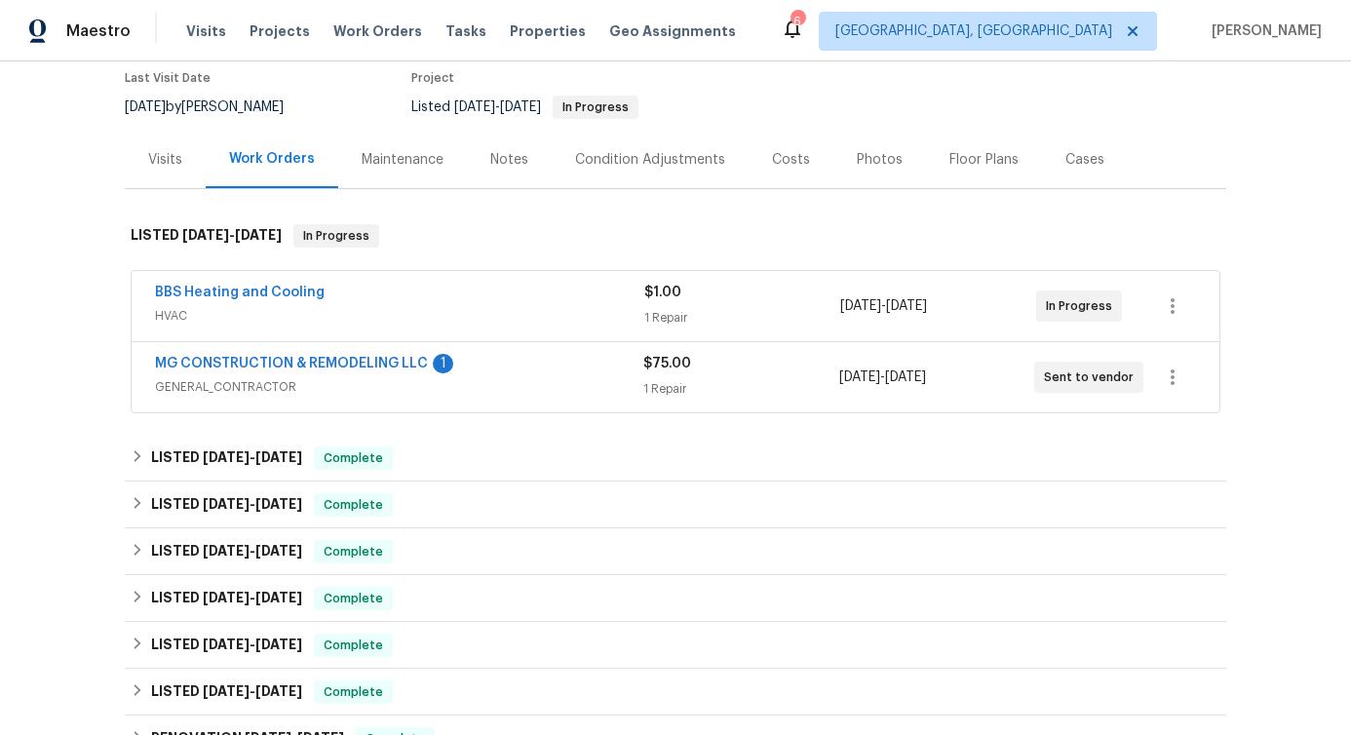
scroll to position [170, 0]
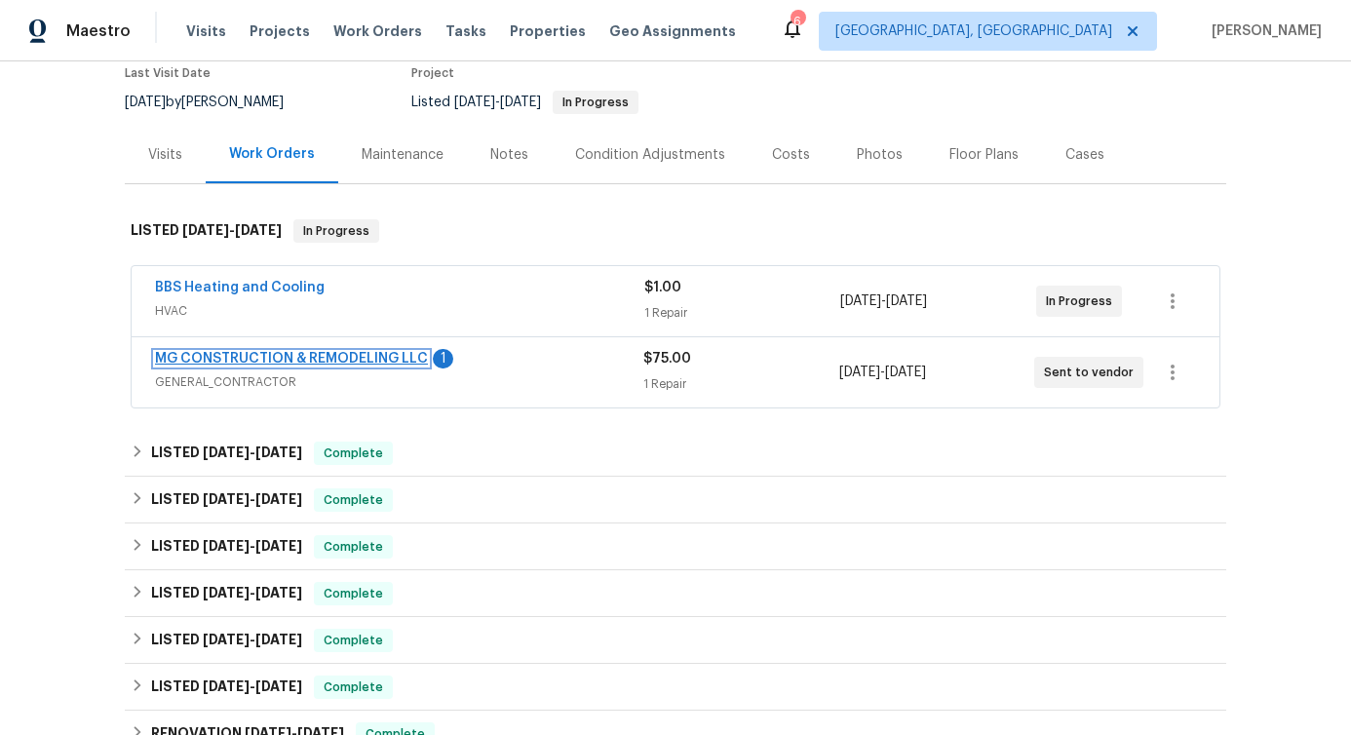
click at [252, 354] on link "MG CONSTRUCTION & REMODELING LLC" at bounding box center [291, 359] width 273 height 14
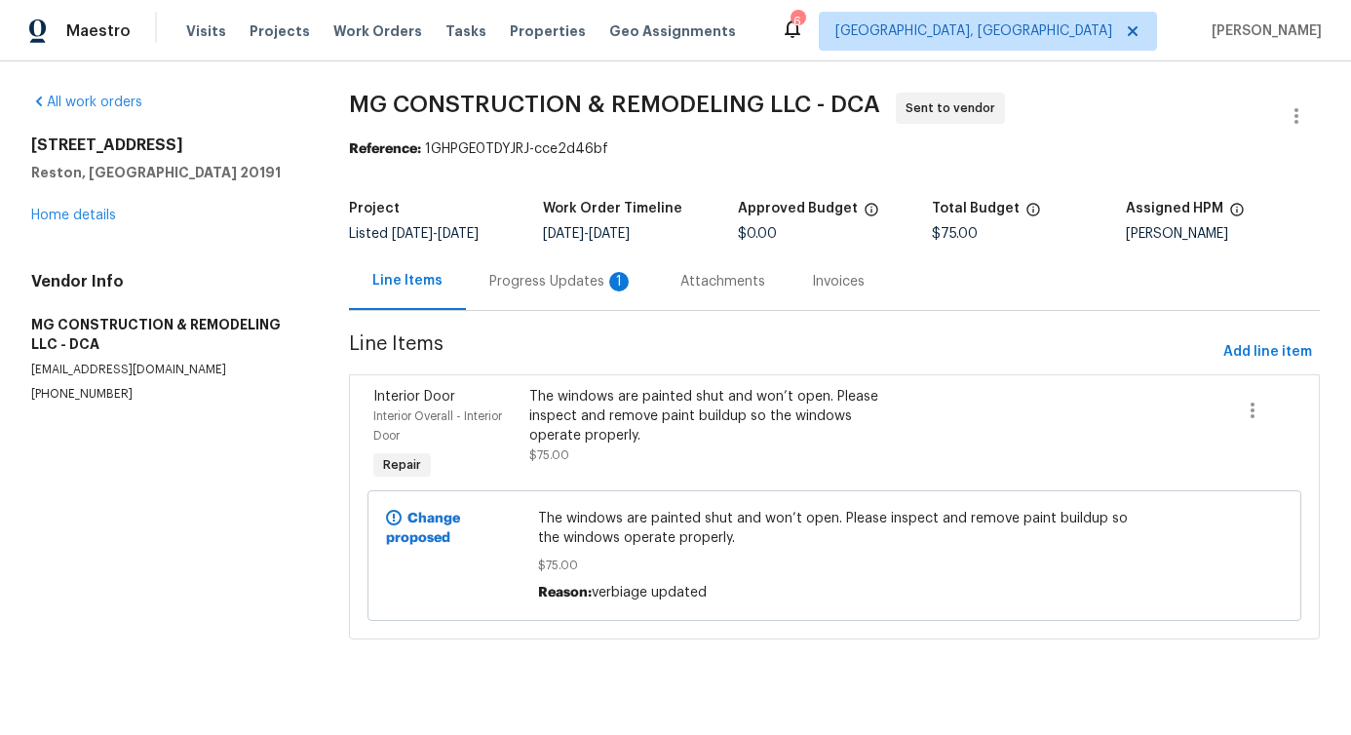
click at [575, 300] on div "Progress Updates 1" at bounding box center [561, 282] width 191 height 58
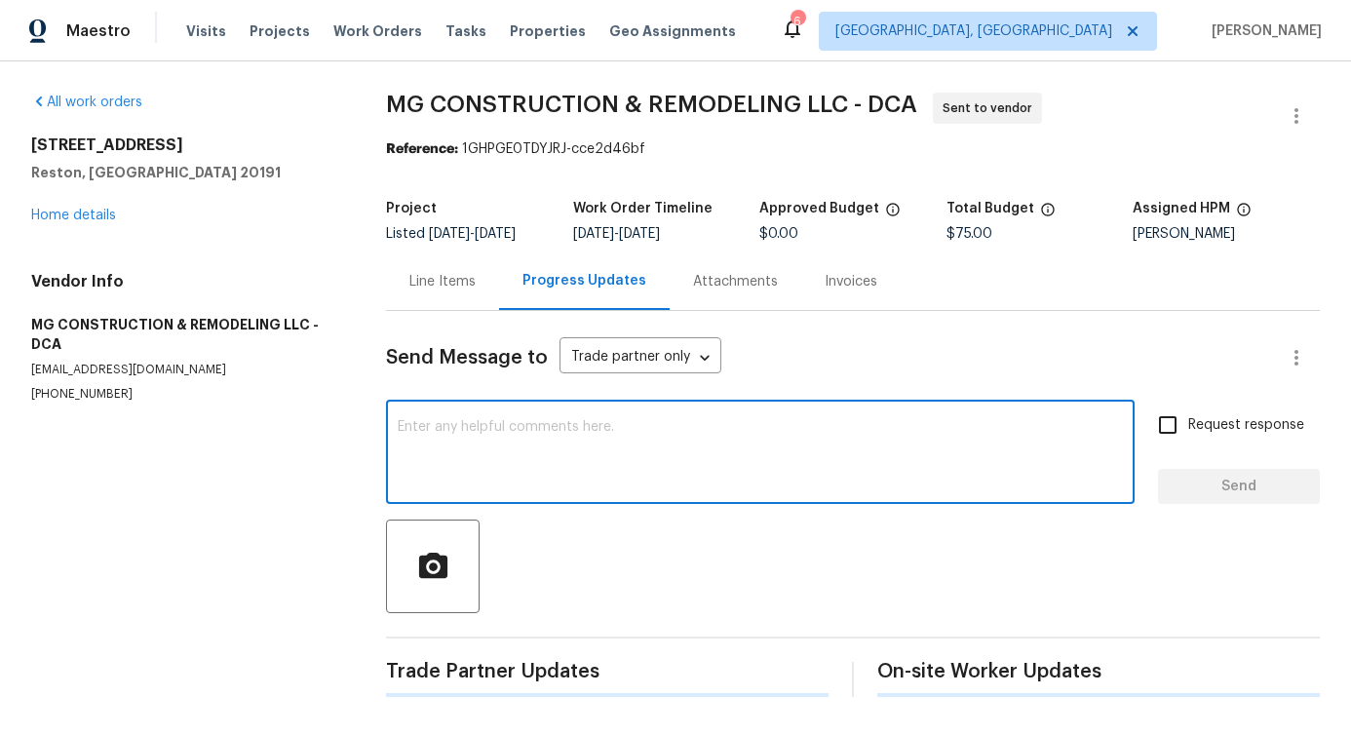
click at [566, 429] on textarea at bounding box center [760, 454] width 725 height 68
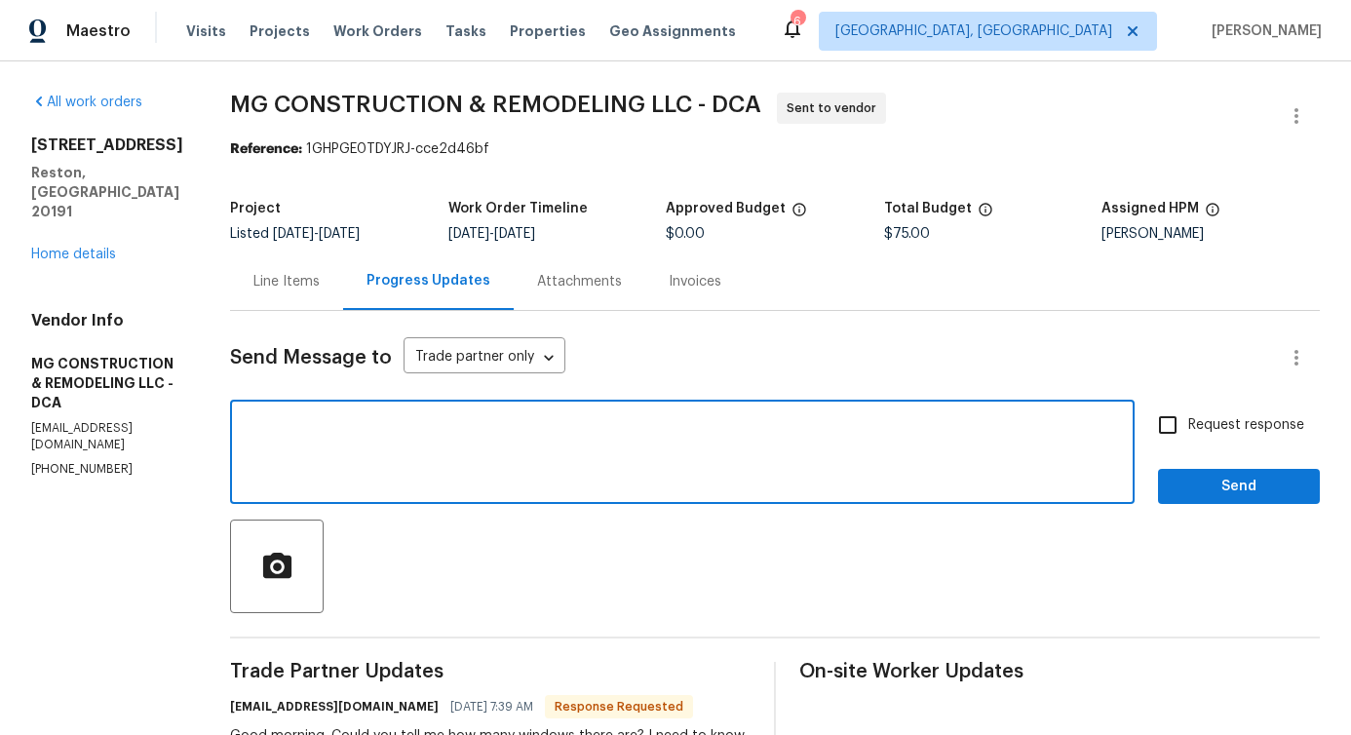
click at [343, 270] on div "Line Items" at bounding box center [286, 282] width 113 height 58
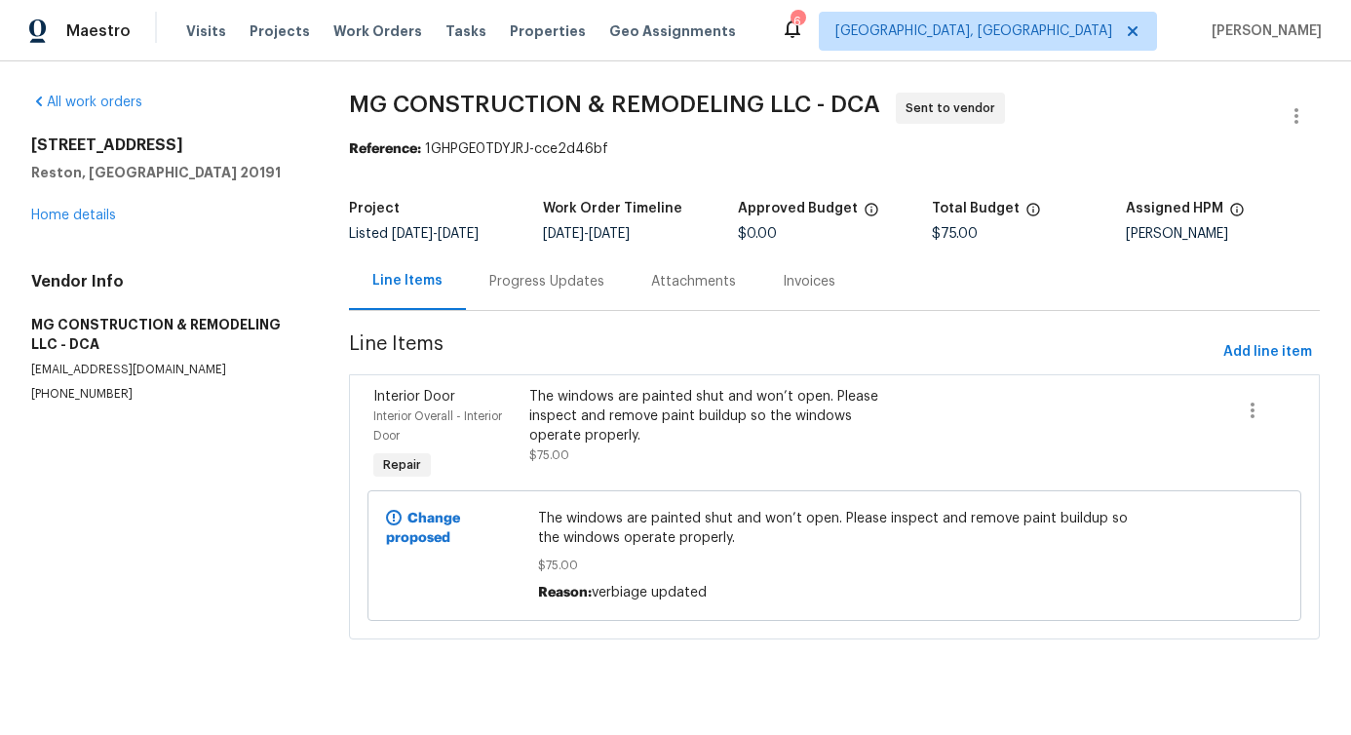
click at [521, 274] on div "Progress Updates" at bounding box center [546, 281] width 115 height 19
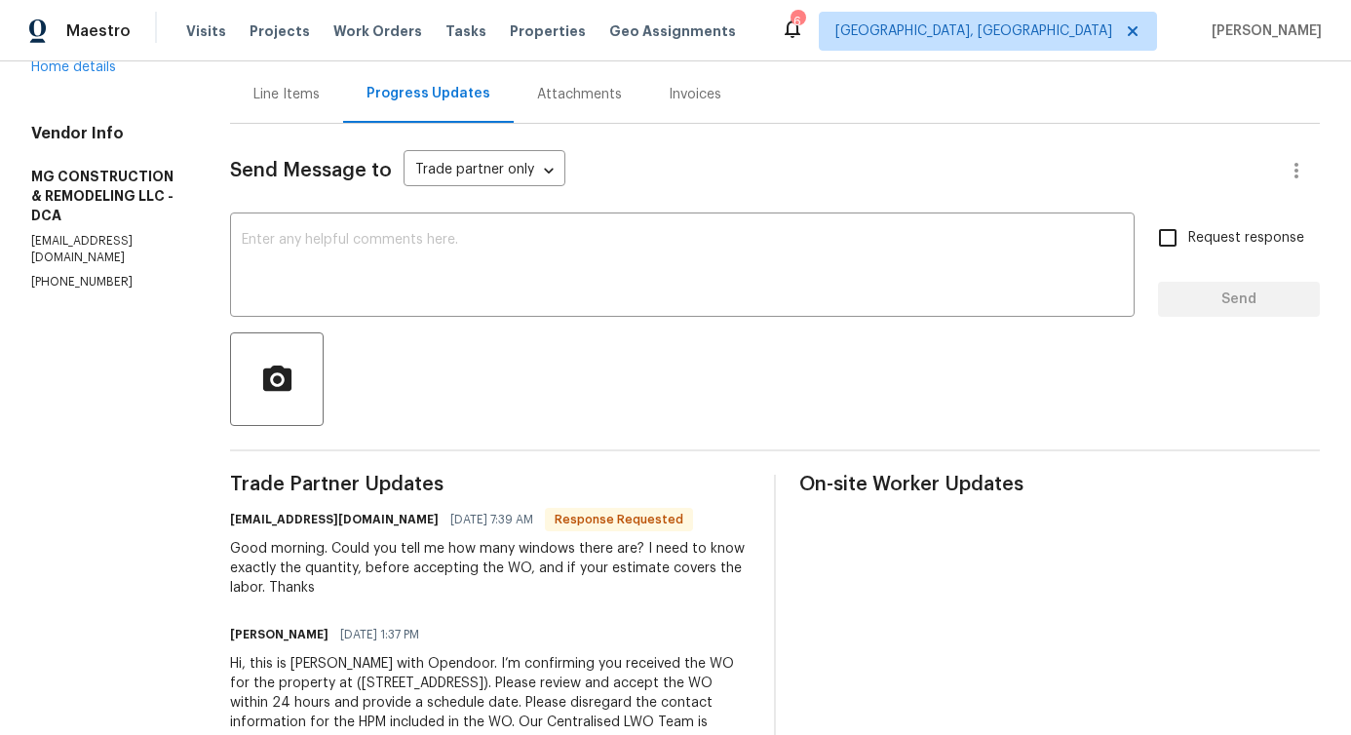
scroll to position [184, 0]
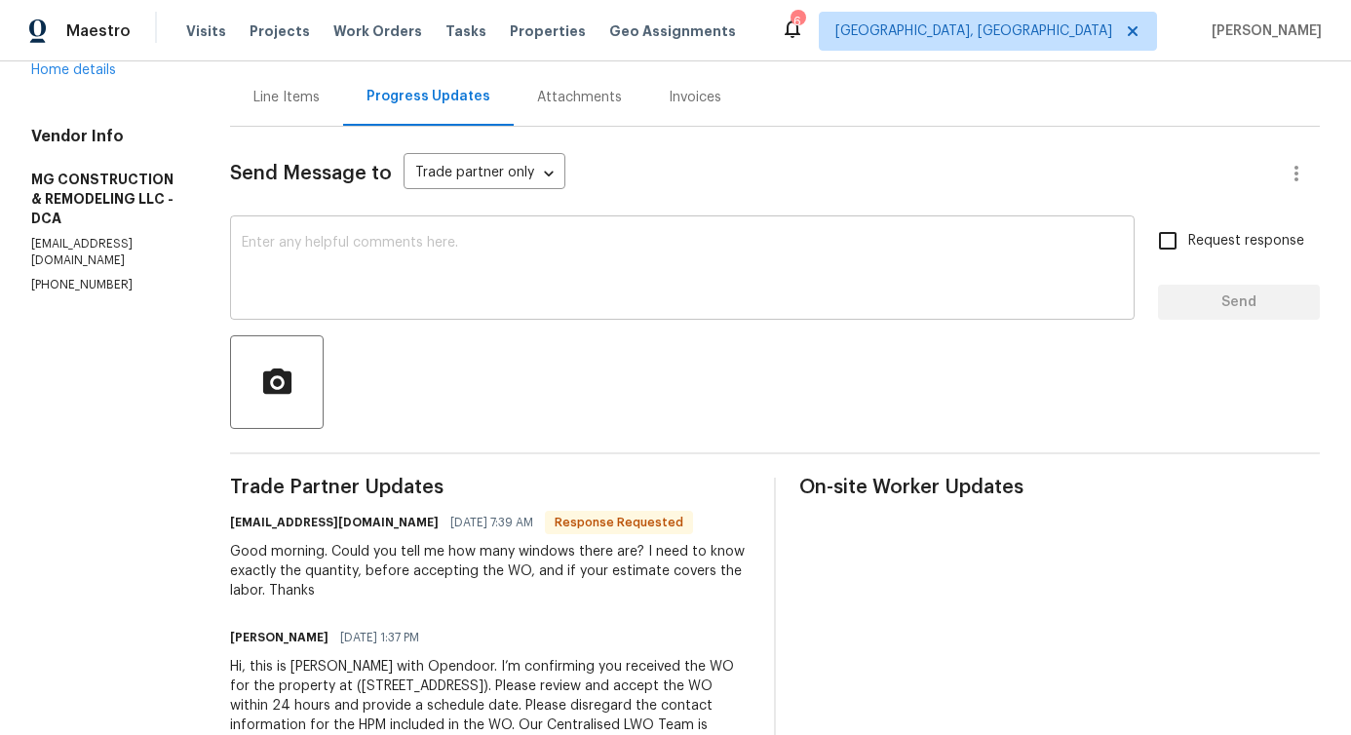
click at [421, 278] on textarea at bounding box center [682, 270] width 881 height 68
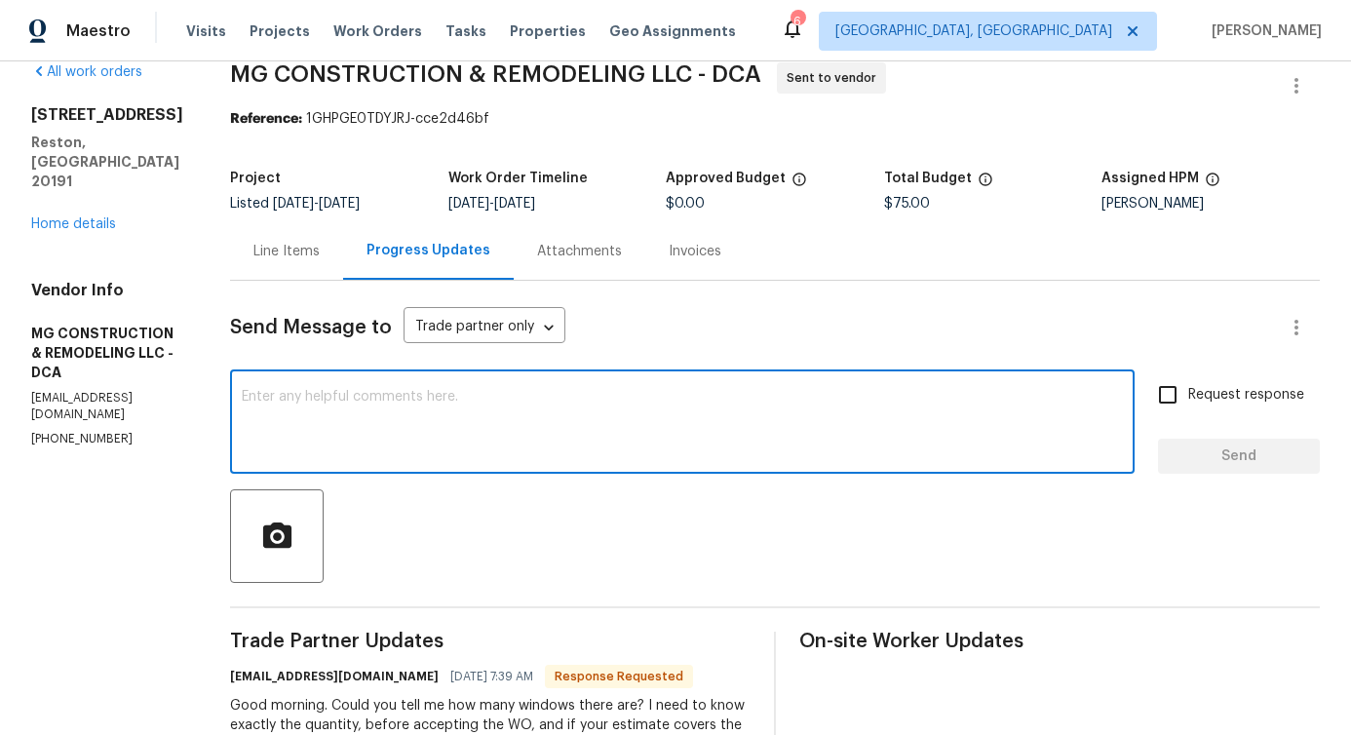
scroll to position [89, 0]
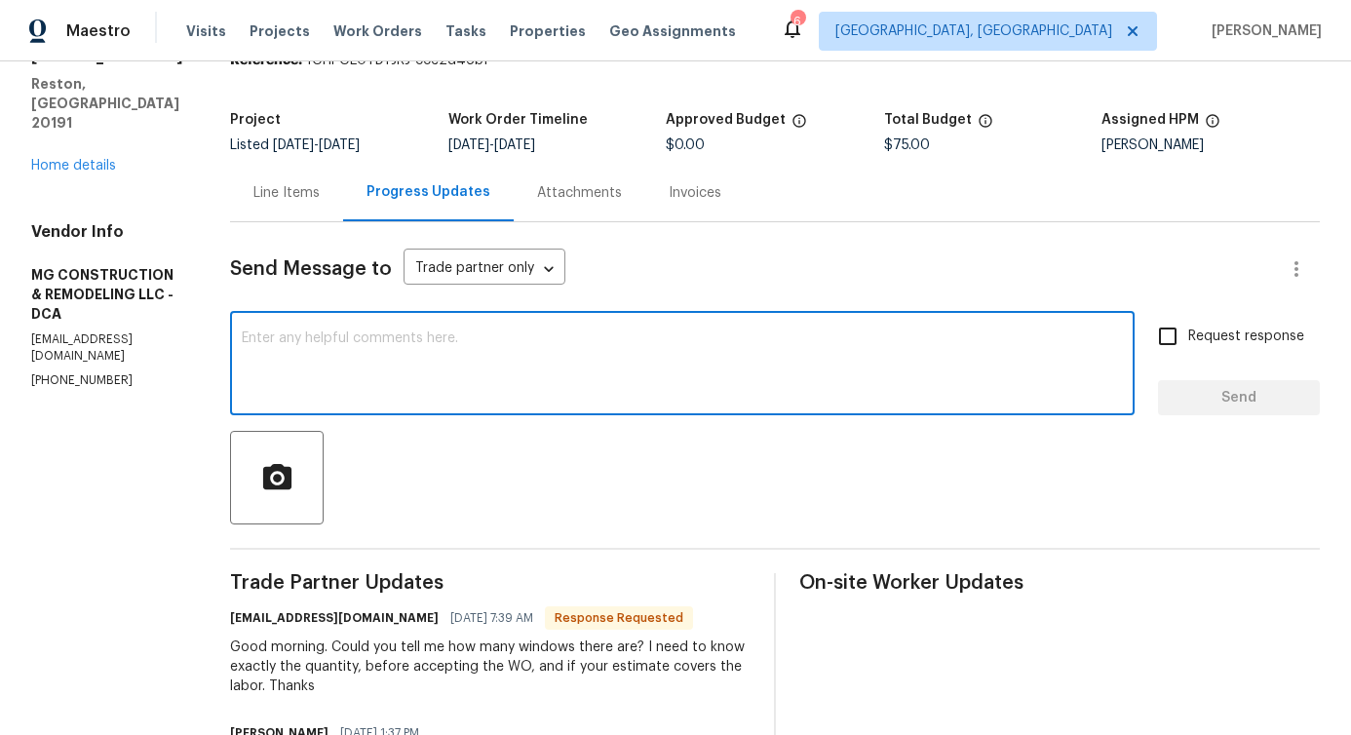
click at [375, 378] on textarea at bounding box center [682, 365] width 881 height 68
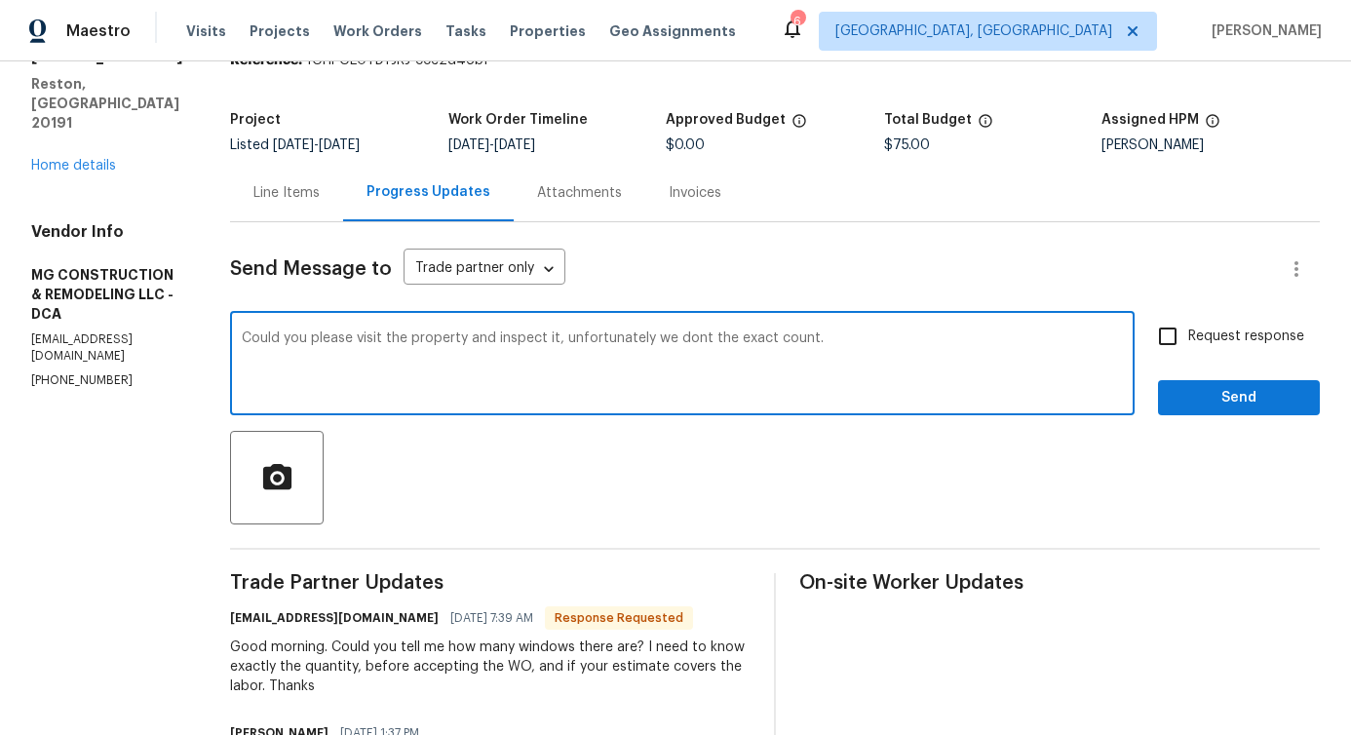
type textarea "Could you please visit the property and inspect it, unfortunately we dont the e…"
click at [625, 340] on textarea "Could you please visit the property and inspect it, unfortunately we dont the e…" at bounding box center [682, 365] width 881 height 68
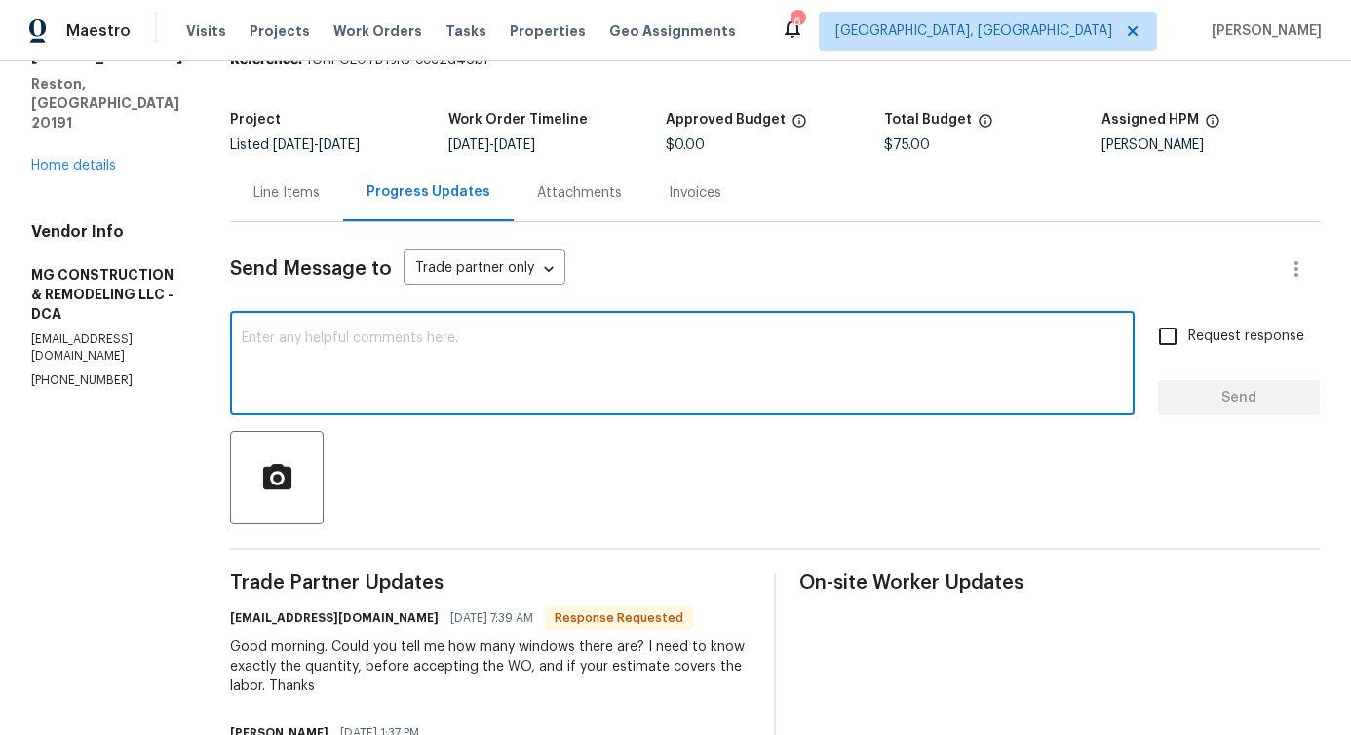
paste textarea "Could you please visit the property and carry out an inspection? Unfortunately,…"
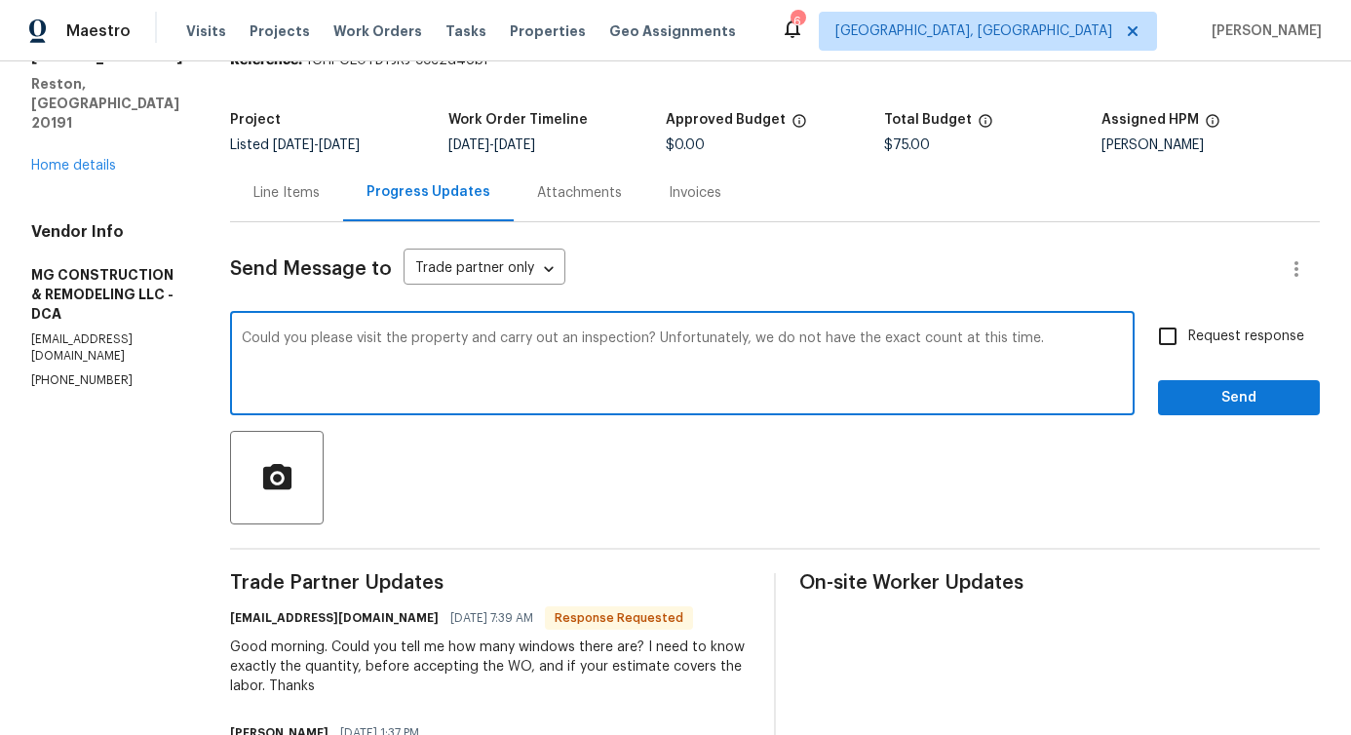
type textarea "Could you please visit the property and carry out an inspection? Unfortunately,…"
click at [1167, 330] on input "Request response" at bounding box center [1168, 336] width 41 height 41
checkbox input "true"
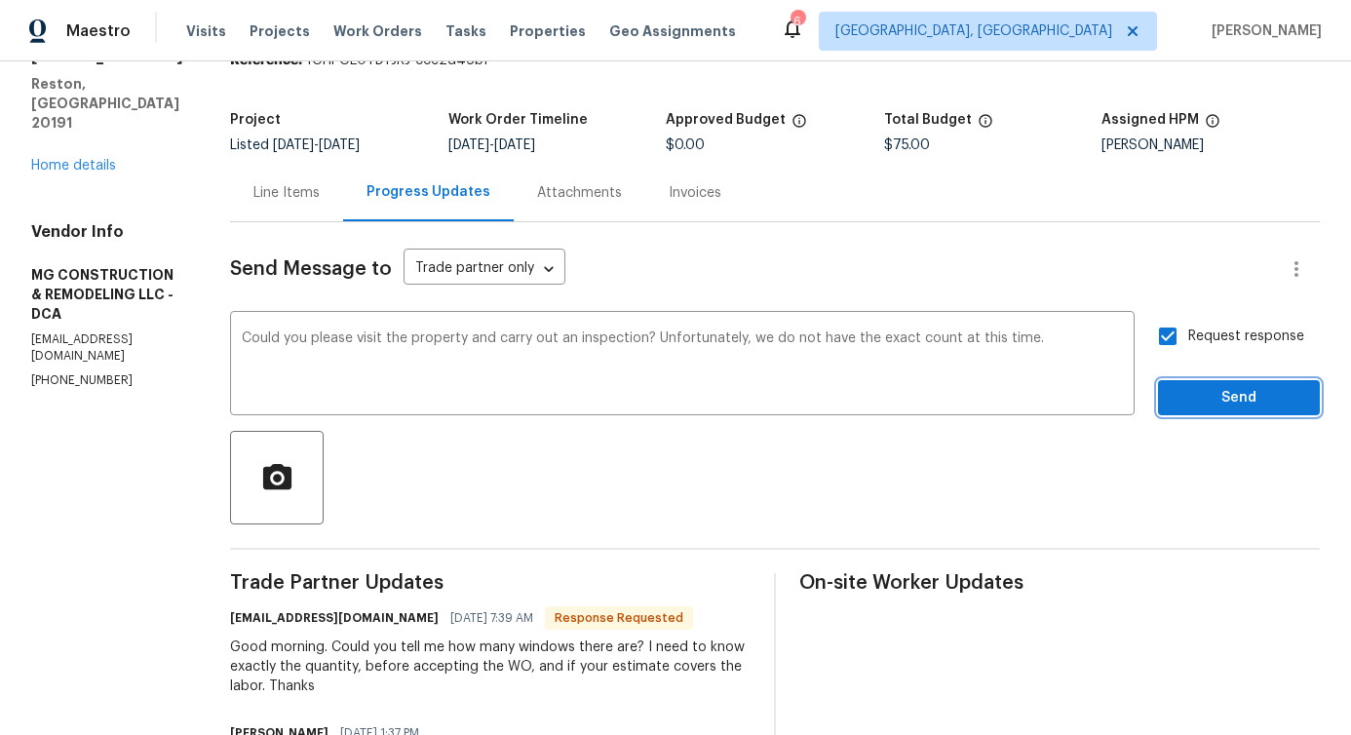
click at [1200, 404] on span "Send" at bounding box center [1239, 398] width 131 height 24
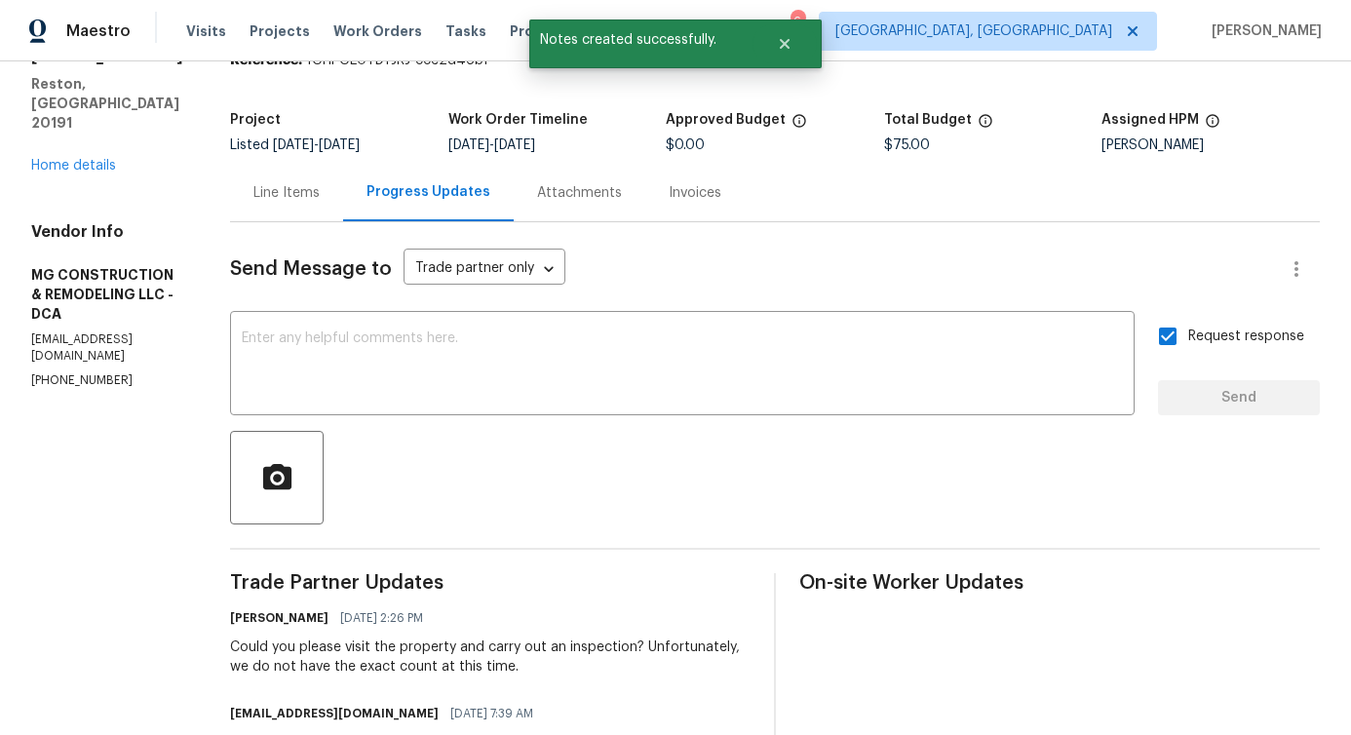
scroll to position [0, 0]
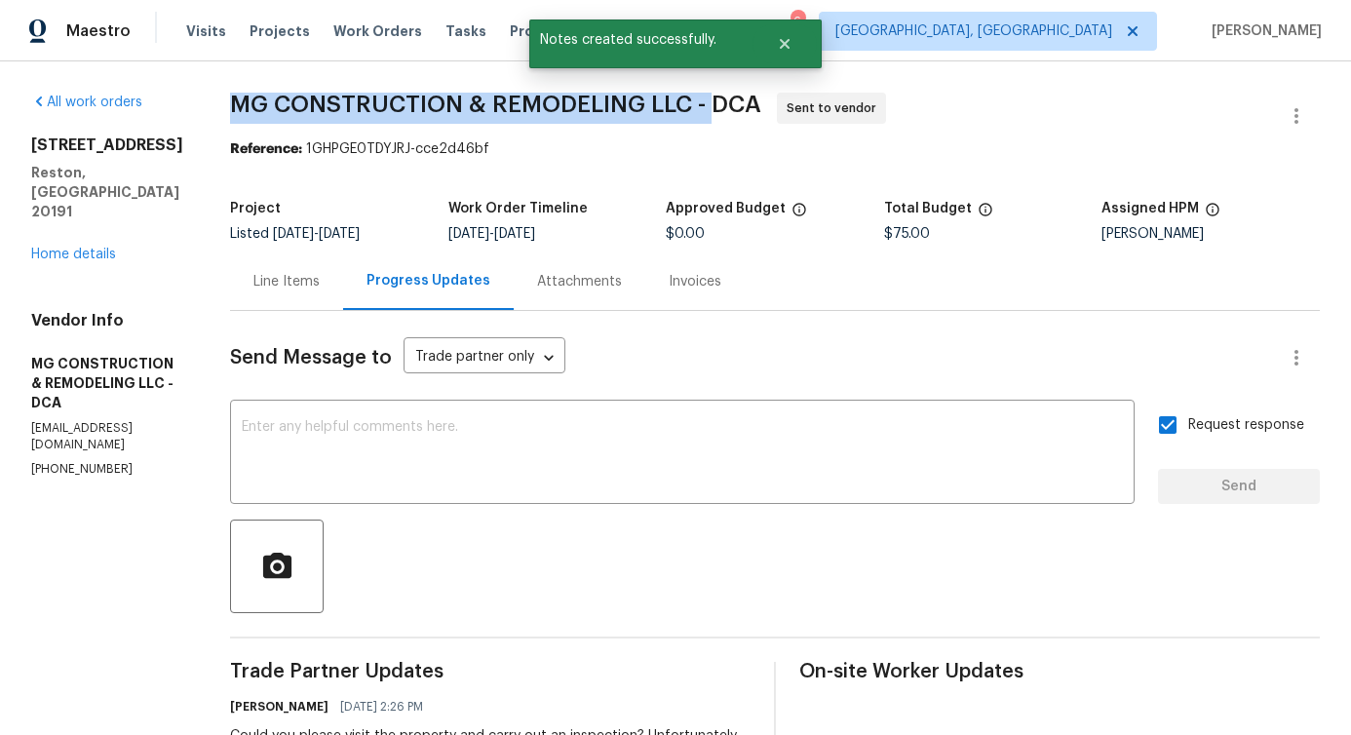
drag, startPoint x: 307, startPoint y: 109, endPoint x: 800, endPoint y: 100, distance: 493.4
click at [800, 100] on div "All work orders [STREET_ADDRESS] Home details Vendor Info MG CONSTRUCTION & REM…" at bounding box center [675, 575] width 1351 height 1028
copy span "MG CONSTRUCTION & REMODELING LLC -"
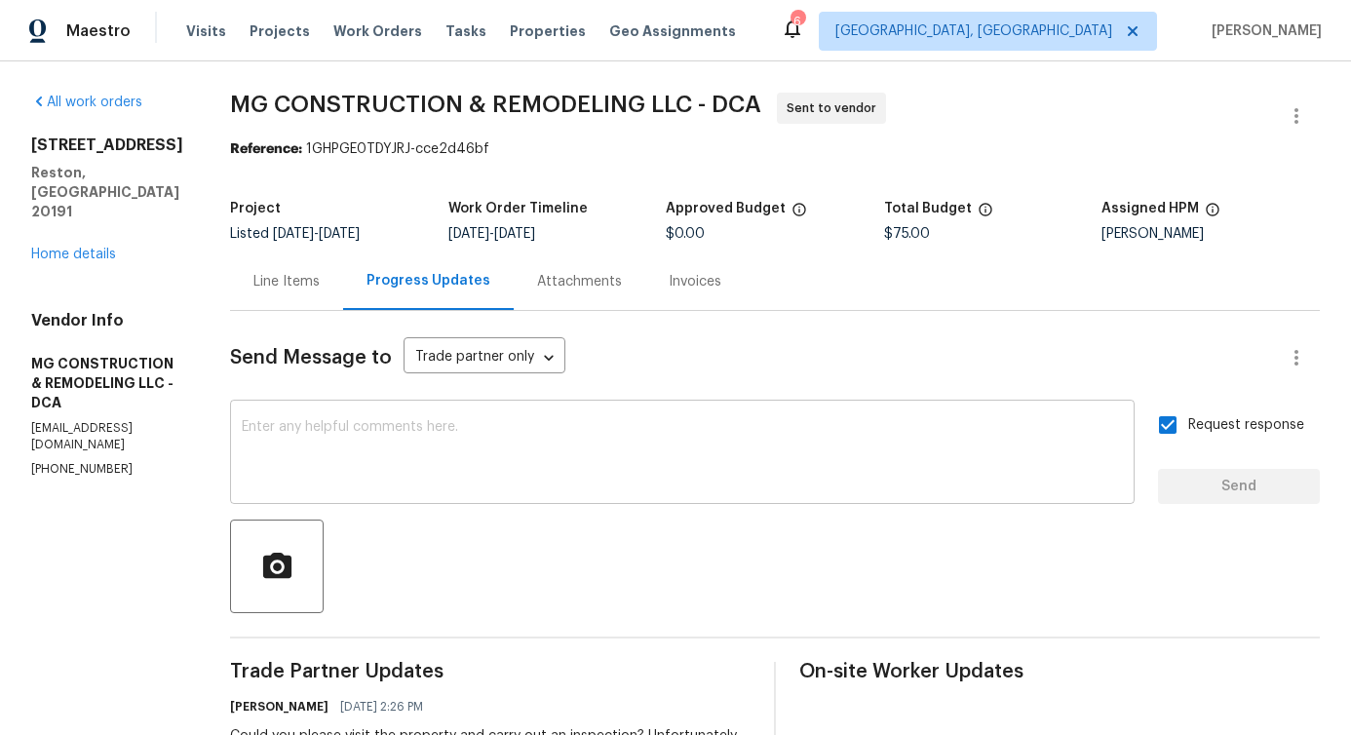
click at [577, 467] on textarea at bounding box center [682, 454] width 881 height 68
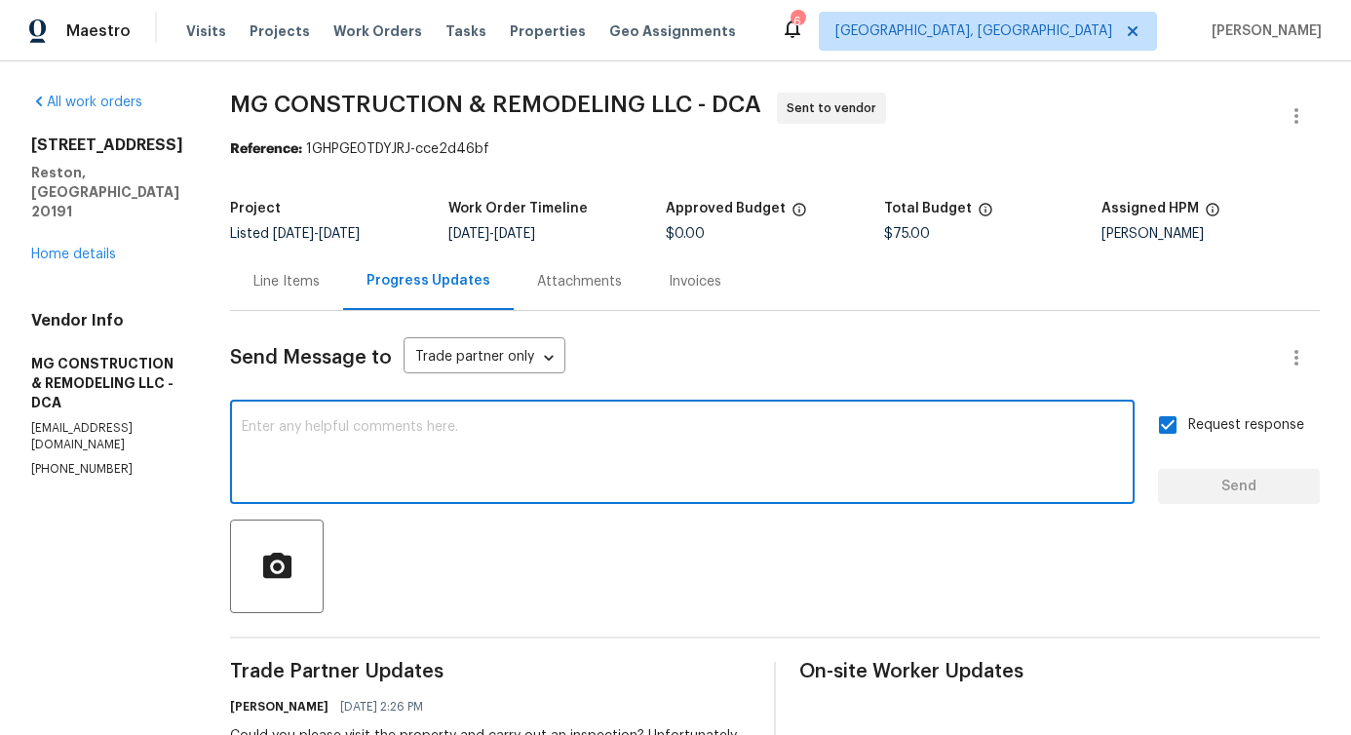
click at [761, 105] on span "MG CONSTRUCTION & REMODELING LLC - DCA" at bounding box center [495, 104] width 531 height 23
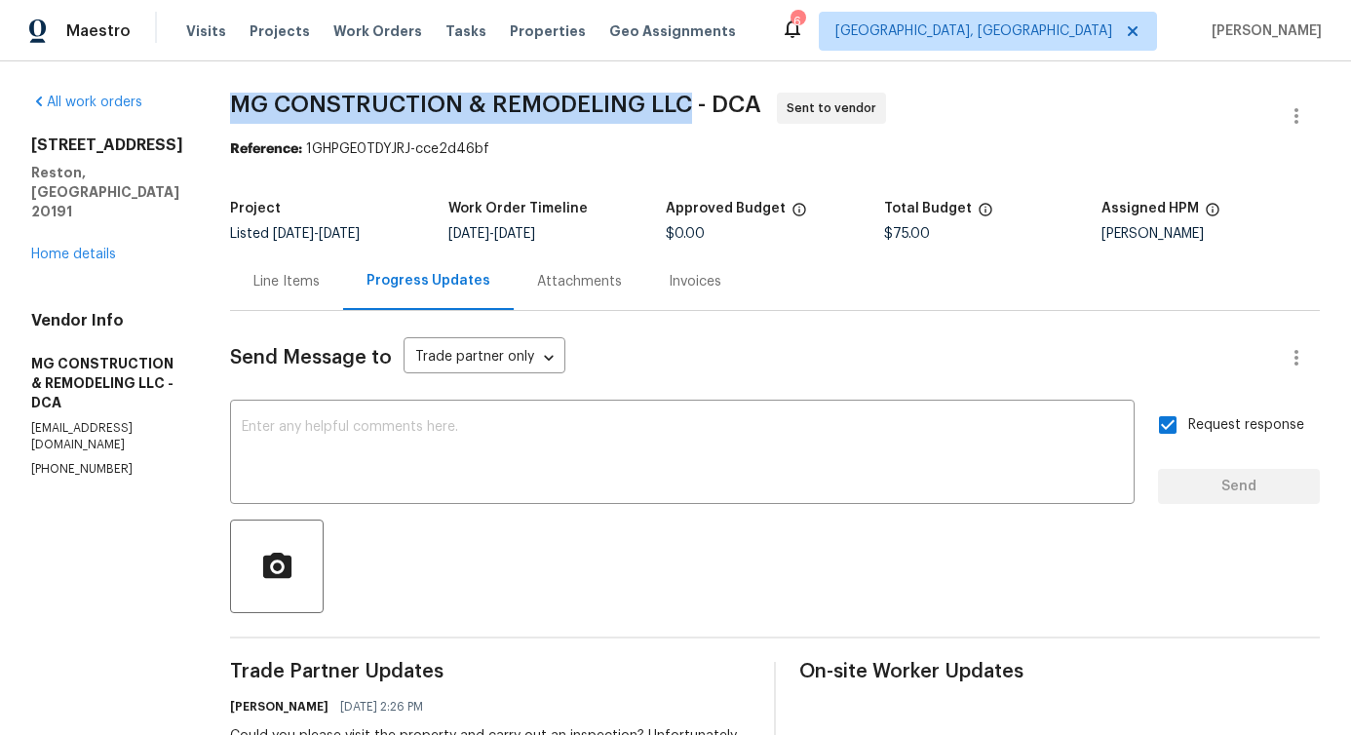
drag, startPoint x: 671, startPoint y: 115, endPoint x: 802, endPoint y: 106, distance: 131.9
click at [761, 107] on span "MG CONSTRUCTION & REMODELING LLC - DCA" at bounding box center [495, 104] width 531 height 23
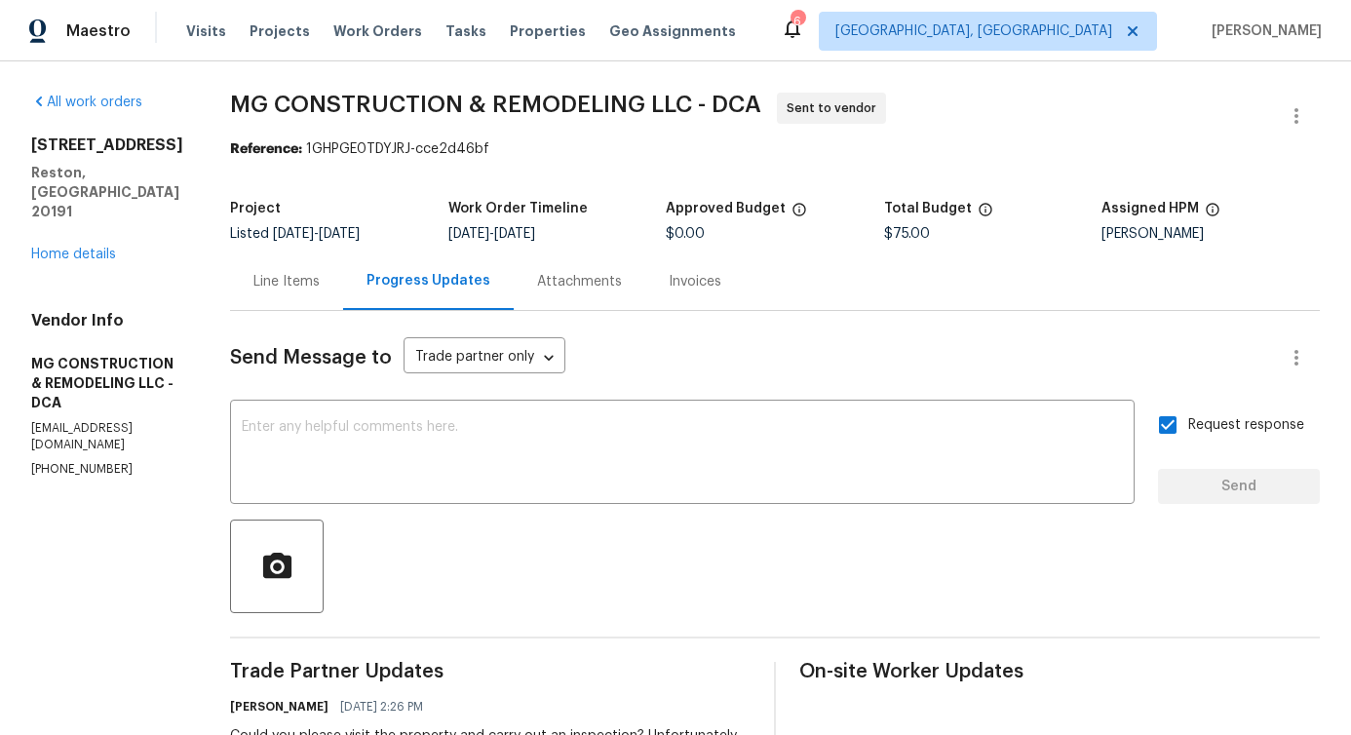
click at [761, 105] on span "MG CONSTRUCTION & REMODELING LLC - DCA" at bounding box center [495, 104] width 531 height 23
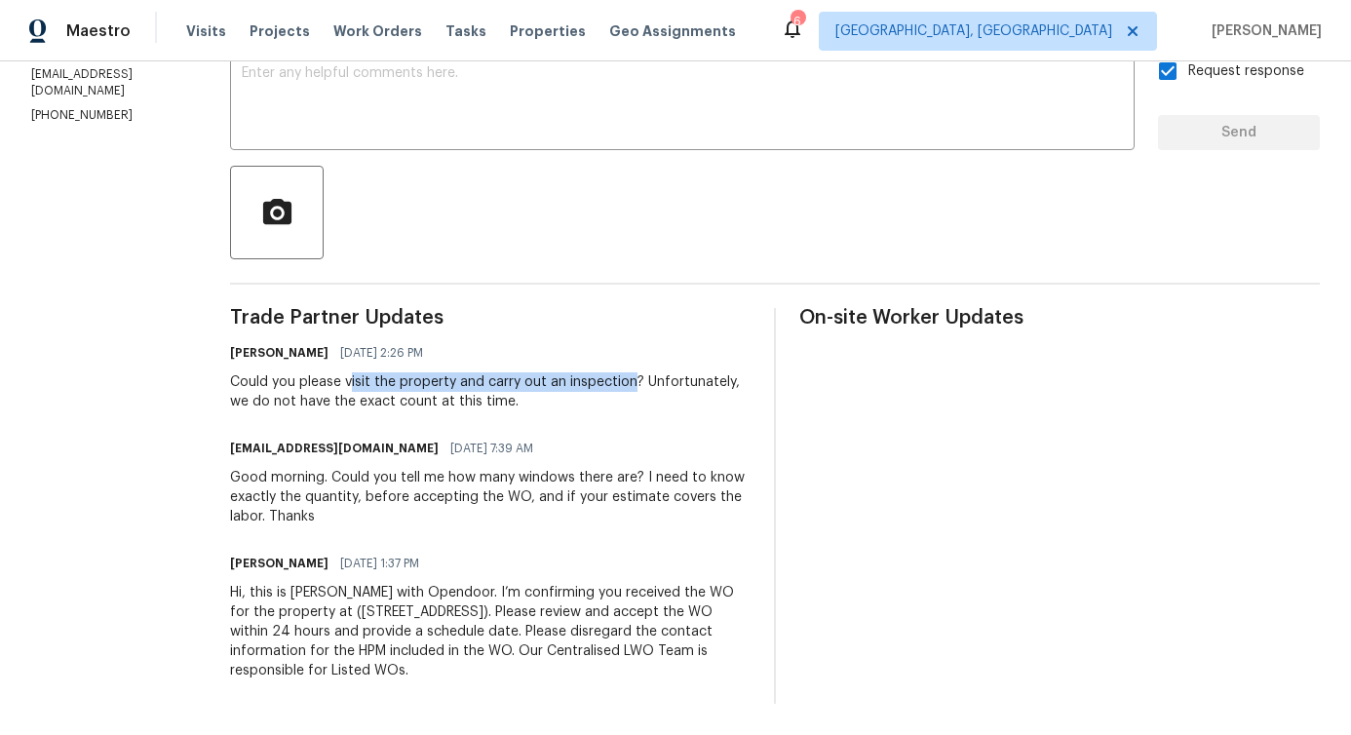
drag, startPoint x: 428, startPoint y: 372, endPoint x: 714, endPoint y: 383, distance: 285.9
click at [714, 383] on div "Could you please visit the property and carry out an inspection? Unfortunately,…" at bounding box center [490, 391] width 521 height 39
copy div "isit the property and carry out an inspection"
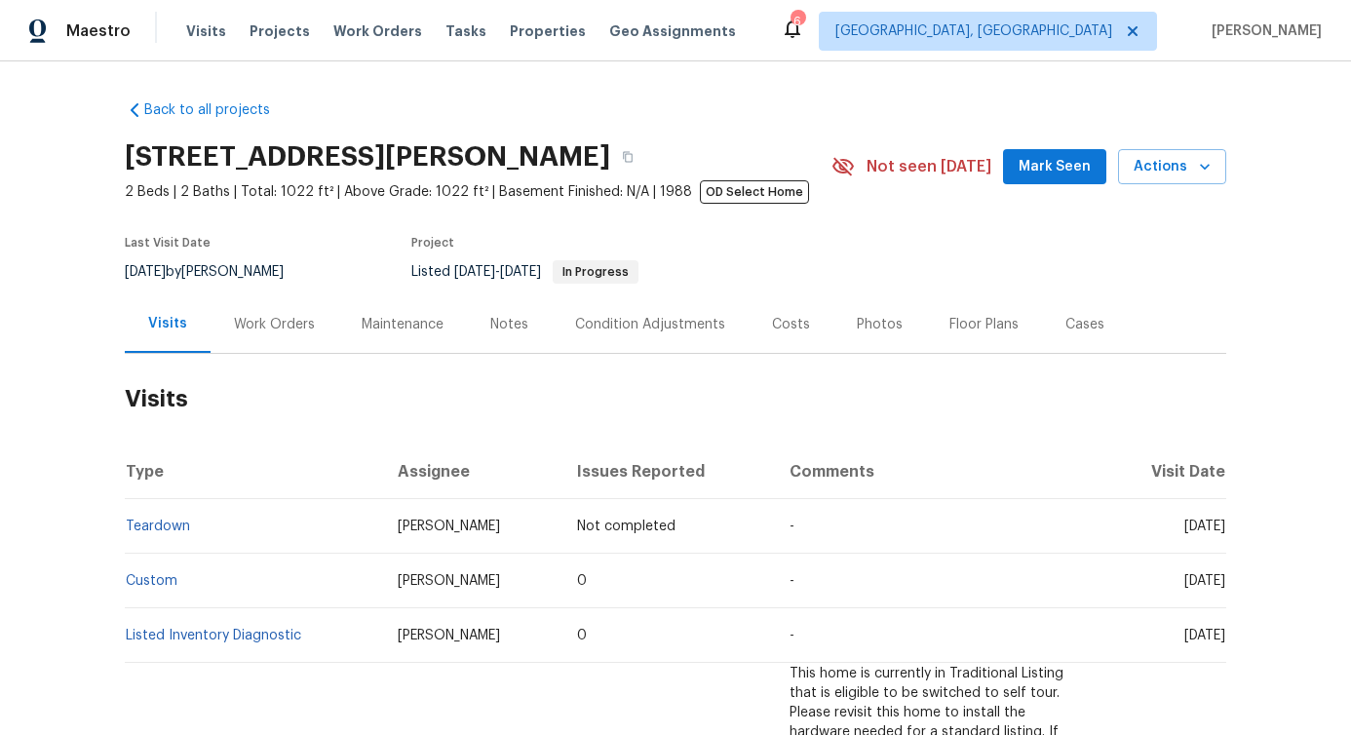
click at [283, 326] on div "Work Orders" at bounding box center [274, 324] width 81 height 19
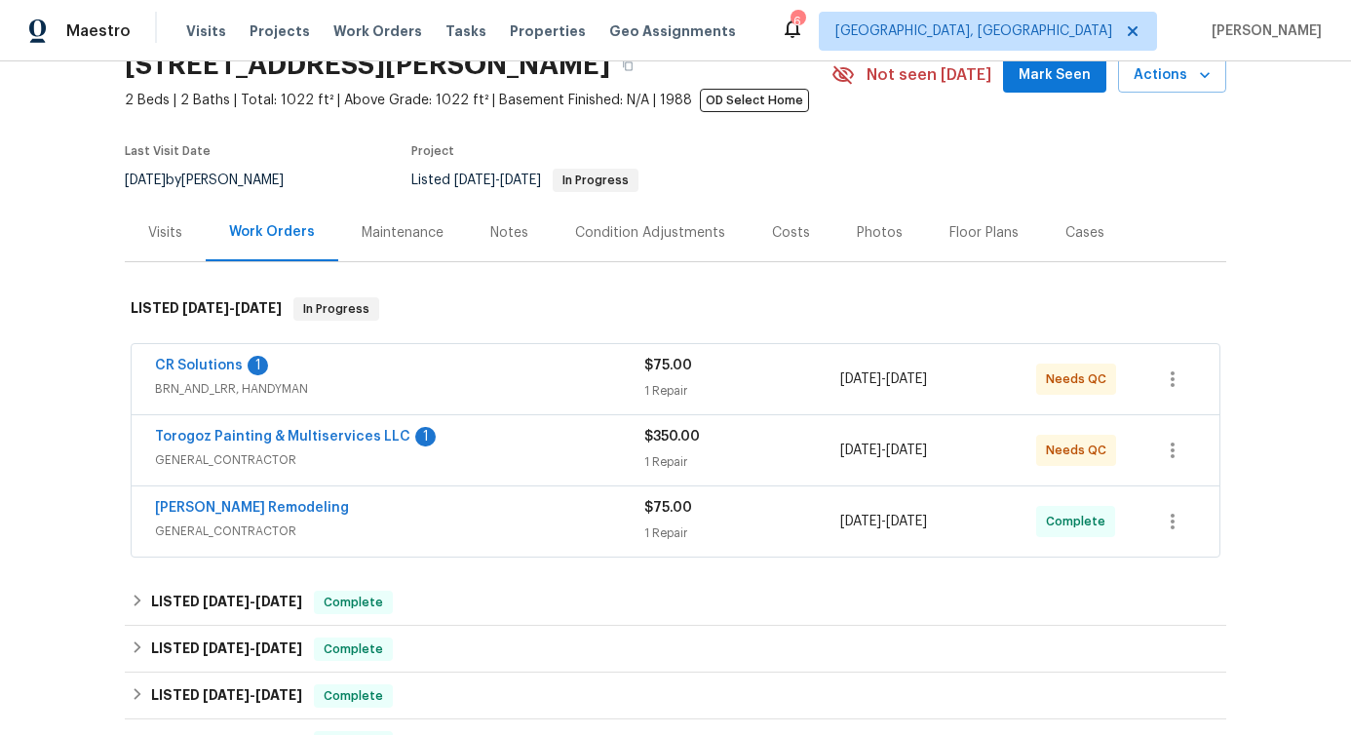
scroll to position [94, 0]
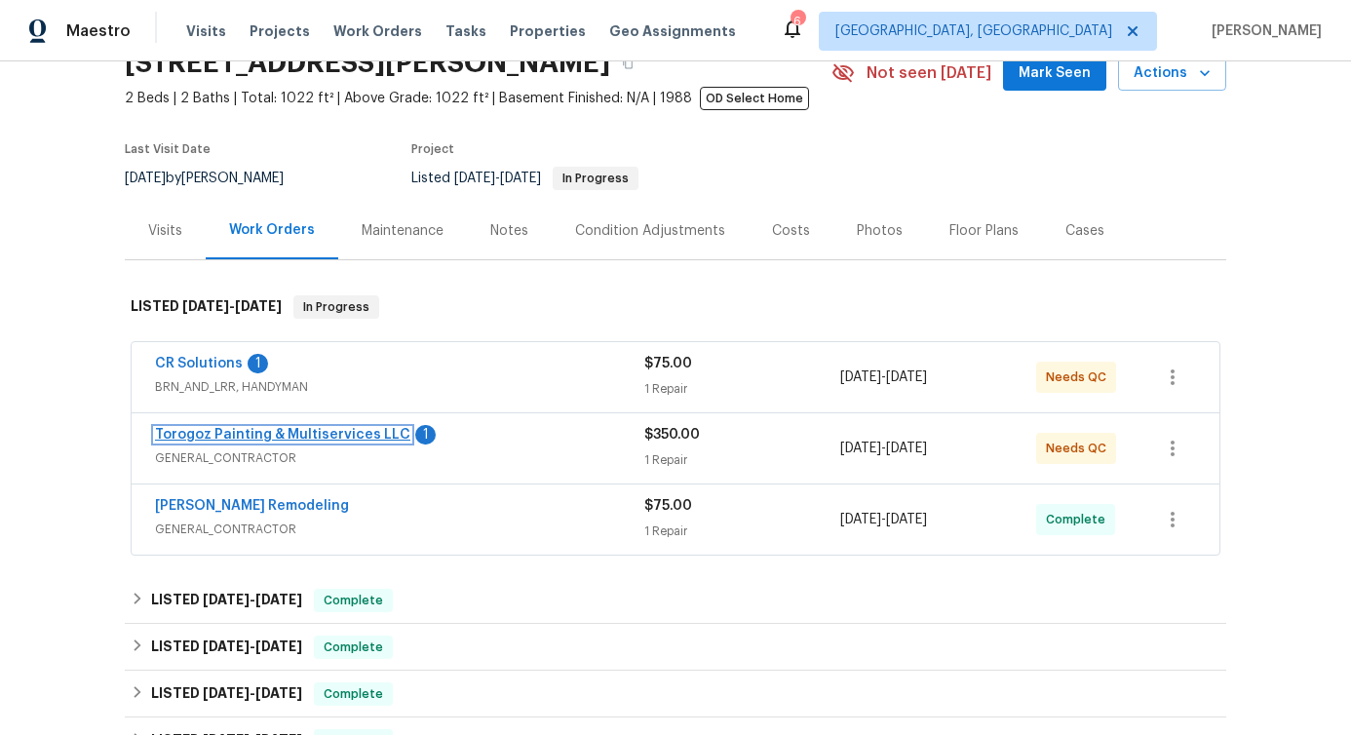
click at [247, 433] on link "Torogoz Painting & Multiservices LLC" at bounding box center [282, 435] width 255 height 14
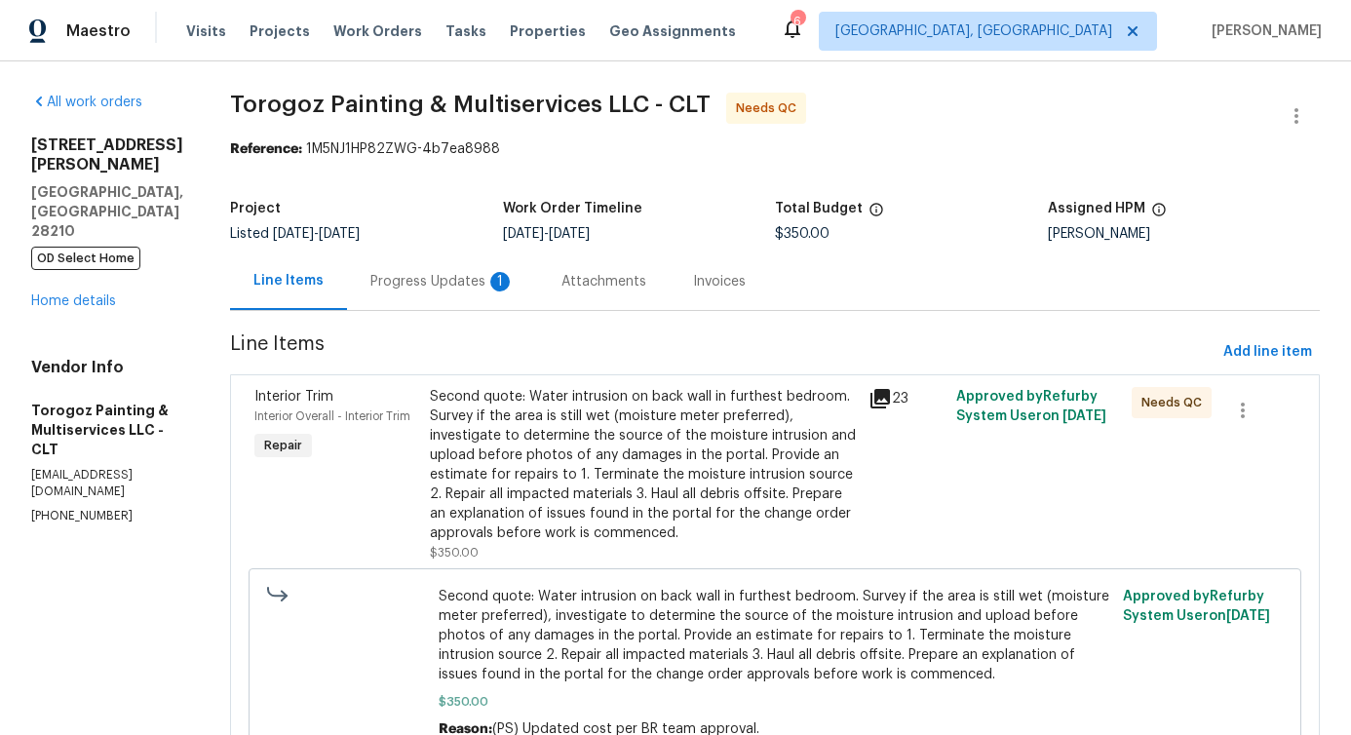
click at [526, 296] on div "Progress Updates 1" at bounding box center [442, 282] width 191 height 58
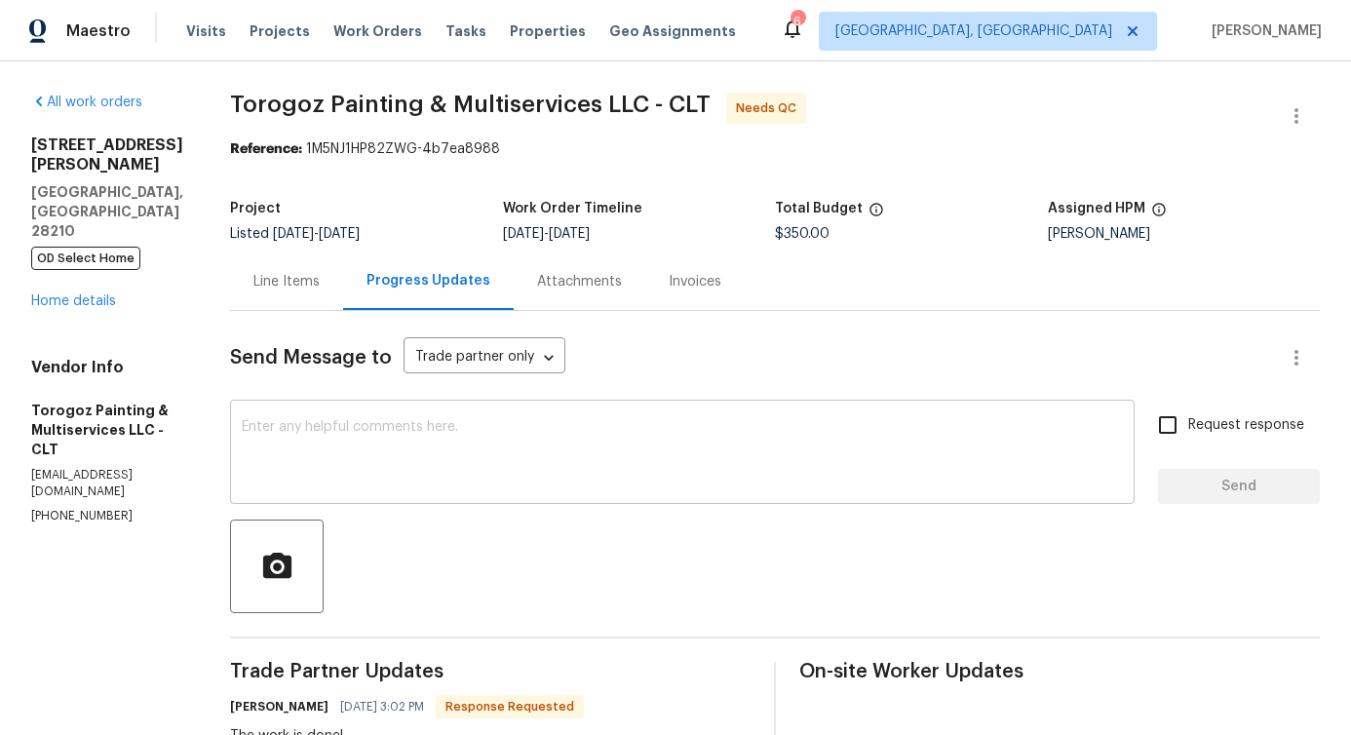
click at [526, 426] on textarea at bounding box center [682, 454] width 881 height 68
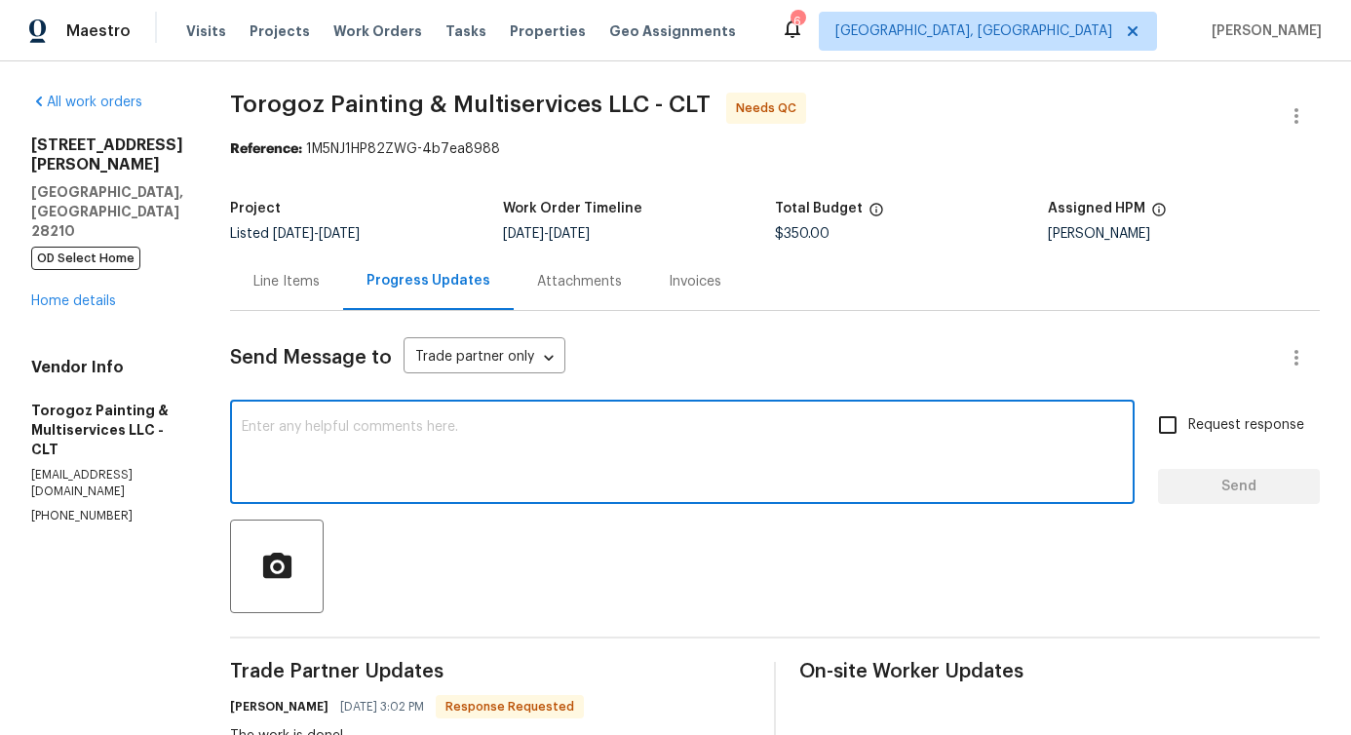
click at [320, 280] on div "Line Items" at bounding box center [286, 281] width 66 height 19
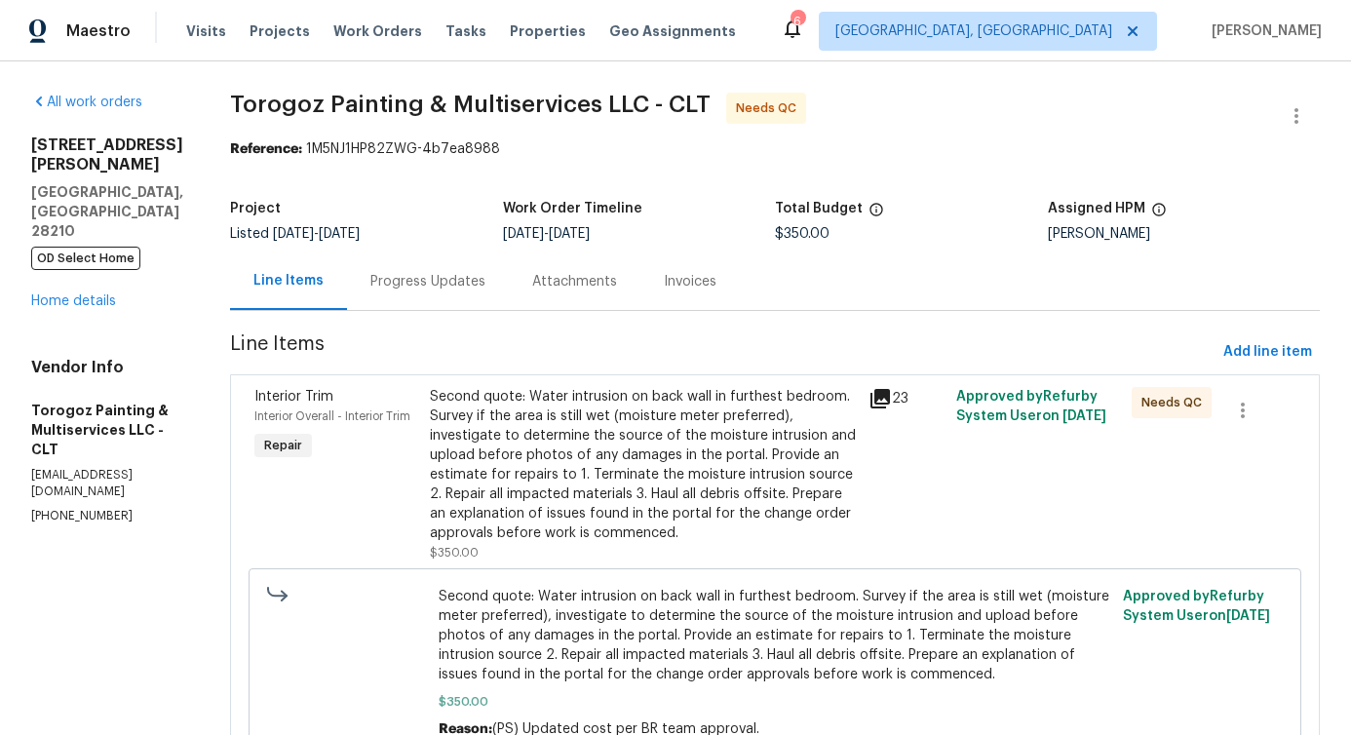
click at [562, 434] on div "Second quote: Water intrusion on back wall in furthest bedroom. Survey if the a…" at bounding box center [643, 465] width 427 height 156
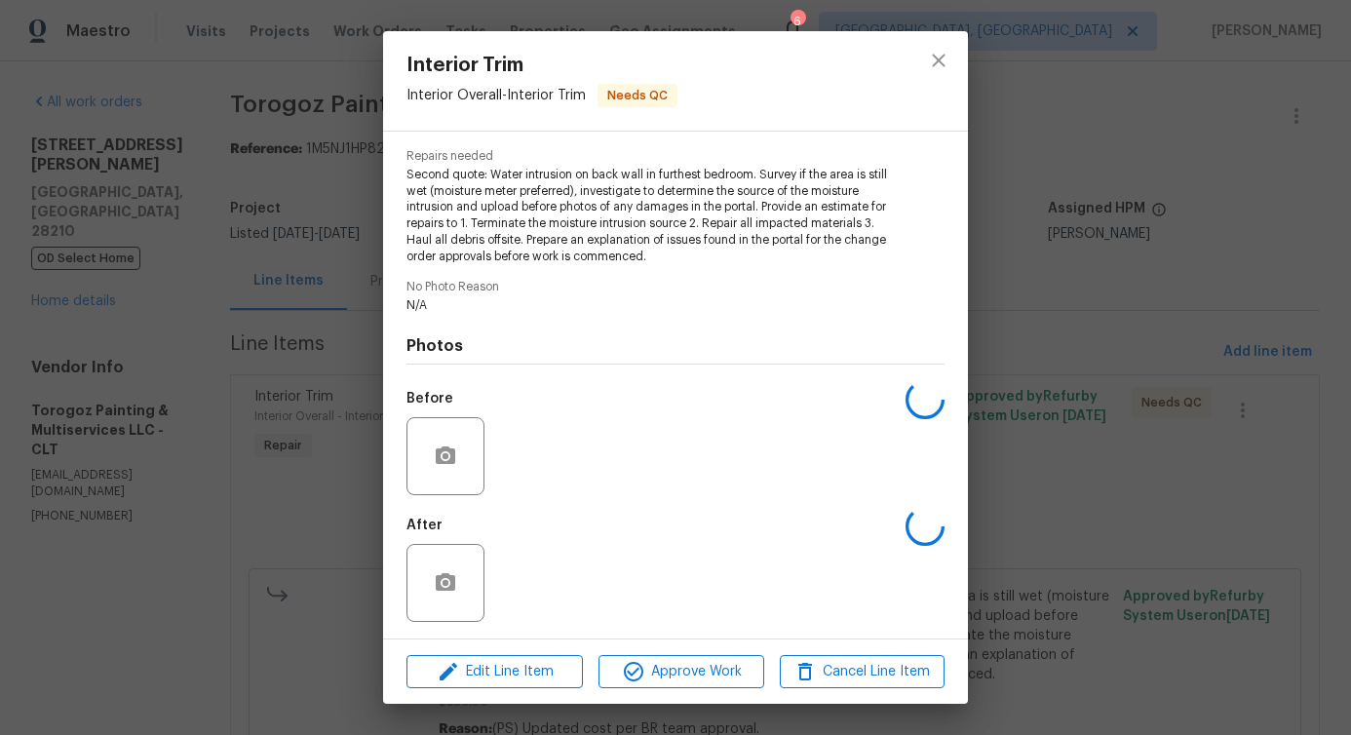
scroll to position [195, 0]
click at [934, 73] on button "close" at bounding box center [938, 60] width 47 height 47
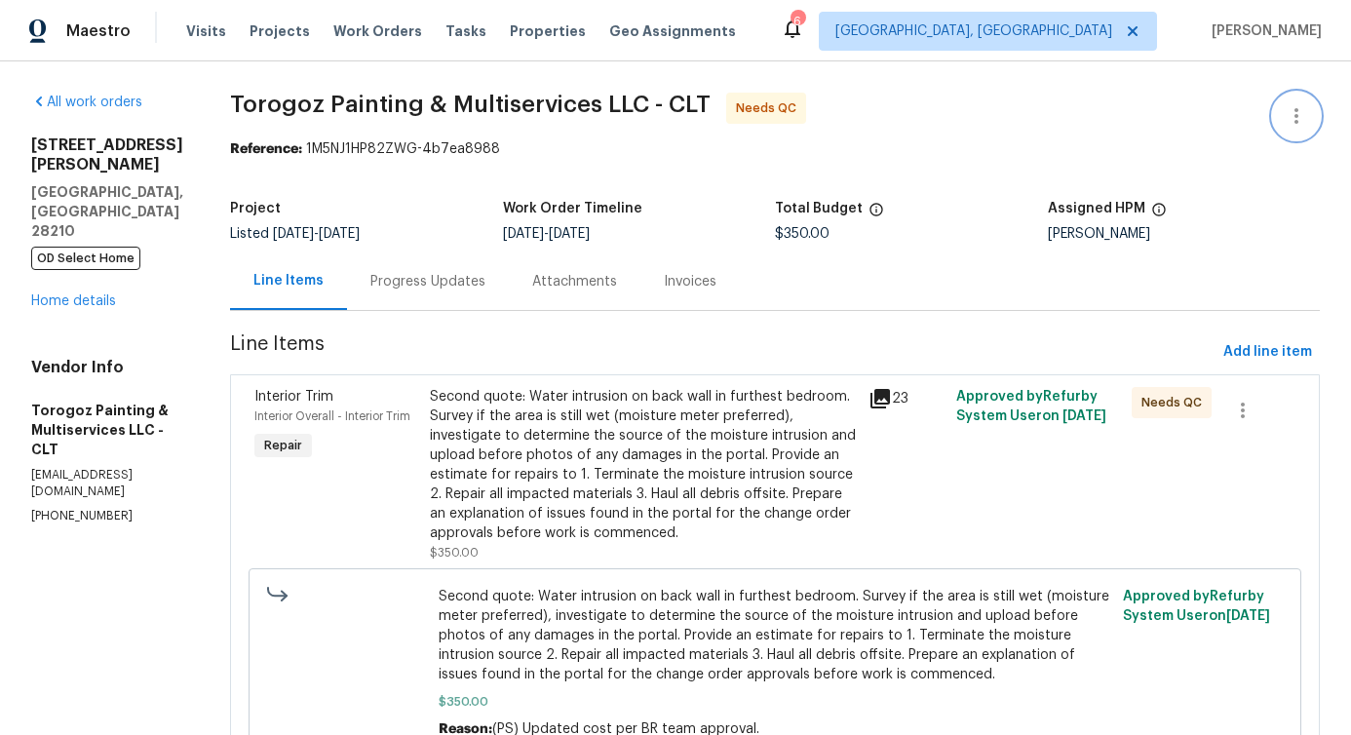
click at [1295, 117] on button "button" at bounding box center [1296, 116] width 47 height 47
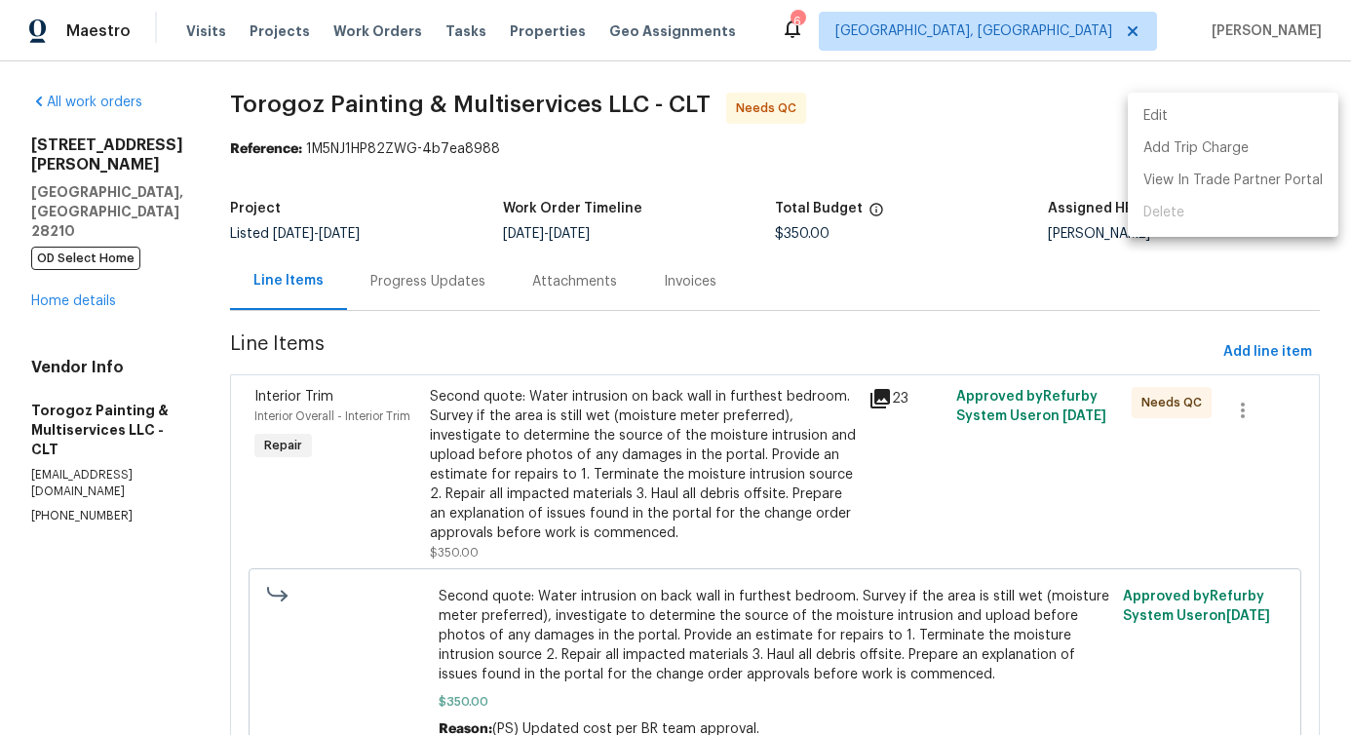
click at [1195, 111] on li "Edit" at bounding box center [1233, 116] width 211 height 32
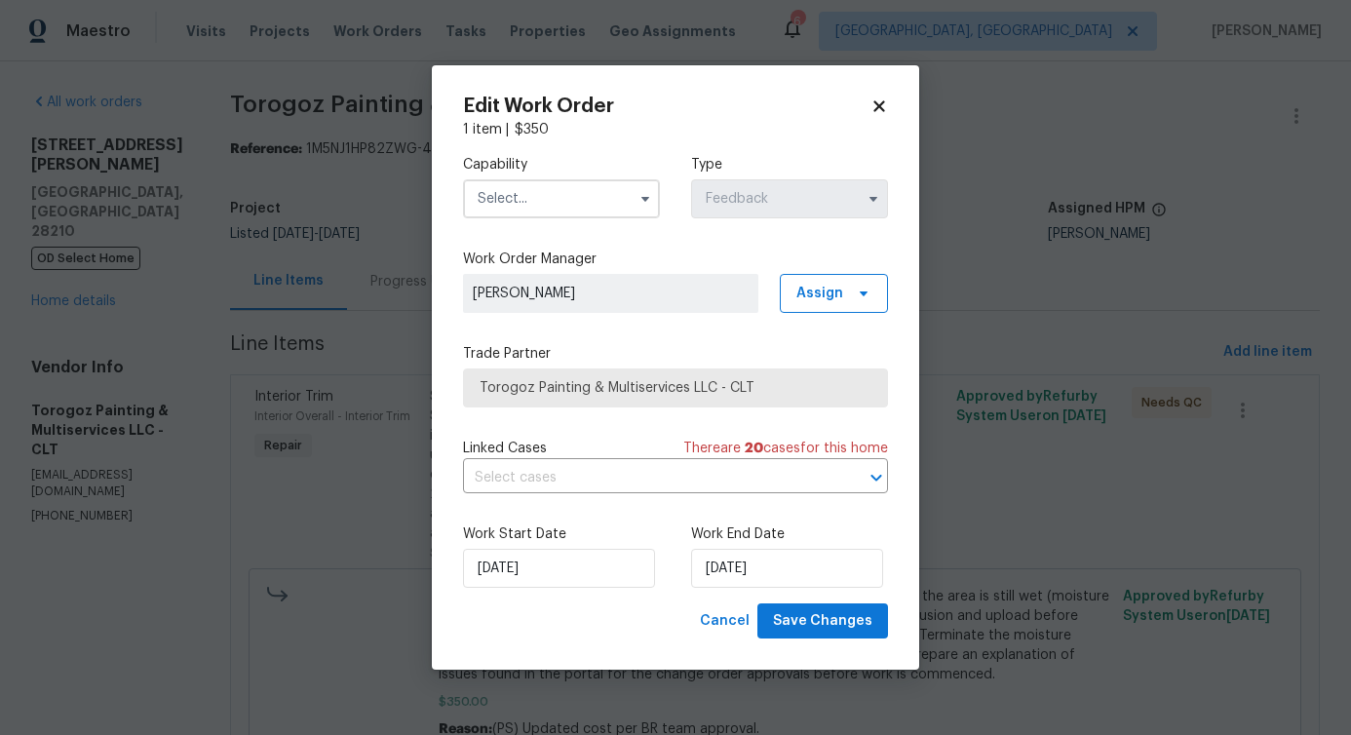
click at [578, 207] on input "text" at bounding box center [561, 198] width 197 height 39
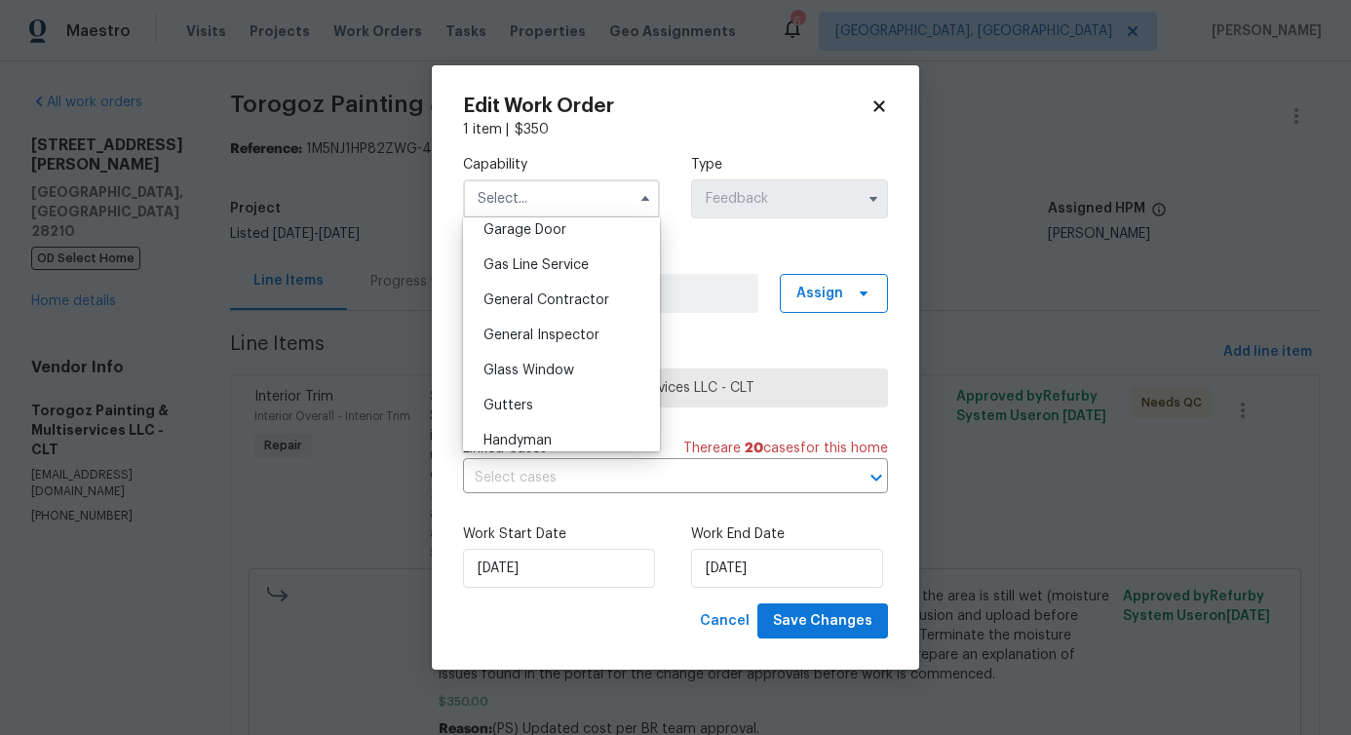
scroll to position [868, 0]
click at [581, 322] on div "General Contractor" at bounding box center [561, 304] width 187 height 35
type input "General Contractor"
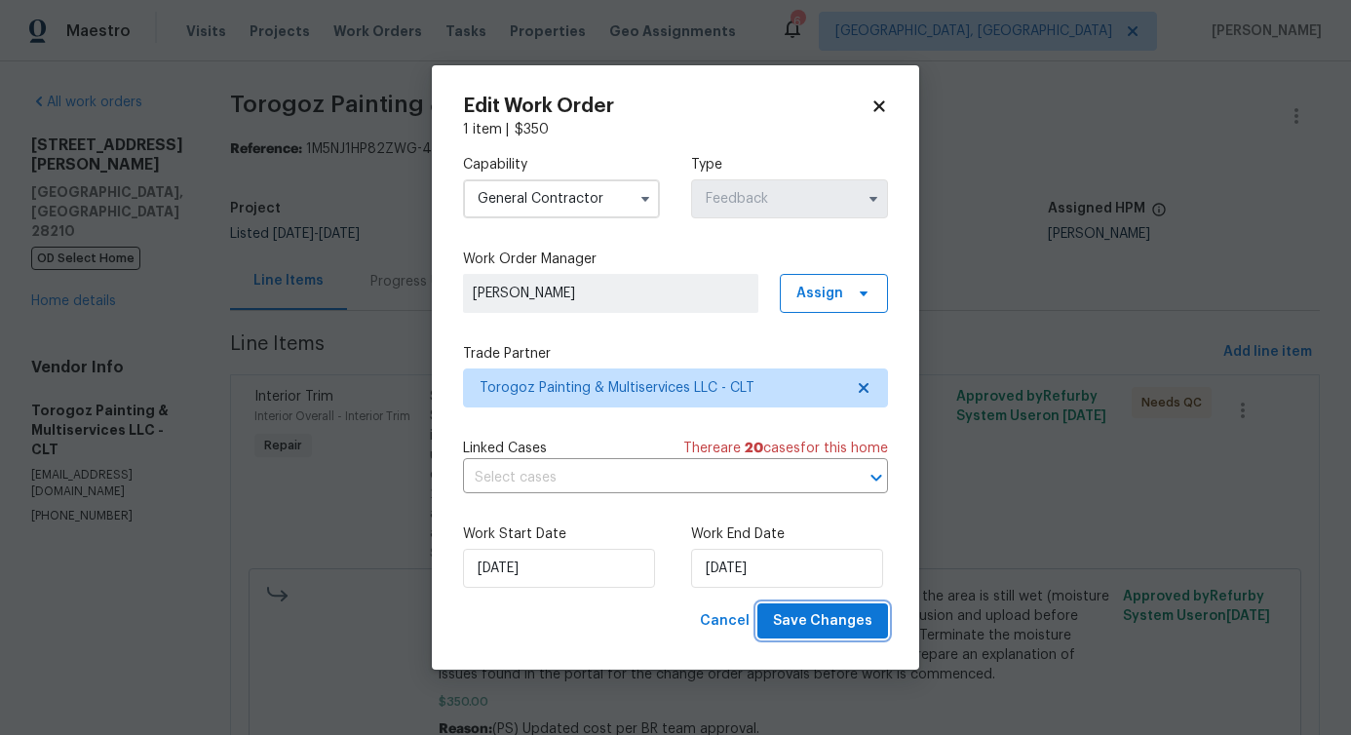
click at [815, 619] on span "Save Changes" at bounding box center [822, 621] width 99 height 24
click at [221, 604] on body "Maestro Visits Projects Work Orders Tasks Properties Geo Assignments 6 Albuquer…" at bounding box center [675, 367] width 1351 height 735
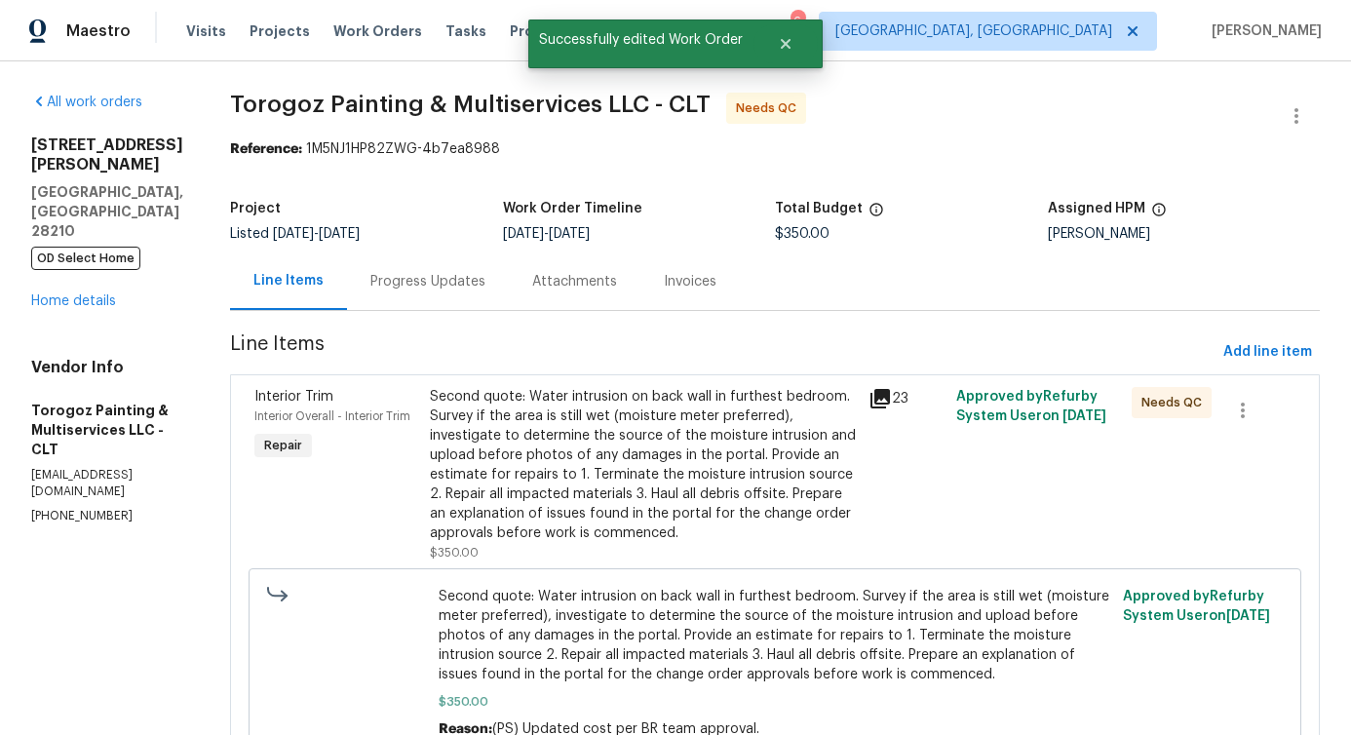
click at [680, 409] on div "Second quote: Water intrusion on back wall in furthest bedroom. Survey if the a…" at bounding box center [643, 465] width 427 height 156
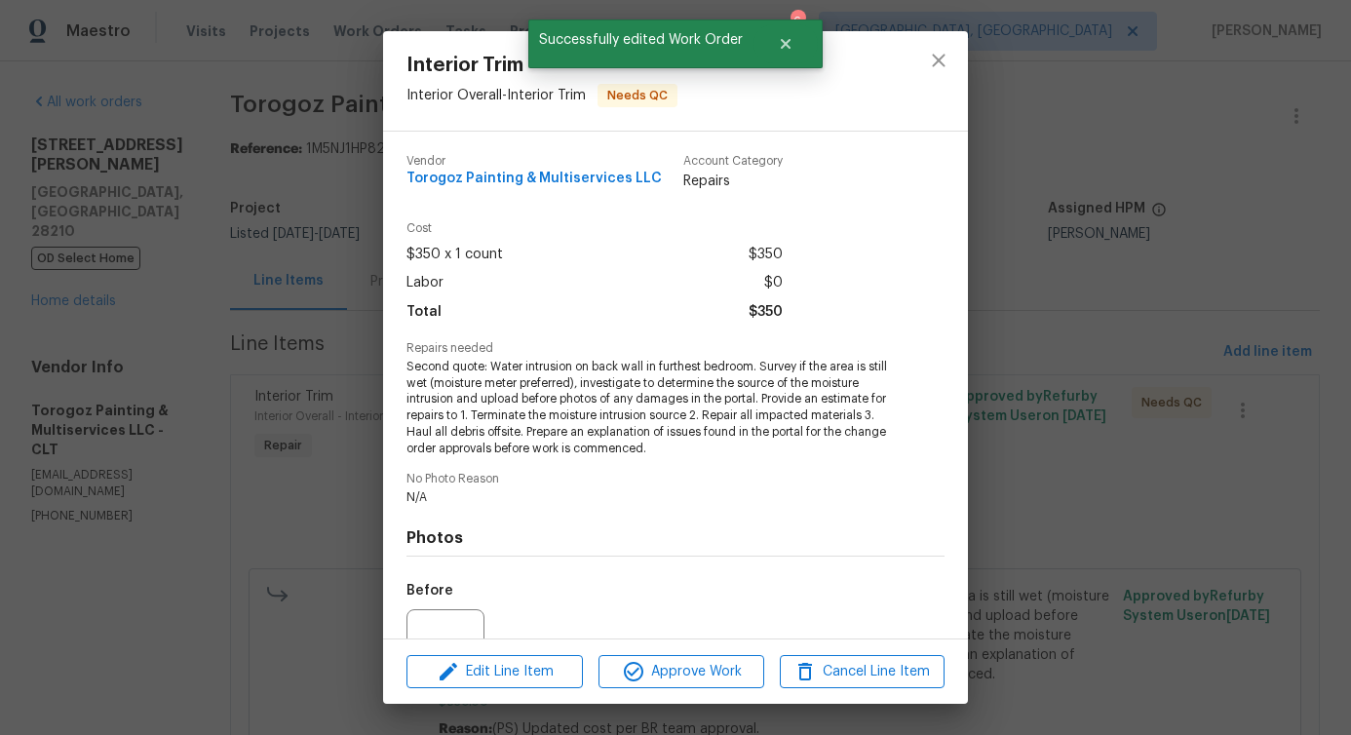
scroll to position [195, 0]
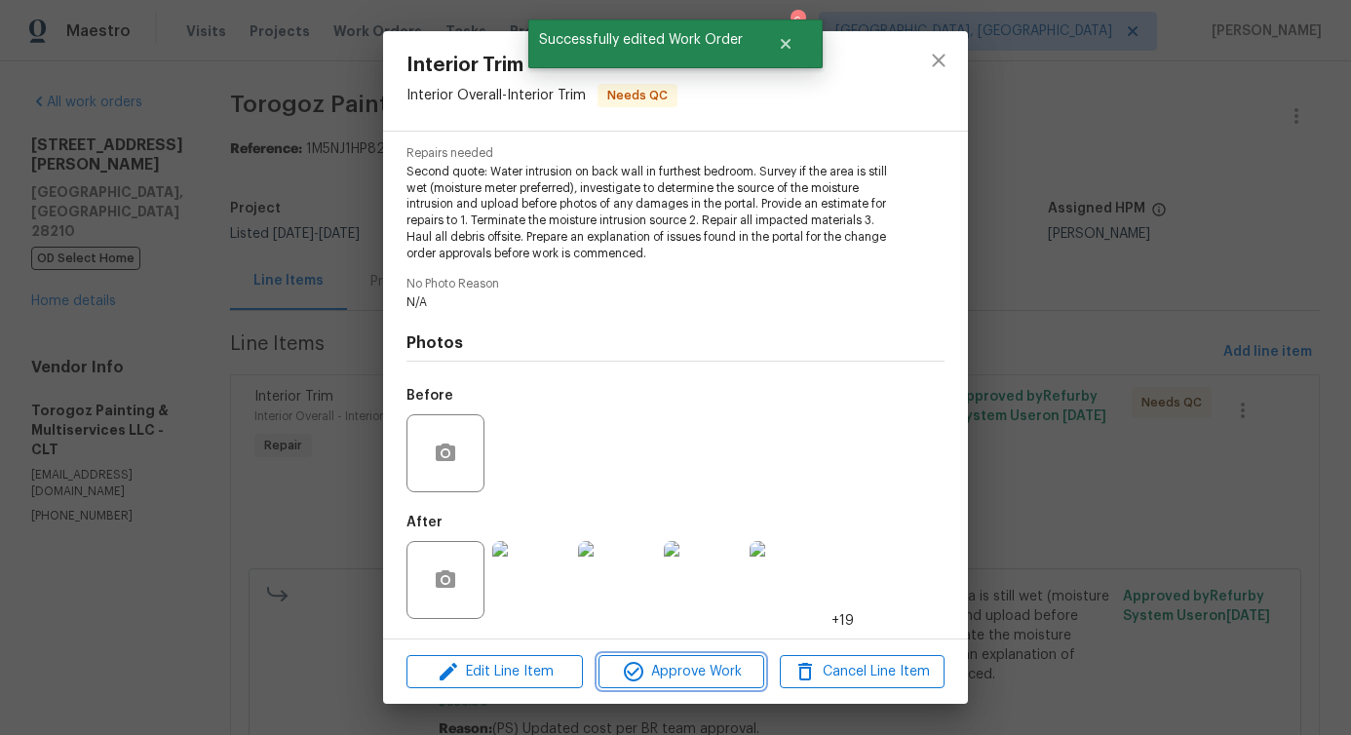
click at [701, 663] on span "Approve Work" at bounding box center [680, 672] width 153 height 24
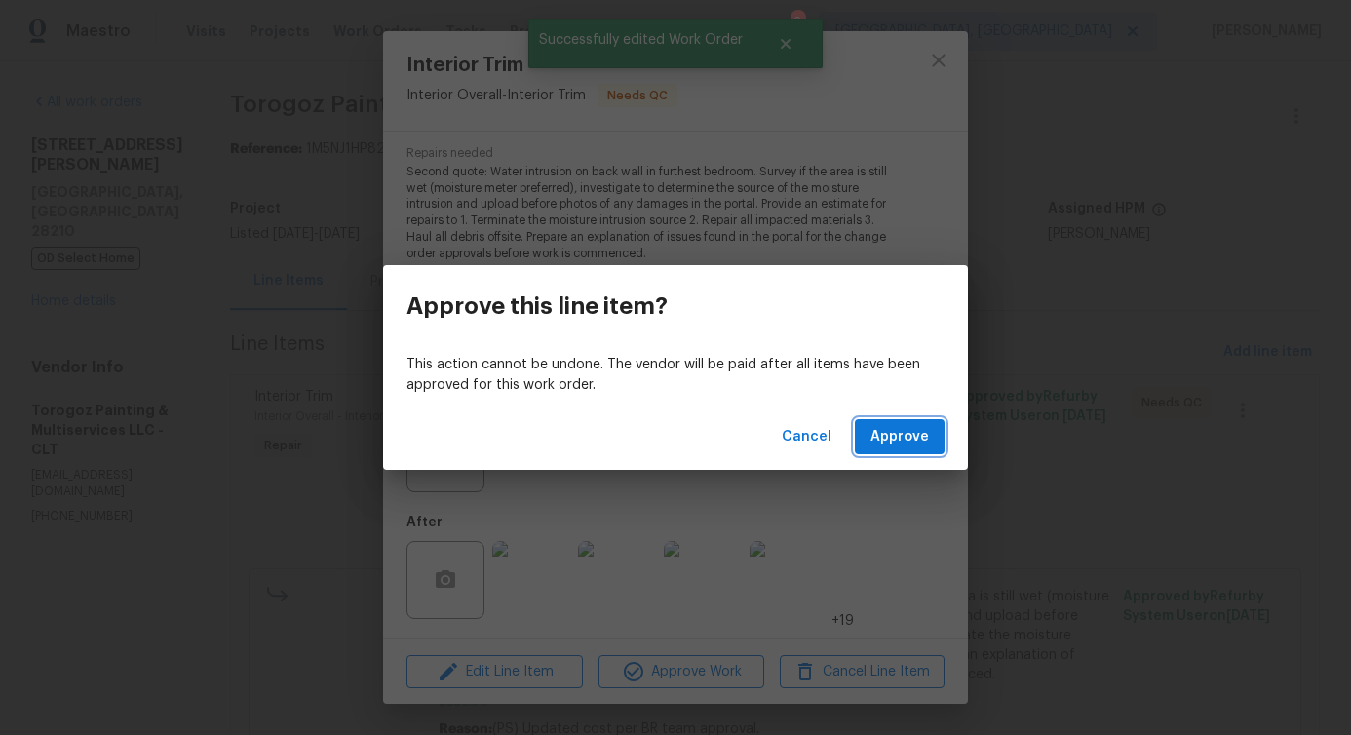
click at [920, 435] on span "Approve" at bounding box center [900, 437] width 58 height 24
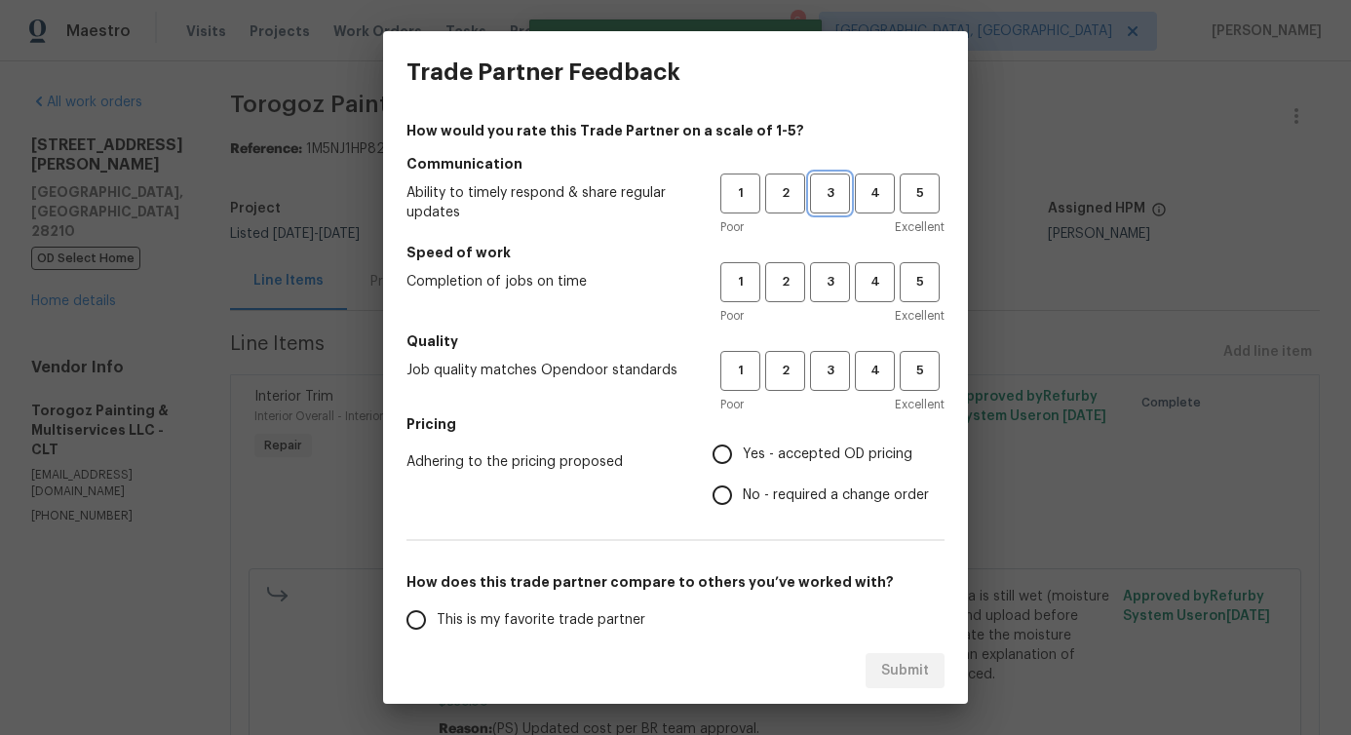
click at [818, 190] on span "3" at bounding box center [830, 193] width 36 height 22
click at [812, 284] on span "3" at bounding box center [830, 282] width 36 height 22
click at [812, 369] on span "3" at bounding box center [830, 371] width 36 height 22
click at [758, 491] on span "No - required a change order" at bounding box center [836, 496] width 186 height 20
click at [743, 491] on input "No - required a change order" at bounding box center [722, 495] width 41 height 41
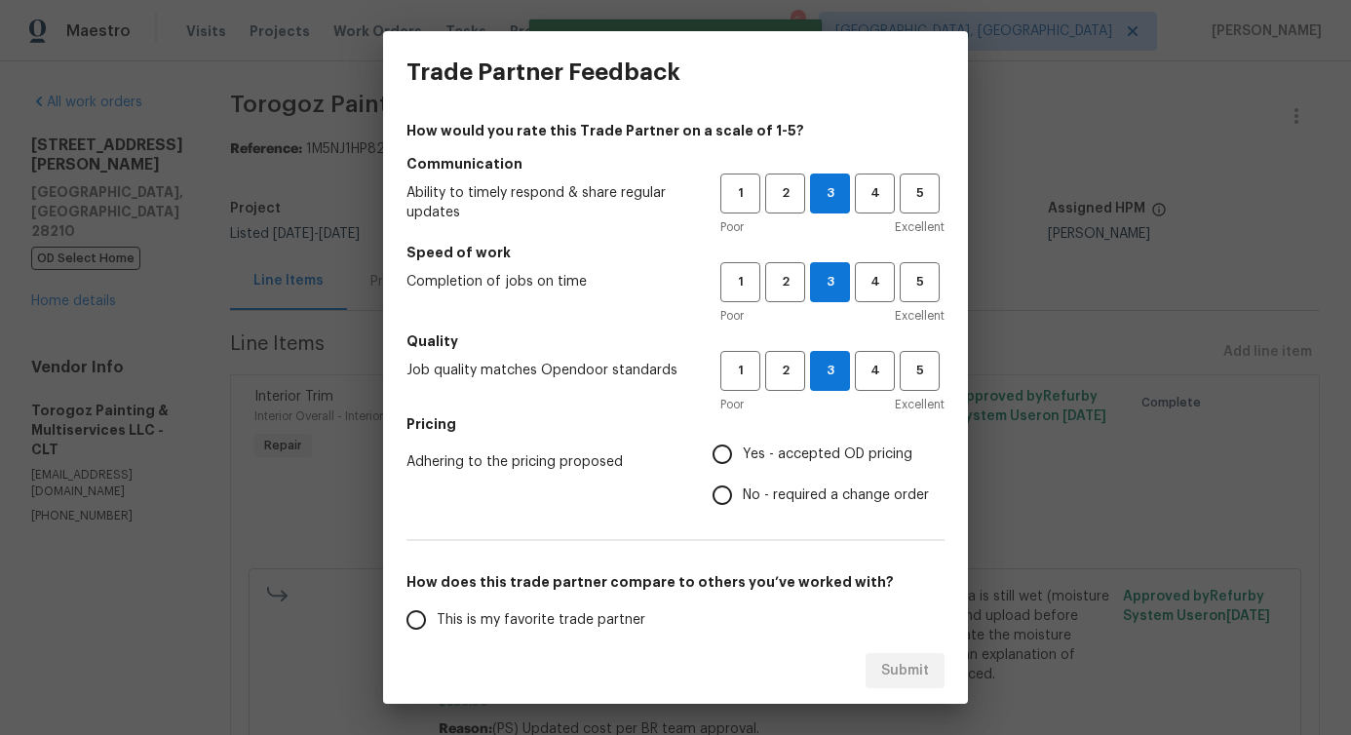
radio input "true"
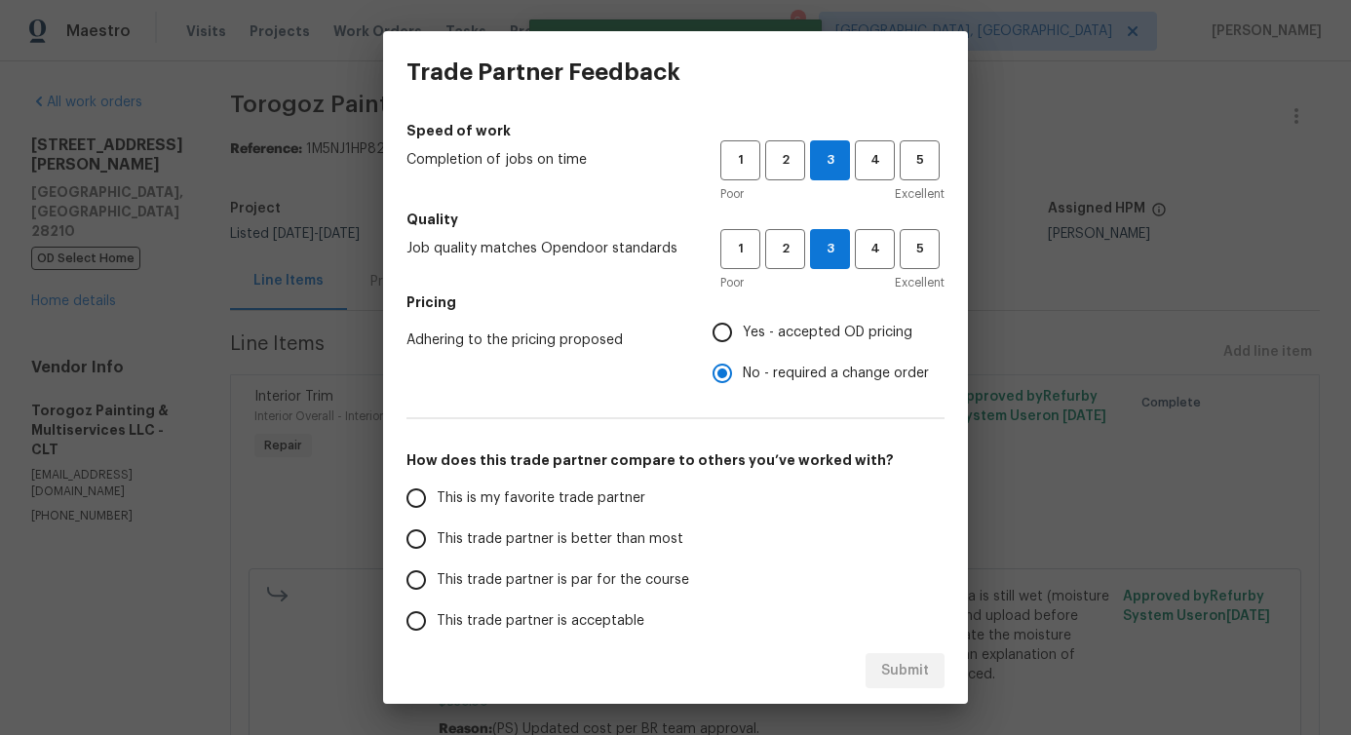
click at [596, 539] on span "This trade partner is better than most" at bounding box center [560, 539] width 247 height 20
click at [437, 539] on input "This trade partner is better than most" at bounding box center [416, 539] width 41 height 41
click at [921, 663] on span "Submit" at bounding box center [905, 671] width 48 height 24
radio input "true"
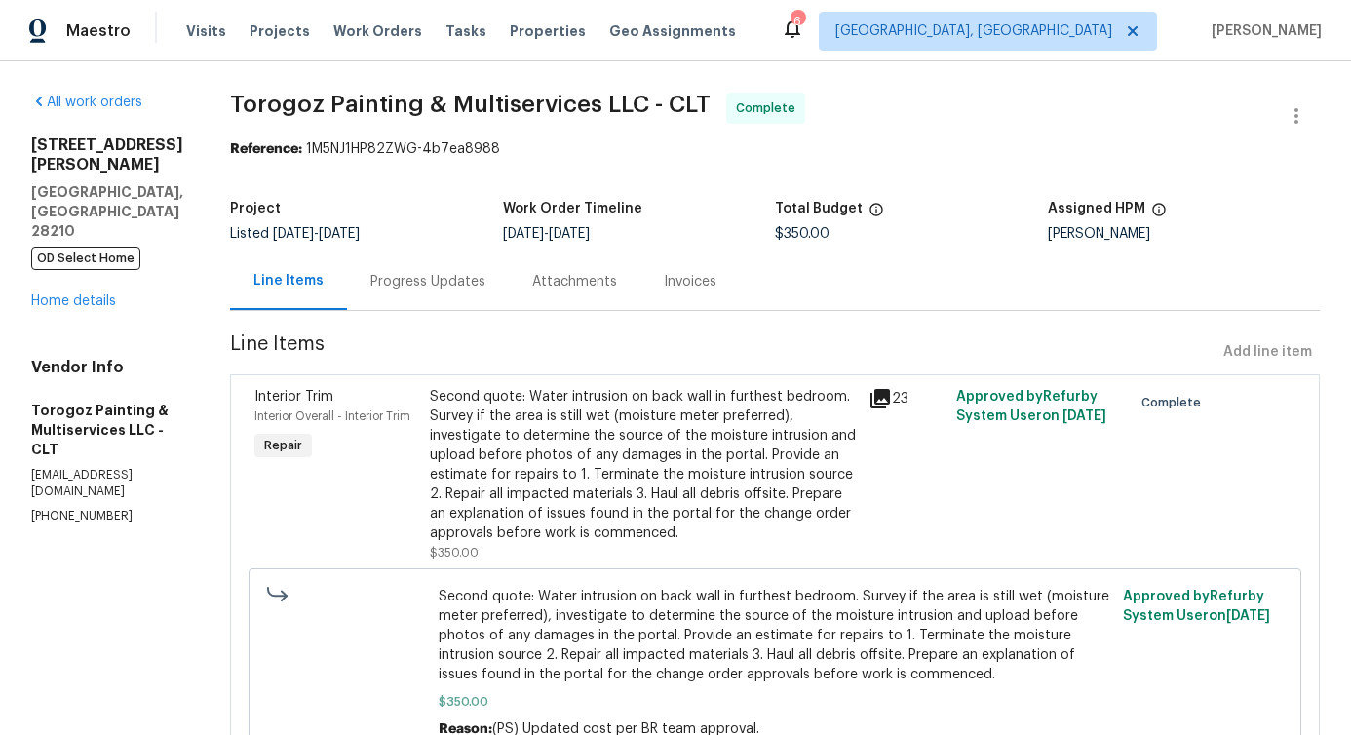
click at [256, 541] on div "All work orders 5003 Sharon Rd Unit S Charlotte, NC 28210 OD Select Home Home d…" at bounding box center [675, 445] width 1351 height 769
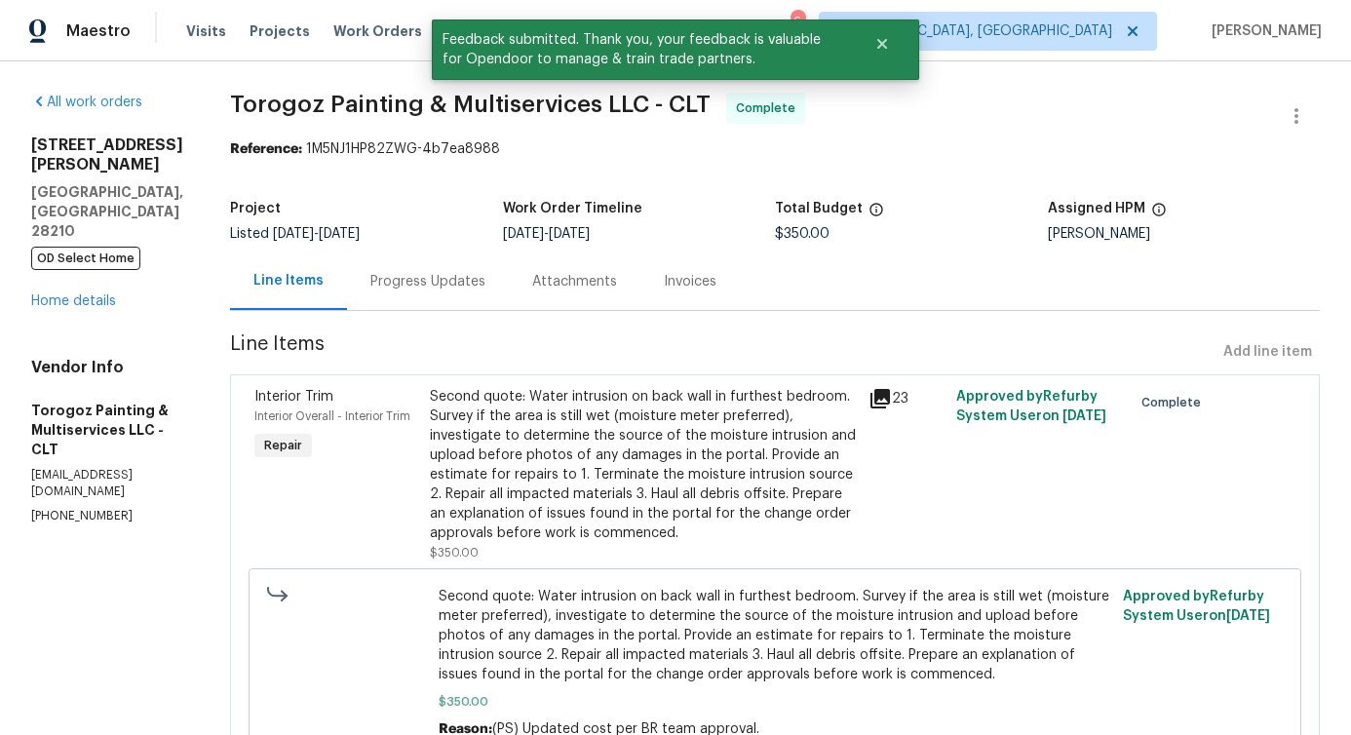
click at [467, 275] on div "Progress Updates" at bounding box center [427, 281] width 115 height 19
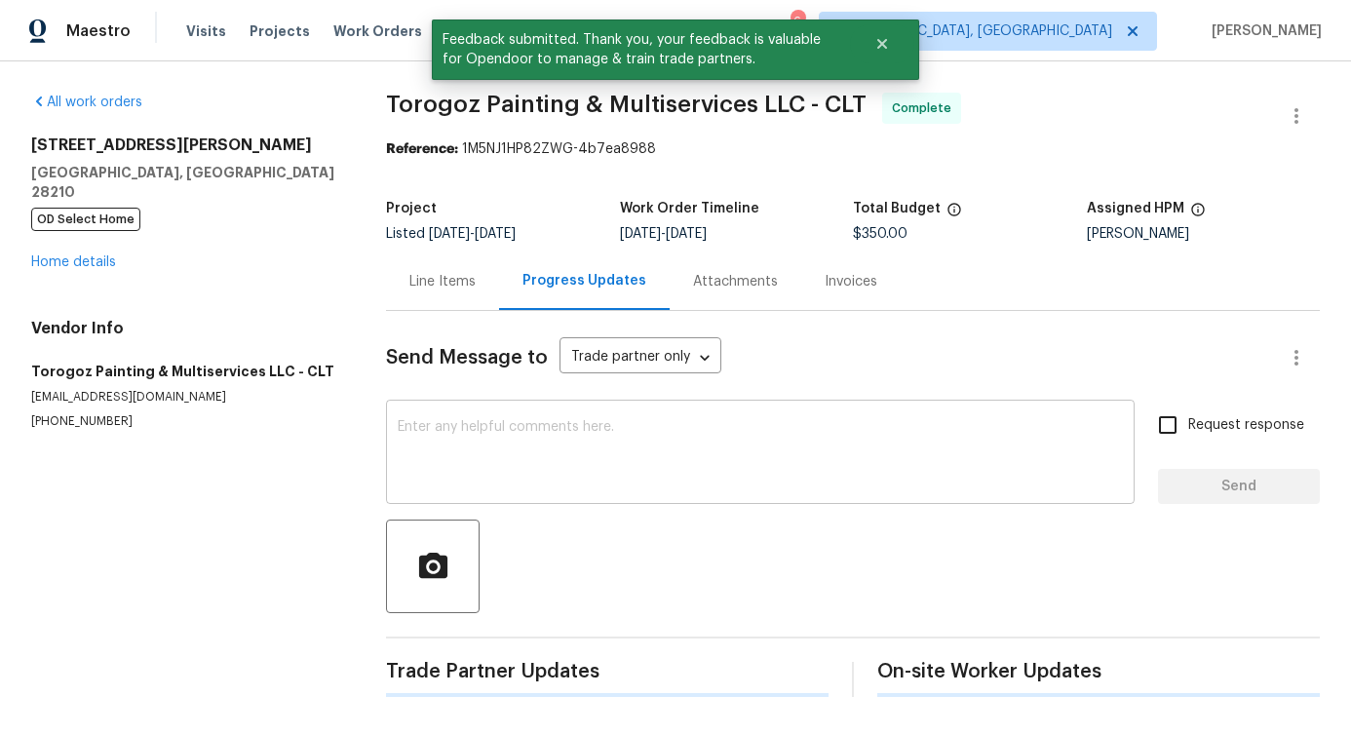
click at [553, 451] on textarea at bounding box center [760, 454] width 725 height 68
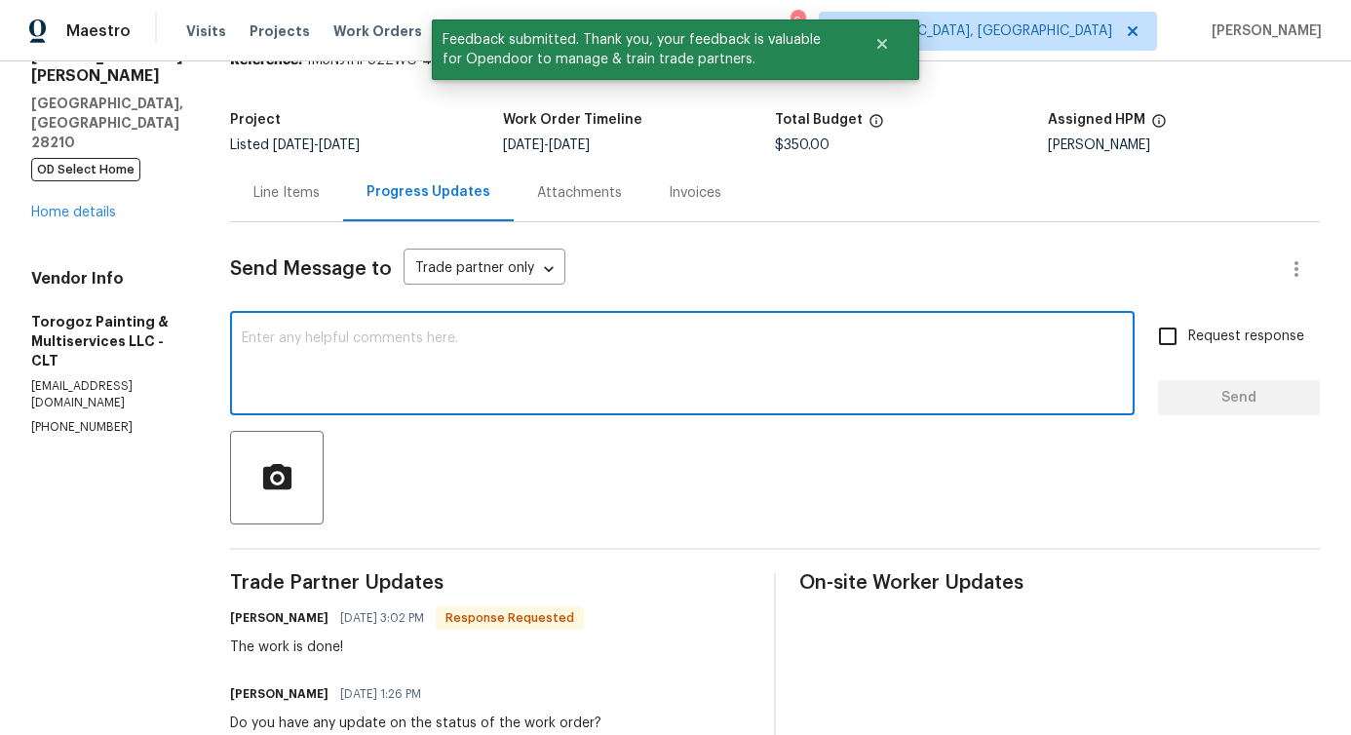
scroll to position [195, 0]
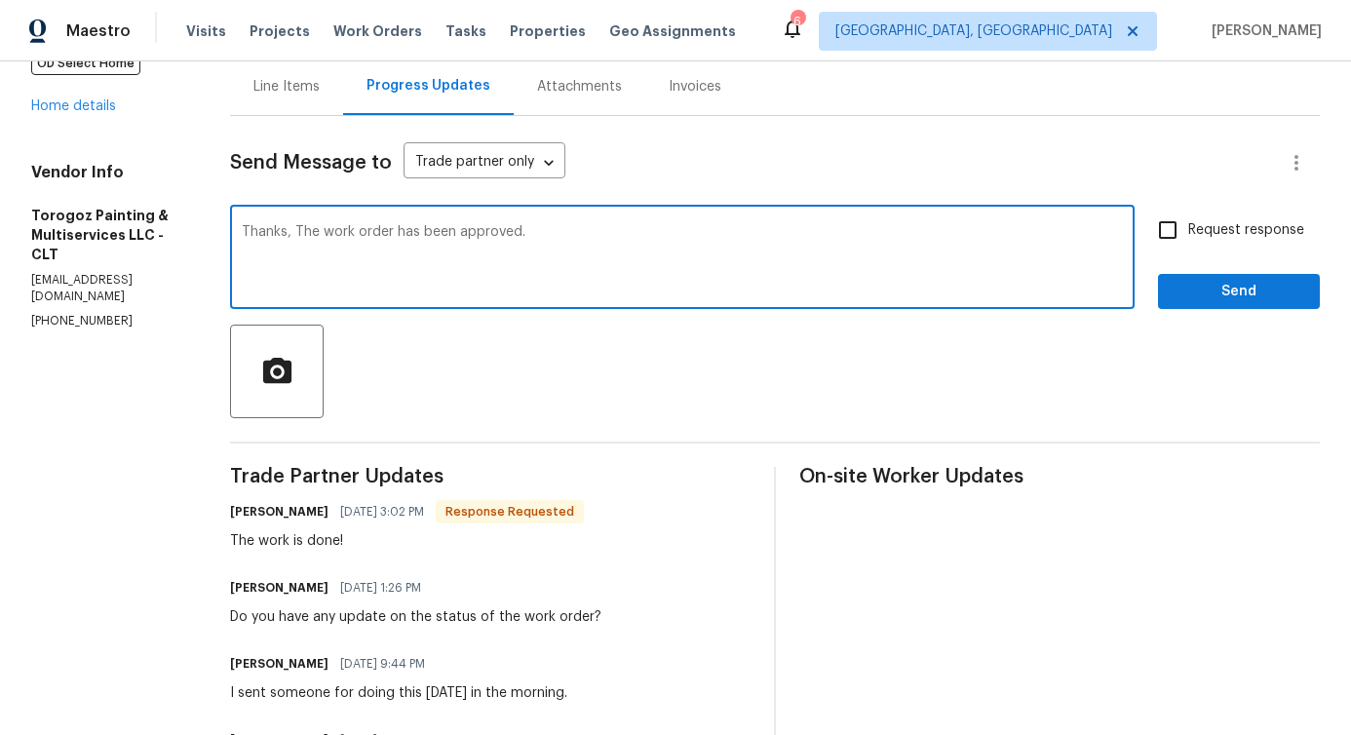
type textarea "Thanks, The work order has been approved."
click at [1237, 290] on span "Send" at bounding box center [1239, 292] width 131 height 24
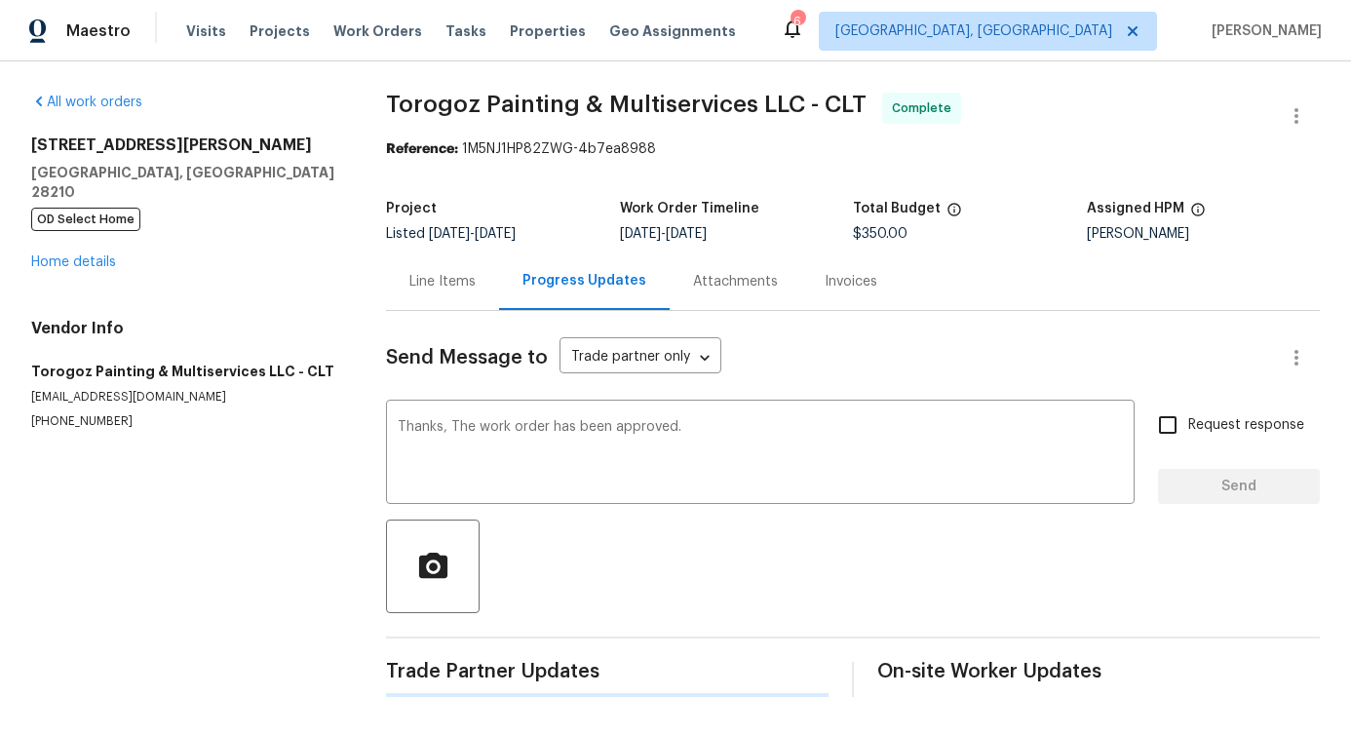
scroll to position [0, 0]
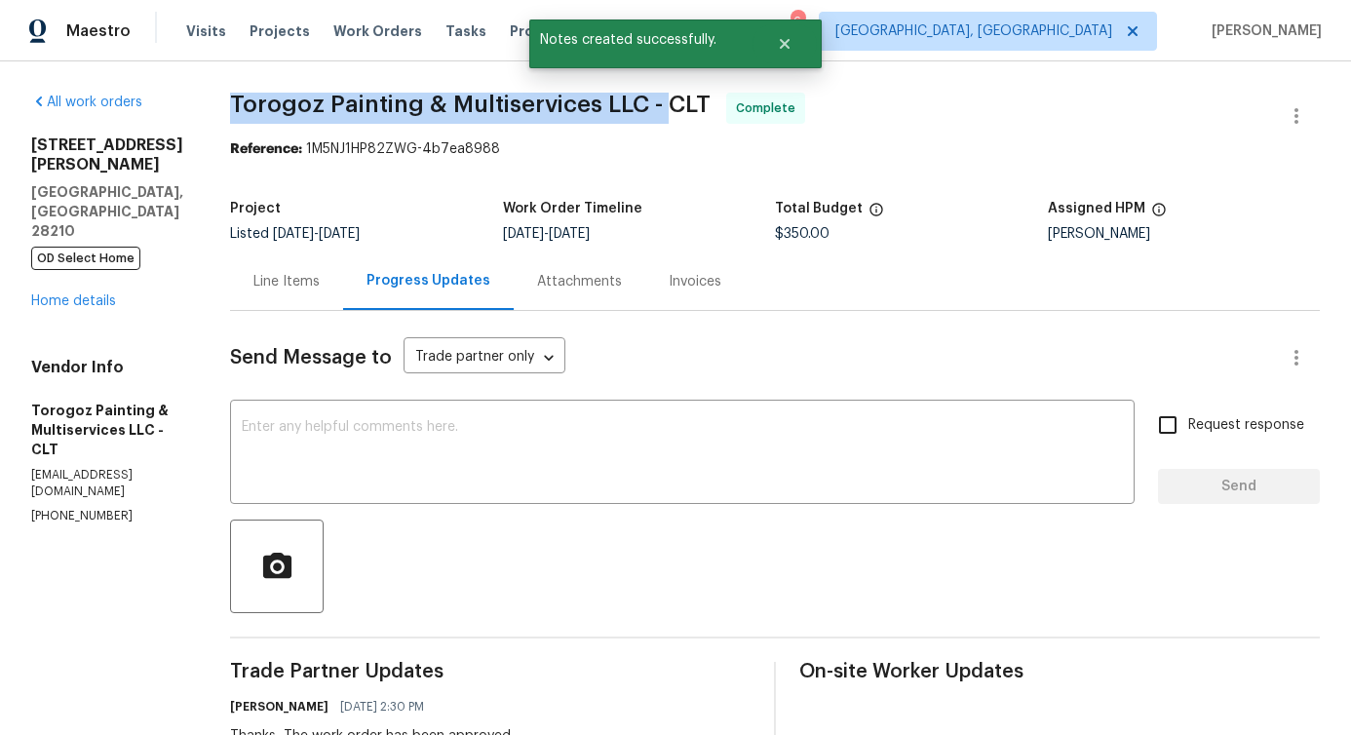
drag, startPoint x: 264, startPoint y: 97, endPoint x: 711, endPoint y: 107, distance: 446.7
copy span "Torogoz Painting & Multiservices LLC -"
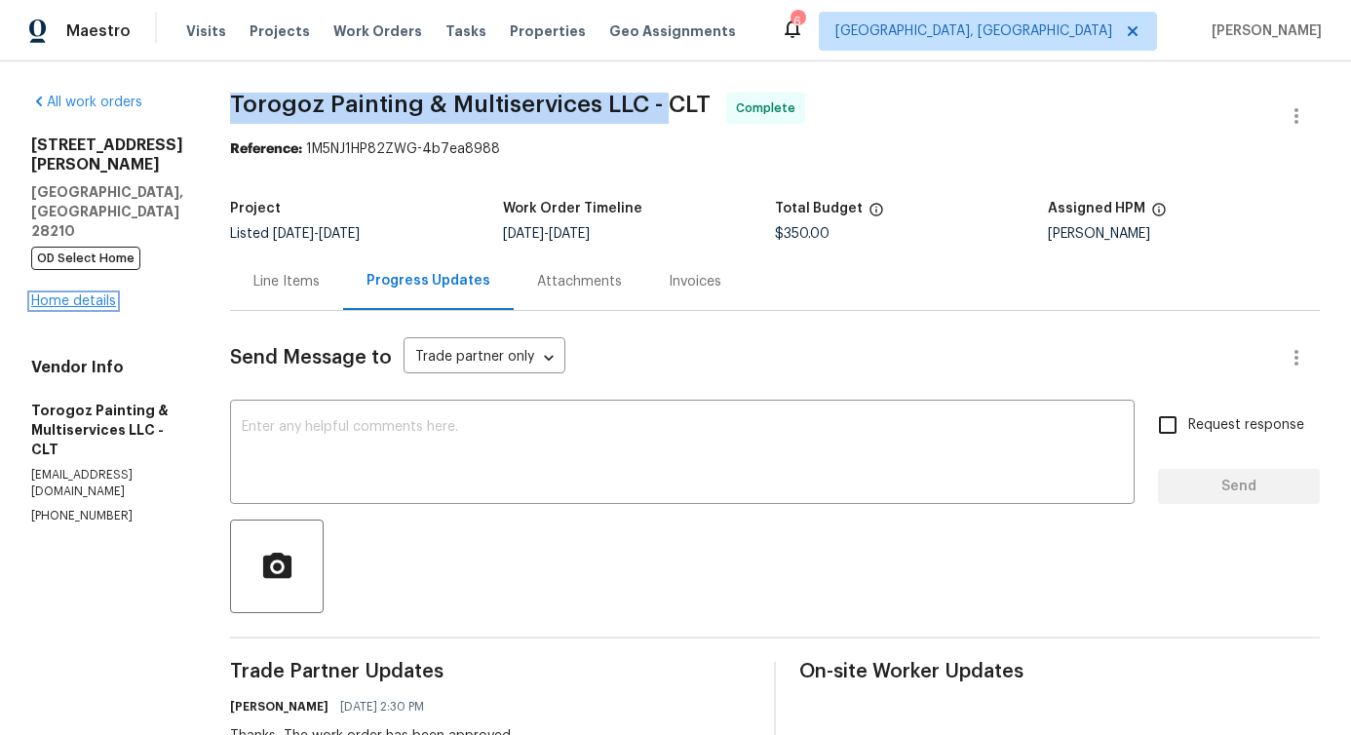
click at [97, 294] on link "Home details" at bounding box center [73, 301] width 85 height 14
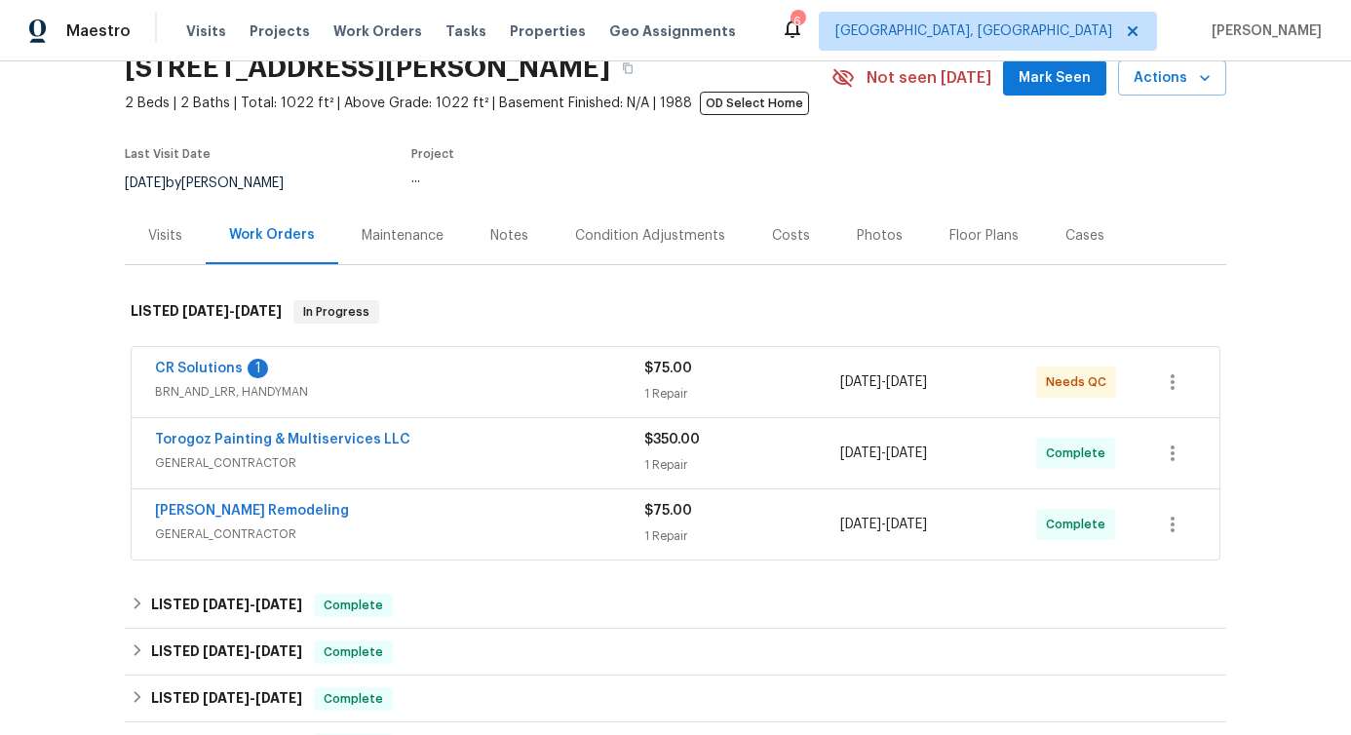
scroll to position [108, 0]
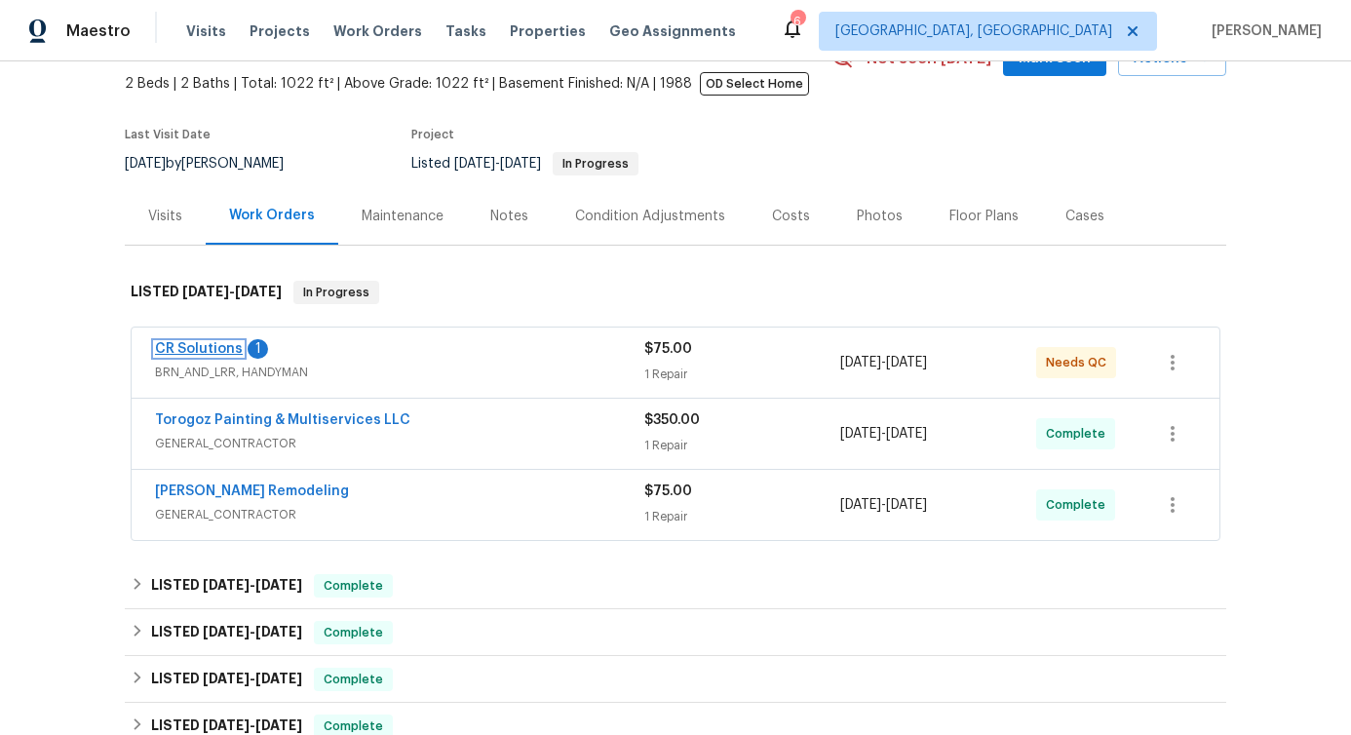
click at [187, 343] on link "CR Solutions" at bounding box center [199, 349] width 88 height 14
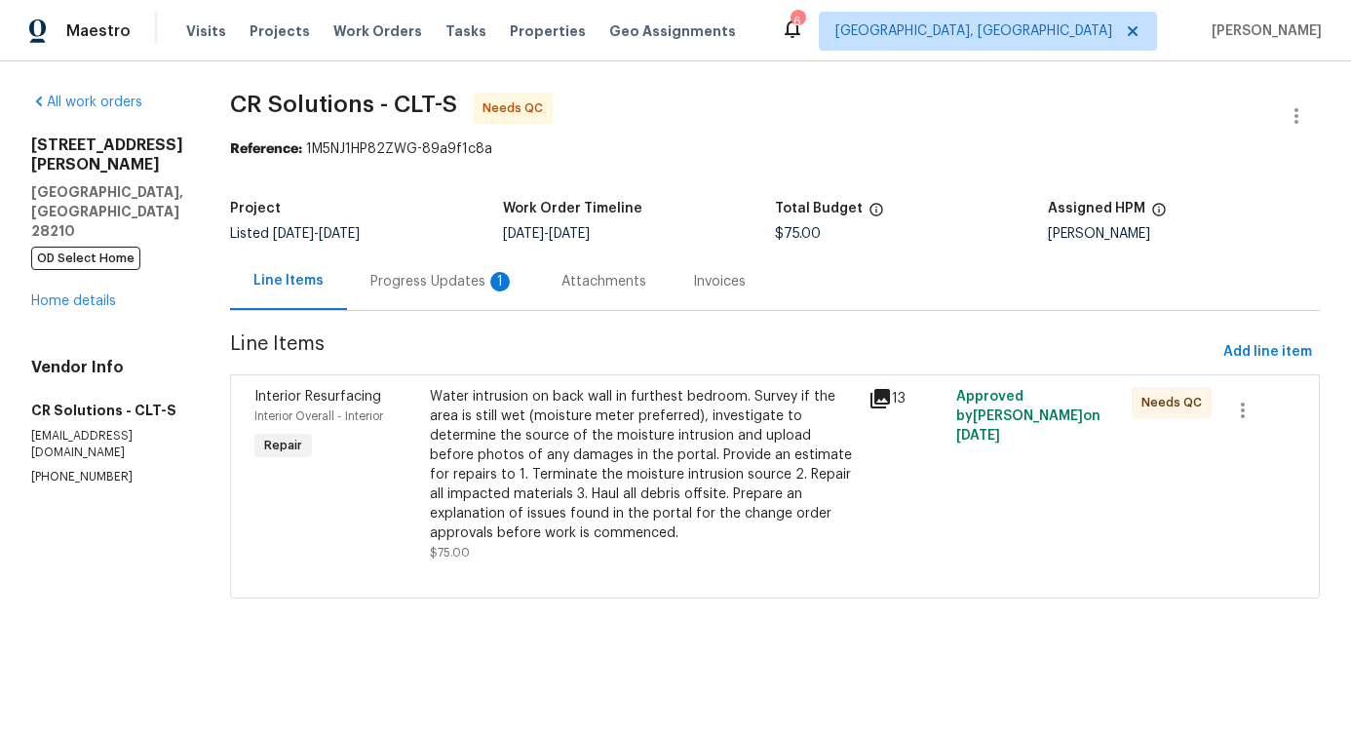
click at [538, 301] on div "Attachments" at bounding box center [604, 282] width 132 height 58
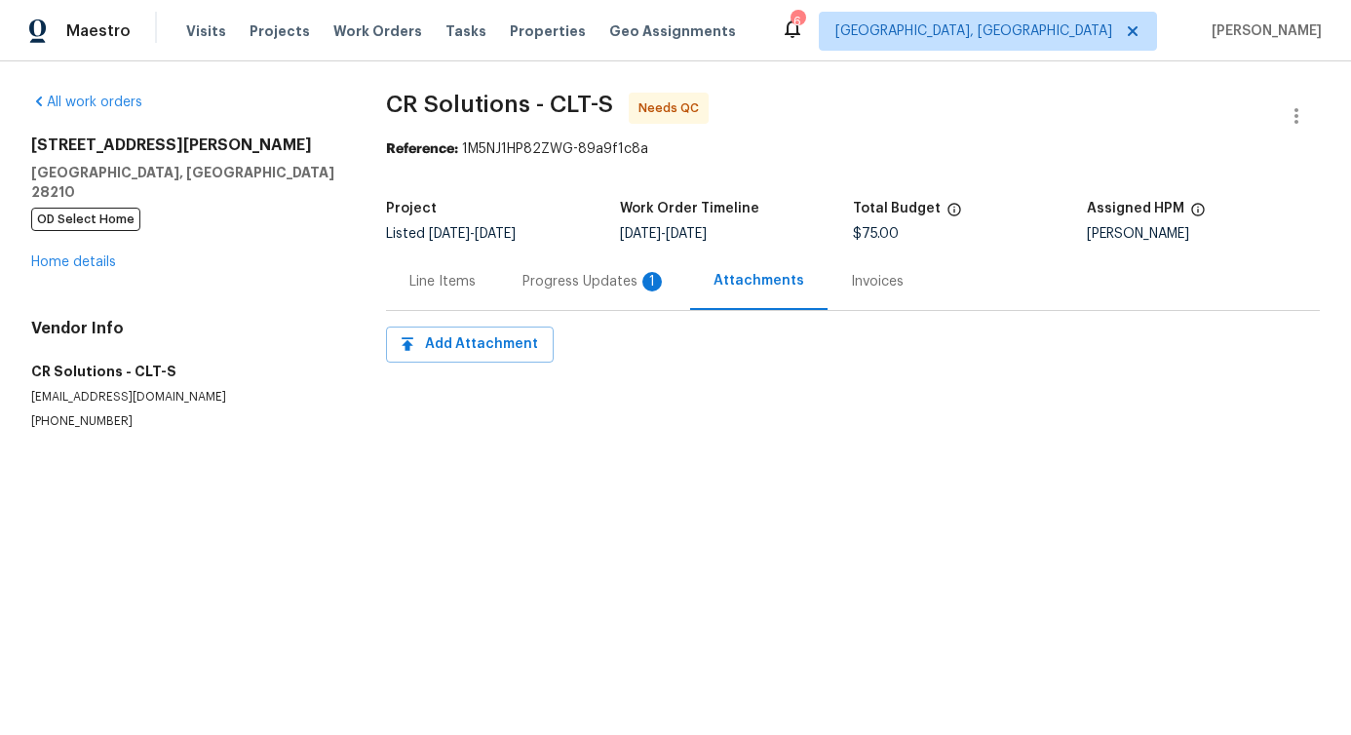
click at [527, 304] on div "Progress Updates 1" at bounding box center [594, 282] width 191 height 58
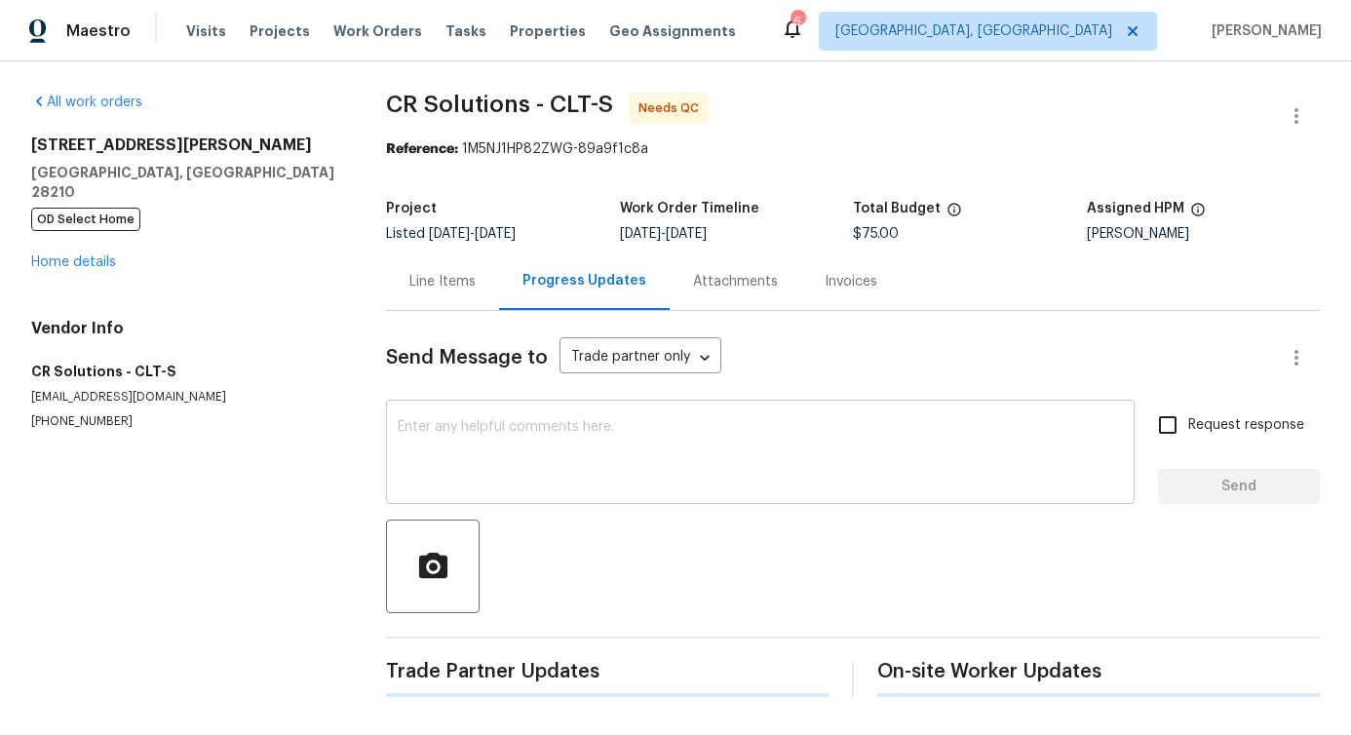
click at [518, 468] on textarea at bounding box center [760, 454] width 725 height 68
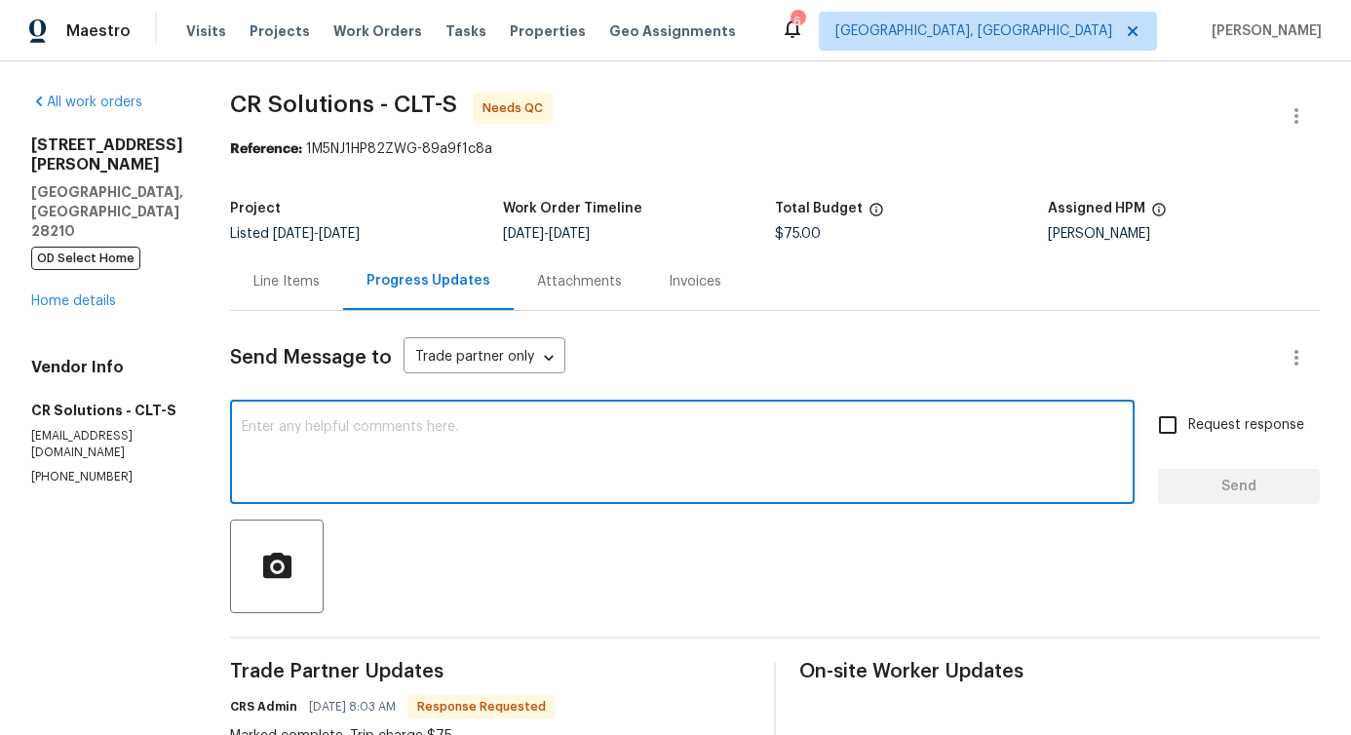
click at [284, 295] on div "Line Items" at bounding box center [286, 282] width 113 height 58
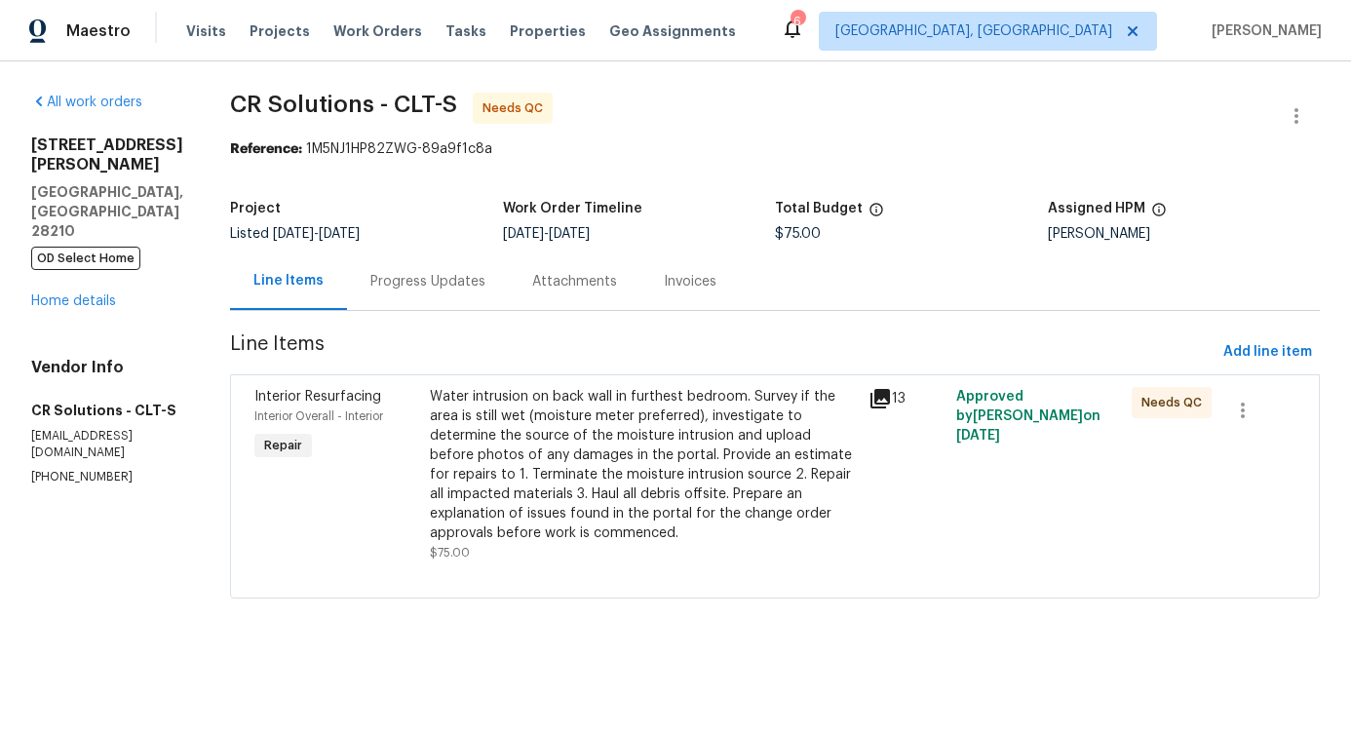
click at [564, 501] on div "Water intrusion on back wall in furthest bedroom. Survey if the area is still w…" at bounding box center [643, 465] width 427 height 156
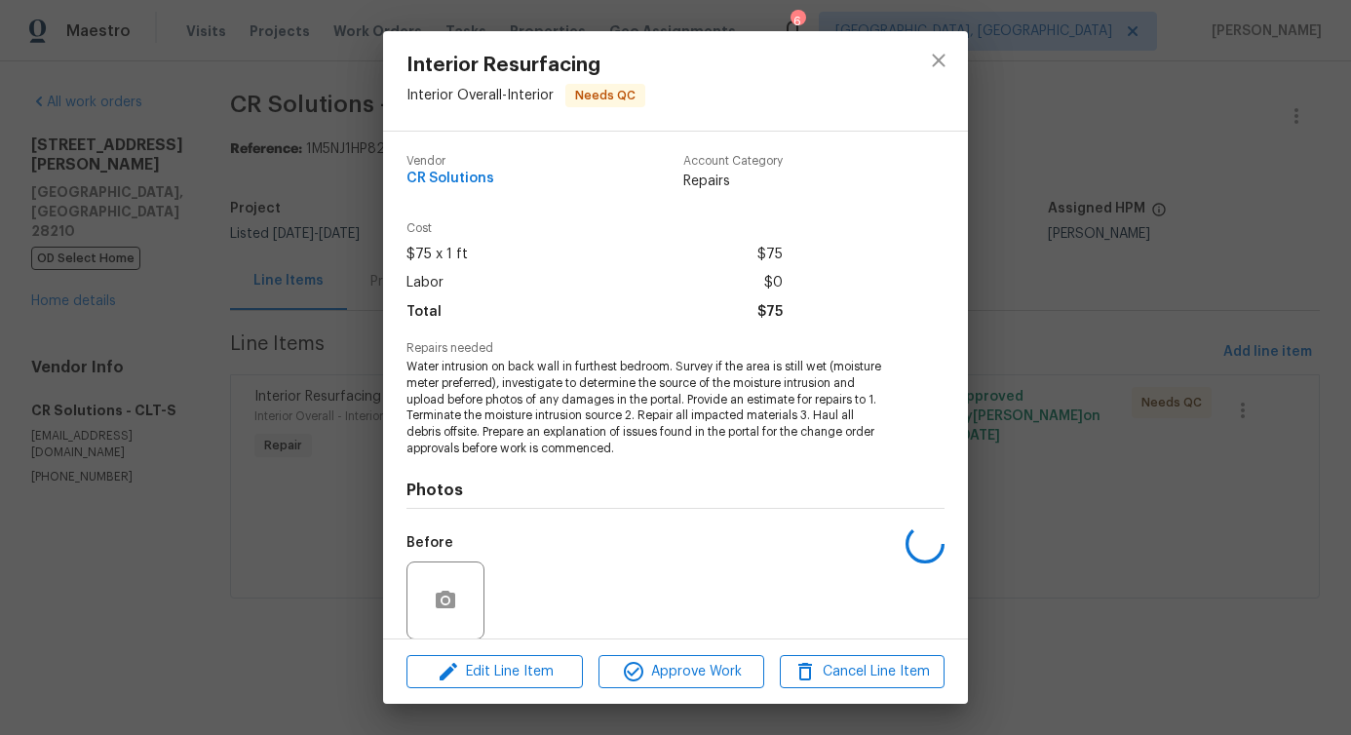
scroll to position [147, 0]
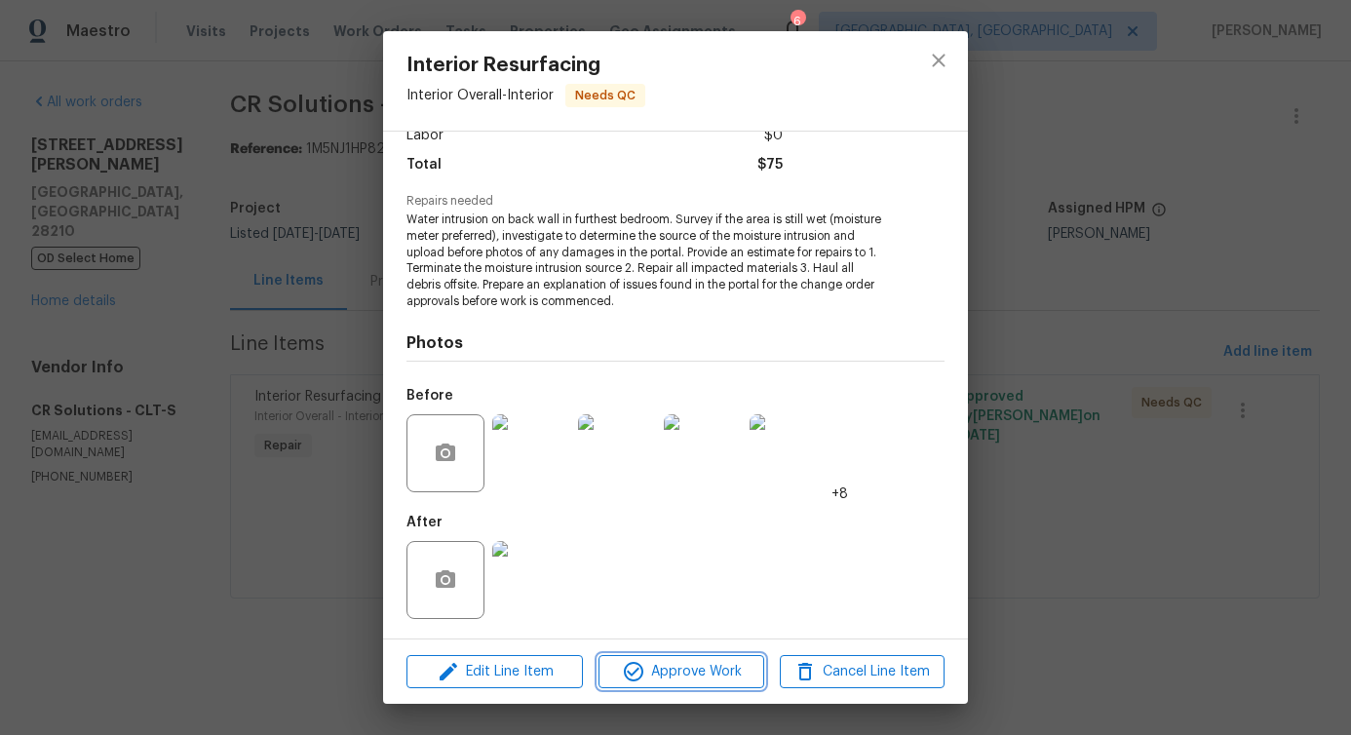
click at [662, 682] on span "Approve Work" at bounding box center [680, 672] width 153 height 24
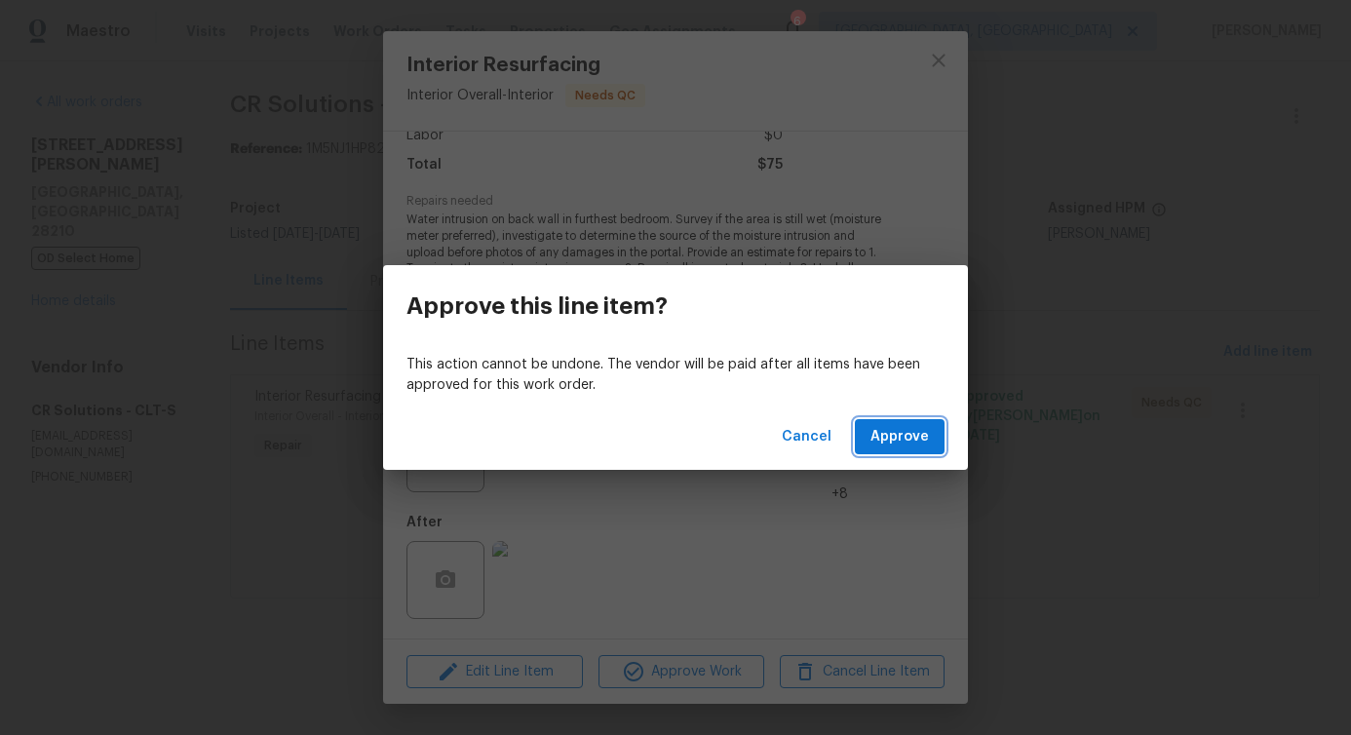
click at [911, 432] on span "Approve" at bounding box center [900, 437] width 58 height 24
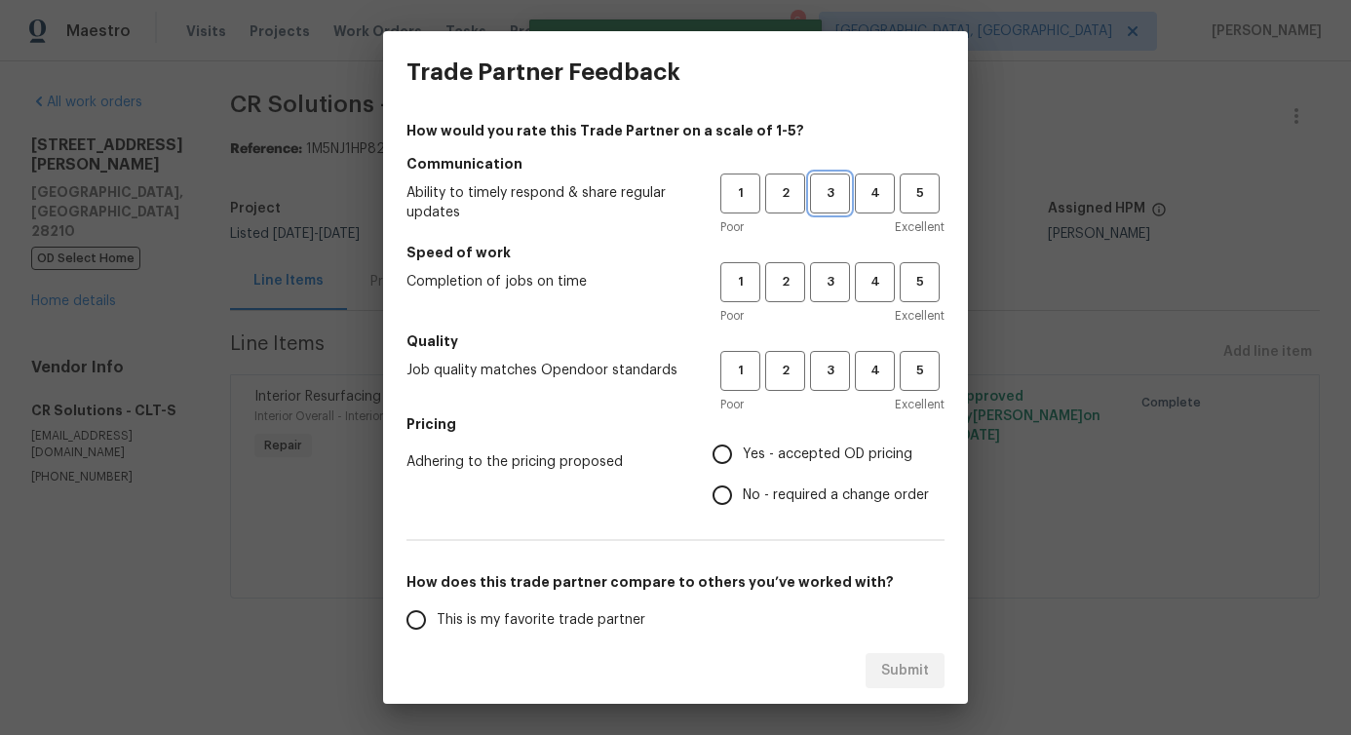
click at [827, 191] on span "3" at bounding box center [830, 193] width 36 height 22
click at [814, 265] on button "3" at bounding box center [830, 282] width 40 height 40
click at [819, 359] on button "3" at bounding box center [830, 371] width 40 height 40
click at [755, 504] on span "No - required a change order" at bounding box center [836, 496] width 186 height 20
click at [743, 504] on input "No - required a change order" at bounding box center [722, 495] width 41 height 41
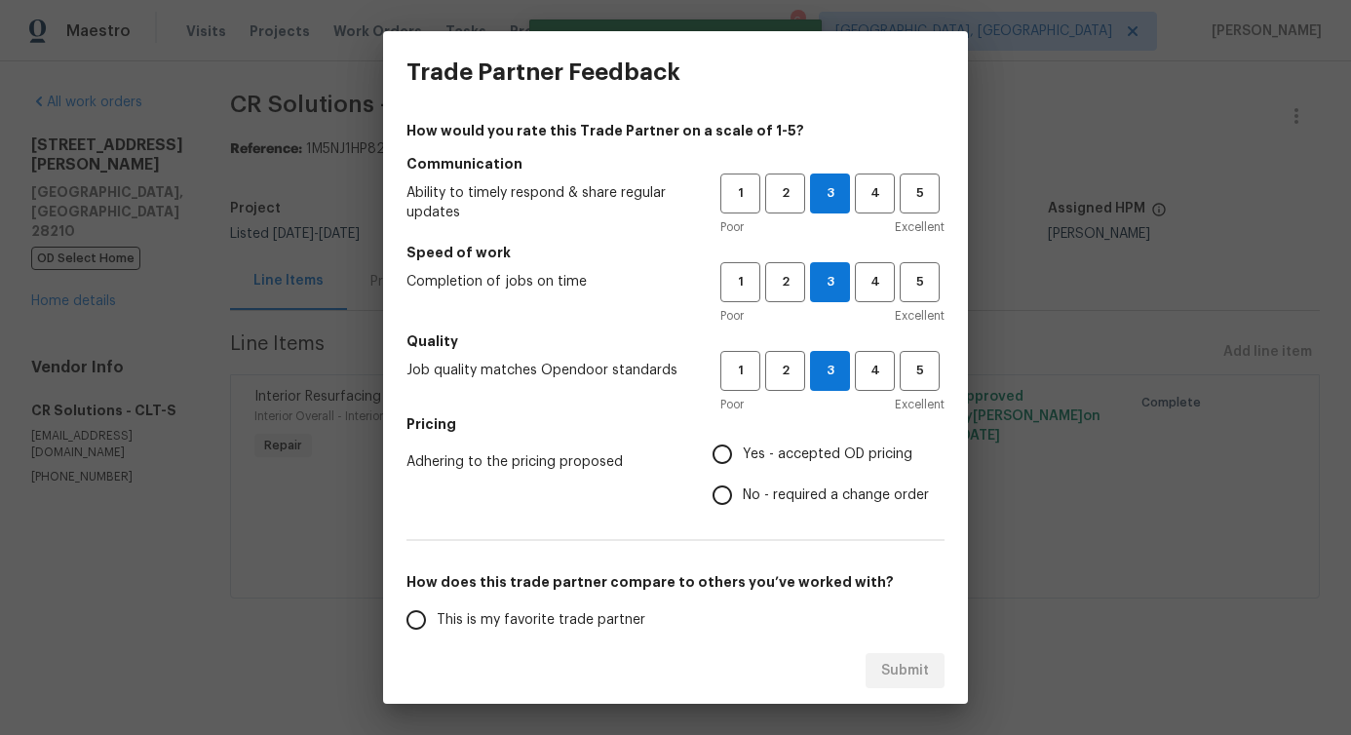
radio input "true"
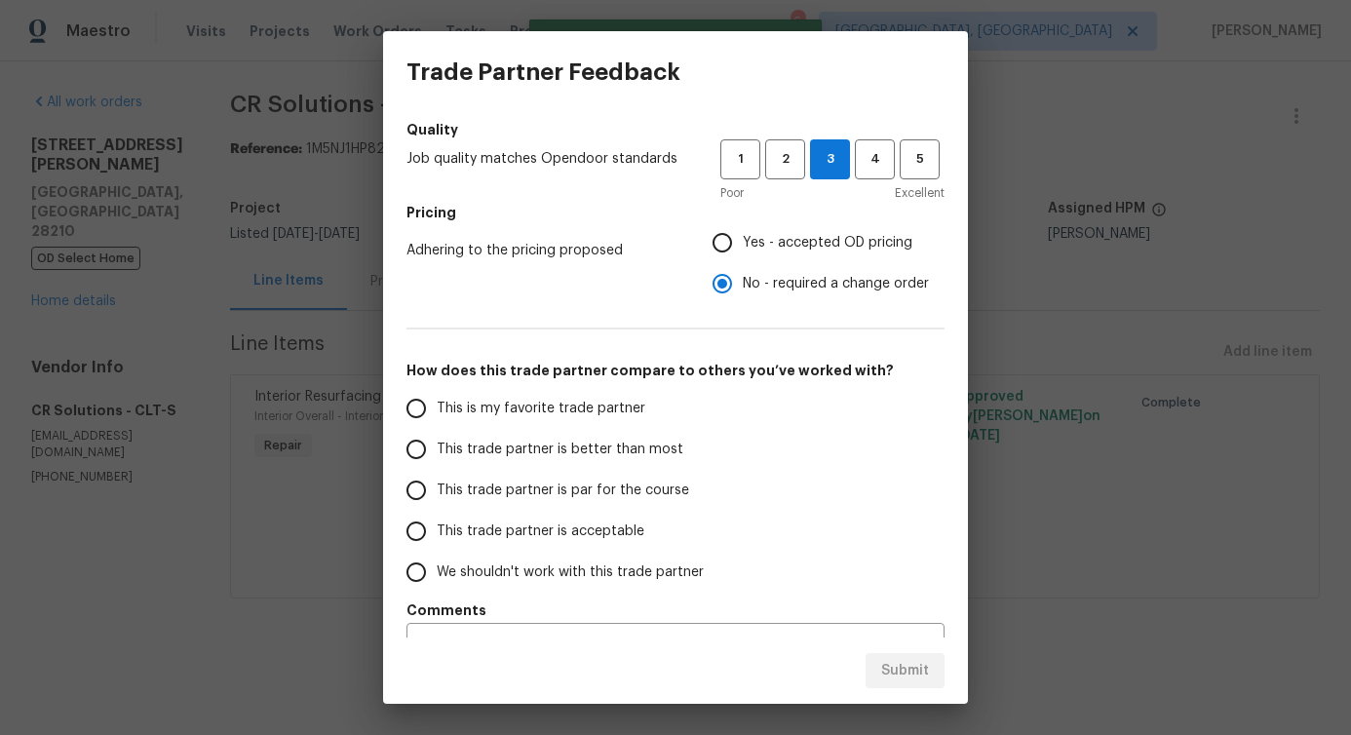
click at [621, 457] on span "This trade partner is better than most" at bounding box center [560, 450] width 247 height 20
click at [437, 457] on input "This trade partner is better than most" at bounding box center [416, 449] width 41 height 41
radio input "false"
click at [749, 239] on span "Yes - accepted OD pricing" at bounding box center [828, 243] width 170 height 20
click at [743, 239] on input "Yes - accepted OD pricing" at bounding box center [722, 242] width 41 height 41
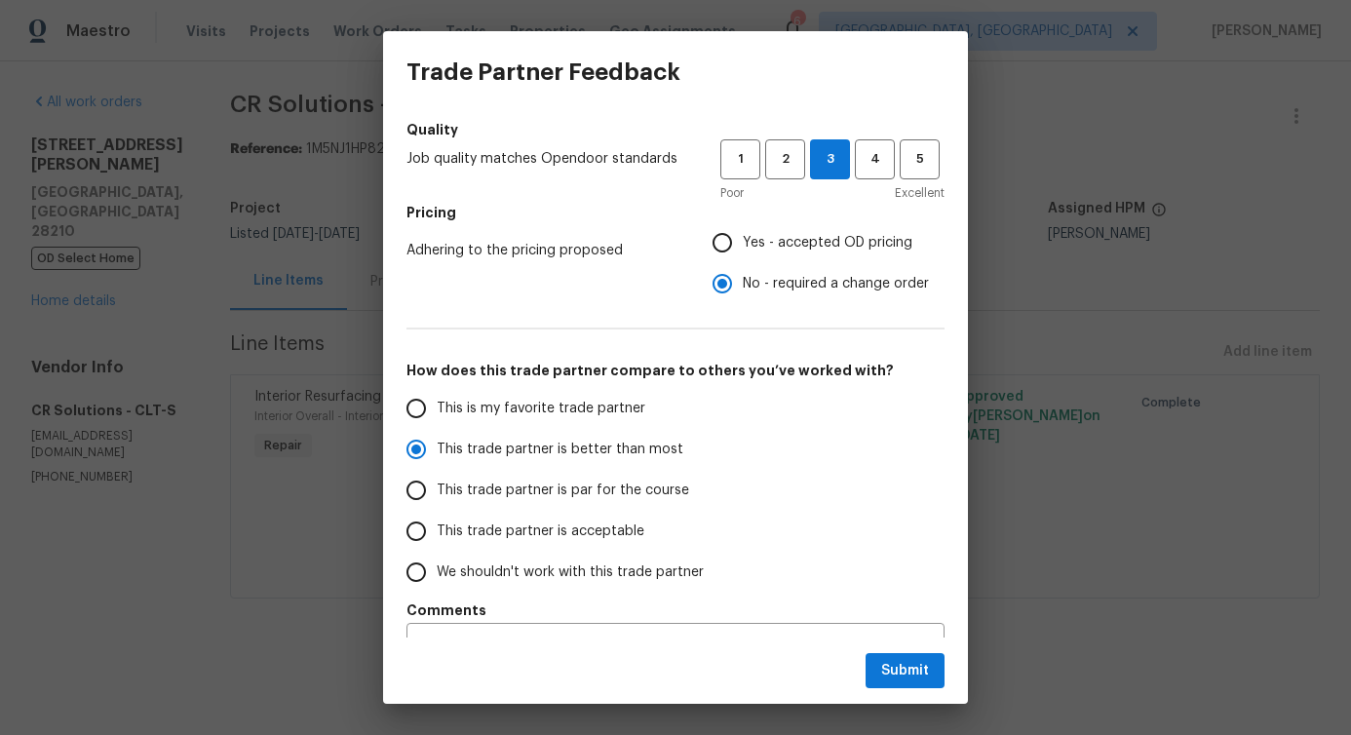
radio input "false"
radio input "true"
click at [908, 671] on span "Submit" at bounding box center [905, 671] width 48 height 24
radio input "false"
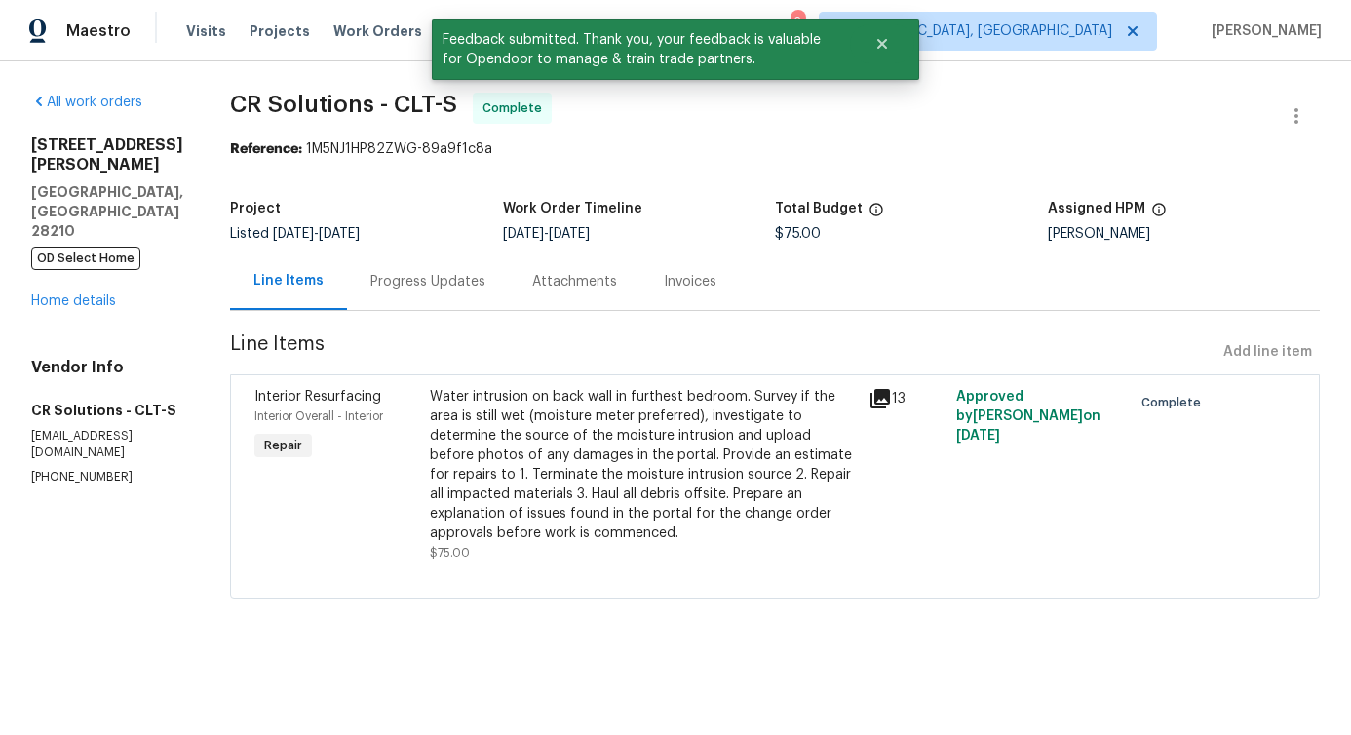
click at [404, 278] on div "Progress Updates" at bounding box center [427, 281] width 115 height 19
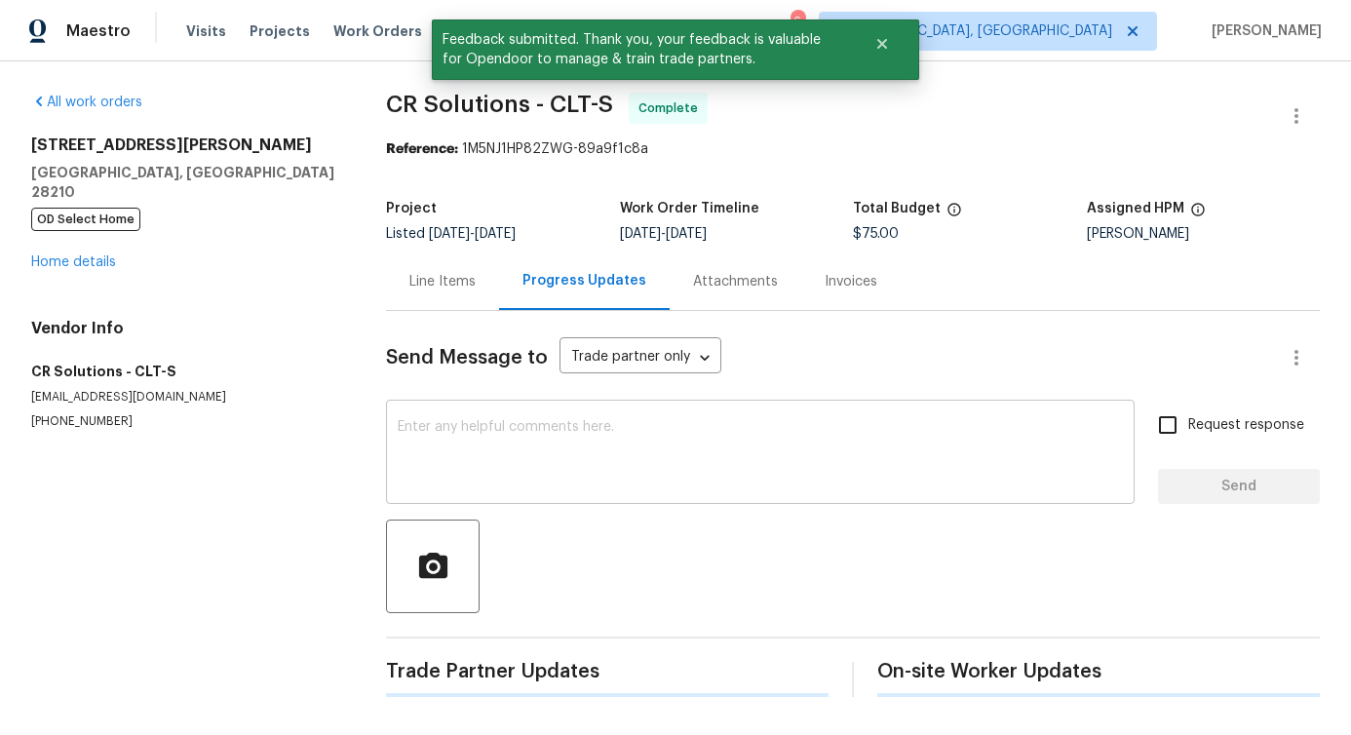
click at [453, 445] on textarea at bounding box center [760, 454] width 725 height 68
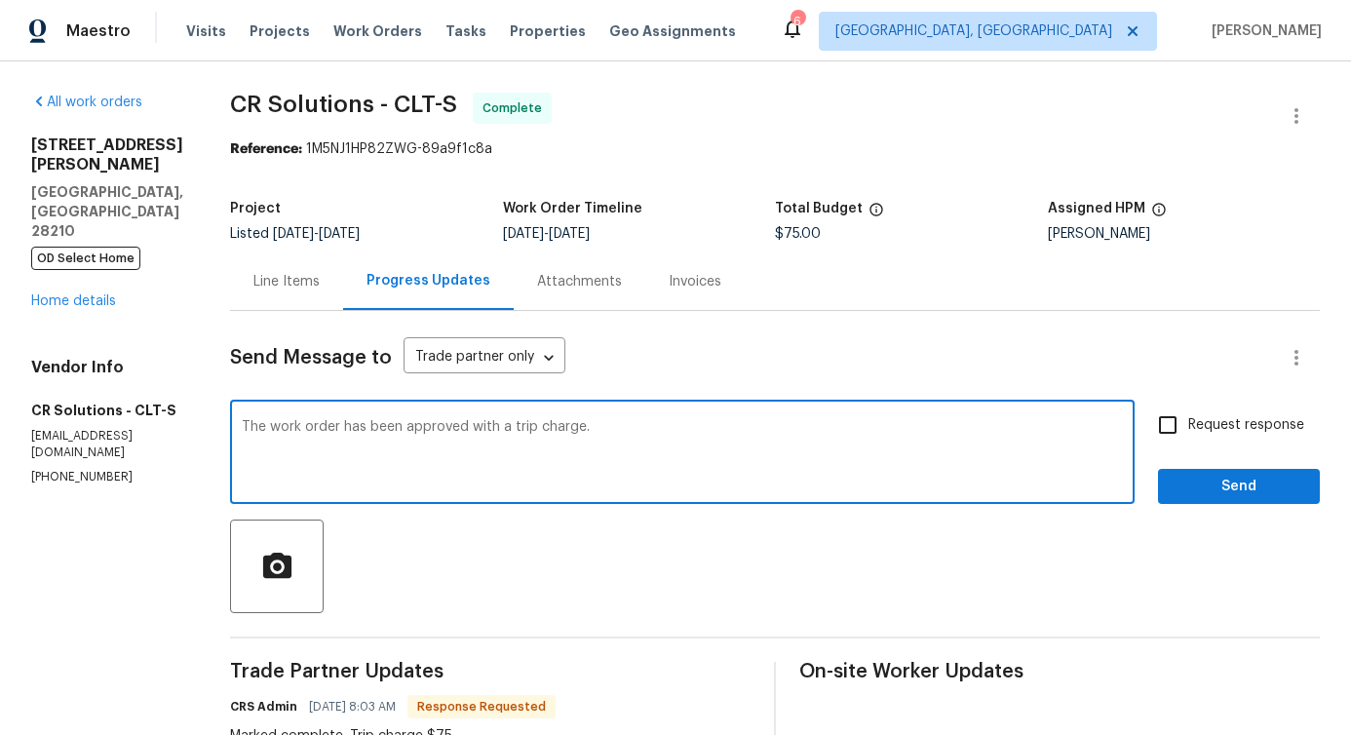
drag, startPoint x: 369, startPoint y: 431, endPoint x: 922, endPoint y: 446, distance: 554.0
click at [922, 446] on textarea "The work order has been approved with a trip charge." at bounding box center [682, 454] width 881 height 68
type textarea "The work order has been approved with a trip charge."
click at [1204, 478] on span "Send" at bounding box center [1239, 487] width 131 height 24
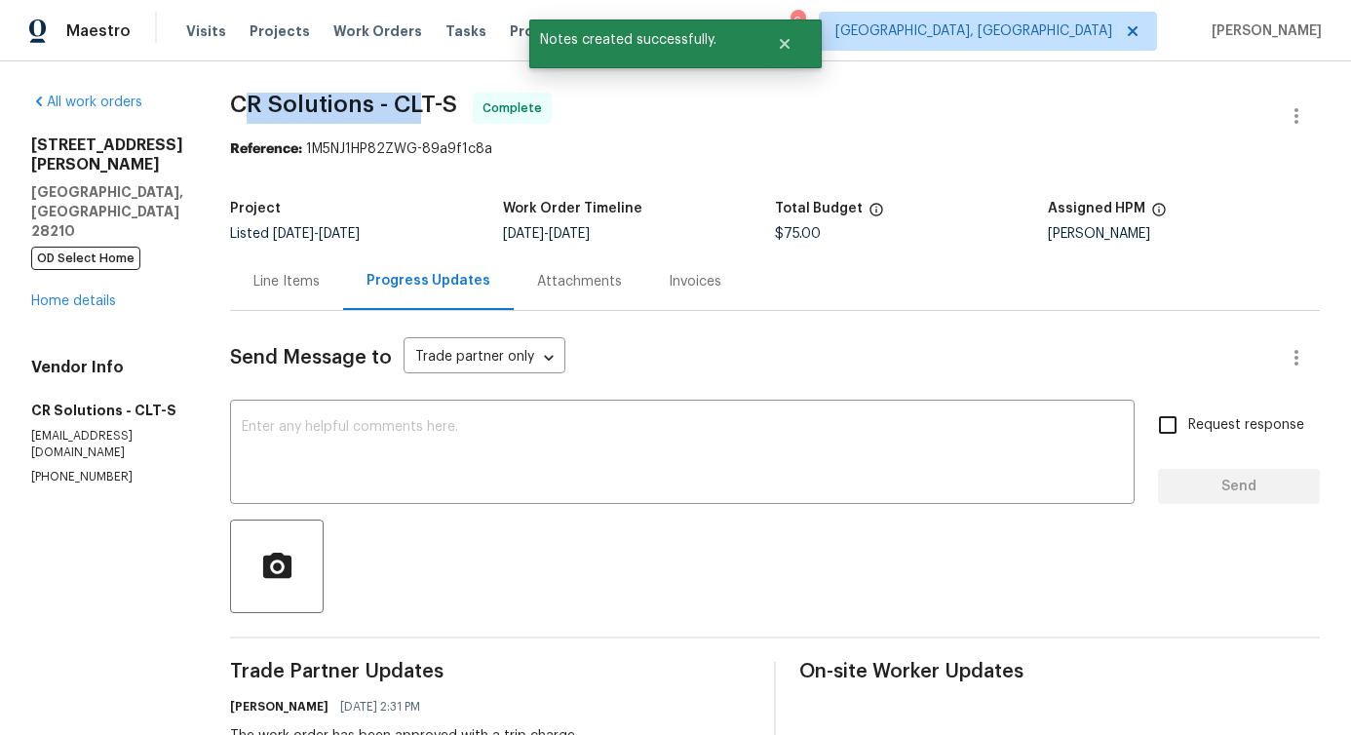
drag, startPoint x: 222, startPoint y: 108, endPoint x: 399, endPoint y: 94, distance: 177.1
click at [399, 94] on span "CR Solutions - CLT-S" at bounding box center [343, 104] width 227 height 23
click at [299, 95] on span "CR Solutions - CLT-S" at bounding box center [343, 104] width 227 height 23
drag, startPoint x: 201, startPoint y: 105, endPoint x: 372, endPoint y: 105, distance: 171.6
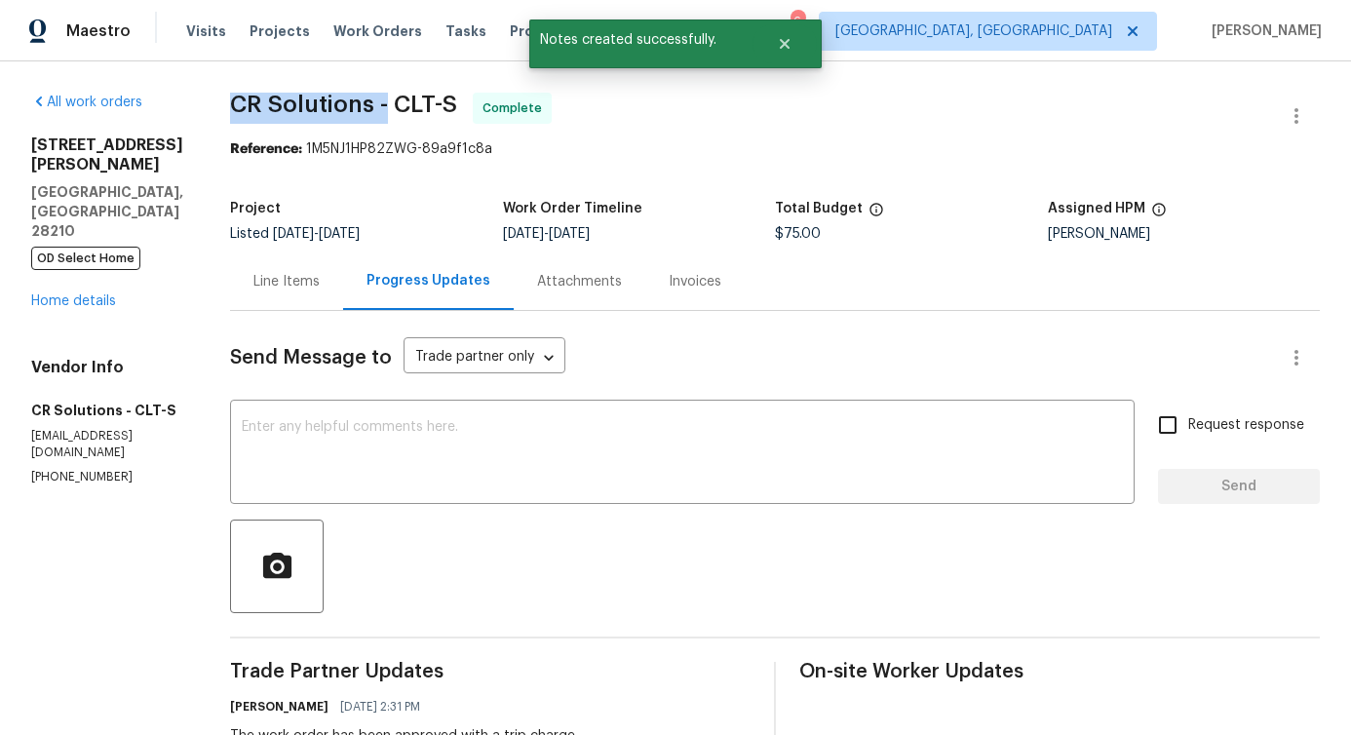
copy span "CR Solutions -"
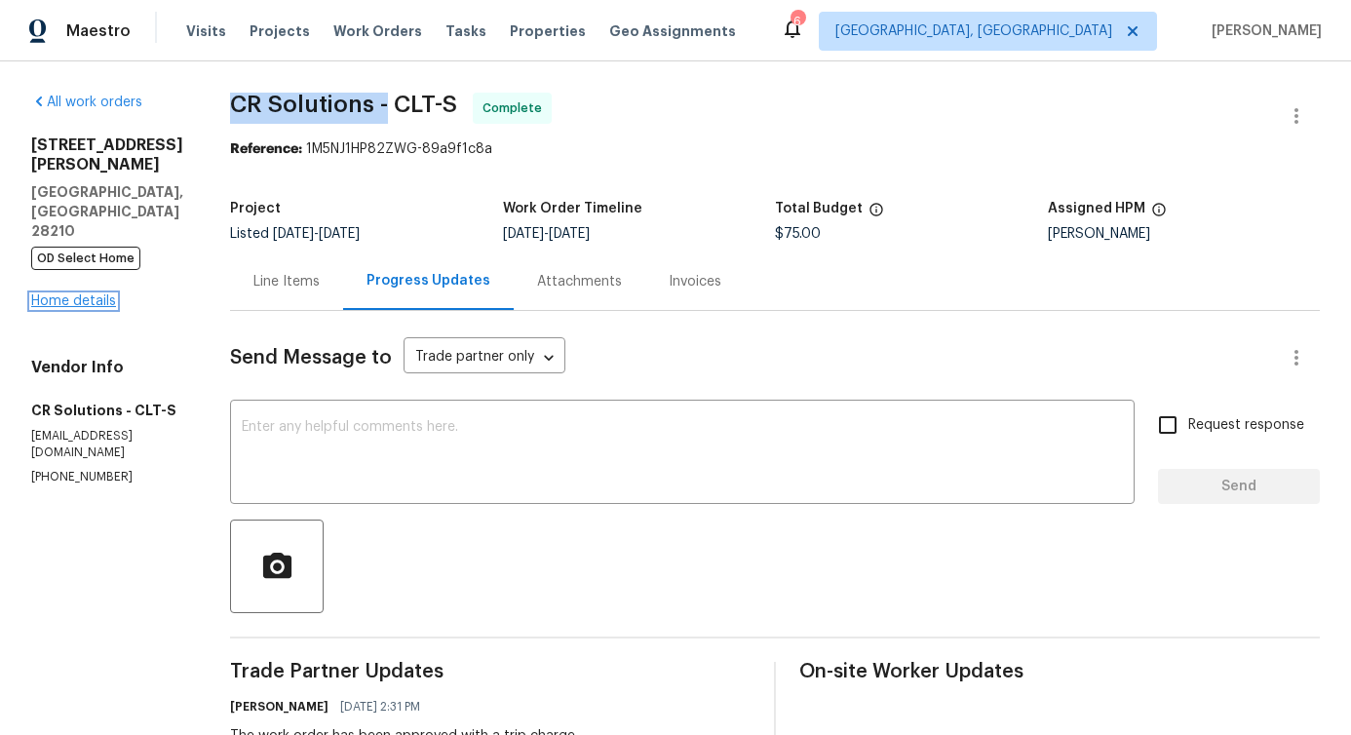
click at [103, 294] on link "Home details" at bounding box center [73, 301] width 85 height 14
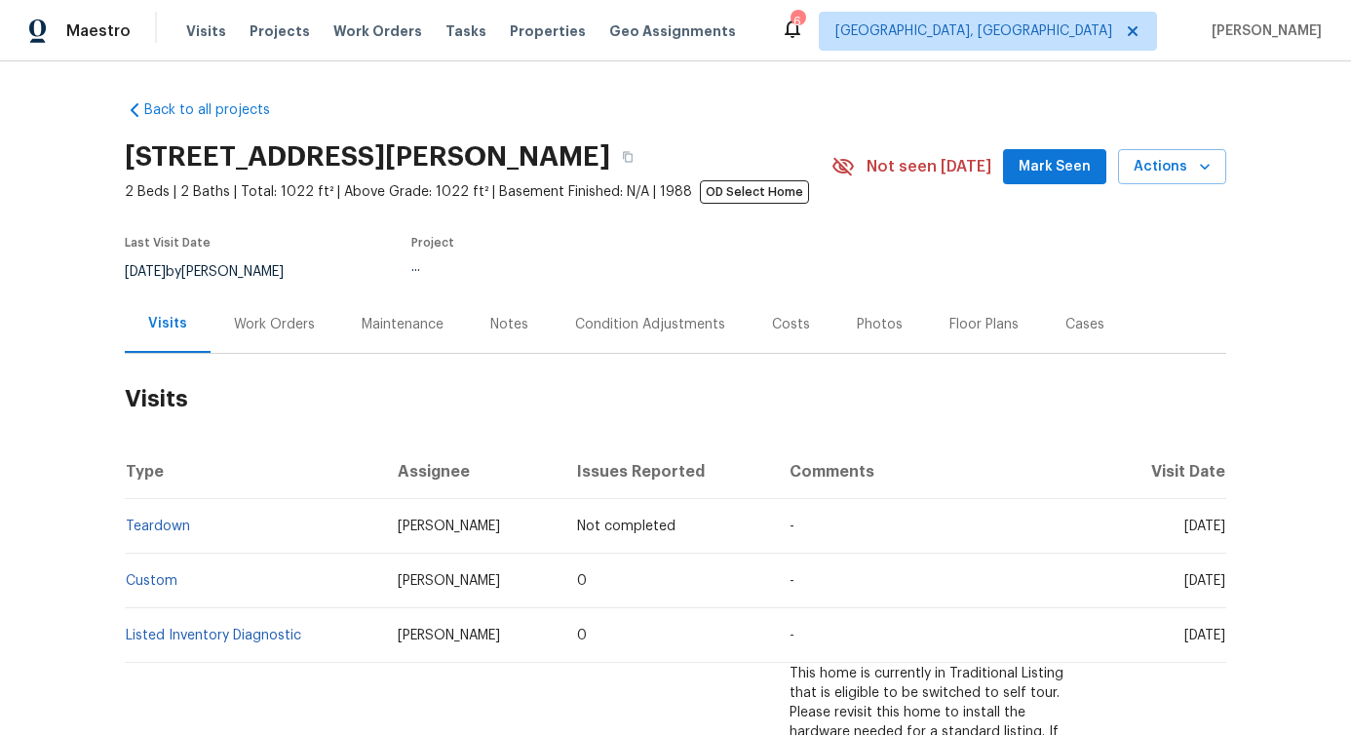
click at [272, 331] on div "Work Orders" at bounding box center [274, 324] width 81 height 19
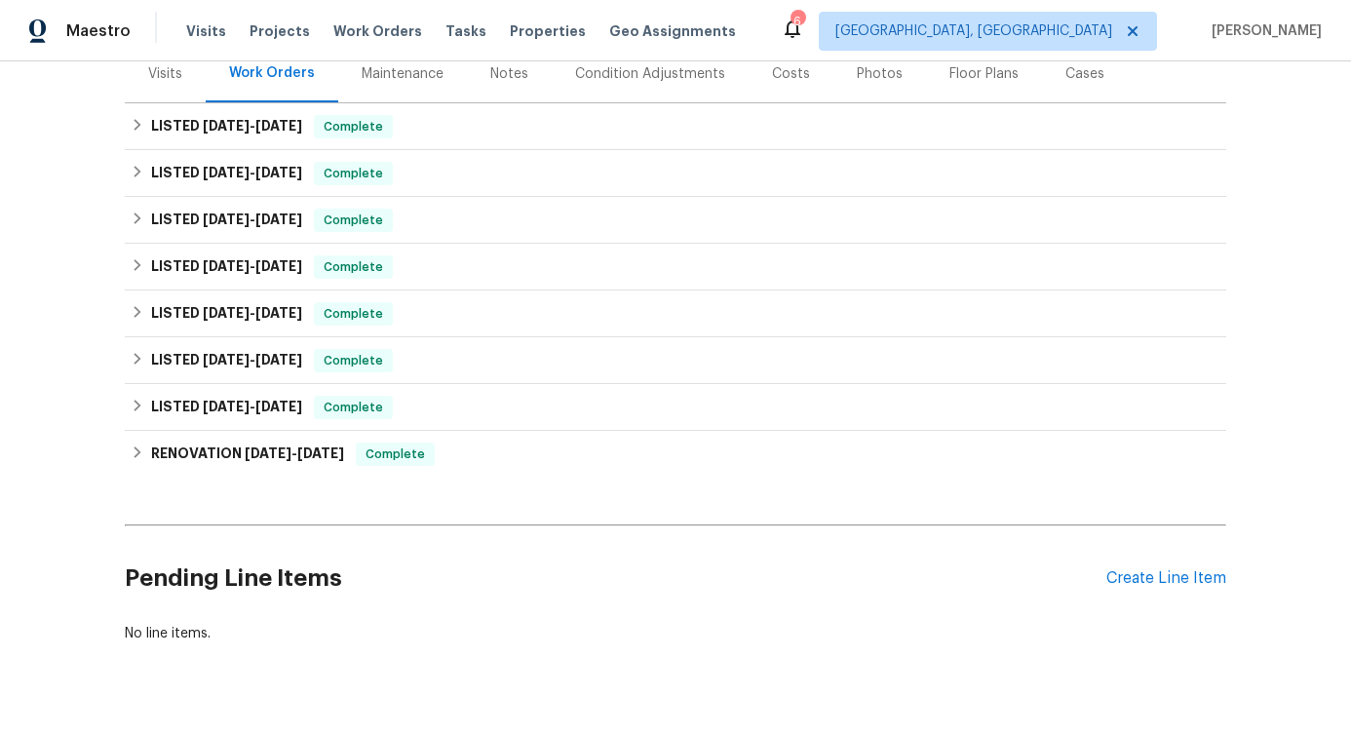
scroll to position [262, 0]
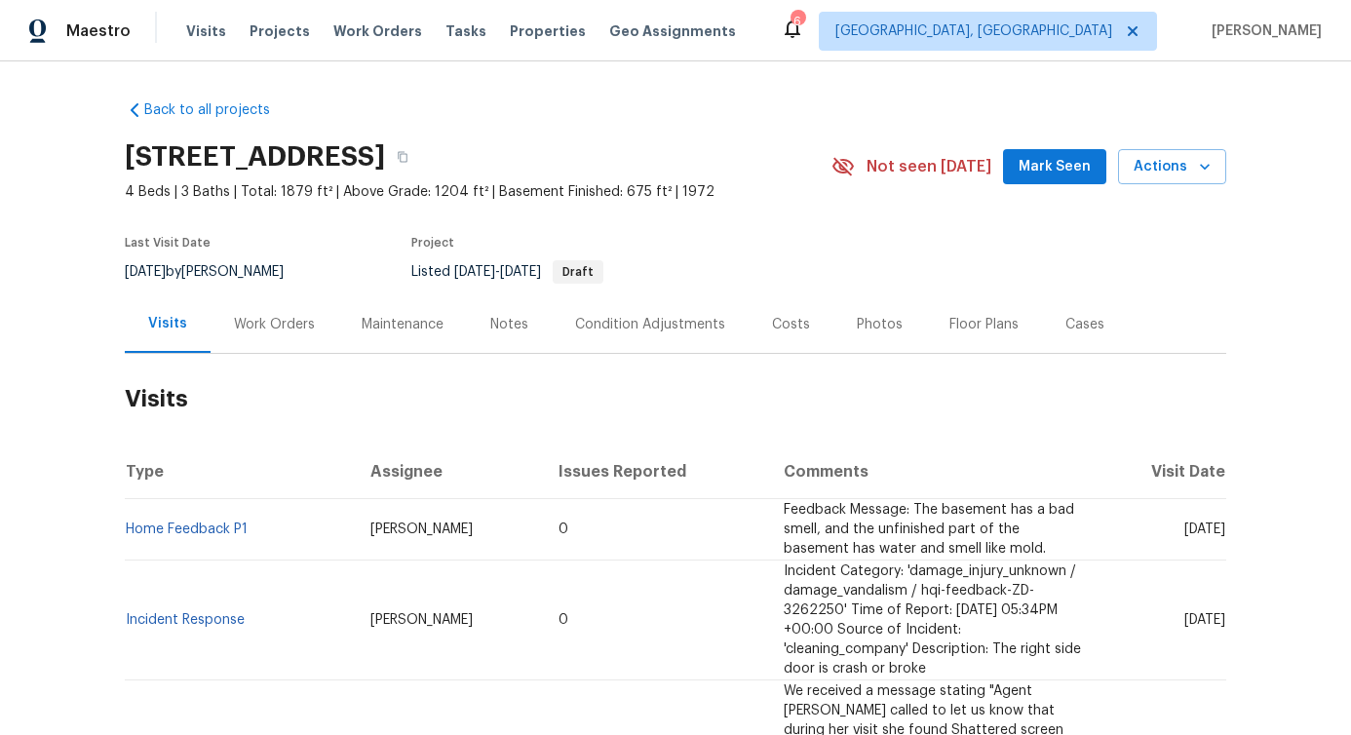
click at [267, 326] on div "Work Orders" at bounding box center [274, 324] width 81 height 19
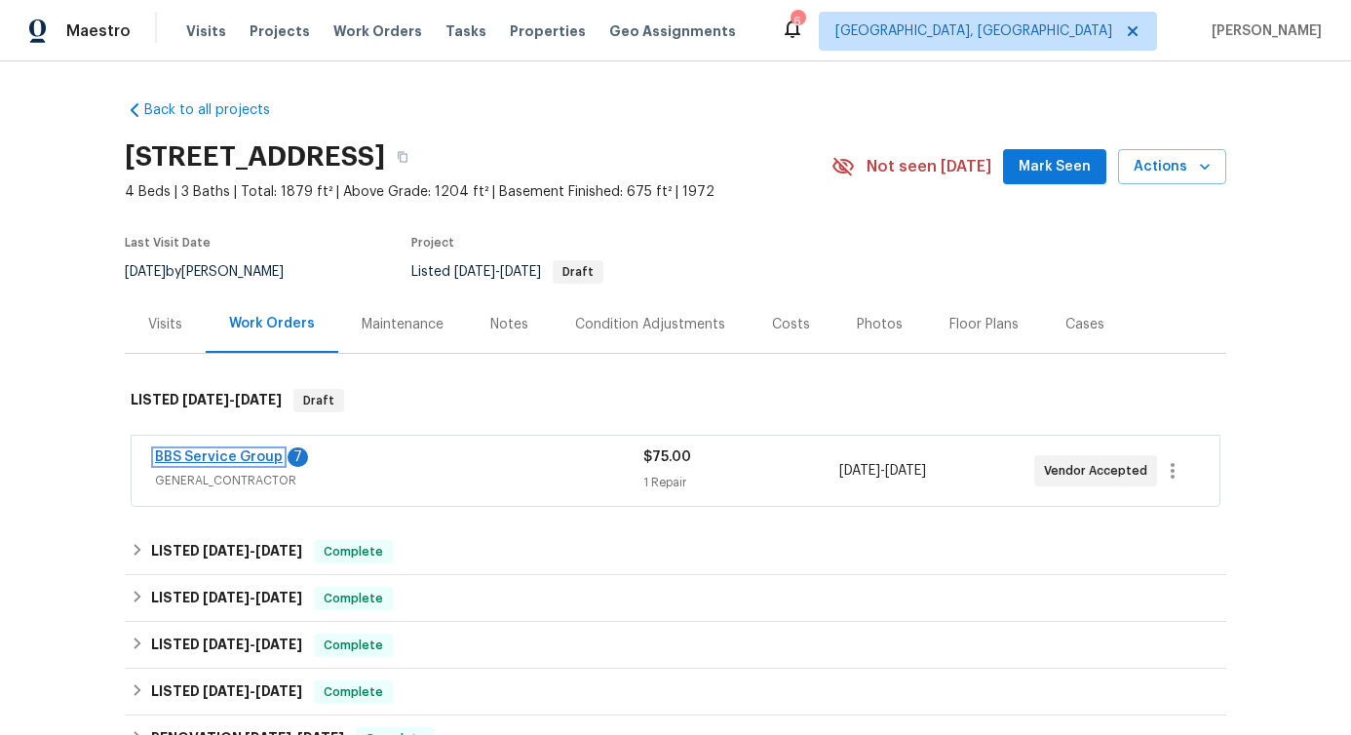
click at [209, 450] on link "BBS Service Group" at bounding box center [219, 457] width 128 height 14
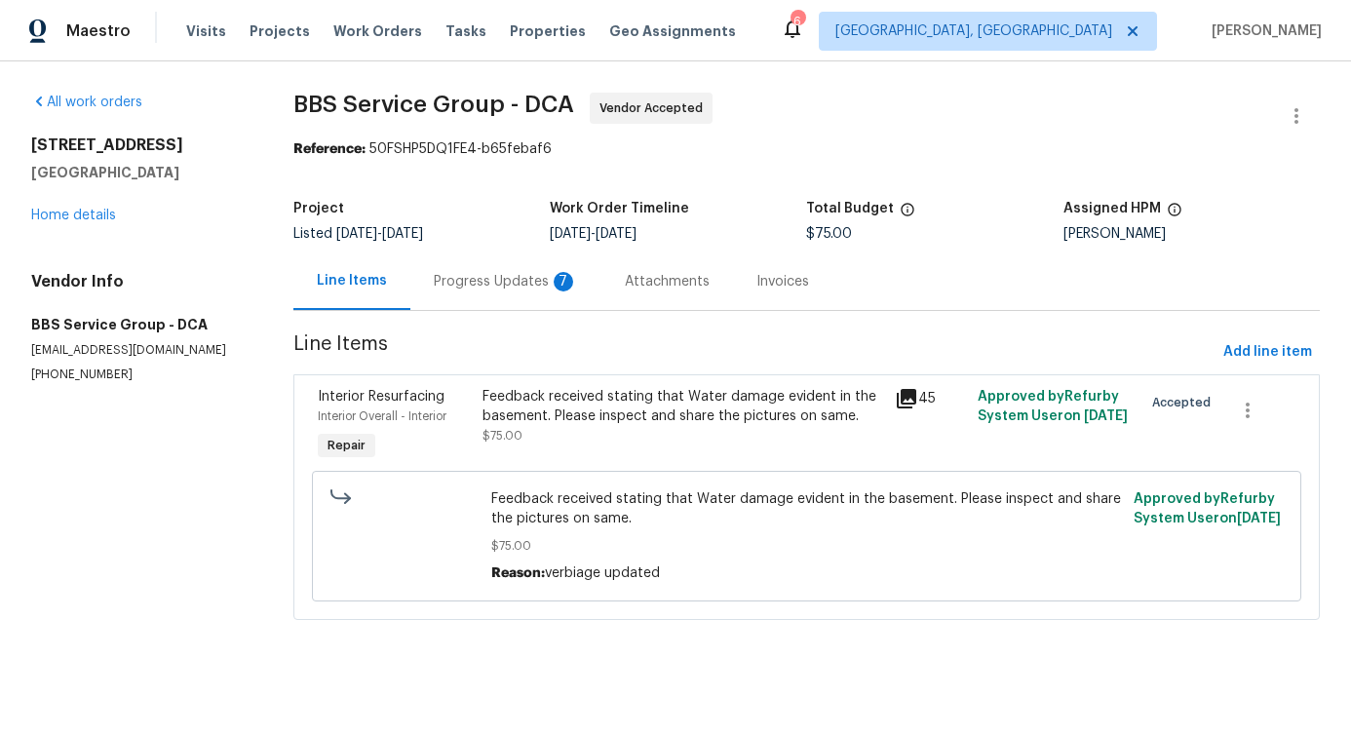
click at [512, 290] on div "Progress Updates 7" at bounding box center [506, 281] width 144 height 19
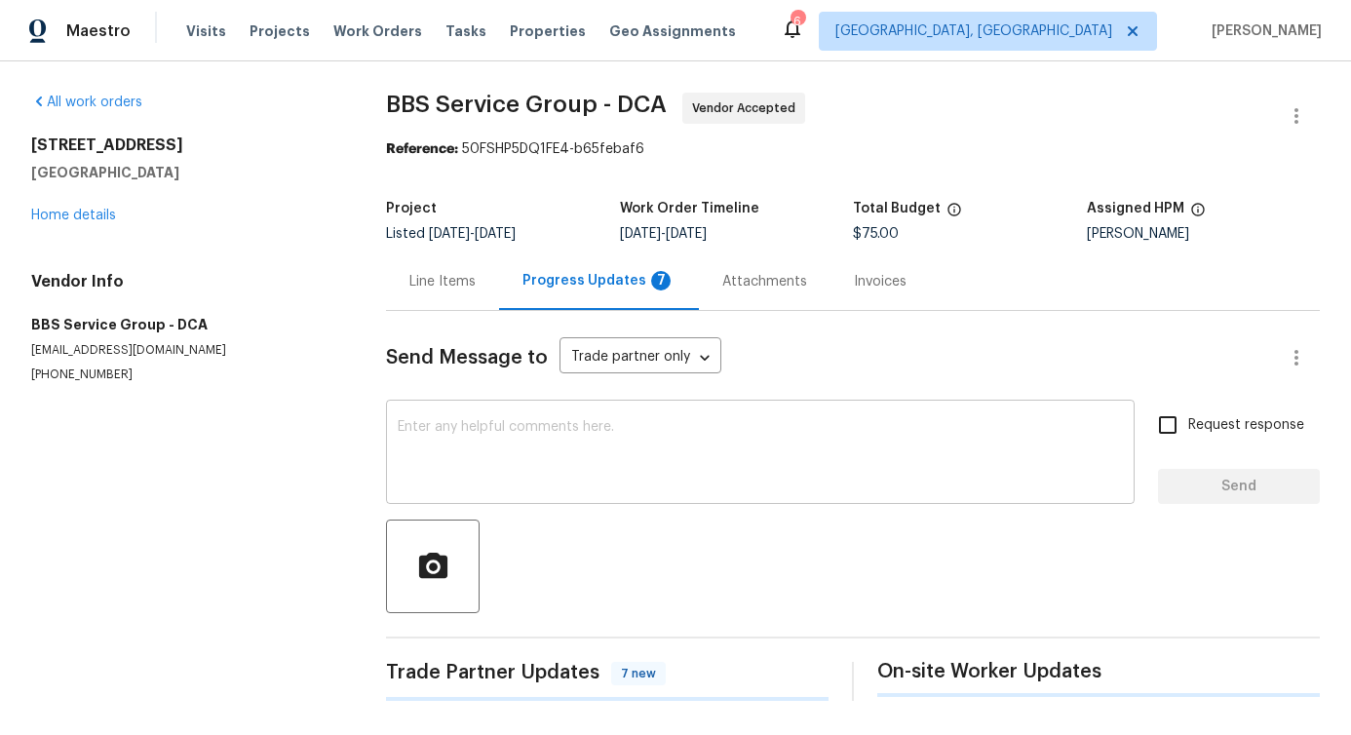
click at [530, 502] on div "x ​" at bounding box center [760, 454] width 749 height 99
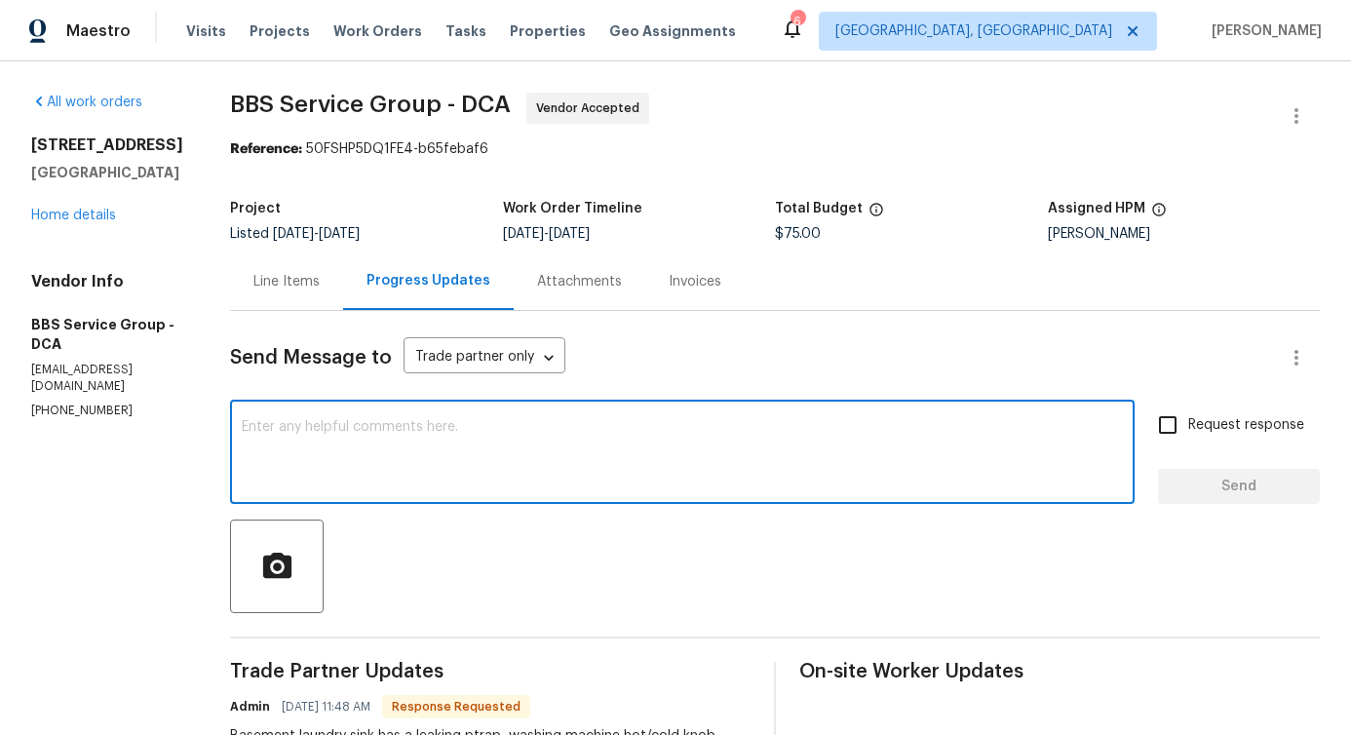
click at [44, 225] on div "[STREET_ADDRESS][PERSON_NAME] Home details" at bounding box center [107, 181] width 152 height 90
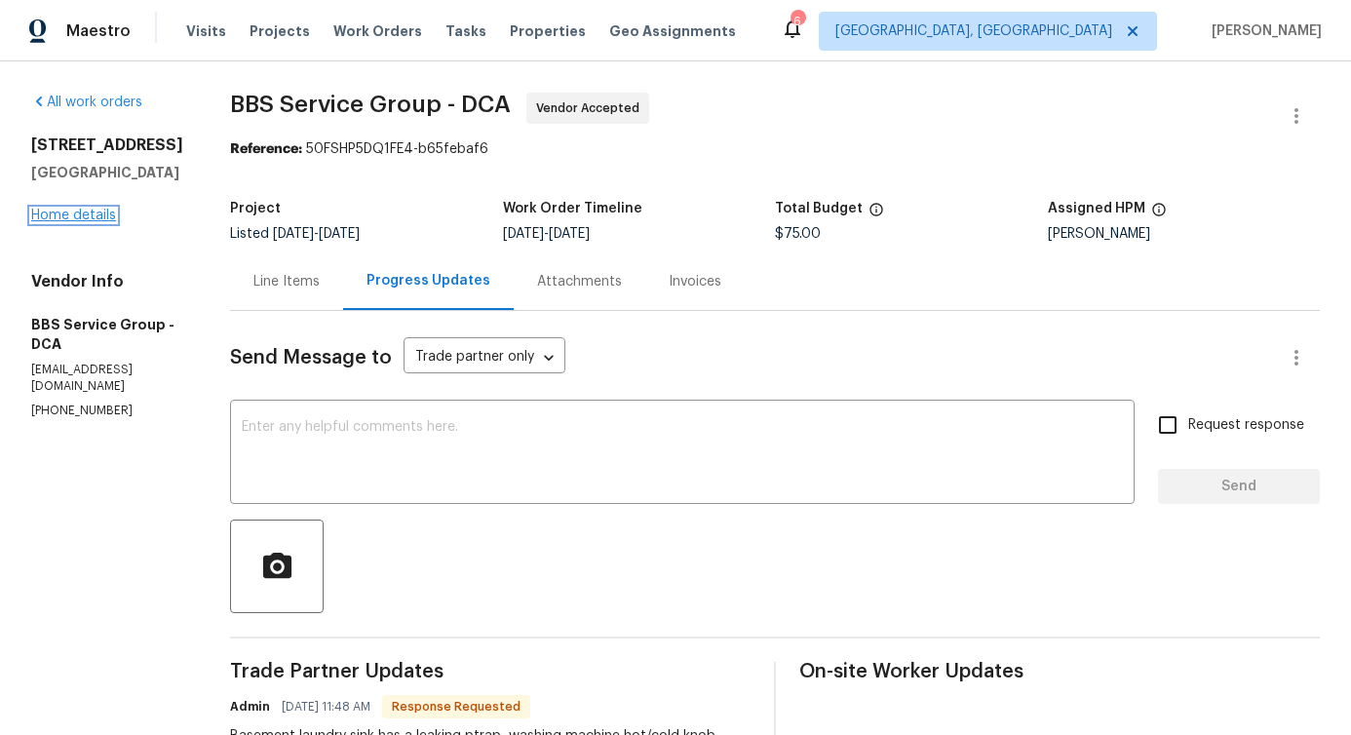
click at [48, 222] on link "Home details" at bounding box center [73, 216] width 85 height 14
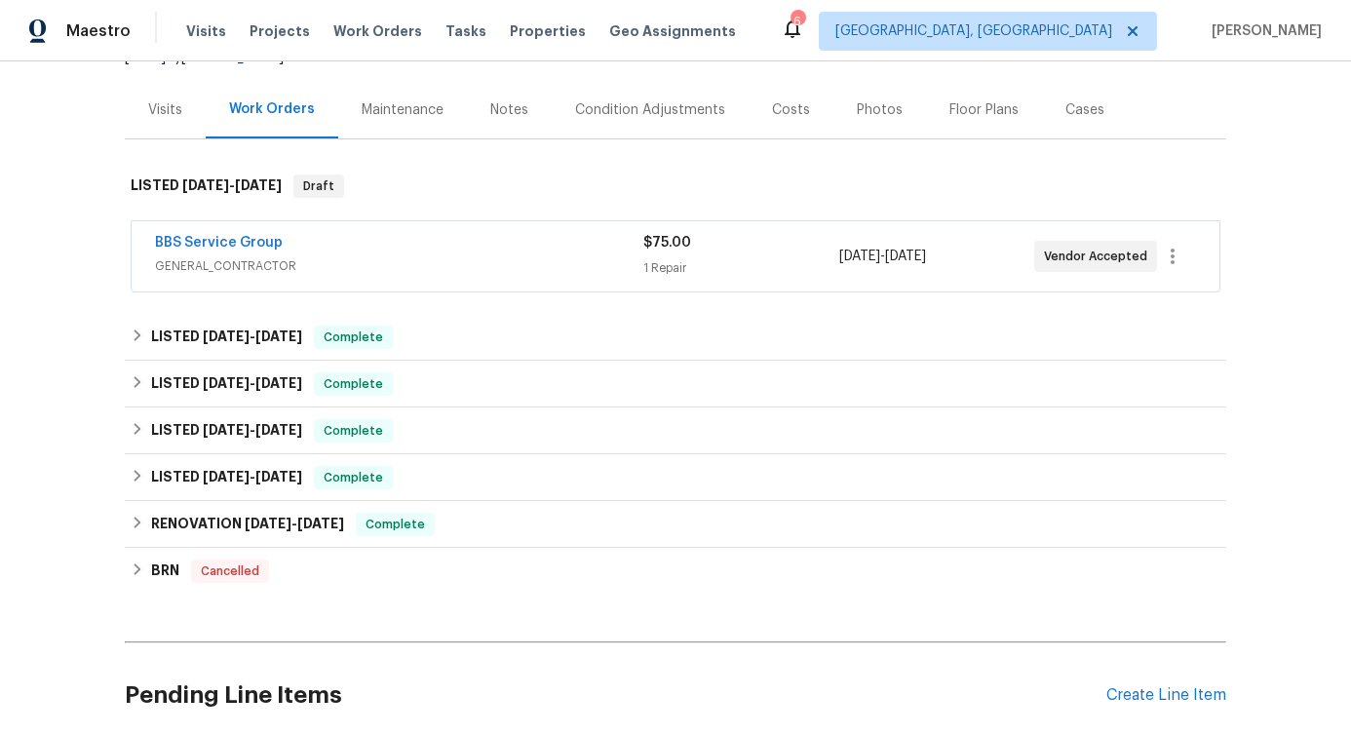
scroll to position [218, 0]
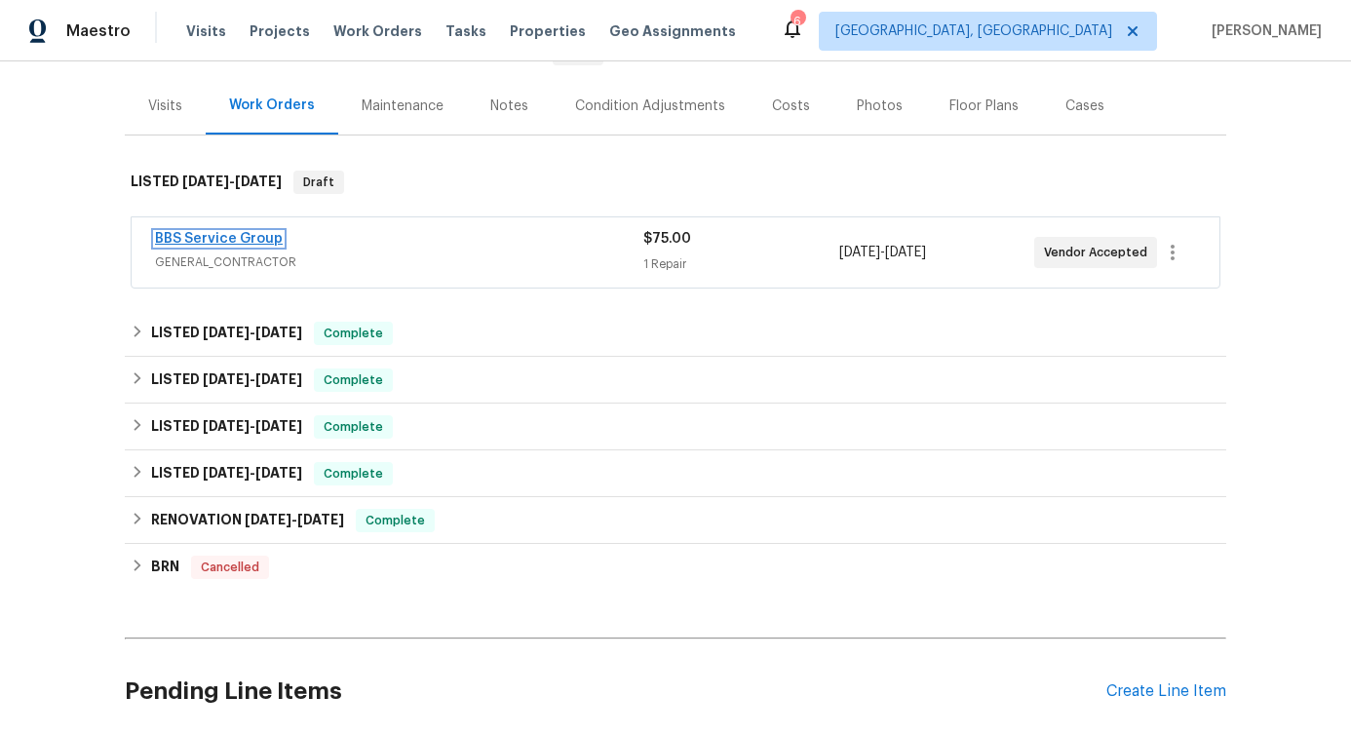
click at [247, 240] on link "BBS Service Group" at bounding box center [219, 239] width 128 height 14
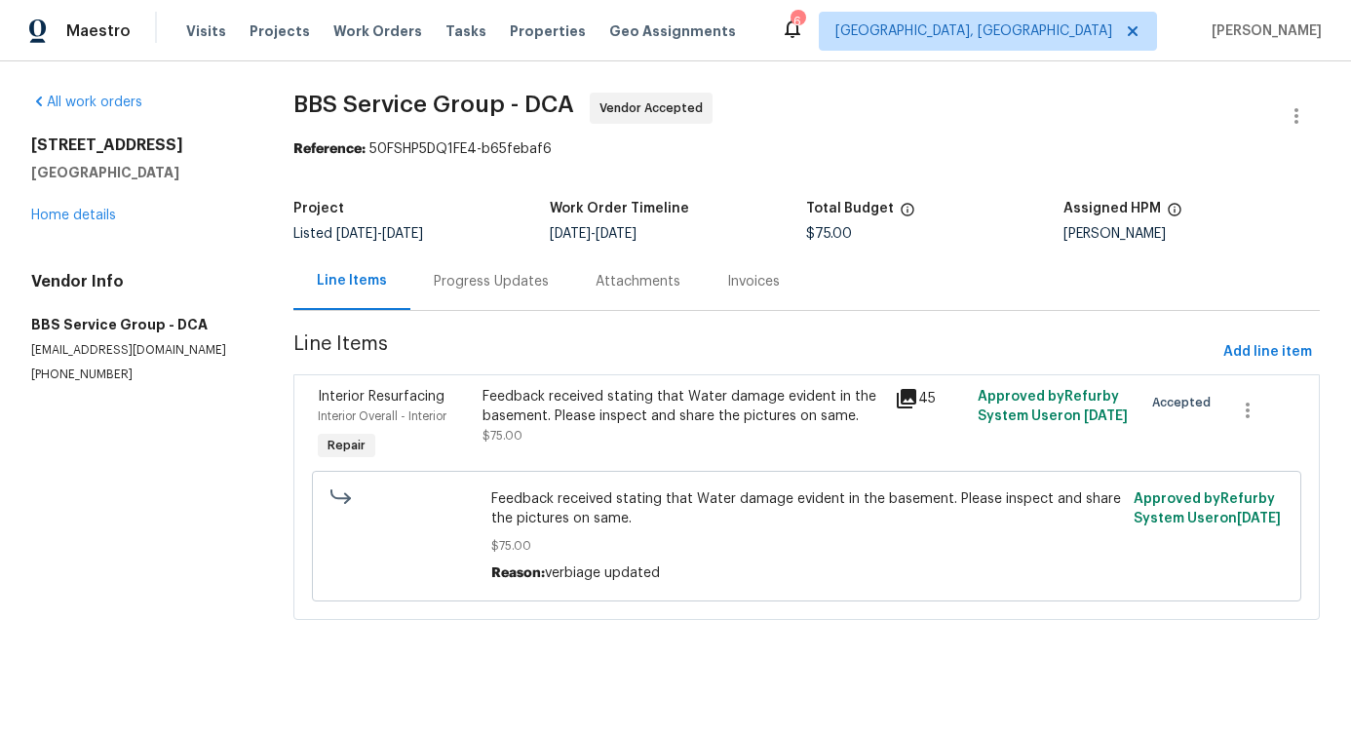
click at [480, 280] on div "Progress Updates" at bounding box center [491, 281] width 115 height 19
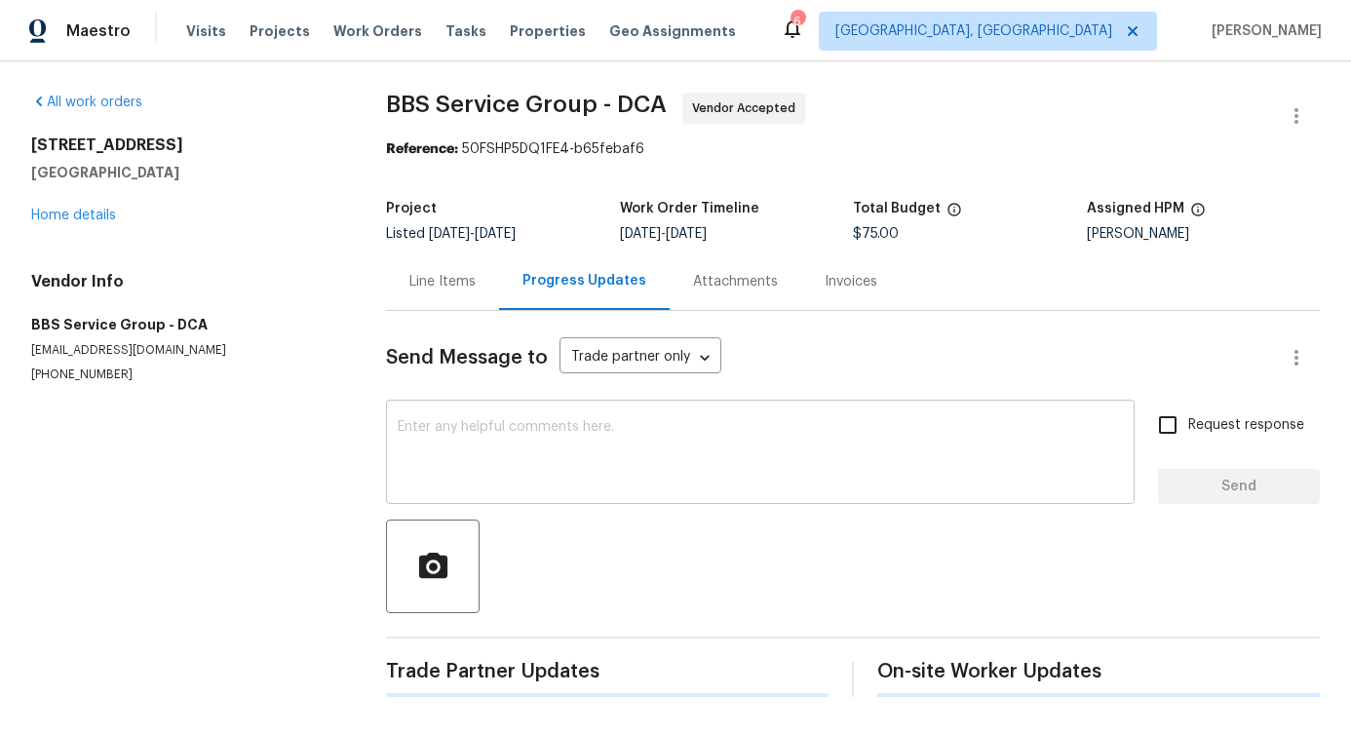
click at [517, 446] on textarea at bounding box center [760, 454] width 725 height 68
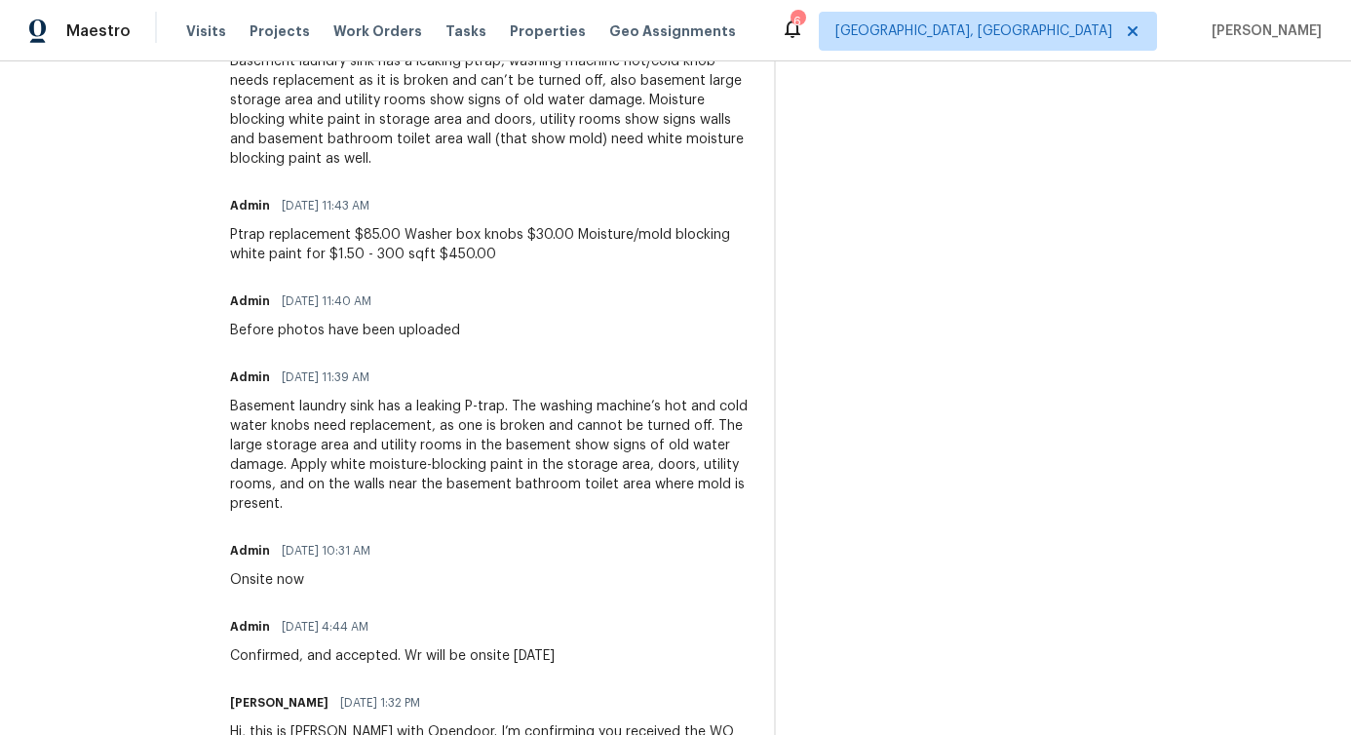
scroll to position [1041, 0]
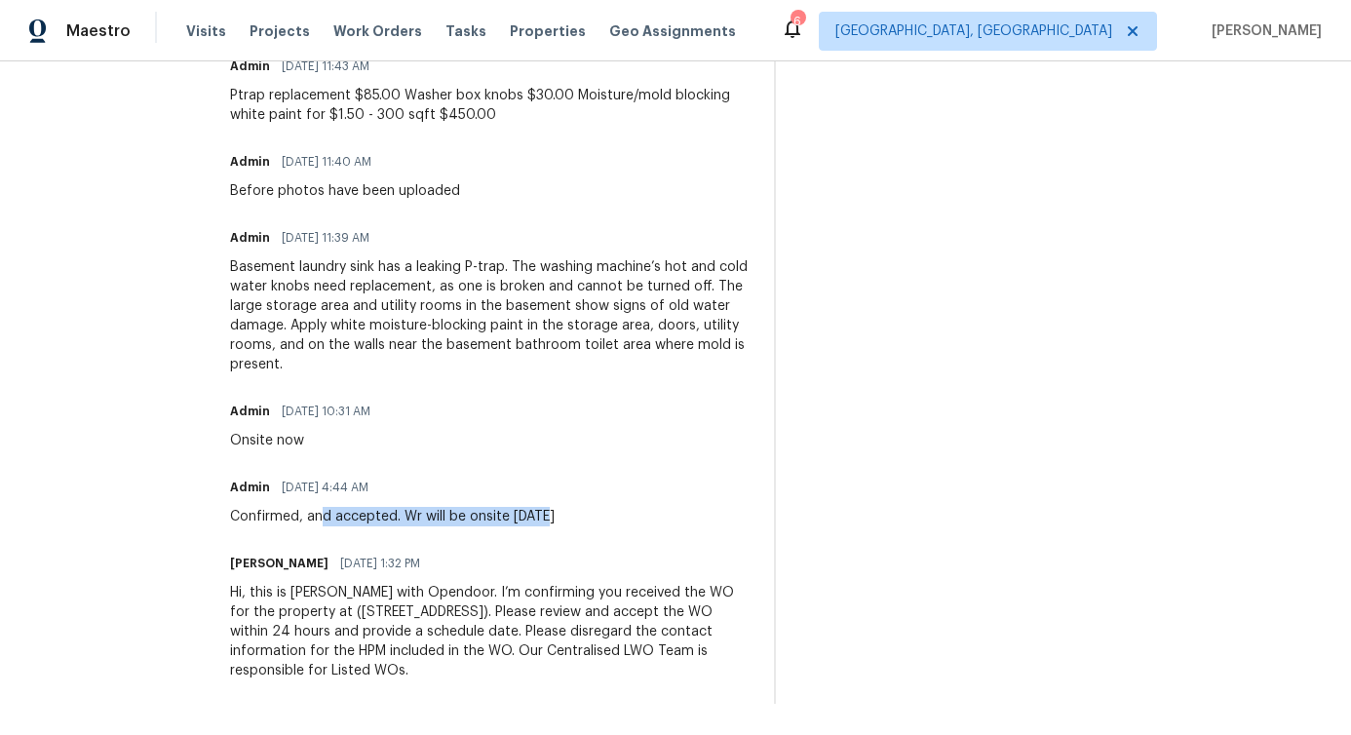
drag, startPoint x: 292, startPoint y: 504, endPoint x: 536, endPoint y: 504, distance: 243.7
click at [536, 504] on div "Admin 08/14/2025 4:44 AM Confirmed, and accepted. Wr will be onsite today" at bounding box center [490, 500] width 521 height 53
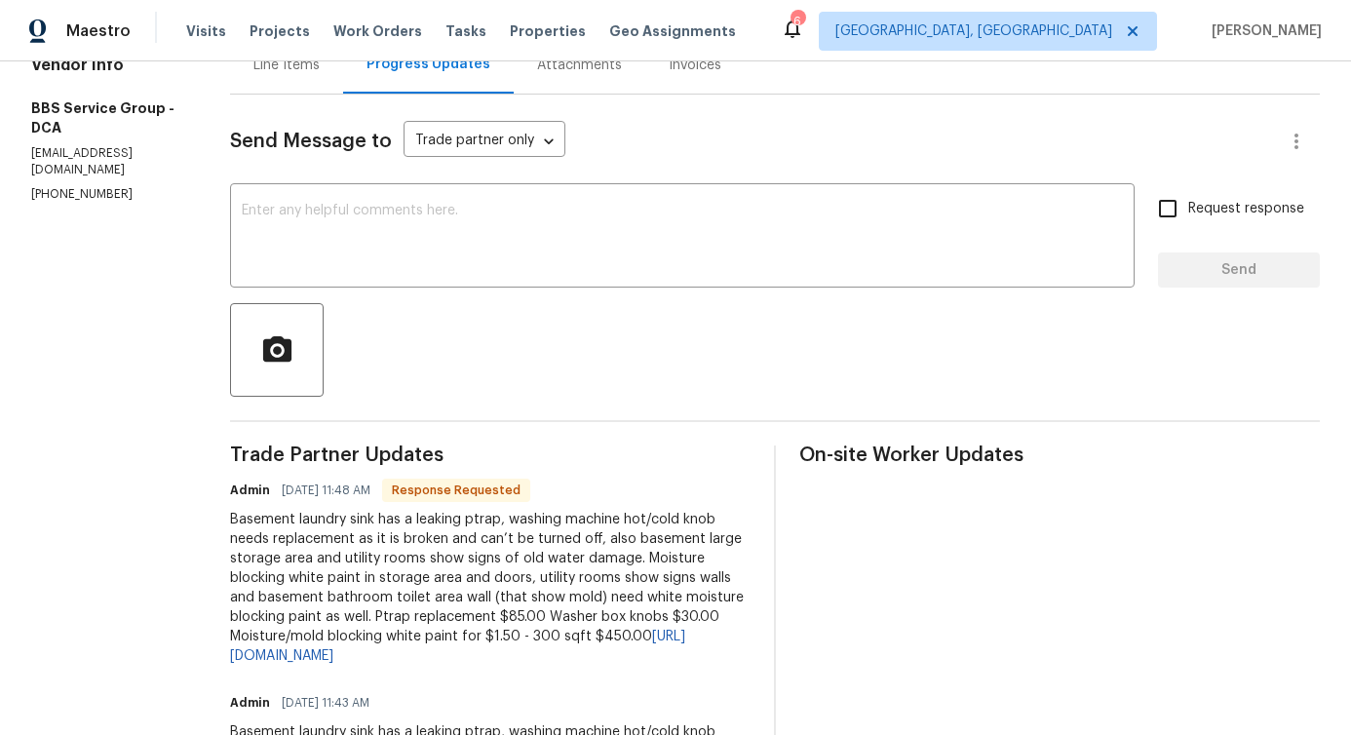
scroll to position [0, 0]
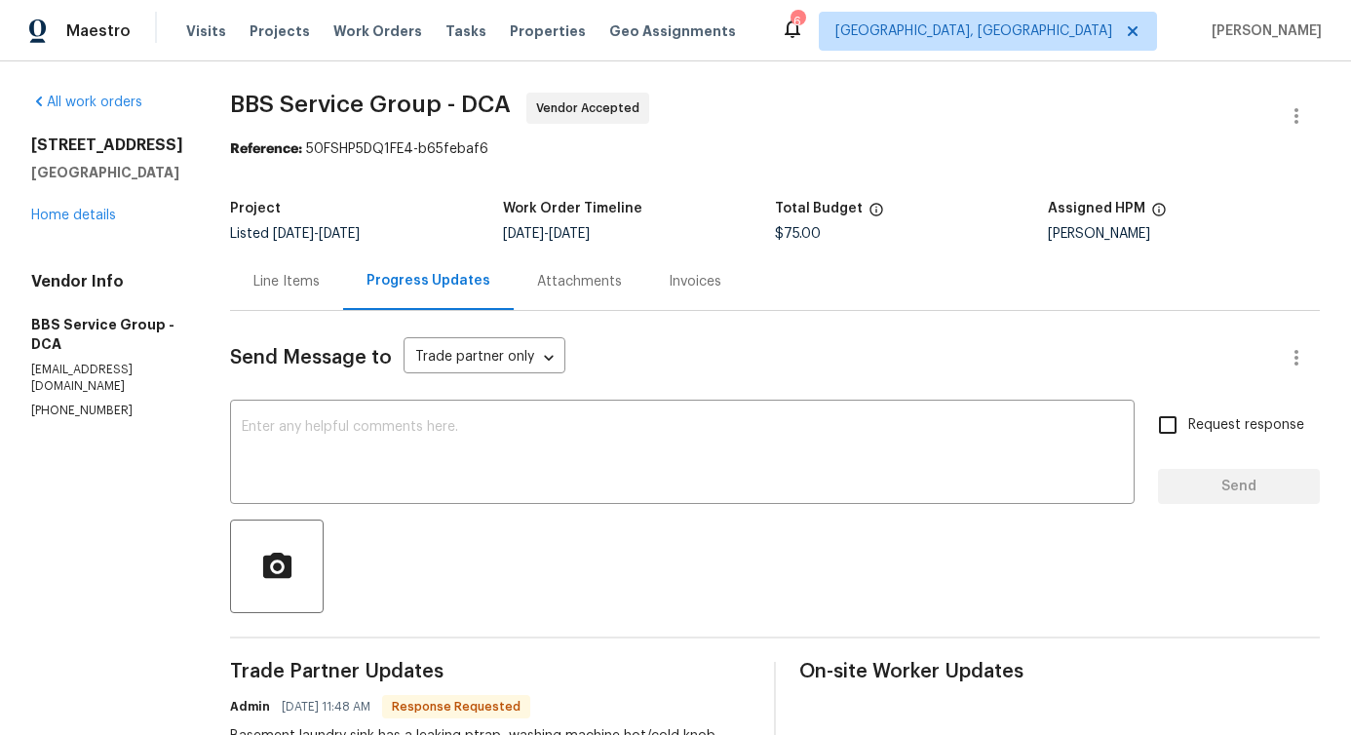
click at [268, 283] on div "Line Items" at bounding box center [286, 281] width 66 height 19
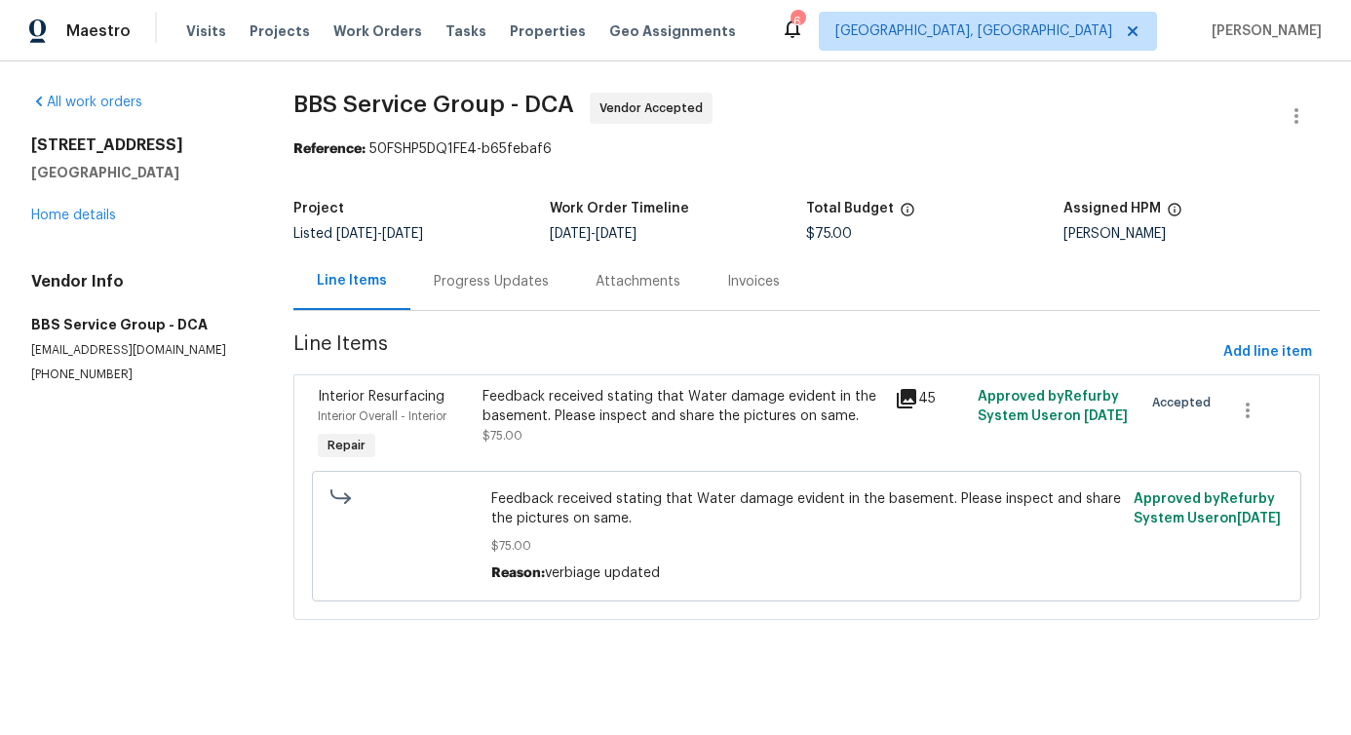
click at [594, 419] on div "Feedback received stating that Water damage evident in the basement. Please ins…" at bounding box center [683, 406] width 401 height 39
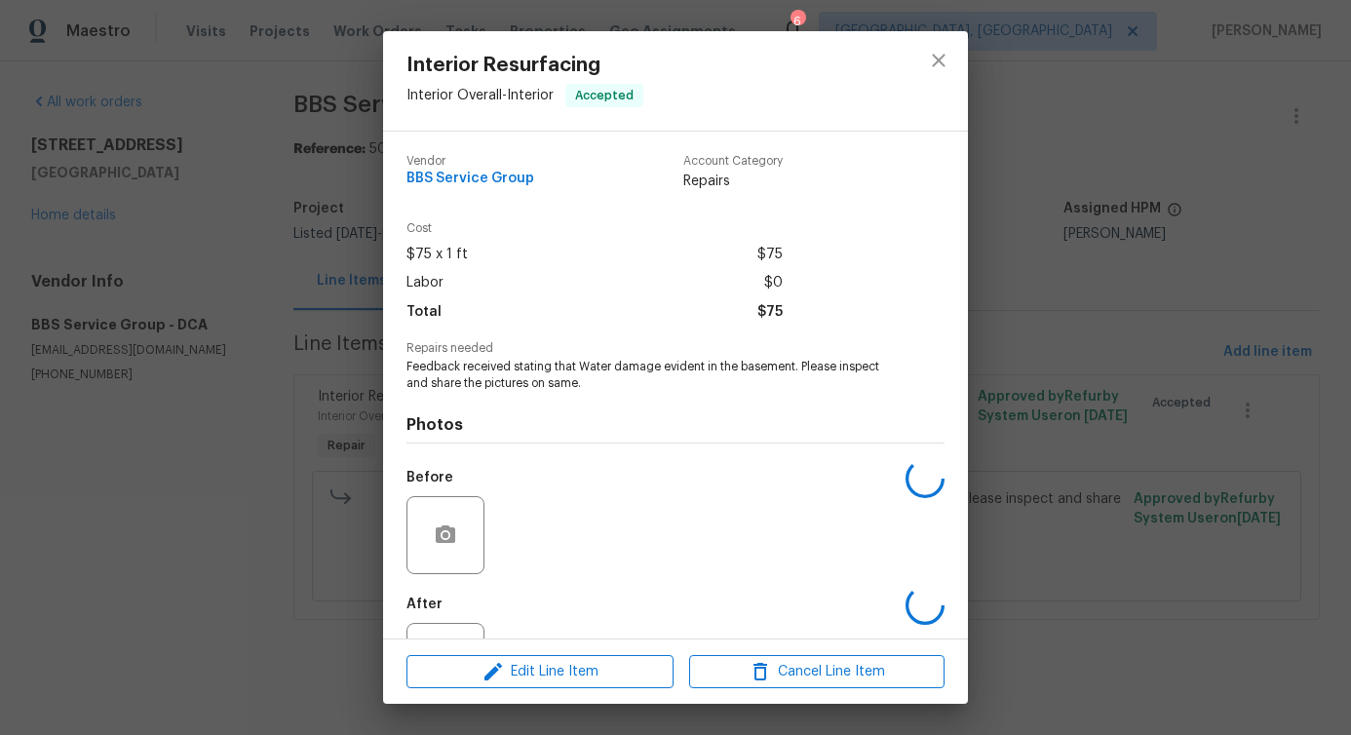
scroll to position [82, 0]
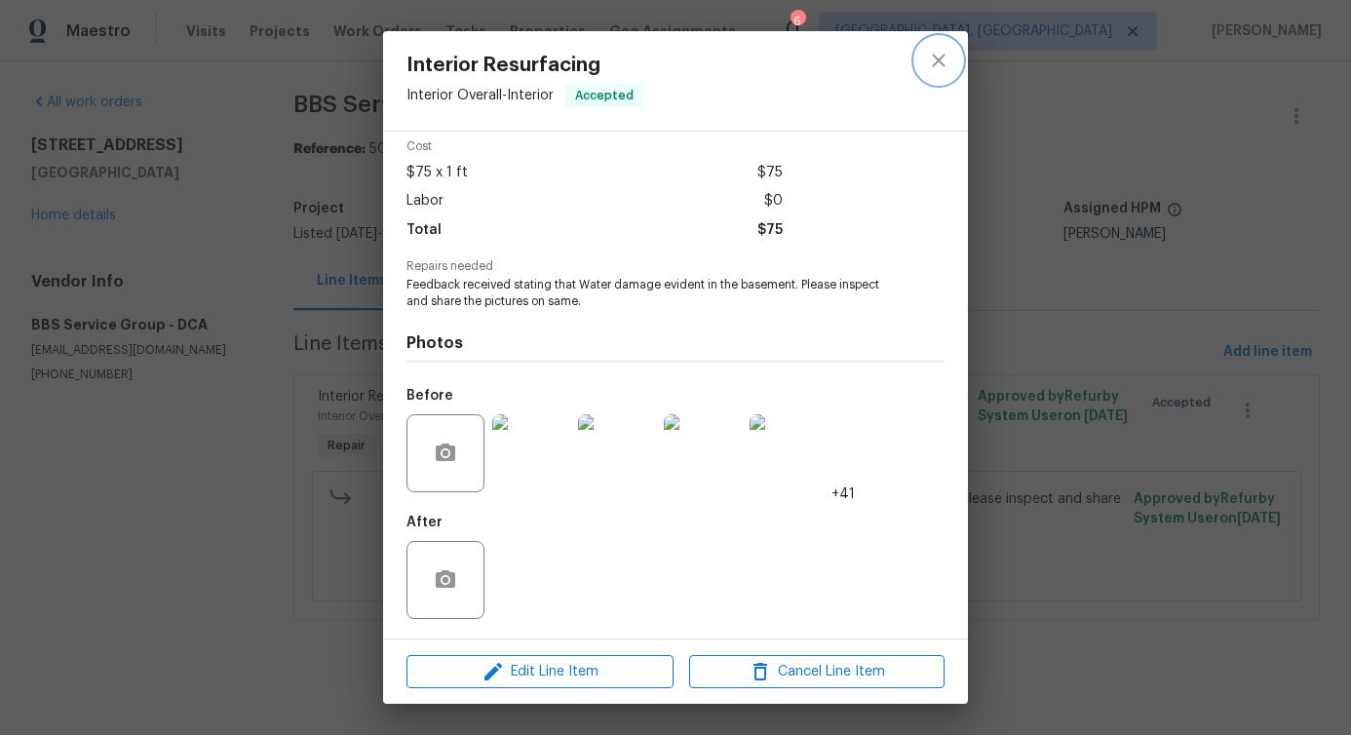
click at [938, 58] on icon "close" at bounding box center [938, 60] width 23 height 23
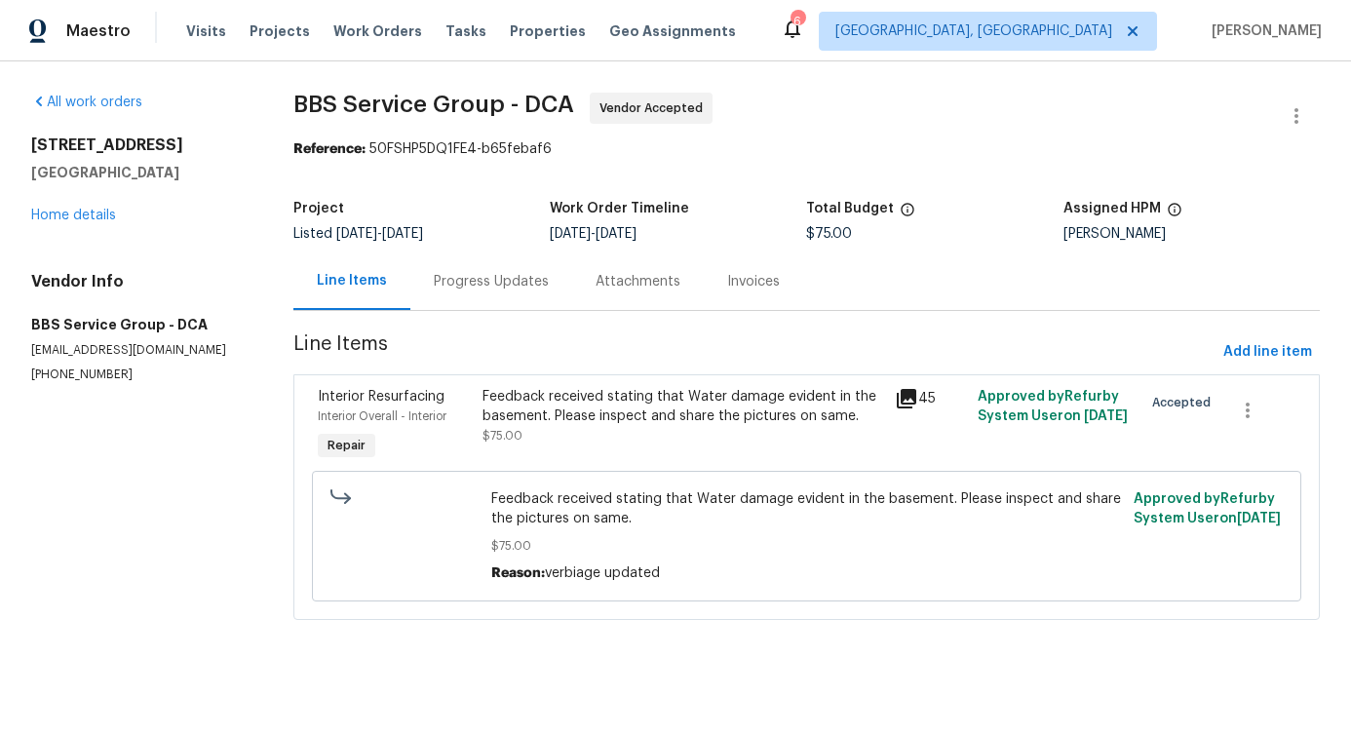
click at [473, 272] on div "Progress Updates" at bounding box center [491, 281] width 115 height 19
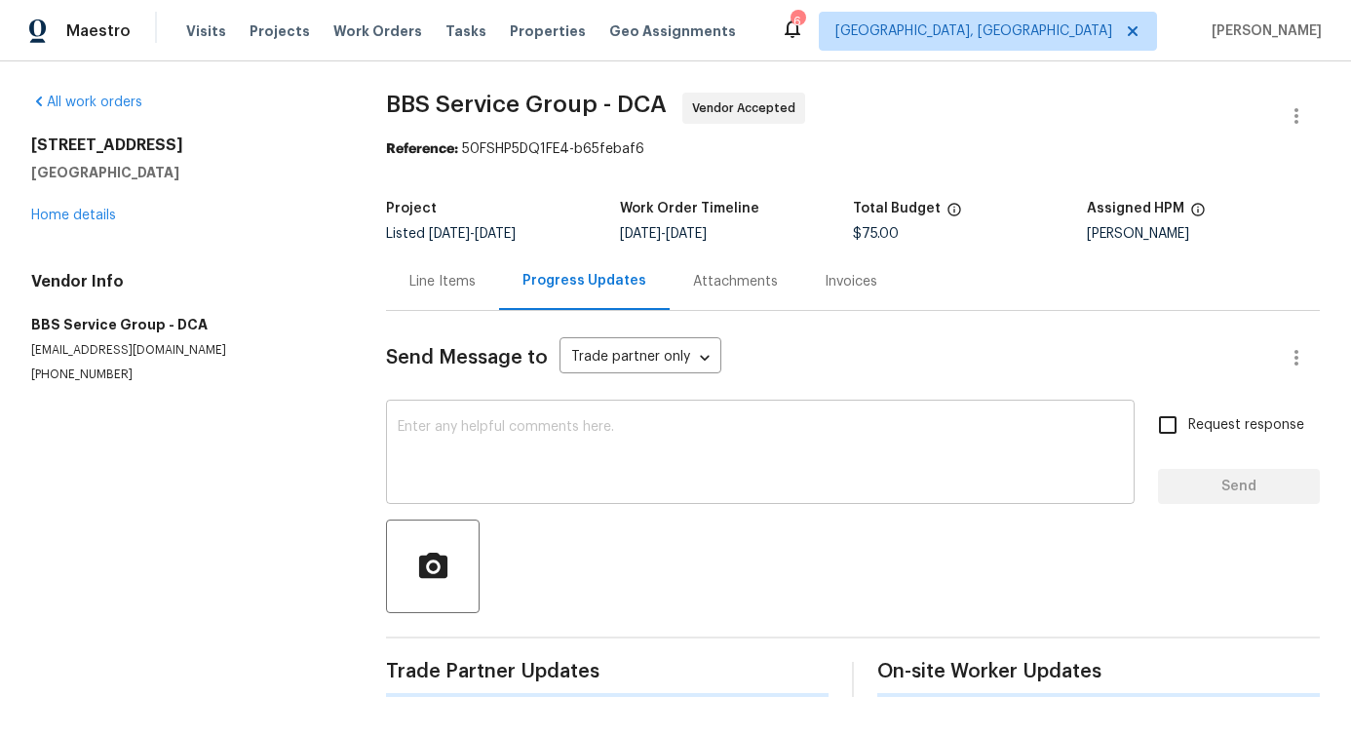
click at [511, 417] on div "x ​" at bounding box center [760, 454] width 749 height 99
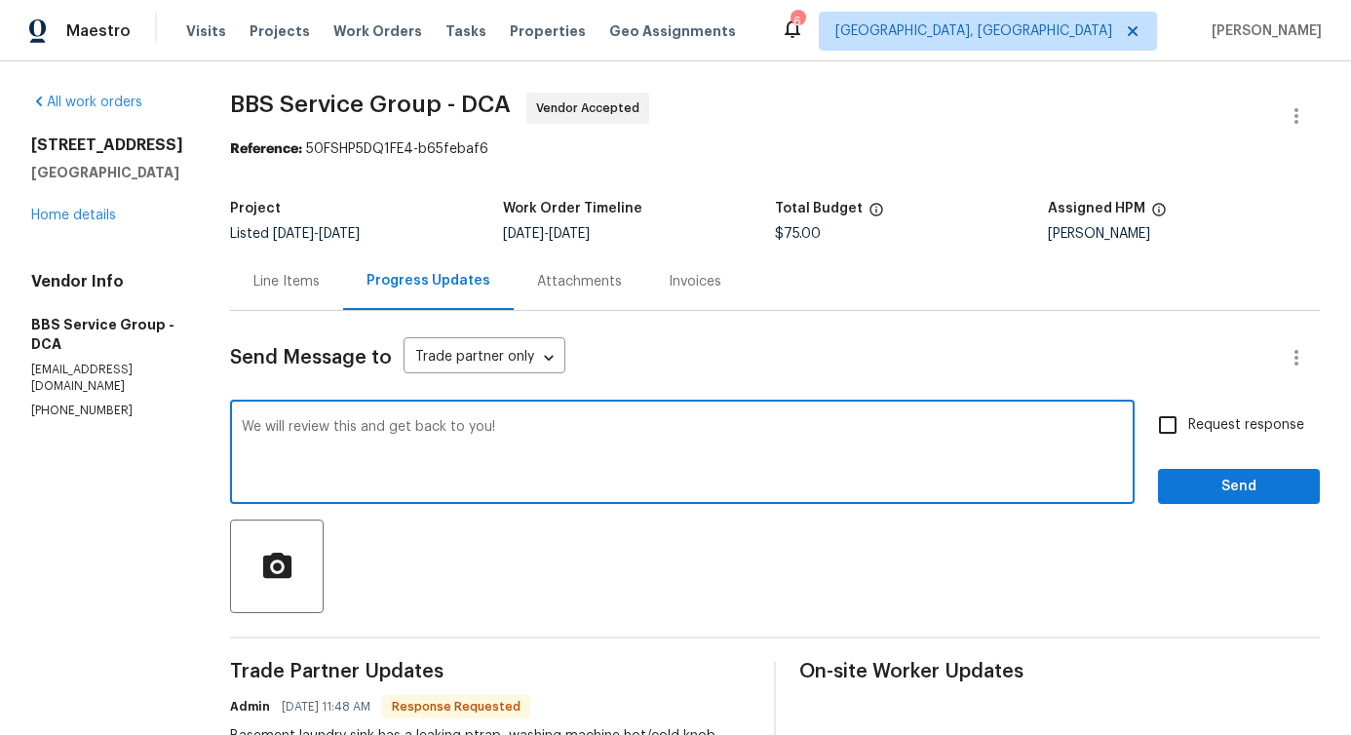
type textarea "We will review this and get back to you!"
click at [1243, 493] on span "Send" at bounding box center [1239, 487] width 131 height 24
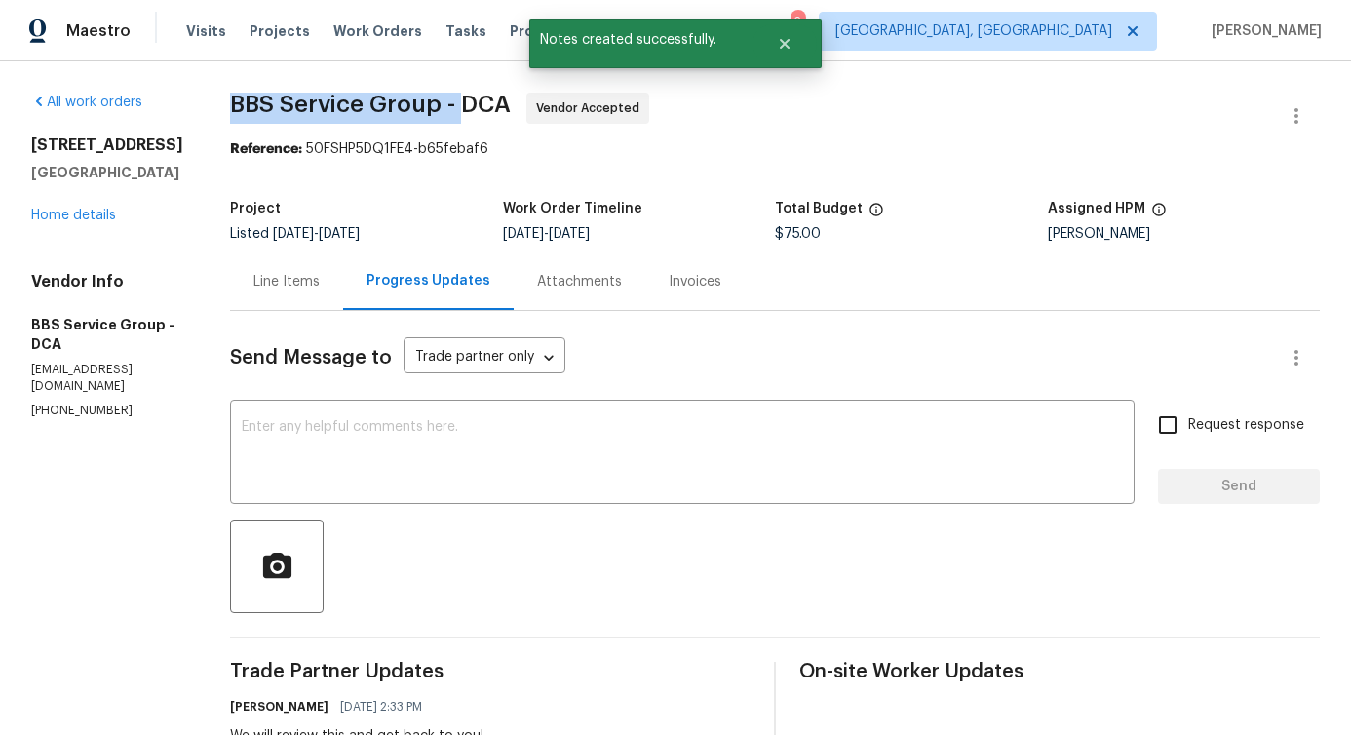
drag, startPoint x: 192, startPoint y: 99, endPoint x: 435, endPoint y: 105, distance: 242.8
copy span "BBS Service Group -"
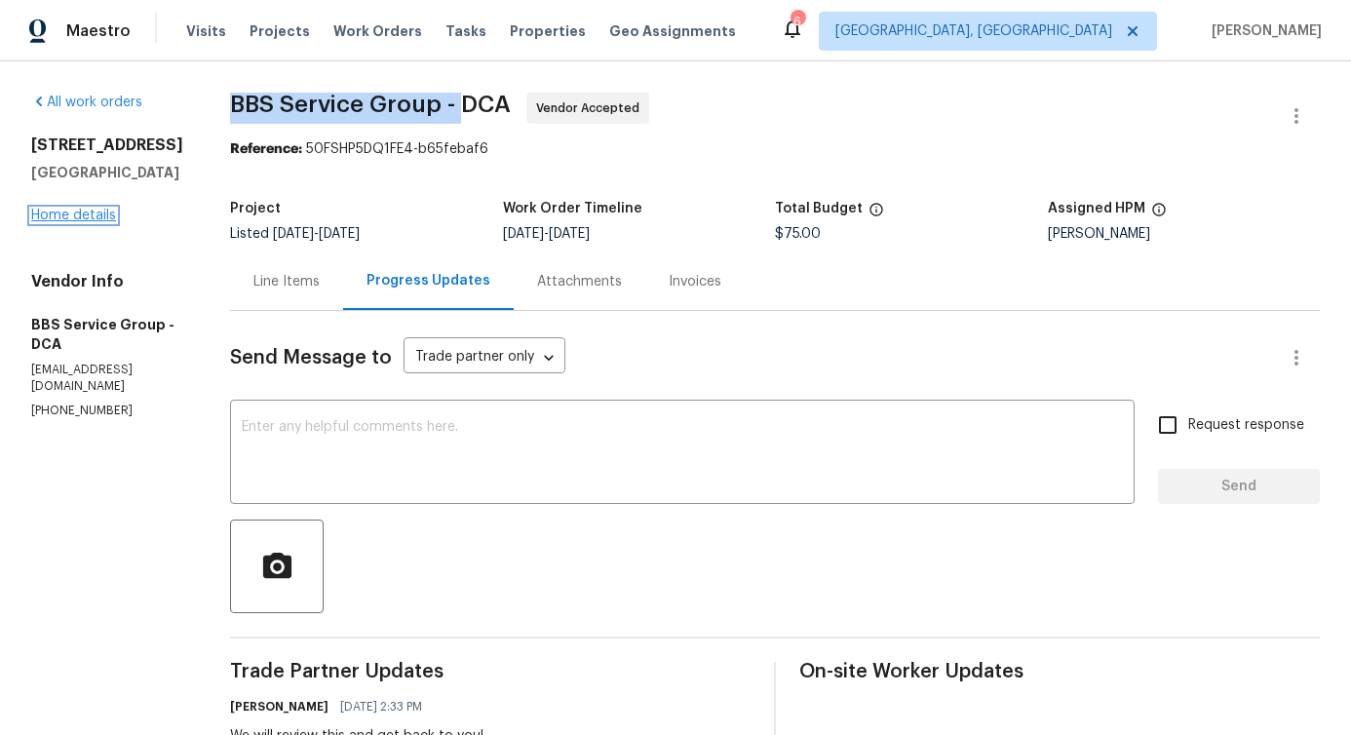
click at [60, 222] on link "Home details" at bounding box center [73, 216] width 85 height 14
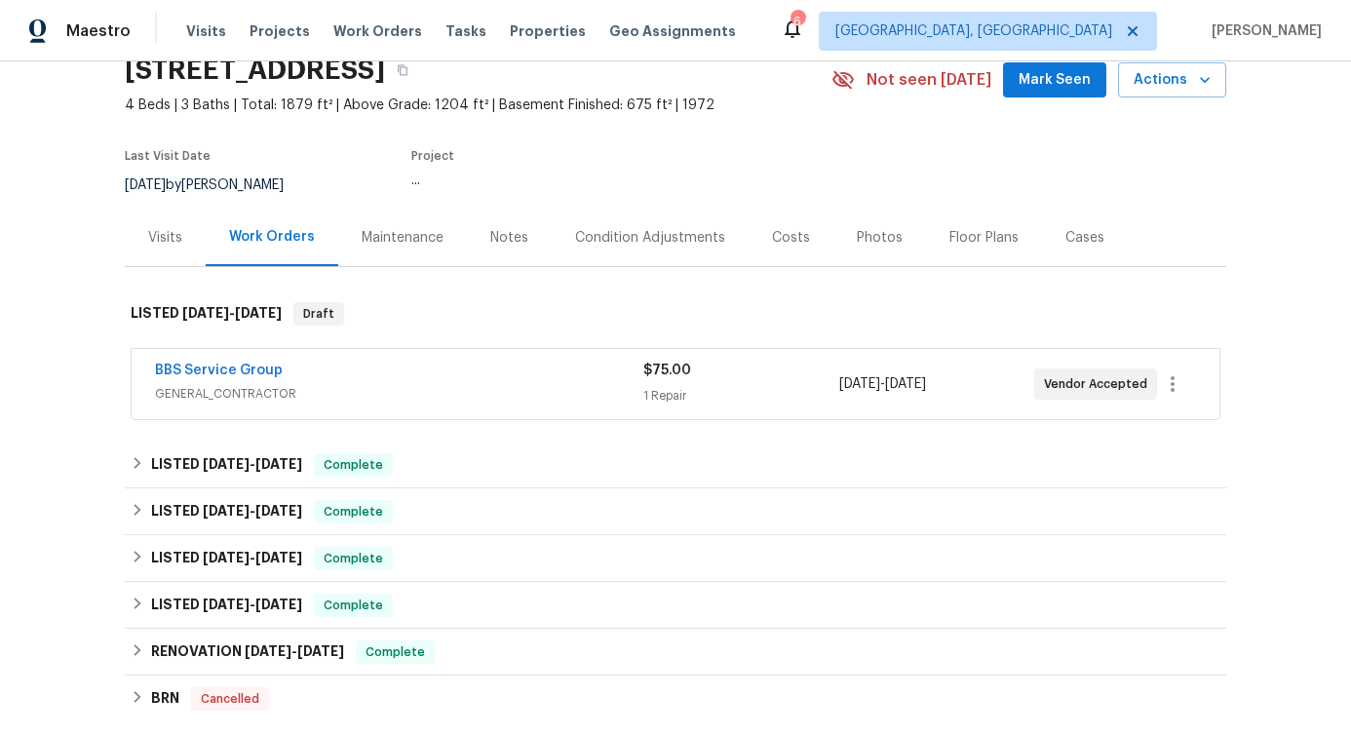
scroll to position [94, 0]
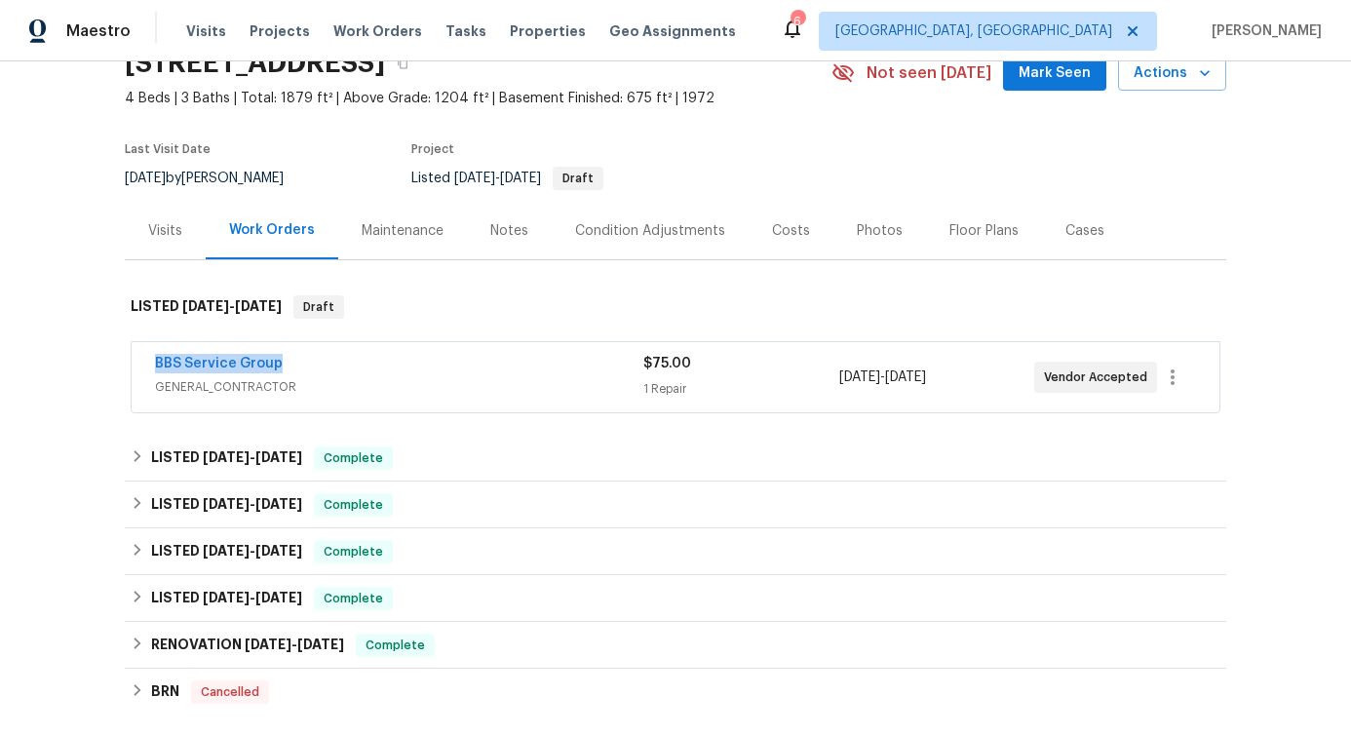
drag, startPoint x: 159, startPoint y: 367, endPoint x: 391, endPoint y: 364, distance: 232.1
click at [391, 364] on div "BBS Service Group GENERAL_CONTRACTOR $75.00 1 Repair 8/13/2025 - 8/15/2025 Vend…" at bounding box center [676, 377] width 1088 height 70
copy link "BBS Service Group"
click at [230, 366] on link "BBS Service Group" at bounding box center [219, 364] width 128 height 14
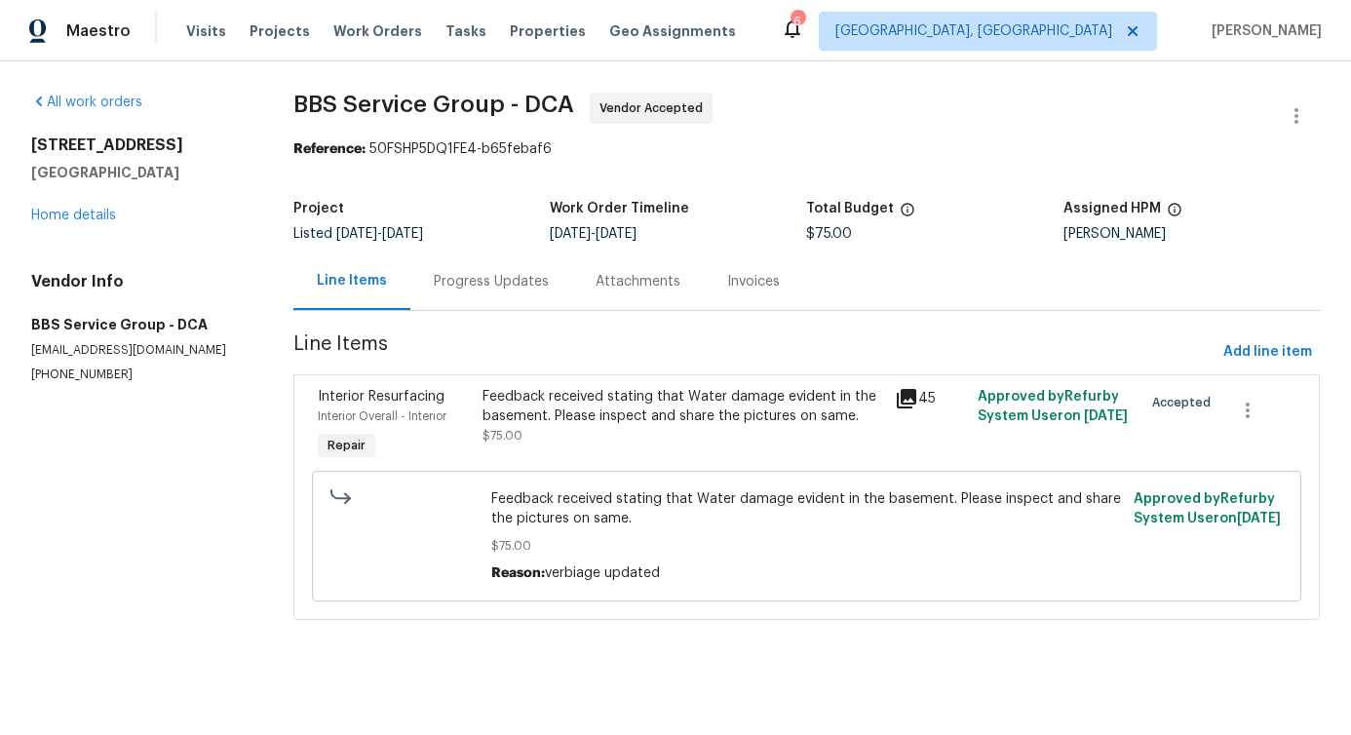
click at [538, 413] on div "Feedback received stating that Water damage evident in the basement. Please ins…" at bounding box center [683, 406] width 401 height 39
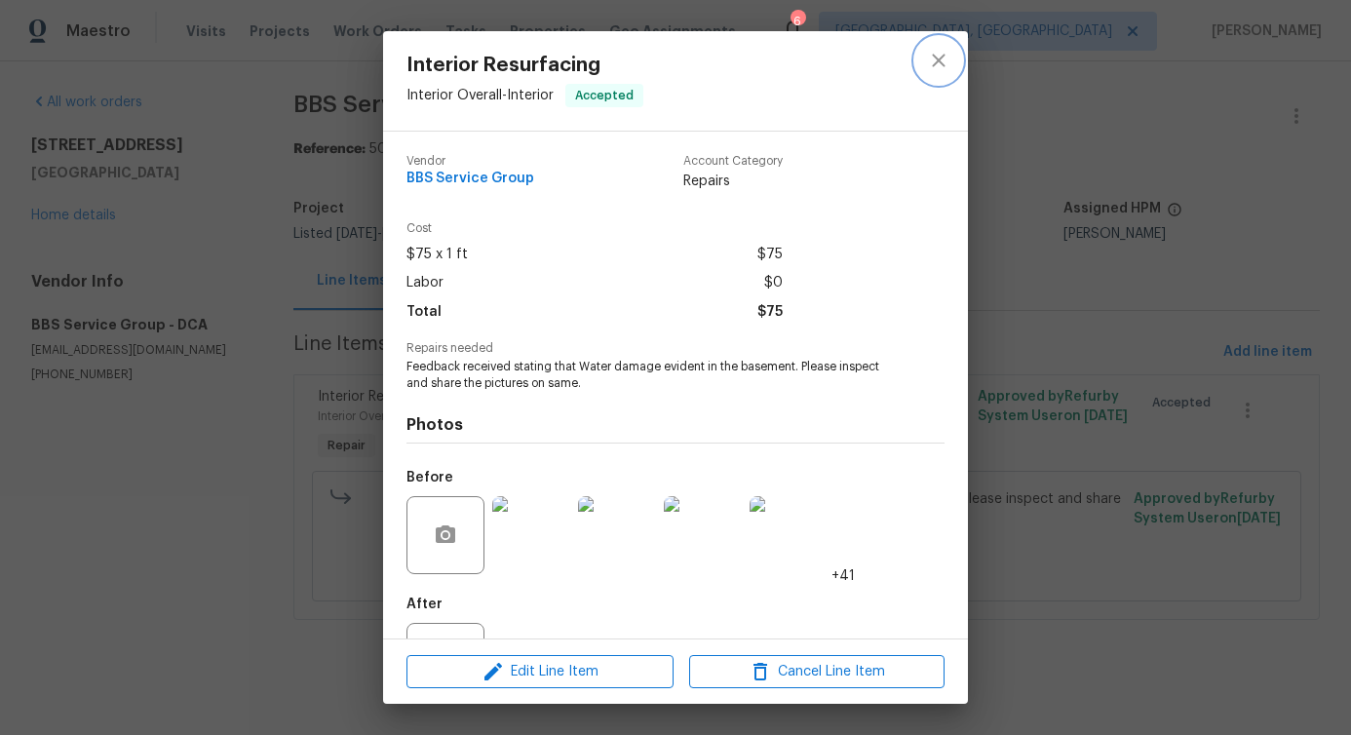
click at [925, 54] on button "close" at bounding box center [938, 60] width 47 height 47
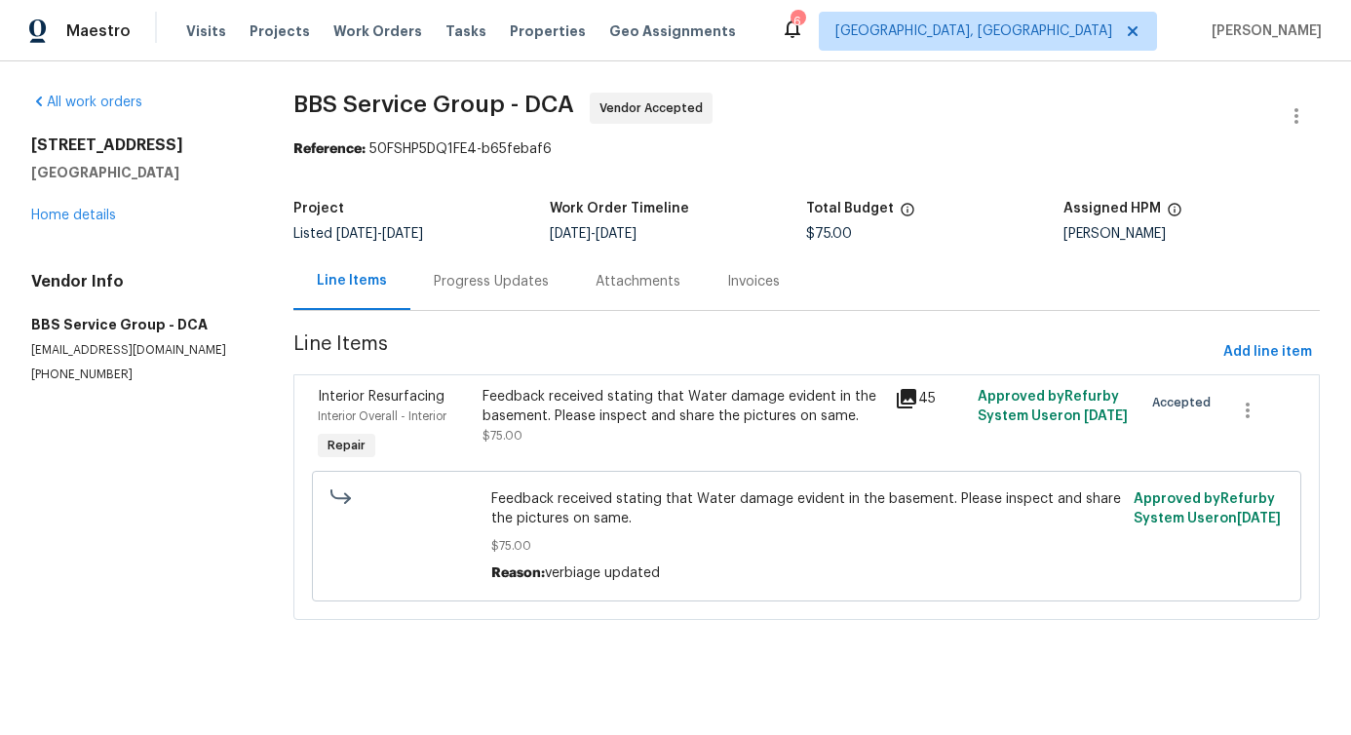
click at [556, 279] on div "Progress Updates" at bounding box center [491, 282] width 162 height 58
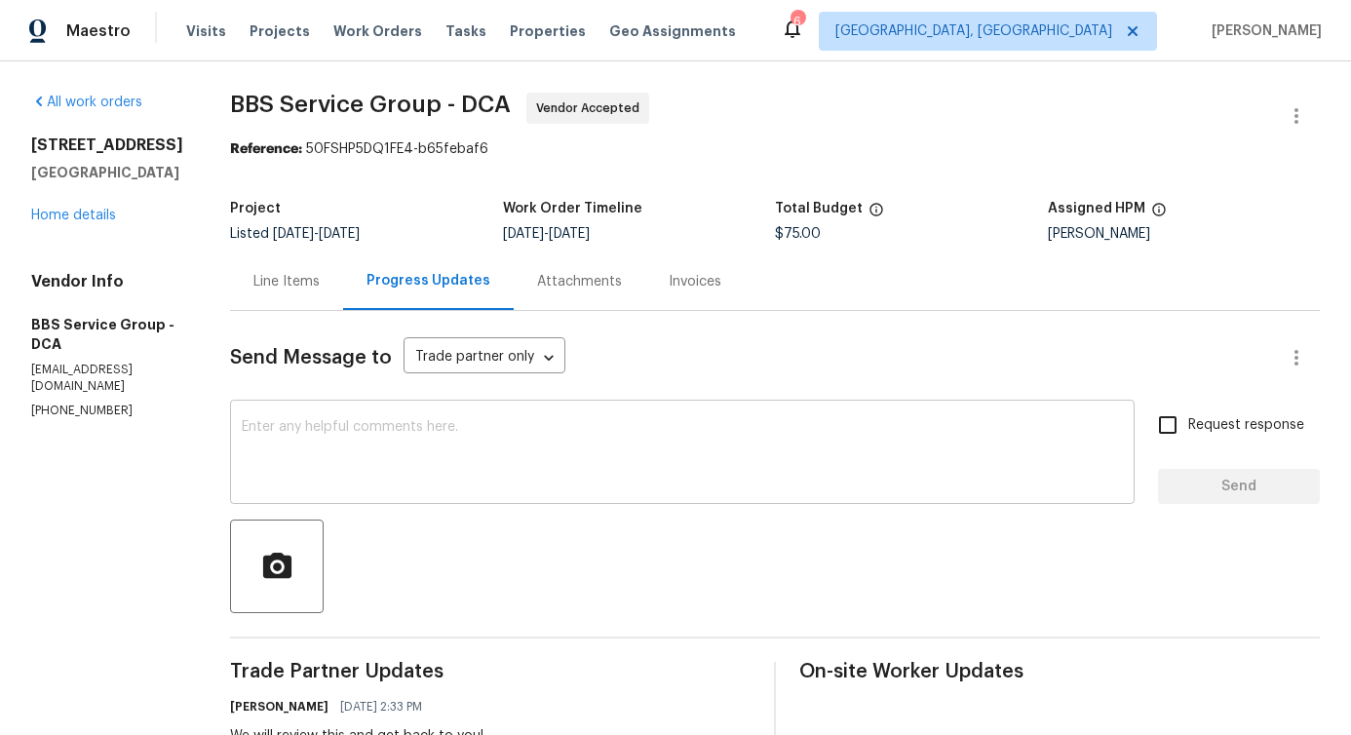
click at [529, 474] on textarea at bounding box center [682, 454] width 881 height 68
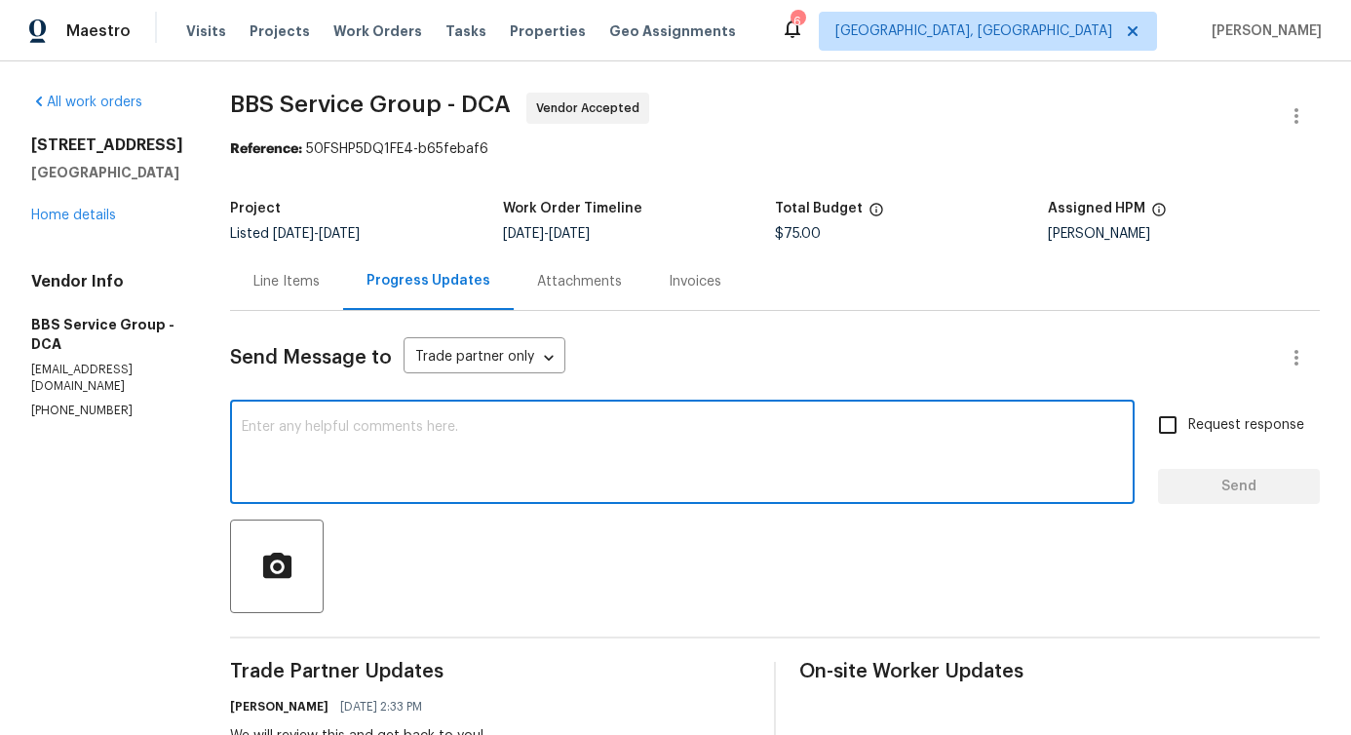
scroll to position [443, 0]
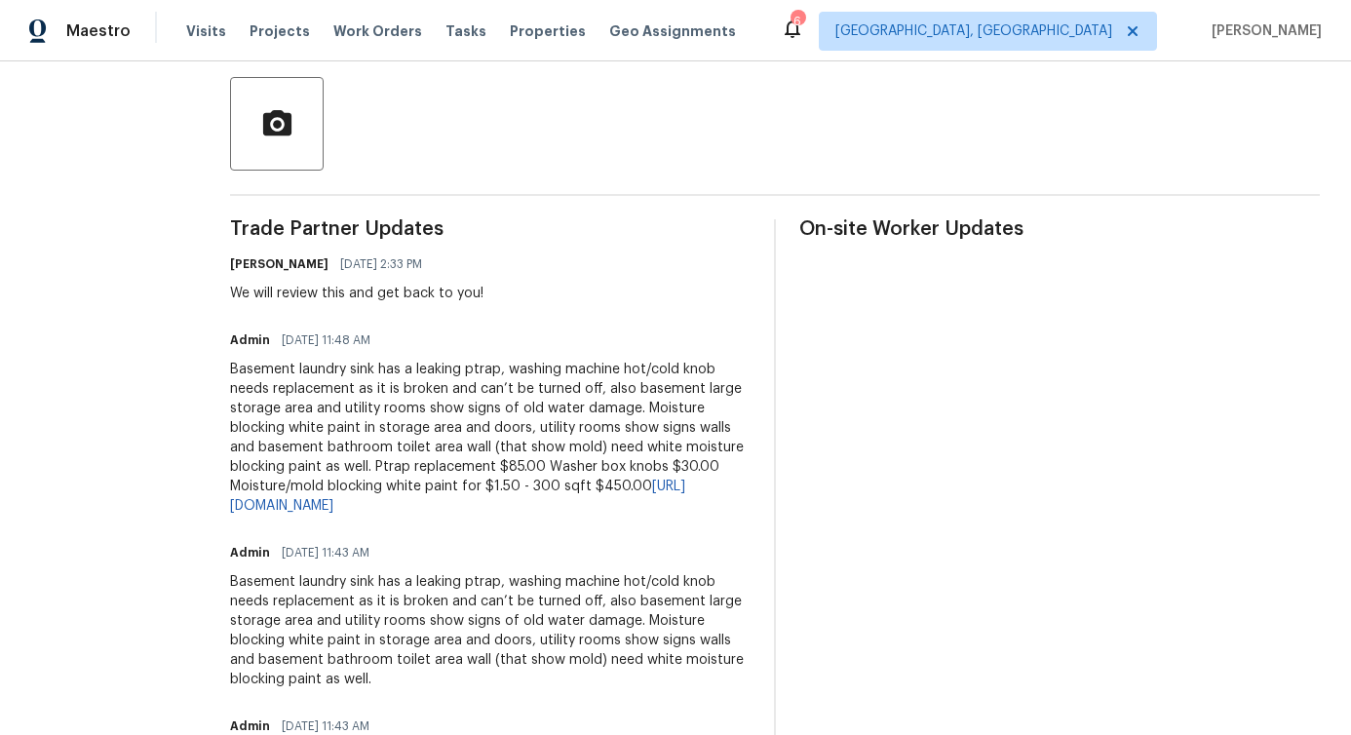
click at [426, 442] on div "Basement laundry sink has a leaking ptrap, washing machine hot/cold knob needs …" at bounding box center [490, 438] width 521 height 156
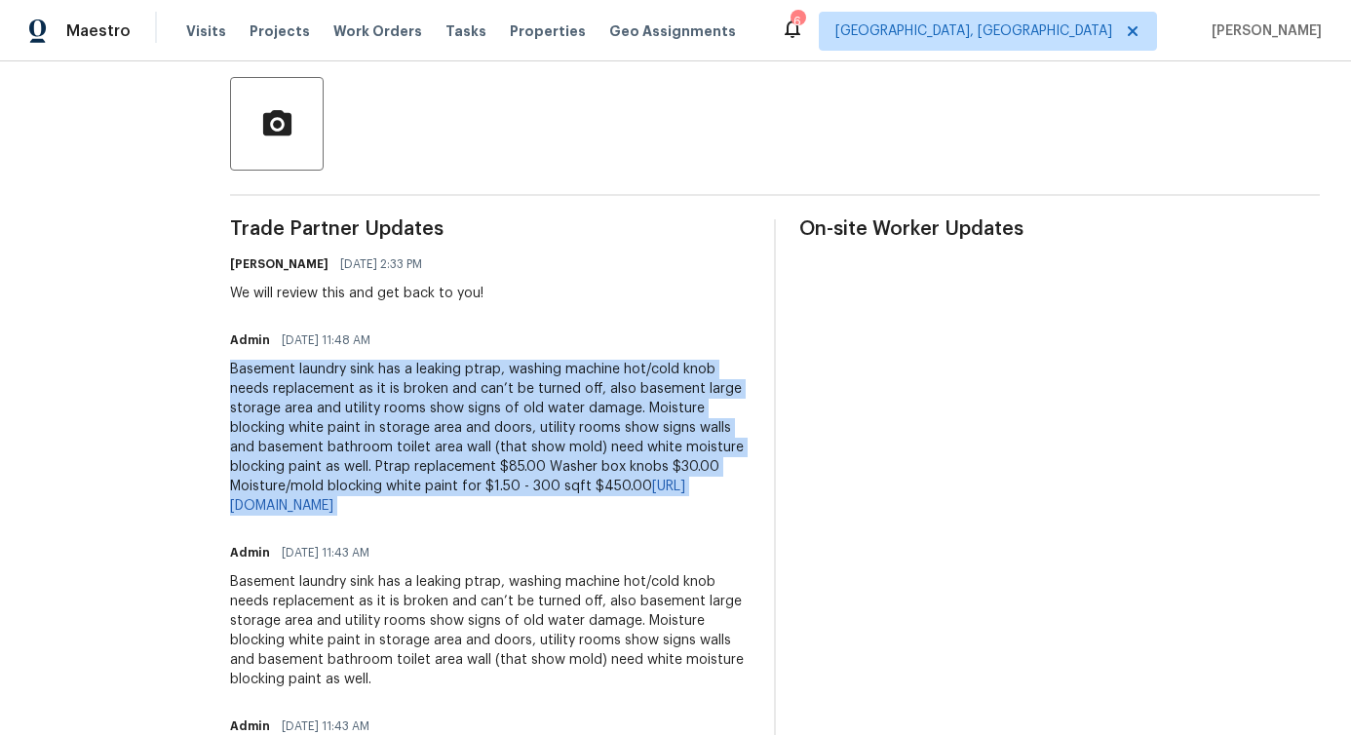
copy div "Basement laundry sink has a leaking ptrap, washing machine hot/cold knob needs …"
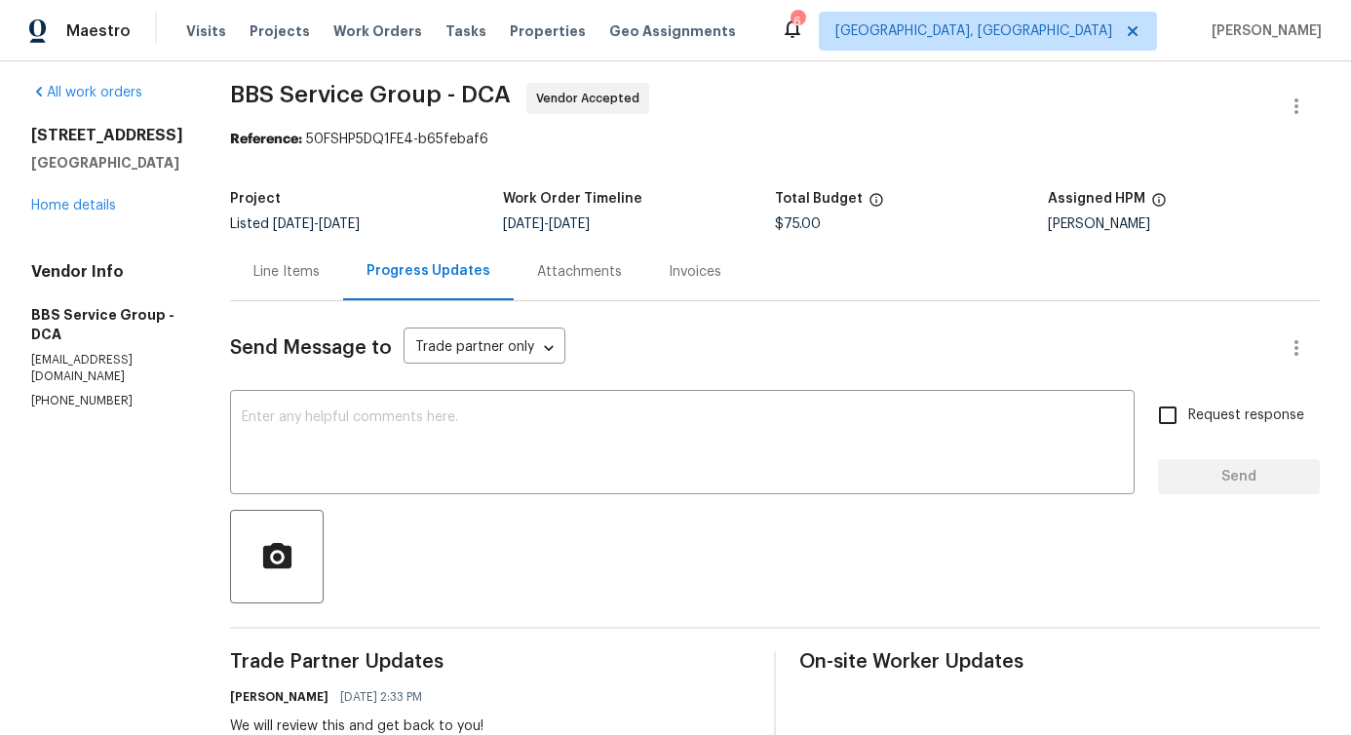
scroll to position [0, 0]
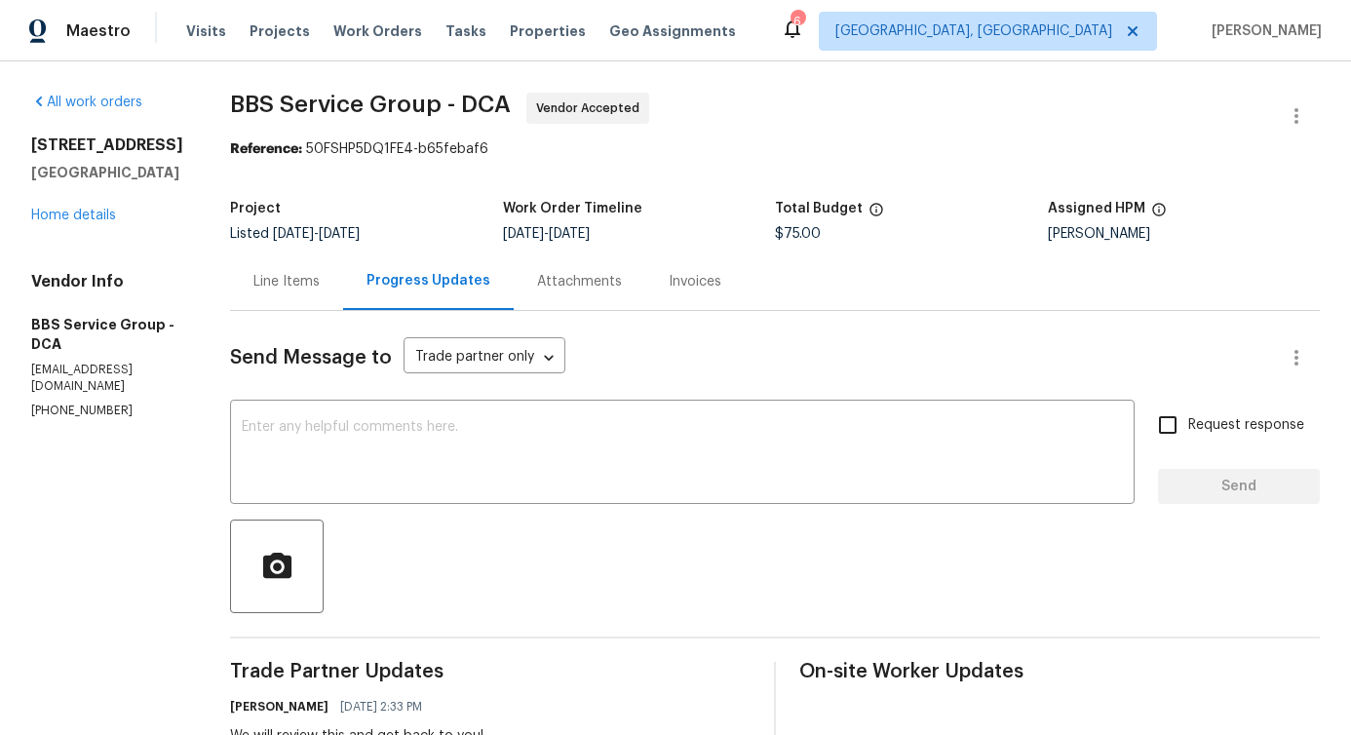
click at [253, 275] on div "Line Items" at bounding box center [286, 281] width 66 height 19
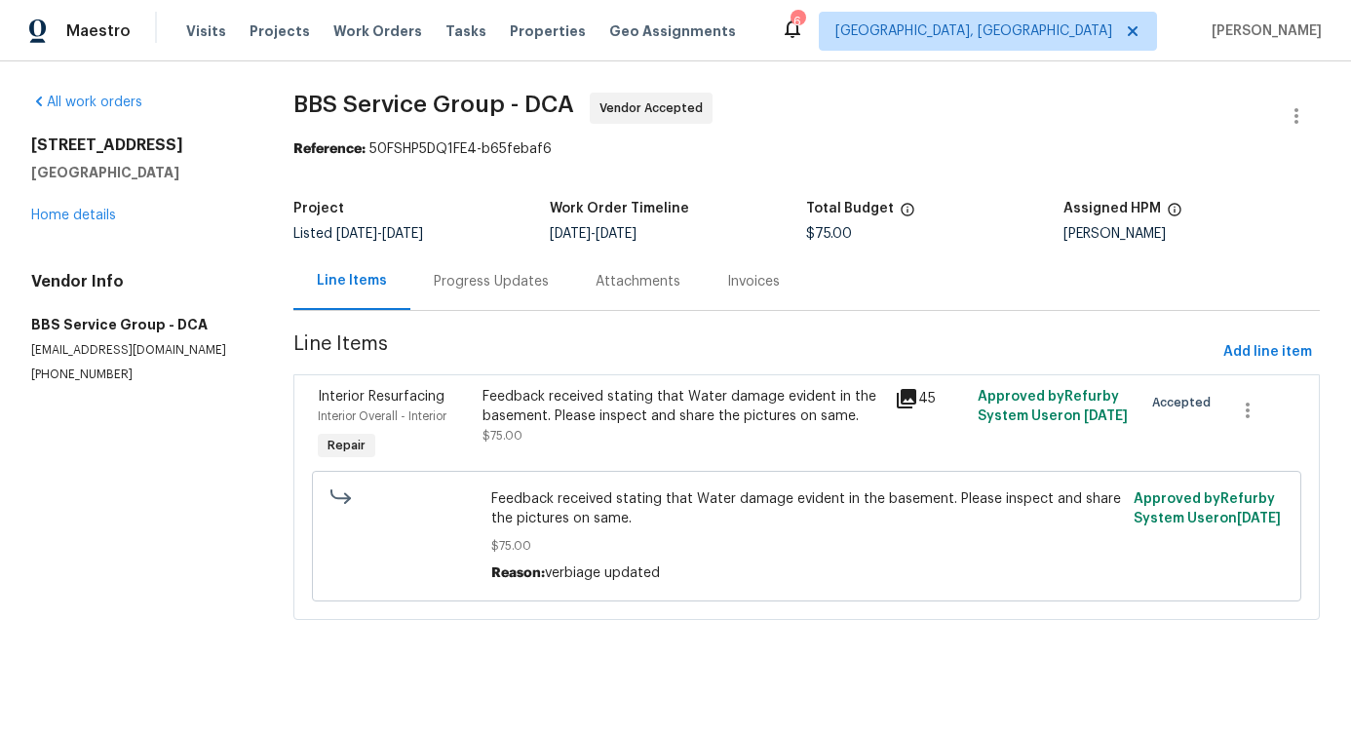
click at [539, 532] on div "Feedback received stating that Water damage evident in the basement. Please ins…" at bounding box center [807, 536] width 632 height 94
click at [544, 520] on span "Feedback received stating that Water damage evident in the basement. Please ins…" at bounding box center [807, 508] width 632 height 39
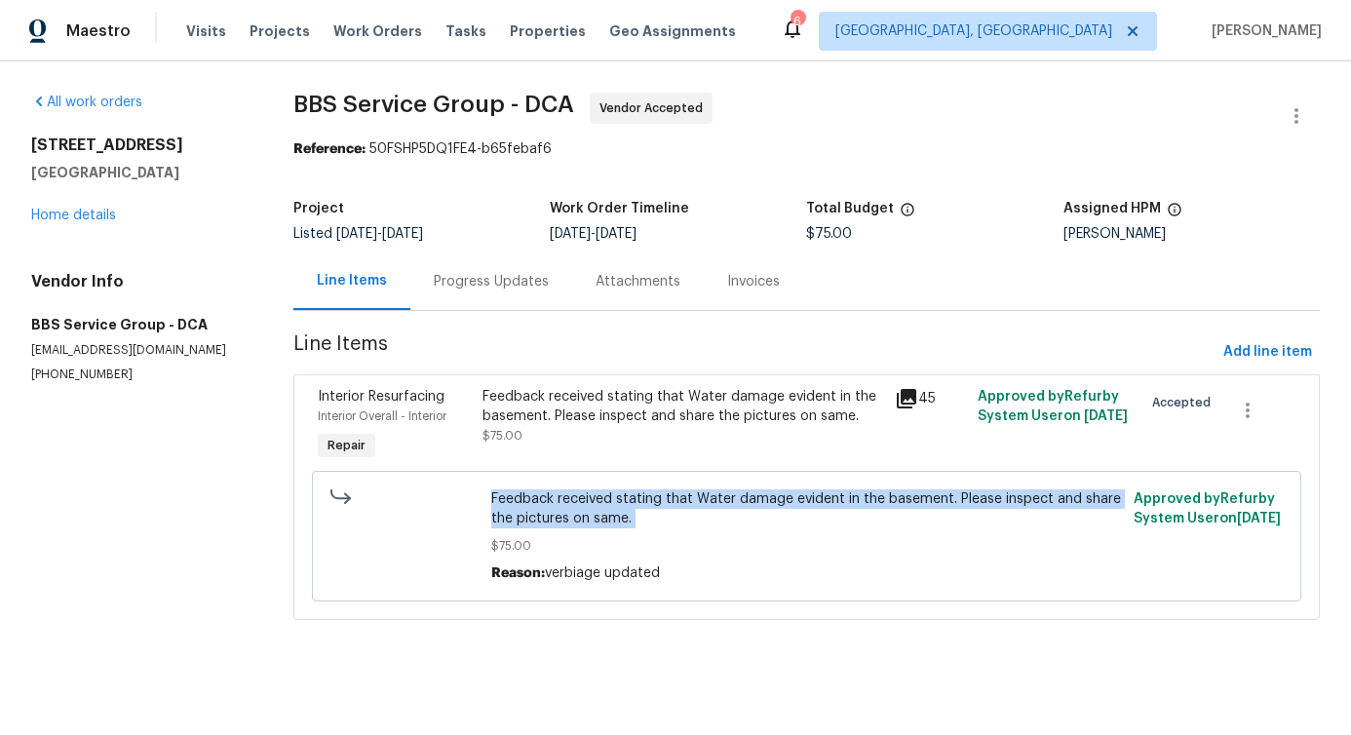
click at [544, 520] on span "Feedback received stating that Water damage evident in the basement. Please ins…" at bounding box center [807, 508] width 632 height 39
copy span "Feedback received stating that Water damage evident in the basement. Please ins…"
click at [593, 423] on div "Feedback received stating that Water damage evident in the basement. Please ins…" at bounding box center [683, 406] width 401 height 39
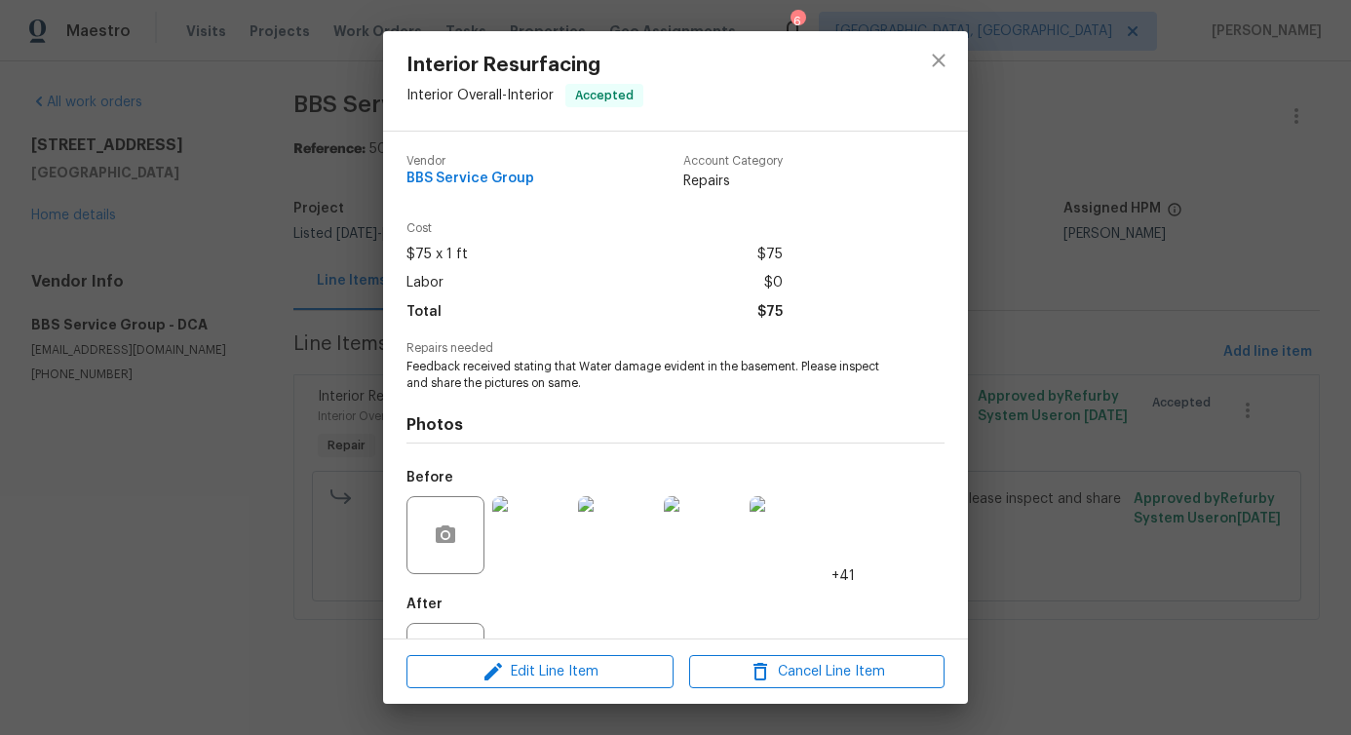
click at [544, 569] on img at bounding box center [531, 535] width 78 height 78
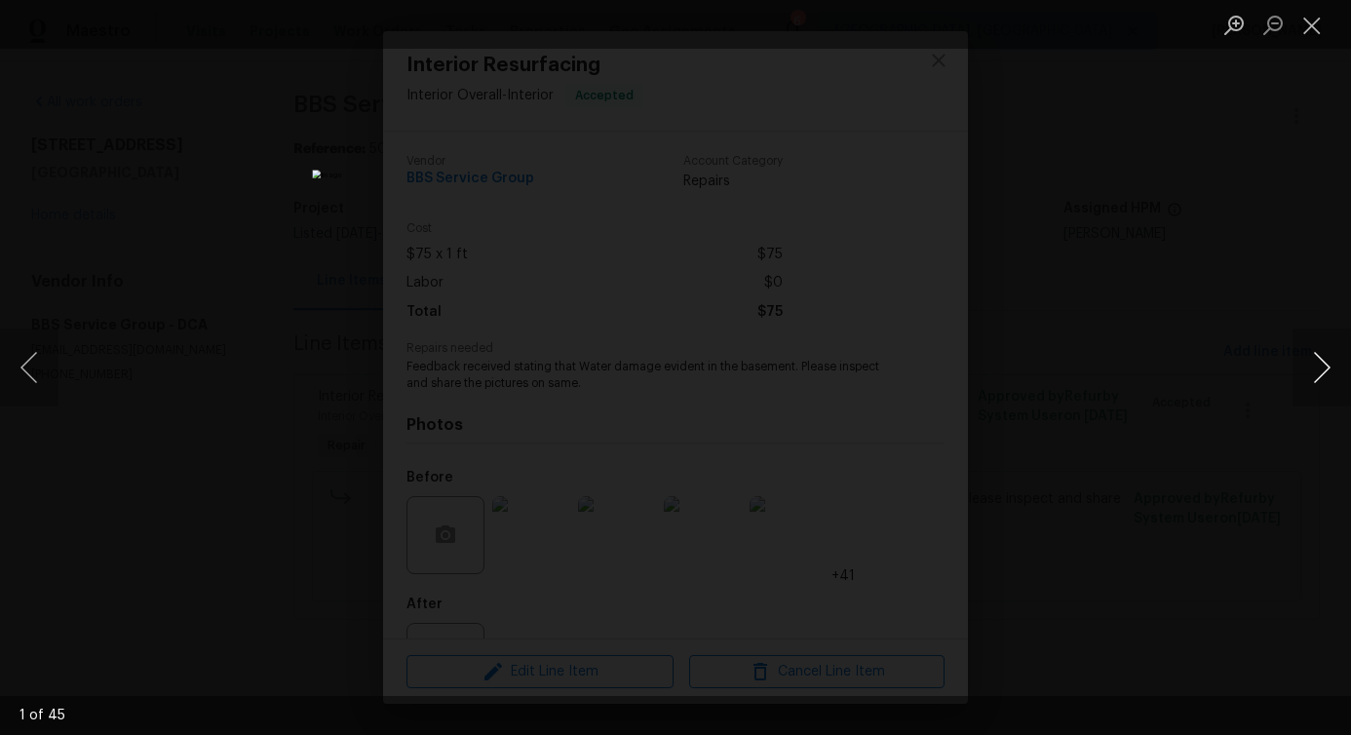
click at [1325, 370] on button "Next image" at bounding box center [1322, 368] width 58 height 78
click at [1332, 375] on button "Next image" at bounding box center [1322, 368] width 58 height 78
click at [1328, 375] on button "Next image" at bounding box center [1322, 368] width 58 height 78
click at [1320, 379] on button "Next image" at bounding box center [1322, 368] width 58 height 78
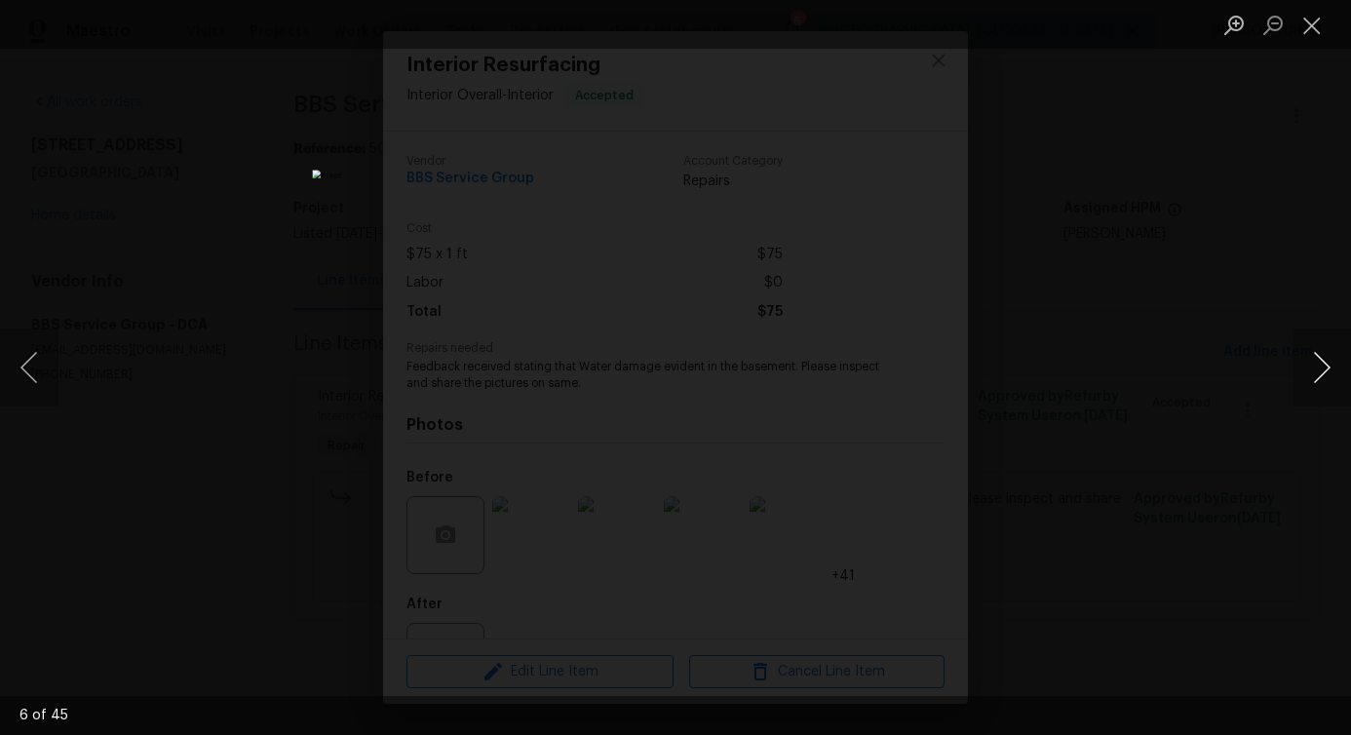
click at [1320, 379] on button "Next image" at bounding box center [1322, 368] width 58 height 78
click at [1320, 32] on button "Close lightbox" at bounding box center [1312, 25] width 39 height 34
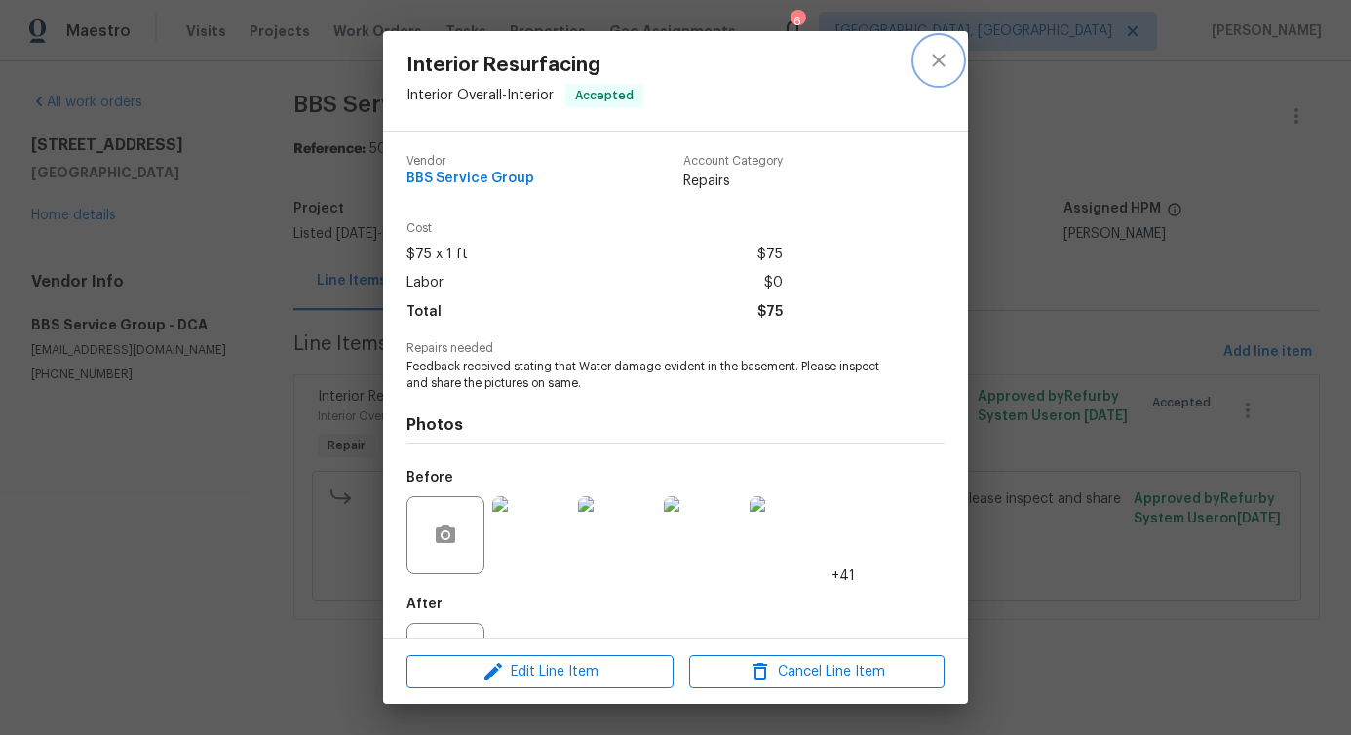
click at [934, 54] on icon "close" at bounding box center [938, 60] width 23 height 23
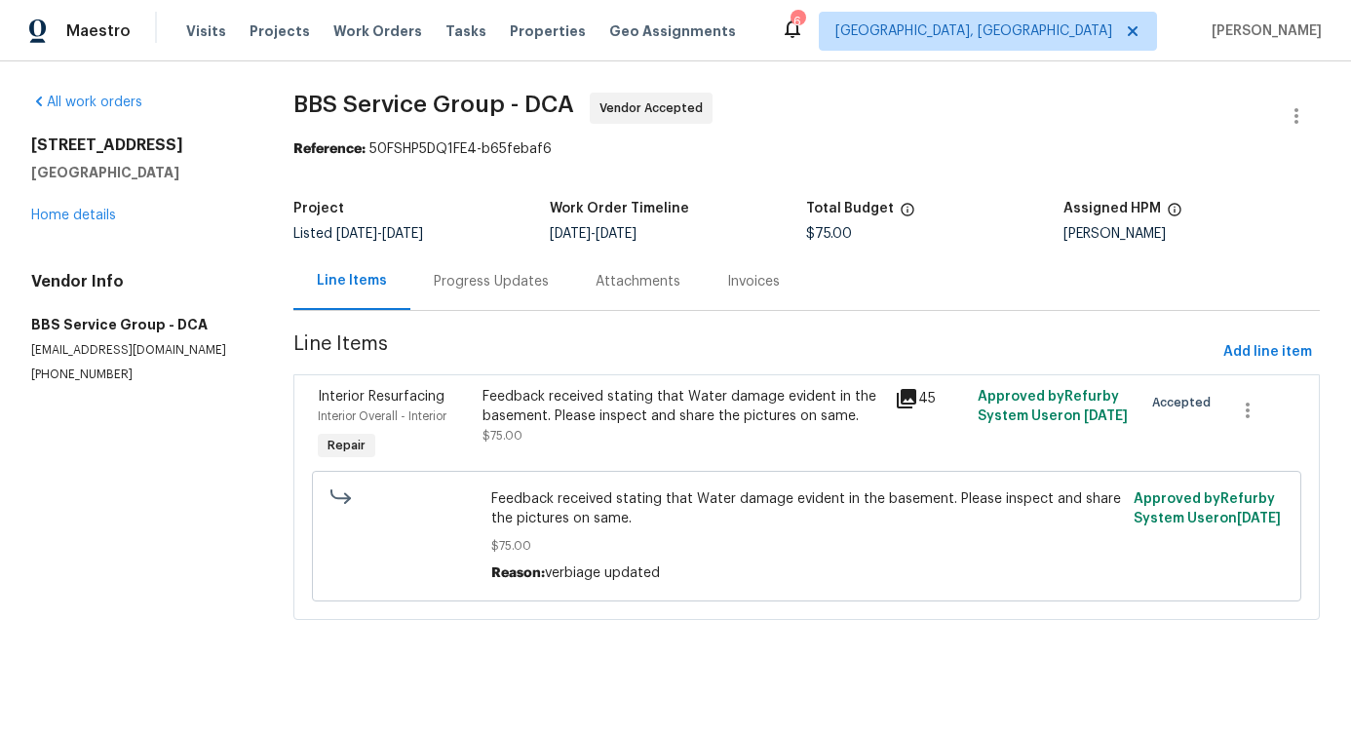
click at [498, 284] on div "Progress Updates" at bounding box center [491, 281] width 115 height 19
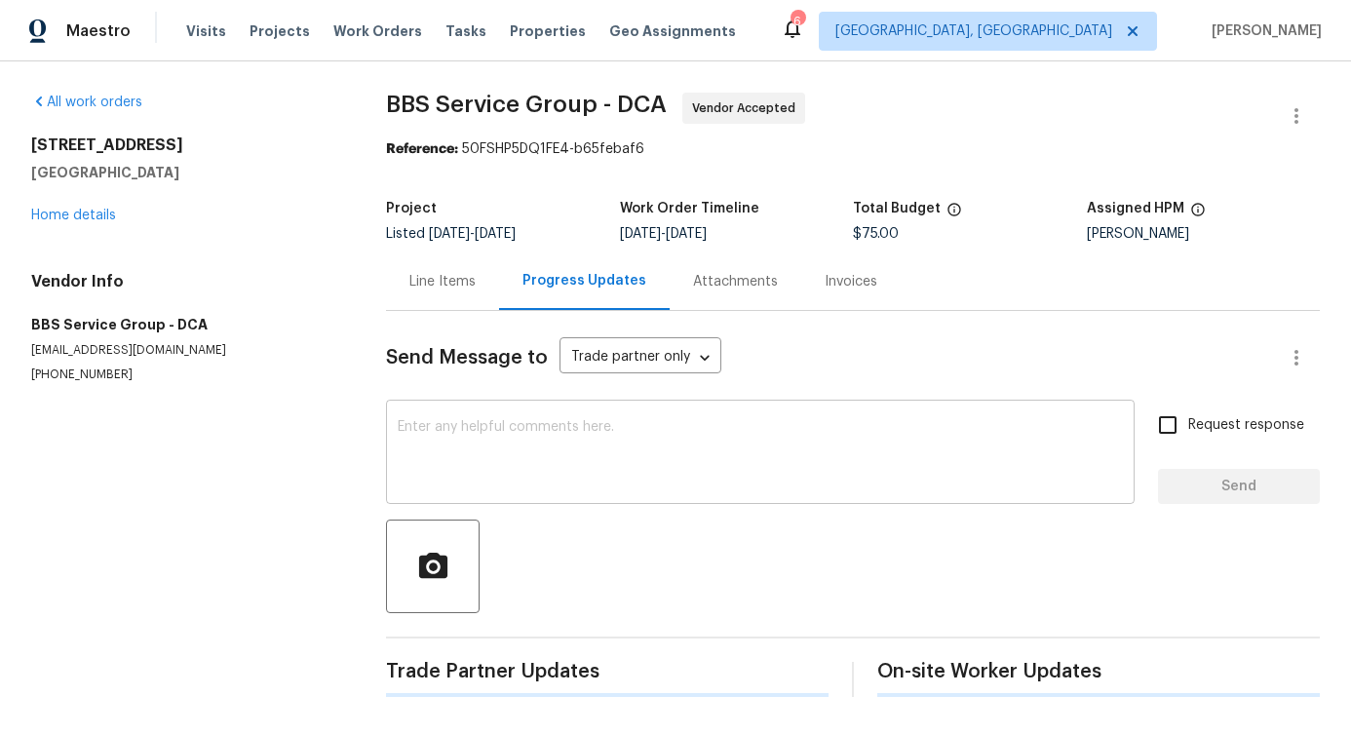
scroll to position [8, 0]
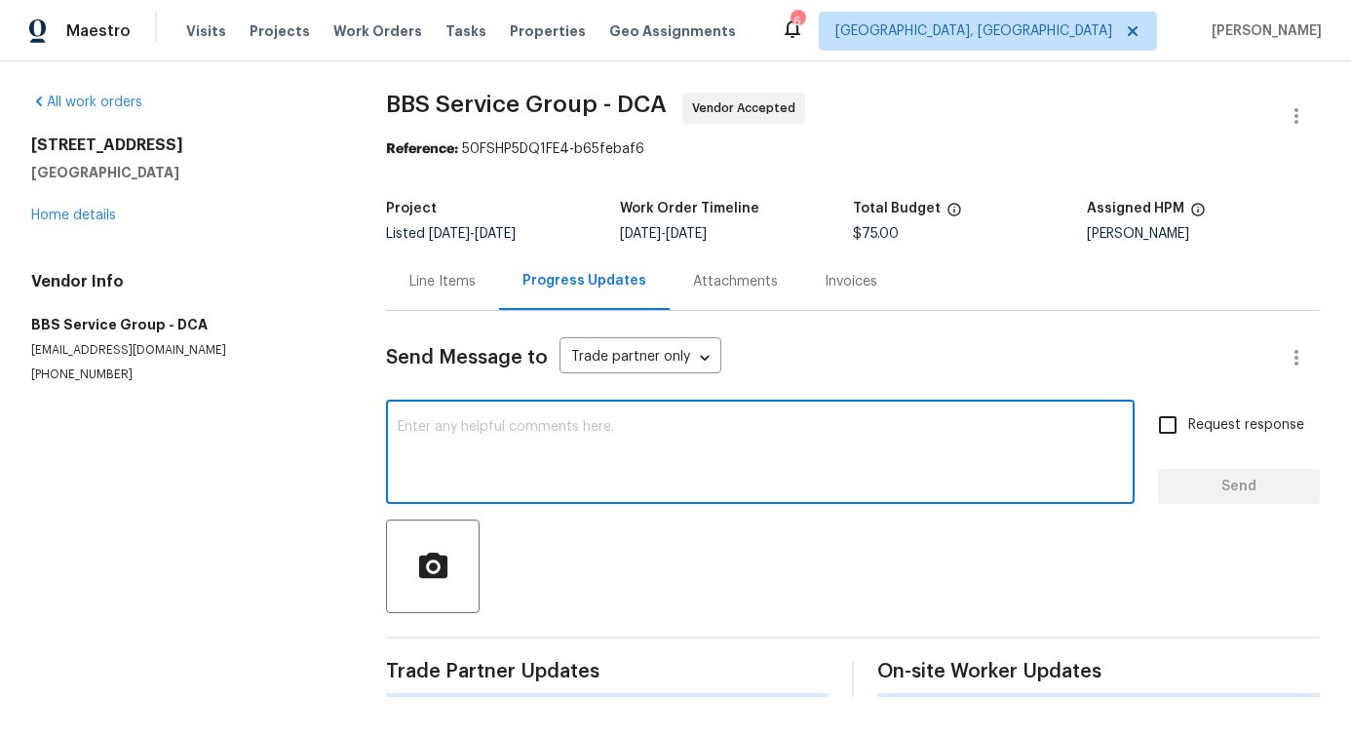
click at [553, 432] on textarea at bounding box center [760, 454] width 725 height 68
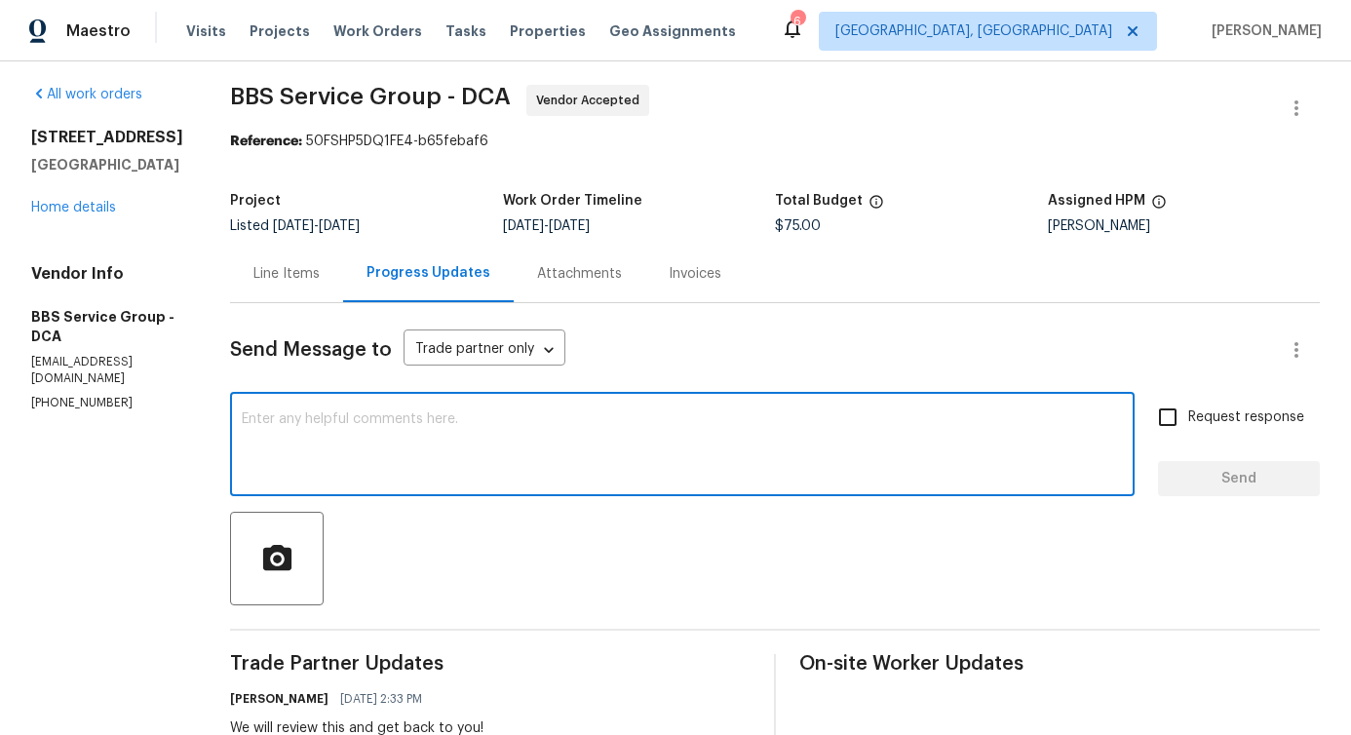
click at [553, 432] on textarea at bounding box center [682, 446] width 881 height 68
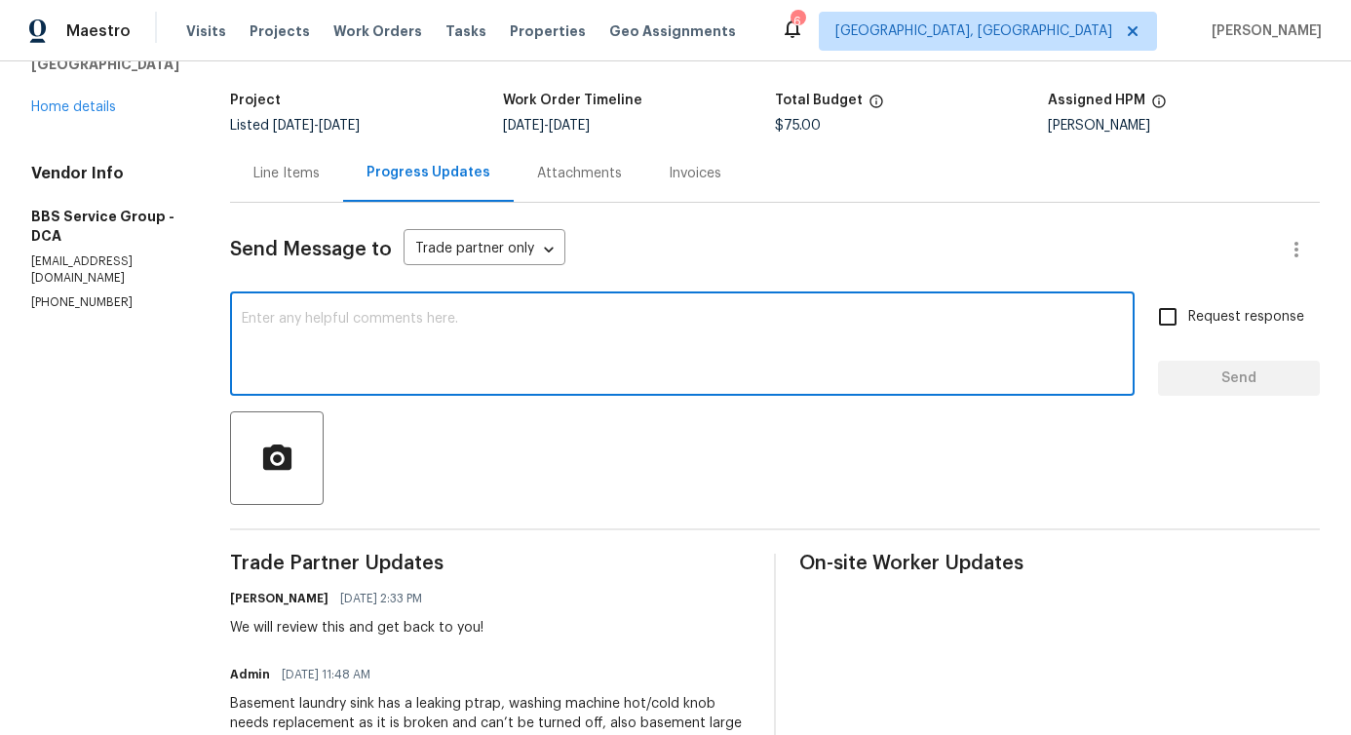
scroll to position [0, 0]
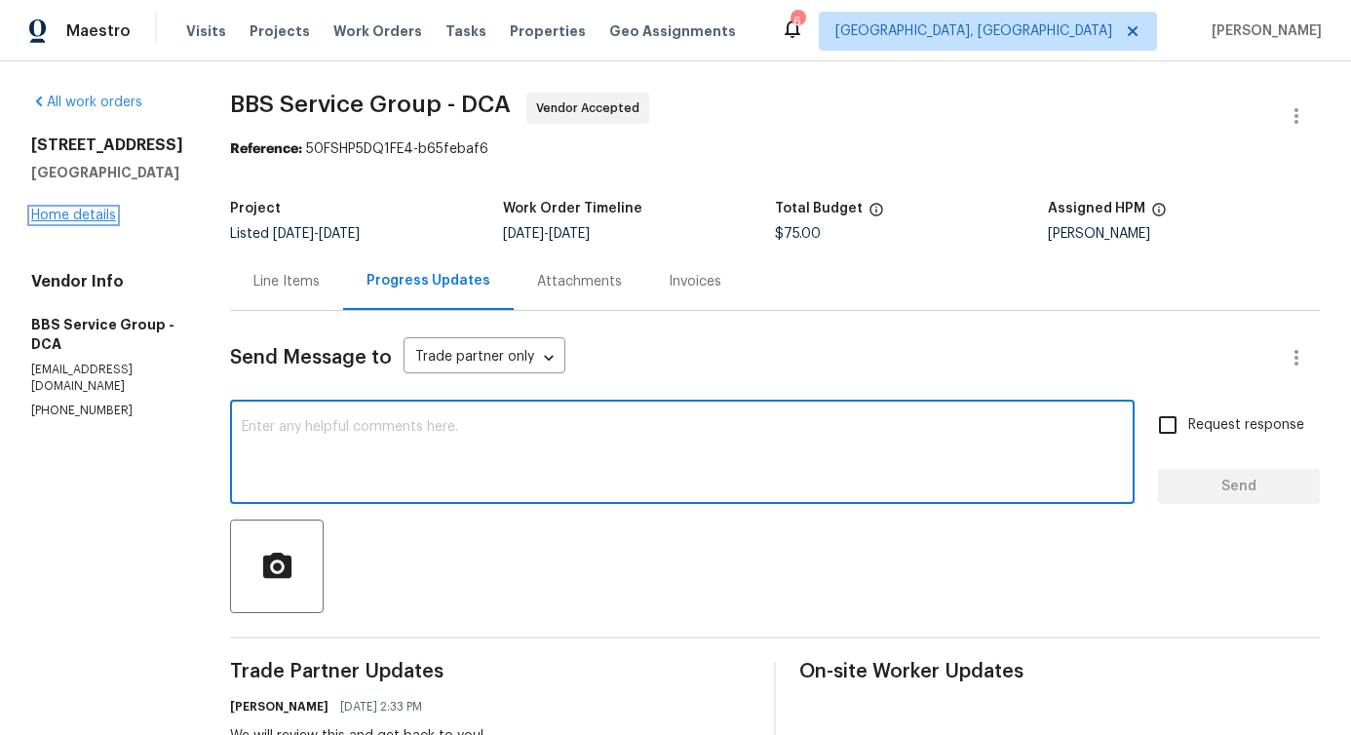
click at [79, 222] on link "Home details" at bounding box center [73, 216] width 85 height 14
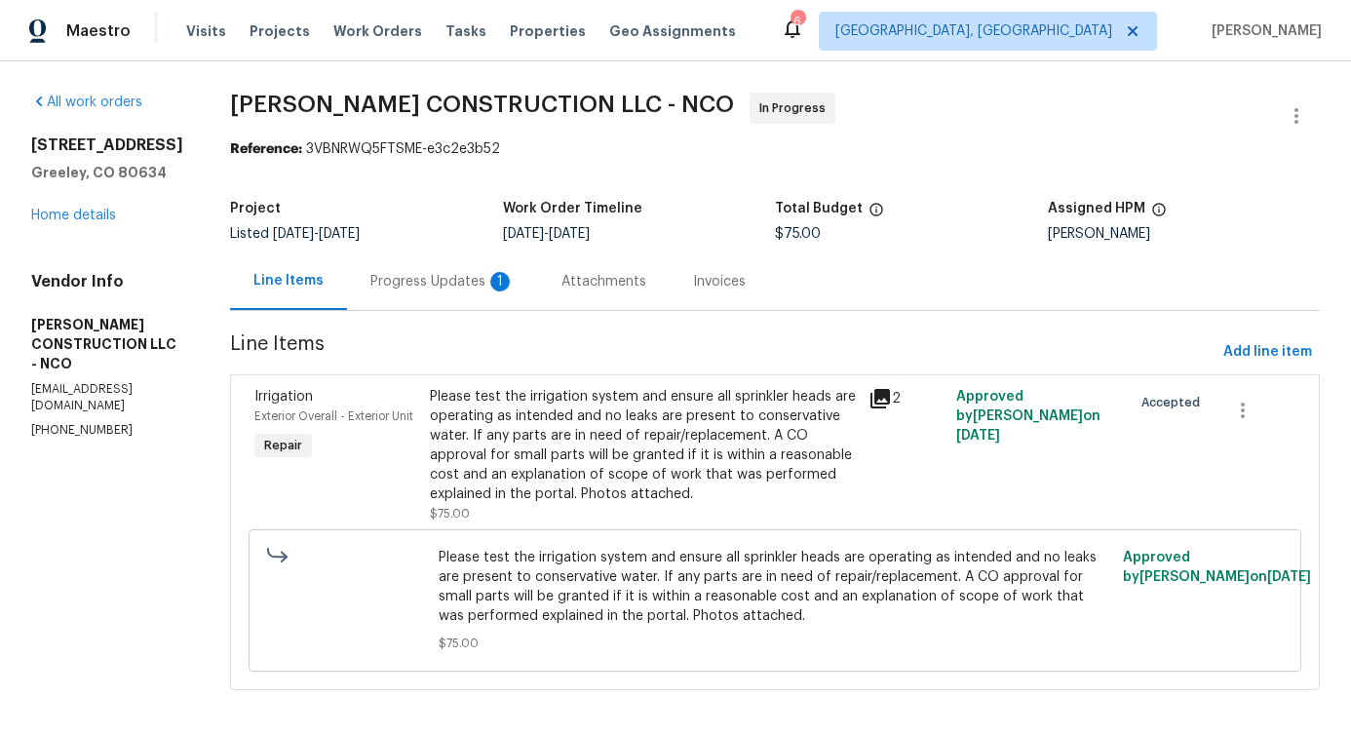
click at [434, 298] on div "Progress Updates 1" at bounding box center [442, 282] width 191 height 58
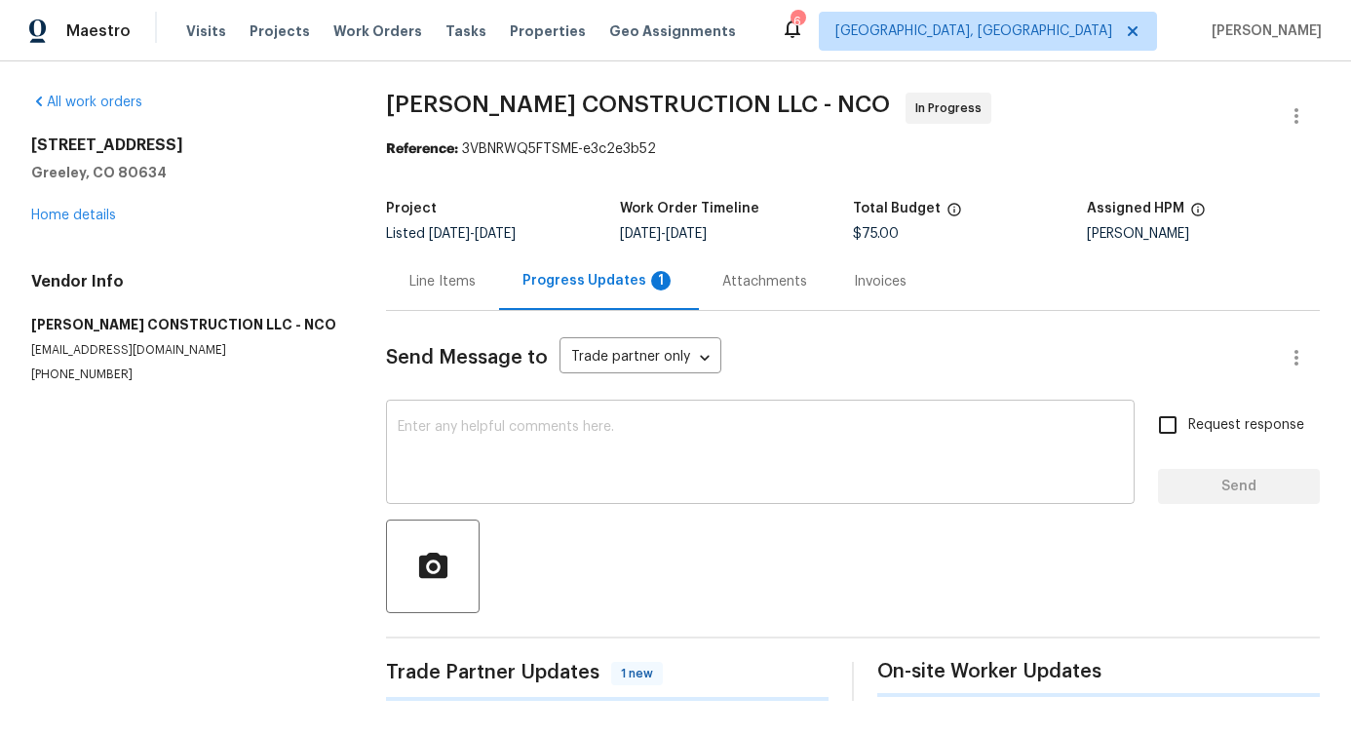
click at [487, 445] on textarea at bounding box center [760, 454] width 725 height 68
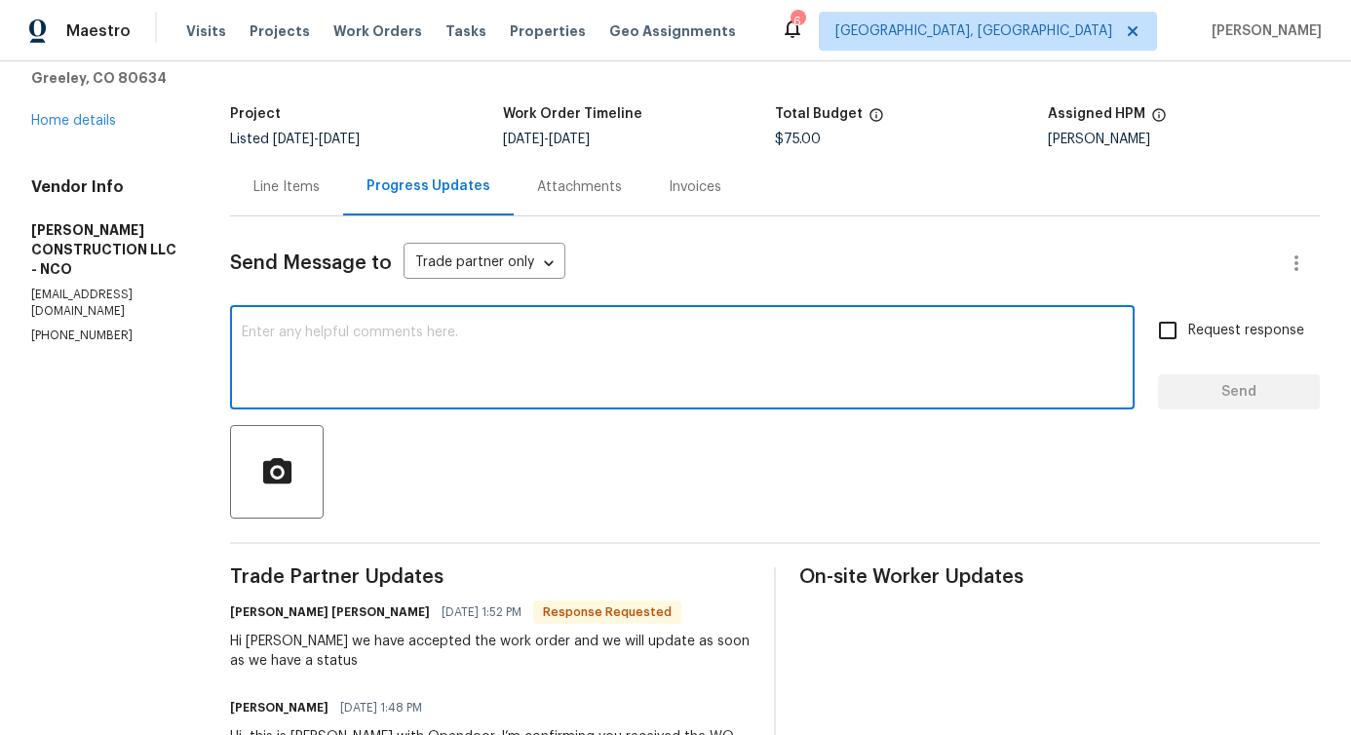
scroll to position [218, 0]
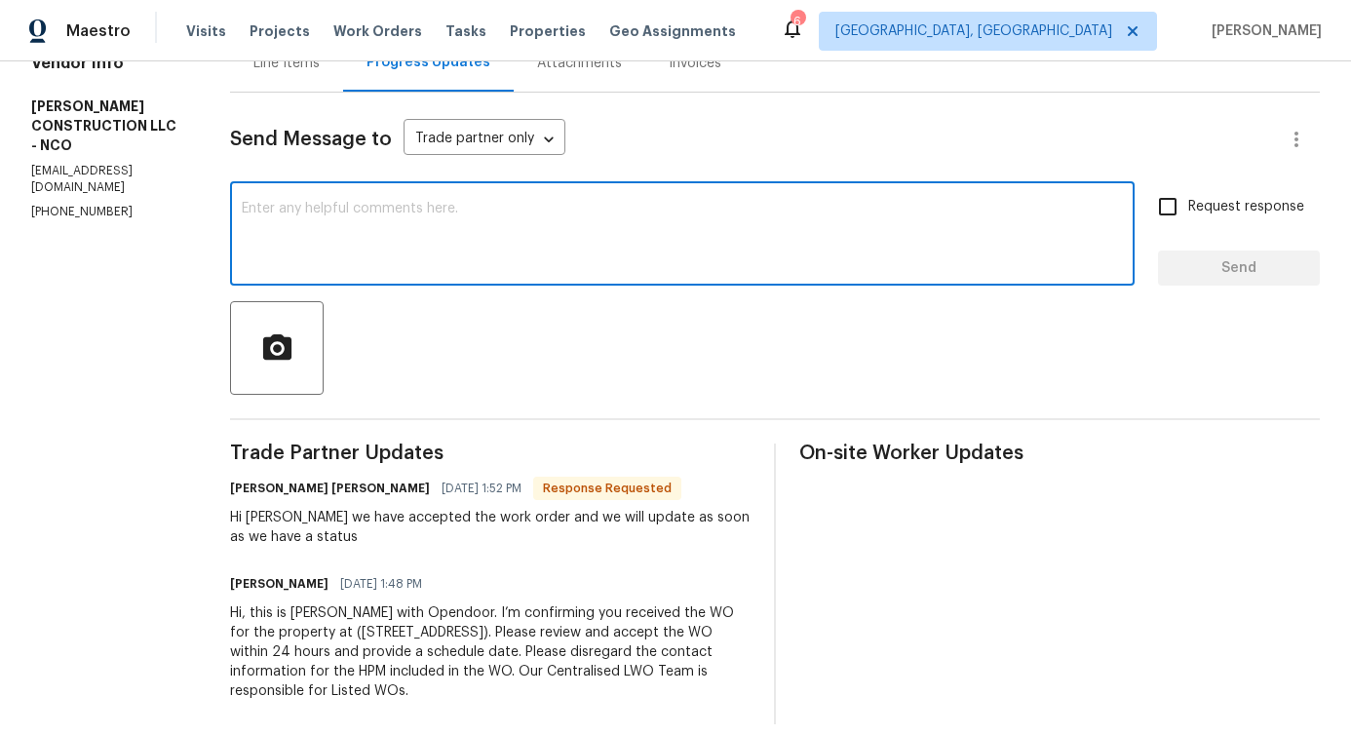
click at [477, 256] on textarea at bounding box center [682, 236] width 881 height 68
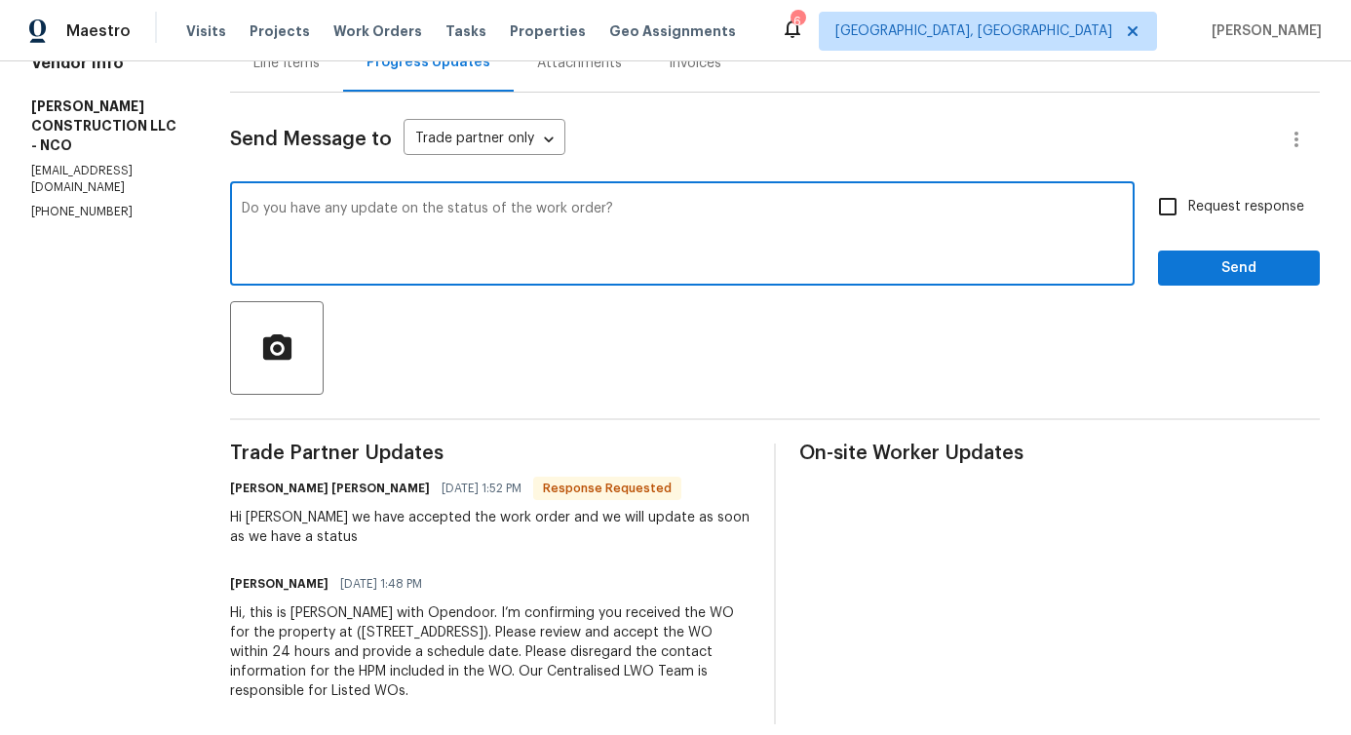
type textarea "Do you have any update on the status of the work order?"
click at [1181, 191] on label "Request response" at bounding box center [1226, 206] width 157 height 41
click at [1181, 191] on input "Request response" at bounding box center [1168, 206] width 41 height 41
checkbox input "true"
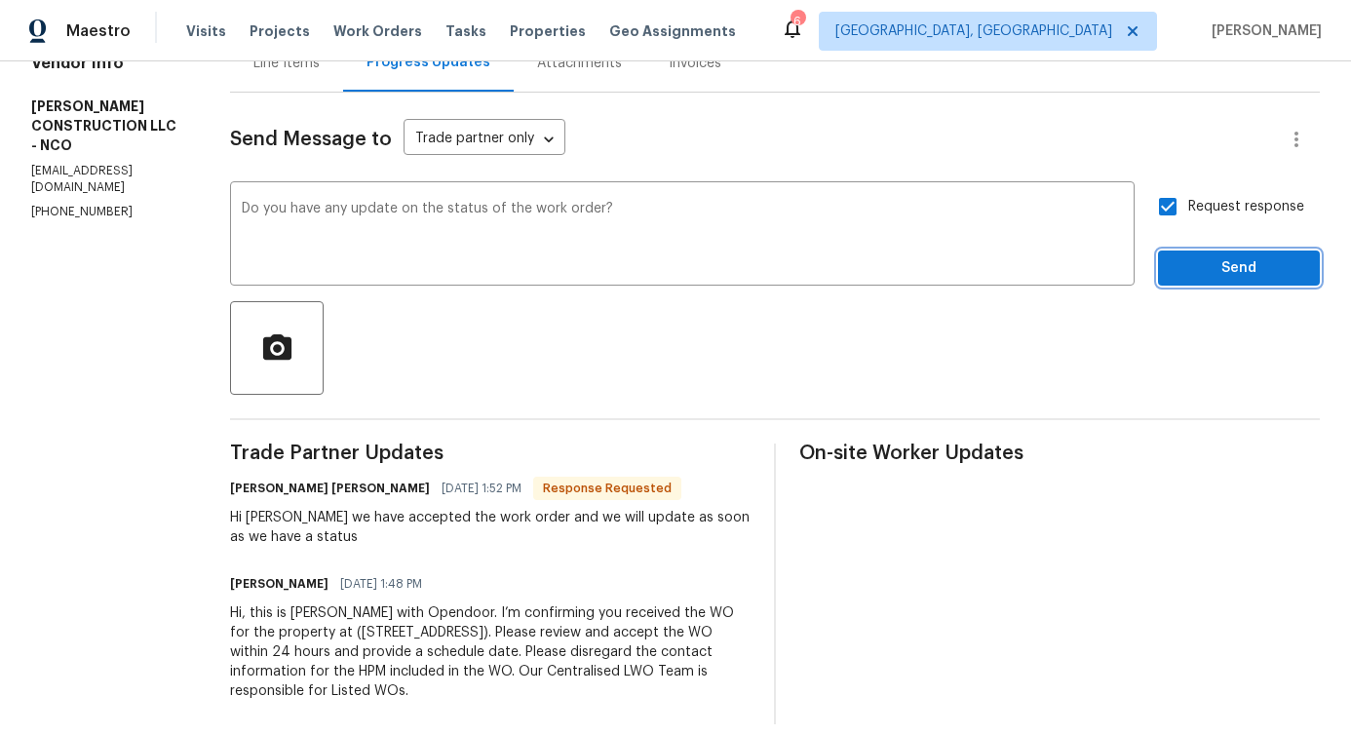
click at [1209, 262] on span "Send" at bounding box center [1239, 268] width 131 height 24
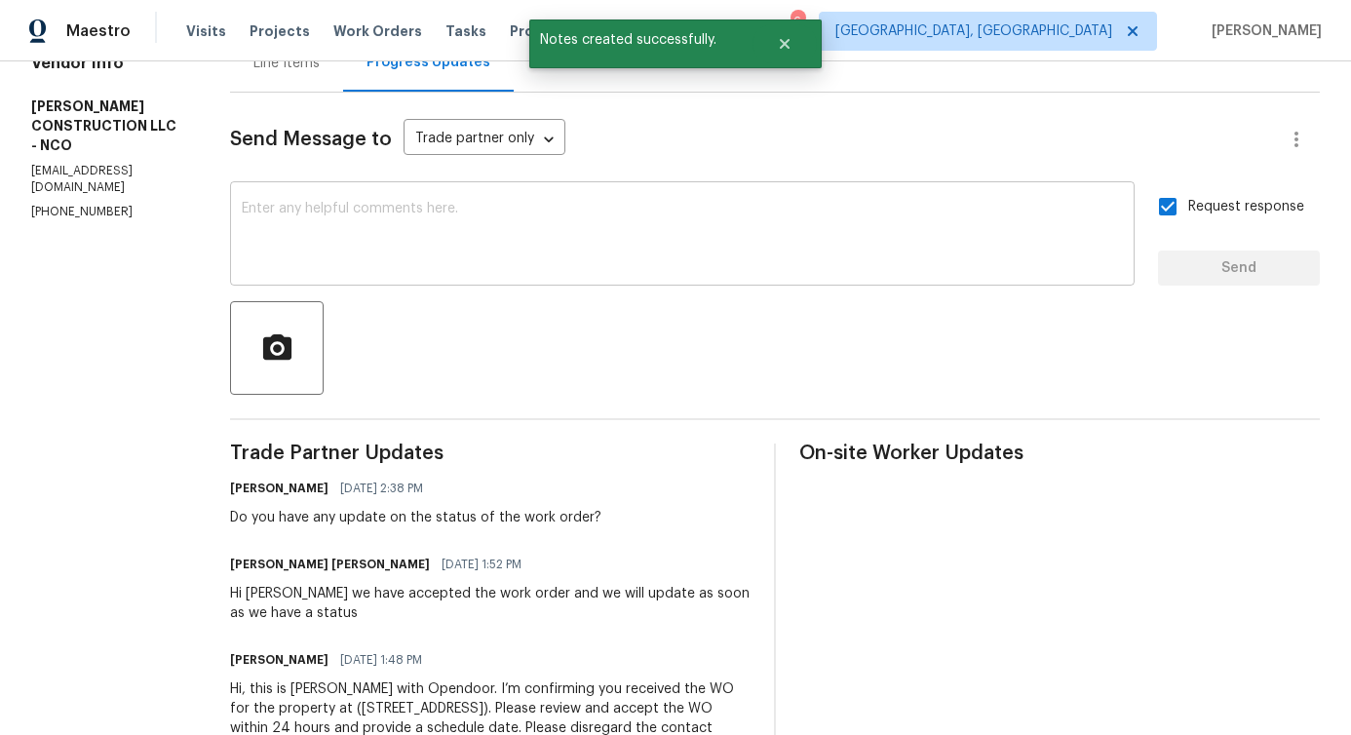
scroll to position [0, 0]
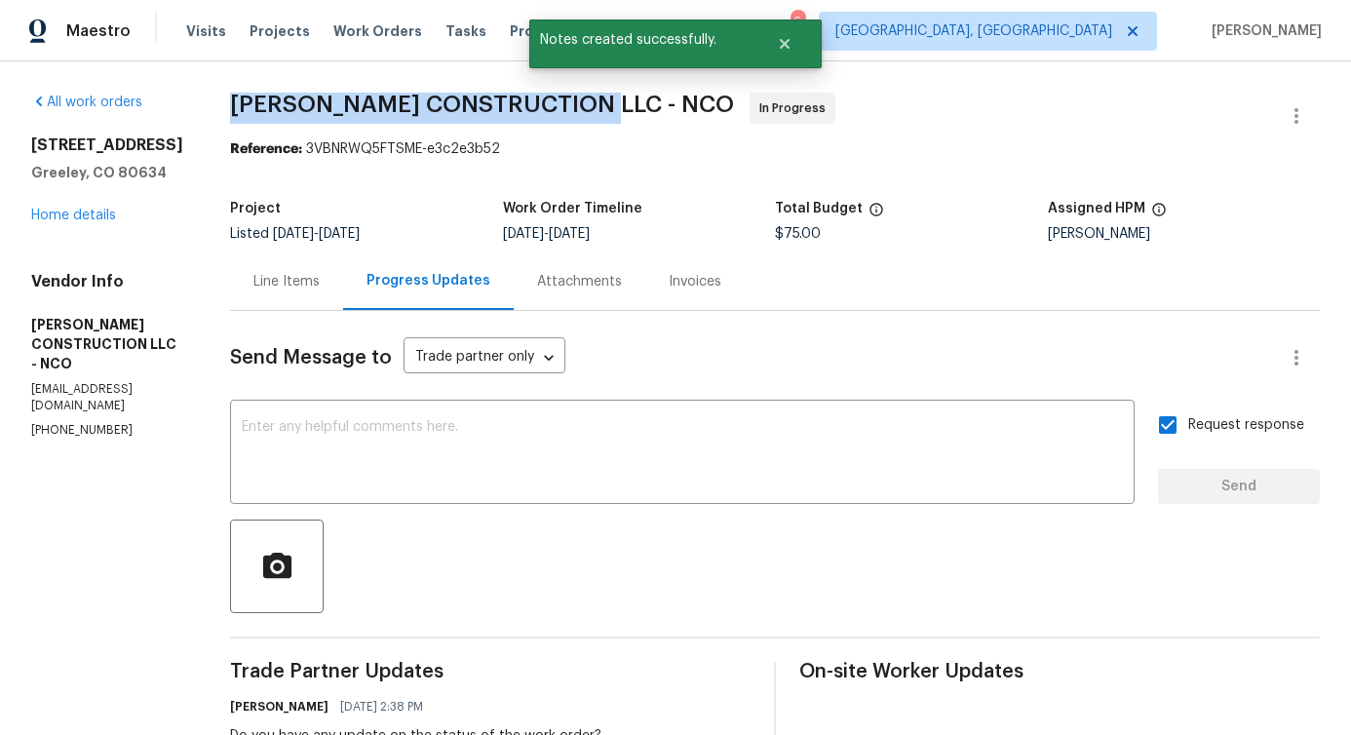
drag, startPoint x: 213, startPoint y: 95, endPoint x: 575, endPoint y: 101, distance: 362.8
click at [575, 101] on div "All work orders 5701 W 5th St Greeley, CO 80634 Home details Vendor Info ESPINO…" at bounding box center [675, 555] width 1351 height 989
copy span "ESPINO'S CONSTRUCTION LLC -"
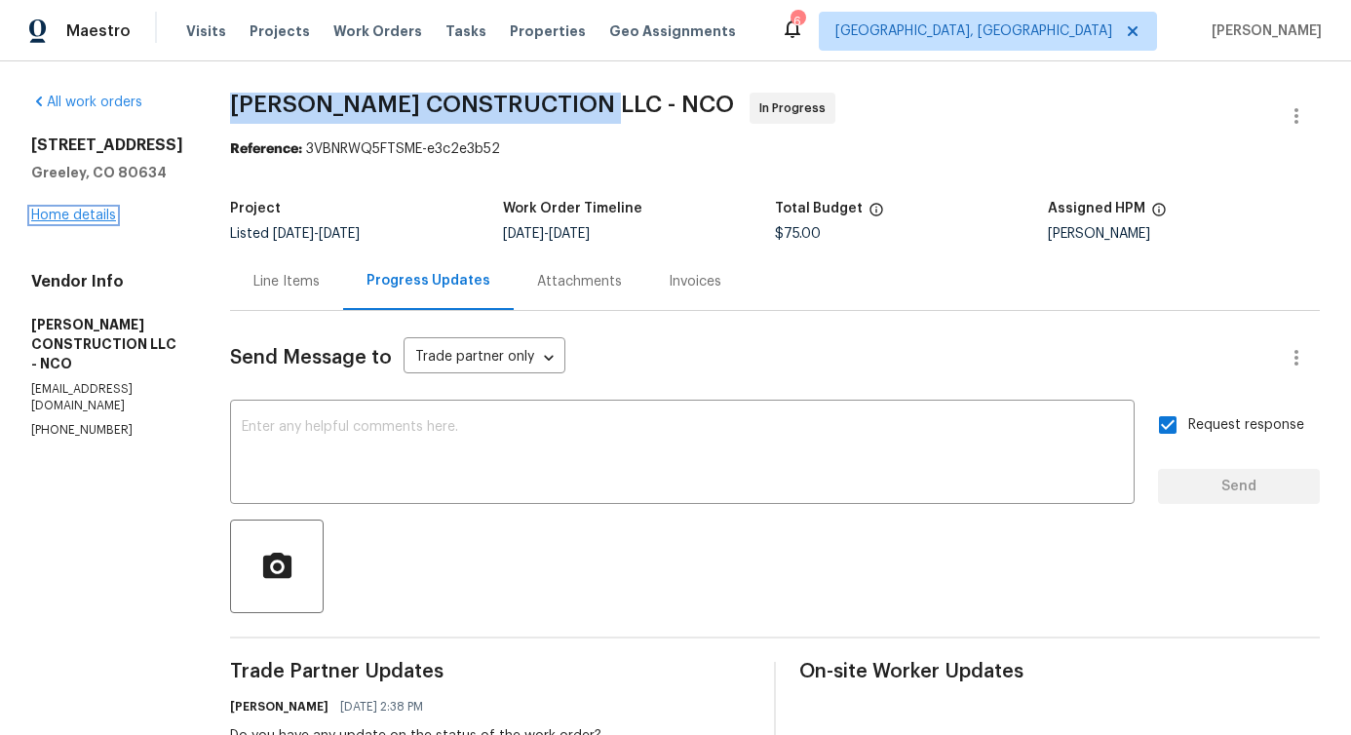
click at [89, 219] on link "Home details" at bounding box center [73, 216] width 85 height 14
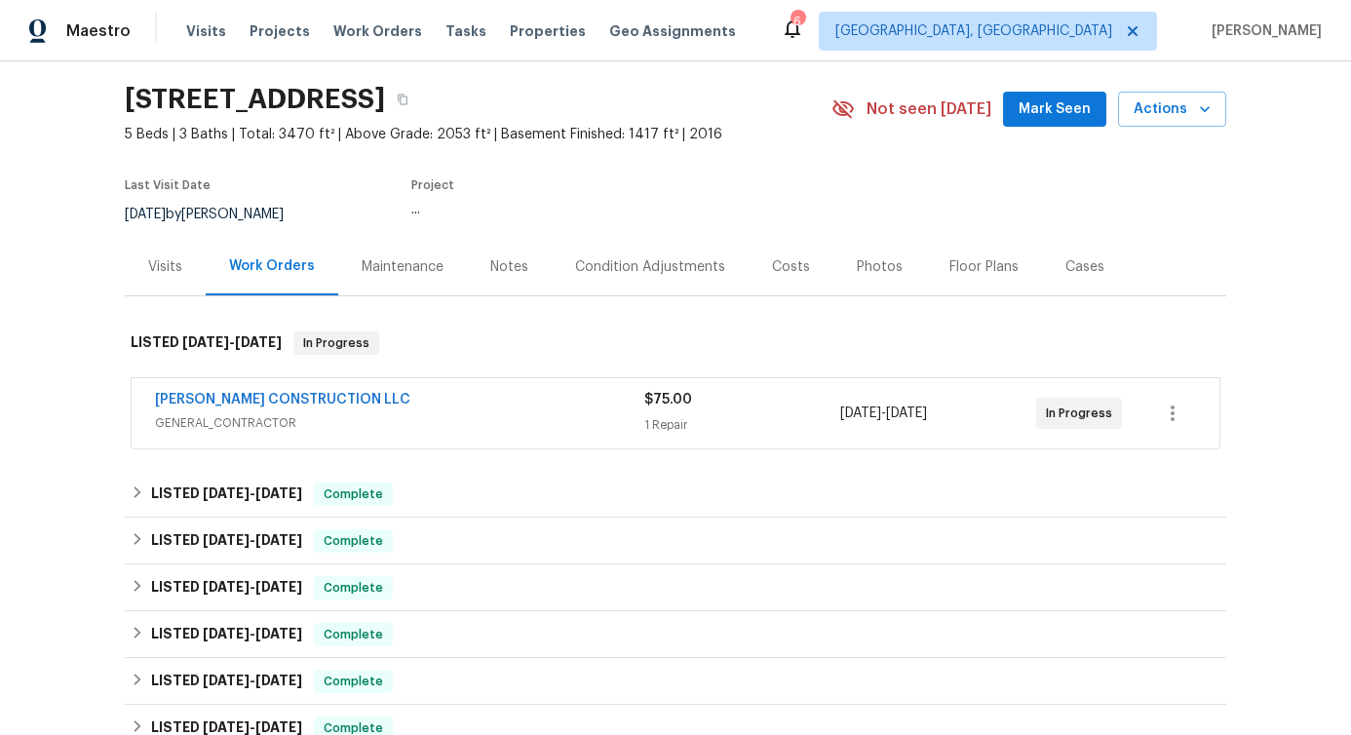
scroll to position [59, 0]
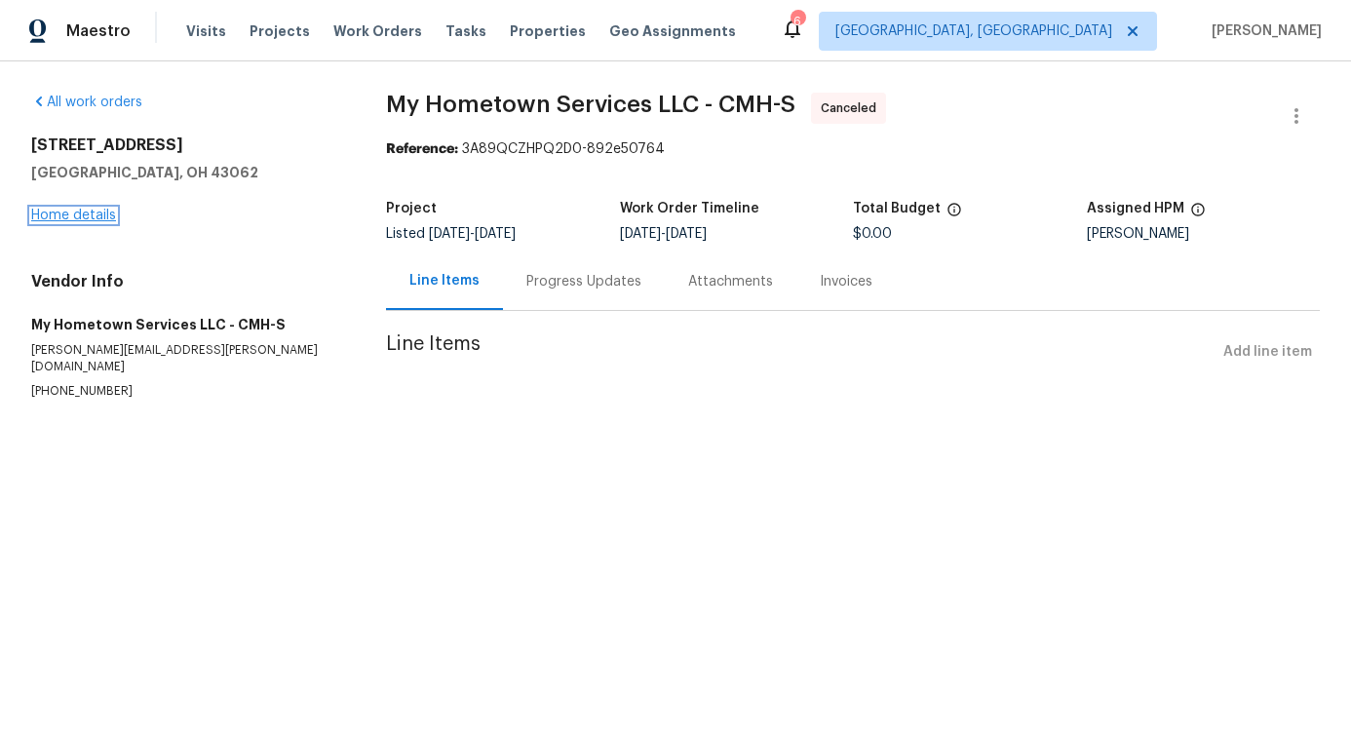
click at [74, 212] on link "Home details" at bounding box center [73, 216] width 85 height 14
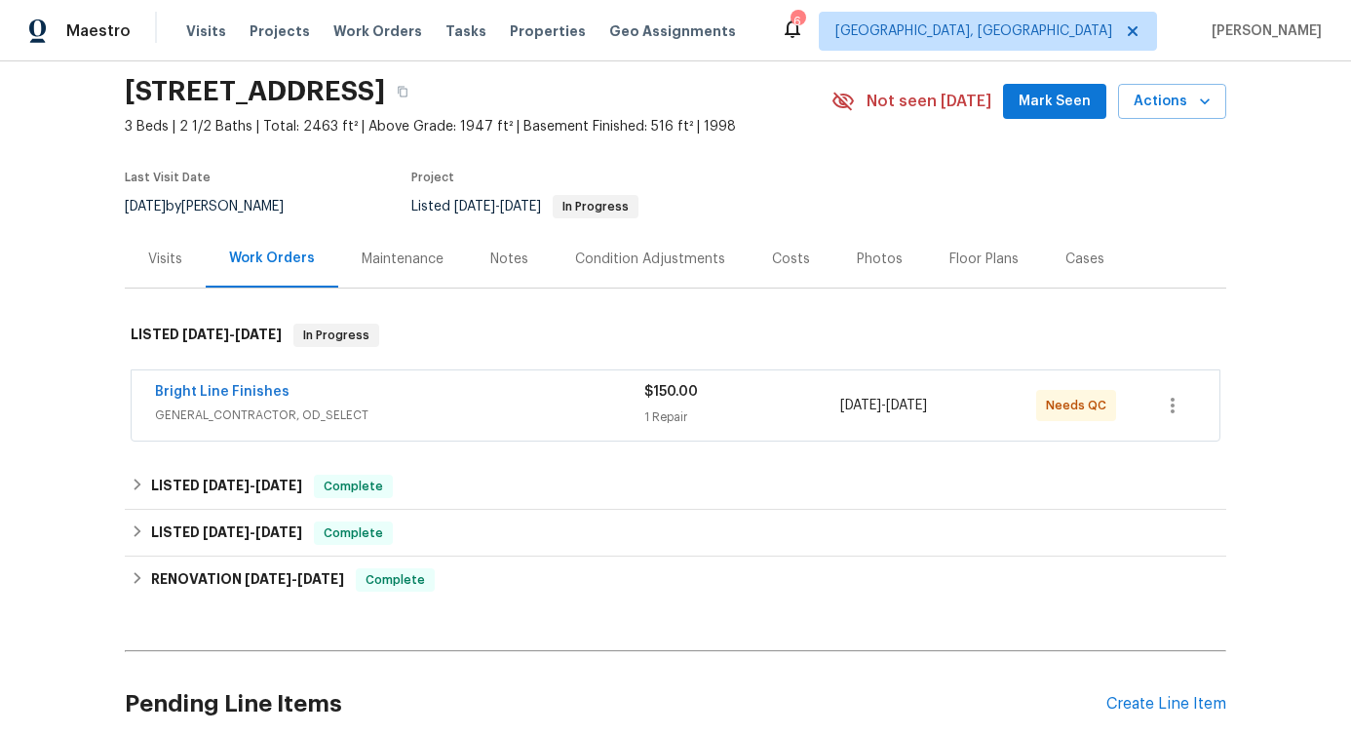
scroll to position [67, 0]
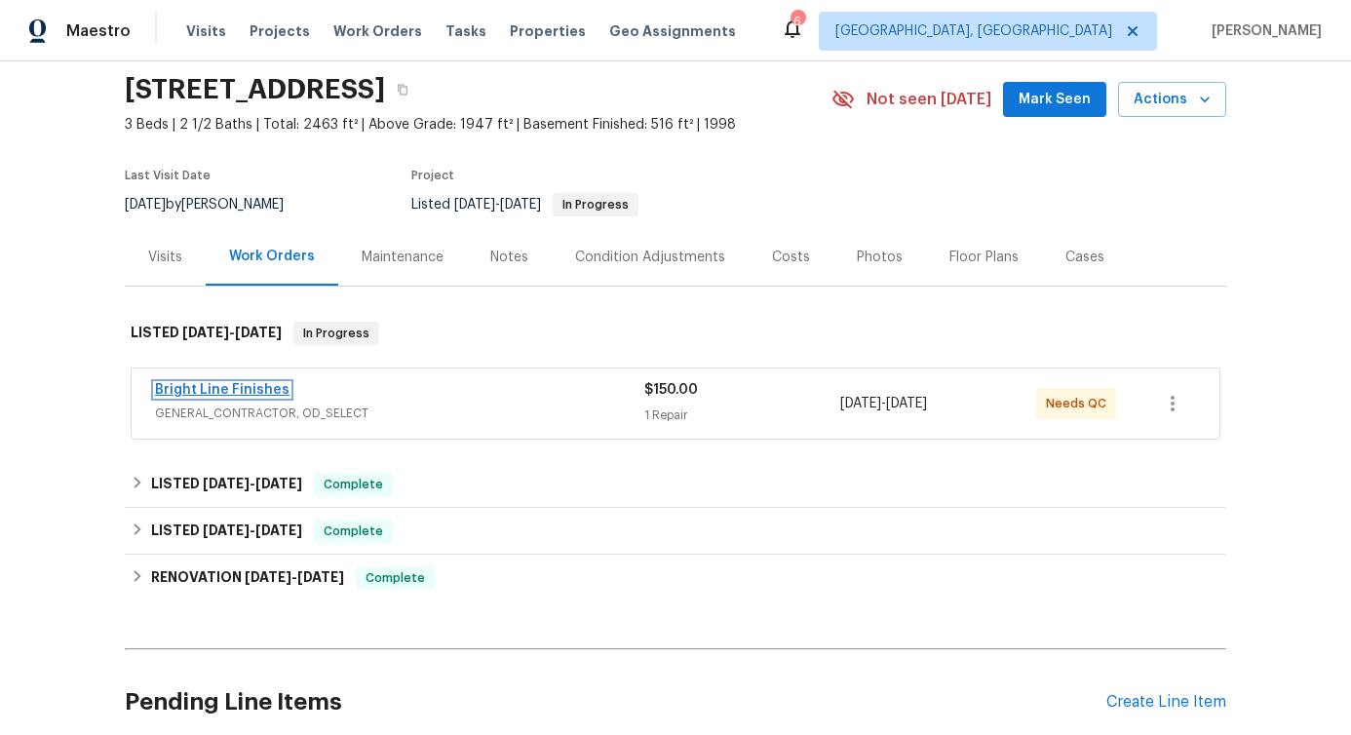
click at [197, 389] on link "Bright Line Finishes" at bounding box center [222, 390] width 135 height 14
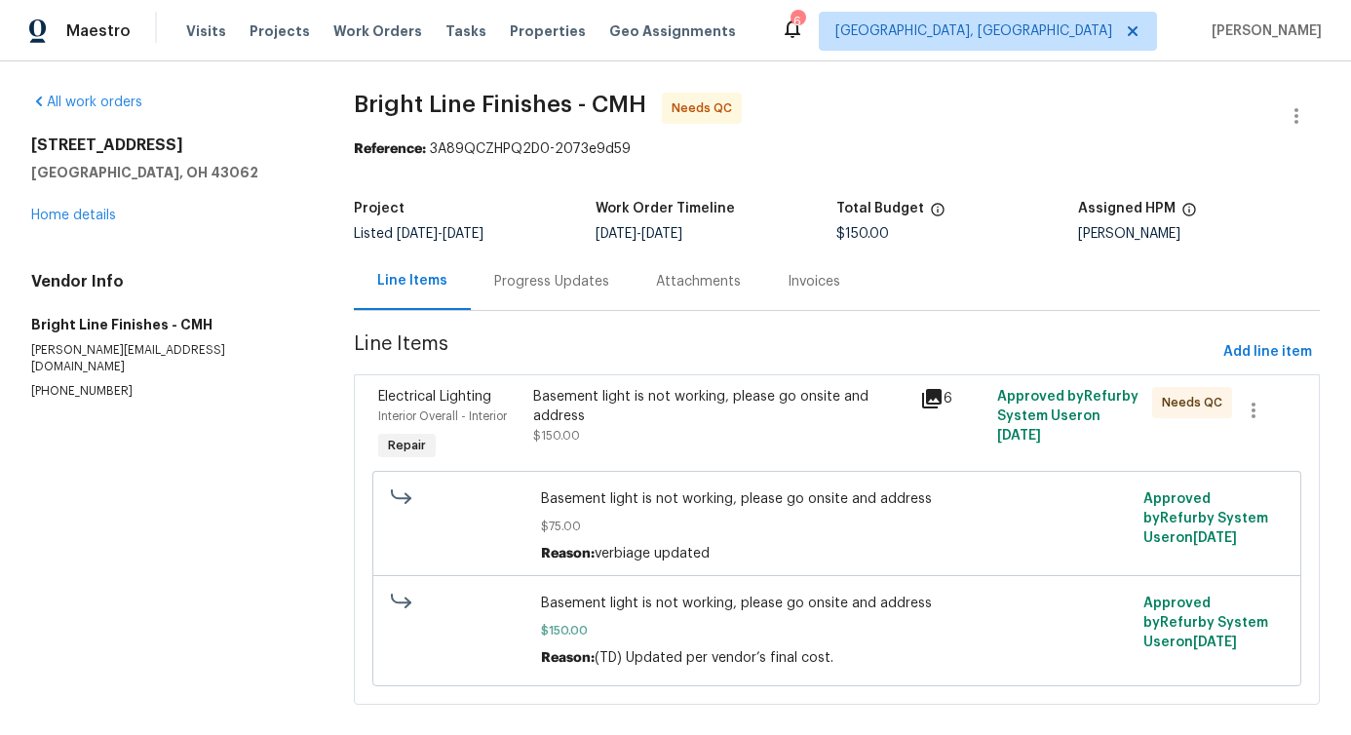
click at [476, 292] on div "Progress Updates" at bounding box center [552, 282] width 162 height 58
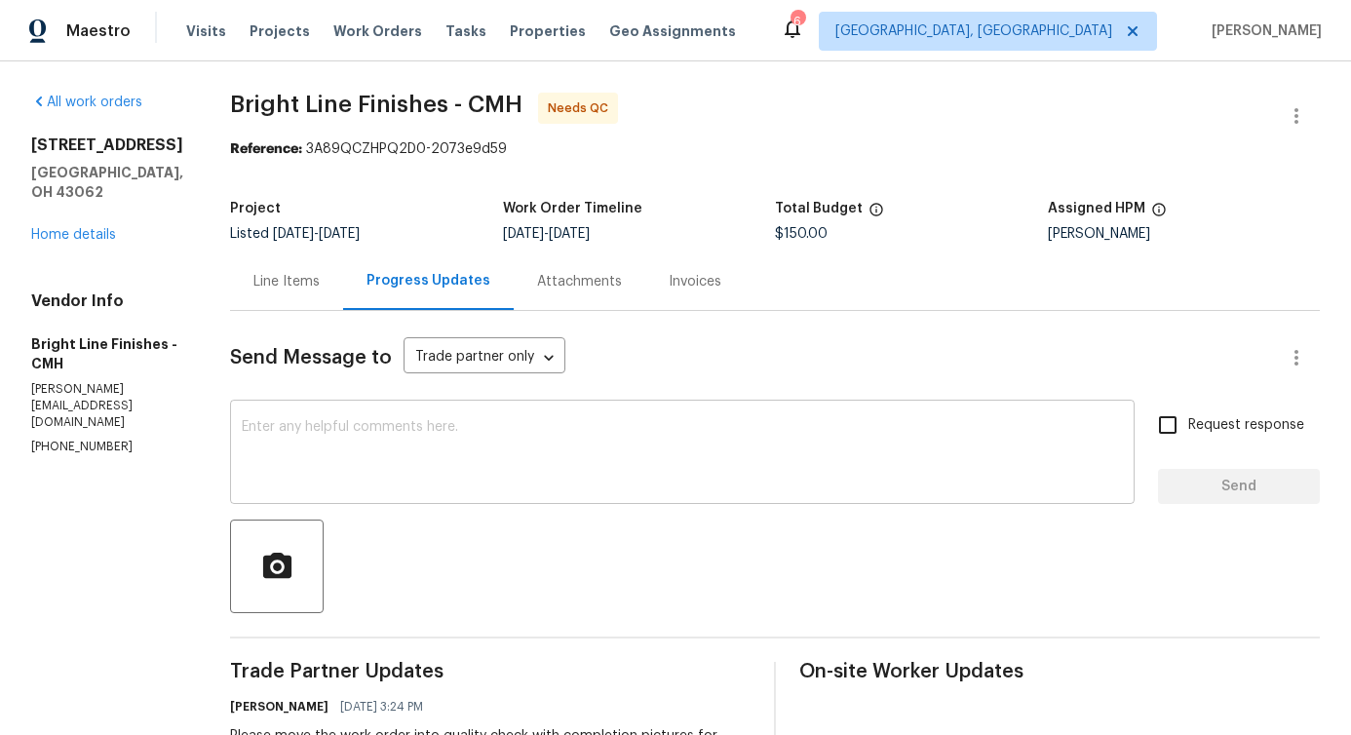
click at [457, 461] on textarea at bounding box center [682, 454] width 881 height 68
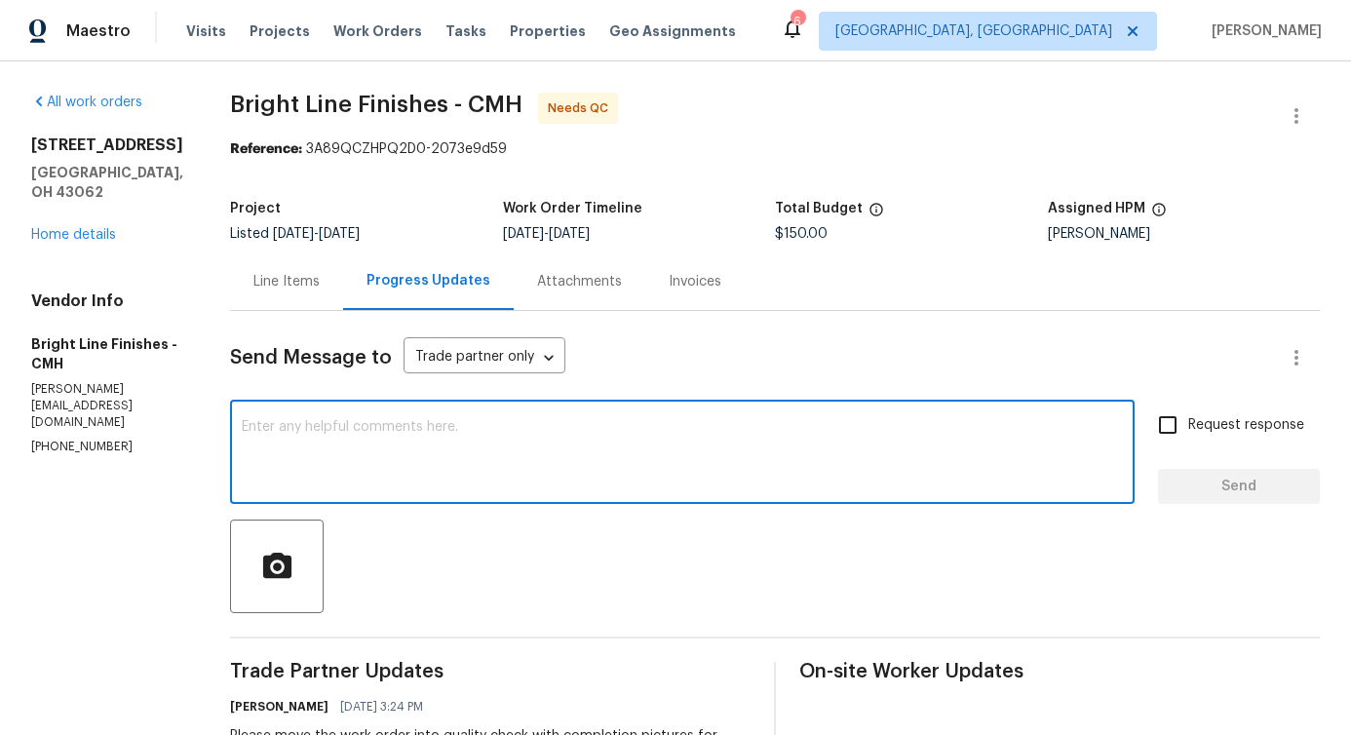
click at [294, 292] on div "Line Items" at bounding box center [286, 282] width 113 height 58
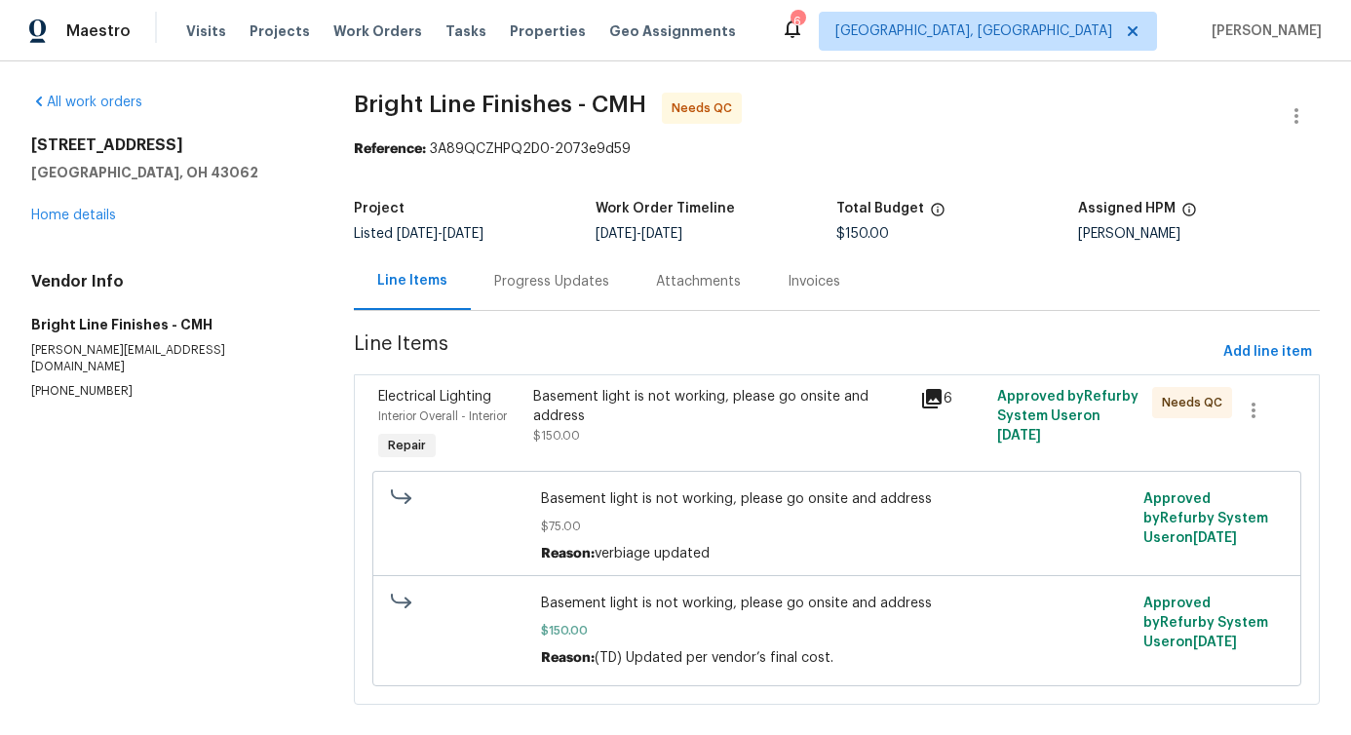
scroll to position [40, 0]
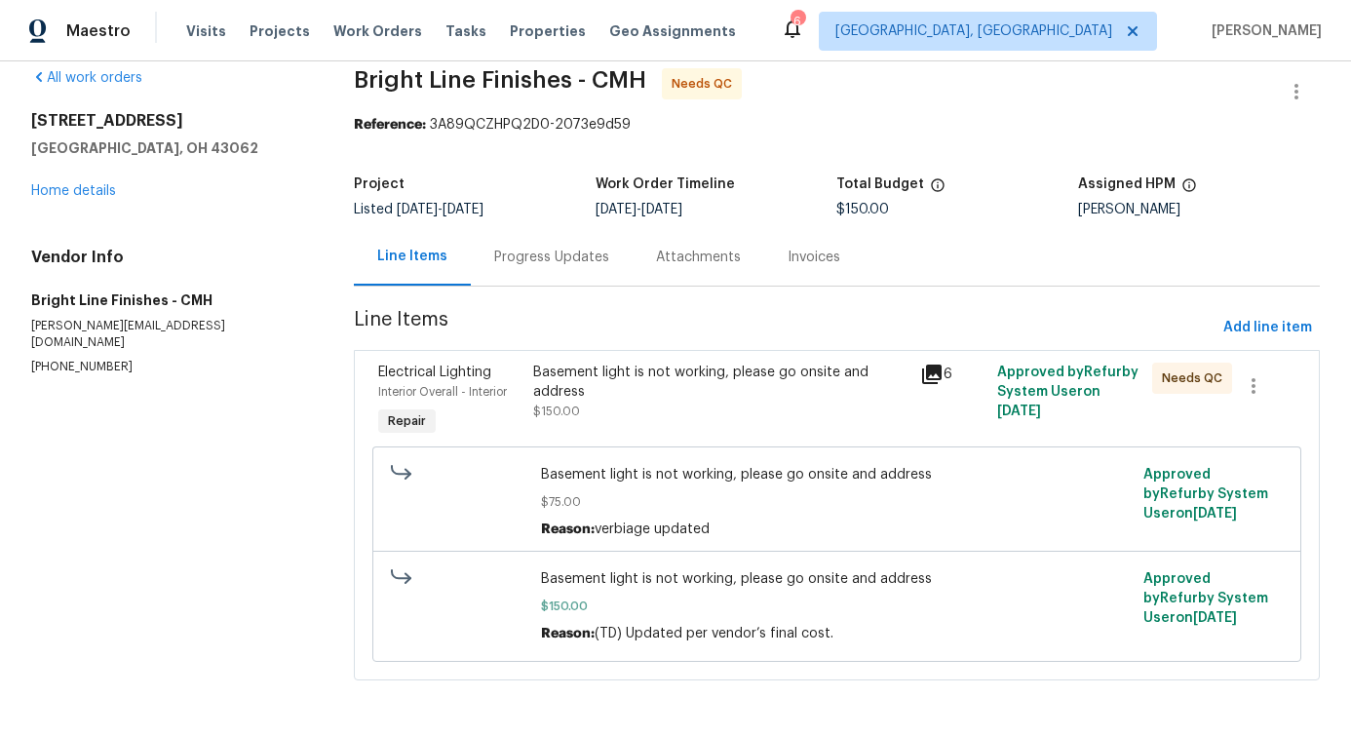
click at [550, 264] on div "Progress Updates" at bounding box center [552, 257] width 162 height 58
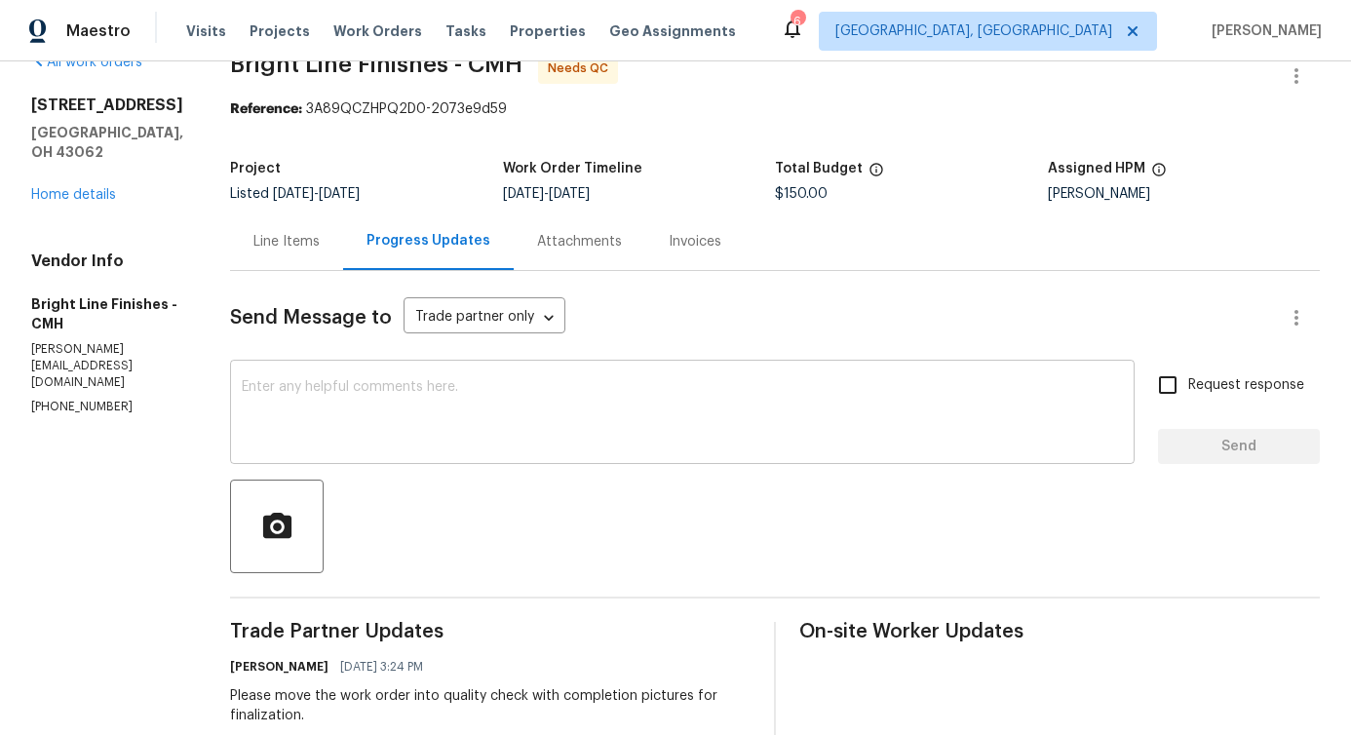
click at [533, 441] on textarea at bounding box center [682, 414] width 881 height 68
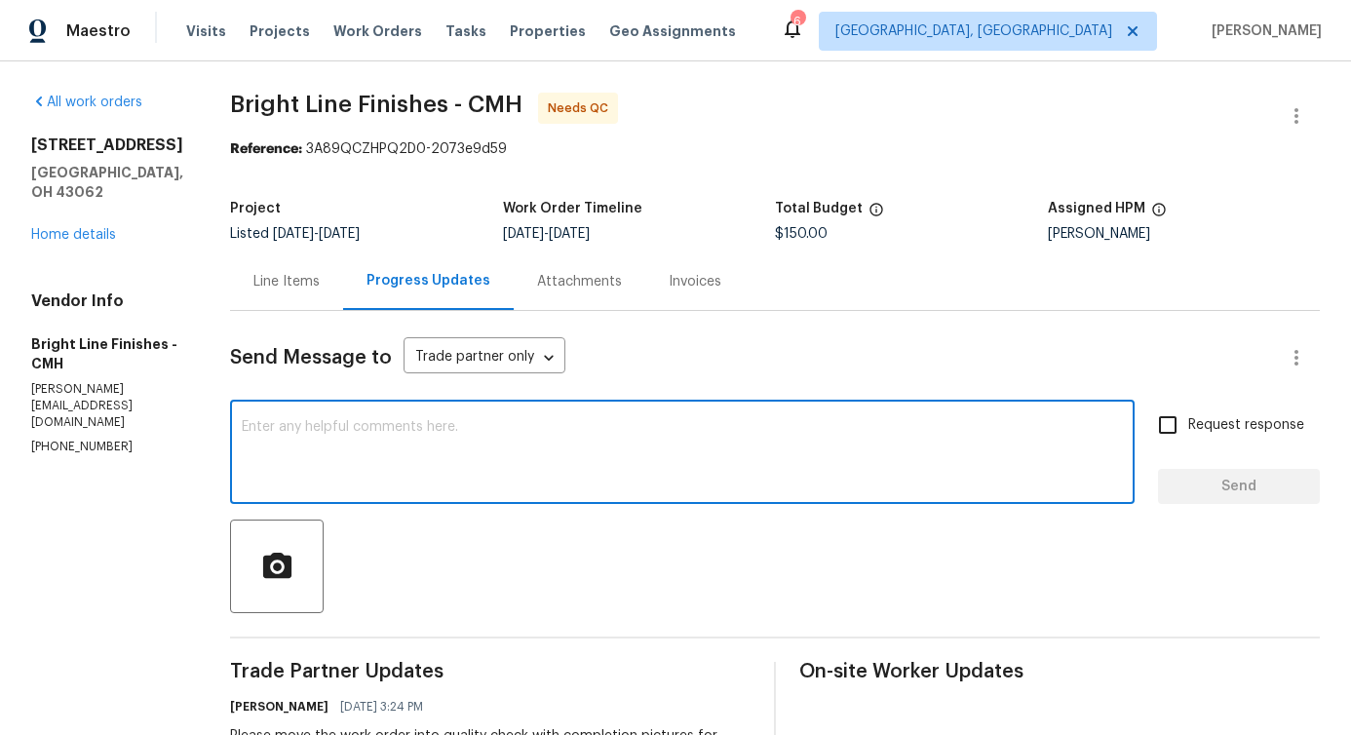
click at [266, 272] on div "Line Items" at bounding box center [286, 281] width 66 height 19
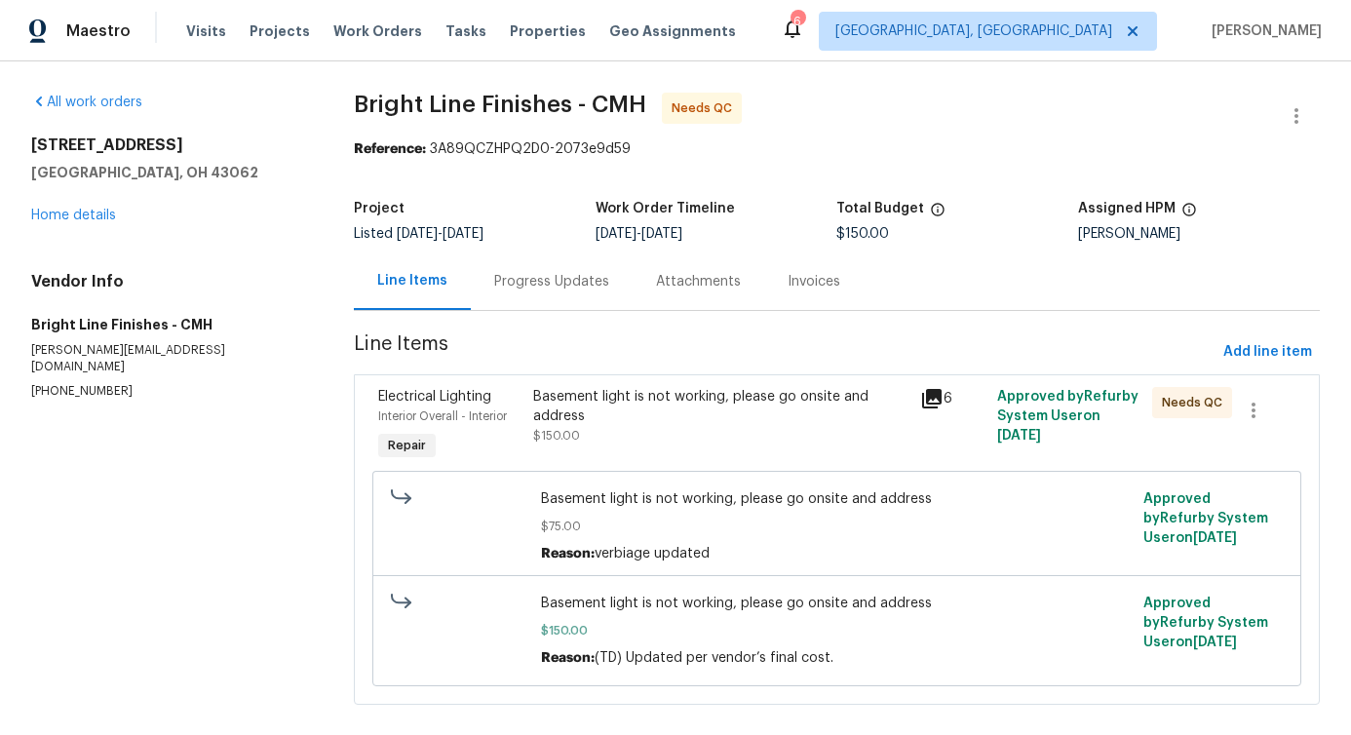
click at [831, 421] on div "Basement light is not working, please go onsite and address" at bounding box center [720, 406] width 375 height 39
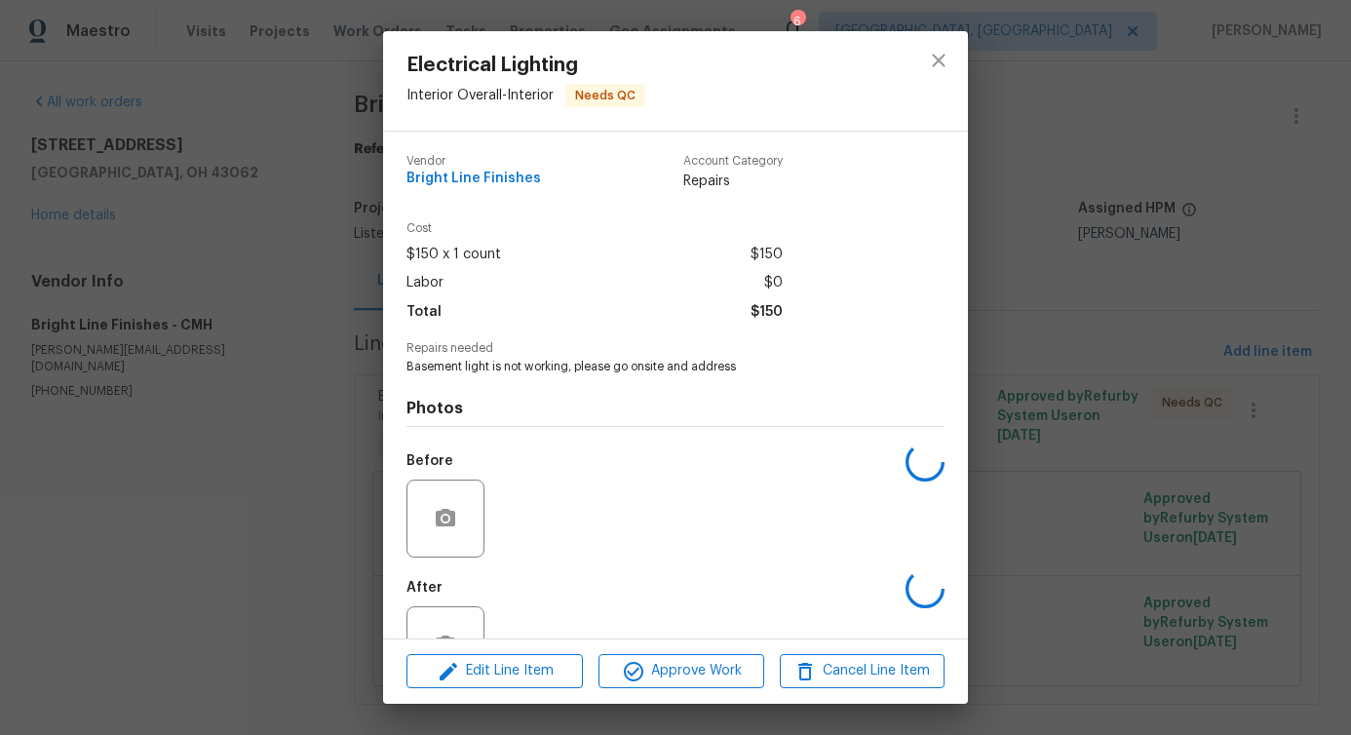
scroll to position [65, 0]
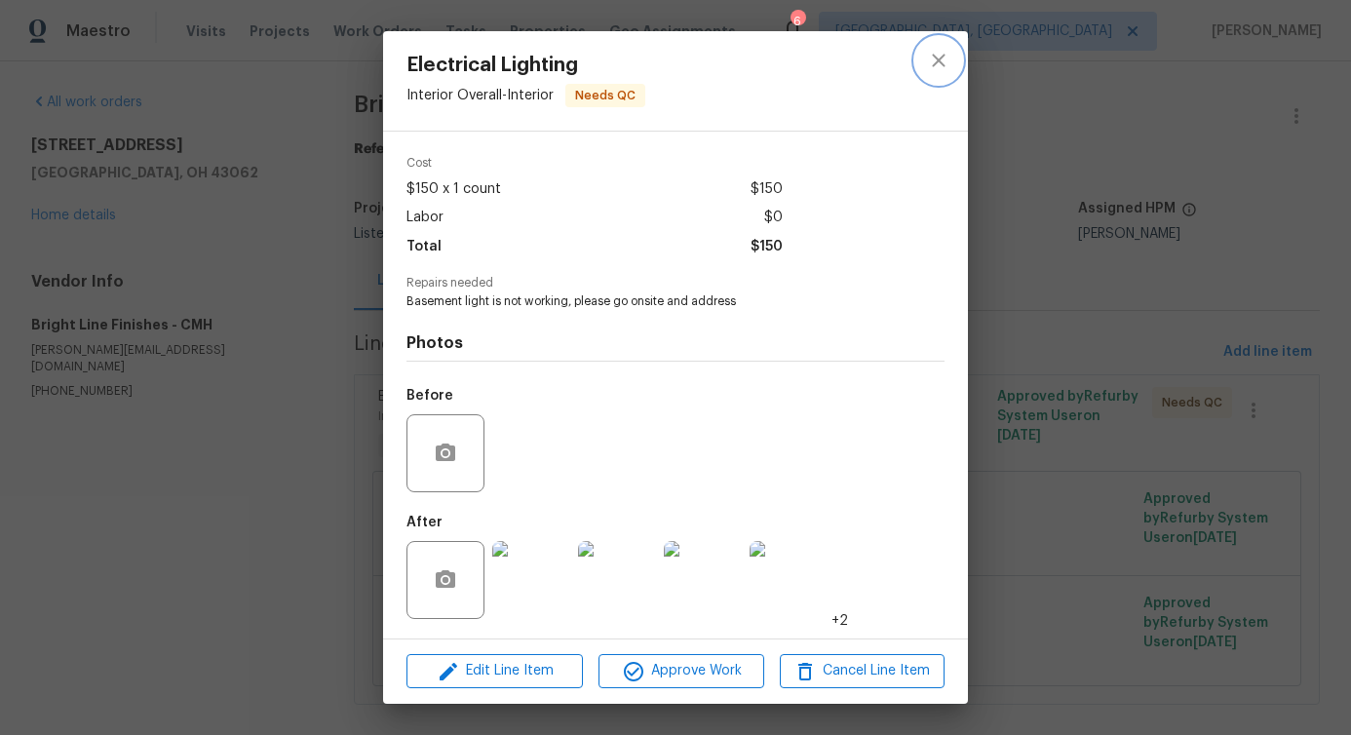
click at [933, 52] on icon "close" at bounding box center [938, 60] width 23 height 23
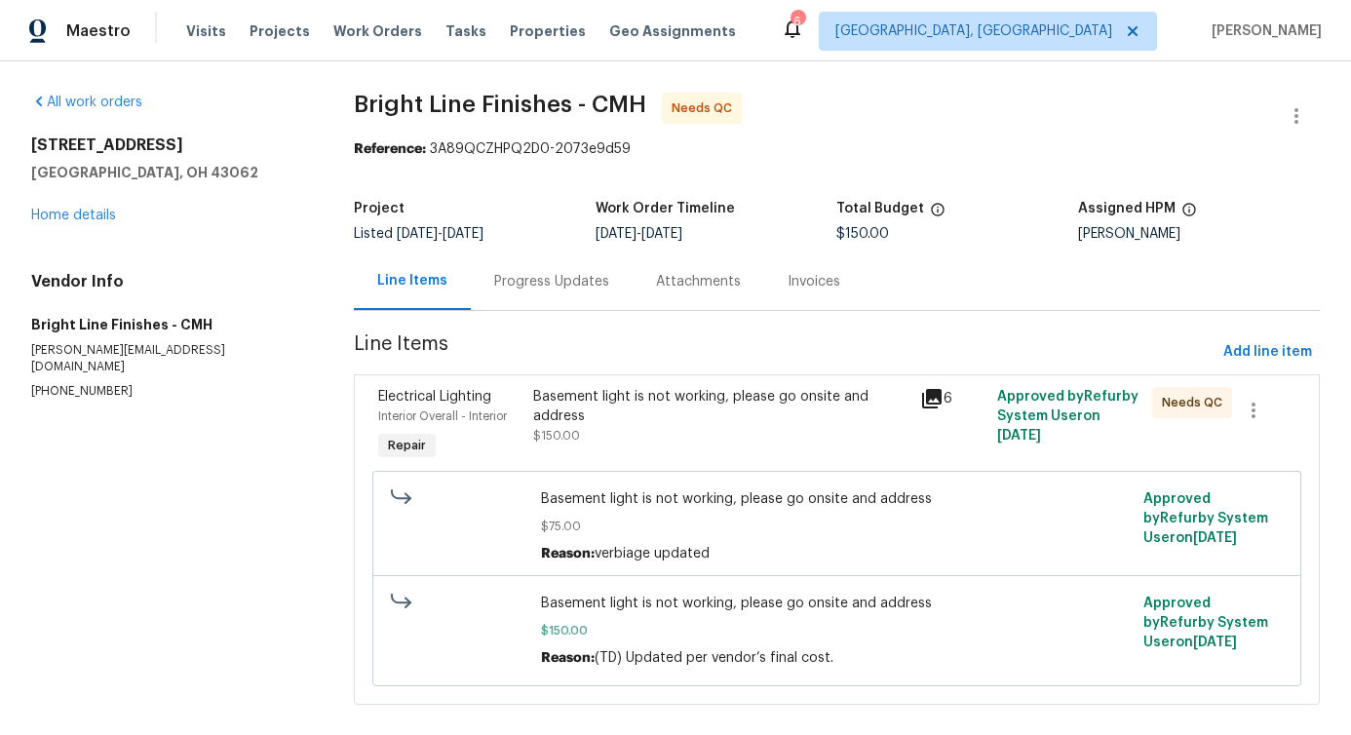
click at [749, 415] on div "Basement light is not working, please go onsite and address" at bounding box center [720, 406] width 375 height 39
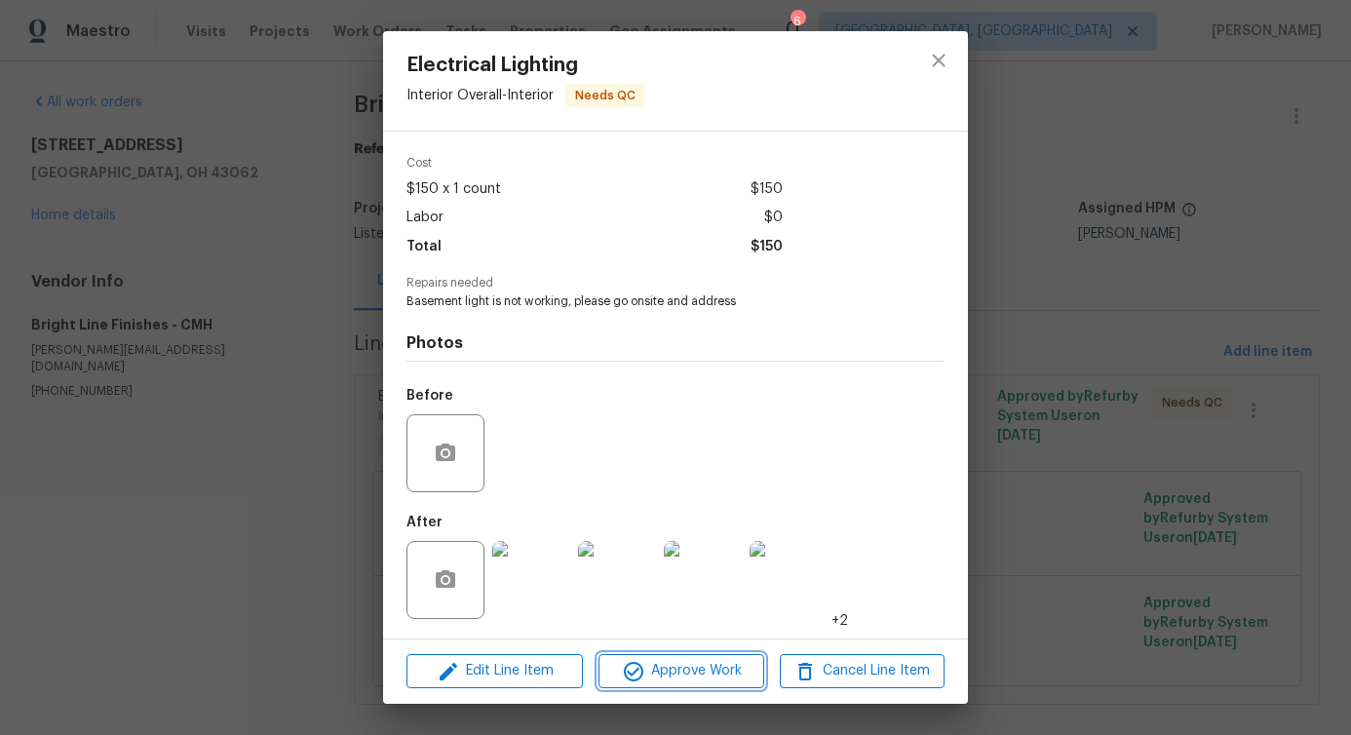
click at [668, 672] on span "Approve Work" at bounding box center [680, 671] width 153 height 24
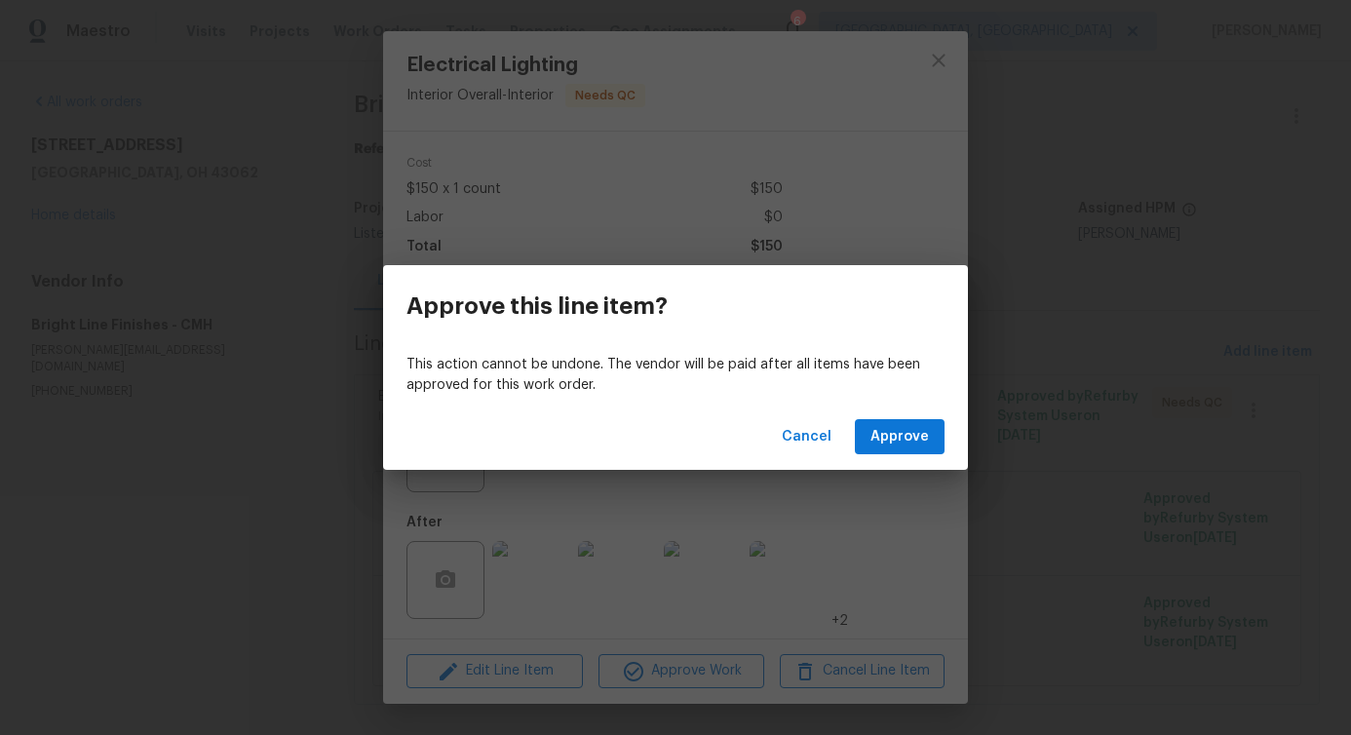
click at [921, 417] on div "Cancel Approve" at bounding box center [675, 437] width 585 height 67
click at [912, 442] on span "Approve" at bounding box center [900, 437] width 58 height 24
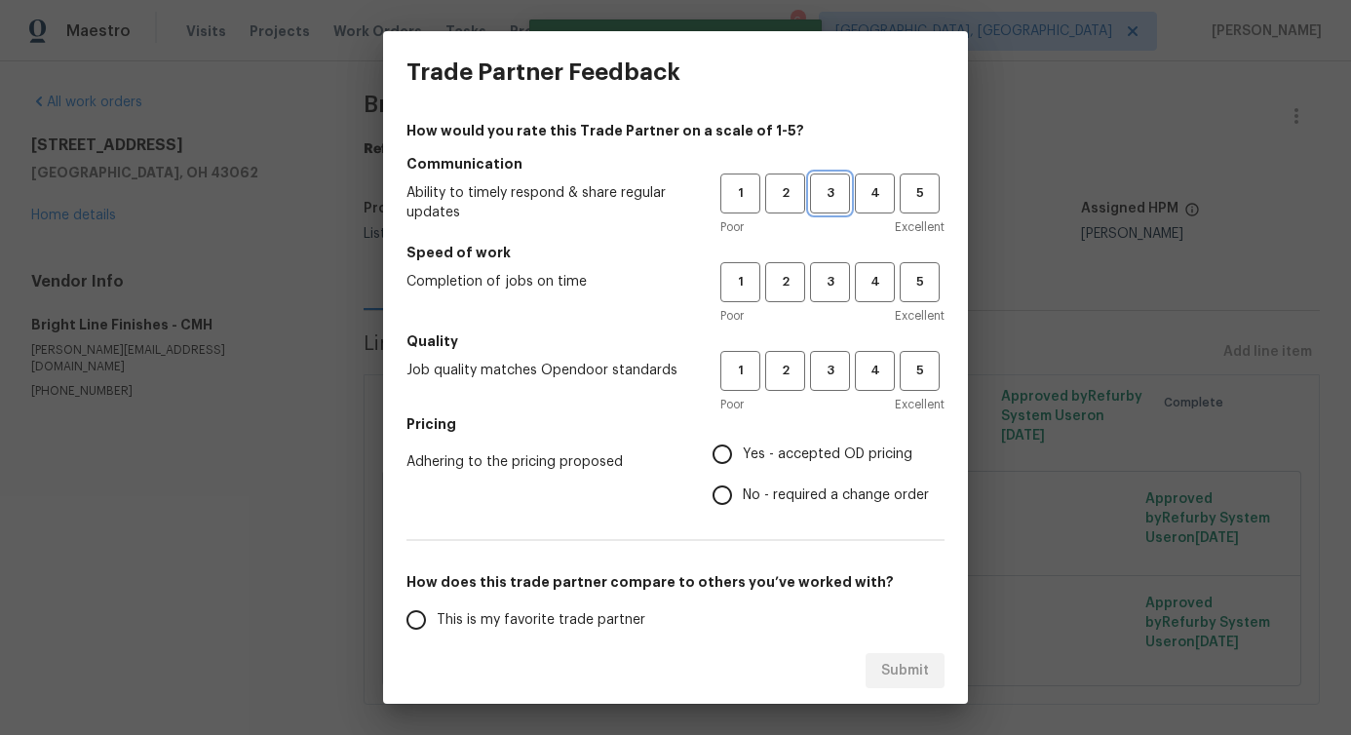
click at [813, 204] on span "3" at bounding box center [830, 193] width 36 height 22
click at [822, 283] on span "3" at bounding box center [830, 282] width 36 height 22
click at [814, 375] on span "3" at bounding box center [830, 371] width 36 height 22
click at [764, 483] on label "No - required a change order" at bounding box center [815, 495] width 227 height 41
click at [743, 483] on input "No - required a change order" at bounding box center [722, 495] width 41 height 41
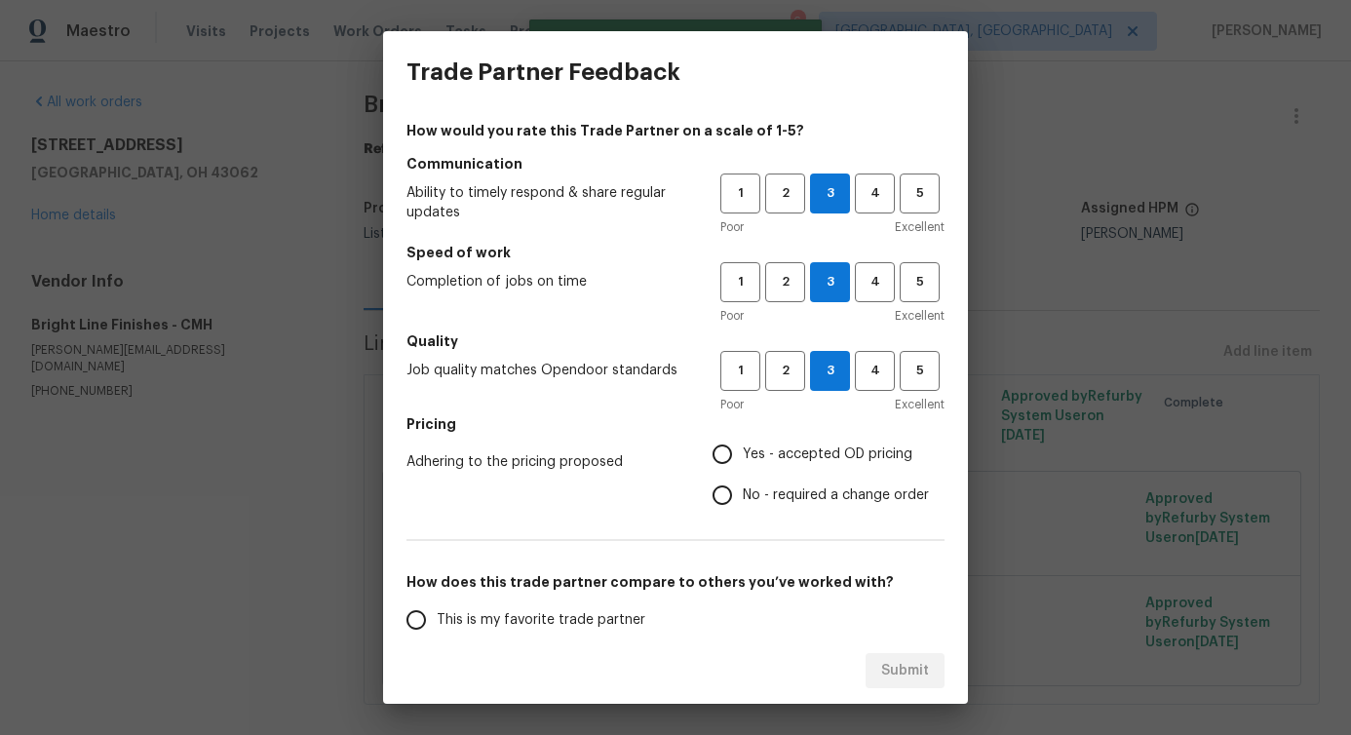
radio input "true"
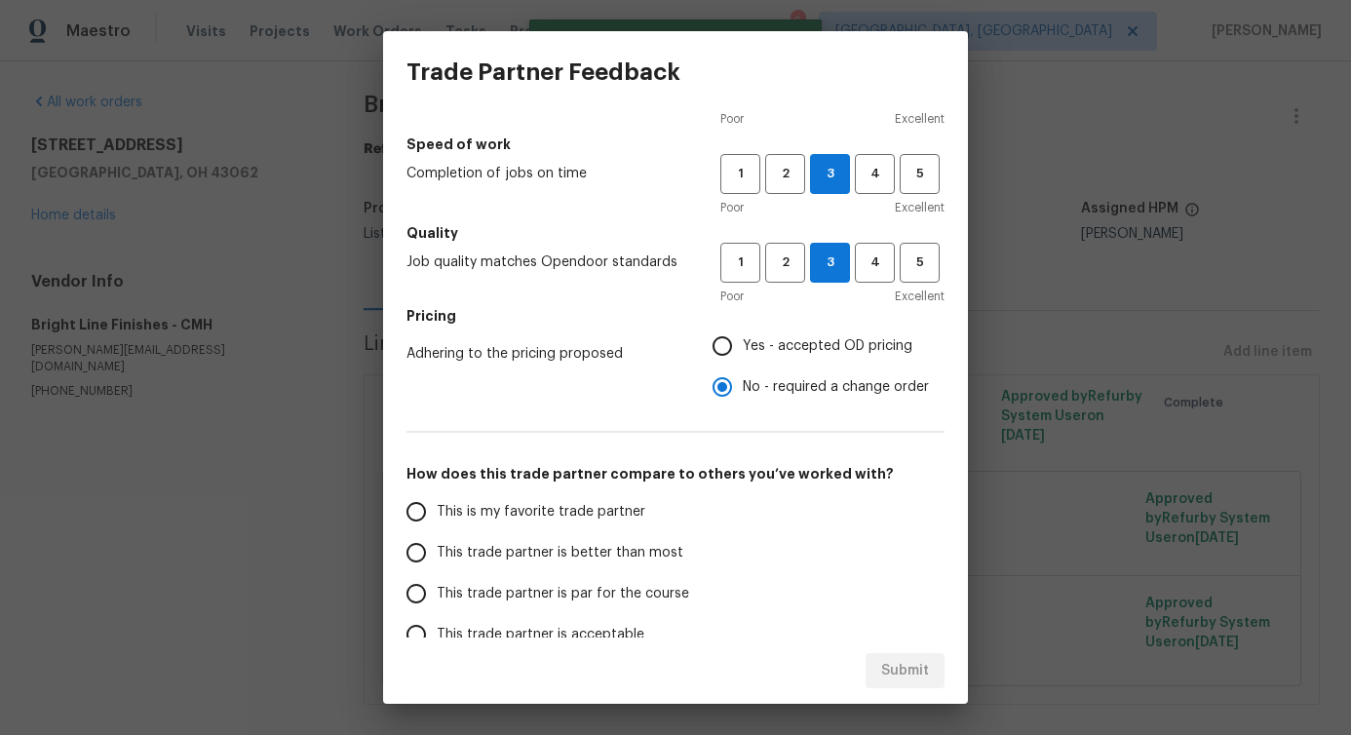
scroll to position [249, 0]
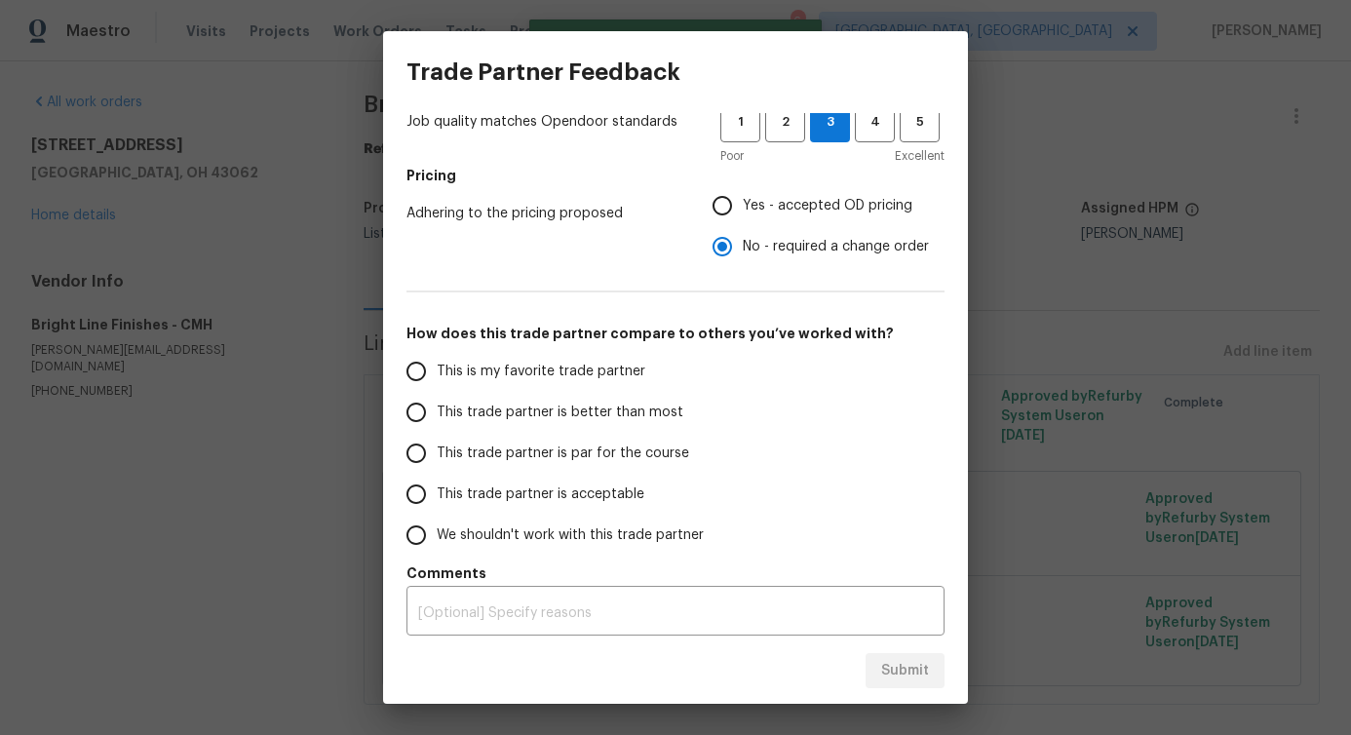
click at [597, 413] on span "This trade partner is better than most" at bounding box center [560, 413] width 247 height 20
click at [437, 413] on input "This trade partner is better than most" at bounding box center [416, 412] width 41 height 41
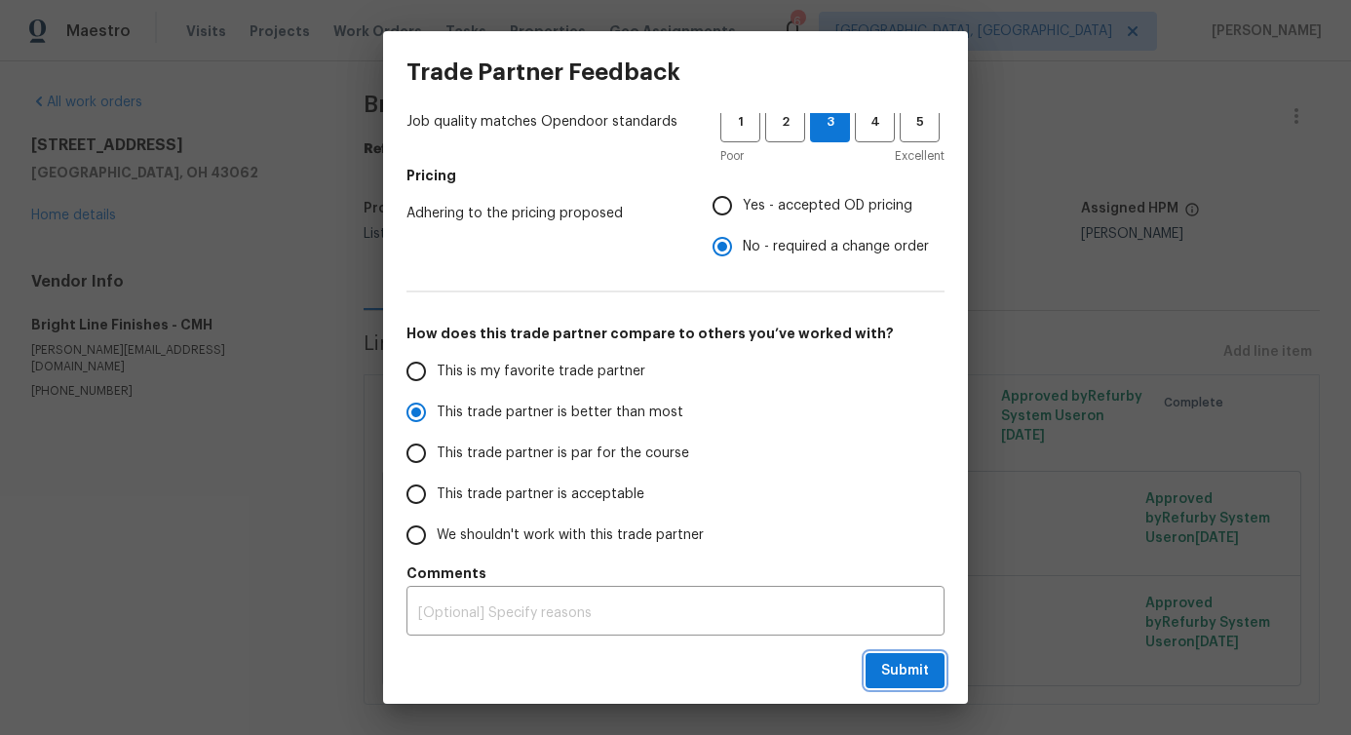
click at [894, 666] on span "Submit" at bounding box center [905, 671] width 48 height 24
radio input "true"
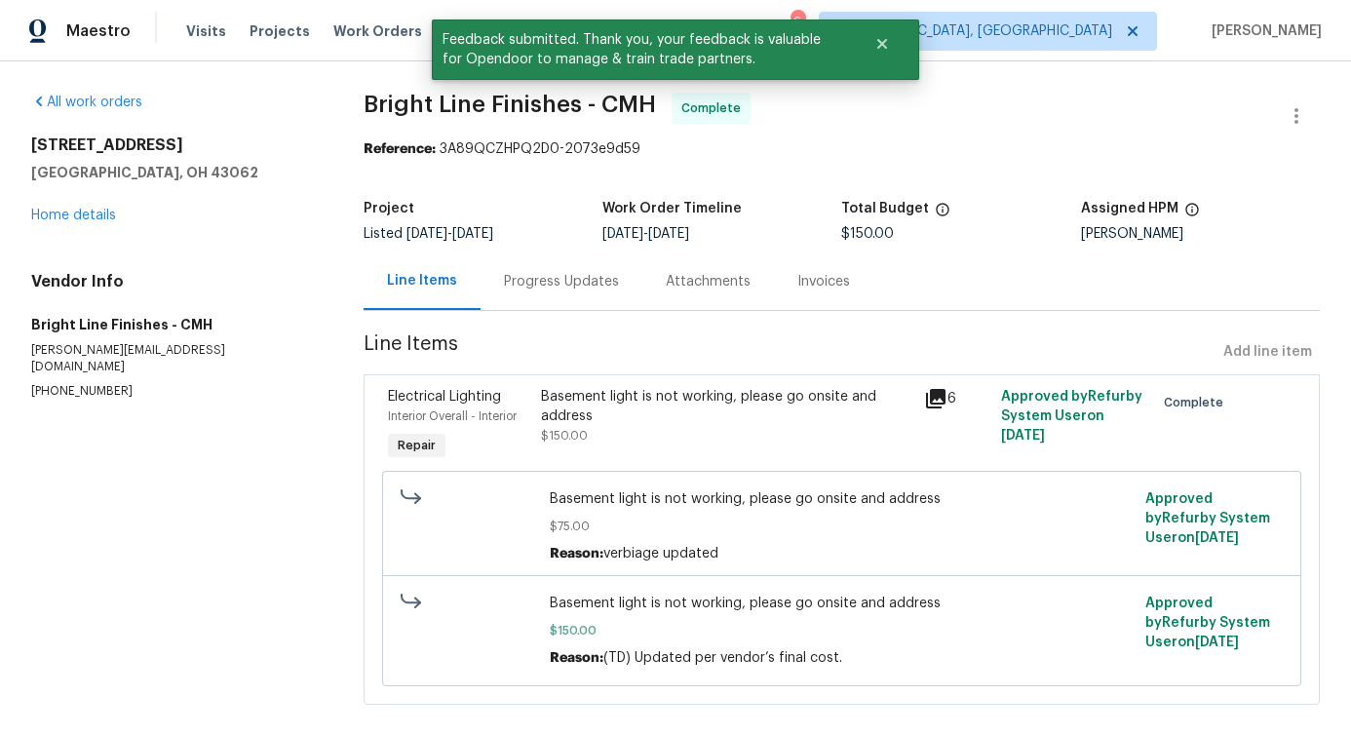
click at [527, 286] on div "Progress Updates" at bounding box center [561, 281] width 115 height 19
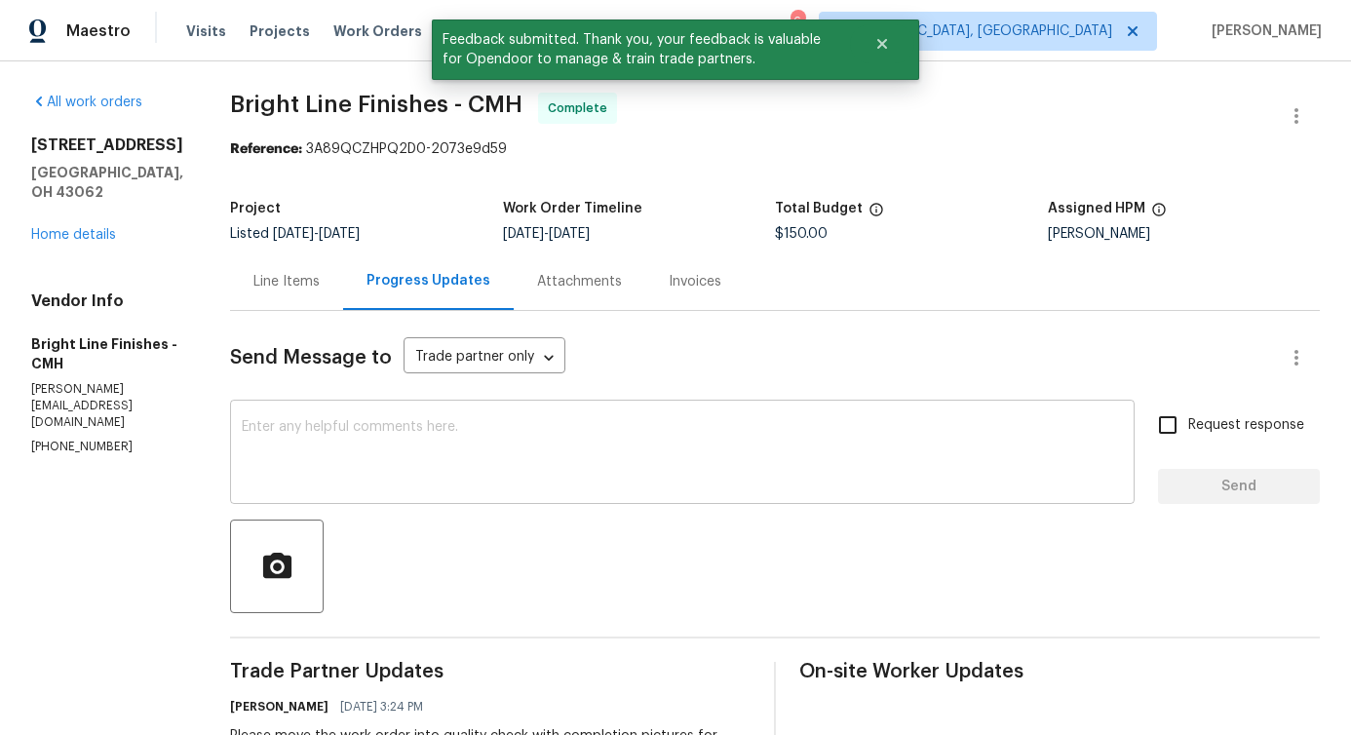
click at [500, 443] on textarea at bounding box center [682, 454] width 881 height 68
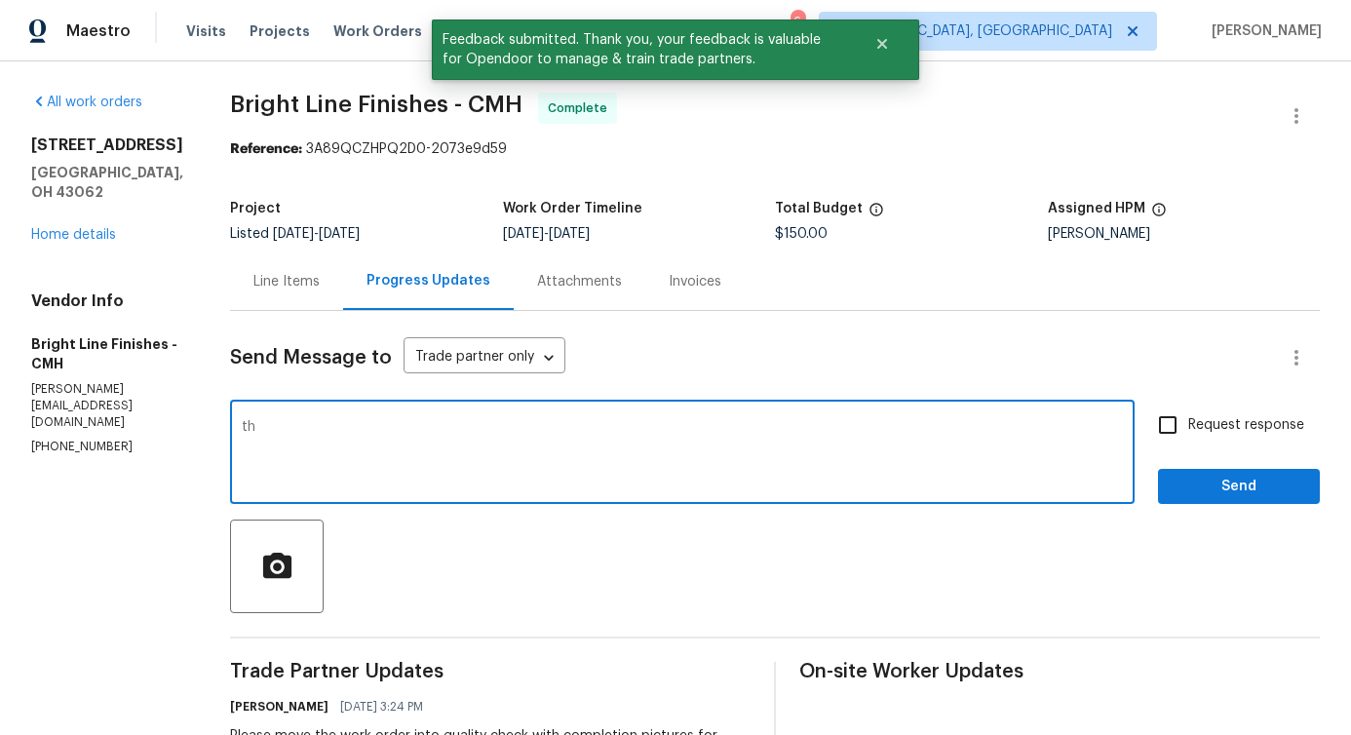
type textarea "t"
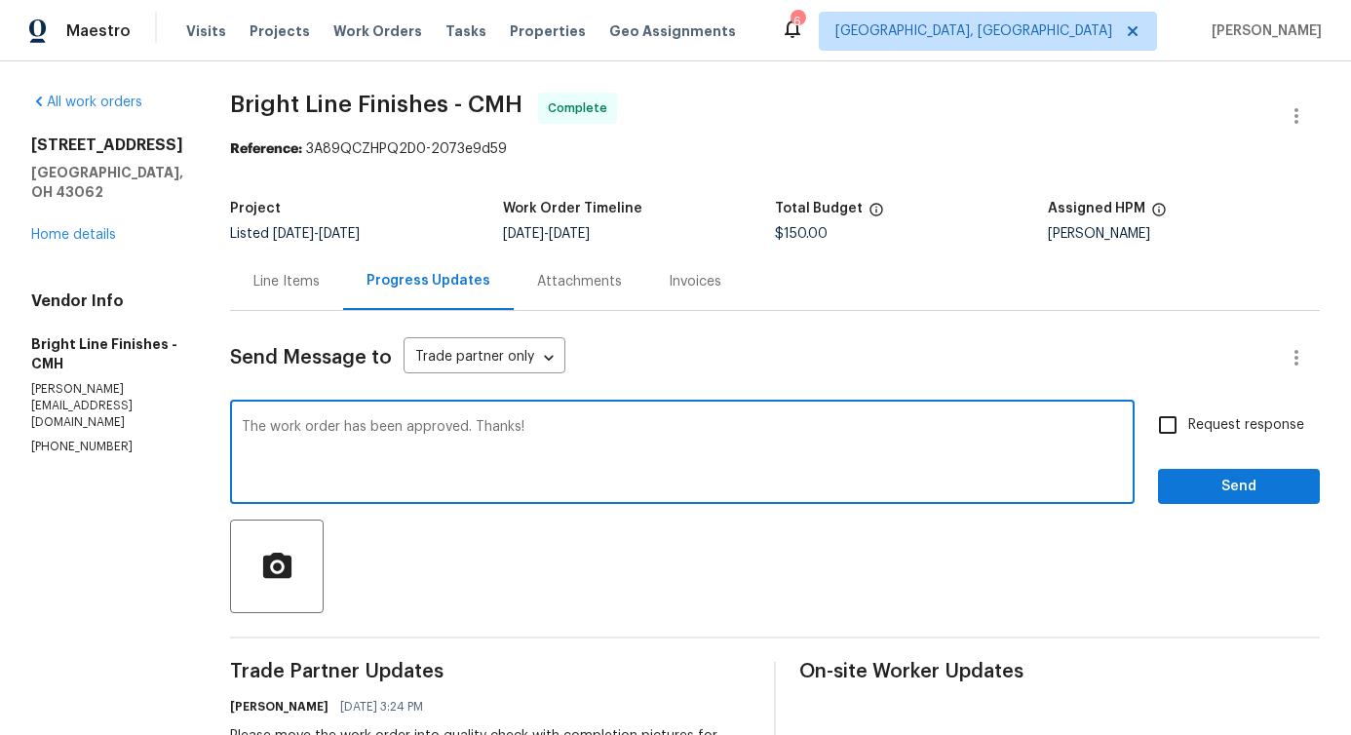
type textarea "The work order has been approved. Thanks!"
click at [1201, 484] on span "Send" at bounding box center [1239, 487] width 131 height 24
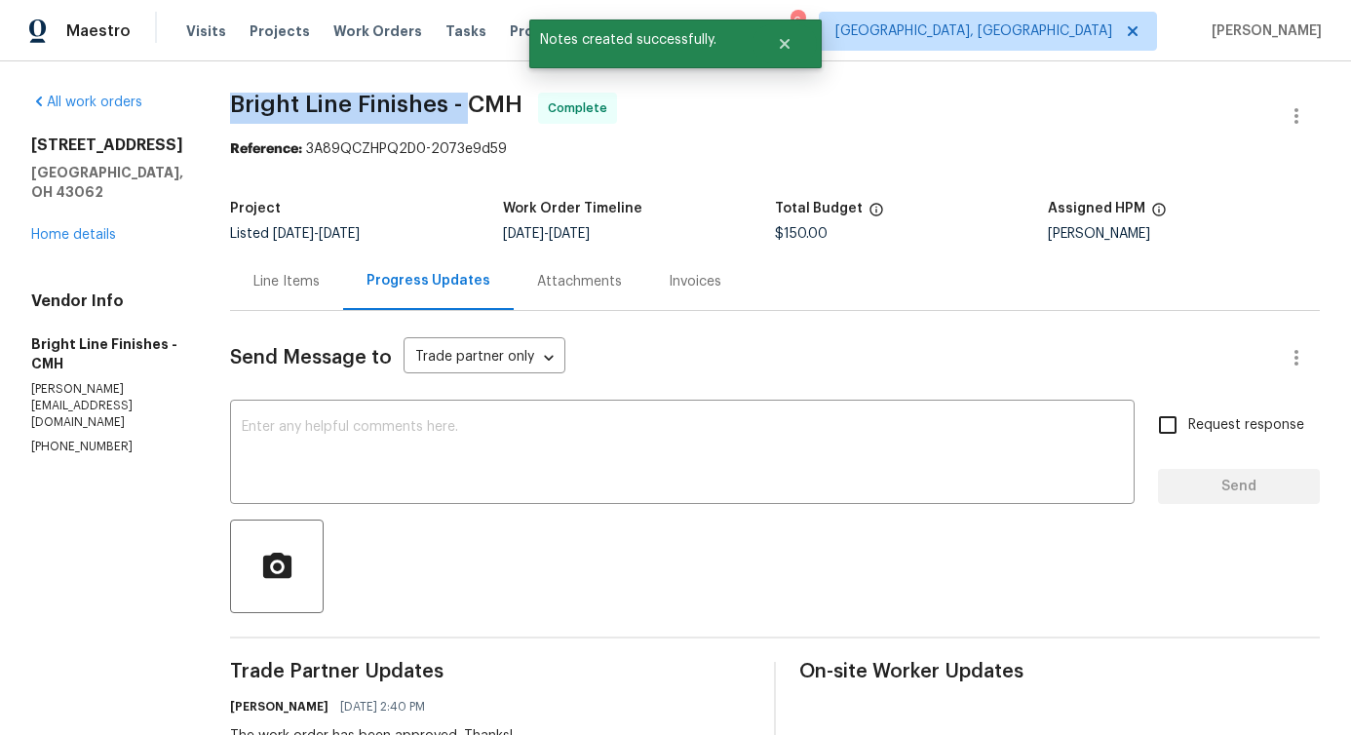
drag, startPoint x: 226, startPoint y: 100, endPoint x: 457, endPoint y: 111, distance: 231.3
click at [457, 111] on span "Bright Line Finishes - CMH" at bounding box center [376, 104] width 292 height 23
copy span "Bright Line Finishes -"
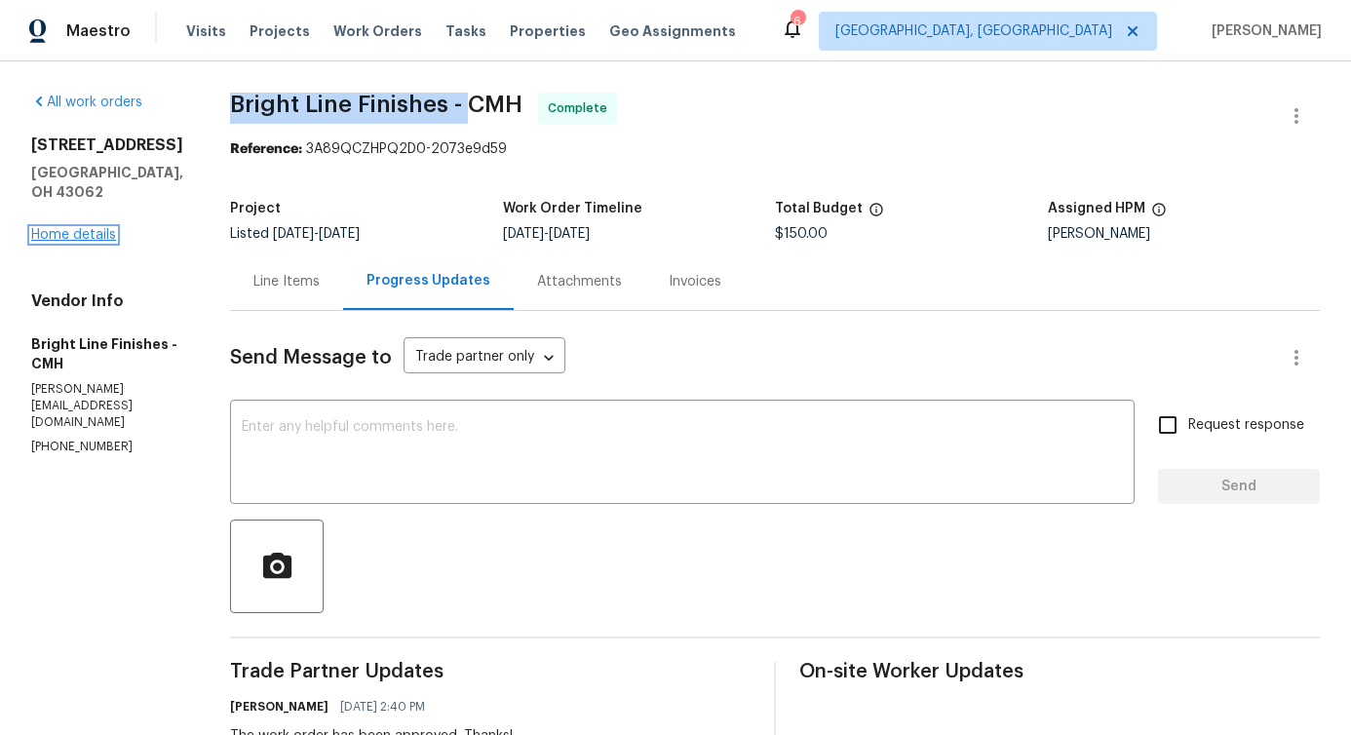
click at [69, 228] on link "Home details" at bounding box center [73, 235] width 85 height 14
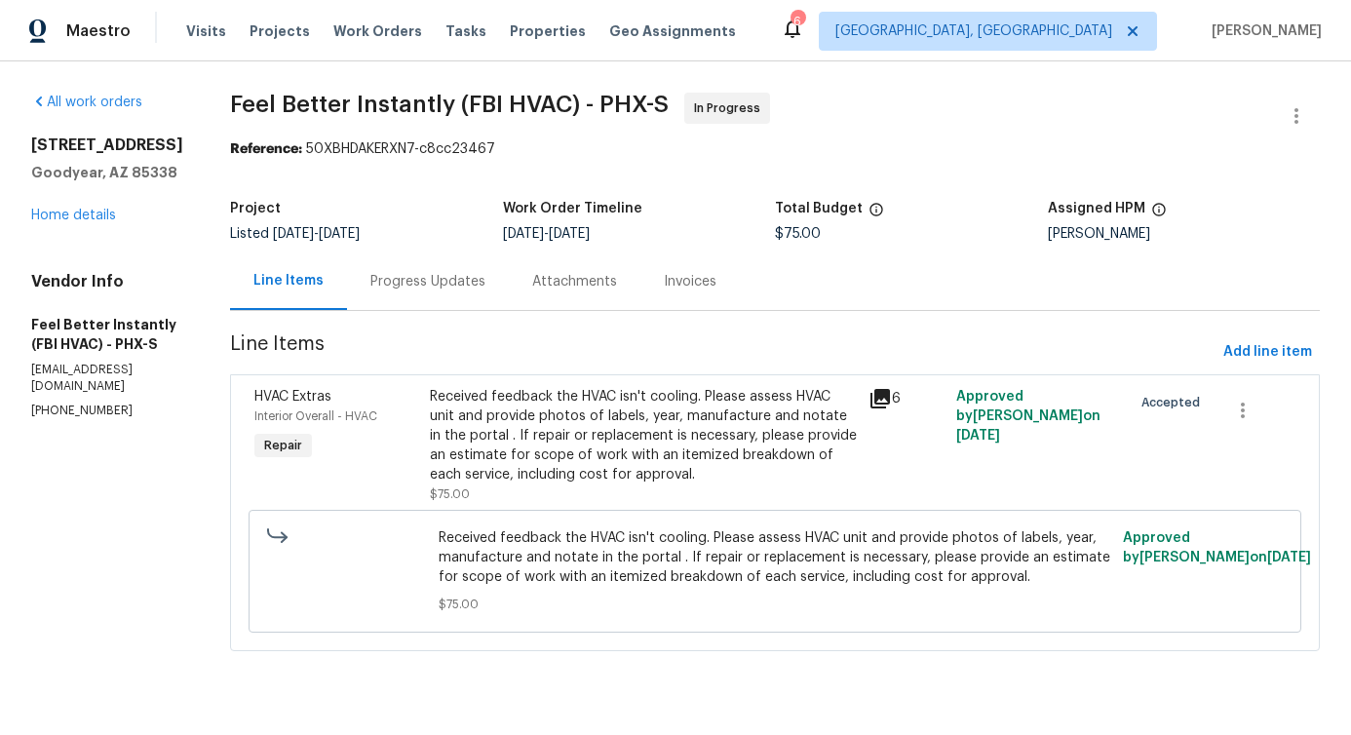
click at [407, 268] on div "Progress Updates" at bounding box center [428, 282] width 162 height 58
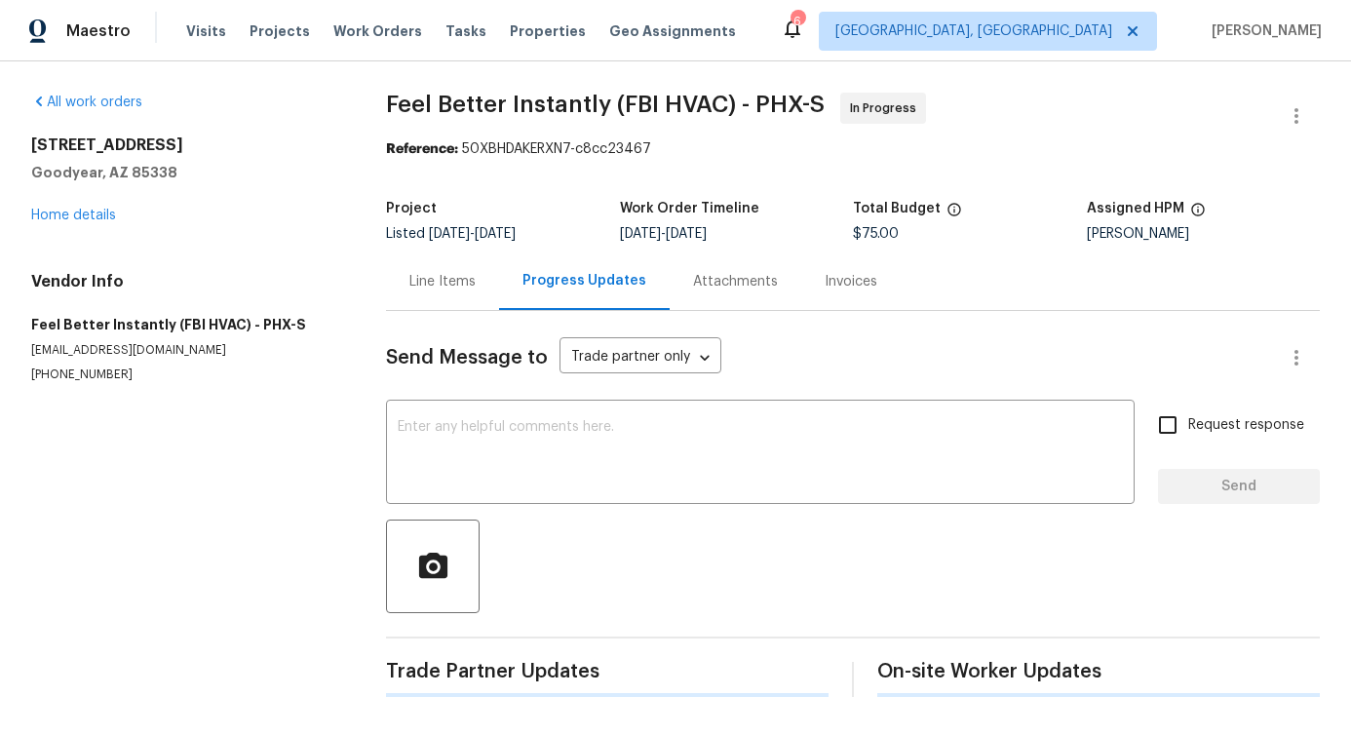
click at [461, 402] on div "Send Message to Trade partner only Trade partner only ​ x ​ Request response Se…" at bounding box center [853, 504] width 934 height 386
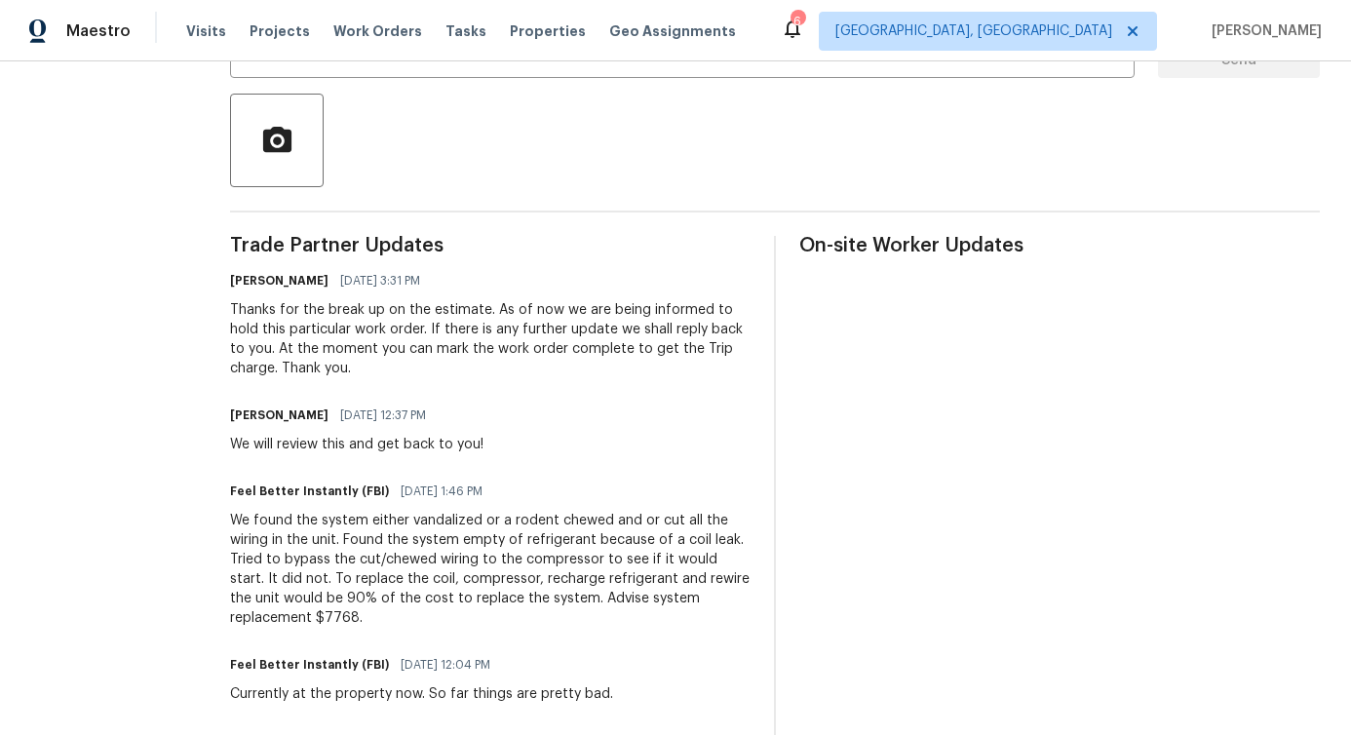
scroll to position [375, 0]
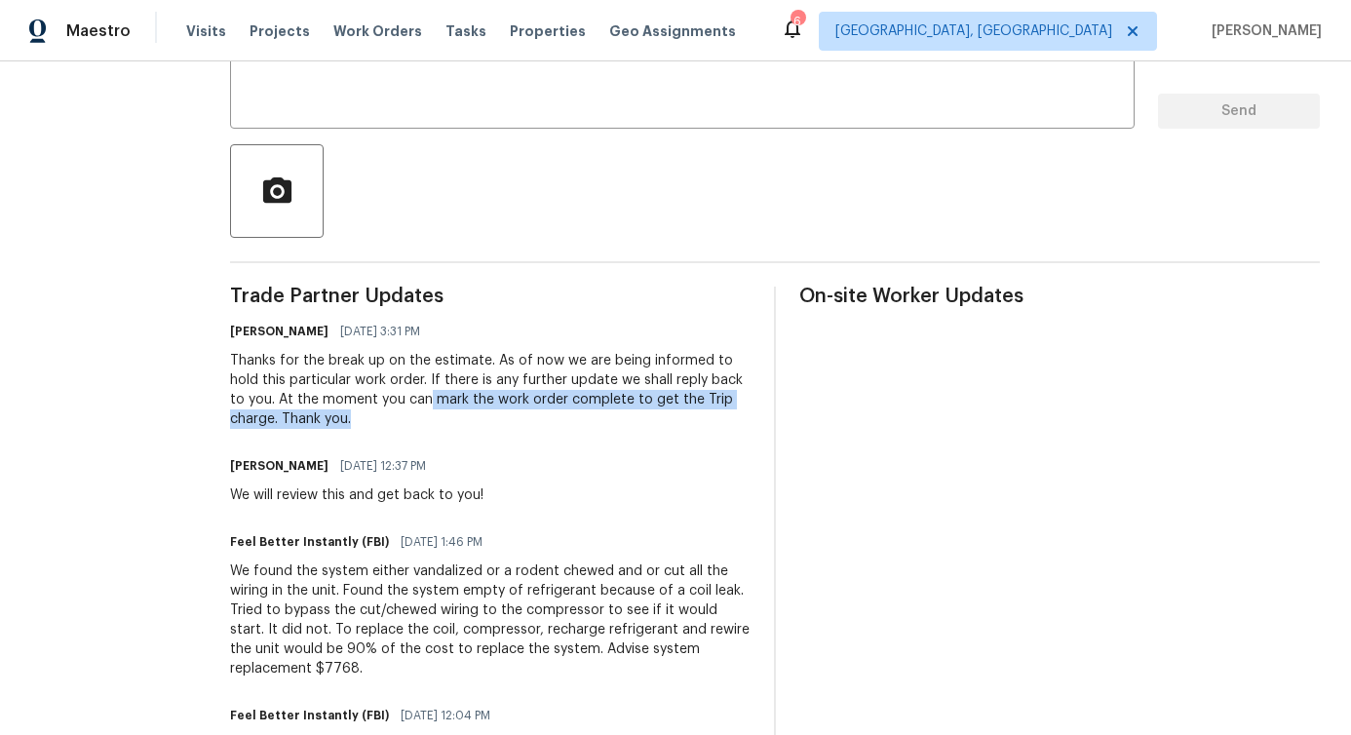
drag, startPoint x: 395, startPoint y: 399, endPoint x: 431, endPoint y: 419, distance: 41.5
click at [431, 419] on div "Thanks for the break up on the estimate. As of now we are being informed to hol…" at bounding box center [490, 390] width 521 height 78
copy div "mark the work order complete to get the Trip charge. Thank you."
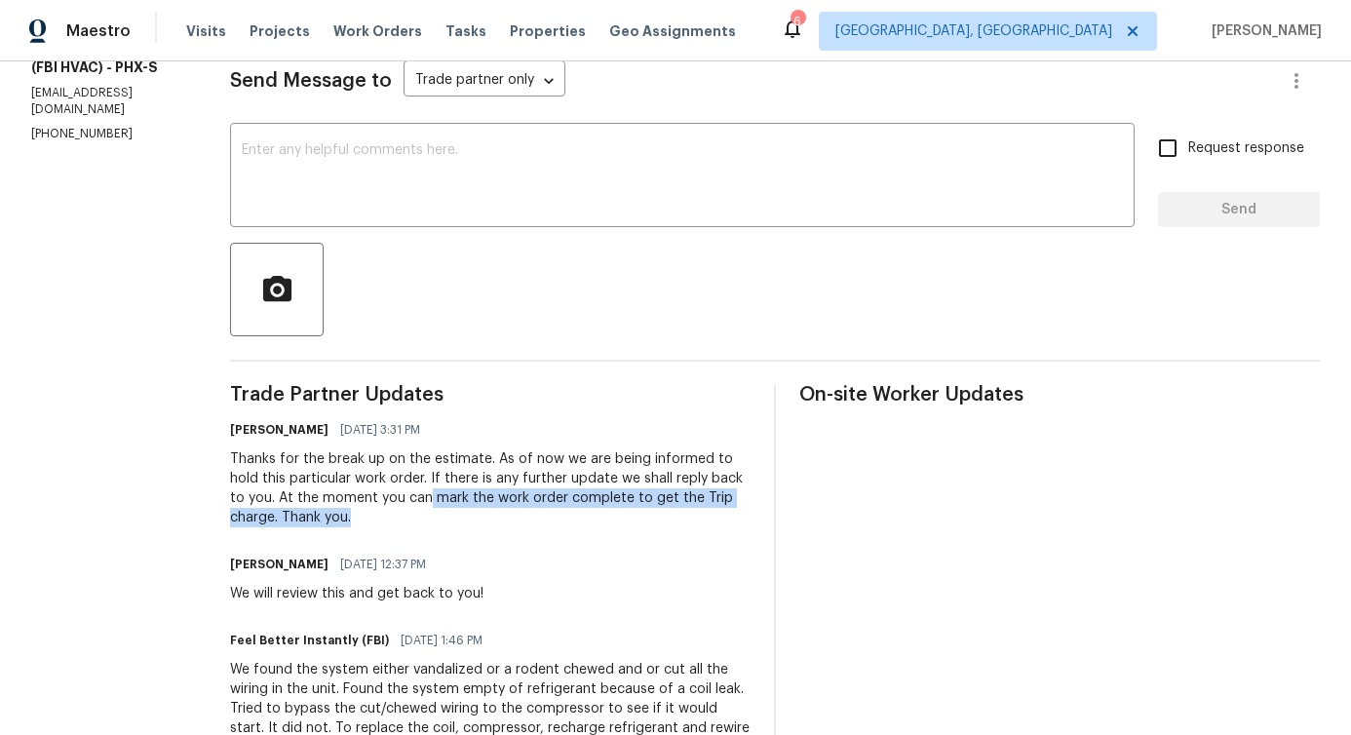
scroll to position [40, 0]
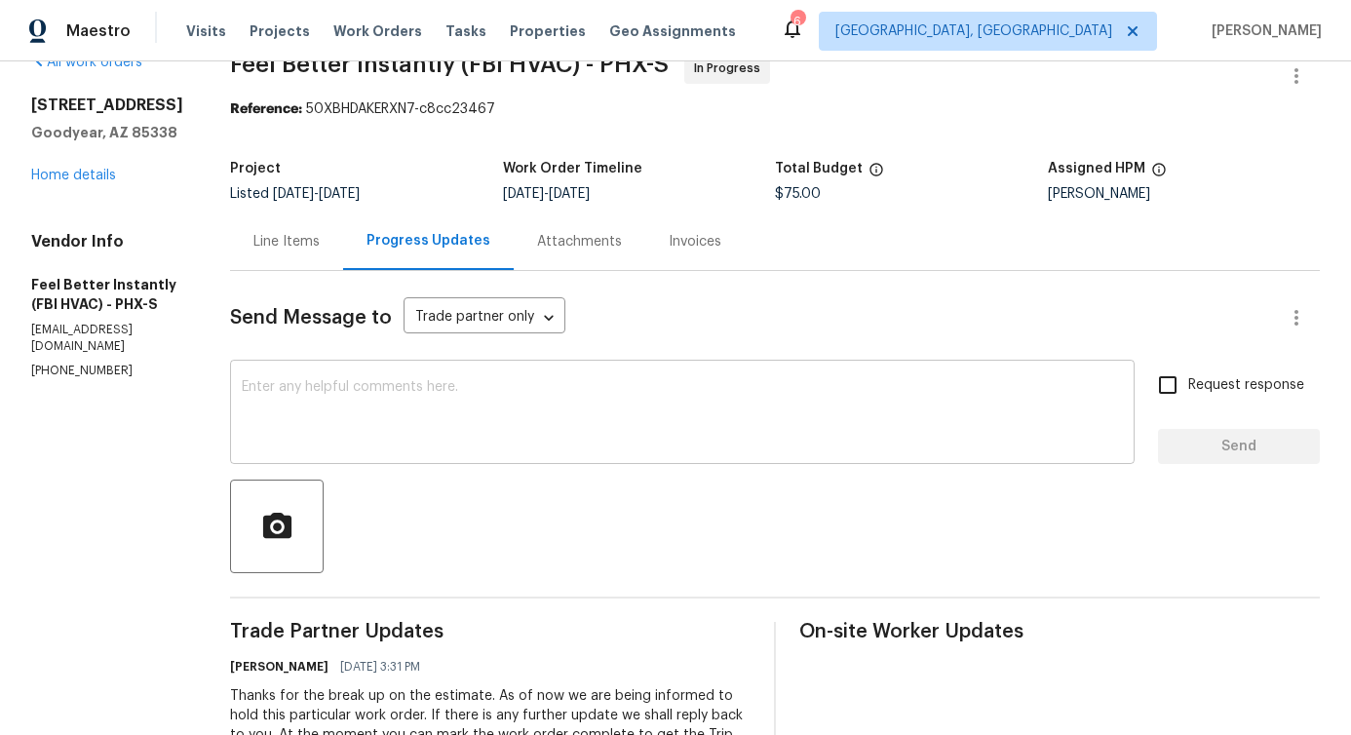
click at [401, 425] on textarea at bounding box center [682, 414] width 881 height 68
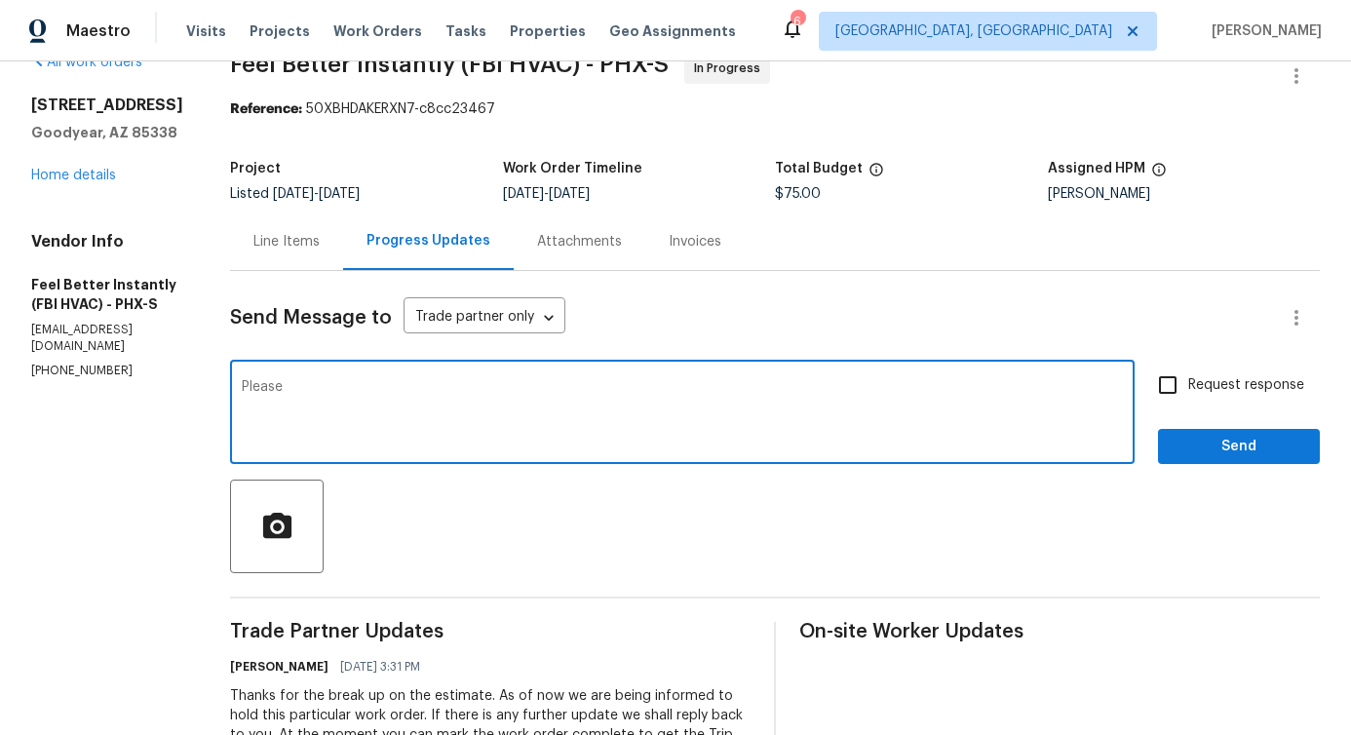
paste textarea "mark the work order complete to get the Trip charge. Thank you."
click at [277, 396] on textarea "Please mark the work order complete to get the Trip charge. Thank you." at bounding box center [682, 414] width 881 height 68
click at [0, 0] on span "trip" at bounding box center [0, 0] width 0 height 0
click at [0, 0] on span "Please mark" at bounding box center [0, 0] width 0 height 0
type textarea "Please mark the work order complete to get the trip charge. Thank you."
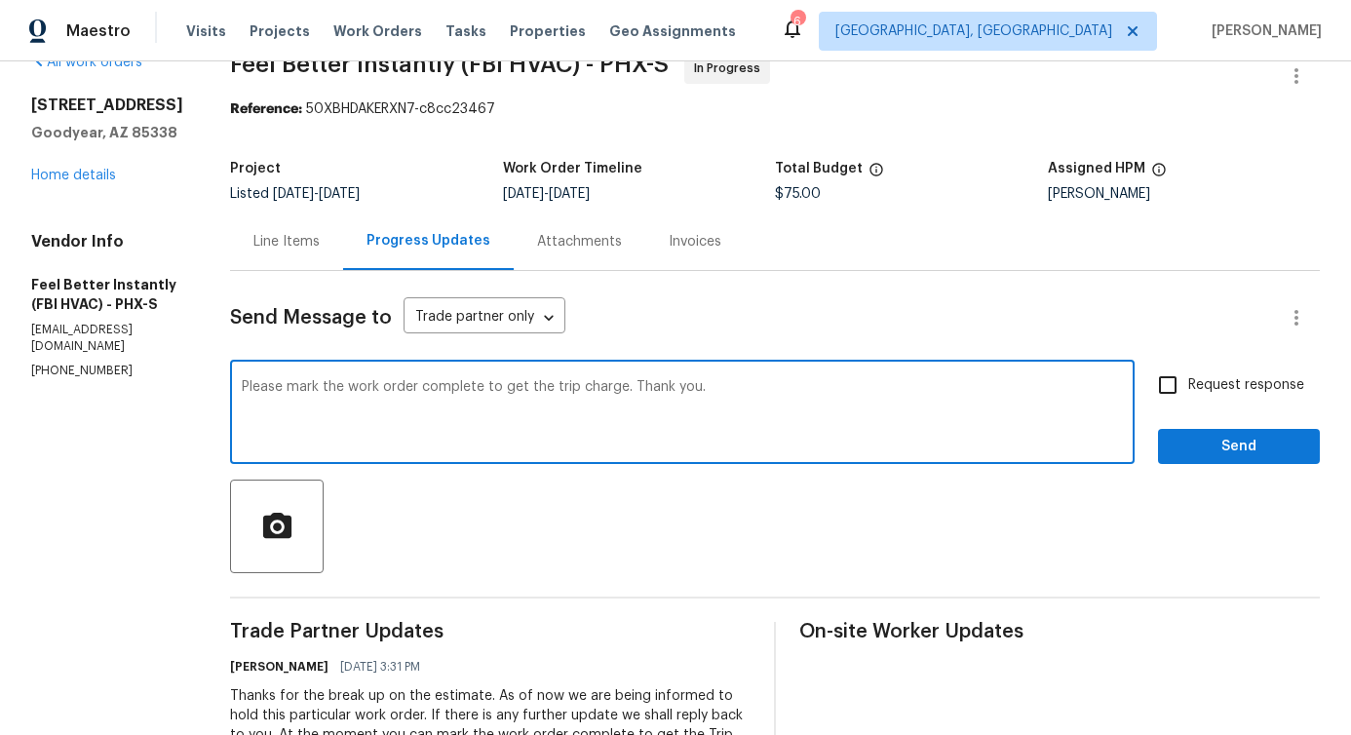
click at [1179, 397] on label "Request response" at bounding box center [1226, 385] width 157 height 41
click at [1179, 397] on input "Request response" at bounding box center [1168, 385] width 41 height 41
checkbox input "true"
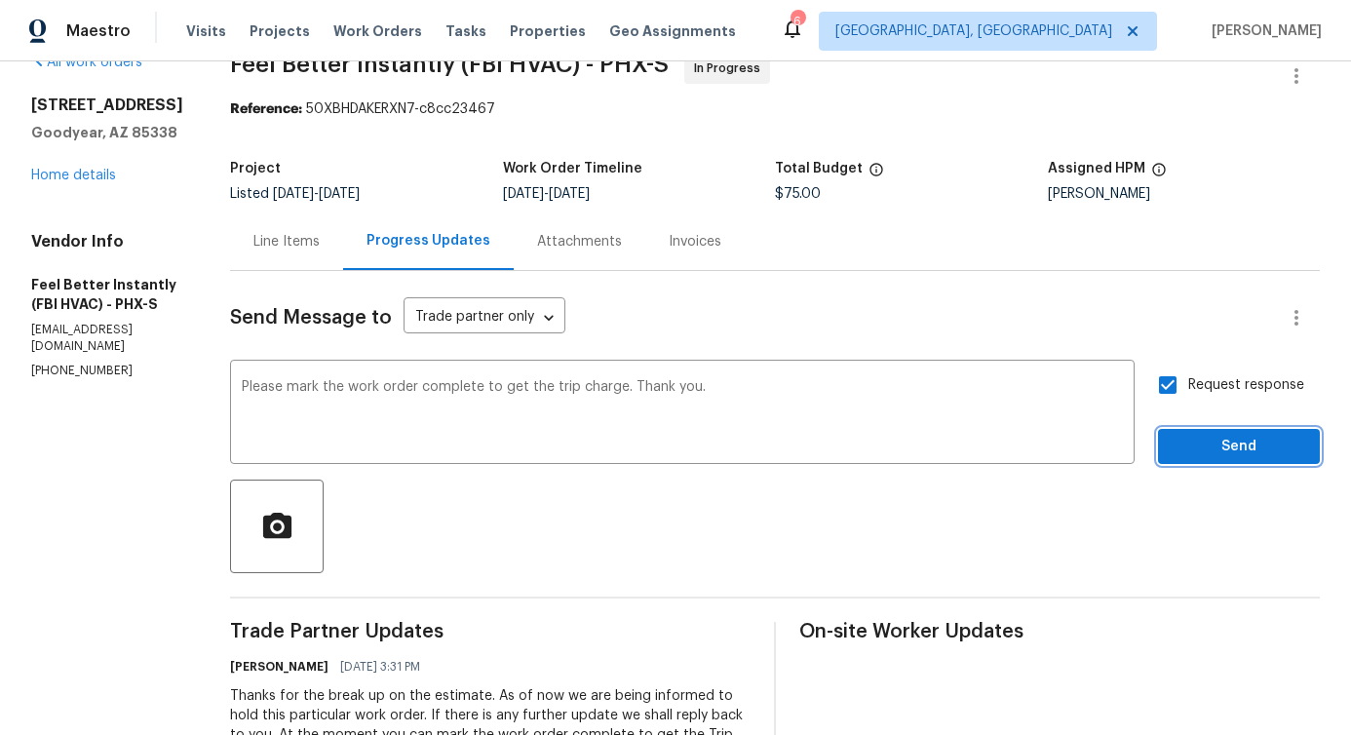
click at [1186, 432] on button "Send" at bounding box center [1239, 447] width 162 height 36
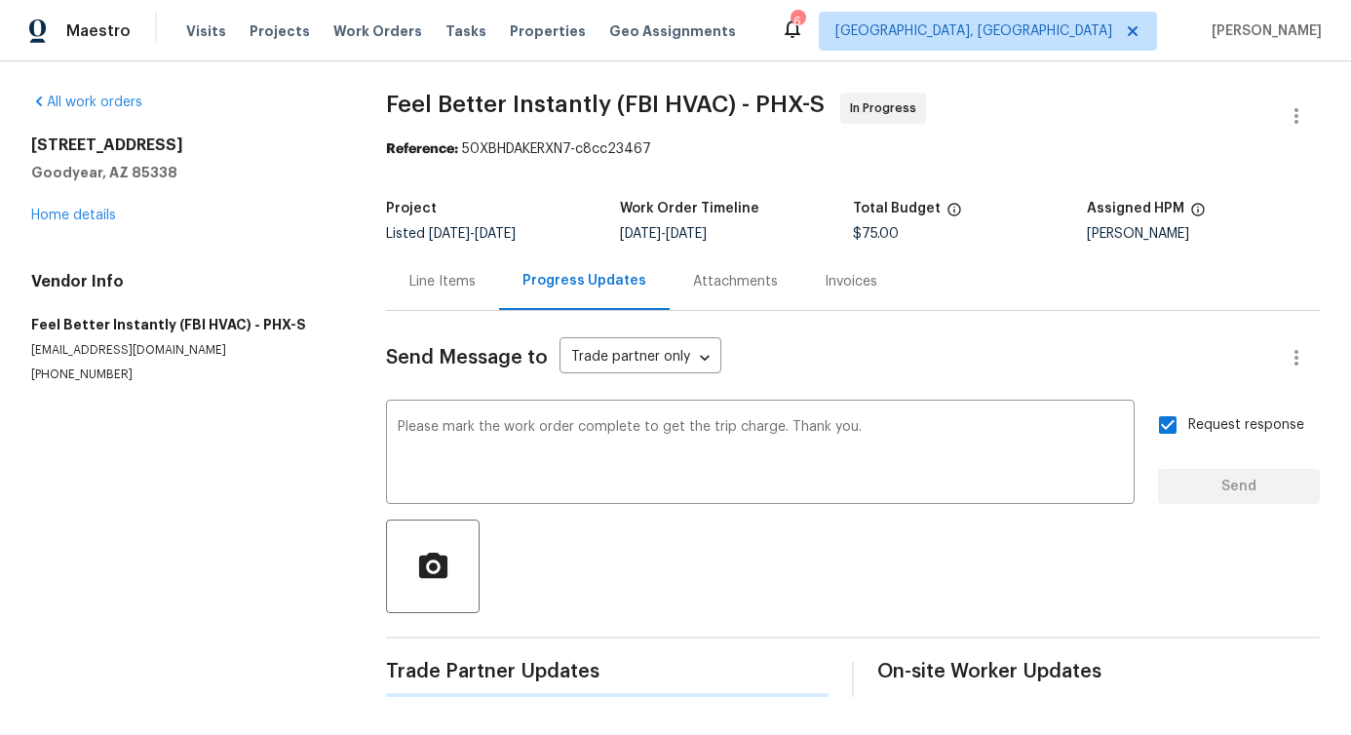
scroll to position [7, 0]
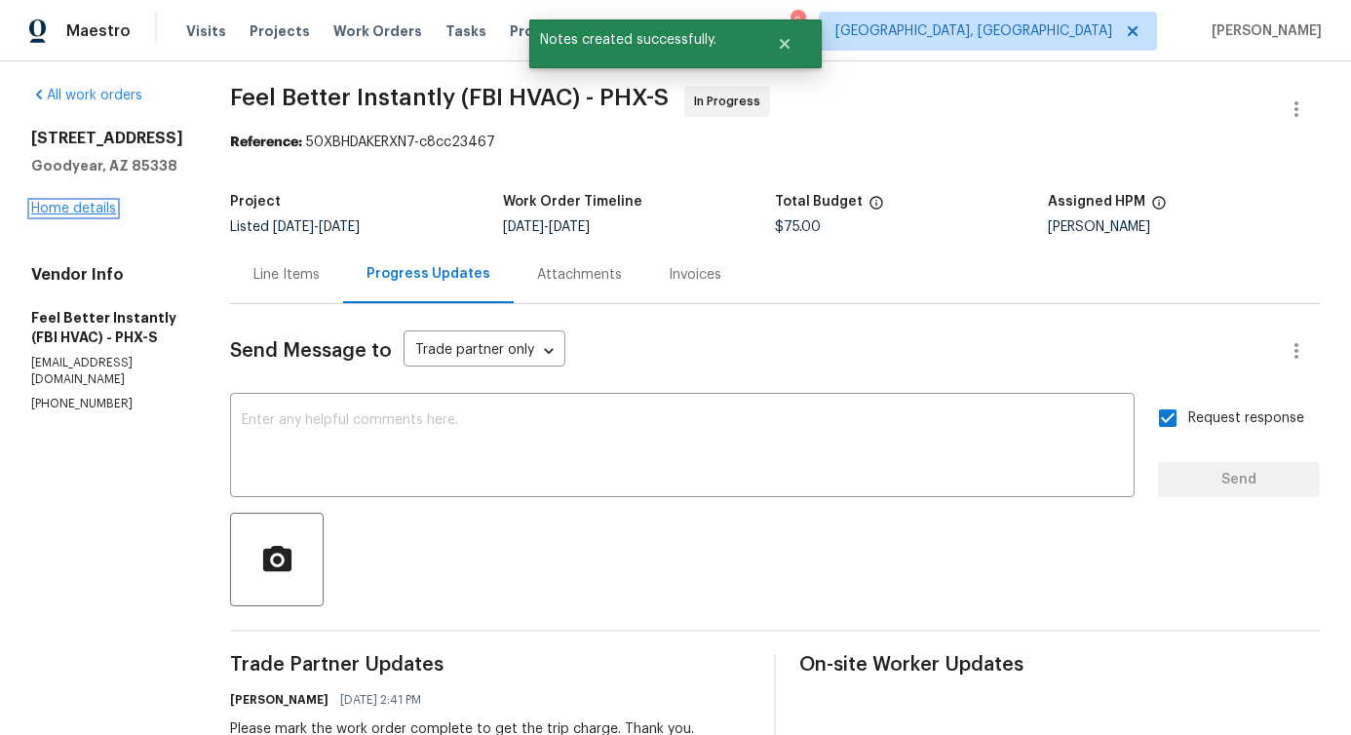
click at [69, 205] on link "Home details" at bounding box center [73, 209] width 85 height 14
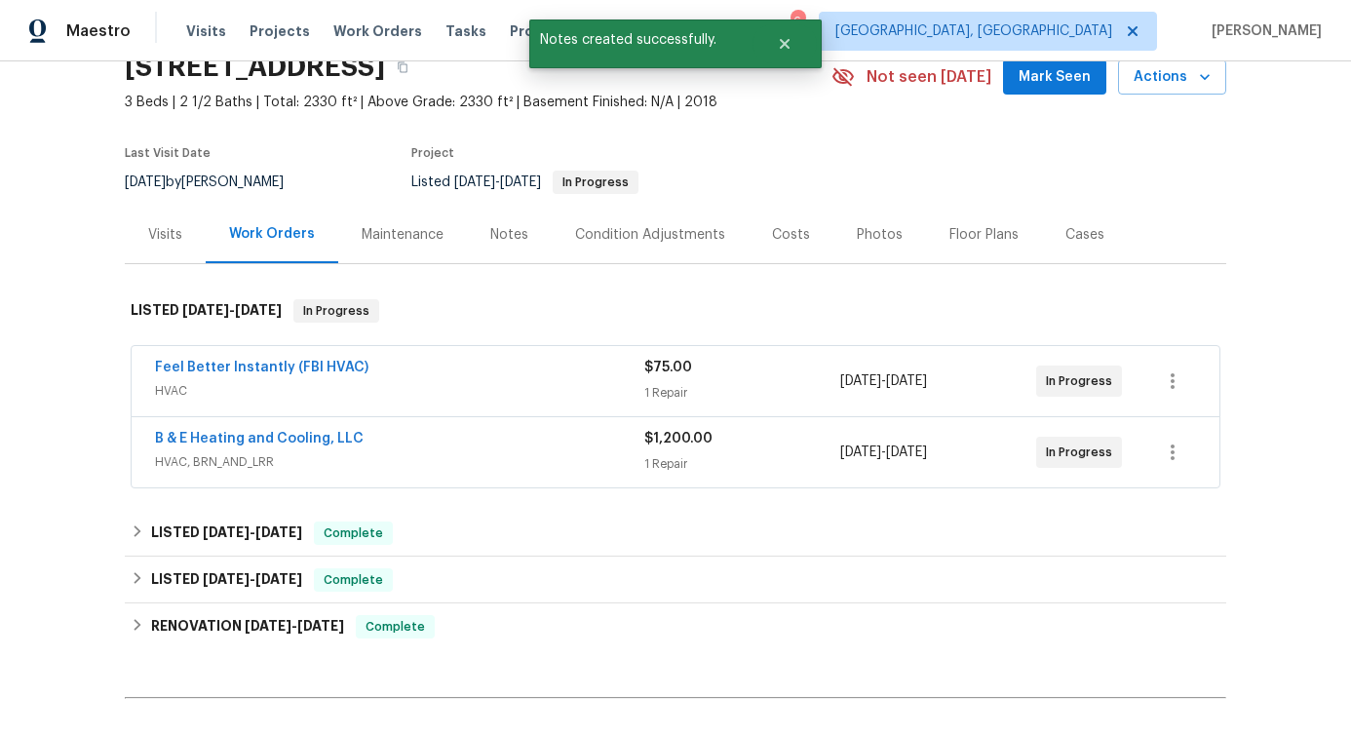
scroll to position [91, 0]
click at [220, 437] on link "B & E Heating and Cooling, LLC" at bounding box center [259, 438] width 209 height 14
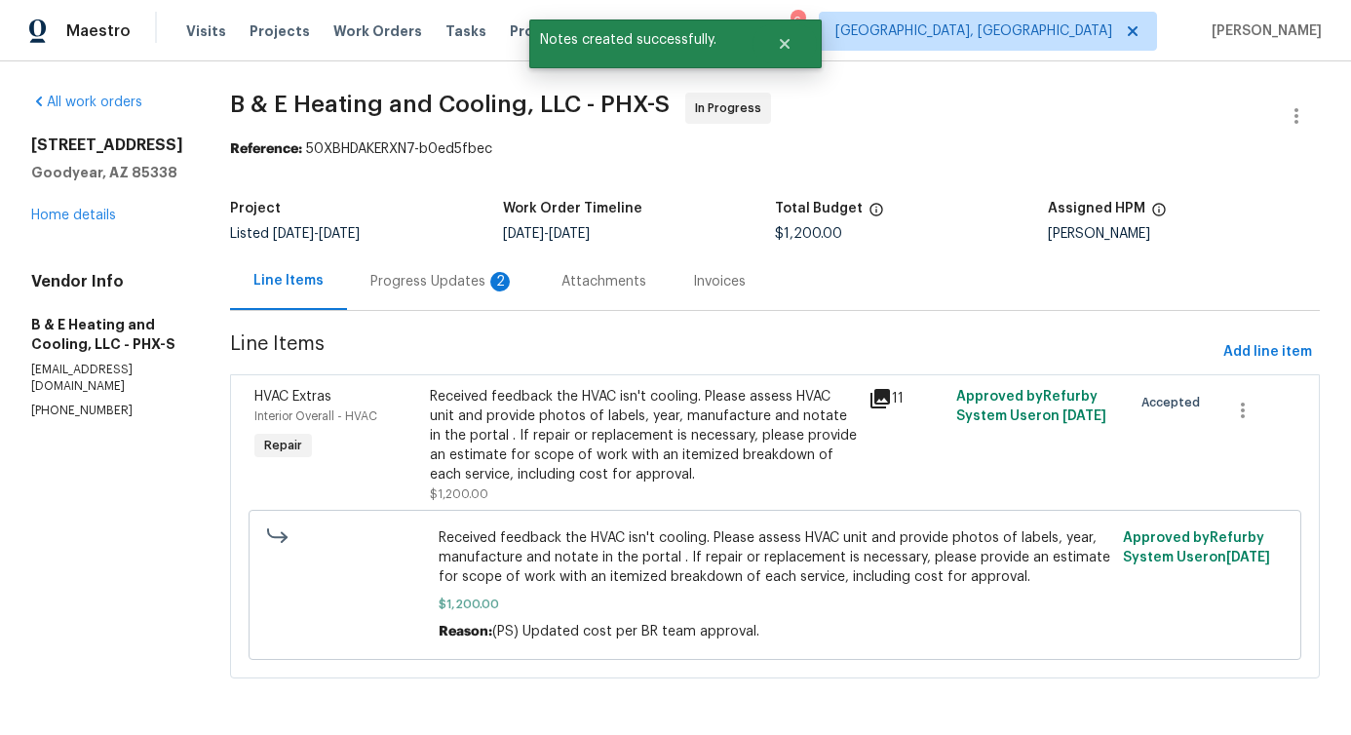
click at [523, 298] on div "Progress Updates 2" at bounding box center [442, 282] width 191 height 58
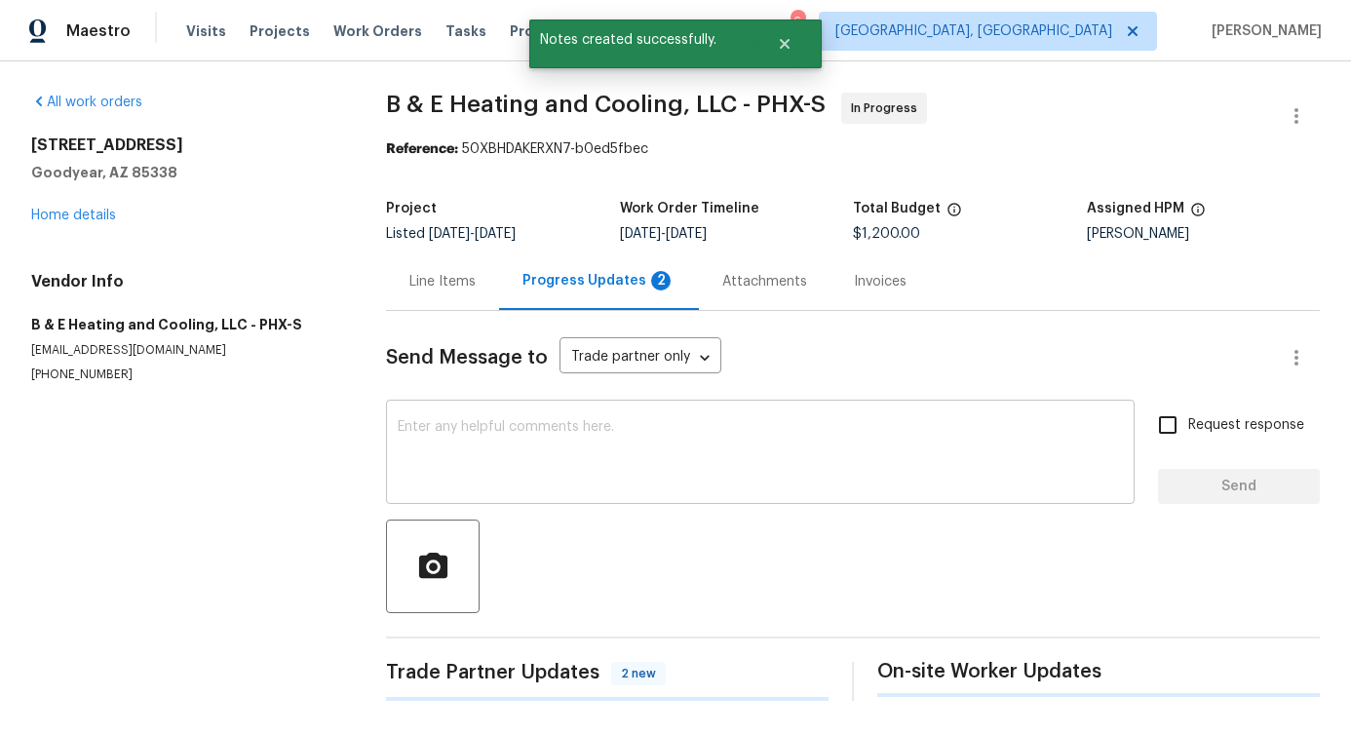
click at [561, 433] on textarea at bounding box center [760, 454] width 725 height 68
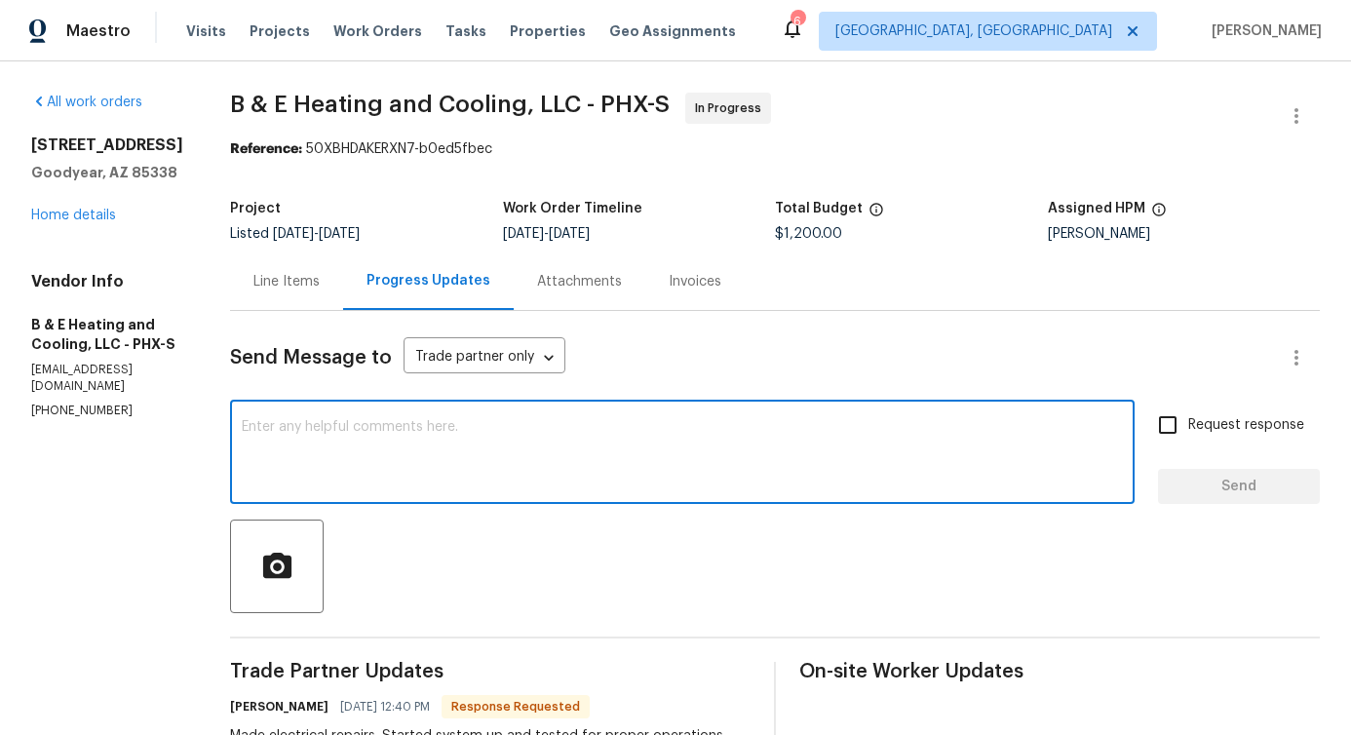
click at [391, 492] on div "x ​" at bounding box center [682, 454] width 905 height 99
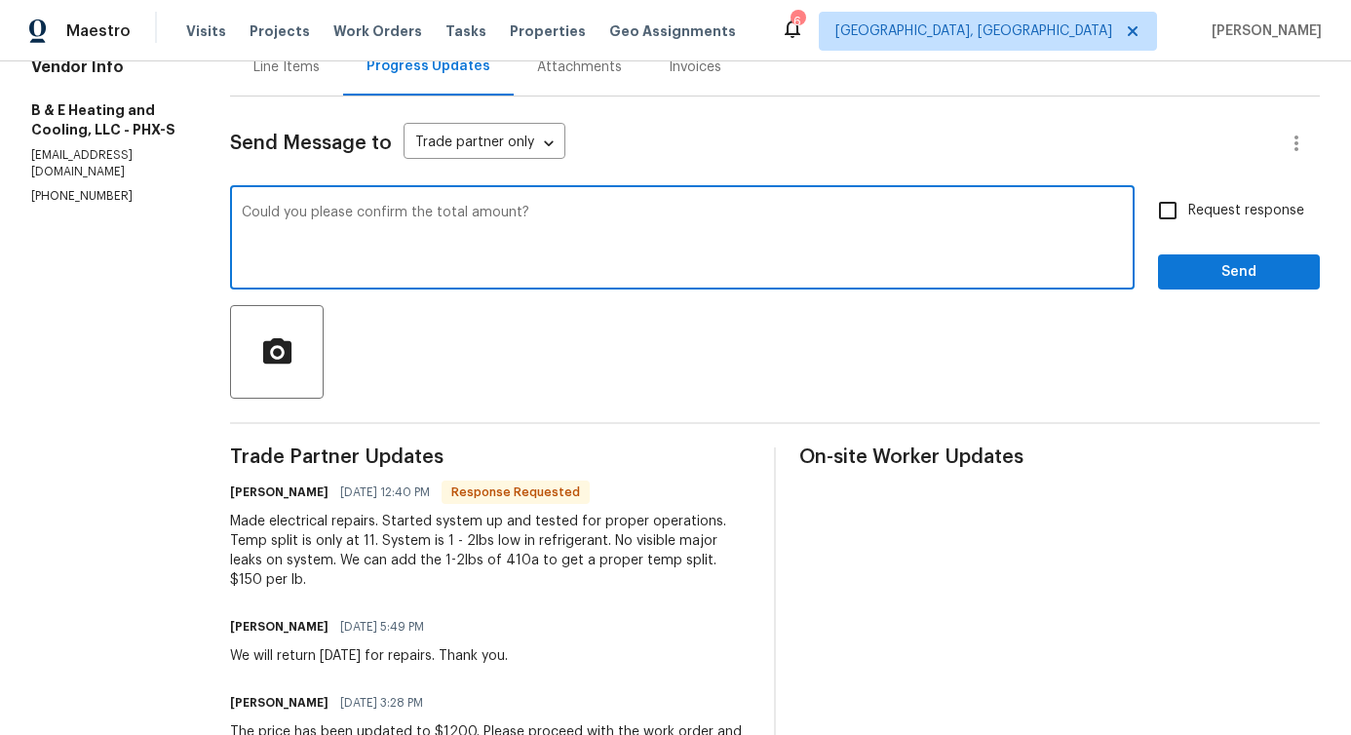
scroll to position [216, 0]
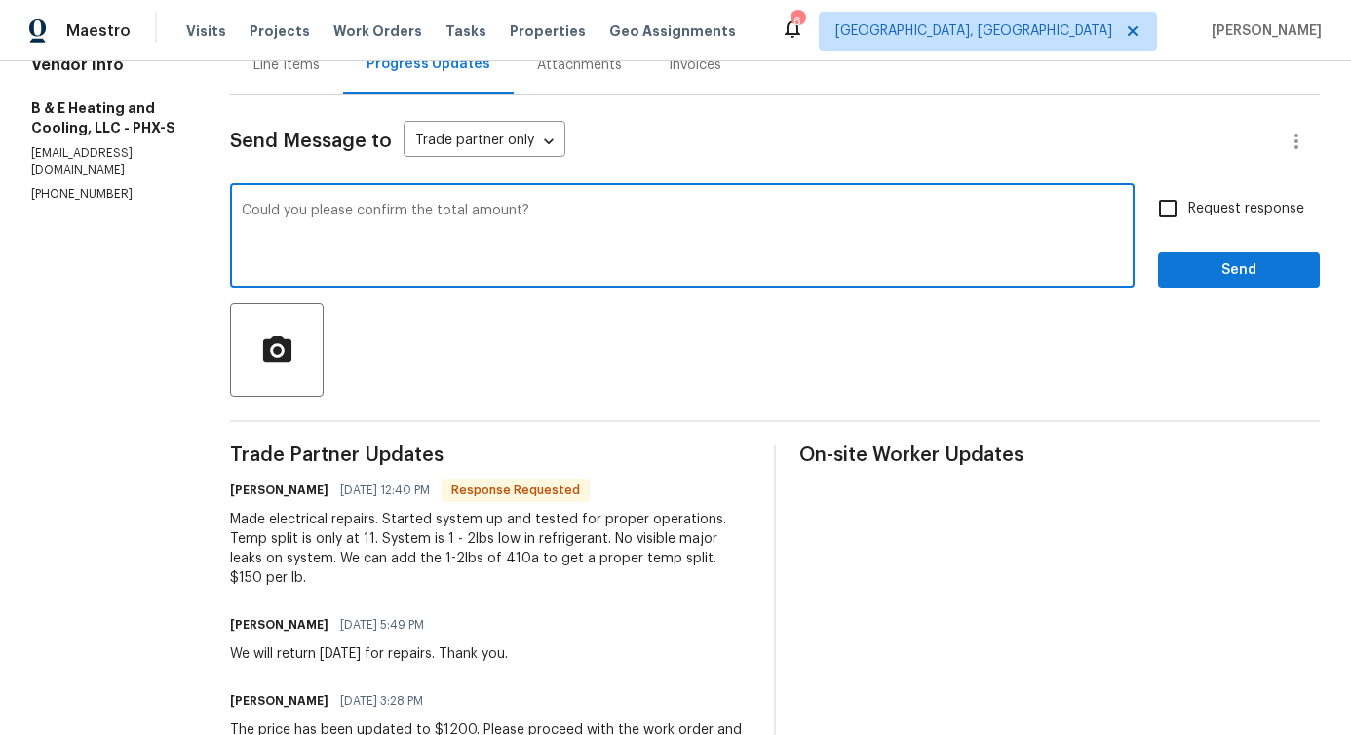
type textarea "Could you please confirm the total amount?"
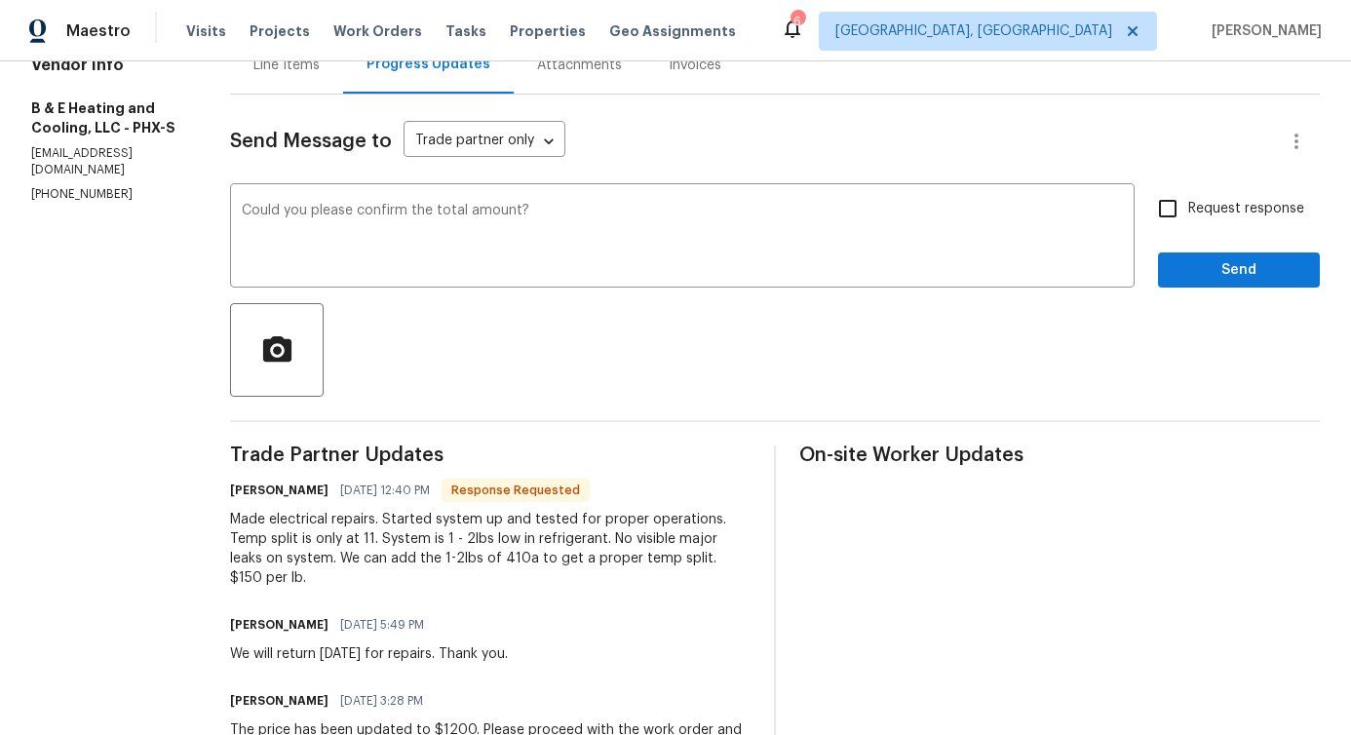
drag, startPoint x: 279, startPoint y: 536, endPoint x: 528, endPoint y: 577, distance: 252.9
click at [529, 576] on div "Made electrical repairs. Started system up and tested for proper operations. Te…" at bounding box center [490, 549] width 521 height 78
drag, startPoint x: 536, startPoint y: 570, endPoint x: 696, endPoint y: 572, distance: 159.9
click at [696, 572] on div "Made electrical repairs. Started system up and tested for proper operations. Te…" at bounding box center [490, 549] width 521 height 78
drag, startPoint x: 667, startPoint y: 557, endPoint x: 757, endPoint y: 559, distance: 89.7
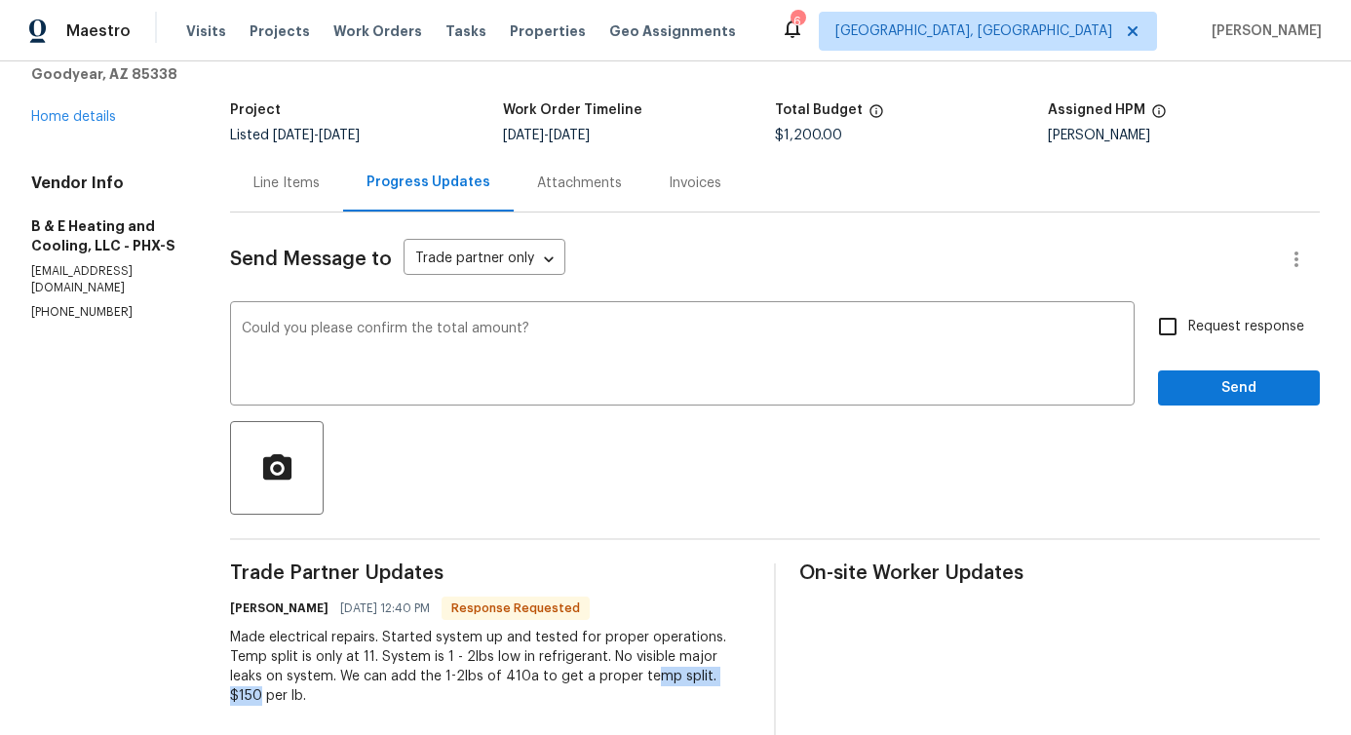
scroll to position [0, 0]
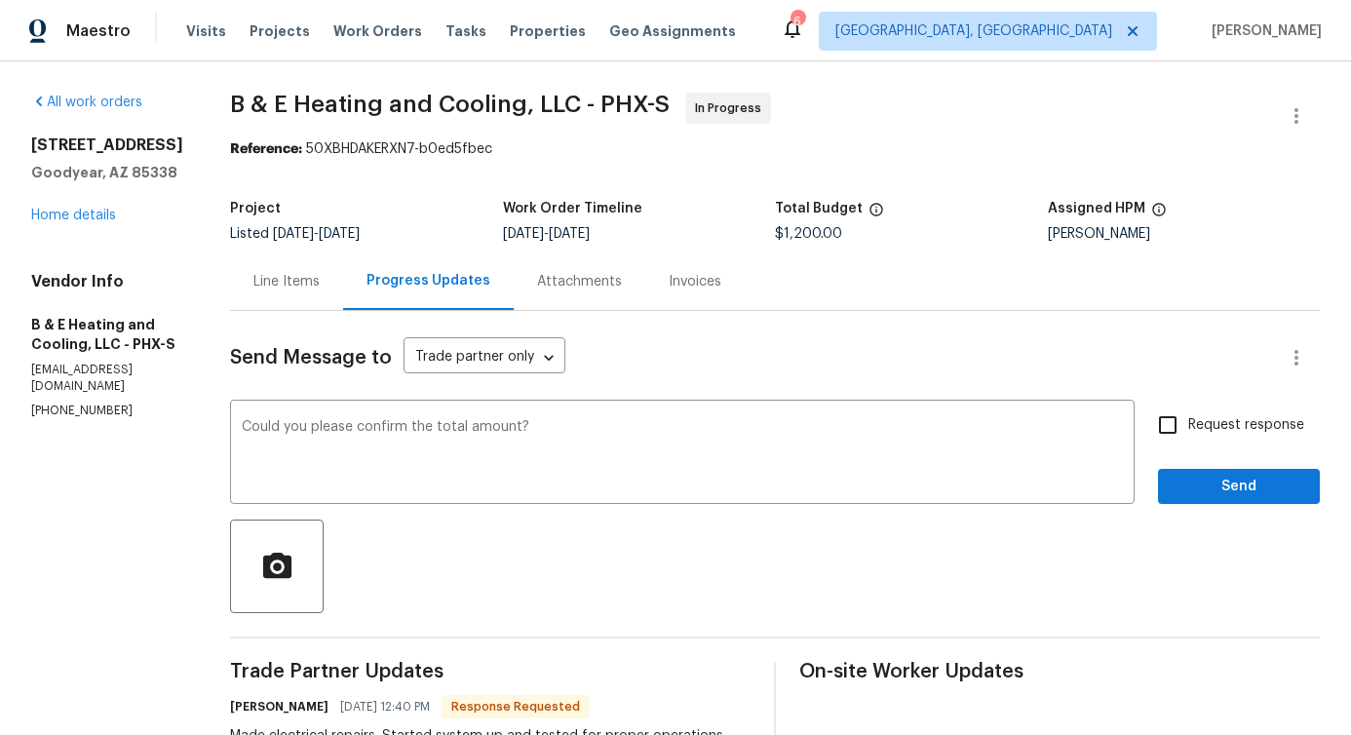
click at [1159, 422] on input "Request response" at bounding box center [1168, 425] width 41 height 41
checkbox input "true"
click at [1200, 484] on span "Send" at bounding box center [1239, 487] width 131 height 24
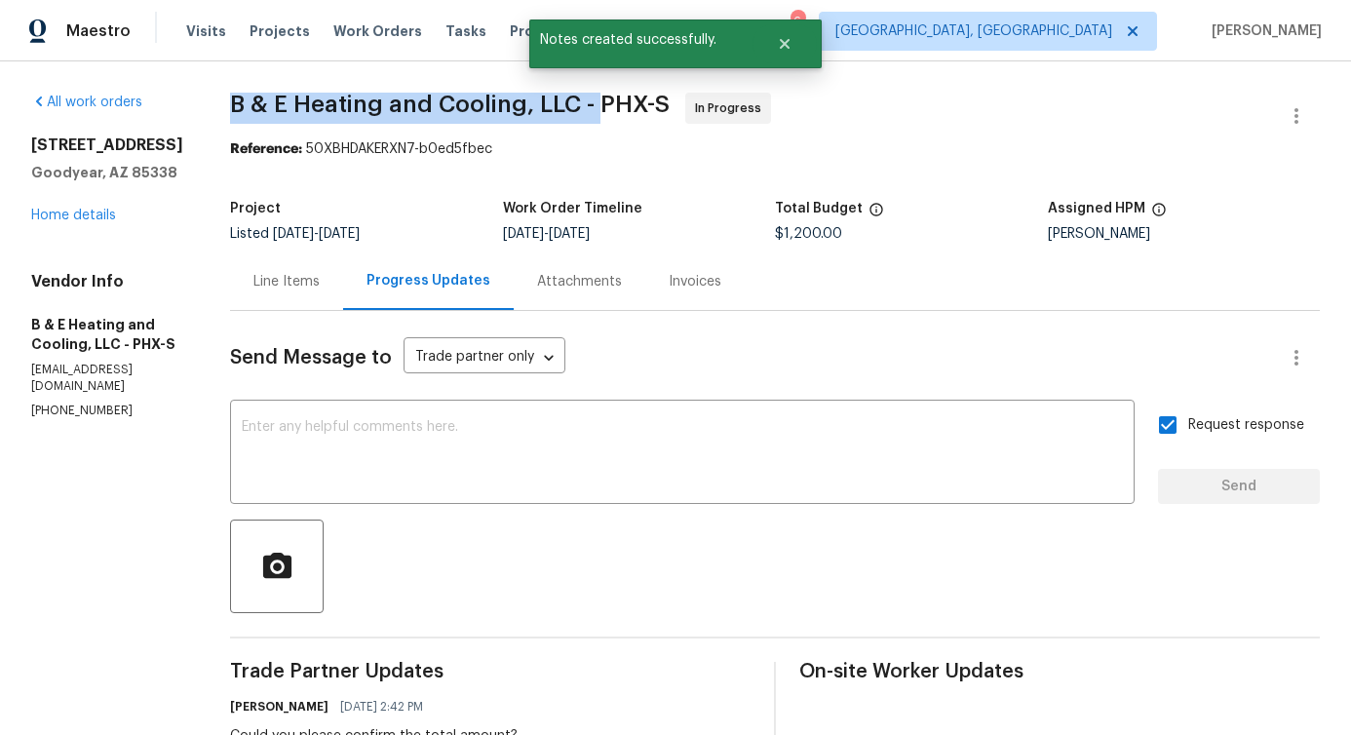
drag, startPoint x: 242, startPoint y: 102, endPoint x: 611, endPoint y: 108, distance: 369.6
copy span "B & E Heating and Cooling, LLC -"
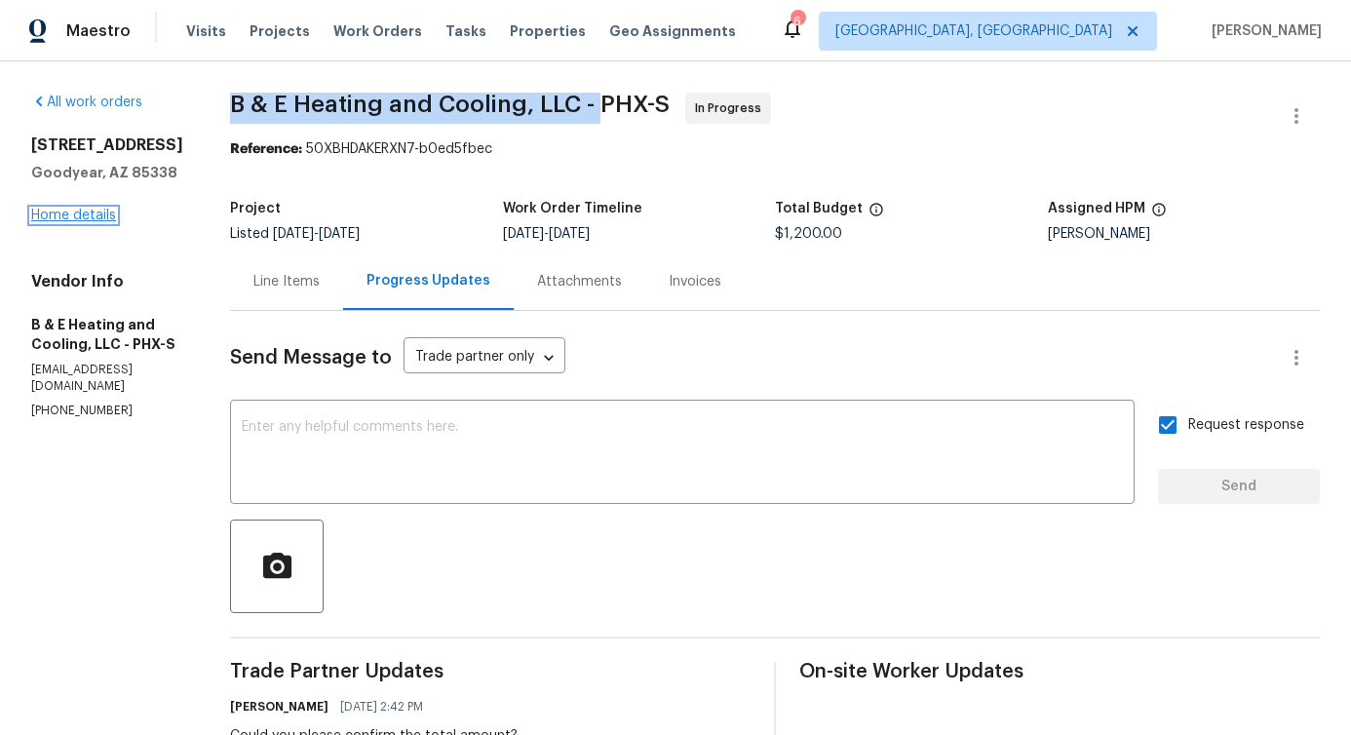
click at [87, 214] on link "Home details" at bounding box center [73, 216] width 85 height 14
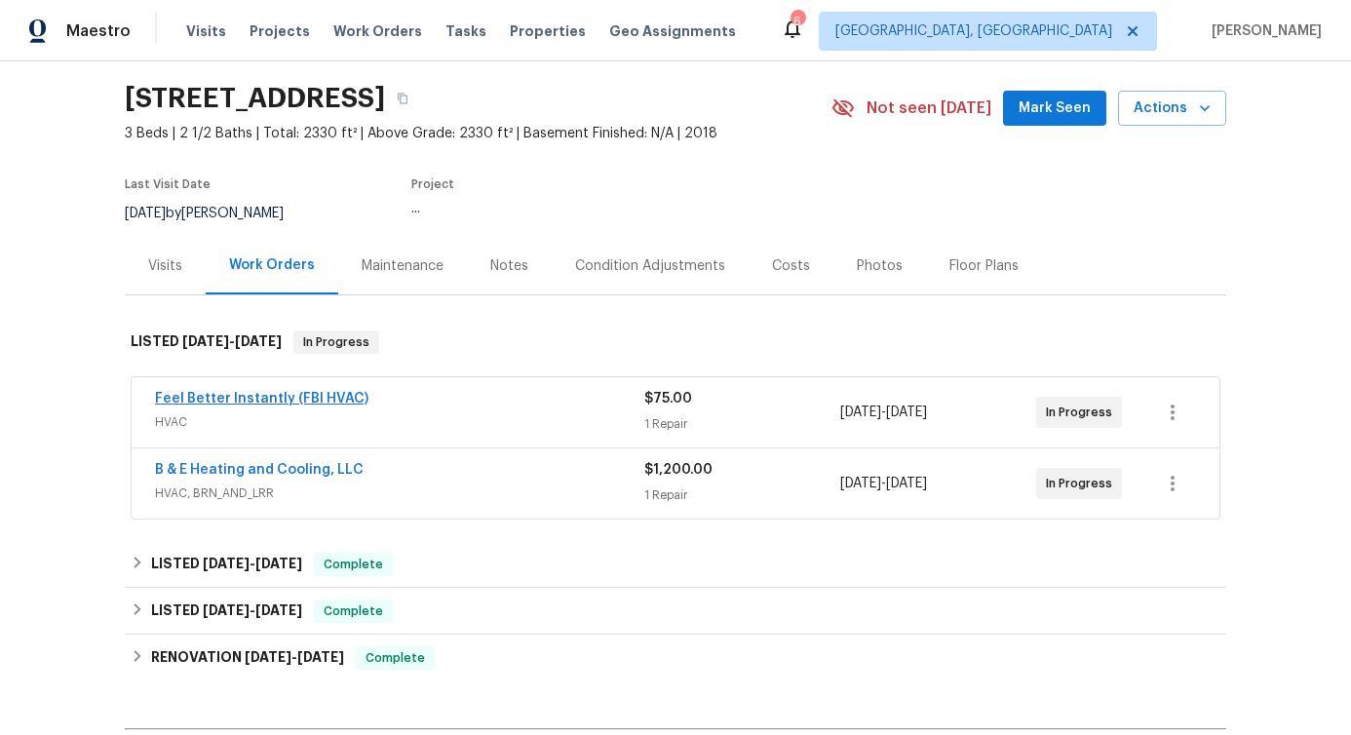
scroll to position [62, 0]
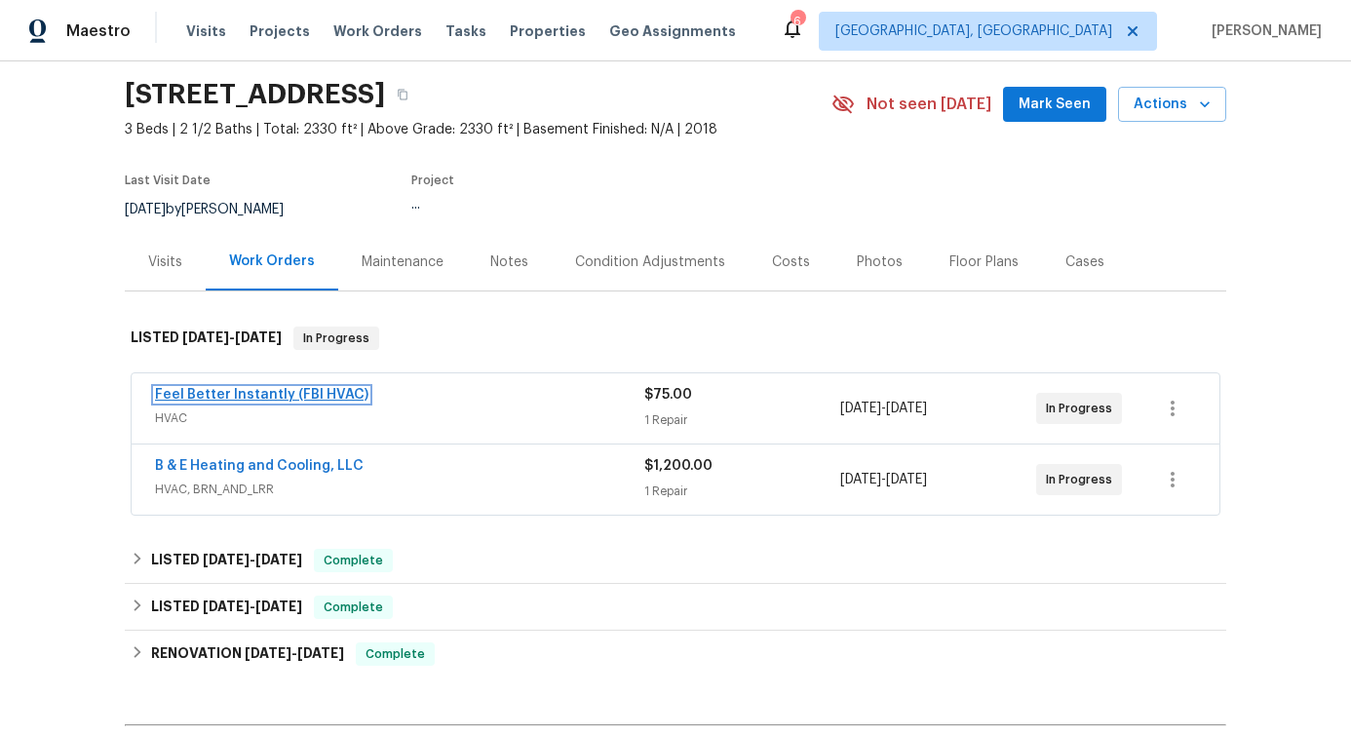
click at [241, 396] on link "Feel Better Instantly (FBI HVAC)" at bounding box center [262, 395] width 214 height 14
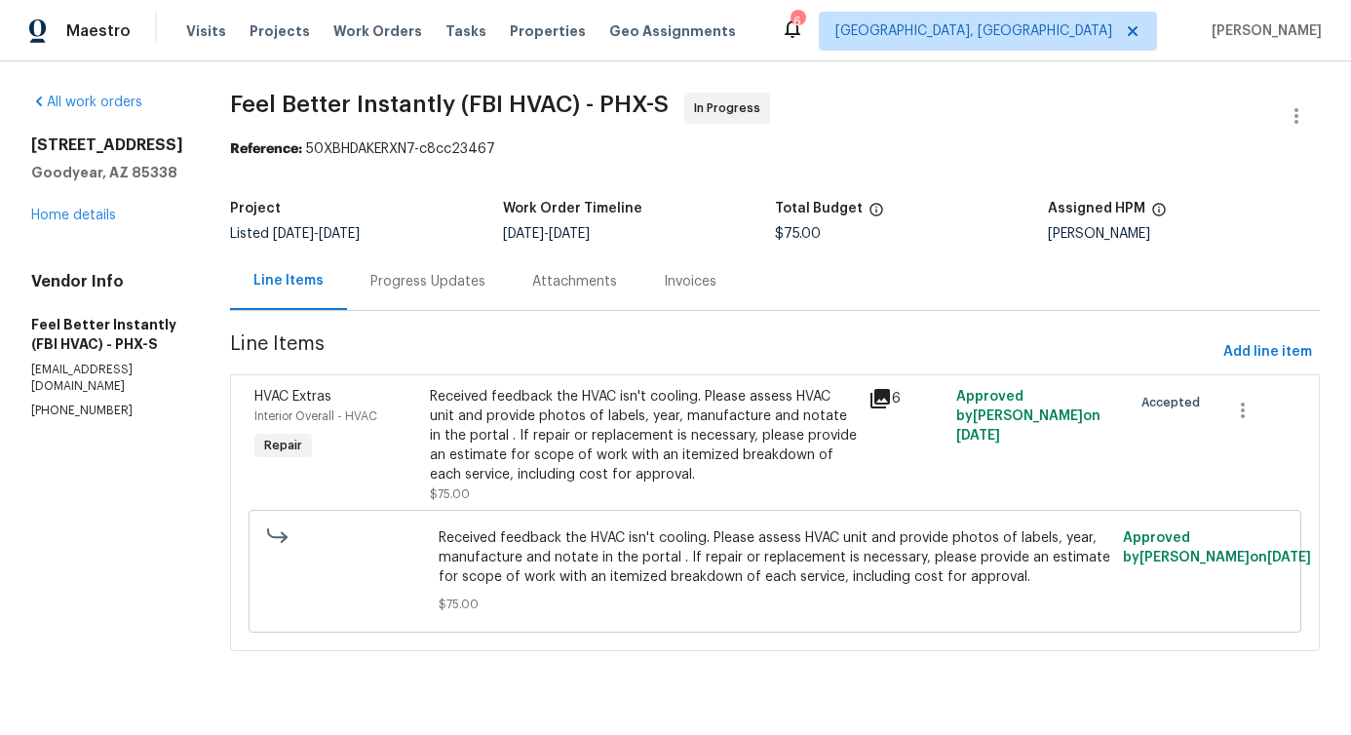
click at [454, 303] on div "Progress Updates" at bounding box center [428, 282] width 162 height 58
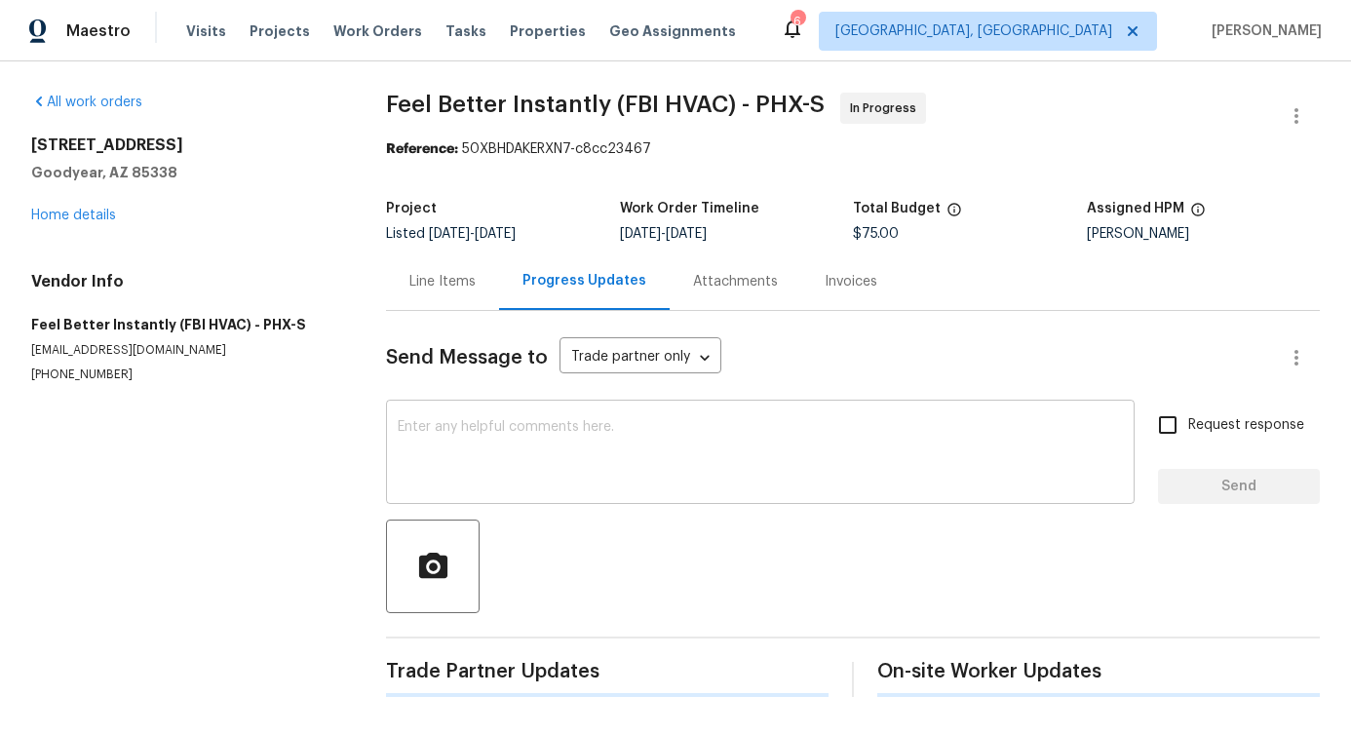
click at [513, 444] on textarea at bounding box center [760, 454] width 725 height 68
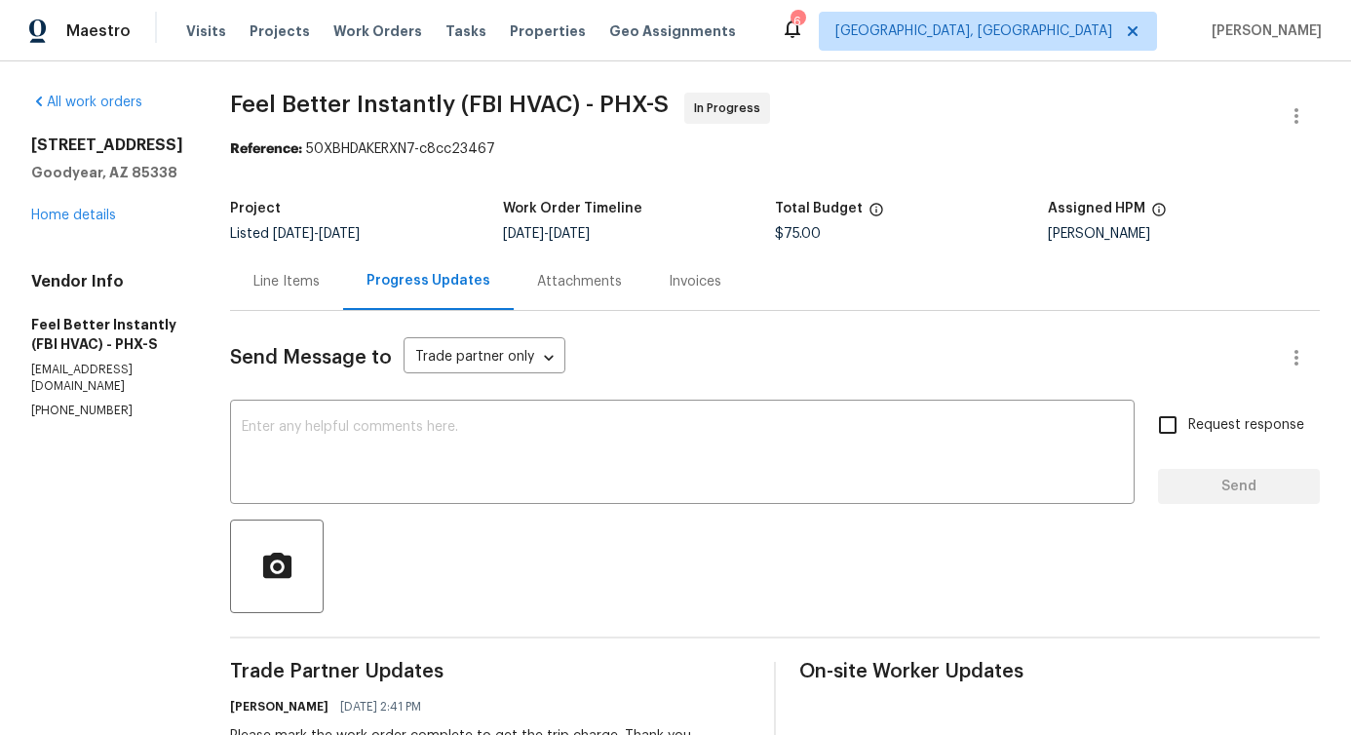
drag, startPoint x: 214, startPoint y: 110, endPoint x: 557, endPoint y: 91, distance: 342.8
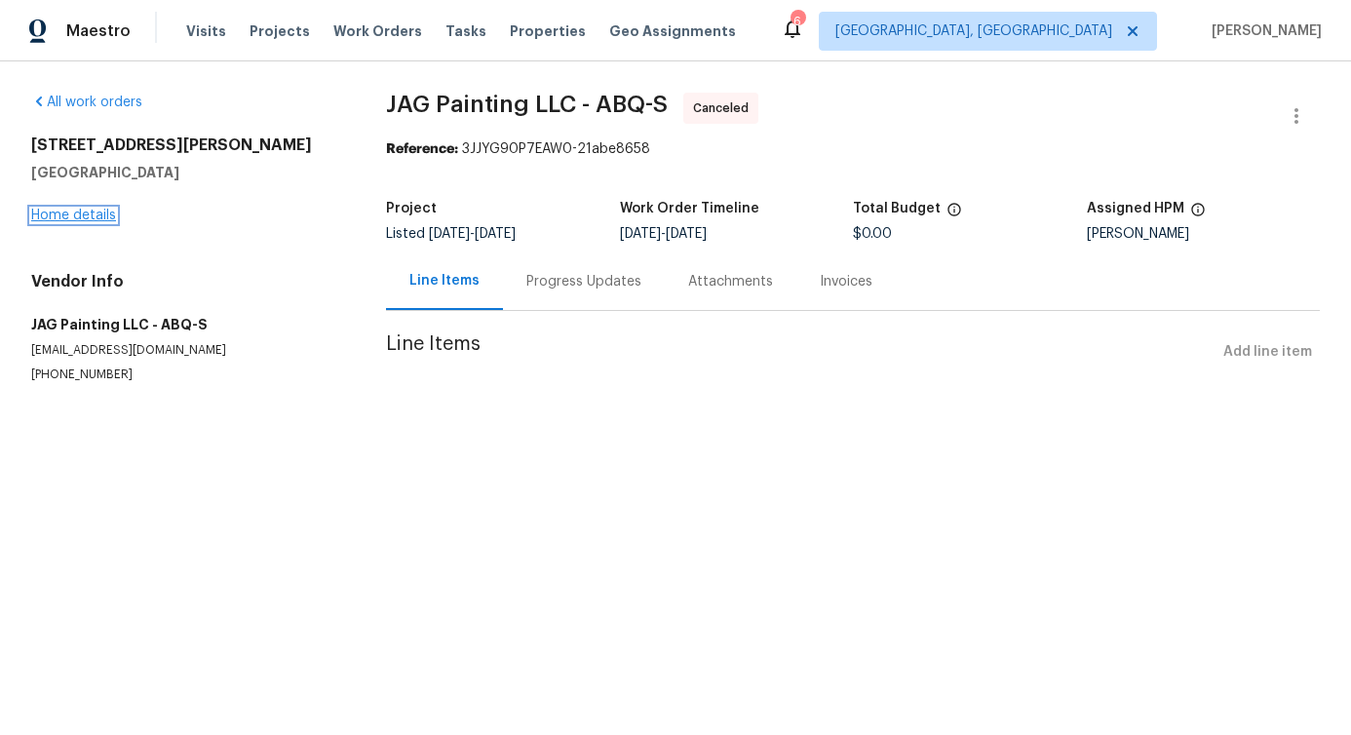
click at [102, 216] on link "Home details" at bounding box center [73, 216] width 85 height 14
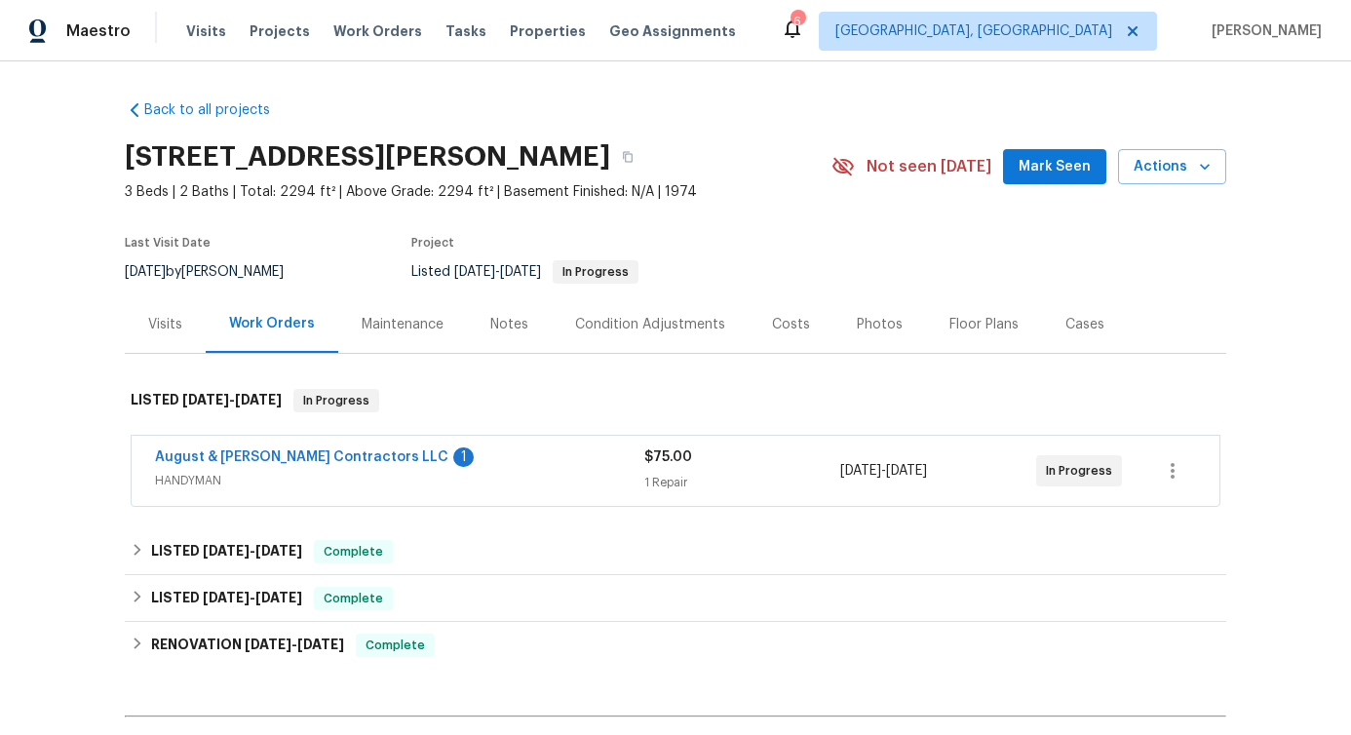
click at [314, 464] on span "August & [PERSON_NAME] Contractors LLC" at bounding box center [301, 457] width 293 height 19
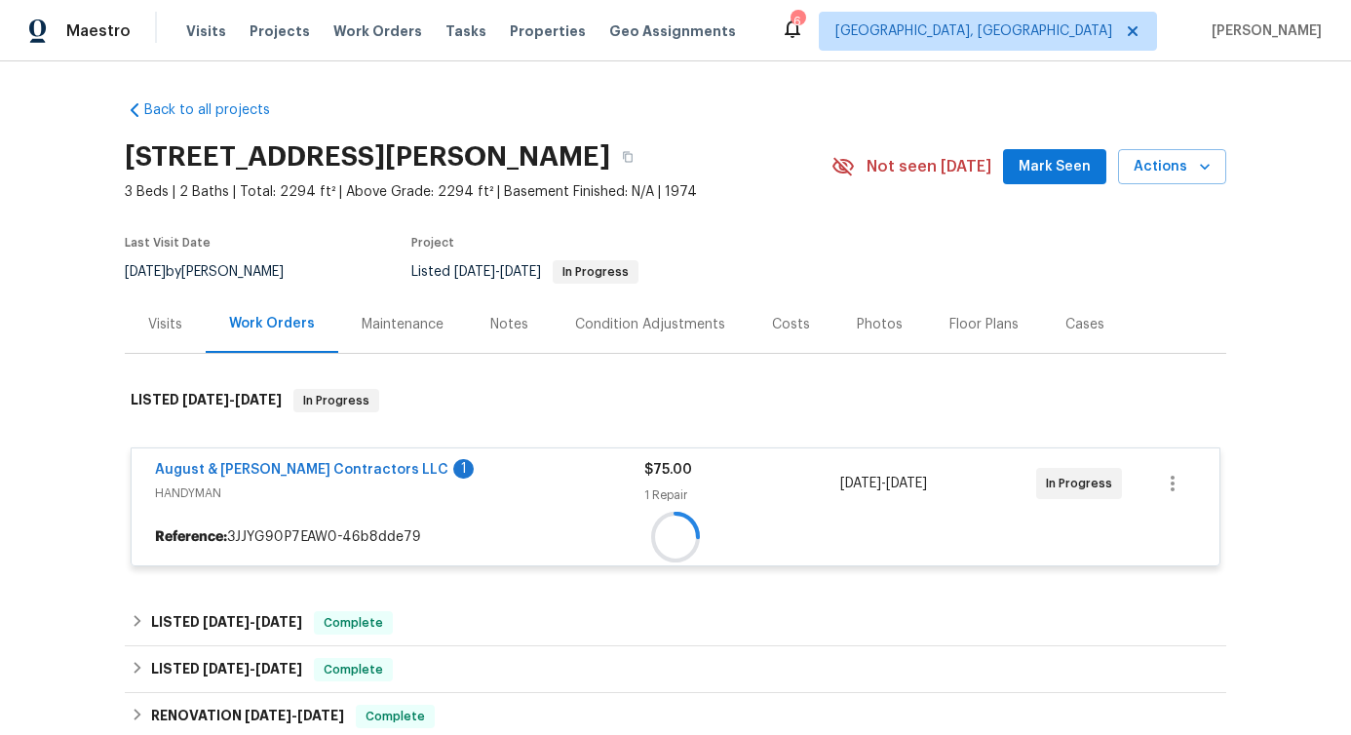
click at [314, 464] on span "August & [PERSON_NAME] Contractors LLC" at bounding box center [301, 469] width 293 height 19
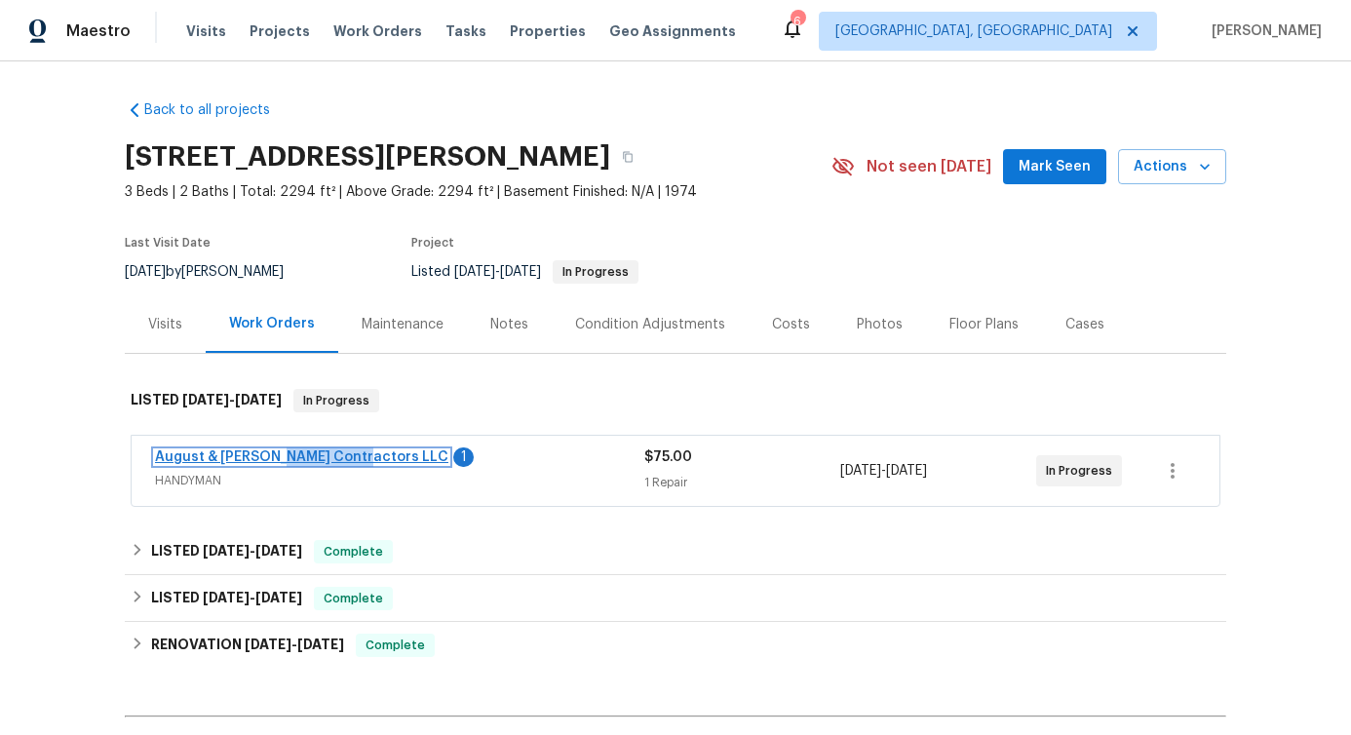
click at [314, 457] on link "August & [PERSON_NAME] Contractors LLC" at bounding box center [301, 457] width 293 height 14
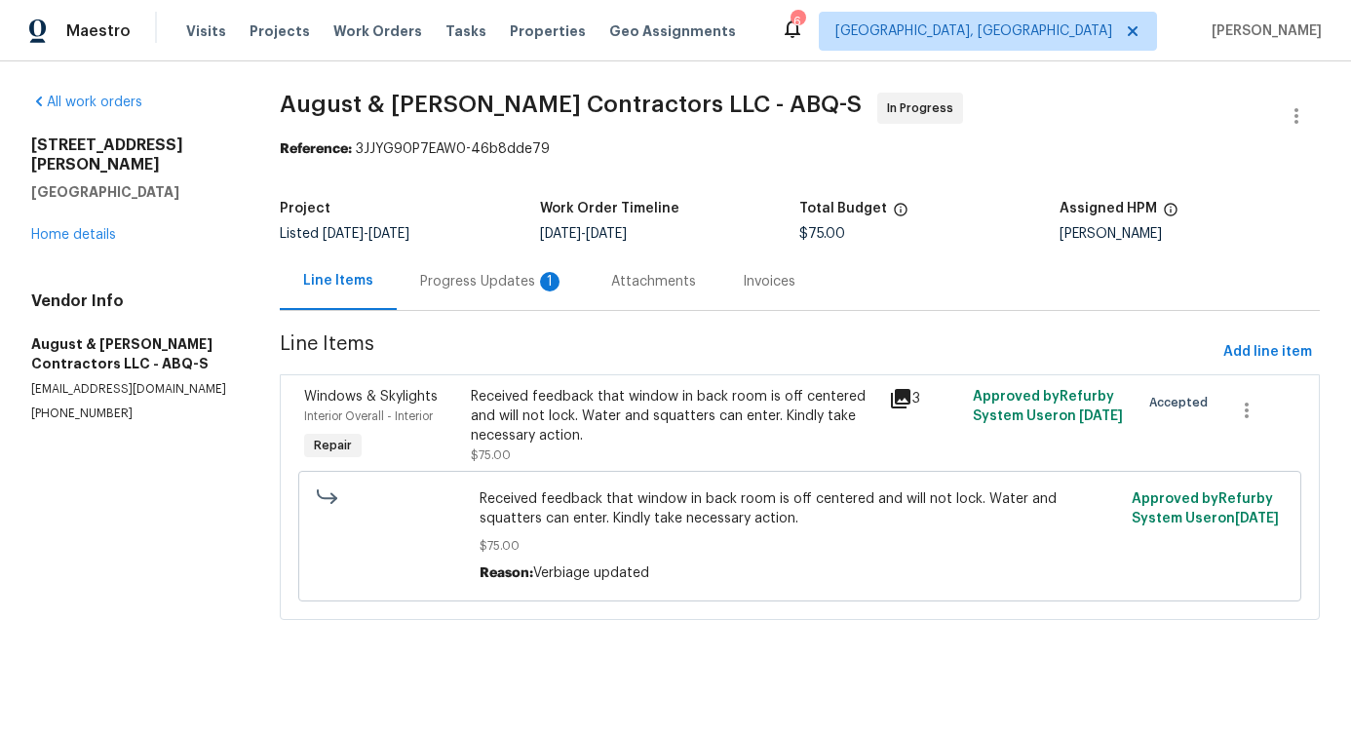
click at [506, 280] on div "Progress Updates 1" at bounding box center [492, 281] width 144 height 19
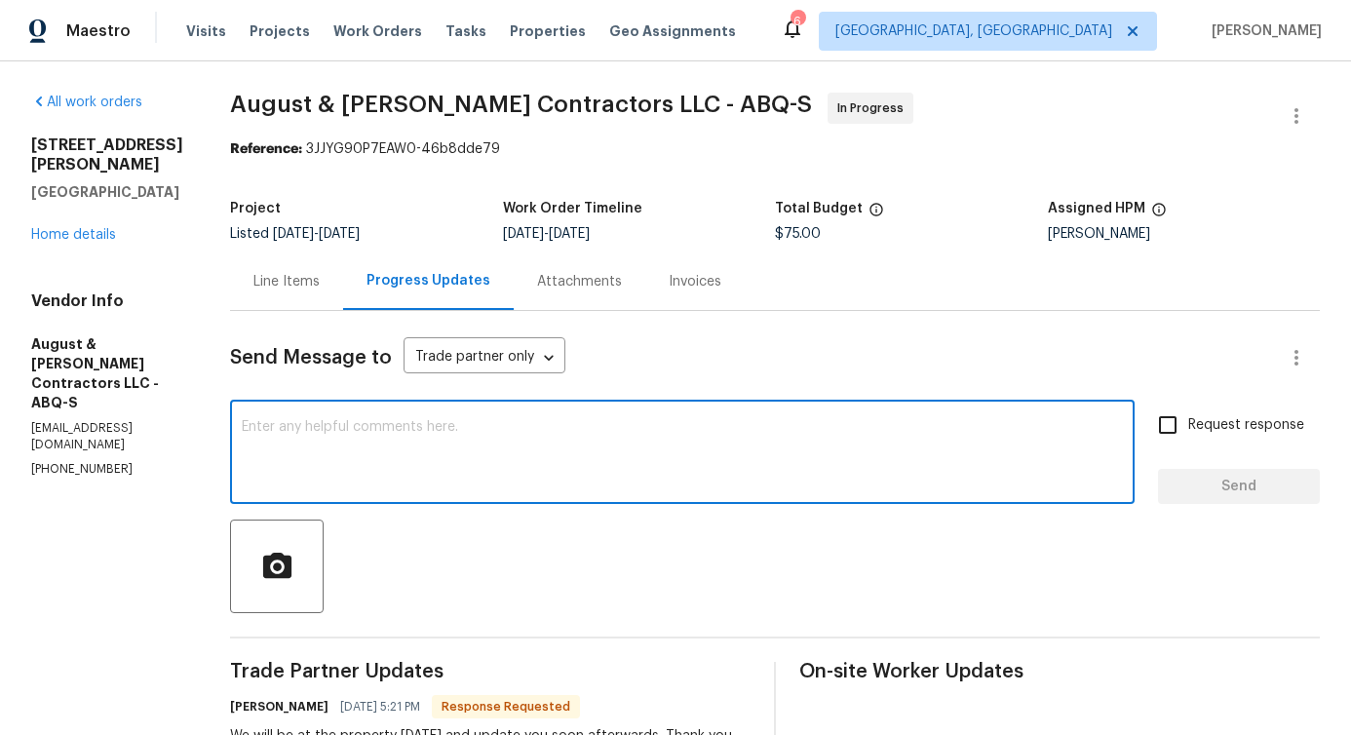
click at [461, 434] on textarea at bounding box center [682, 454] width 881 height 68
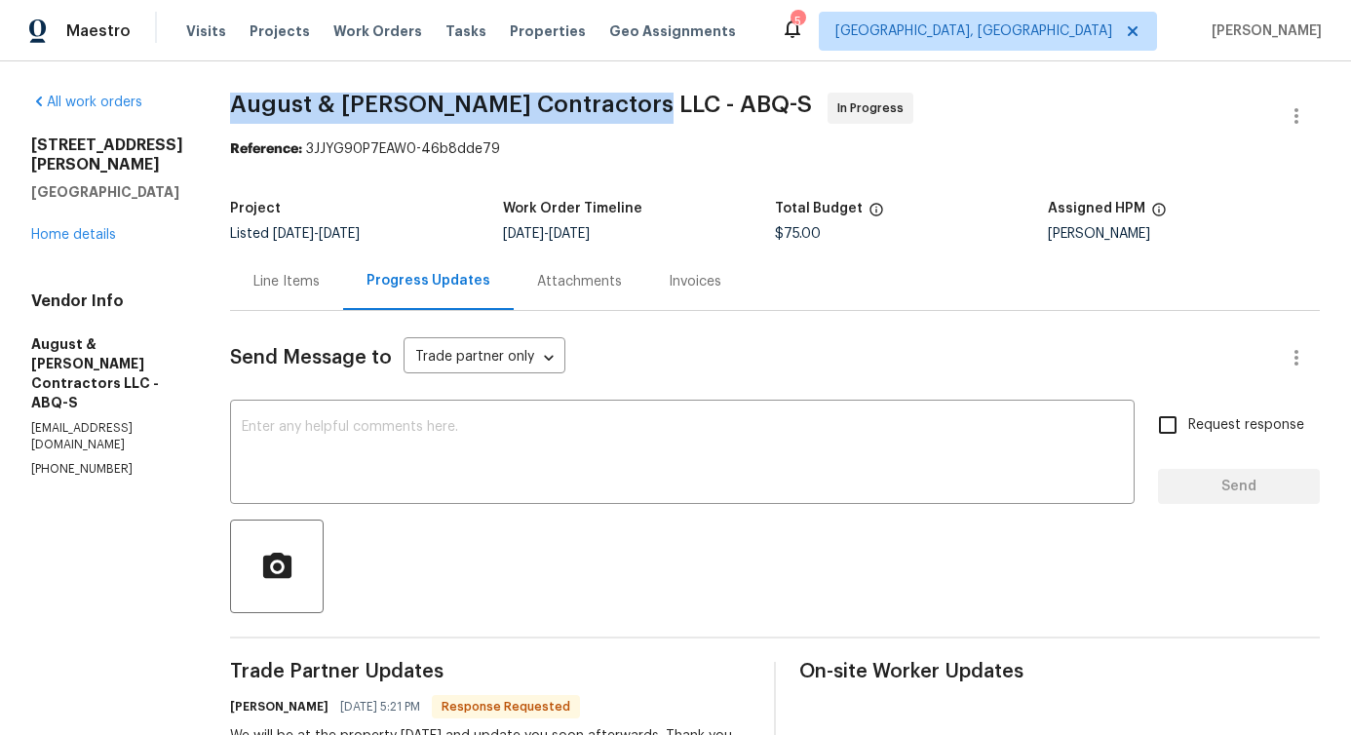
drag, startPoint x: 235, startPoint y: 98, endPoint x: 618, endPoint y: 107, distance: 383.3
click at [618, 107] on span "August & [PERSON_NAME] Contractors LLC - ABQ-S" at bounding box center [521, 104] width 582 height 23
click at [615, 506] on div "Send Message to Trade partner only Trade partner only ​ x ​ Request response Se…" at bounding box center [775, 617] width 1090 height 612
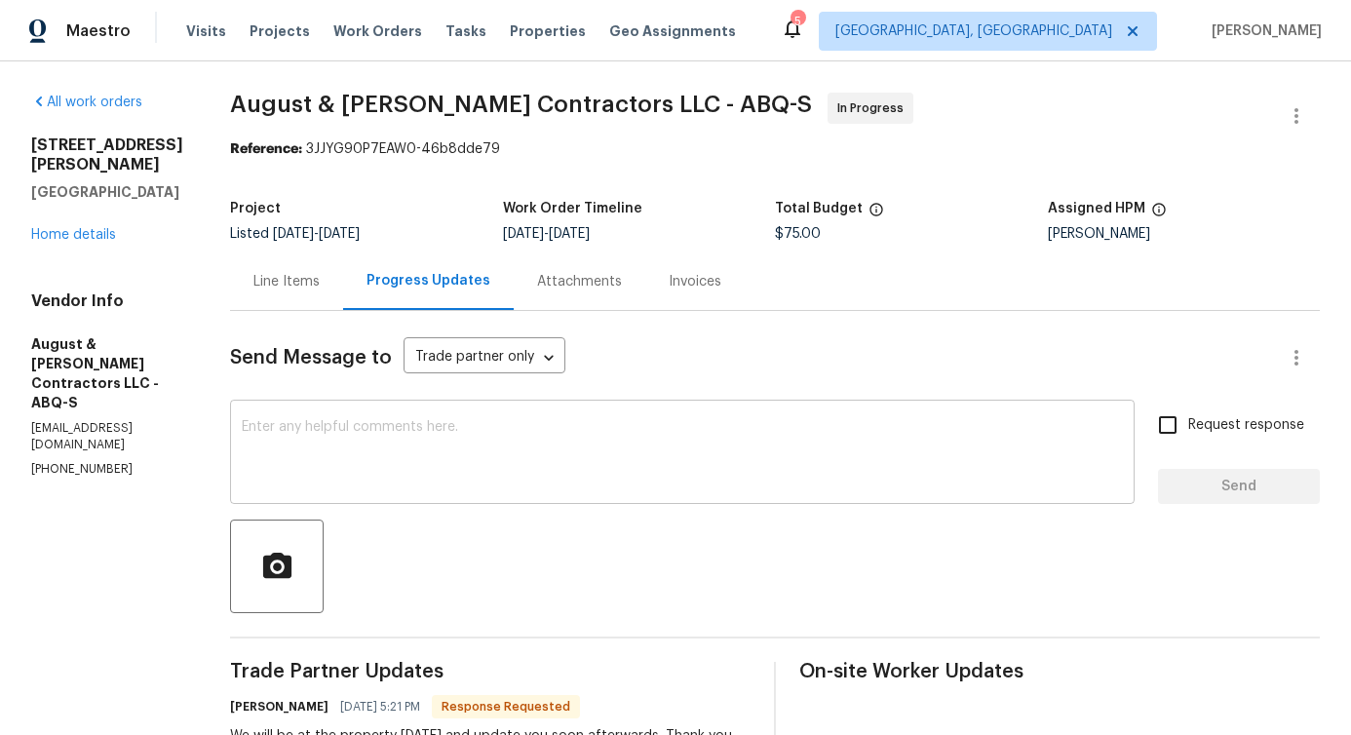
click at [593, 448] on textarea at bounding box center [682, 454] width 881 height 68
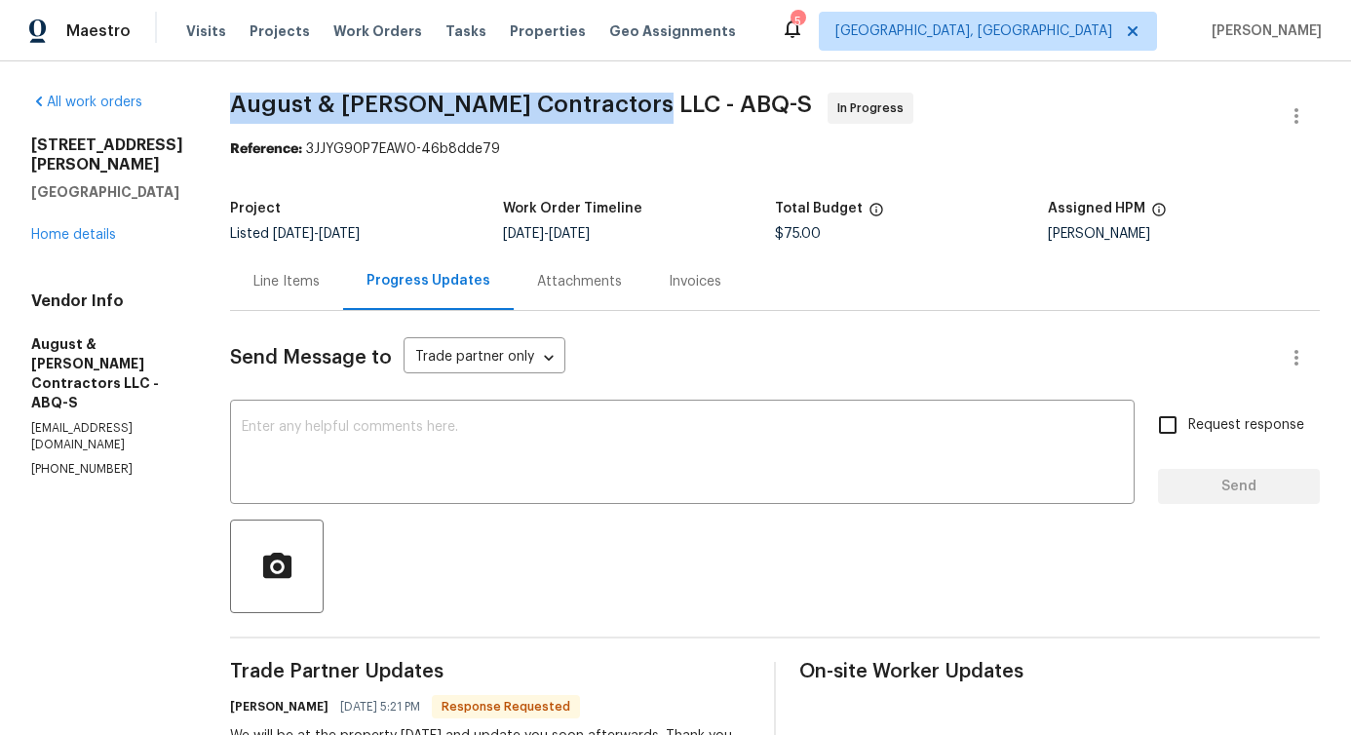
drag, startPoint x: 234, startPoint y: 108, endPoint x: 622, endPoint y: 106, distance: 388.0
click at [622, 106] on div "All work orders [STREET_ADDRESS] Home details Vendor Info August & [PERSON_NAME…" at bounding box center [675, 507] width 1351 height 893
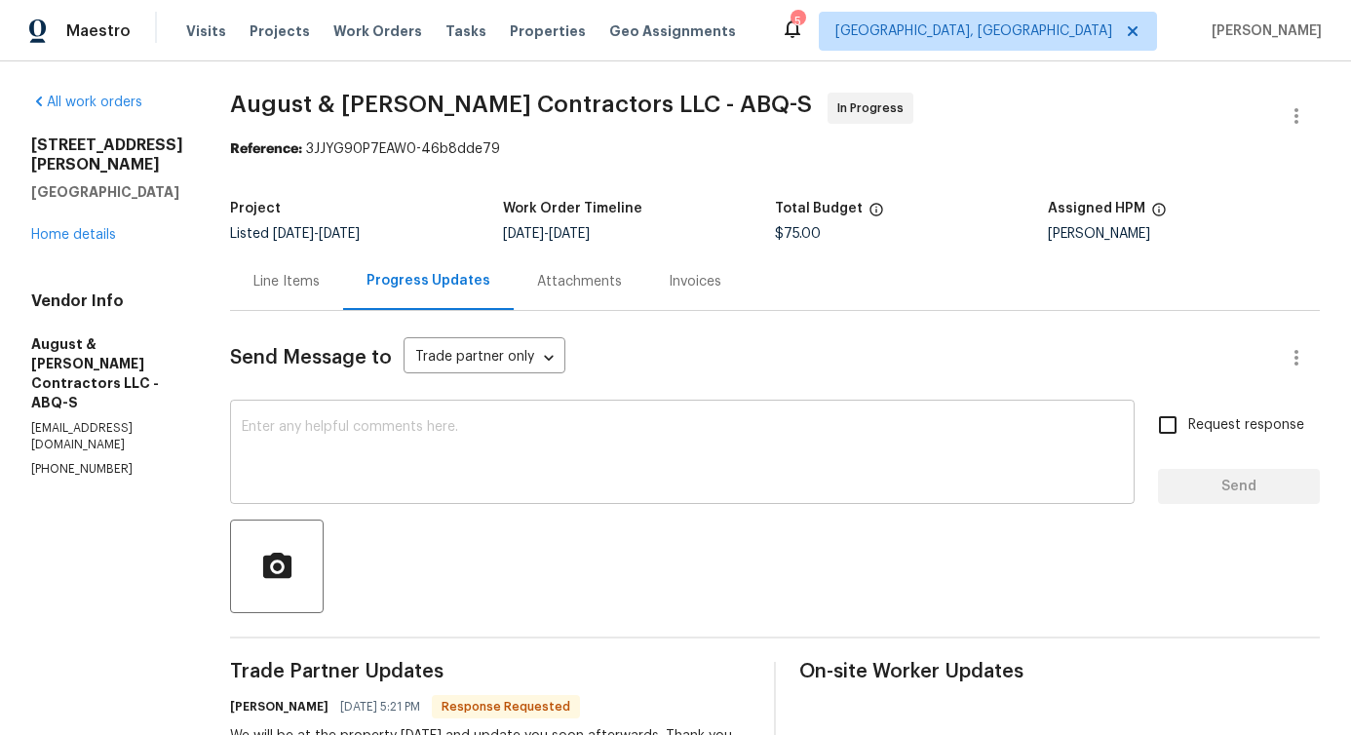
click at [409, 462] on textarea at bounding box center [682, 454] width 881 height 68
drag, startPoint x: 231, startPoint y: 95, endPoint x: 313, endPoint y: 96, distance: 81.9
click at [313, 96] on div "All work orders [STREET_ADDRESS] Home details Vendor Info August & [PERSON_NAME…" at bounding box center [675, 507] width 1351 height 893
drag, startPoint x: 323, startPoint y: 101, endPoint x: 345, endPoint y: 101, distance: 22.4
click at [345, 101] on span "August & [PERSON_NAME] Contractors LLC - ABQ-S" at bounding box center [521, 104] width 582 height 23
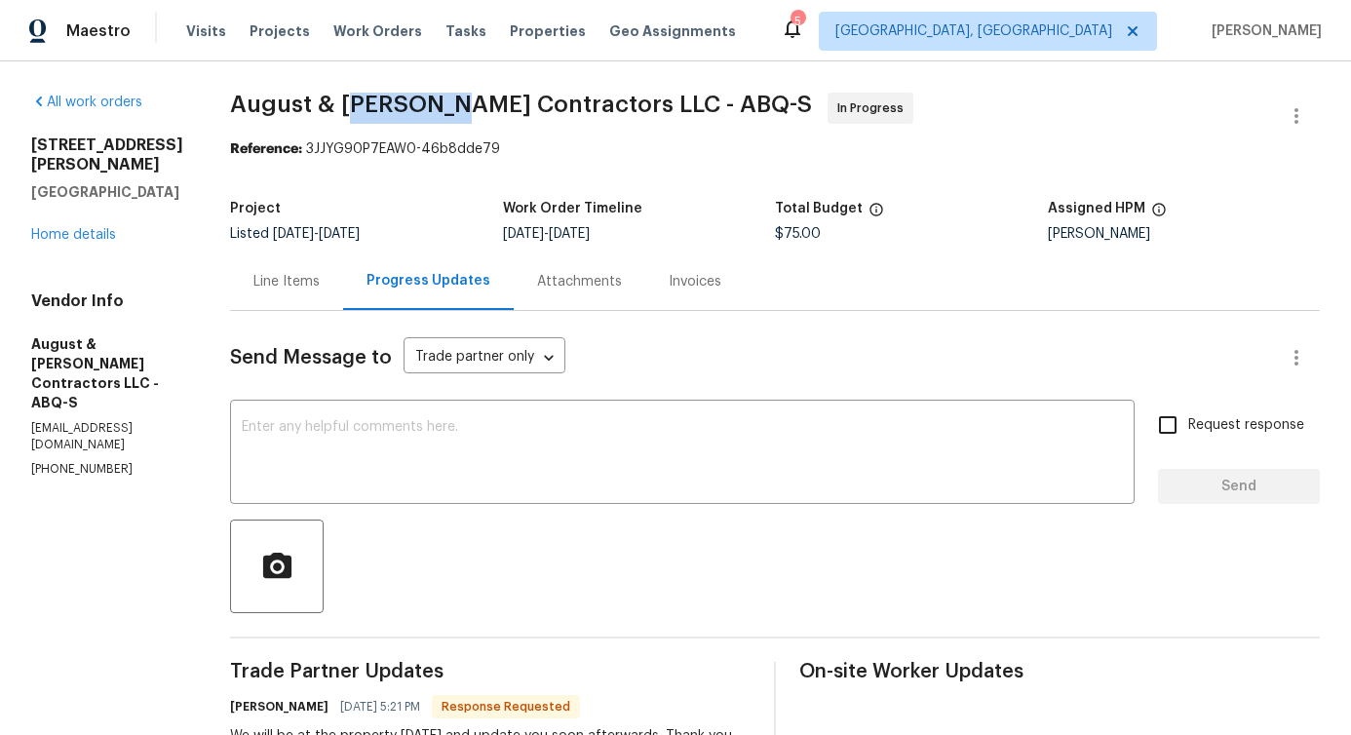
drag, startPoint x: 353, startPoint y: 103, endPoint x: 437, endPoint y: 103, distance: 83.8
click at [437, 103] on span "August & [PERSON_NAME] Contractors LLC - ABQ-S" at bounding box center [521, 104] width 582 height 23
click at [453, 104] on span "August & [PERSON_NAME] Contractors LLC - ABQ-S" at bounding box center [521, 104] width 582 height 23
click at [454, 448] on textarea at bounding box center [682, 454] width 881 height 68
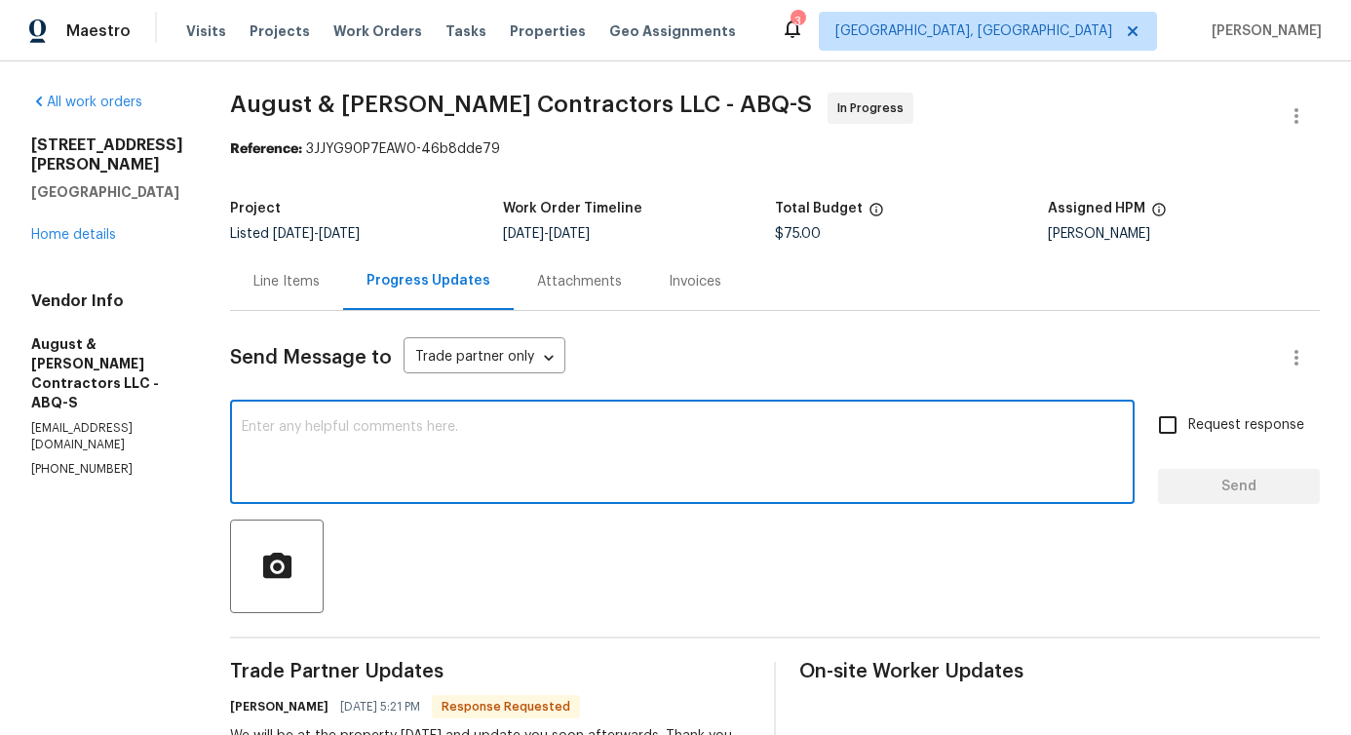
click at [433, 429] on textarea at bounding box center [682, 454] width 881 height 68
type textarea "Do you have any update?"
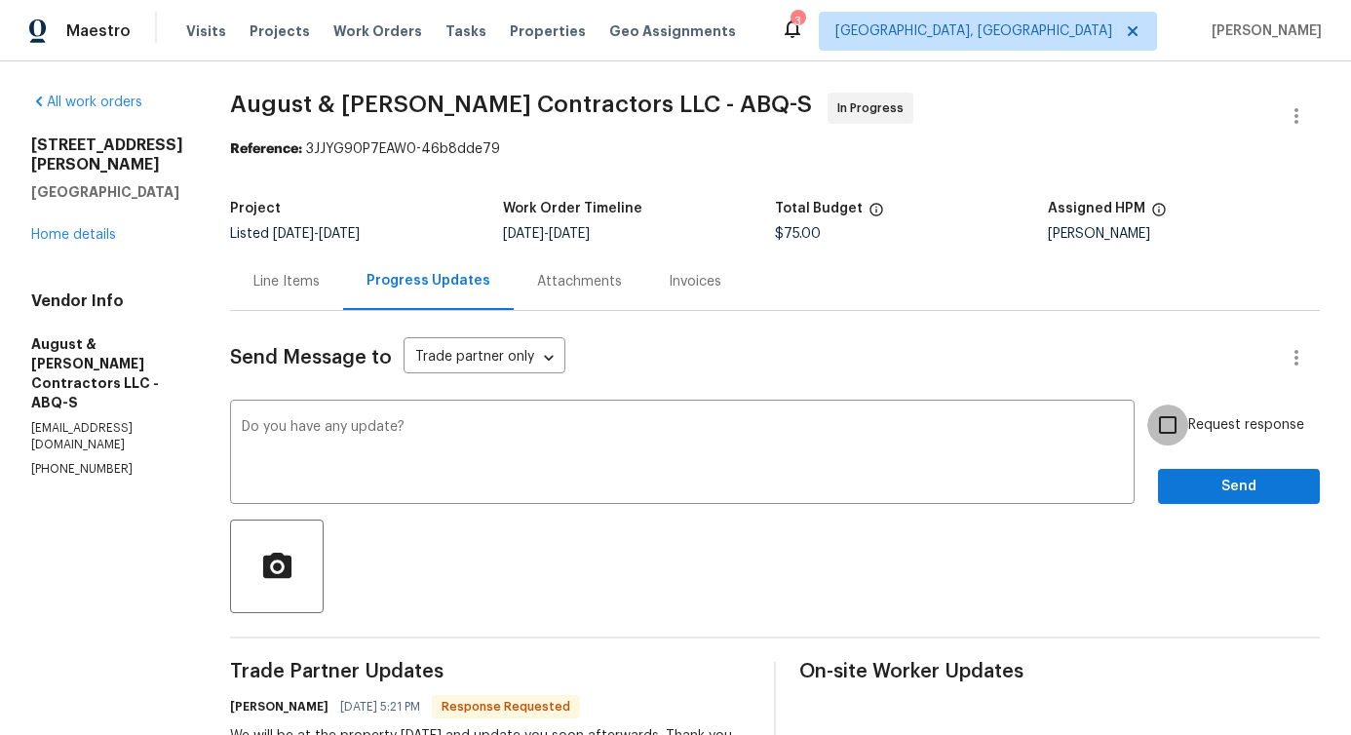
click at [1165, 423] on input "Request response" at bounding box center [1168, 425] width 41 height 41
checkbox input "true"
click at [1197, 528] on div at bounding box center [775, 567] width 1090 height 94
click at [1204, 491] on span "Send" at bounding box center [1239, 487] width 131 height 24
